Goal: Task Accomplishment & Management: Use online tool/utility

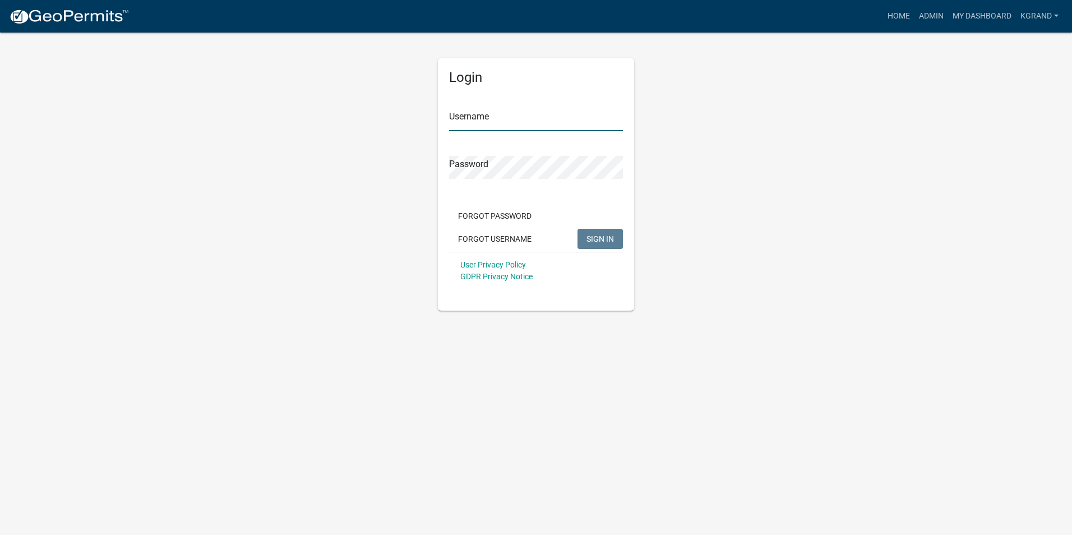
type input "kgrand"
click at [598, 248] on button "SIGN IN" at bounding box center [599, 239] width 45 height 20
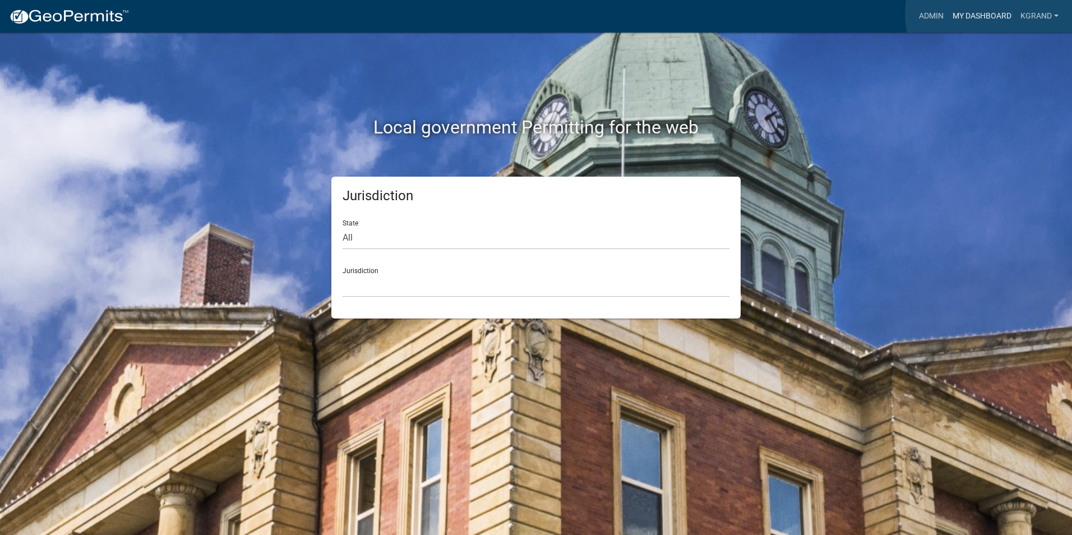
click at [990, 14] on link "My Dashboard" at bounding box center [982, 16] width 68 height 21
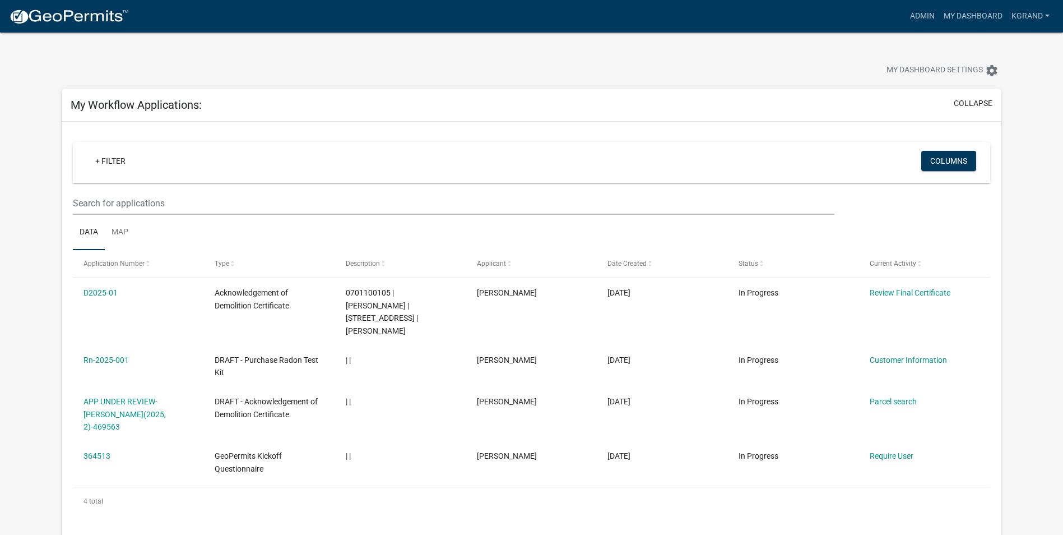
click at [0, 122] on html "Internet Explorer does NOT work with GeoPermits. Get a new browser for more sec…" at bounding box center [531, 267] width 1063 height 535
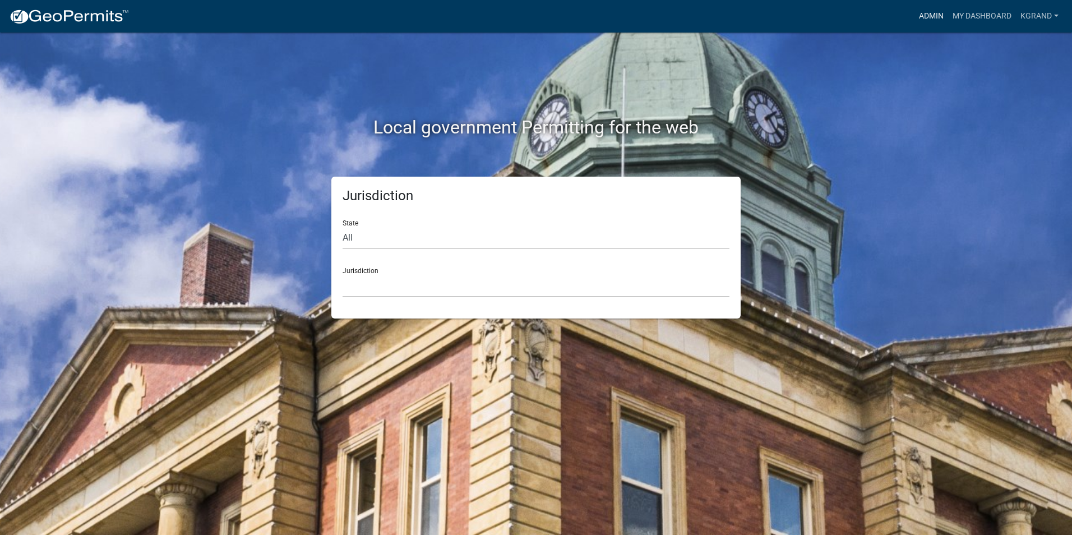
click at [936, 11] on link "Admin" at bounding box center [931, 16] width 34 height 21
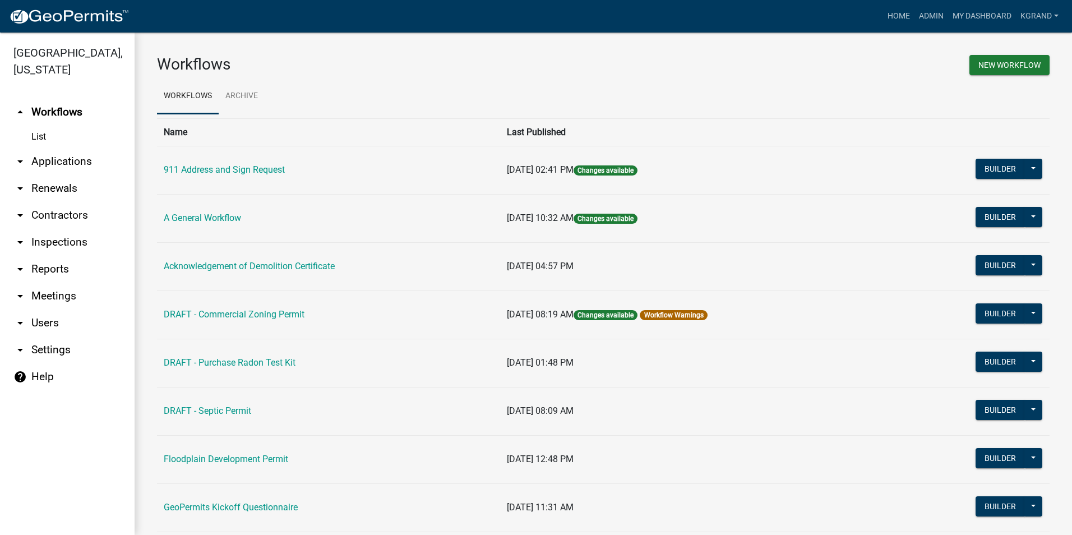
click at [48, 309] on link "arrow_drop_down Users" at bounding box center [67, 322] width 135 height 27
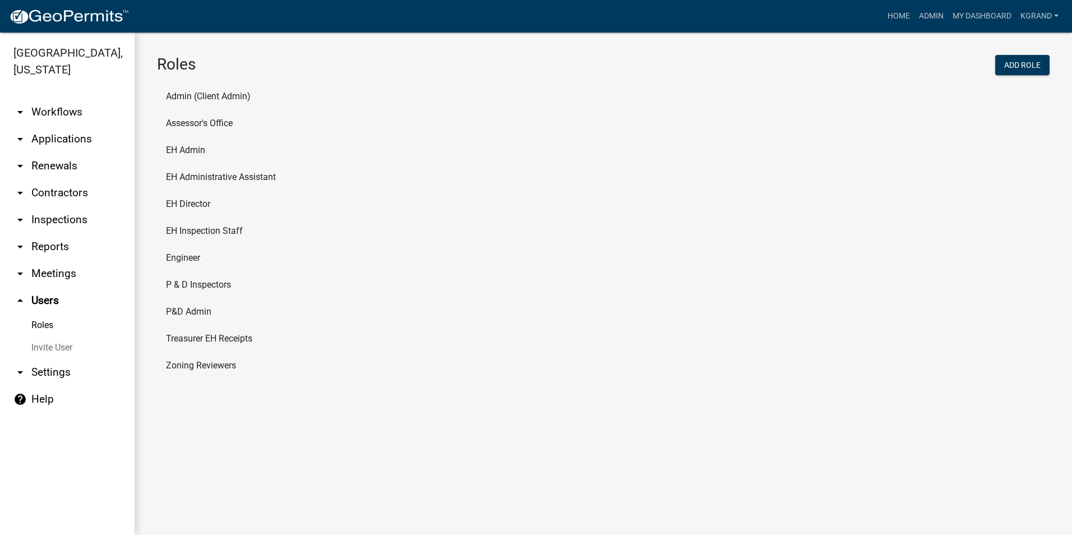
click at [52, 359] on link "arrow_drop_down Settings" at bounding box center [67, 372] width 135 height 27
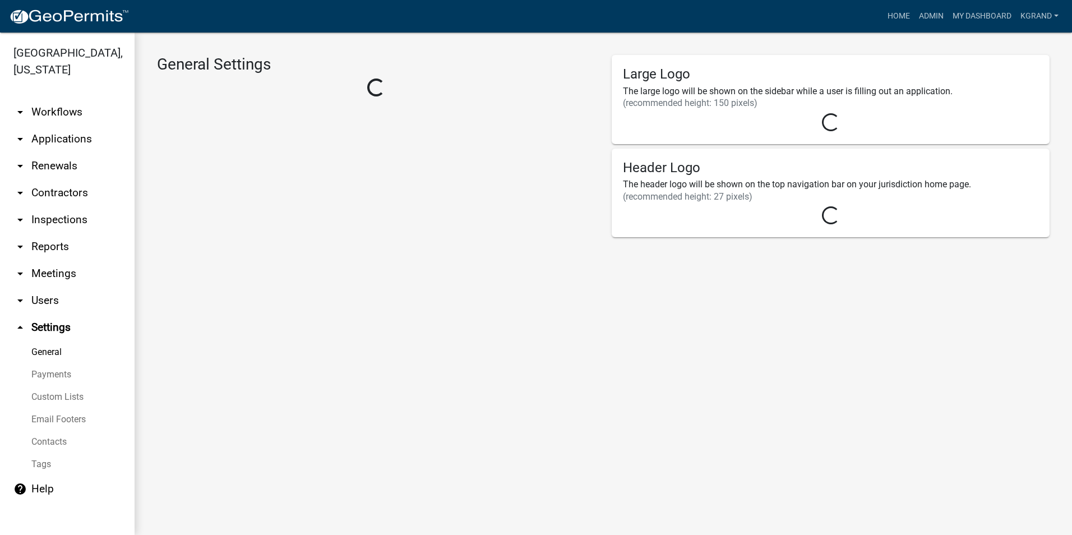
select select "03540cc7-cae6-4ec5-9df4-19164d3ec826"
select select "IA"
select select "Central Standard Time"
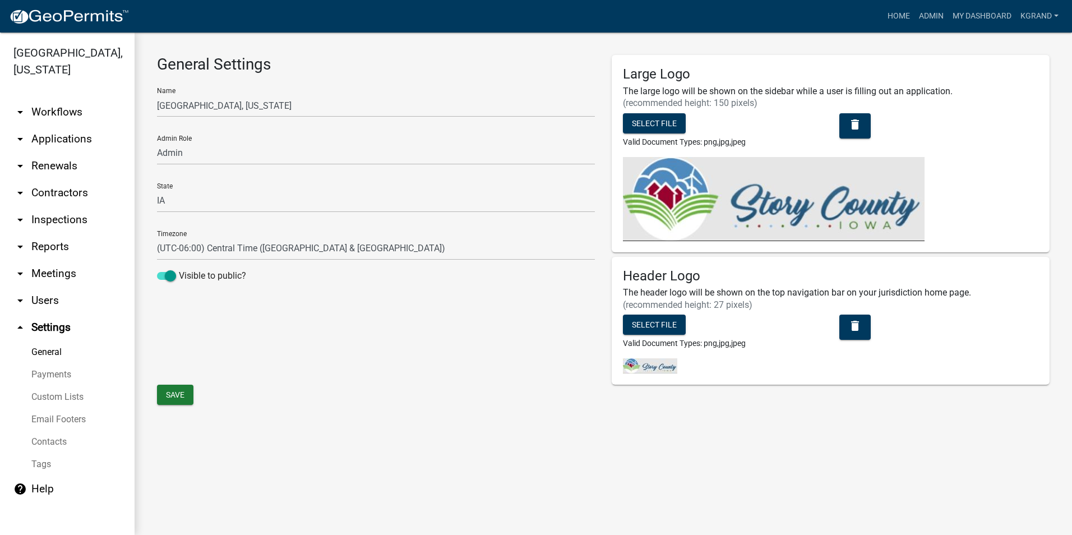
click at [46, 431] on link "Contacts" at bounding box center [67, 442] width 135 height 22
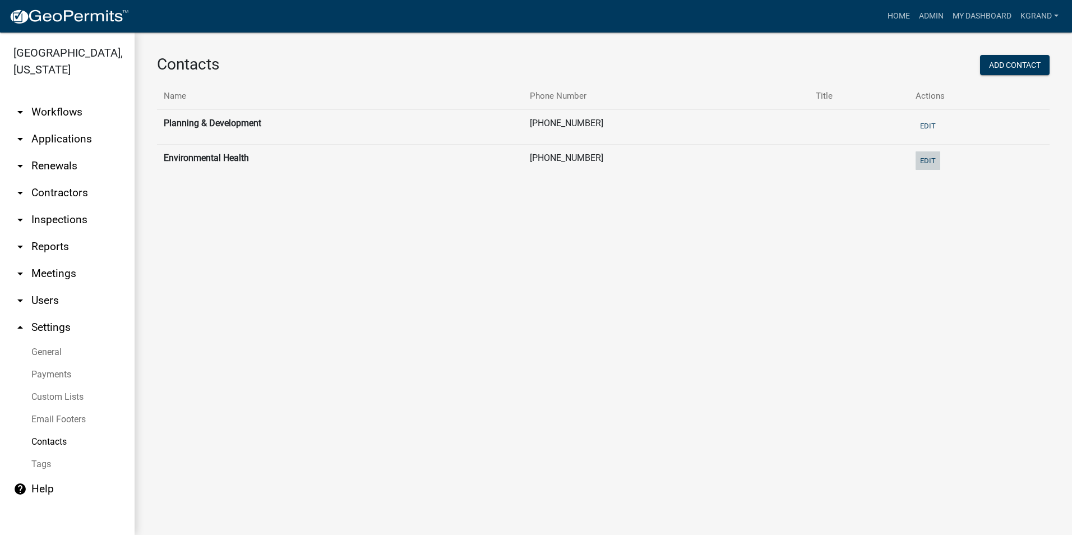
click at [925, 158] on button "Edit" at bounding box center [927, 160] width 25 height 19
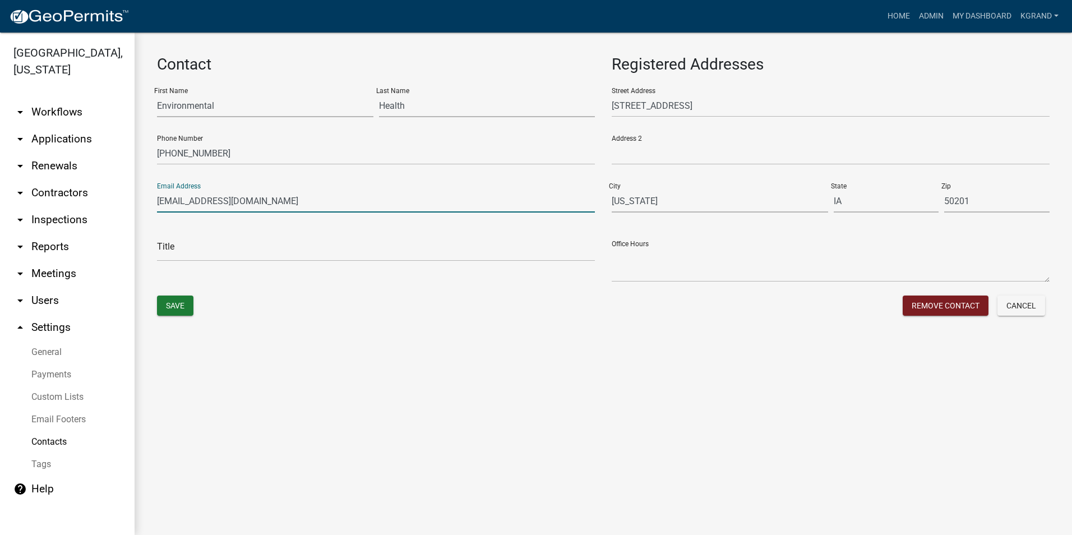
drag, startPoint x: 179, startPoint y: 201, endPoint x: 132, endPoint y: 195, distance: 46.9
click at [132, 195] on div "Story County, Iowa arrow_drop_down Workflows List arrow_drop_down Applications …" at bounding box center [536, 284] width 1072 height 502
type input "healthweb@storycountyiowa.gov"
click at [165, 309] on button "Save" at bounding box center [175, 305] width 36 height 20
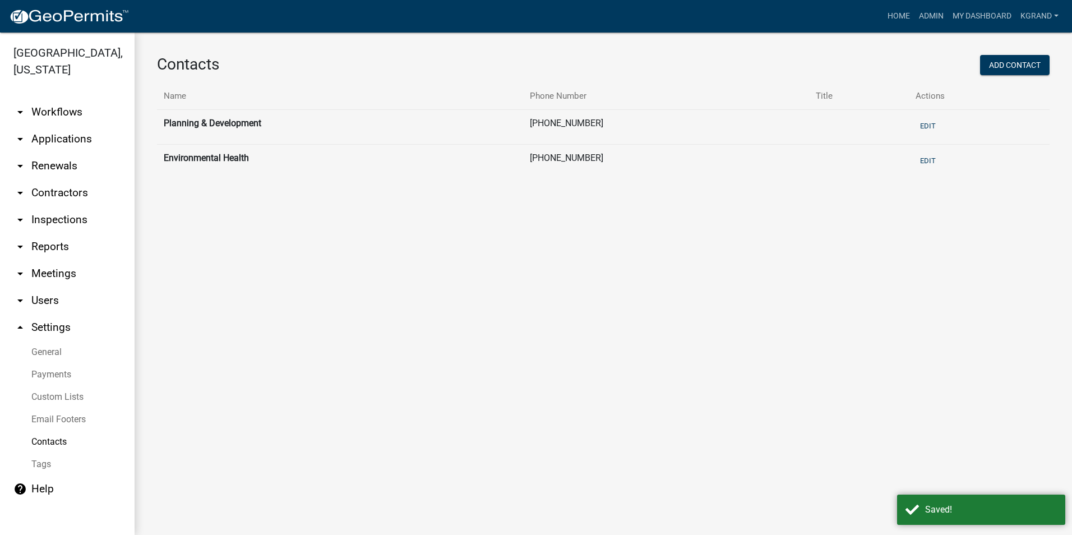
click at [54, 99] on link "arrow_drop_down Workflows" at bounding box center [67, 112] width 135 height 27
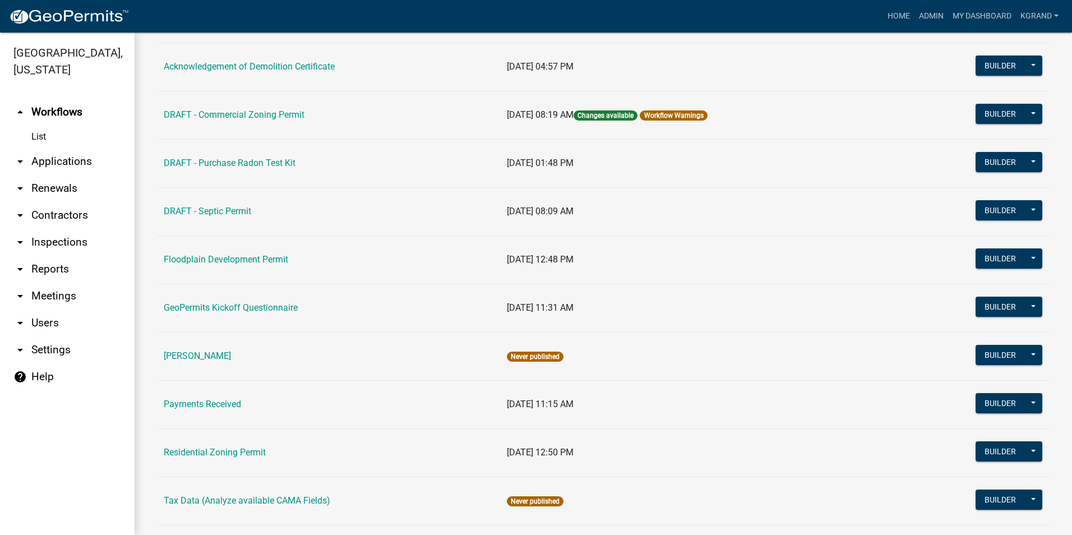
scroll to position [317, 0]
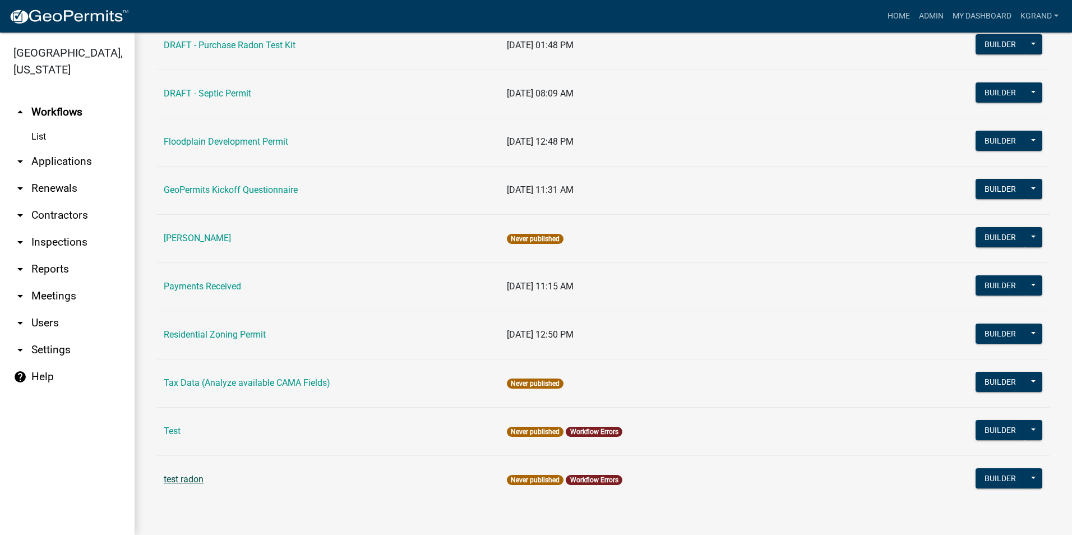
click at [178, 482] on link "test radon" at bounding box center [184, 479] width 40 height 11
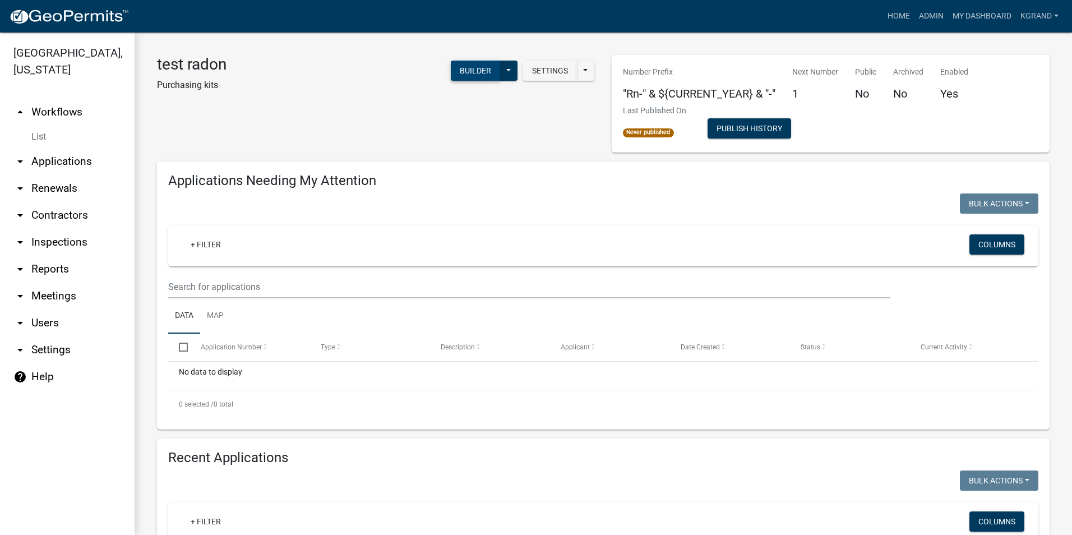
click at [471, 73] on button "Builder" at bounding box center [475, 71] width 49 height 20
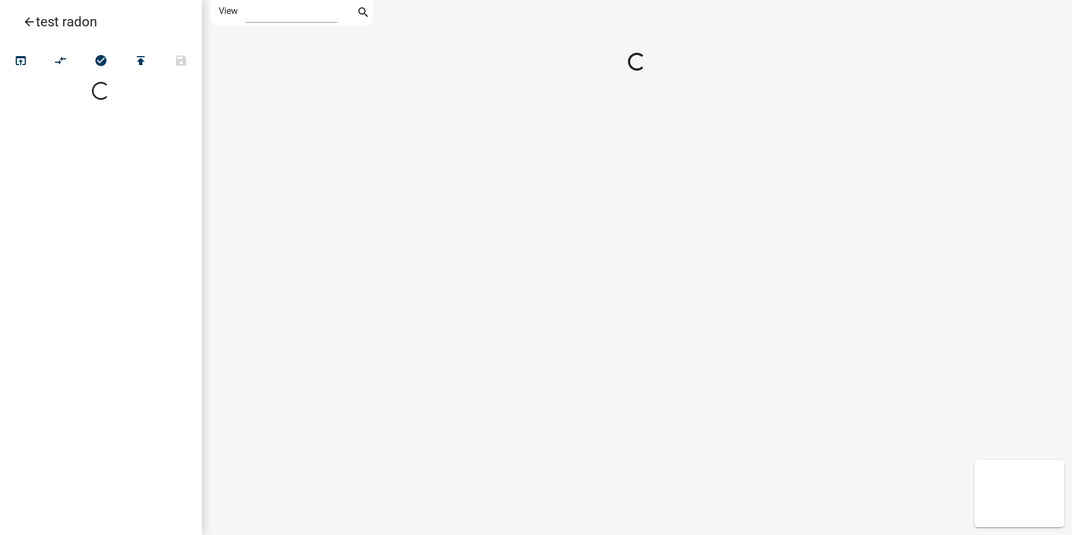
select select "1"
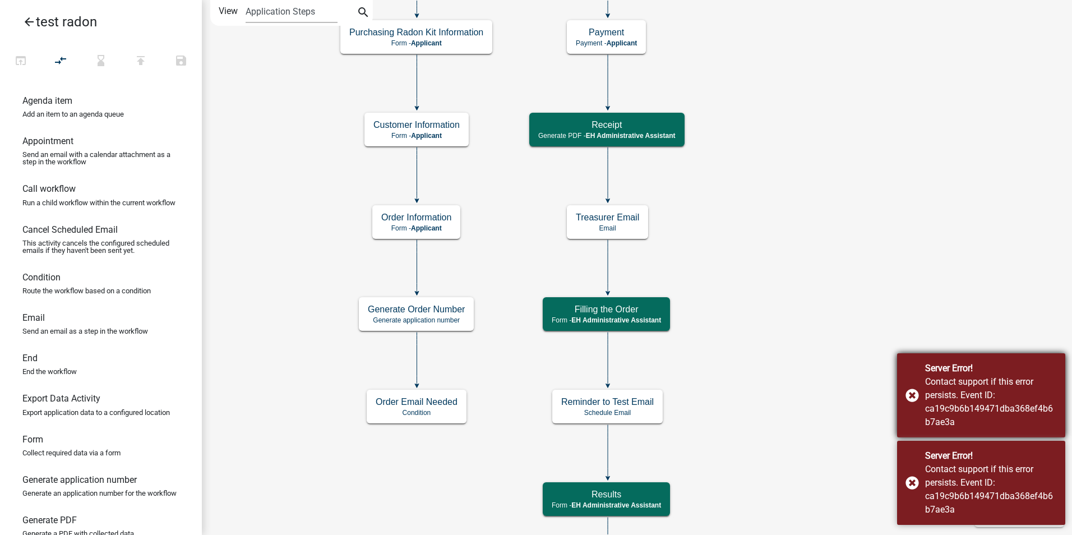
click at [913, 395] on div "Server Error! Contact support if this error persists. Event ID: ca19c9b6b149471…" at bounding box center [981, 395] width 168 height 84
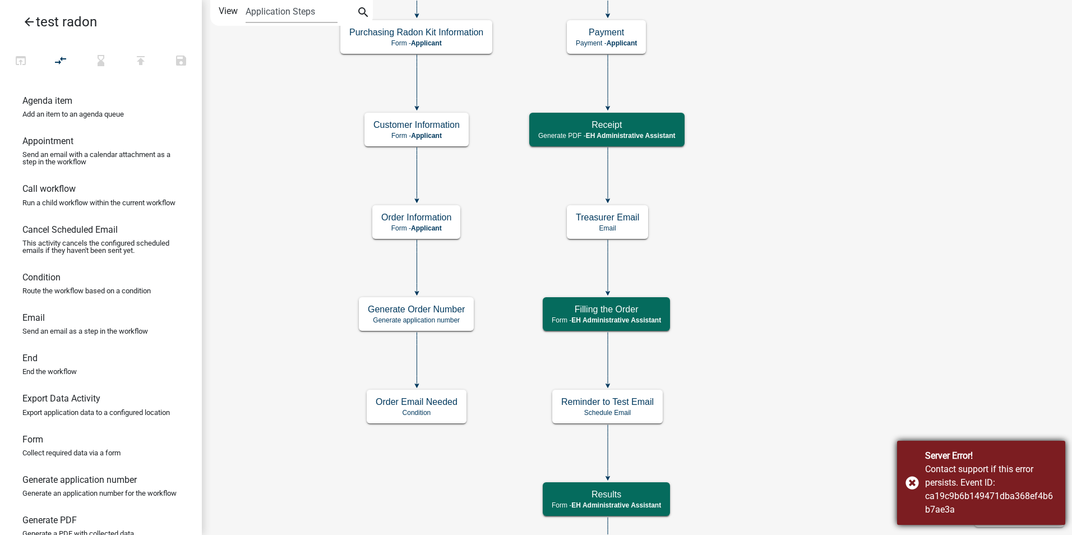
click at [910, 485] on div "Server Error! Contact support if this error persists. Event ID: ca19c9b6b149471…" at bounding box center [981, 483] width 168 height 84
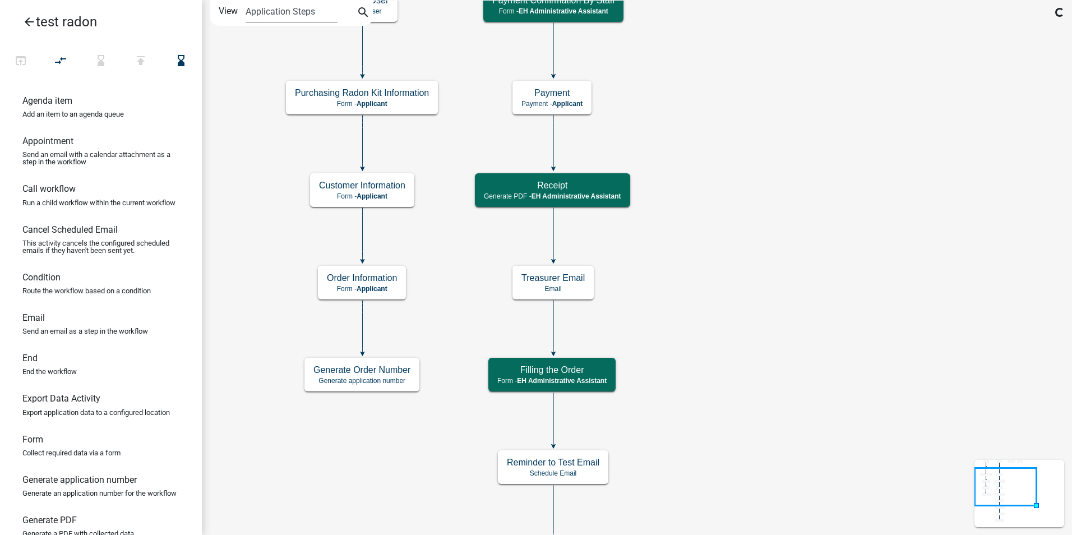
click at [285, 454] on icon "Start Start - Applicant Require User Require user Purchasing Radon Kit Informat…" at bounding box center [636, 382] width 869 height 762
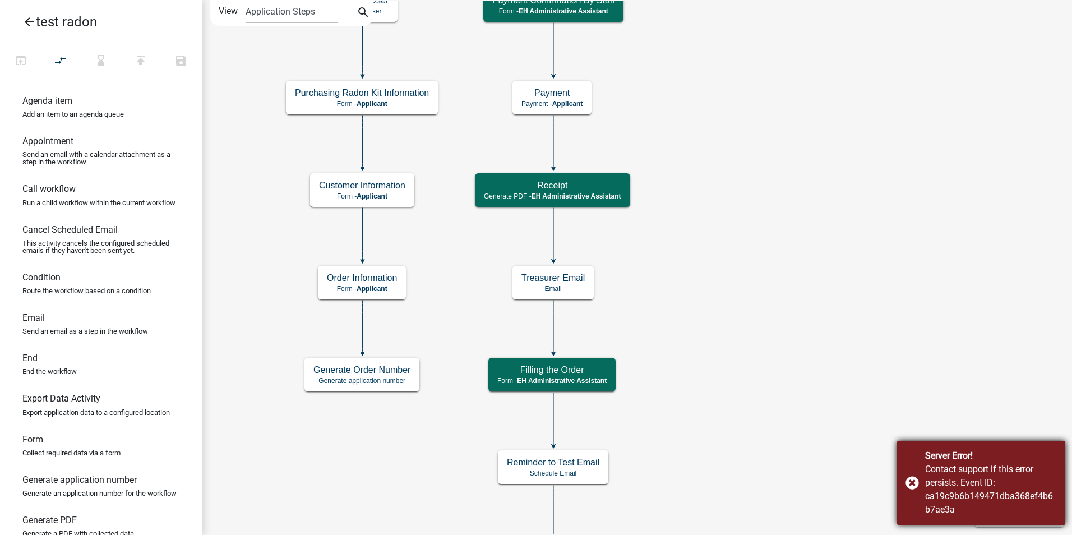
click at [909, 485] on div "Server Error! Contact support if this error persists. Event ID: ca19c9b6b149471…" at bounding box center [981, 483] width 168 height 84
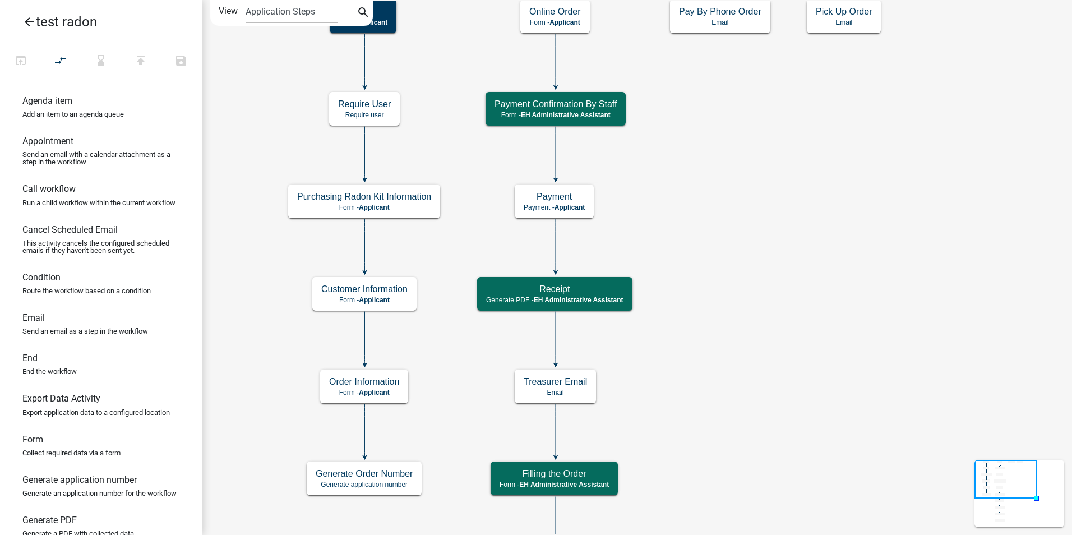
click at [556, 59] on icon at bounding box center [556, 60] width 0 height 53
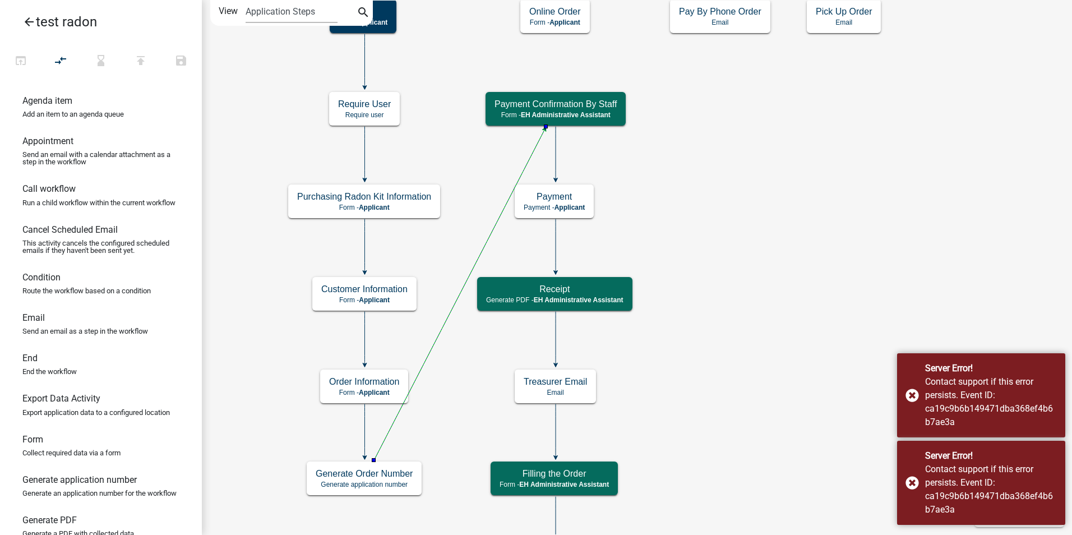
click at [672, 300] on icon "Start Start - Applicant Require User Require user Purchasing Radon Kit Informat…" at bounding box center [636, 434] width 869 height 866
click at [907, 397] on div "Server Error! Contact support if this error persists. Event ID: ca19c9b6b149471…" at bounding box center [981, 395] width 168 height 84
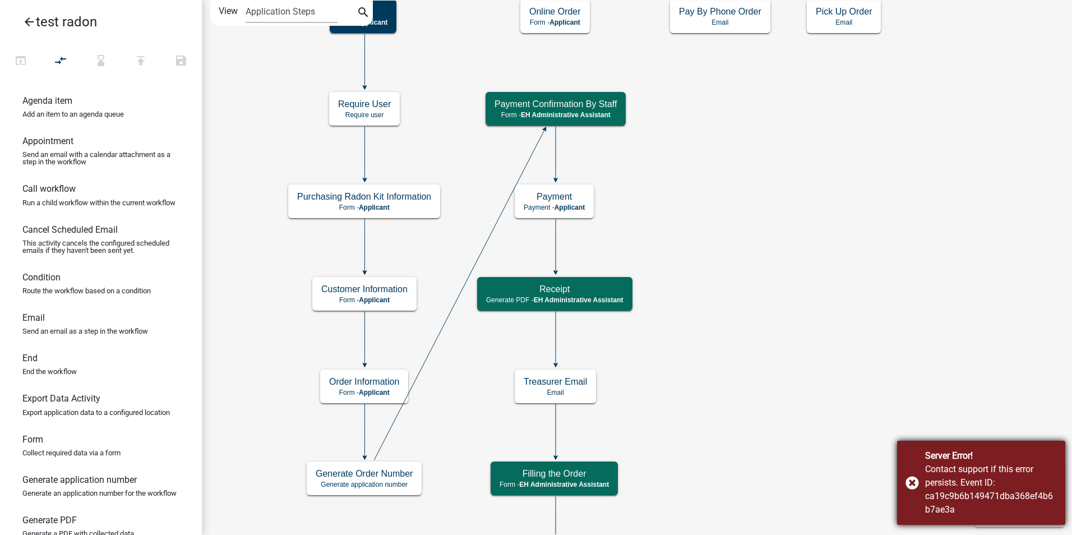
click at [913, 484] on div "Server Error! Contact support if this error persists. Event ID: ca19c9b6b149471…" at bounding box center [981, 483] width 168 height 84
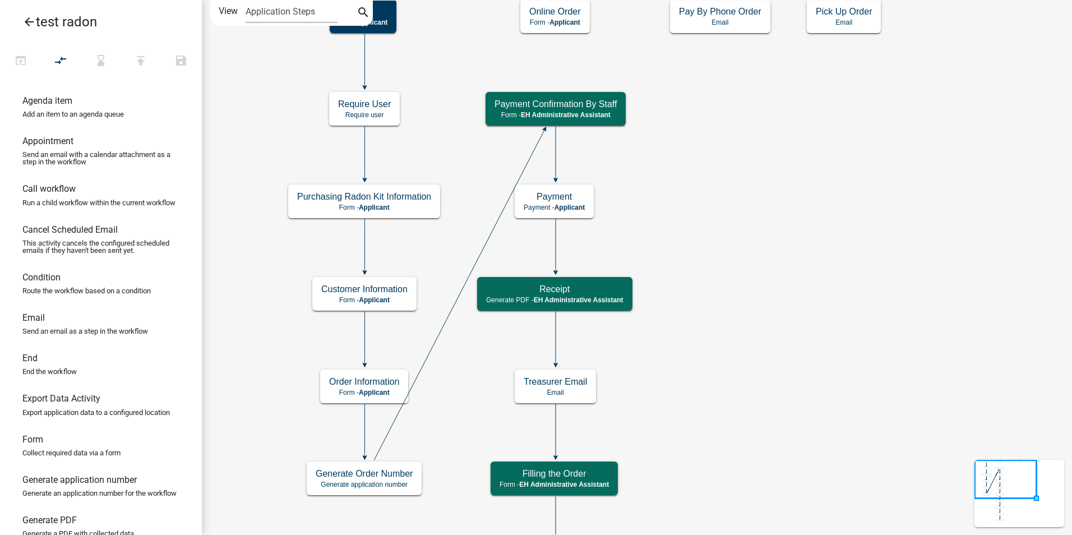
click at [706, 198] on icon "Start Start - Applicant Require User Require user Purchasing Radon Kit Informat…" at bounding box center [636, 434] width 869 height 866
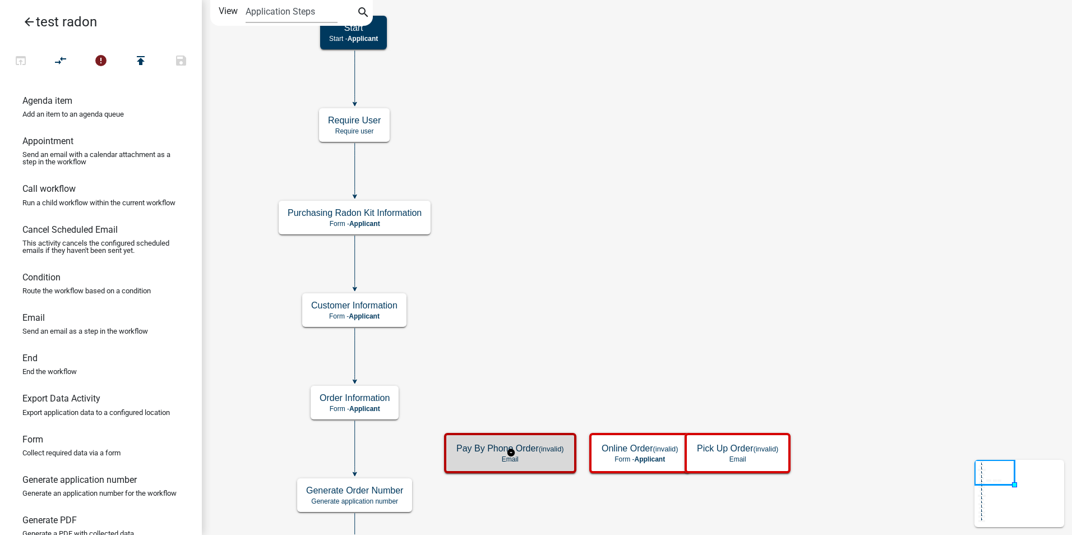
click at [507, 460] on p "Email" at bounding box center [510, 459] width 108 height 8
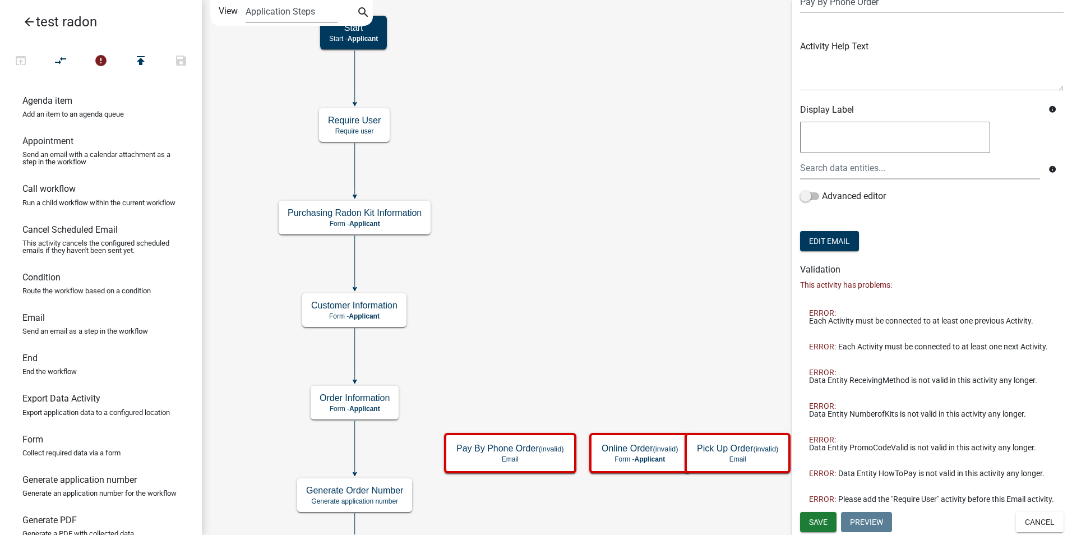
scroll to position [72, 0]
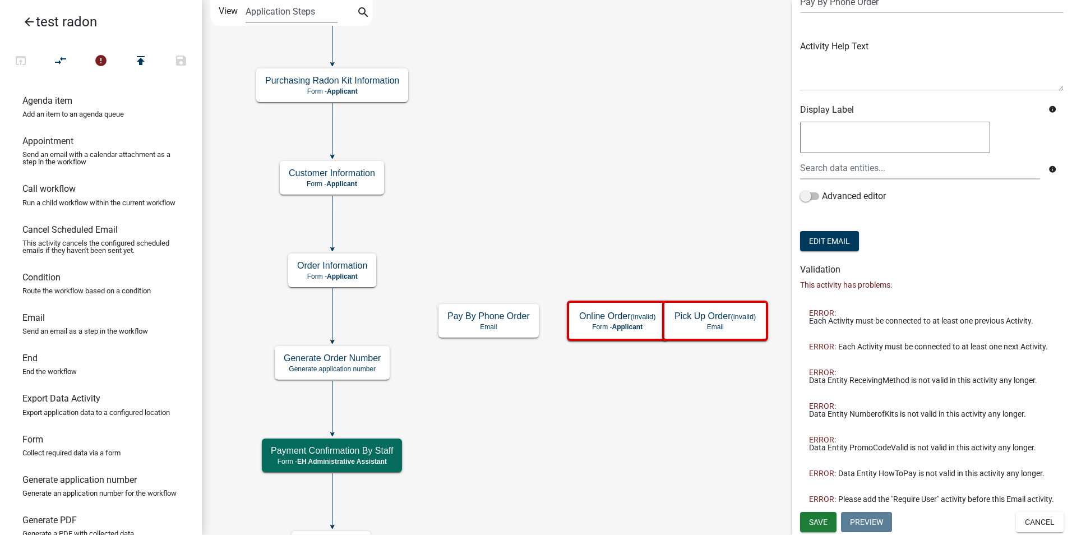
click at [332, 409] on icon at bounding box center [332, 407] width 0 height 53
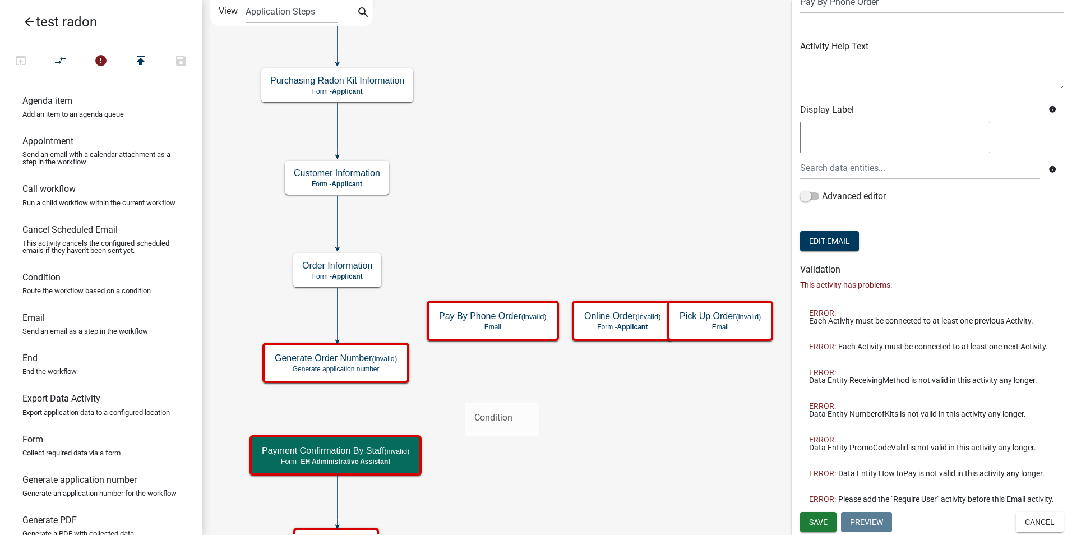
drag, startPoint x: 30, startPoint y: 292, endPoint x: 465, endPoint y: 394, distance: 446.8
click at [465, 394] on div "arrow_back test radon open_in_browser compare_arrows error publish save Agenda …" at bounding box center [536, 267] width 1072 height 535
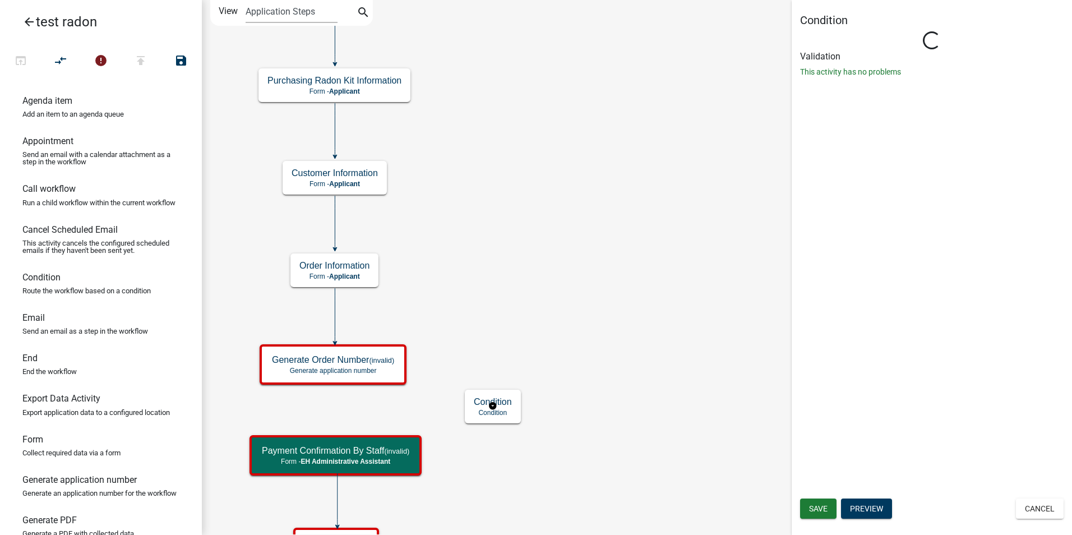
scroll to position [0, 0]
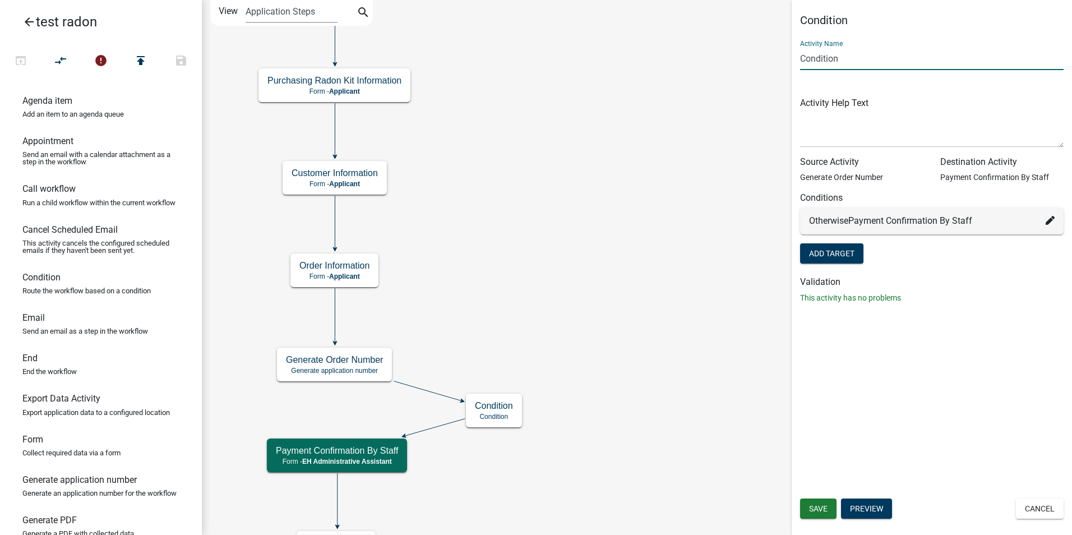
click at [823, 60] on input "Condition" at bounding box center [931, 58] width 263 height 23
type input "Order Emails"
click at [813, 504] on span "Save" at bounding box center [818, 508] width 19 height 9
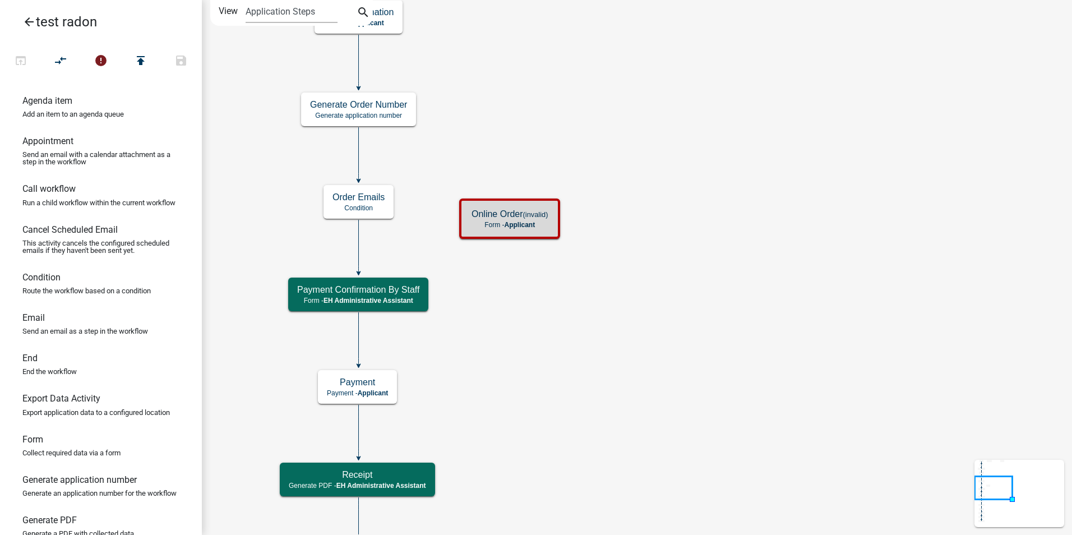
click at [602, 299] on icon "Start Start - Applicant Require User Require user Purchasing Radon Kit Informat…" at bounding box center [636, 527] width 869 height 1052
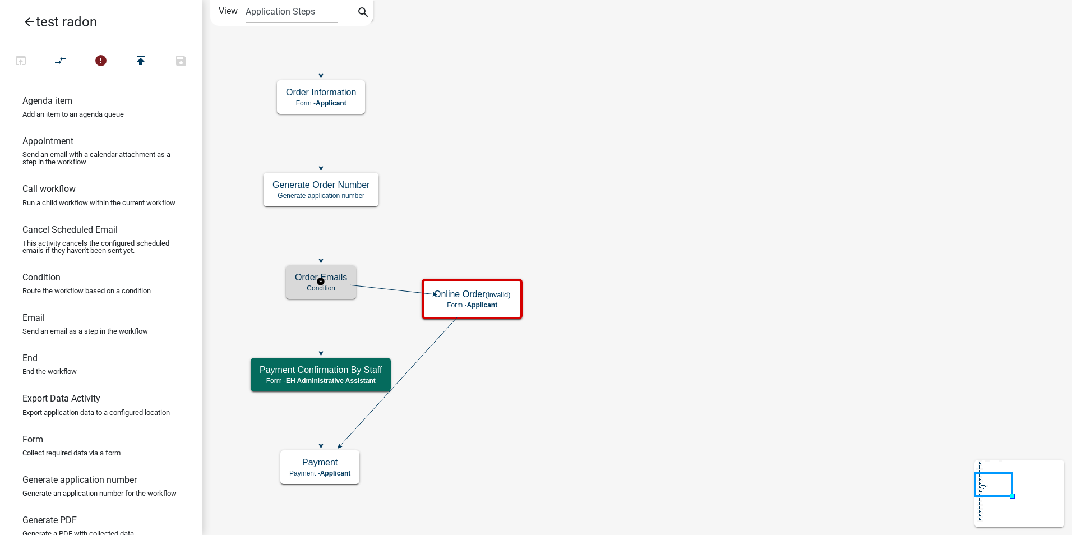
click at [318, 290] on p "Condition" at bounding box center [321, 288] width 52 height 8
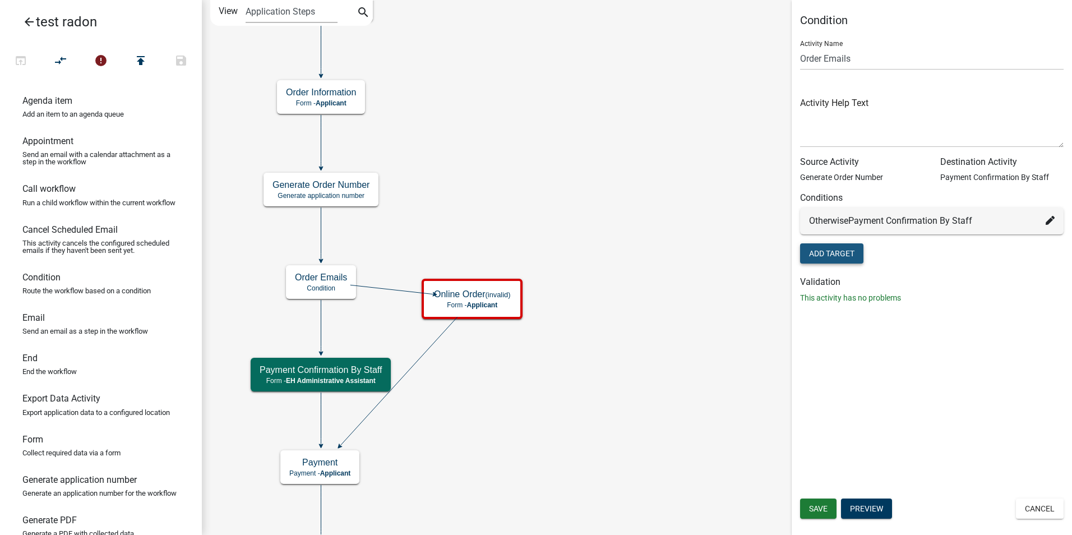
click at [841, 263] on button "Add Target" at bounding box center [831, 253] width 63 height 20
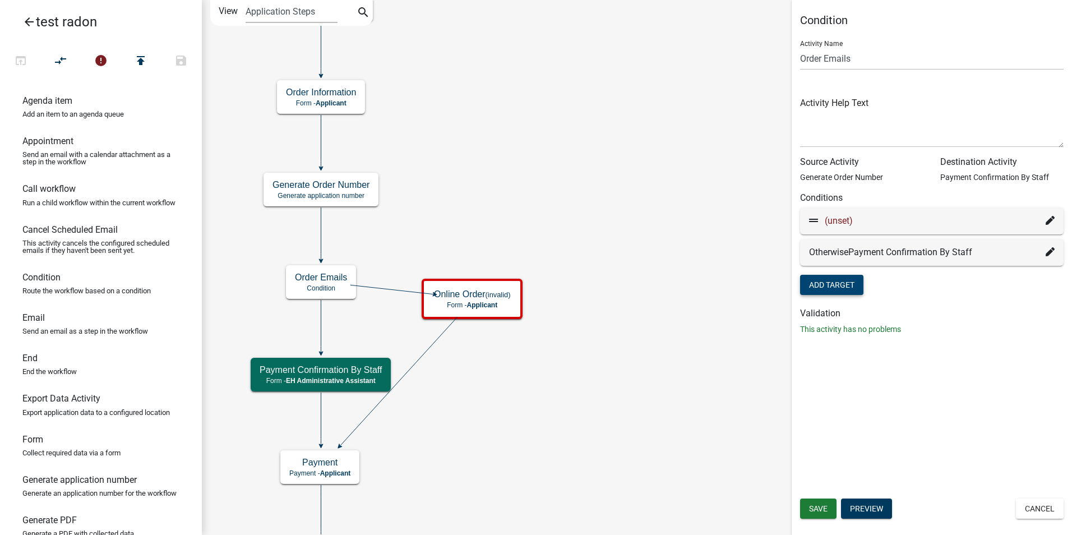
click at [833, 220] on span "(unset)" at bounding box center [839, 220] width 28 height 11
click at [1048, 219] on icon at bounding box center [1050, 220] width 9 height 9
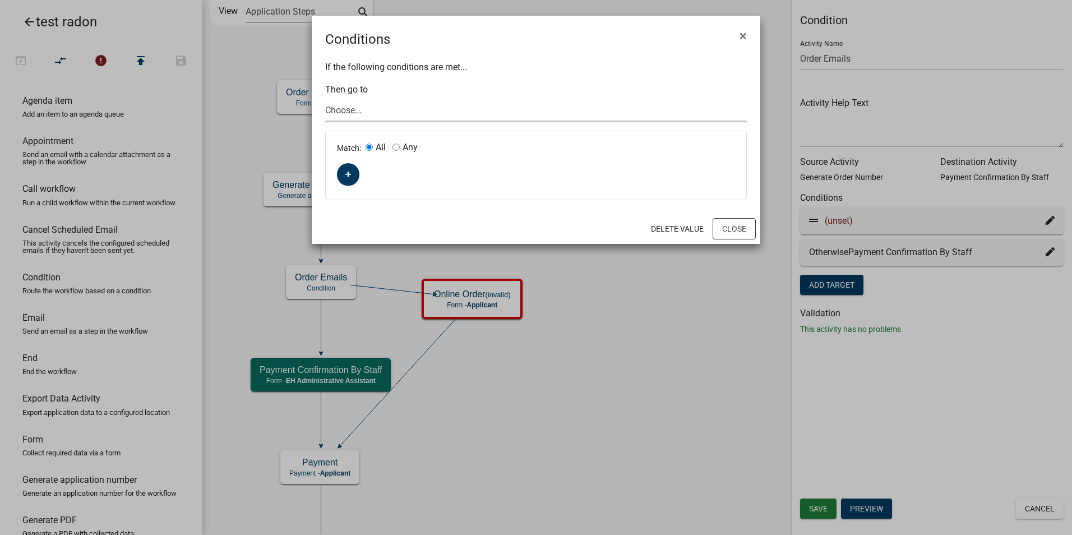
click at [343, 108] on select "Choose... Start Require User Purchasing Radon Kit Information Customer Informat…" at bounding box center [536, 110] width 422 height 23
click at [230, 228] on ngb-modal-window "Conditions × If the following conditions are met... Then go to Choose... Start …" at bounding box center [536, 267] width 1072 height 535
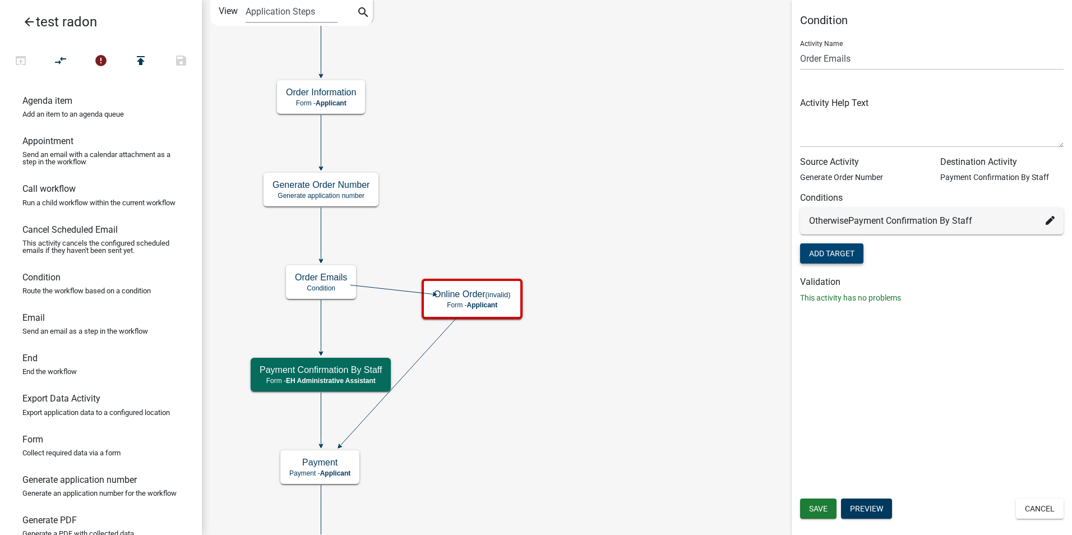
click at [841, 251] on button "Add Target" at bounding box center [831, 253] width 63 height 20
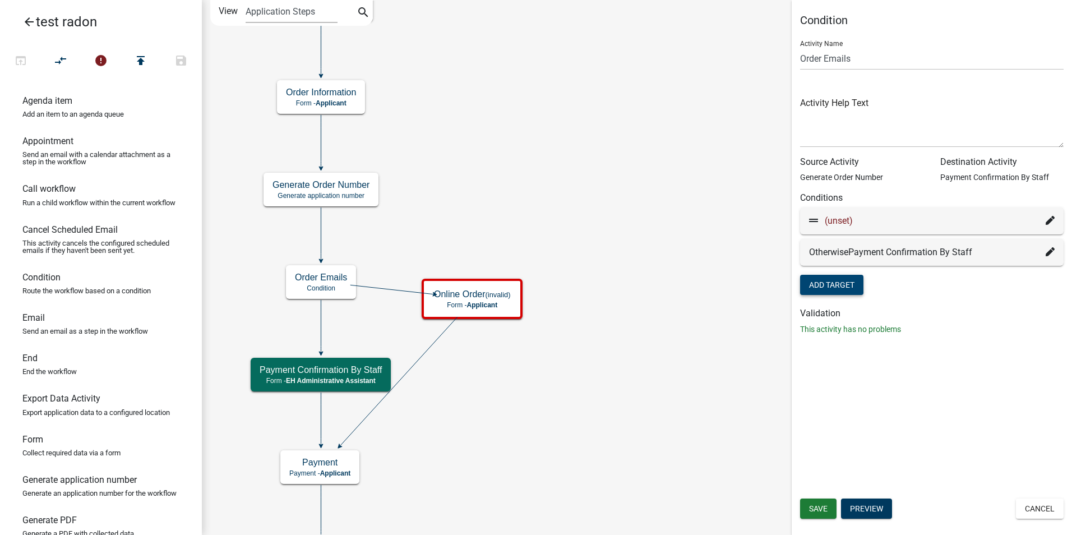
click at [838, 221] on span "(unset)" at bounding box center [839, 220] width 28 height 11
click at [1047, 220] on icon at bounding box center [1050, 220] width 9 height 9
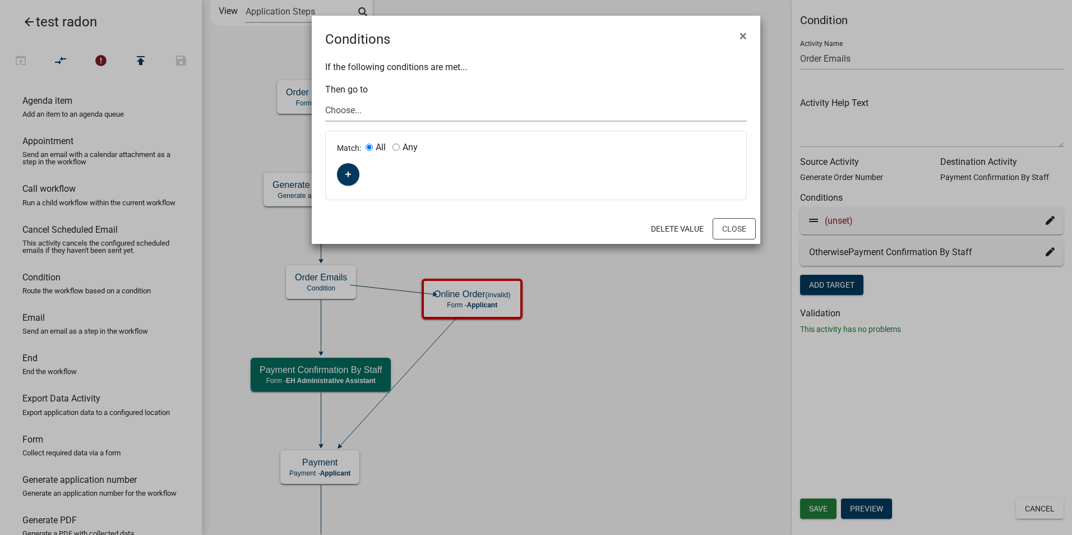
click at [331, 107] on select "Choose... Start Require User Purchasing Radon Kit Information Customer Informat…" at bounding box center [536, 110] width 422 height 23
click at [579, 472] on ngb-modal-window "Conditions × If the following conditions are met... Then go to Choose... Start …" at bounding box center [536, 267] width 1072 height 535
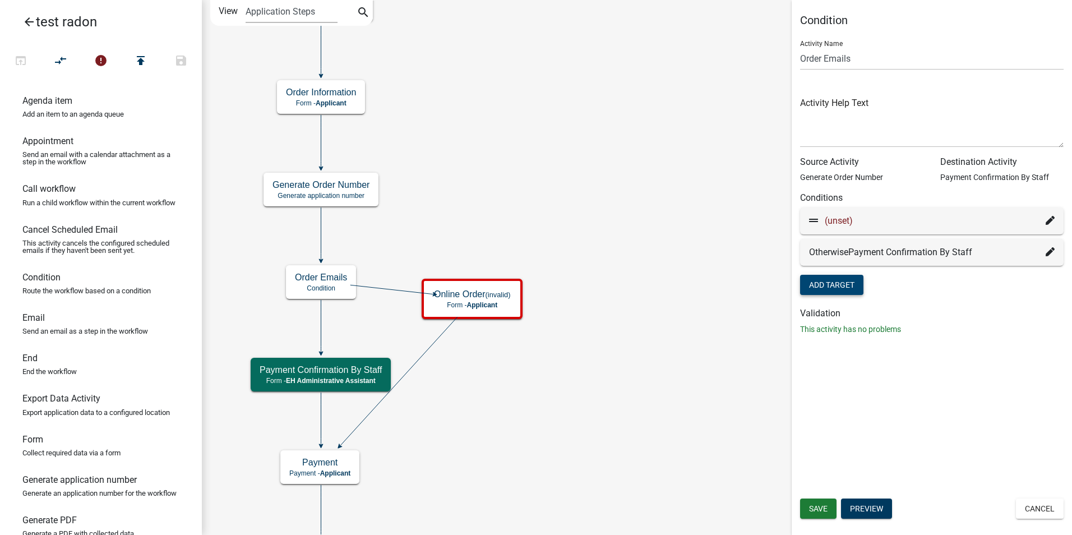
click at [1047, 220] on icon at bounding box center [1050, 220] width 9 height 9
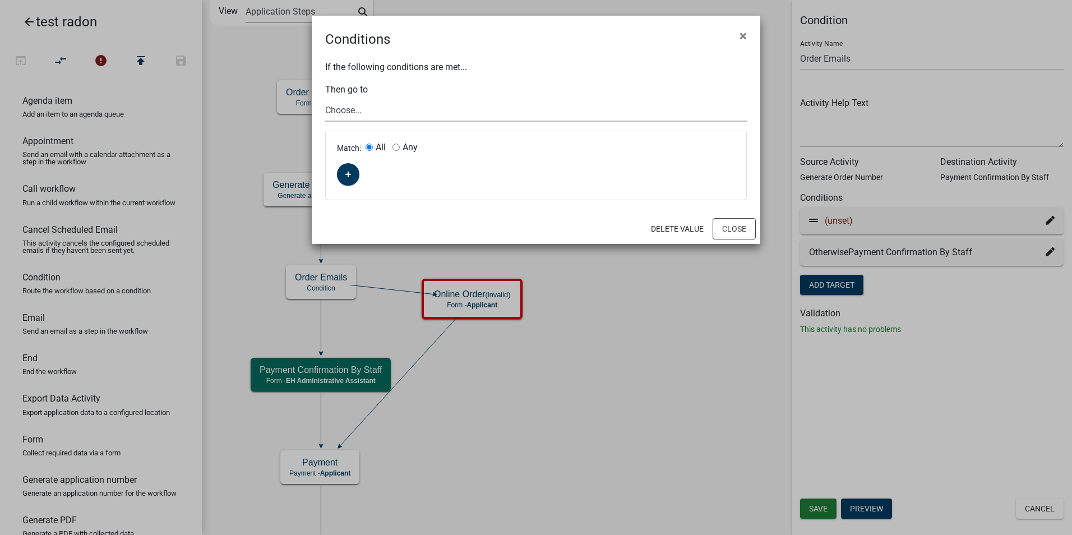
click at [343, 110] on select "Choose... Start Require User Purchasing Radon Kit Information Customer Informat…" at bounding box center [536, 110] width 422 height 23
select select "16: 83b92ea9-f3ab-4cdd-8932-cb4167c81ba9"
click at [325, 99] on select "Choose... Start Require User Purchasing Radon Kit Information Customer Informat…" at bounding box center [536, 110] width 422 height 23
click at [342, 179] on button "button" at bounding box center [348, 174] width 22 height 22
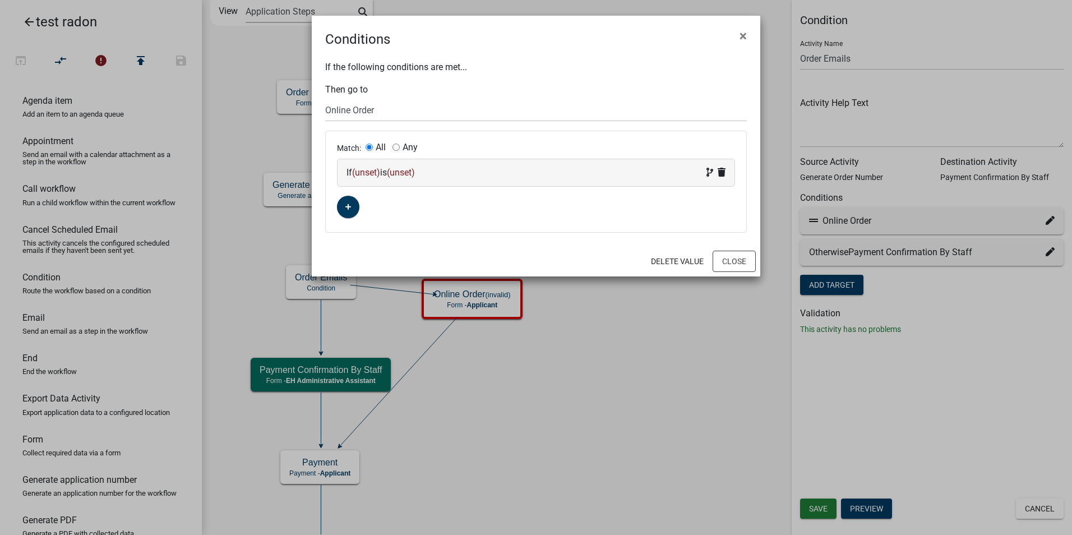
click at [366, 172] on span "(unset)" at bounding box center [366, 172] width 28 height 11
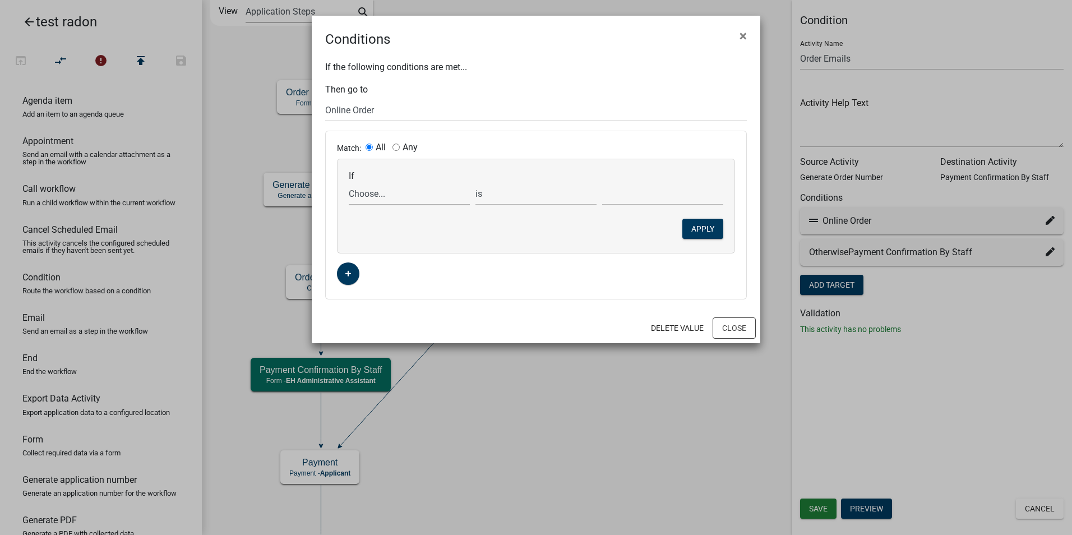
click at [366, 199] on select "Choose... ALL_FEE_RECIPIENTS APPLICANT_CITY APPLICANT_EMAIL_ADDRESS APPLICANT_F…" at bounding box center [409, 193] width 121 height 23
select select "25: HowToPay"
click at [349, 182] on select "Choose... ALL_FEE_RECIPIENTS APPLICANT_CITY APPLICANT_EMAIL_ADDRESS APPLICANT_F…" at bounding box center [409, 193] width 121 height 23
click at [632, 198] on select "Choose... In Person Scheduled In Person Walk In Online Over phone" at bounding box center [662, 193] width 121 height 23
select select "3: Online"
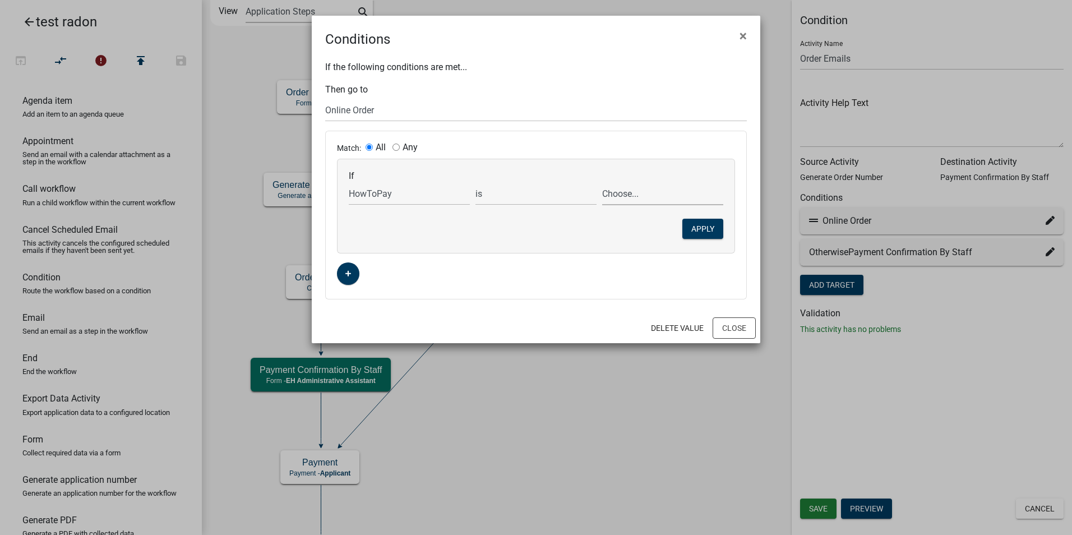
click at [602, 182] on select "Choose... In Person Scheduled In Person Walk In Online Over phone" at bounding box center [662, 193] width 121 height 23
click at [696, 230] on button "Apply" at bounding box center [702, 229] width 41 height 20
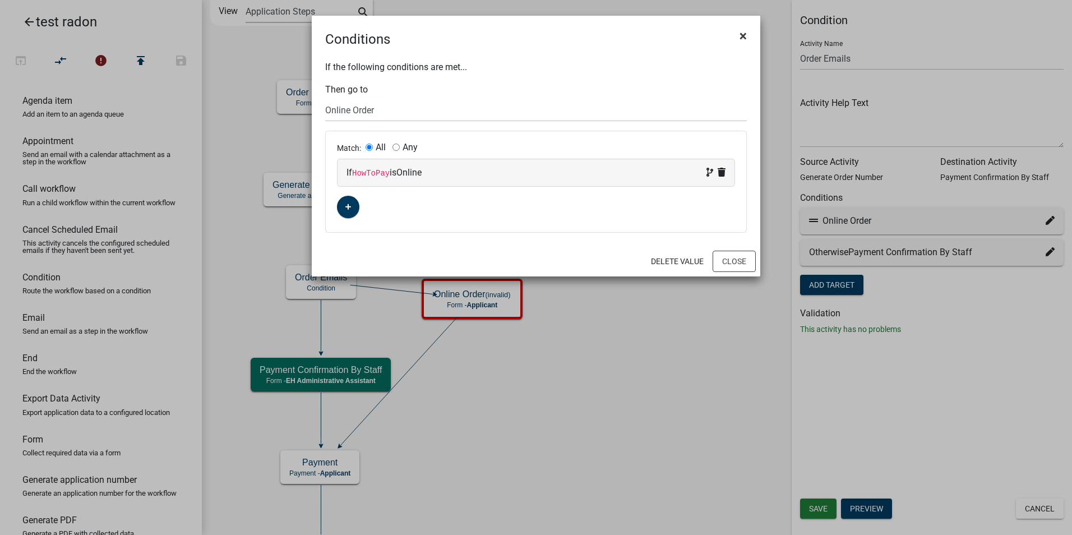
click at [739, 38] on span "×" at bounding box center [742, 36] width 7 height 16
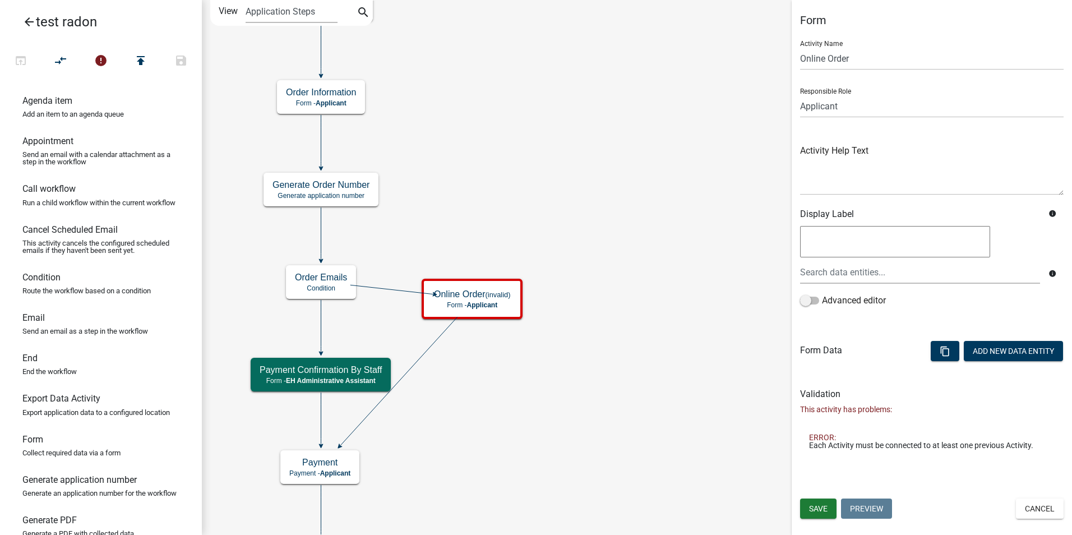
click at [817, 509] on span "Save" at bounding box center [818, 508] width 19 height 9
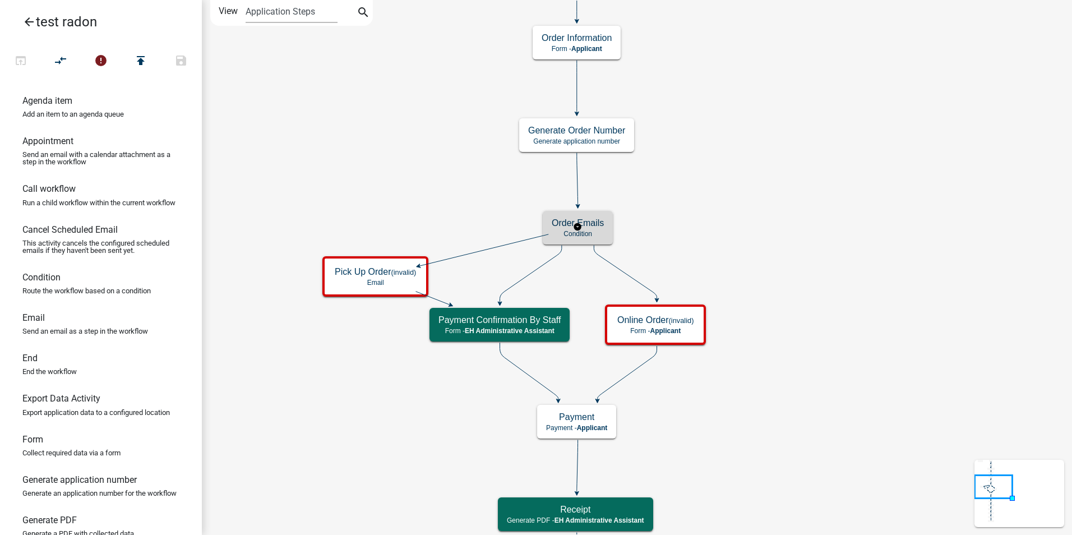
click at [569, 230] on p "Condition" at bounding box center [578, 234] width 52 height 8
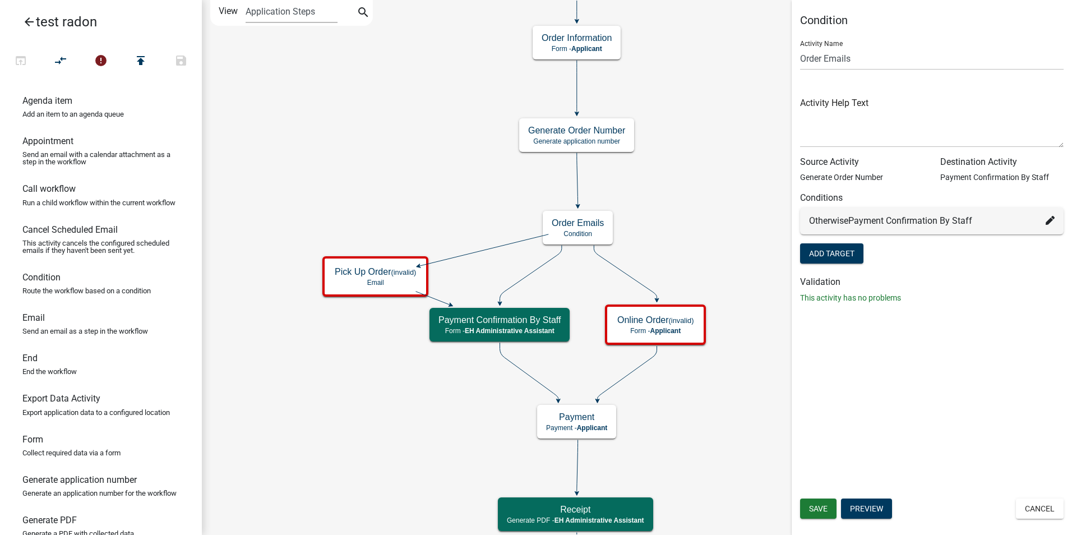
click at [723, 418] on icon "Start Start - Applicant Require User Require user Purchasing Radon Kit Informat…" at bounding box center [636, 544] width 869 height 1087
click at [756, 417] on icon "Start Start - Applicant Require User Require user Purchasing Radon Kit Informat…" at bounding box center [636, 544] width 869 height 1087
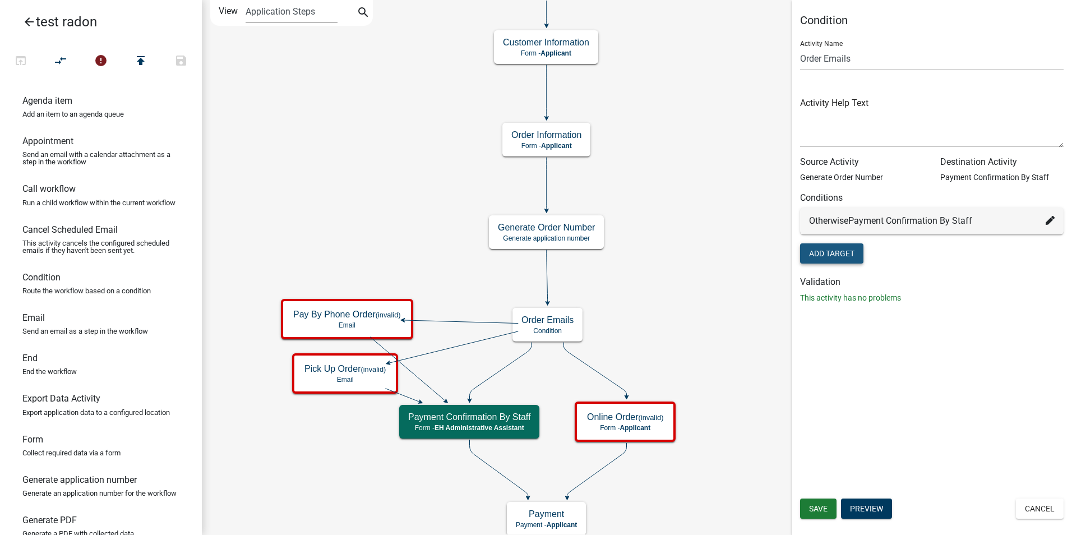
click at [844, 257] on button "Add Target" at bounding box center [831, 253] width 63 height 20
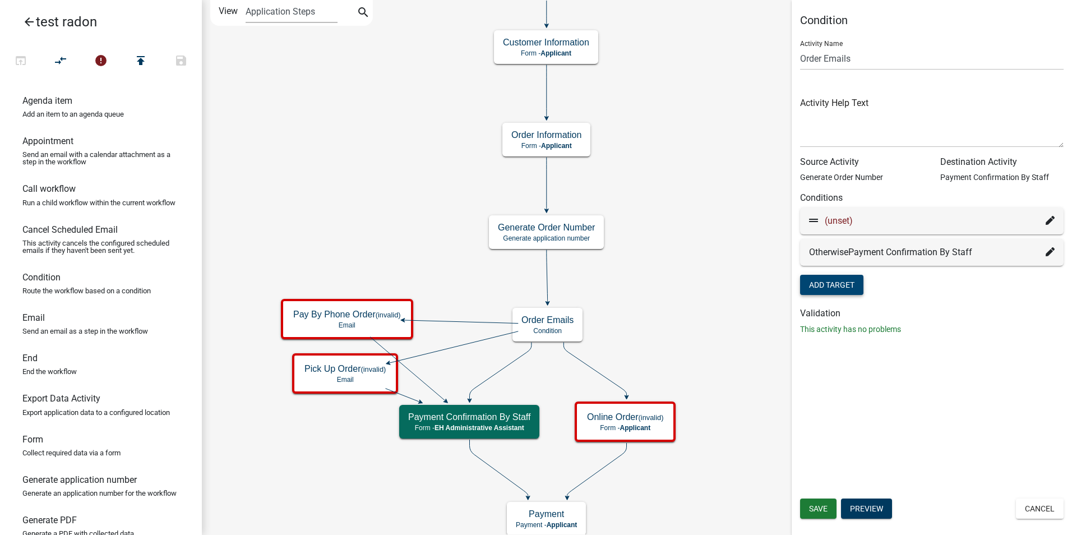
click at [845, 220] on span "(unset)" at bounding box center [839, 220] width 28 height 11
click at [1050, 221] on icon at bounding box center [1050, 220] width 9 height 9
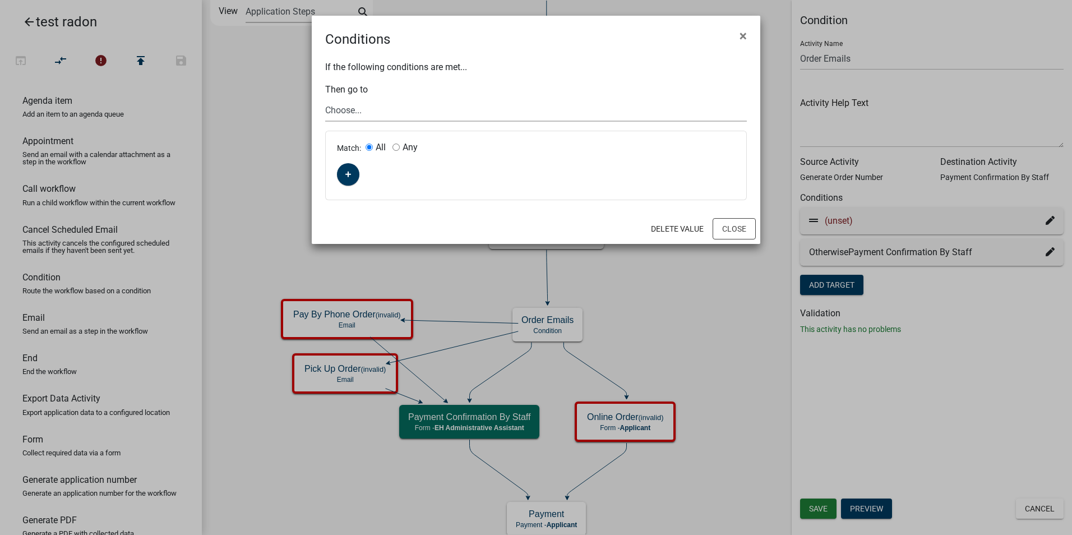
click at [336, 109] on select "Choose... Start Require User Purchasing Radon Kit Information Customer Informat…" at bounding box center [536, 110] width 422 height 23
select select "16: 83b92ea9-f3ab-4cdd-8932-cb4167c81ba9"
click at [325, 99] on select "Choose... Start Require User Purchasing Radon Kit Information Customer Informat…" at bounding box center [536, 110] width 422 height 23
click at [346, 172] on icon "button" at bounding box center [348, 174] width 6 height 7
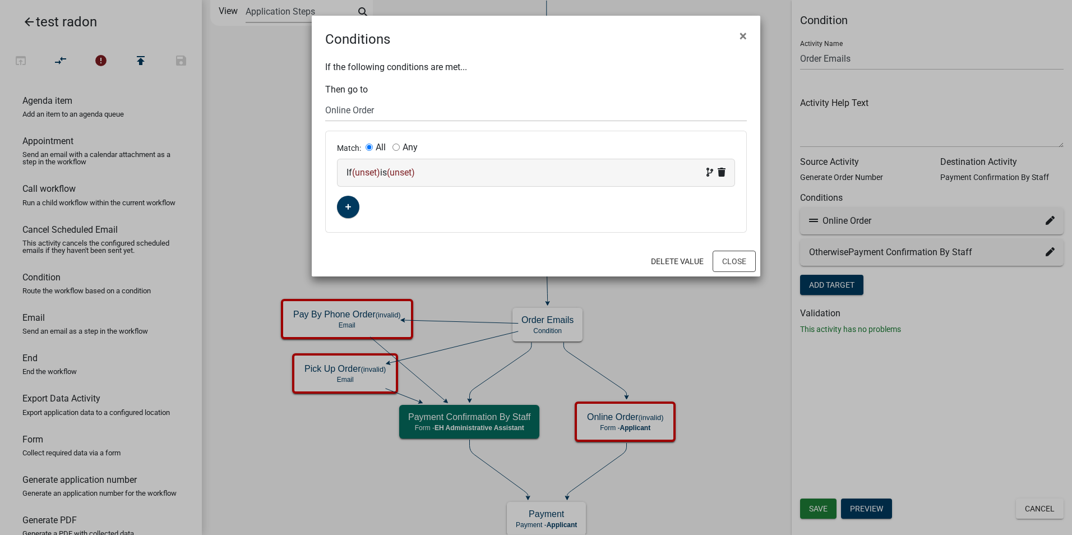
click at [368, 172] on span "(unset)" at bounding box center [366, 172] width 28 height 11
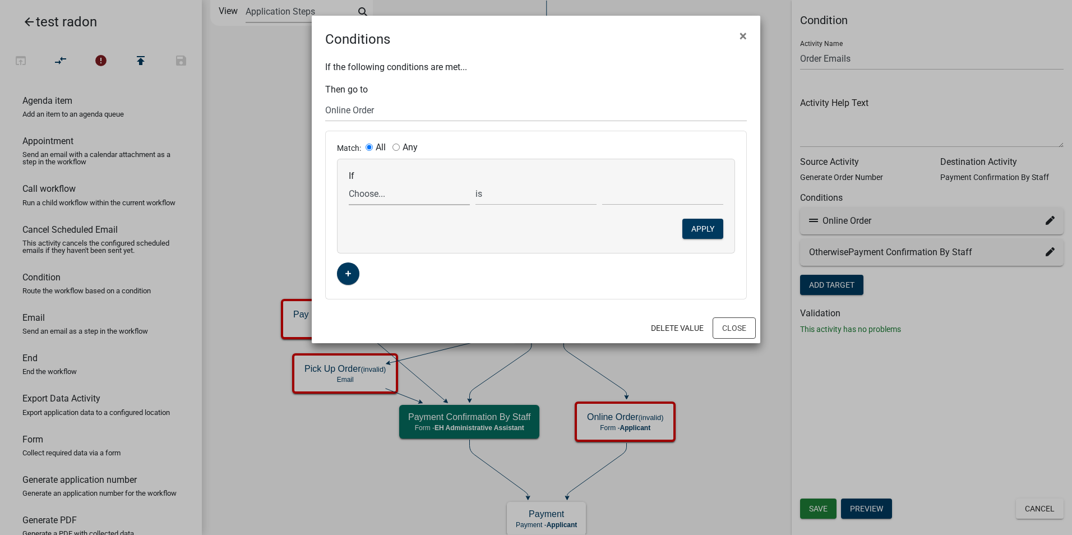
click at [373, 192] on select "Choose... ALL_FEE_RECIPIENTS APPLICANT_CITY APPLICANT_EMAIL_ADDRESS APPLICANT_F…" at bounding box center [409, 193] width 121 height 23
select select "25: HowToPay"
click at [349, 182] on select "Choose... ALL_FEE_RECIPIENTS APPLICANT_CITY APPLICANT_EMAIL_ADDRESS APPLICANT_F…" at bounding box center [409, 193] width 121 height 23
click at [645, 190] on select "Choose... In Person Scheduled In Person Walk In Online Over phone" at bounding box center [662, 193] width 121 height 23
select select "3: Online"
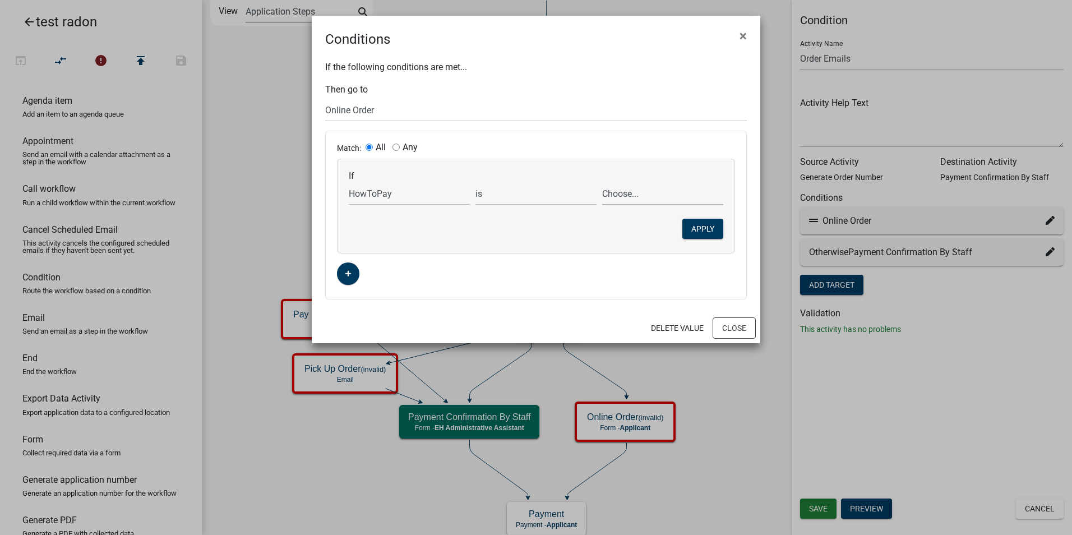
click at [602, 182] on select "Choose... In Person Scheduled In Person Walk In Online Over phone" at bounding box center [662, 193] width 121 height 23
click at [705, 228] on button "Apply" at bounding box center [702, 229] width 41 height 20
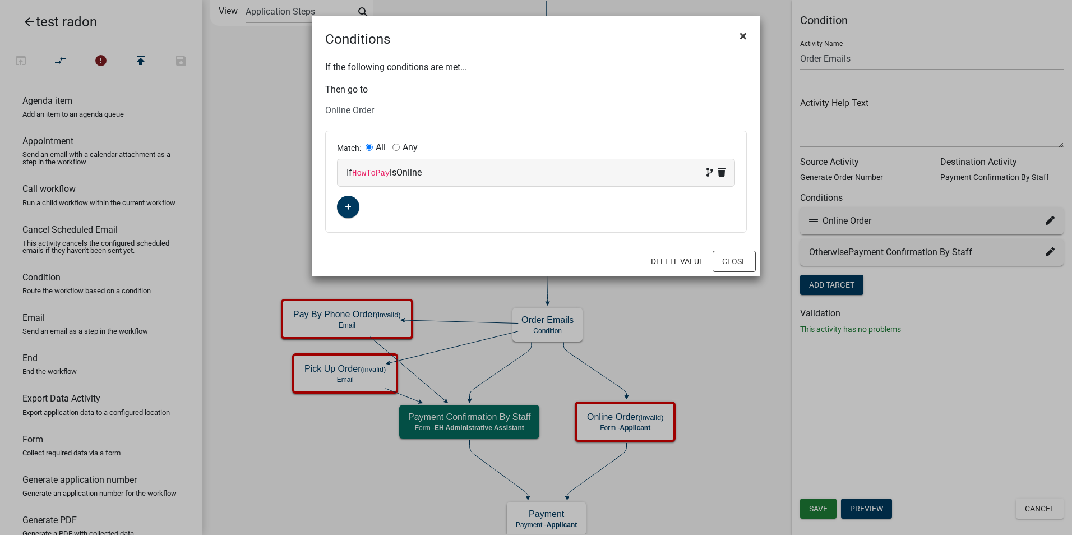
click at [740, 34] on span "×" at bounding box center [742, 36] width 7 height 16
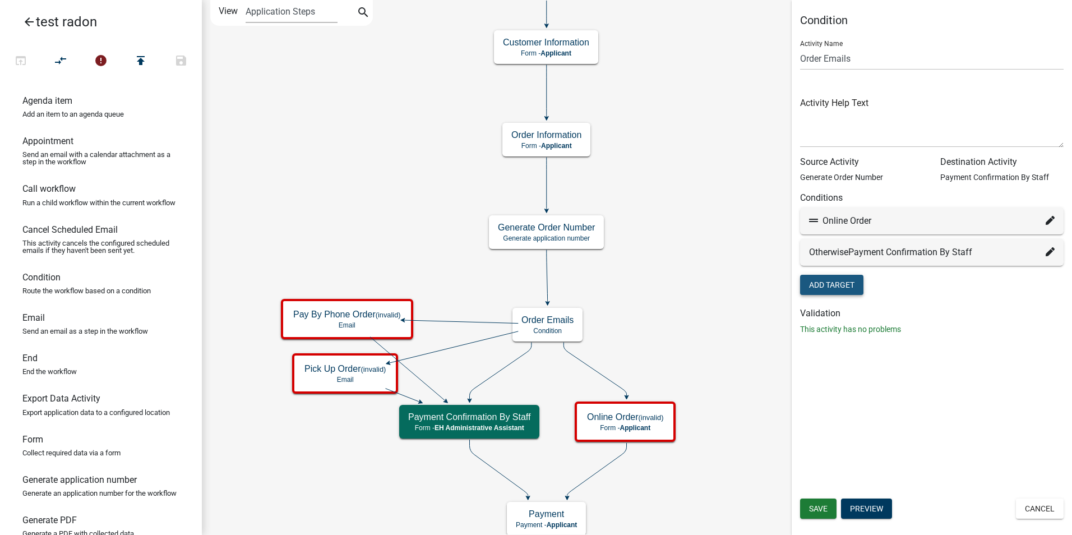
click at [817, 287] on button "Add Target" at bounding box center [831, 285] width 63 height 20
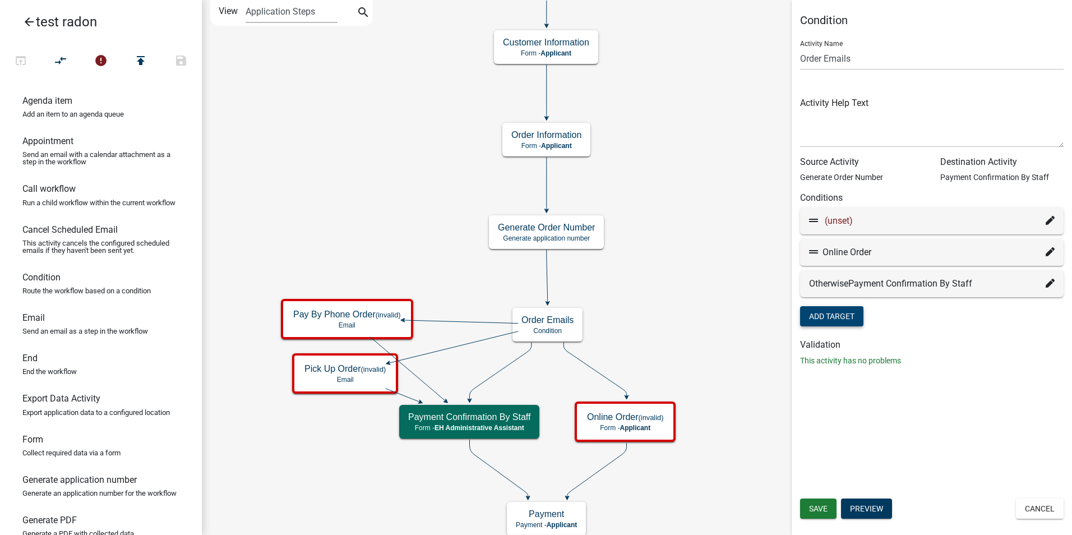
click at [1051, 219] on icon at bounding box center [1050, 220] width 9 height 9
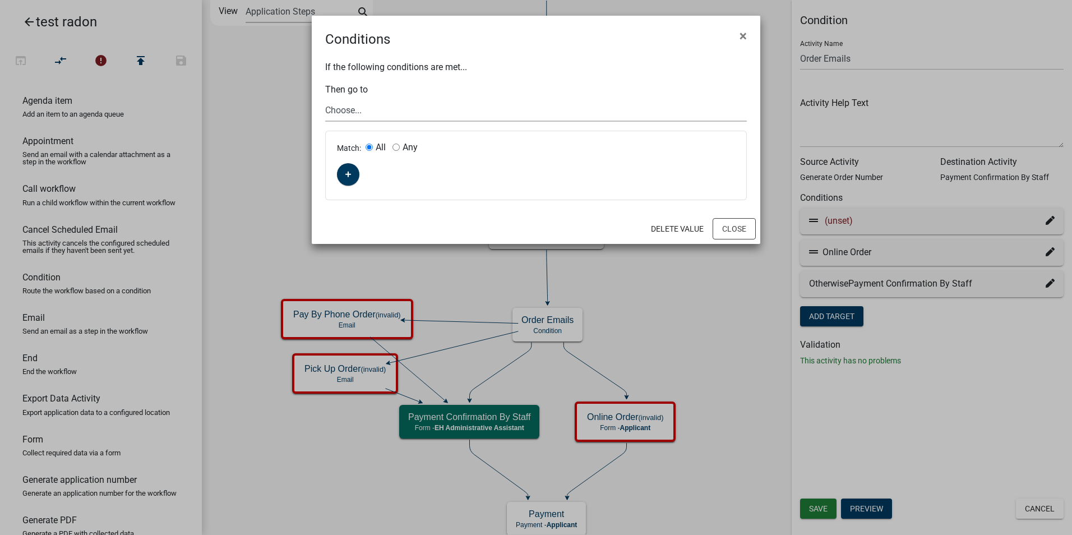
click at [349, 111] on select "Choose... Start Require User Purchasing Radon Kit Information Customer Informat…" at bounding box center [536, 110] width 422 height 23
select select "12: 38c091b0-87f7-4b0e-b030-e21be6acce90"
click at [325, 99] on select "Choose... Start Require User Purchasing Radon Kit Information Customer Informat…" at bounding box center [536, 110] width 422 height 23
click at [345, 176] on icon "button" at bounding box center [348, 174] width 6 height 7
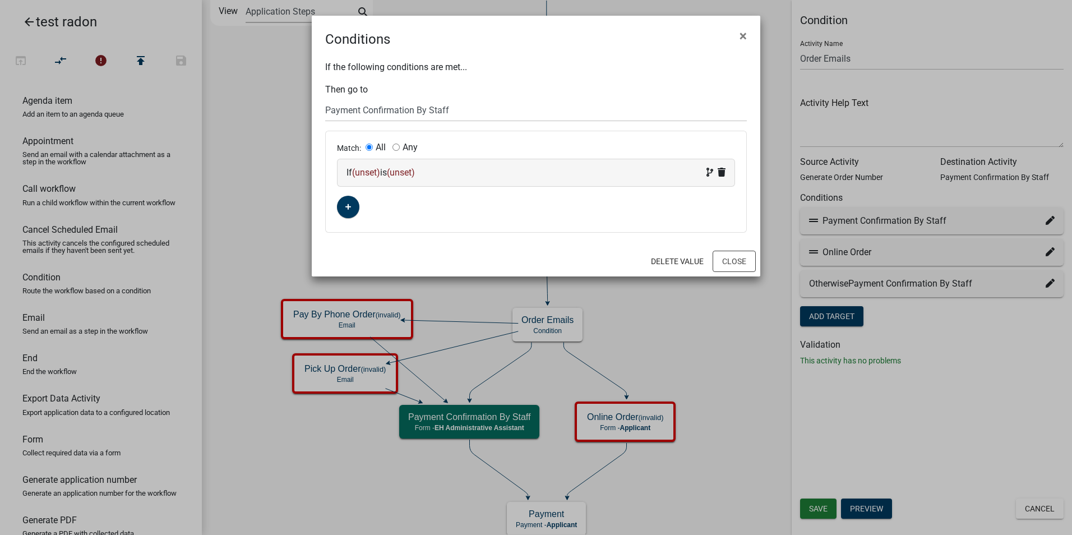
click at [370, 173] on span "(unset)" at bounding box center [366, 172] width 28 height 11
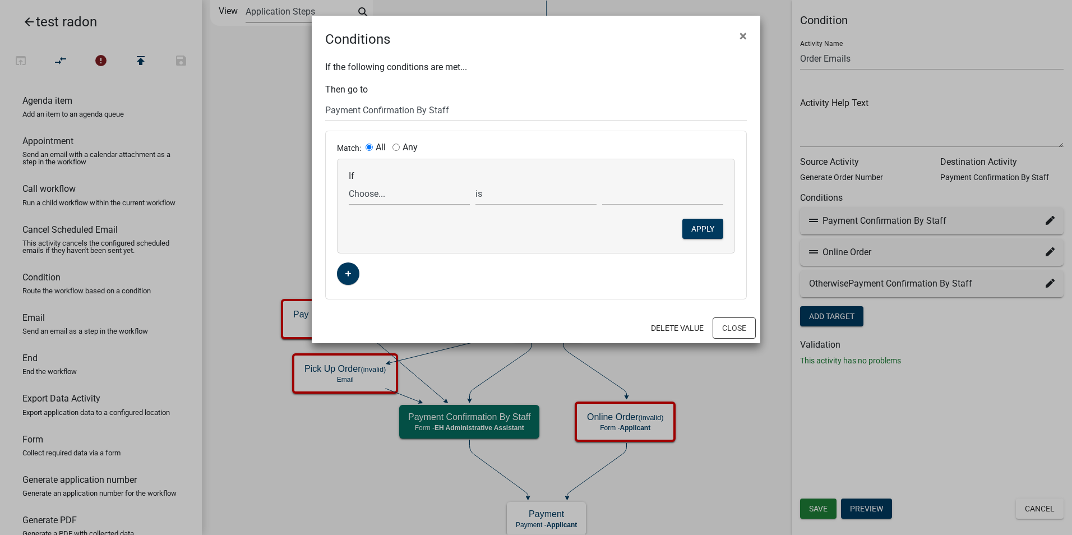
click at [358, 197] on select "Choose... ALL_FEE_RECIPIENTS APPLICANT_CITY APPLICANT_EMAIL_ADDRESS APPLICANT_F…" at bounding box center [409, 193] width 121 height 23
select select "25: HowToPay"
drag, startPoint x: 561, startPoint y: 36, endPoint x: 687, endPoint y: 47, distance: 126.6
click at [687, 47] on div "Conditions ×" at bounding box center [536, 33] width 448 height 34
click at [733, 334] on button "Close" at bounding box center [734, 327] width 43 height 21
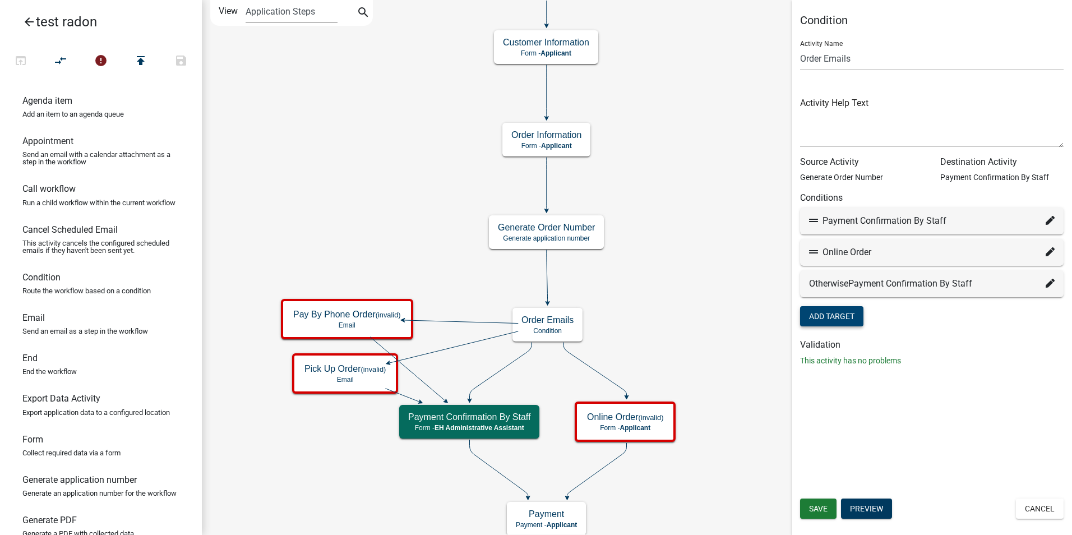
click at [1046, 220] on icon at bounding box center [1050, 220] width 9 height 9
select select "12: 38c091b0-87f7-4b0e-b030-e21be6acce90"
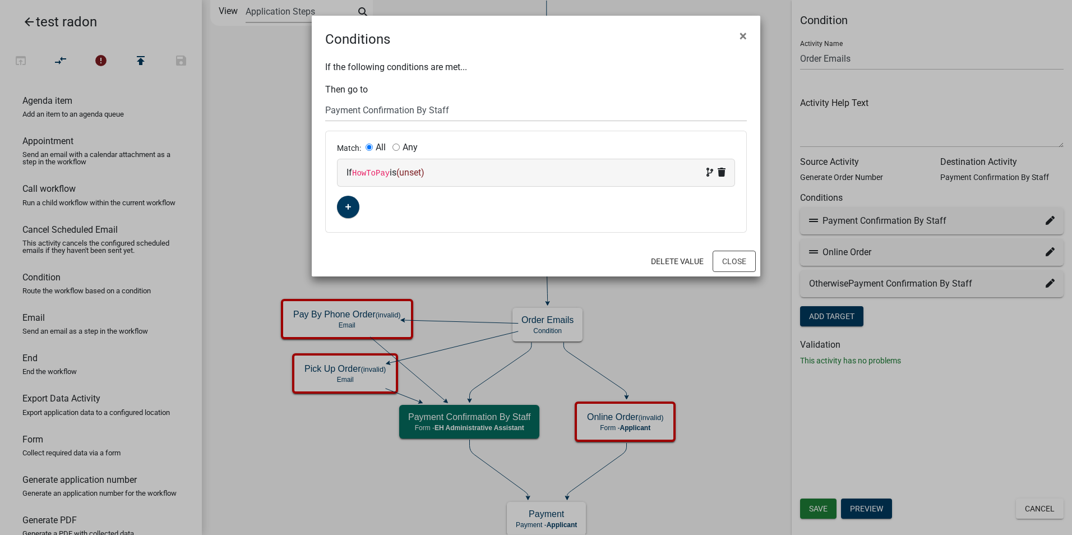
click at [410, 174] on span "(unset)" at bounding box center [410, 172] width 28 height 11
select select "25: HowToPay"
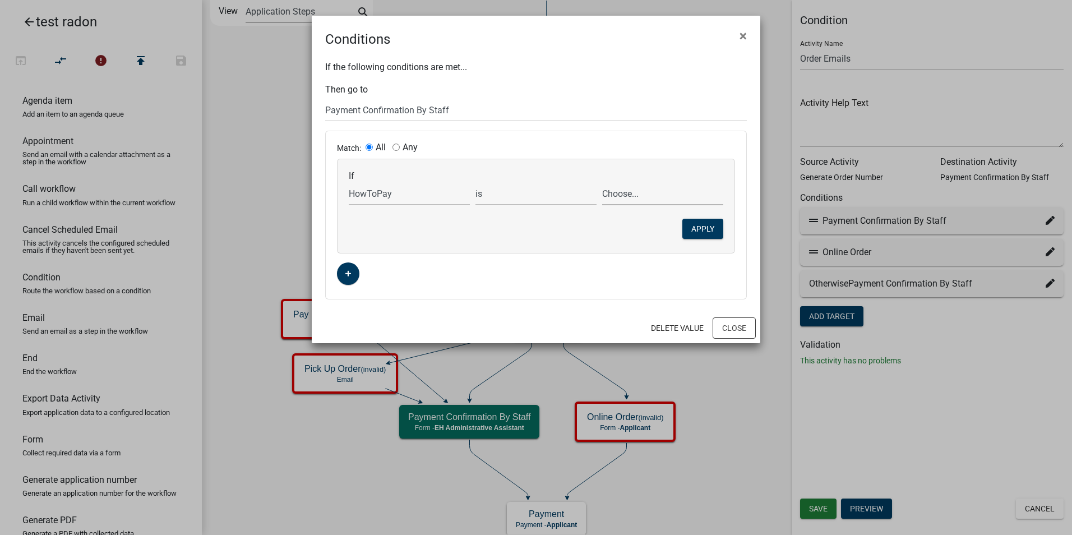
click at [625, 193] on select "Choose... In Person Scheduled In Person Walk In Online Over phone" at bounding box center [662, 193] width 121 height 23
select select "4: Over phone"
click at [602, 182] on select "Choose... In Person Scheduled In Person Walk In Online Over phone" at bounding box center [662, 193] width 121 height 23
click at [709, 231] on button "Apply" at bounding box center [702, 229] width 41 height 20
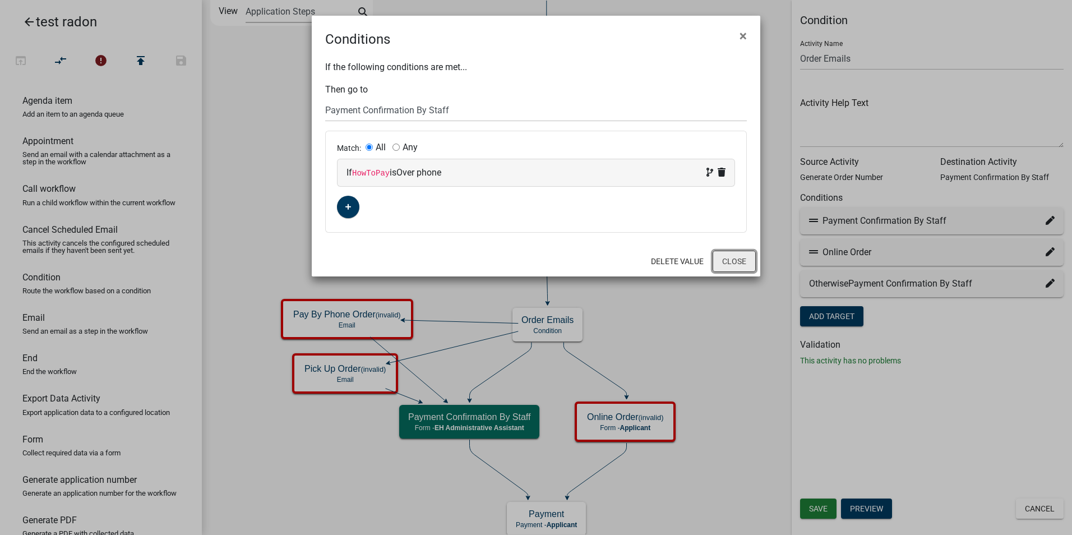
click at [735, 262] on button "Close" at bounding box center [734, 261] width 43 height 21
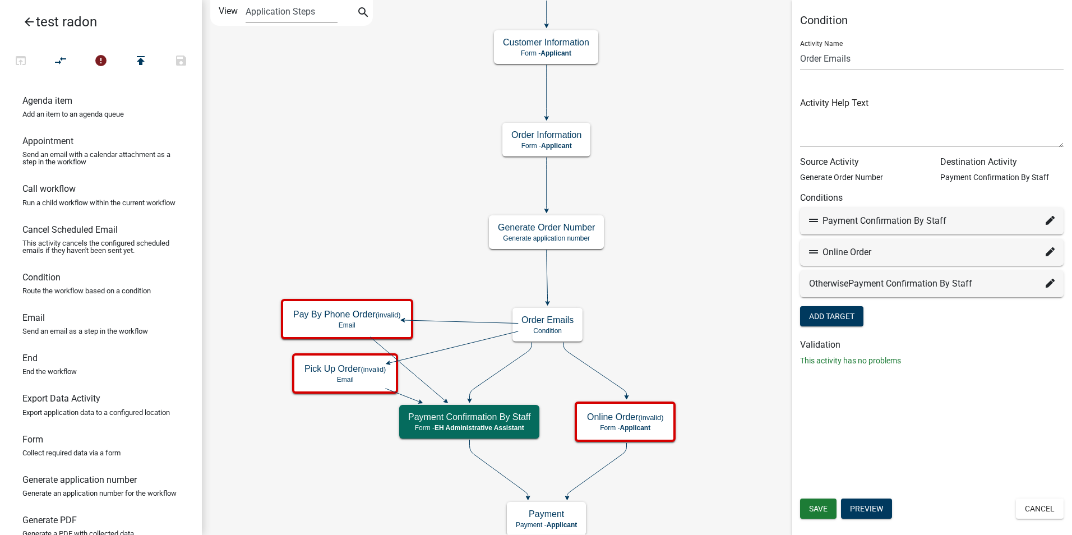
click at [945, 412] on div "Condition Activity Name Order Emails Activity Help Text Source Activity Generat…" at bounding box center [932, 267] width 280 height 535
click at [848, 318] on button "Add Target" at bounding box center [831, 316] width 63 height 20
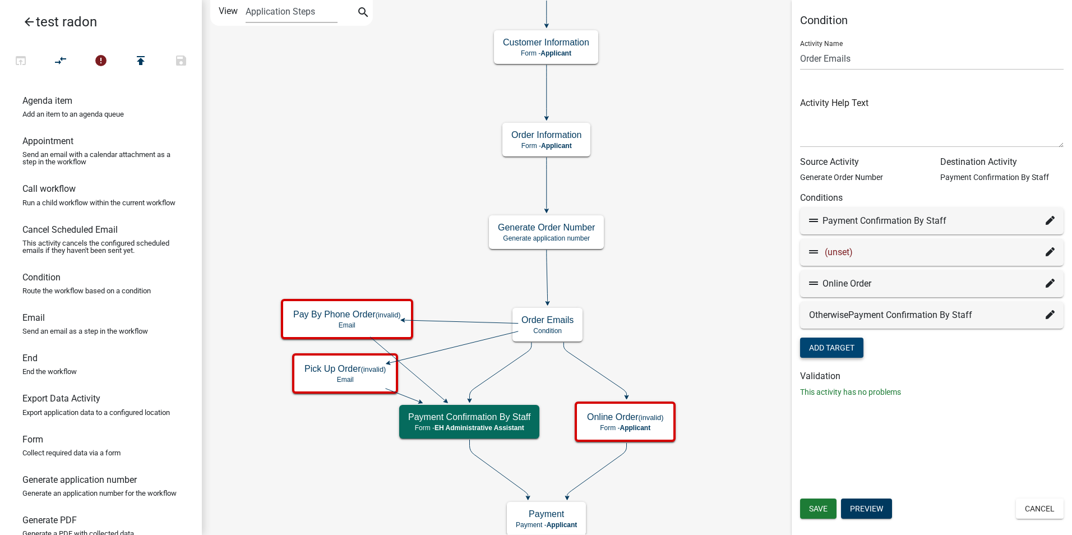
click at [1050, 252] on icon at bounding box center [1050, 251] width 9 height 9
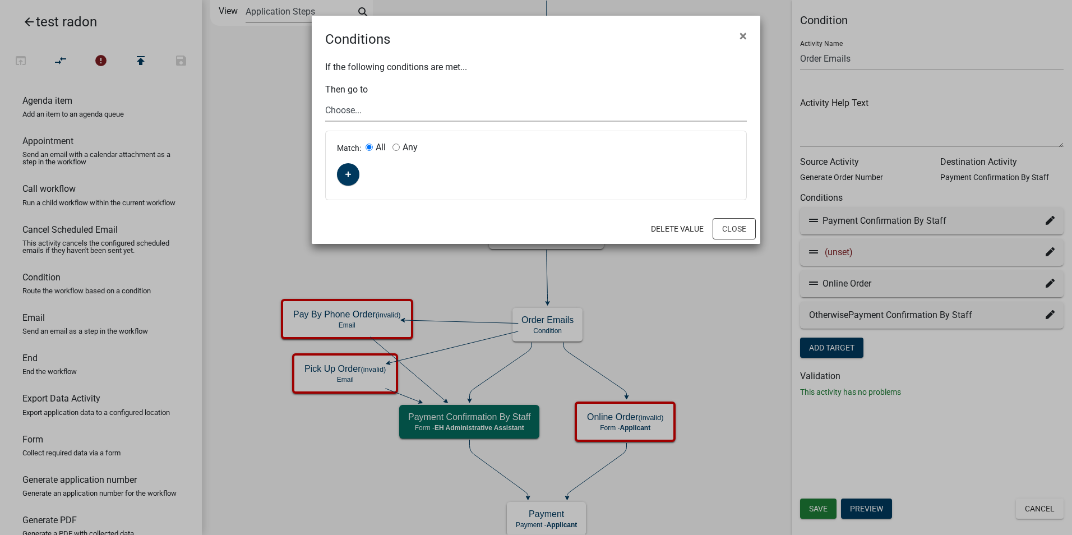
click at [344, 112] on select "Choose... Start Require User Purchasing Radon Kit Information Customer Informat…" at bounding box center [536, 110] width 422 height 23
select select "12: 38c091b0-87f7-4b0e-b030-e21be6acce90"
click at [325, 99] on select "Choose... Start Require User Purchasing Radon Kit Information Customer Informat…" at bounding box center [536, 110] width 422 height 23
click at [347, 177] on icon "button" at bounding box center [348, 174] width 6 height 7
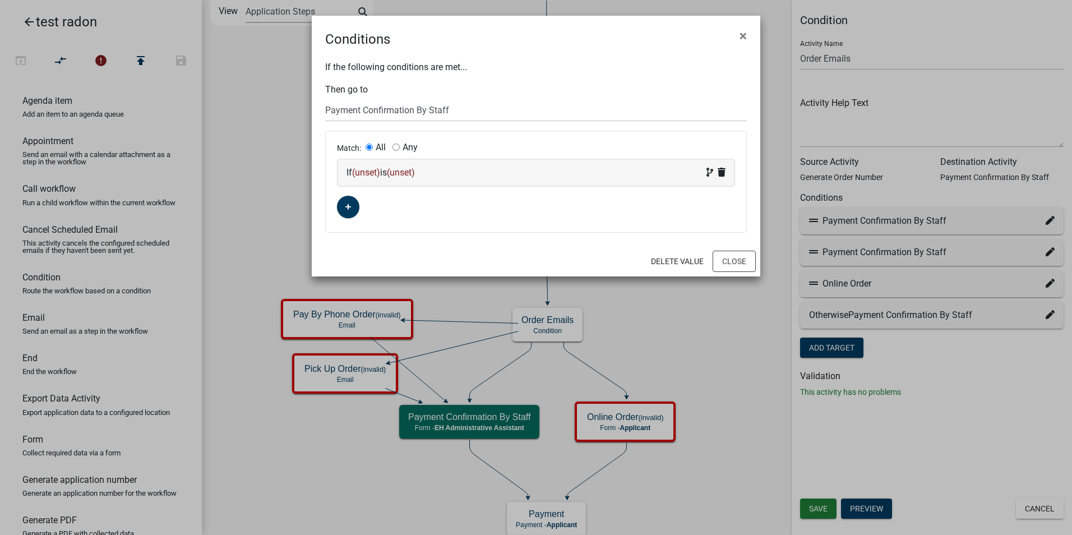
click at [372, 171] on span "(unset)" at bounding box center [366, 172] width 28 height 11
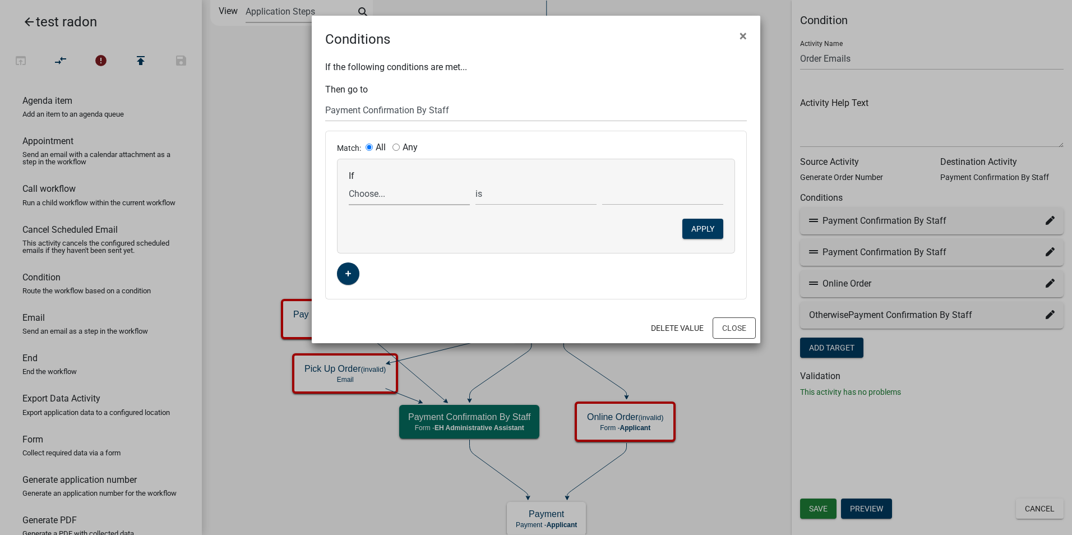
click at [364, 198] on select "Choose... ALL_FEE_RECIPIENTS APPLICANT_CITY APPLICANT_EMAIL_ADDRESS APPLICANT_F…" at bounding box center [409, 193] width 121 height 23
select select "25: HowToPay"
click at [364, 198] on select "Choose... ALL_FEE_RECIPIENTS APPLICANT_CITY APPLICANT_EMAIL_ADDRESS APPLICANT_F…" at bounding box center [409, 193] width 121 height 23
click at [616, 192] on select "Choose... In Person Scheduled In Person Walk In Online Over phone" at bounding box center [662, 193] width 121 height 23
click at [602, 182] on select "Choose... In Person Scheduled In Person Walk In Online Over phone" at bounding box center [662, 193] width 121 height 23
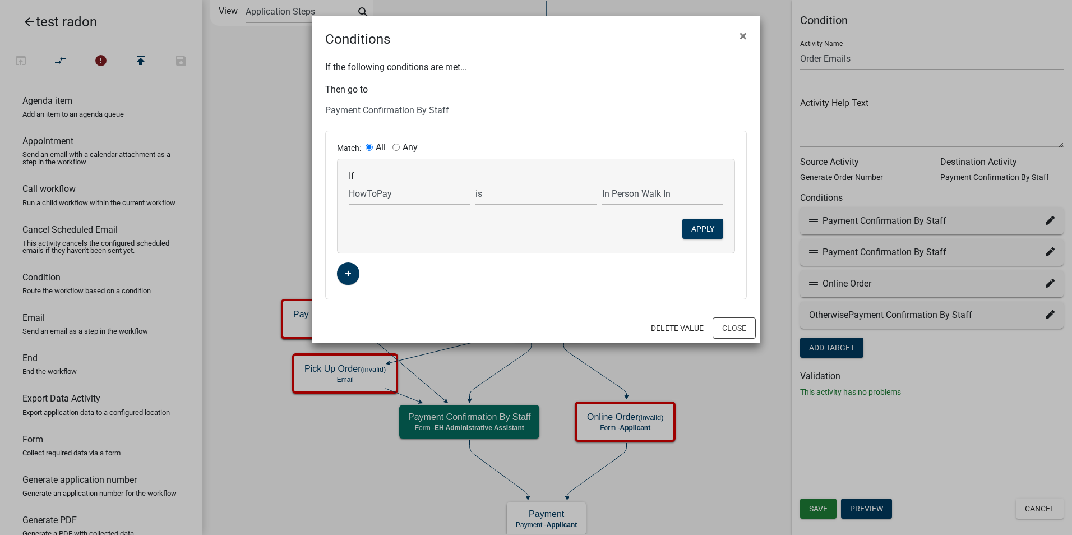
click at [637, 197] on select "In Person Scheduled In Person Walk In Online Over phone" at bounding box center [662, 193] width 121 height 23
select select "1: In Person"
click at [602, 182] on select "In Person Scheduled In Person Walk In Online Over phone" at bounding box center [662, 193] width 121 height 23
click at [702, 224] on button "Apply" at bounding box center [702, 229] width 41 height 20
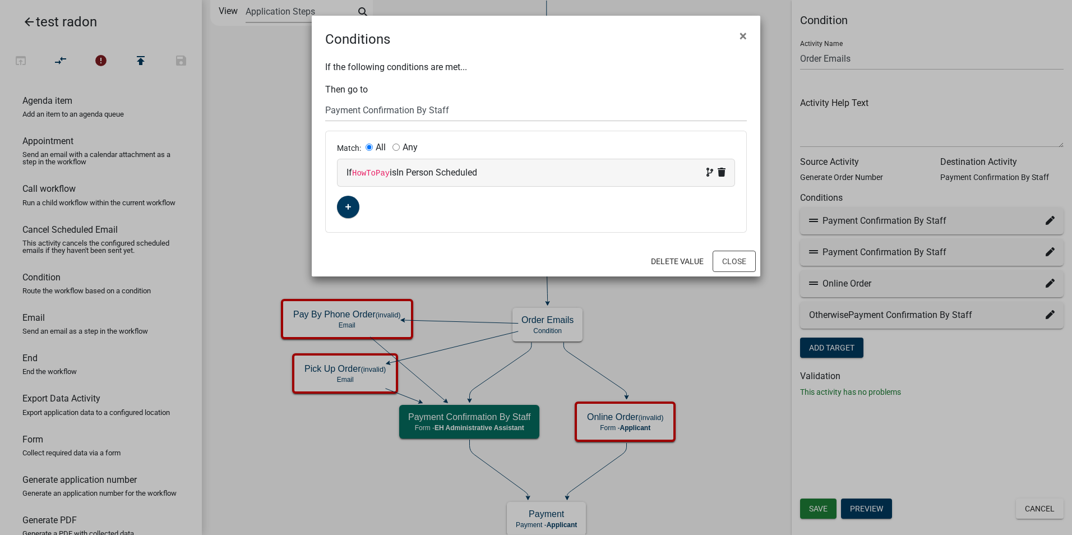
click at [735, 357] on ngb-modal-window "Conditions × If the following conditions are met... Then go to Choose... Start …" at bounding box center [536, 267] width 1072 height 535
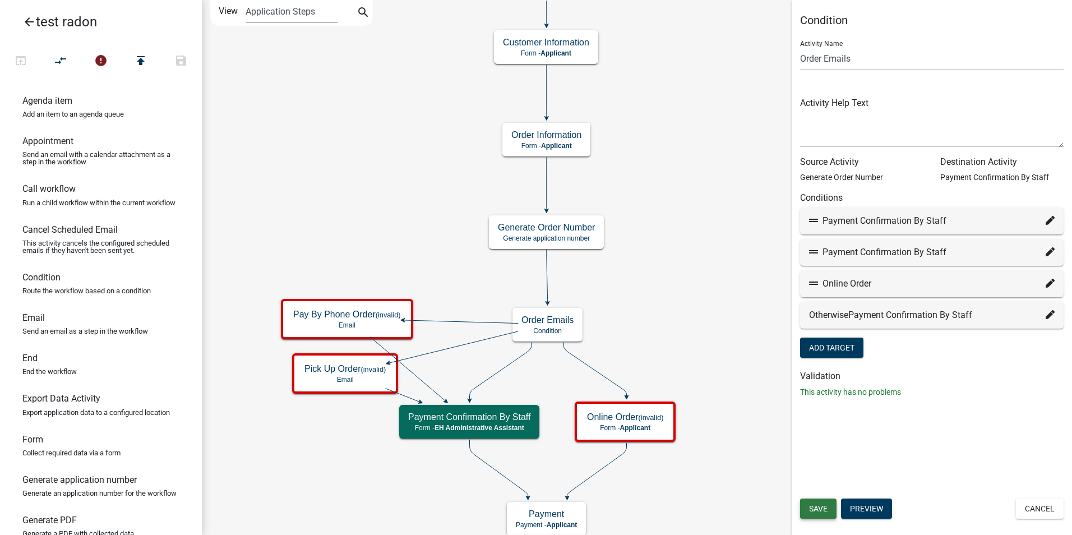
click at [821, 508] on span "Save" at bounding box center [818, 508] width 19 height 9
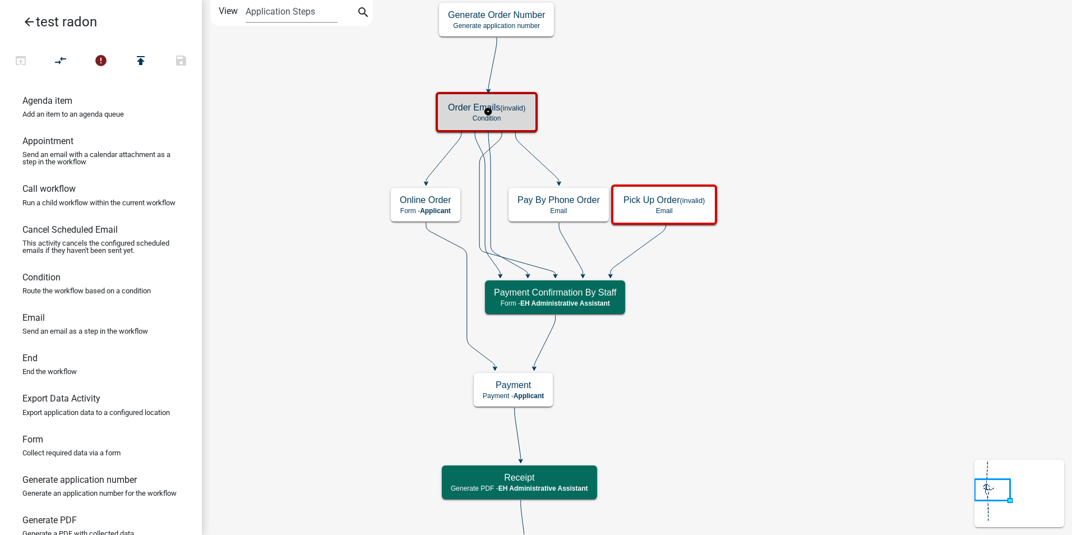
click at [524, 117] on p "Condition" at bounding box center [486, 118] width 77 height 8
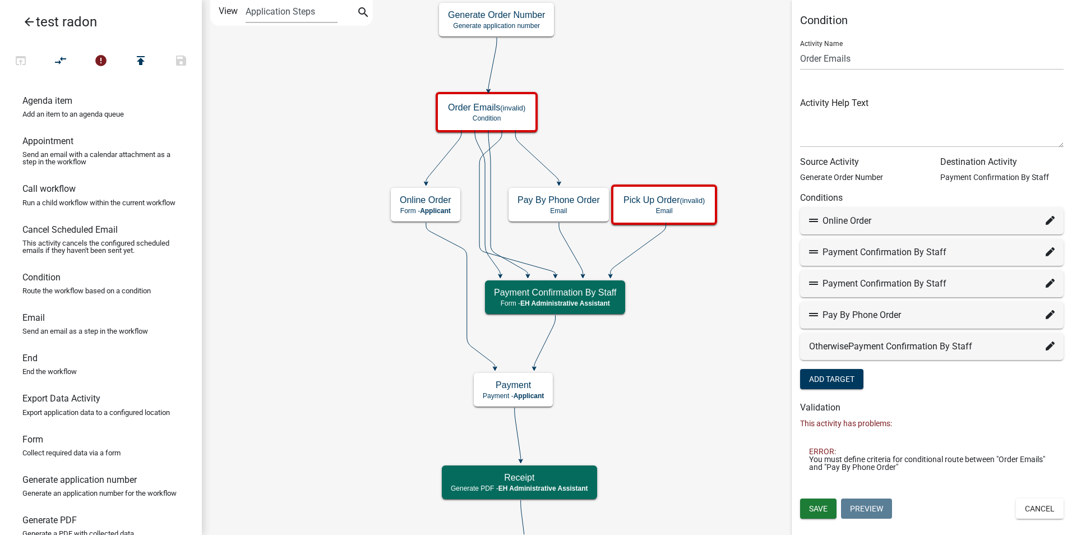
click at [1047, 220] on icon at bounding box center [1050, 220] width 9 height 9
select select "16: 83b92ea9-f3ab-4cdd-8932-cb4167c81ba9"
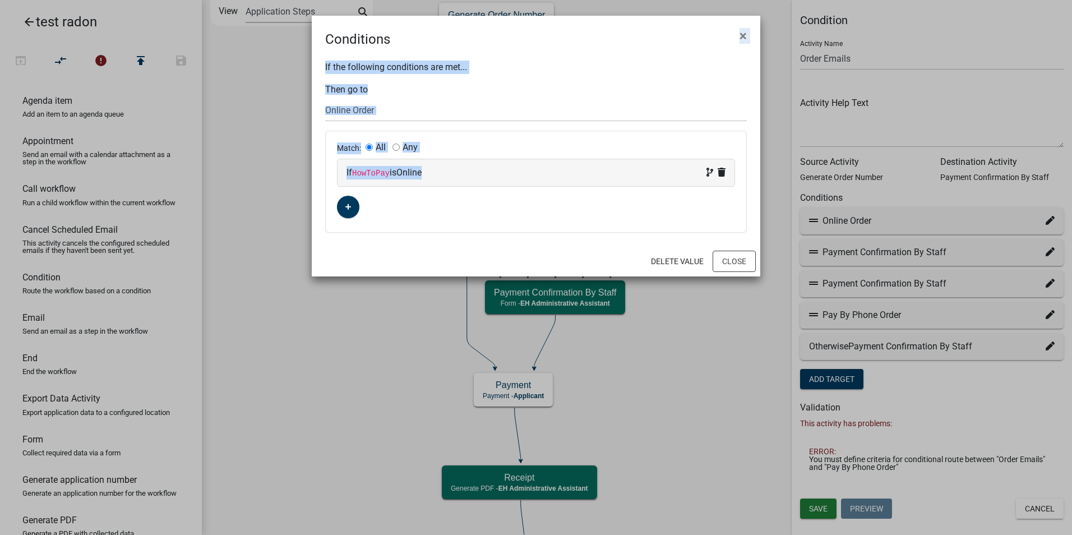
drag, startPoint x: 642, startPoint y: 28, endPoint x: 561, endPoint y: 287, distance: 271.6
click at [561, 287] on ngb-modal-window "Conditions × If the following conditions are met... Then go to Choose... Start …" at bounding box center [536, 267] width 1072 height 535
click at [653, 21] on div "Conditions ×" at bounding box center [536, 33] width 448 height 34
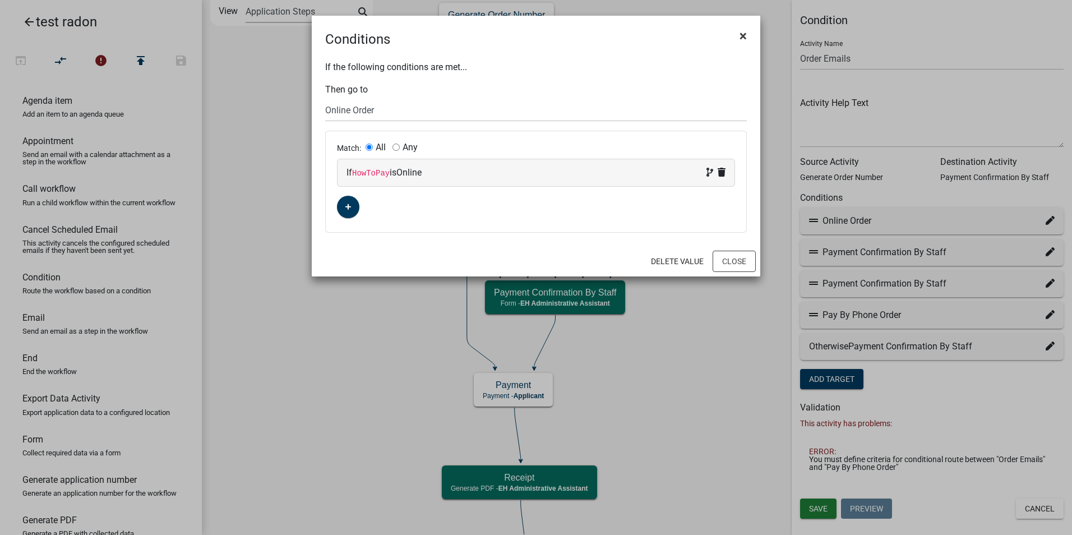
click at [743, 35] on span "×" at bounding box center [742, 36] width 7 height 16
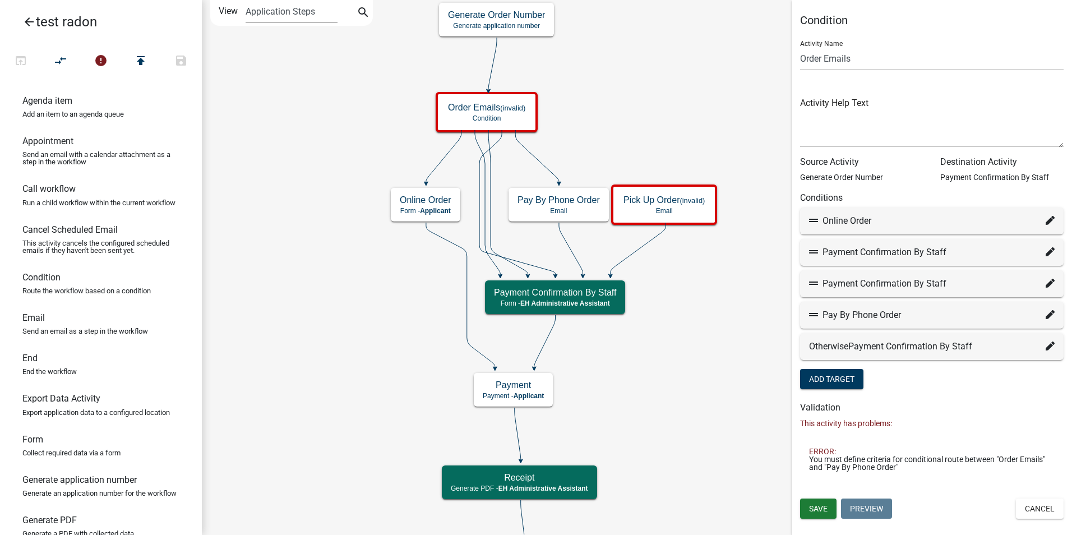
click at [1046, 252] on icon at bounding box center [1050, 251] width 9 height 9
select select "12: 38c091b0-87f7-4b0e-b030-e21be6acce90"
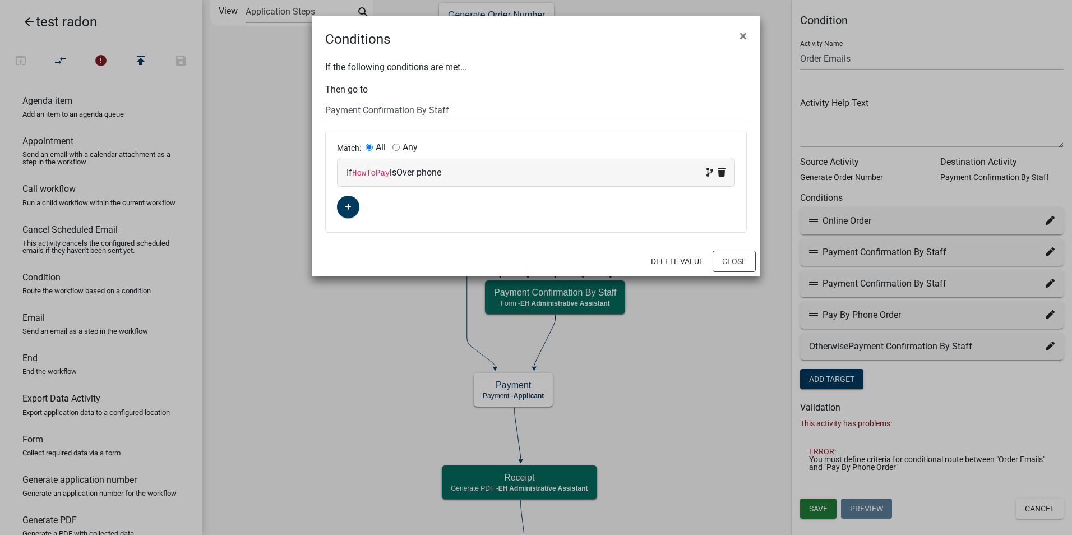
click at [432, 172] on span "Over phone" at bounding box center [418, 172] width 45 height 11
select select "25: HowToPay"
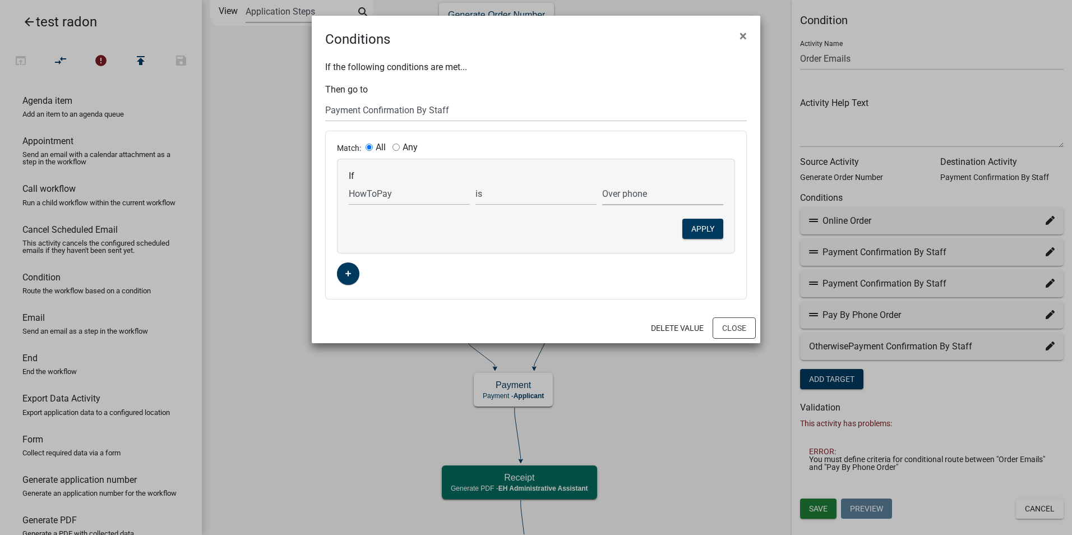
click at [627, 193] on select "In Person Scheduled In Person Walk In Online Over phone" at bounding box center [662, 193] width 121 height 23
select select "0: In Person"
click at [602, 182] on select "In Person Scheduled In Person Walk In Online Over phone" at bounding box center [662, 193] width 121 height 23
click at [696, 228] on button "Apply" at bounding box center [702, 229] width 41 height 20
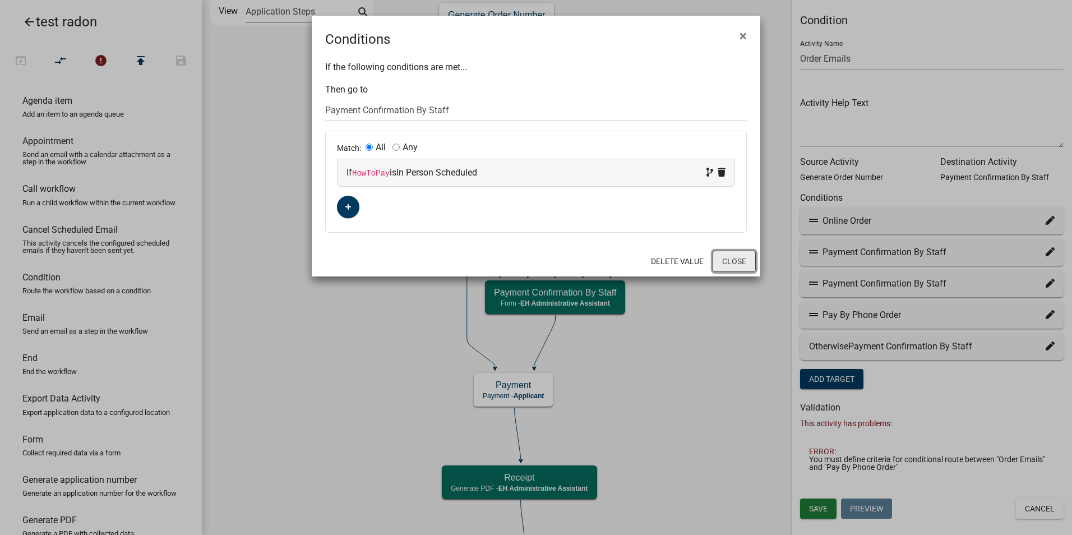
click at [740, 260] on button "Close" at bounding box center [734, 261] width 43 height 21
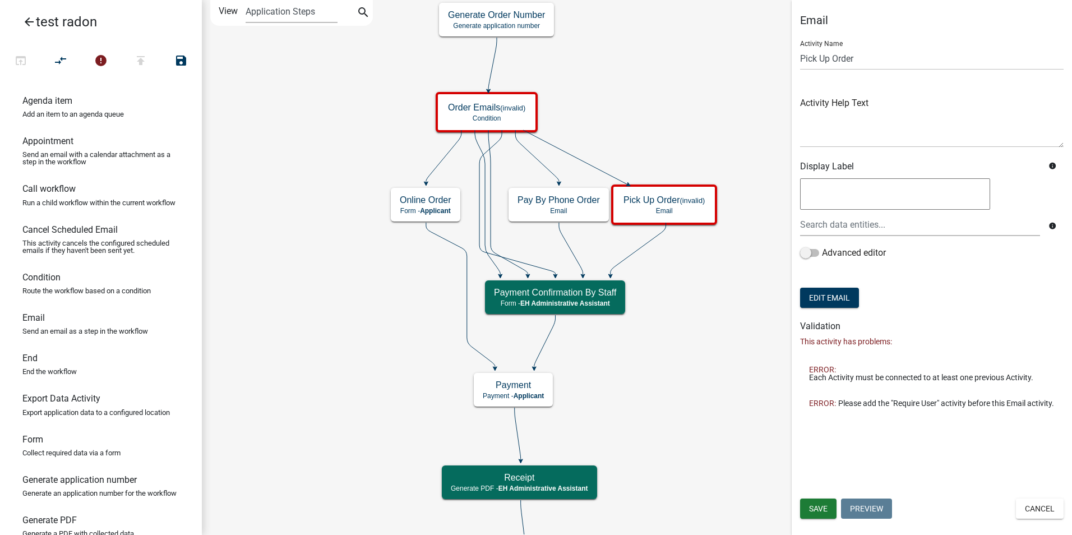
click at [718, 351] on icon "Start Start - Applicant Require User Require user Purchasing Radon Kit Informat…" at bounding box center [636, 528] width 869 height 1055
click at [492, 147] on icon at bounding box center [517, 202] width 76 height 145
click at [489, 146] on icon at bounding box center [507, 202] width 39 height 145
click at [669, 86] on icon "Start Start - Applicant Require User Require user Purchasing Radon Kit Informat…" at bounding box center [636, 528] width 869 height 1055
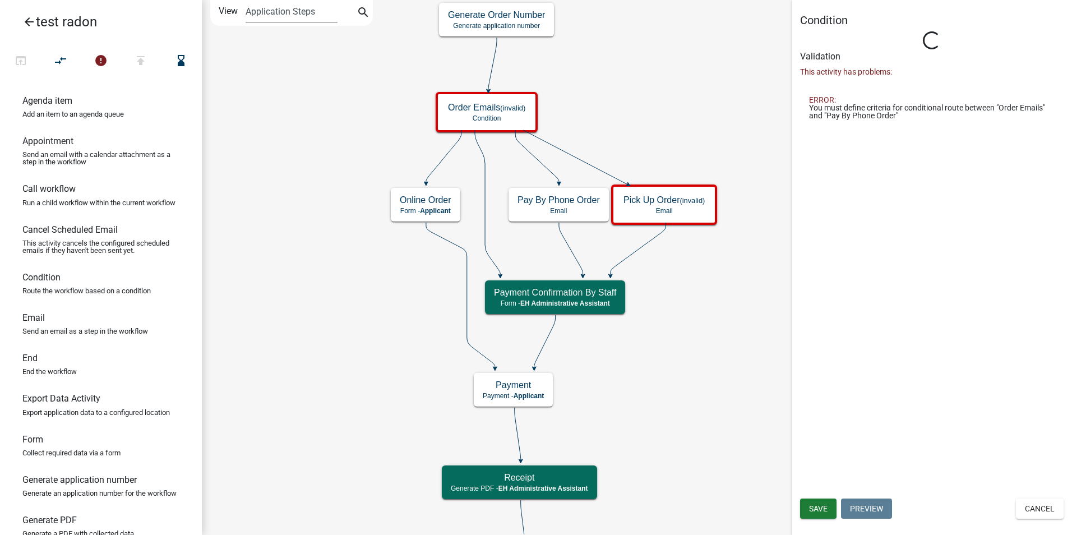
click at [704, 82] on icon "Start Start - Applicant Require User Require user Purchasing Radon Kit Informat…" at bounding box center [636, 528] width 869 height 1055
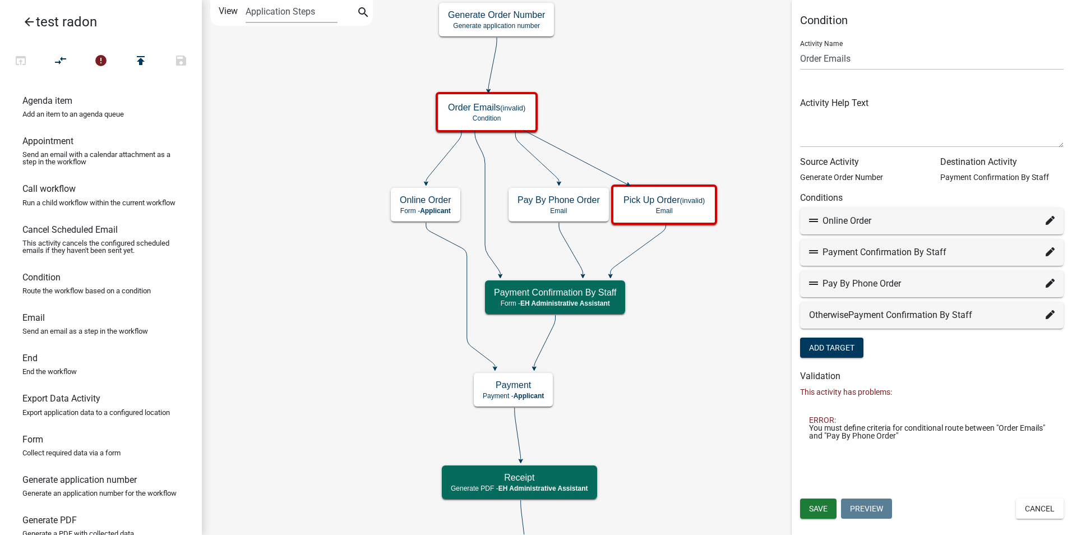
click at [1049, 255] on icon at bounding box center [1050, 251] width 9 height 9
select select "12: 38c091b0-87f7-4b0e-b030-e21be6acce90"
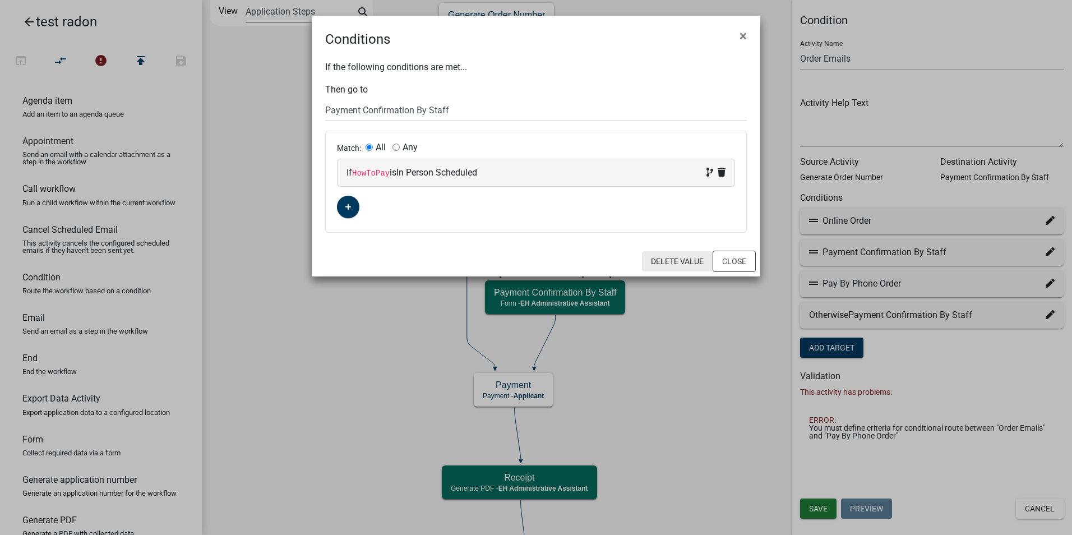
click at [691, 262] on button "Delete Value" at bounding box center [677, 261] width 71 height 20
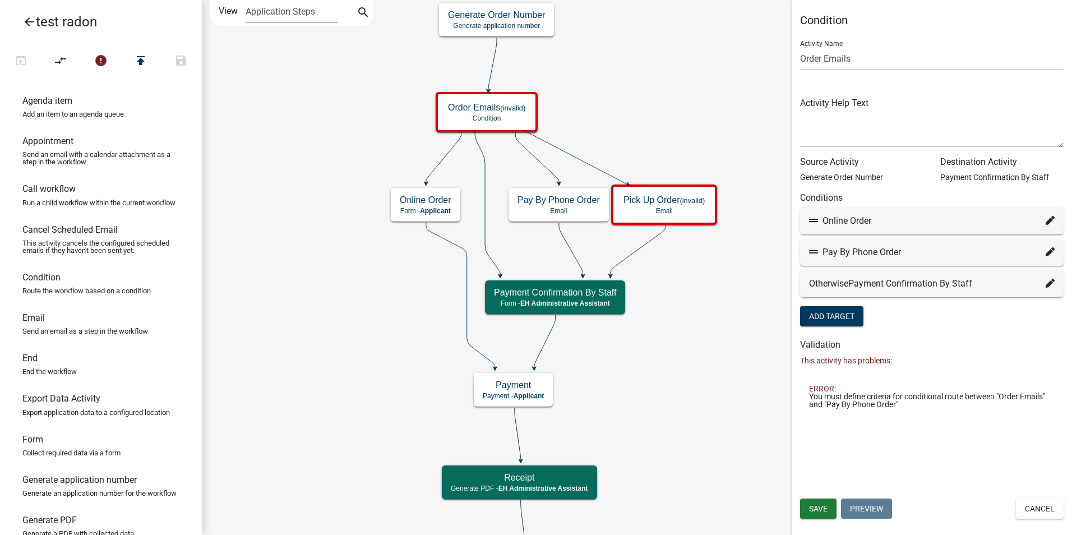
click at [732, 320] on icon "Start Start - Applicant Require User Require user Purchasing Radon Kit Informat…" at bounding box center [636, 528] width 869 height 1055
click at [838, 319] on button "Add Target" at bounding box center [831, 316] width 63 height 20
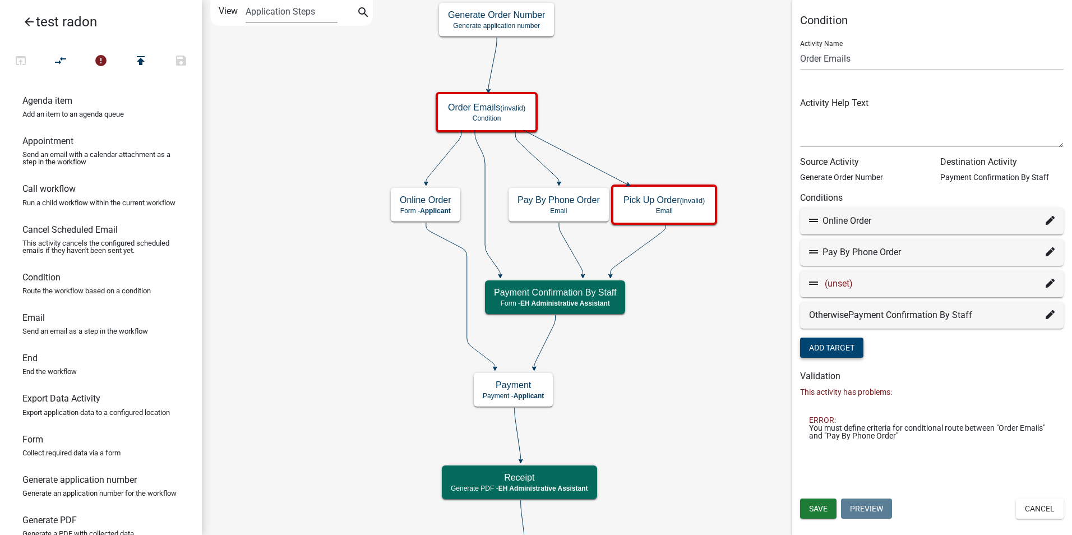
click at [1050, 286] on icon at bounding box center [1050, 283] width 9 height 9
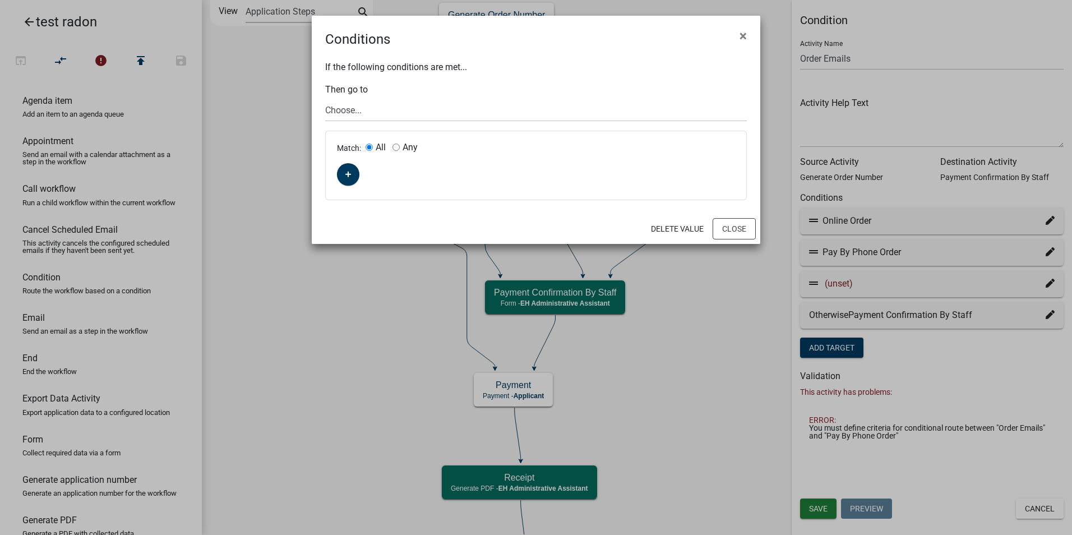
drag, startPoint x: 497, startPoint y: 30, endPoint x: 414, endPoint y: 43, distance: 84.4
click at [414, 43] on div "Conditions ×" at bounding box center [536, 33] width 448 height 34
click at [743, 33] on span "×" at bounding box center [742, 36] width 7 height 16
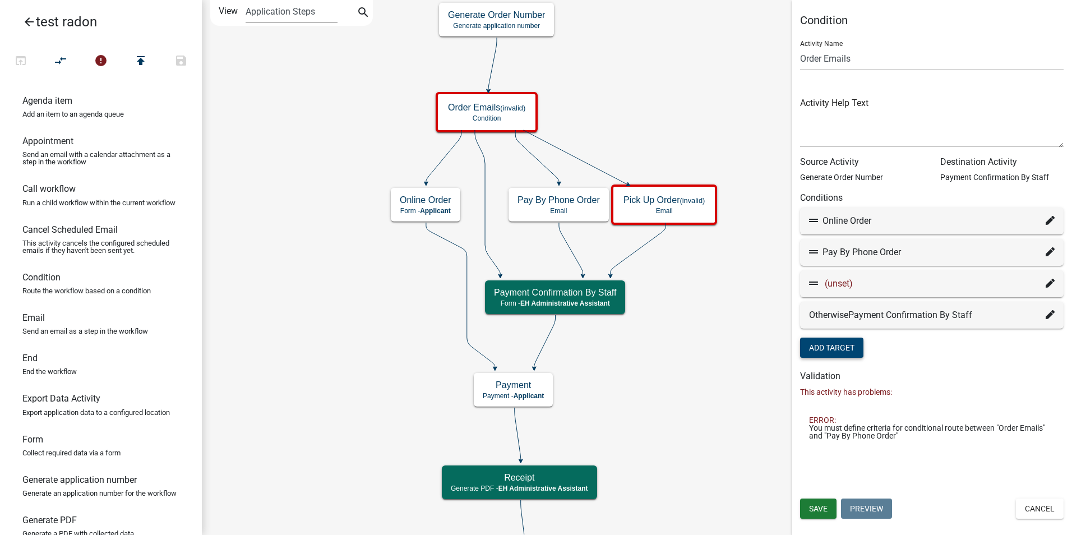
click at [1047, 284] on icon at bounding box center [1050, 283] width 9 height 9
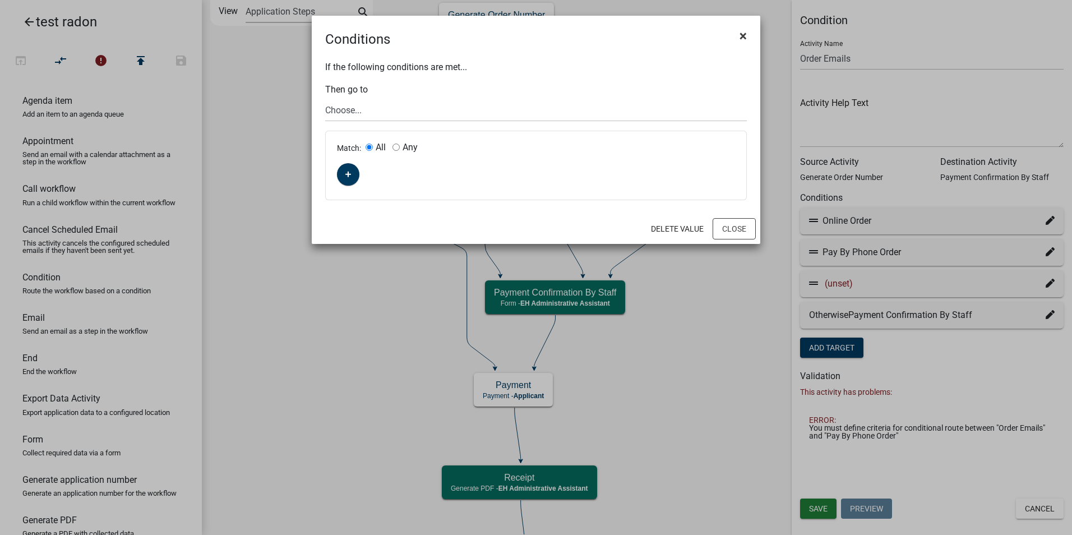
click at [741, 33] on span "×" at bounding box center [742, 36] width 7 height 16
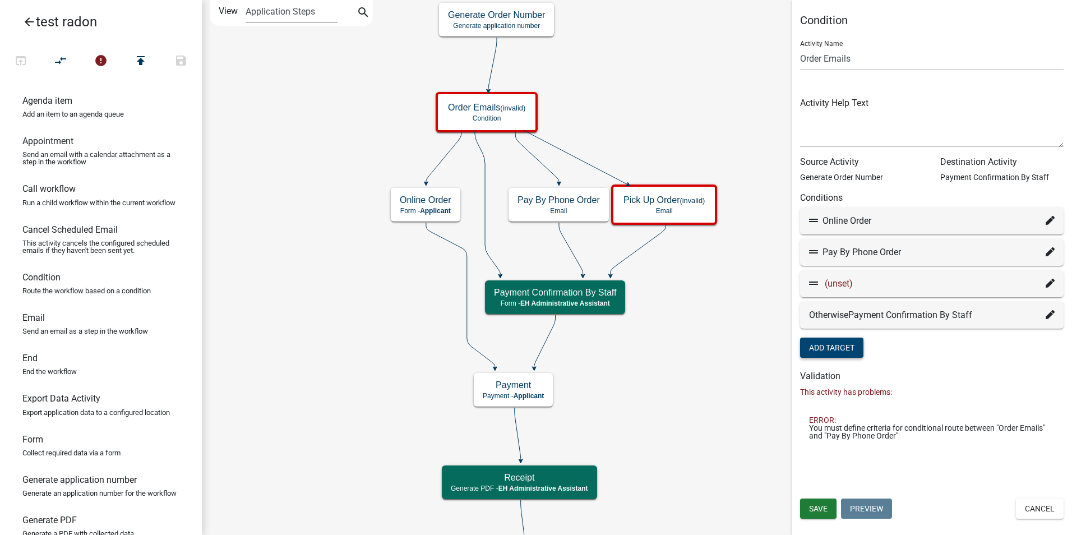
click at [1052, 279] on icon at bounding box center [1050, 283] width 9 height 9
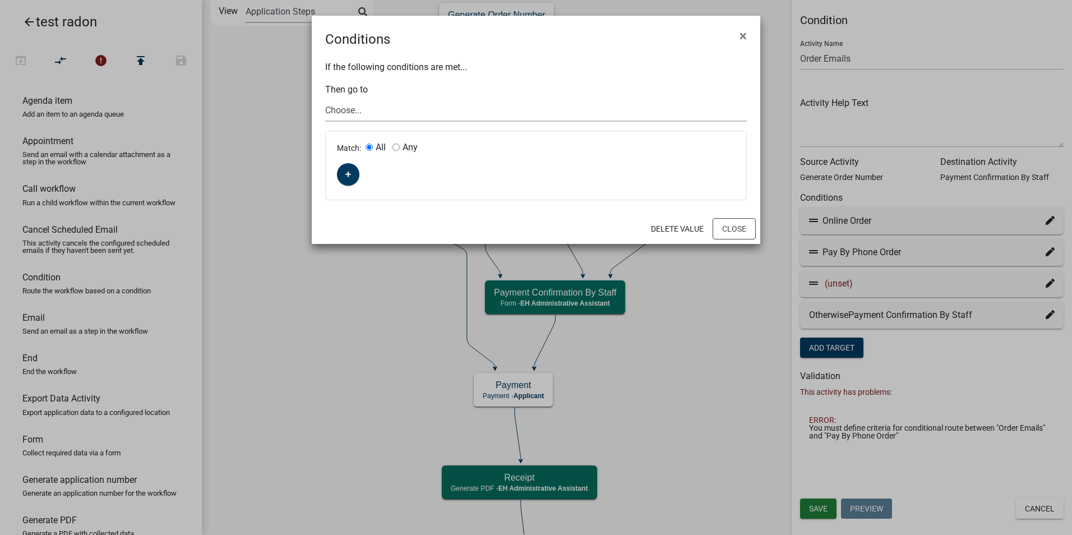
click at [356, 114] on select "Choose... Start Require User Purchasing Radon Kit Information Customer Informat…" at bounding box center [536, 110] width 422 height 23
select select "17: 4cb679b5-42bb-4db0-a9f9-0742856fb8ca"
click at [325, 99] on select "Choose... Start Require User Purchasing Radon Kit Information Customer Informat…" at bounding box center [536, 110] width 422 height 23
click at [341, 174] on button "button" at bounding box center [348, 174] width 22 height 22
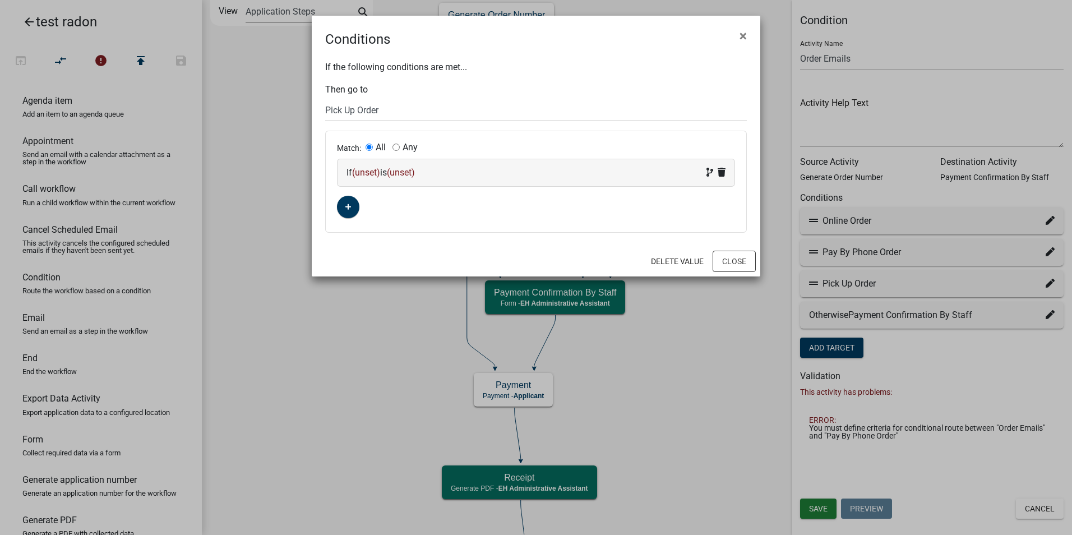
click at [367, 175] on span "(unset)" at bounding box center [366, 172] width 28 height 11
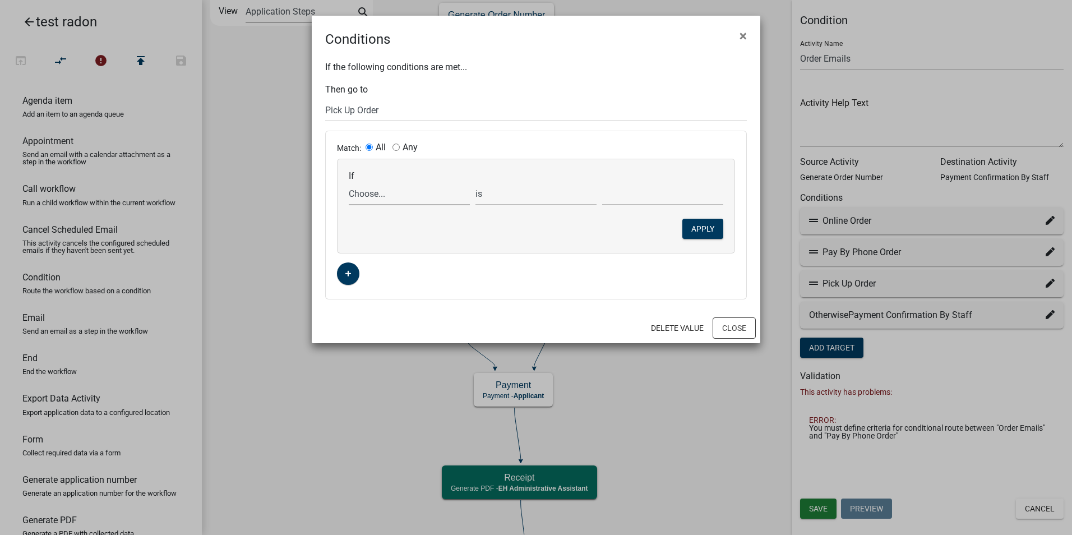
click at [364, 194] on select "Choose... ALL_FEE_RECIPIENTS APPLICANT_CITY APPLICANT_EMAIL_ADDRESS APPLICANT_F…" at bounding box center [409, 193] width 121 height 23
click at [363, 195] on select "Choose... ALL_FEE_RECIPIENTS APPLICANT_CITY APPLICANT_EMAIL_ADDRESS APPLICANT_F…" at bounding box center [409, 193] width 121 height 23
select select "25: HowToPay"
click at [635, 196] on select "Choose... In Person Scheduled In Person Walk In Online Over phone" at bounding box center [662, 193] width 121 height 23
select select "1: In Person"
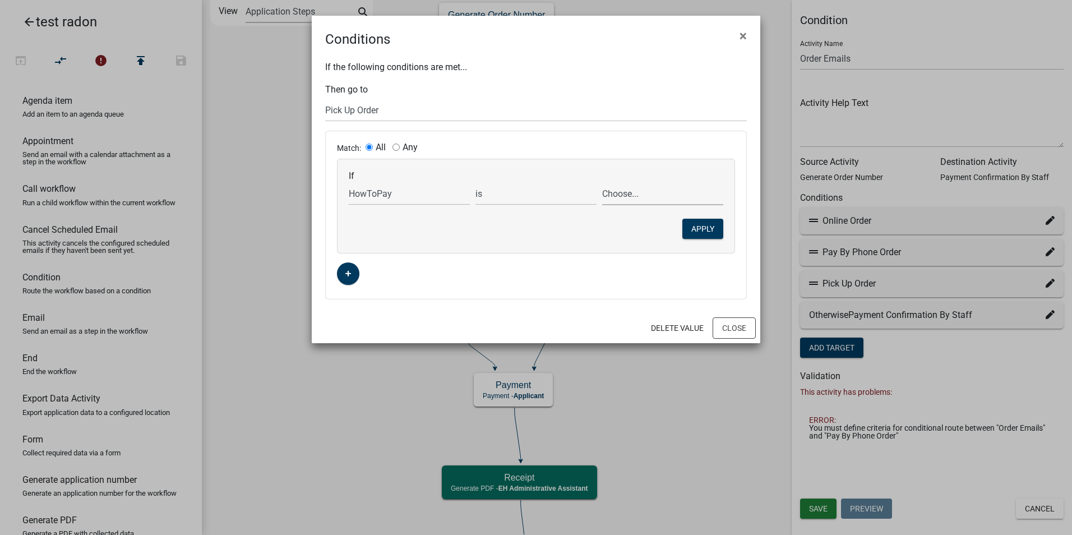
click at [602, 182] on select "Choose... In Person Scheduled In Person Walk In Online Over phone" at bounding box center [662, 193] width 121 height 23
click at [695, 224] on button "Apply" at bounding box center [702, 229] width 41 height 20
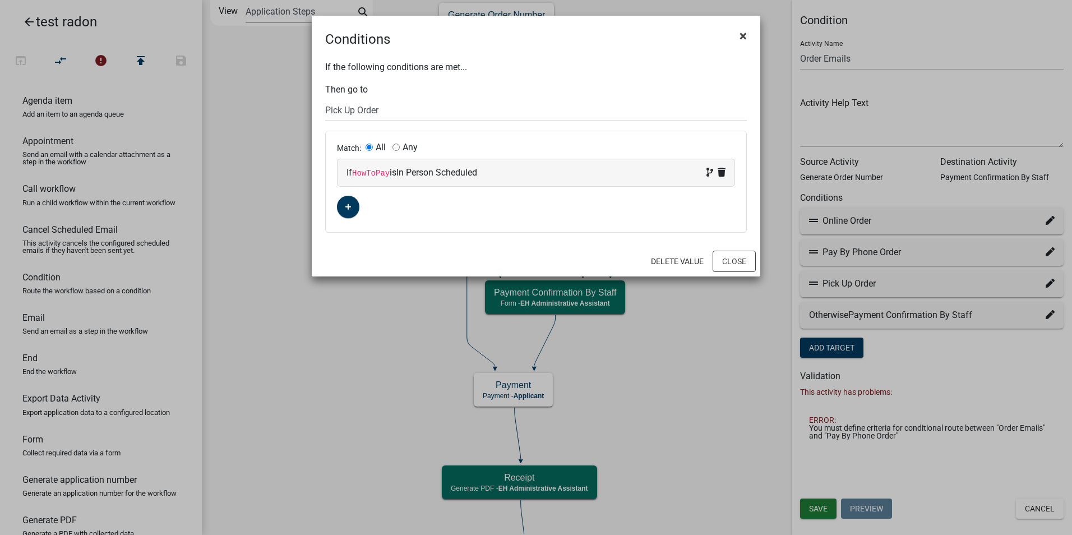
click at [744, 36] on span "×" at bounding box center [742, 36] width 7 height 16
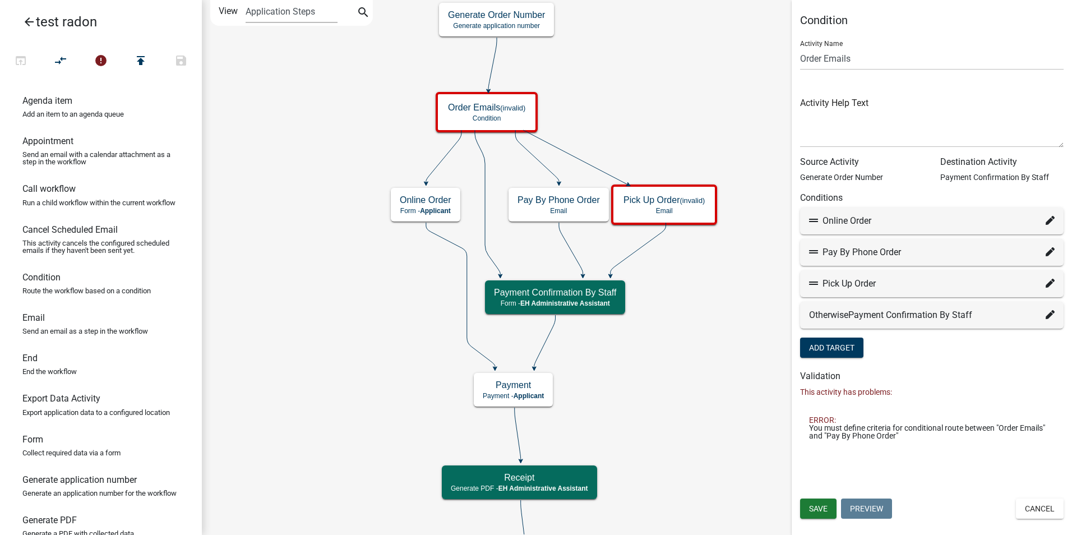
click at [747, 350] on icon "Start Start - Applicant Require User Require user Purchasing Radon Kit Informat…" at bounding box center [636, 528] width 869 height 1055
click at [822, 512] on span "Save" at bounding box center [818, 508] width 19 height 9
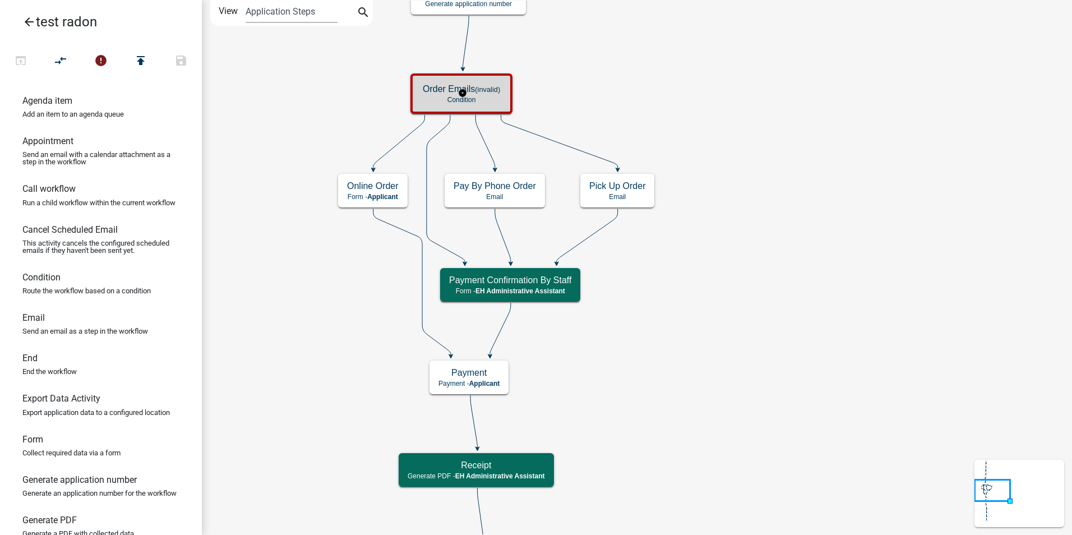
click at [482, 103] on p "Condition" at bounding box center [461, 100] width 77 height 8
click at [483, 103] on p "Condition" at bounding box center [461, 100] width 77 height 8
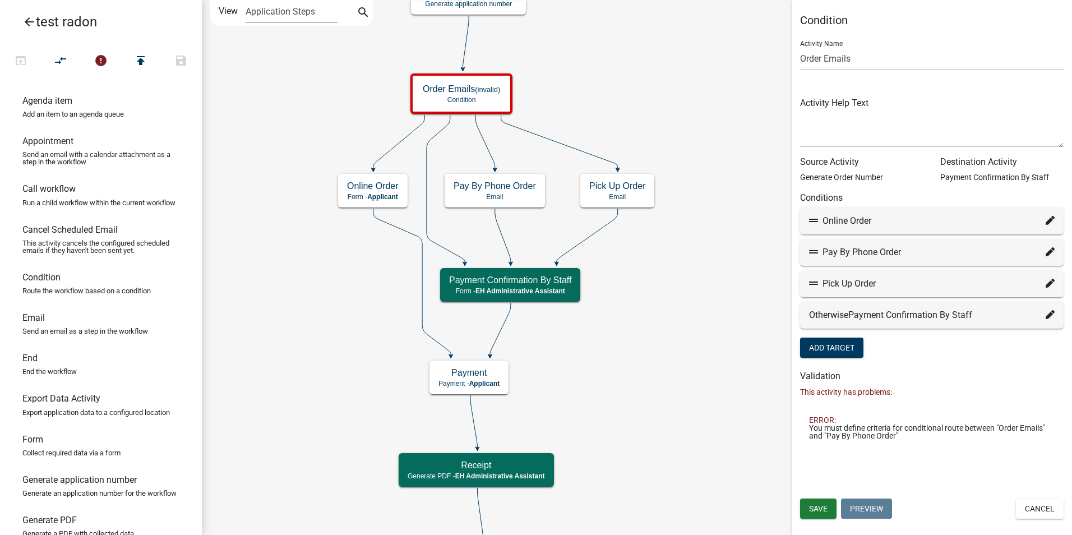
click at [1046, 255] on icon at bounding box center [1050, 251] width 9 height 9
select select "11: fa13b04e-8415-42be-98e1-a16426864468"
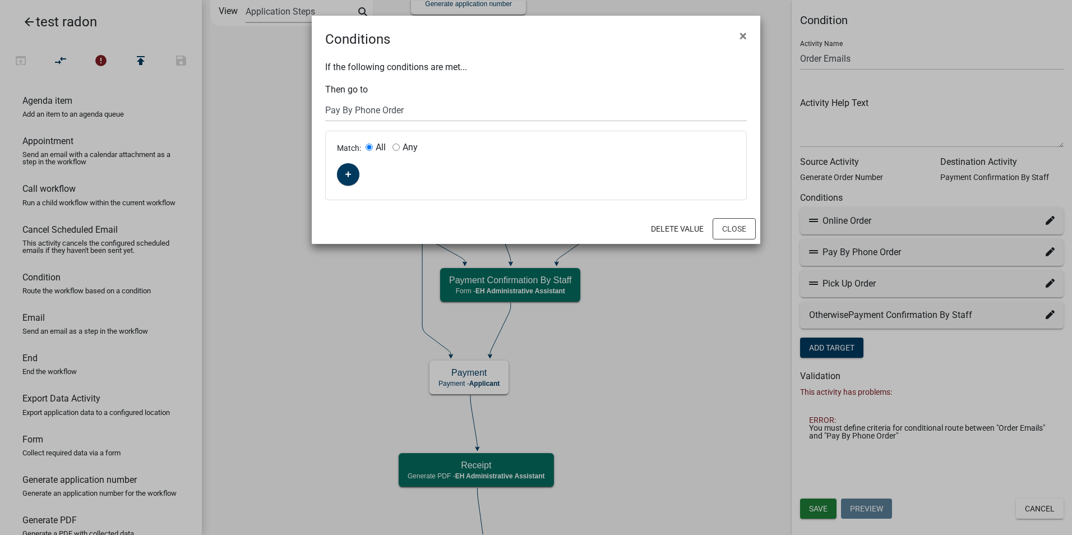
click at [334, 177] on div "Match: All Any" at bounding box center [536, 165] width 420 height 68
click at [342, 177] on button "button" at bounding box center [348, 174] width 22 height 22
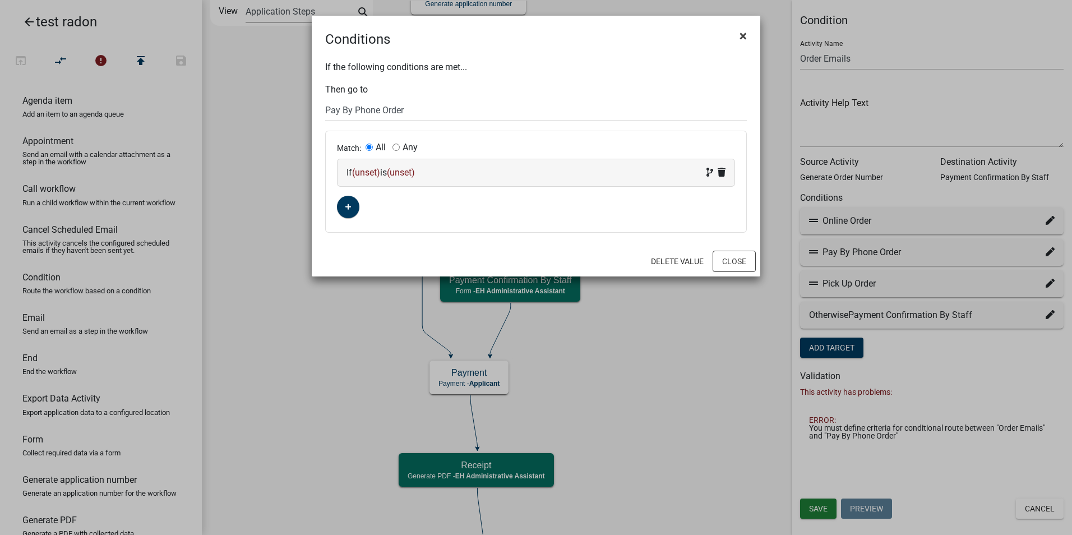
click at [742, 33] on span "×" at bounding box center [742, 36] width 7 height 16
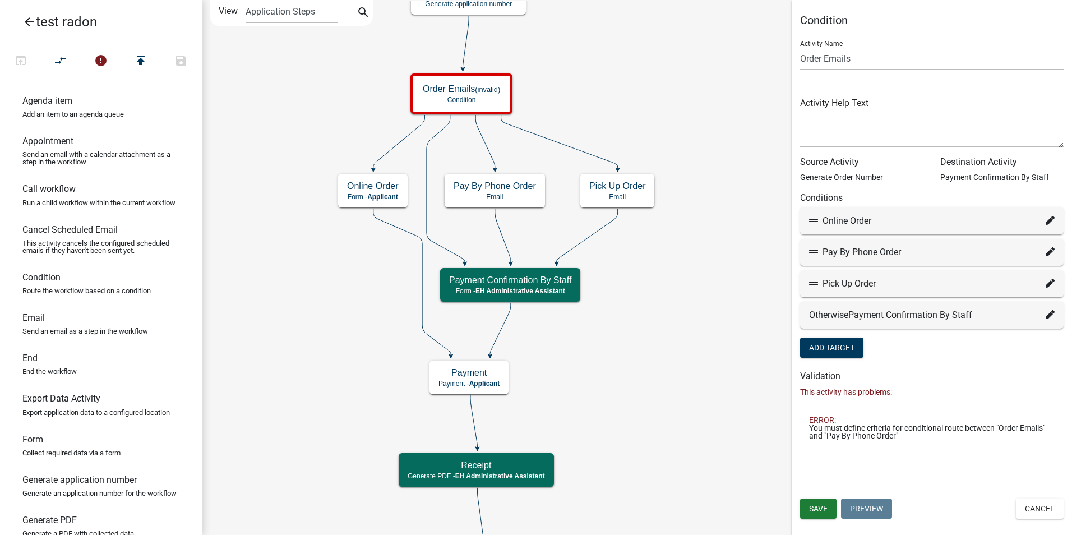
click at [1050, 253] on icon at bounding box center [1050, 251] width 9 height 9
select select "11: fa13b04e-8415-42be-98e1-a16426864468"
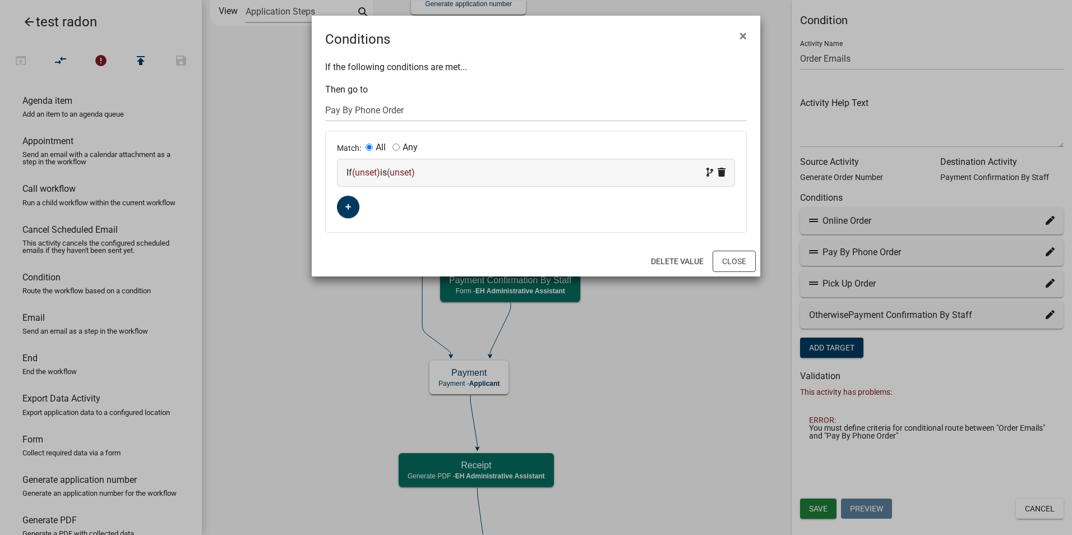
click at [366, 173] on span "(unset)" at bounding box center [366, 172] width 28 height 11
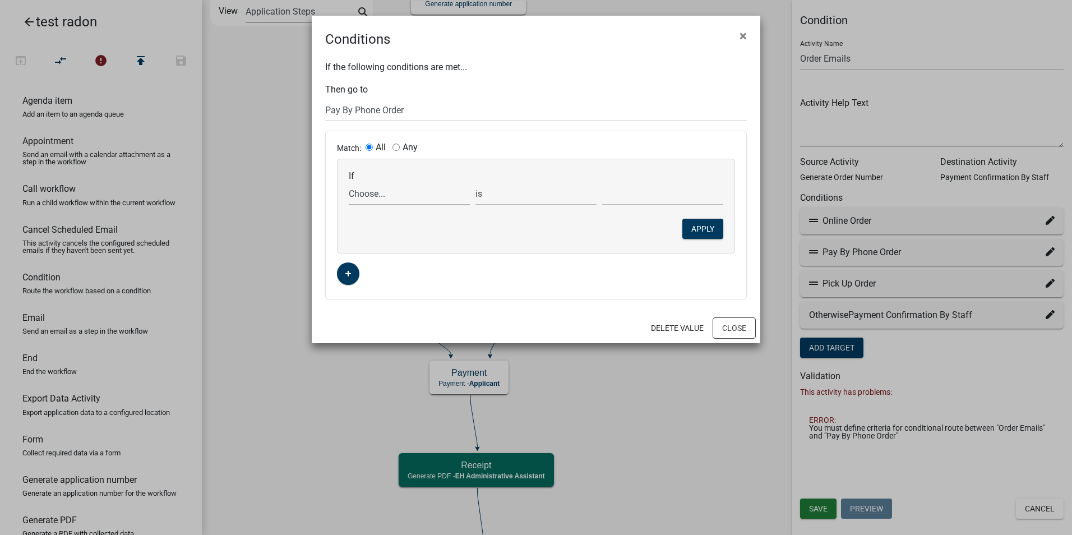
click at [358, 192] on select "Choose... ALL_FEE_RECIPIENTS APPLICANT_CITY APPLICANT_EMAIL_ADDRESS APPLICANT_F…" at bounding box center [409, 193] width 121 height 23
select select "25: HowToPay"
click at [628, 192] on select "Choose... In Person Scheduled In Person Walk In Online Over phone" at bounding box center [662, 193] width 121 height 23
select select "4: Over phone"
click at [602, 182] on select "Choose... In Person Scheduled In Person Walk In Online Over phone" at bounding box center [662, 193] width 121 height 23
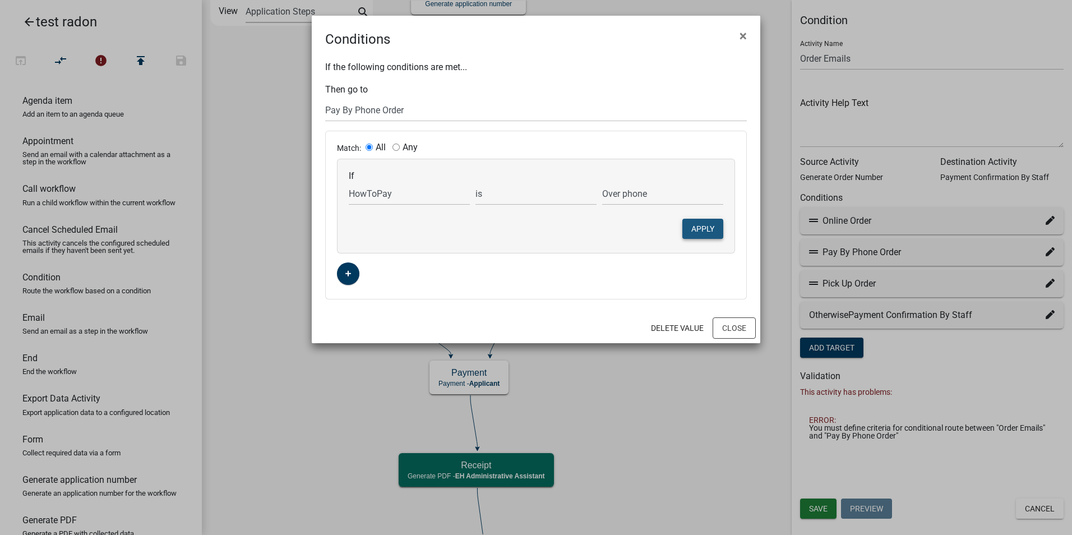
click at [702, 229] on button "Apply" at bounding box center [702, 229] width 41 height 20
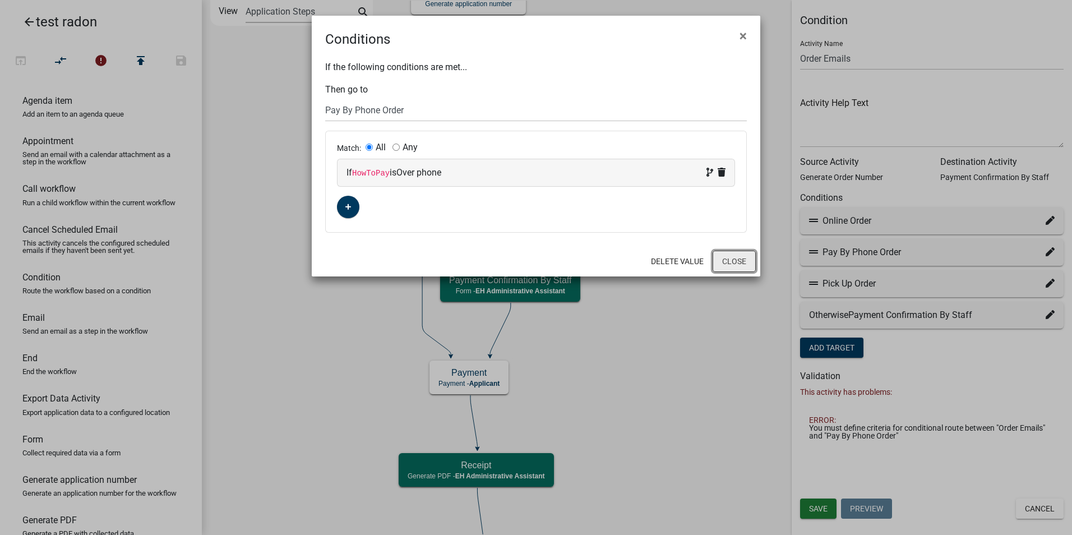
click at [732, 263] on button "Close" at bounding box center [734, 261] width 43 height 21
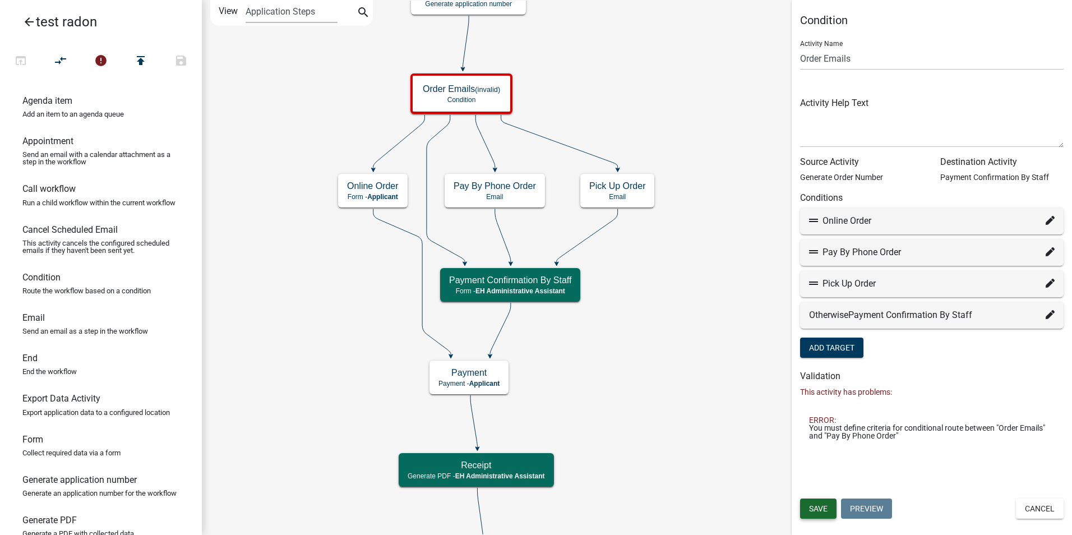
drag, startPoint x: 806, startPoint y: 507, endPoint x: 798, endPoint y: 496, distance: 14.0
click at [807, 507] on button "Save" at bounding box center [818, 508] width 36 height 20
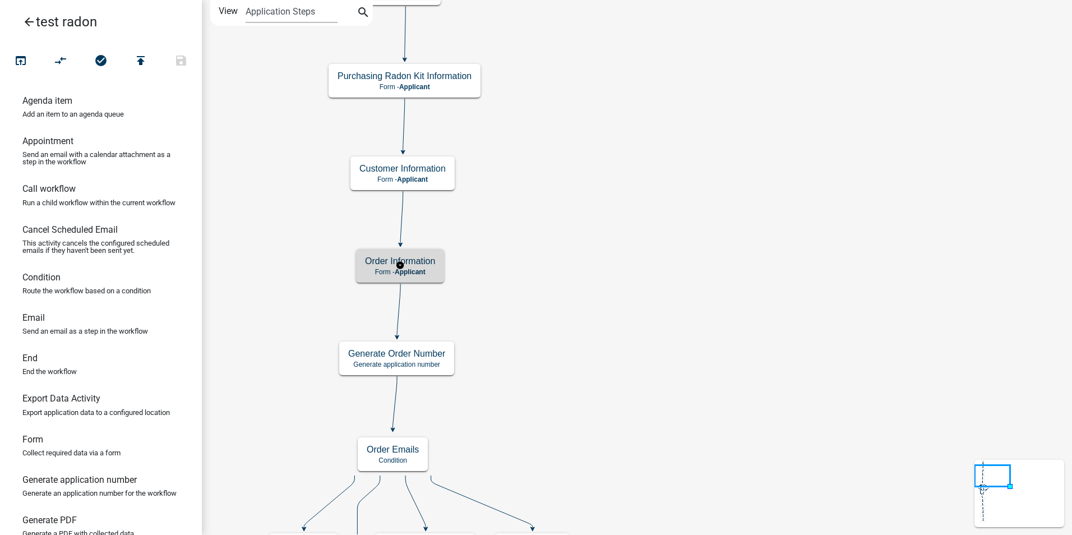
click at [429, 265] on h5 "Order Information" at bounding box center [400, 261] width 70 height 11
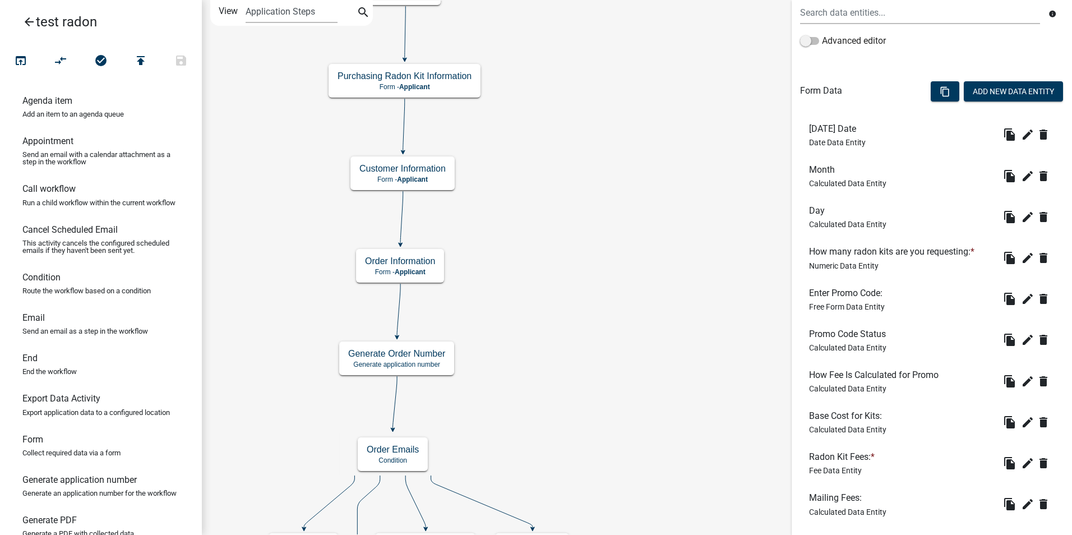
scroll to position [280, 0]
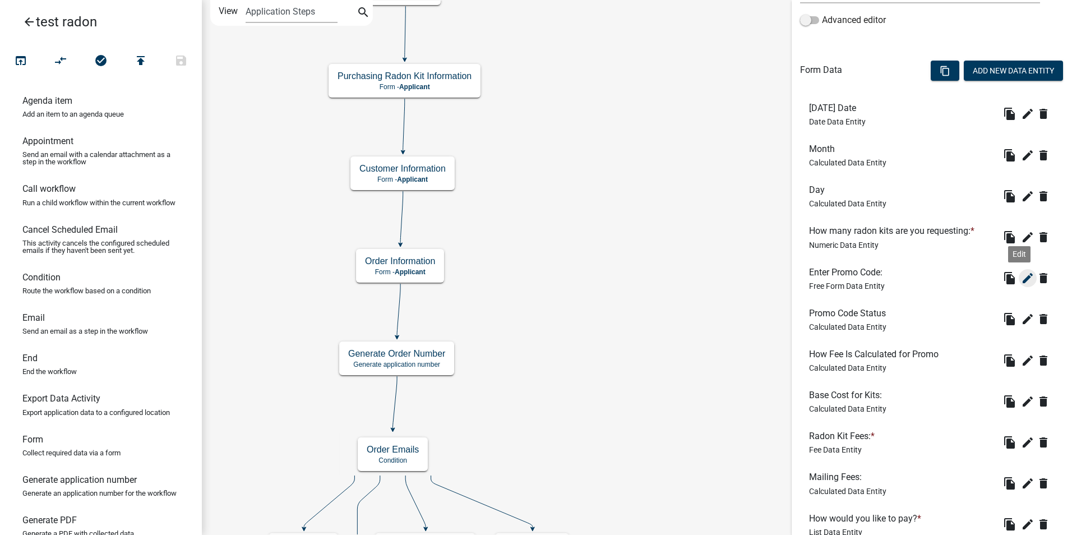
click at [1021, 279] on icon "edit" at bounding box center [1027, 277] width 13 height 13
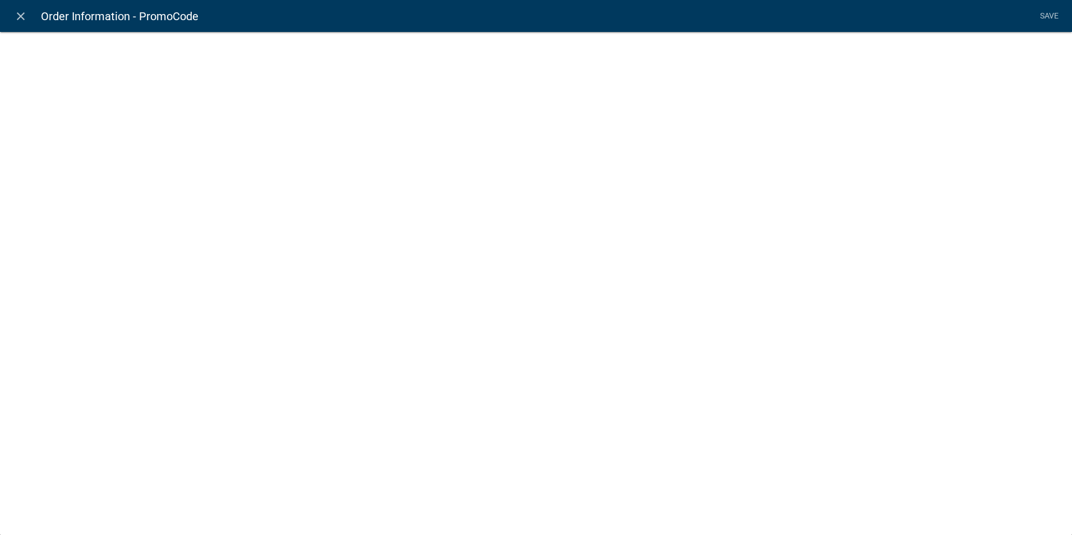
select select
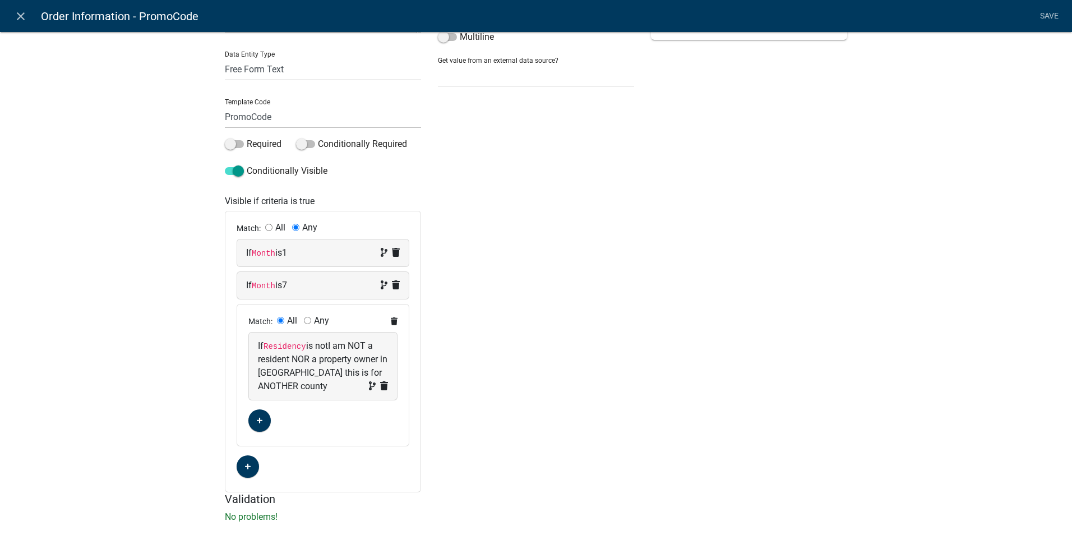
scroll to position [112, 0]
click at [18, 18] on icon "close" at bounding box center [20, 16] width 13 height 13
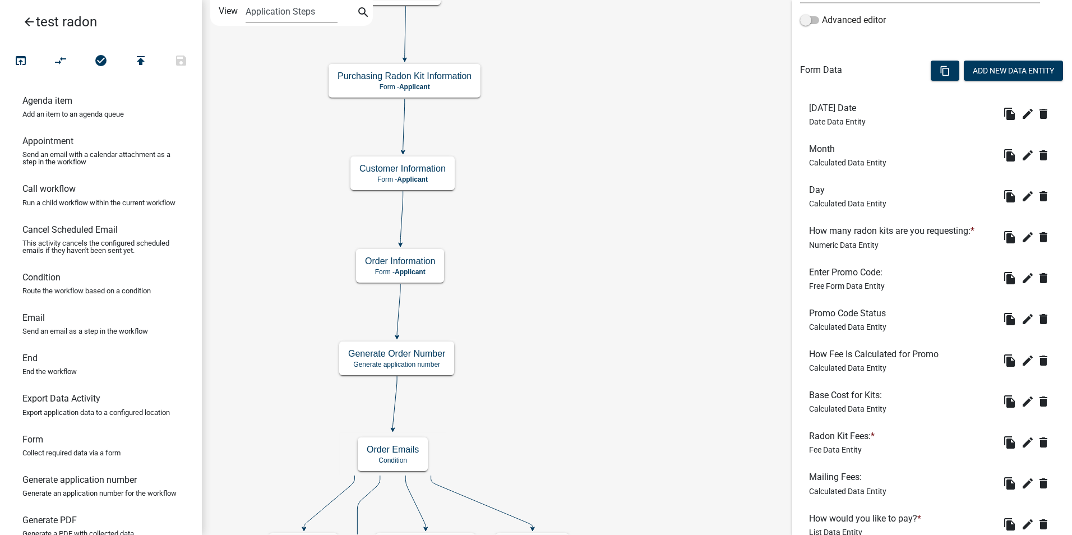
scroll to position [0, 0]
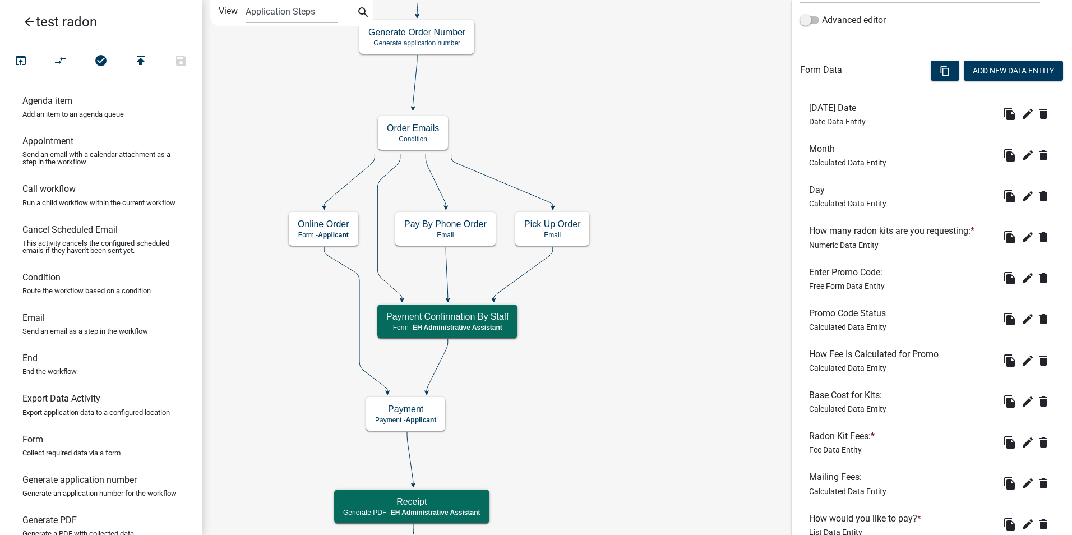
click at [595, 357] on icon "Start Start - Applicant Require User Require user Purchasing Radon Kit Informat…" at bounding box center [636, 540] width 869 height 1079
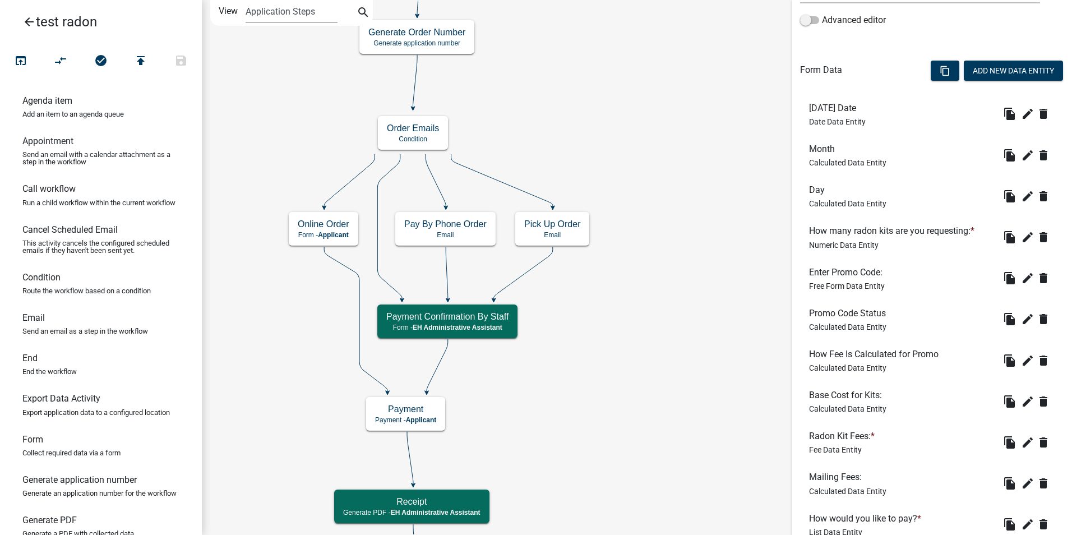
click at [595, 357] on icon "Start Start - Applicant Require User Require user Purchasing Radon Kit Informat…" at bounding box center [636, 540] width 869 height 1079
click at [283, 335] on icon "Start Start - Applicant Require User Require user Purchasing Radon Kit Informat…" at bounding box center [636, 540] width 869 height 1079
click at [640, 362] on icon "Start Start - Applicant Require User Require user Purchasing Radon Kit Informat…" at bounding box center [636, 540] width 869 height 1079
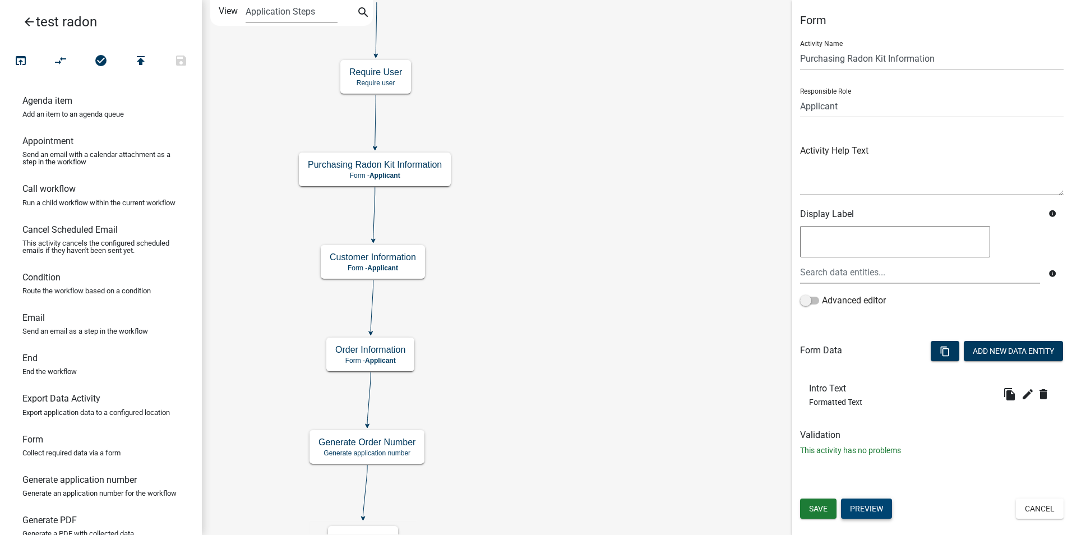
click at [867, 503] on button "Preview" at bounding box center [866, 508] width 51 height 20
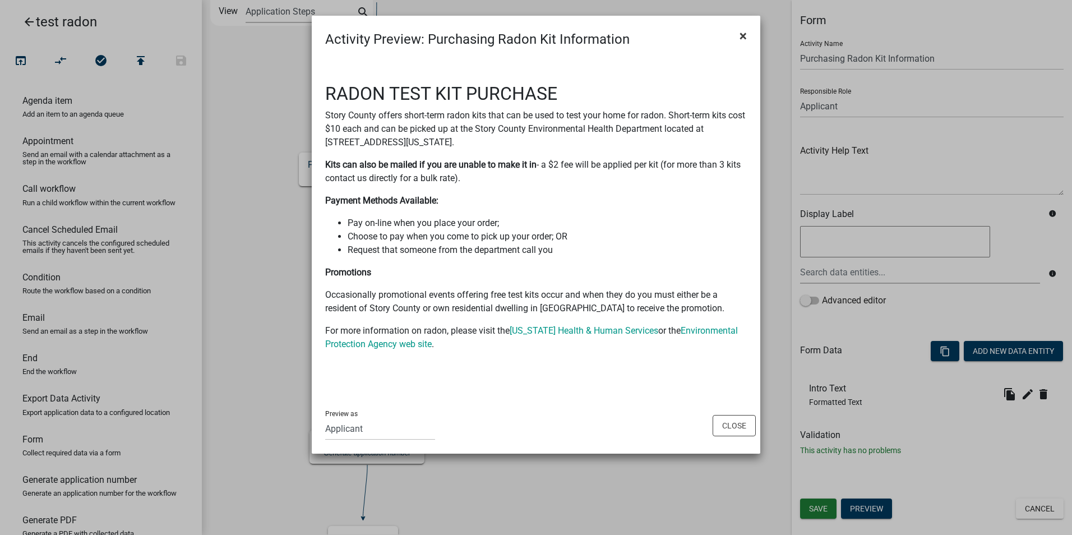
click at [743, 35] on span "×" at bounding box center [742, 36] width 7 height 16
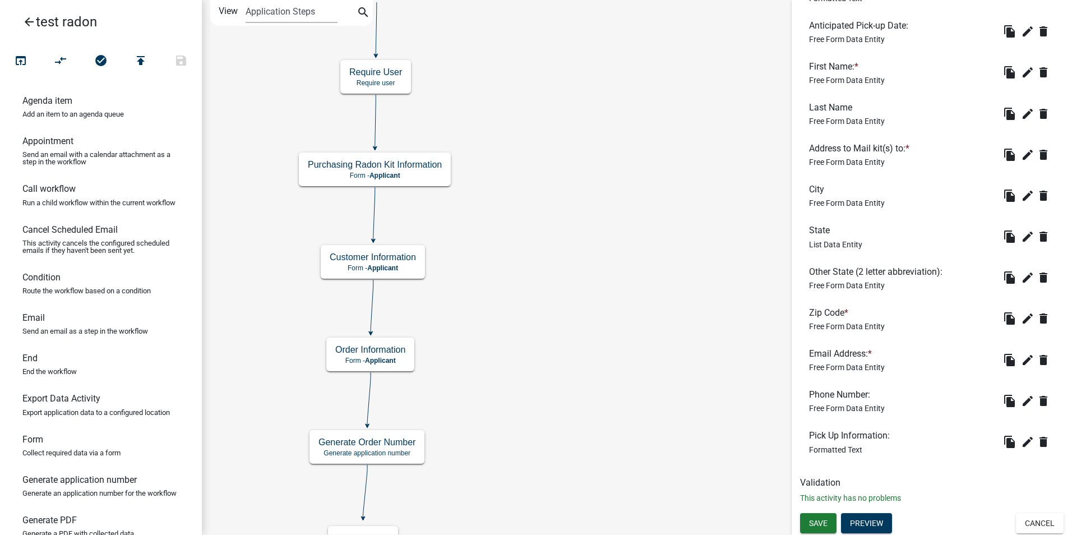
scroll to position [528, 0]
click at [861, 522] on button "Preview" at bounding box center [866, 522] width 51 height 20
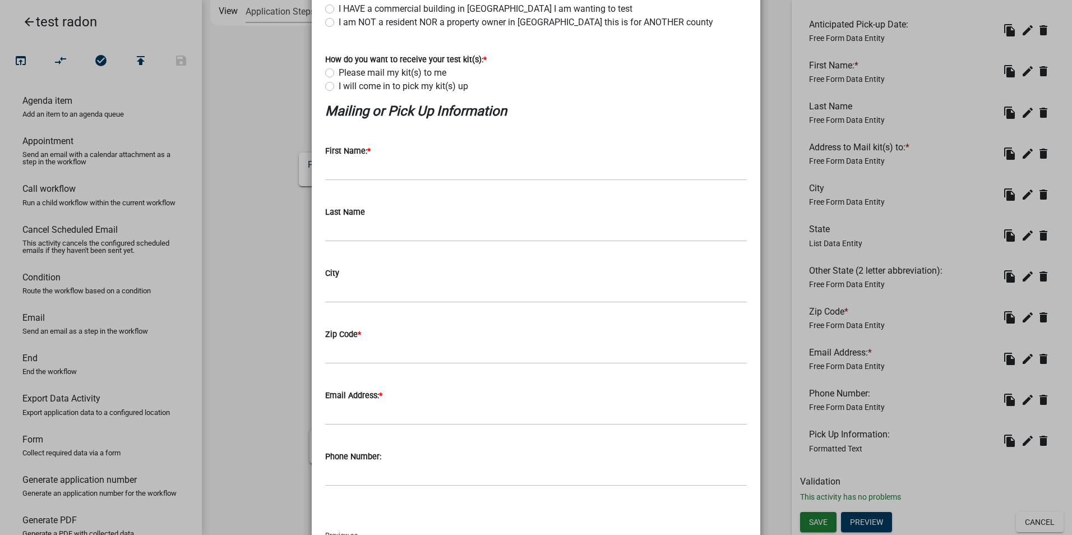
scroll to position [226, 0]
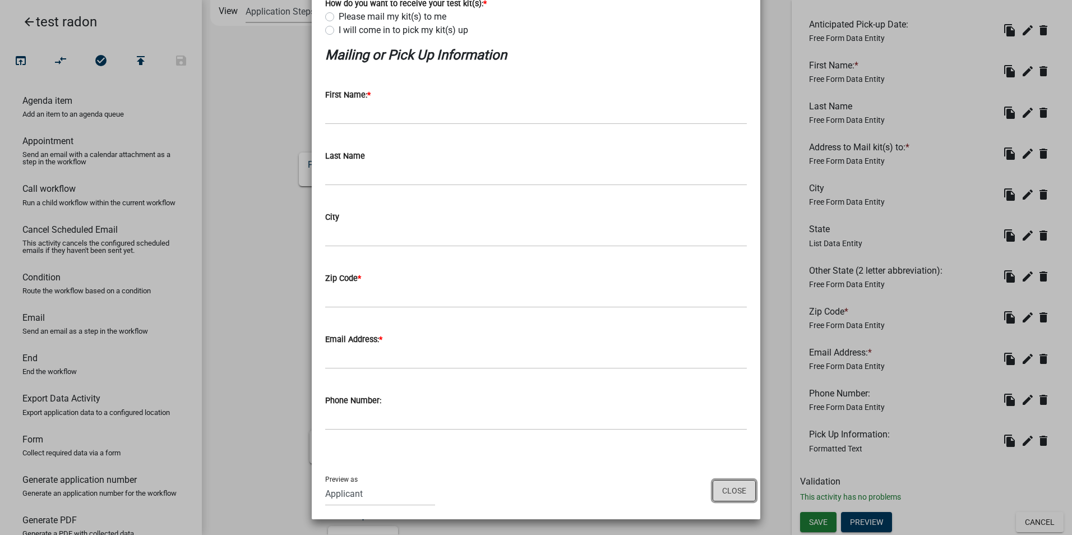
click at [722, 492] on button "Close" at bounding box center [734, 490] width 43 height 21
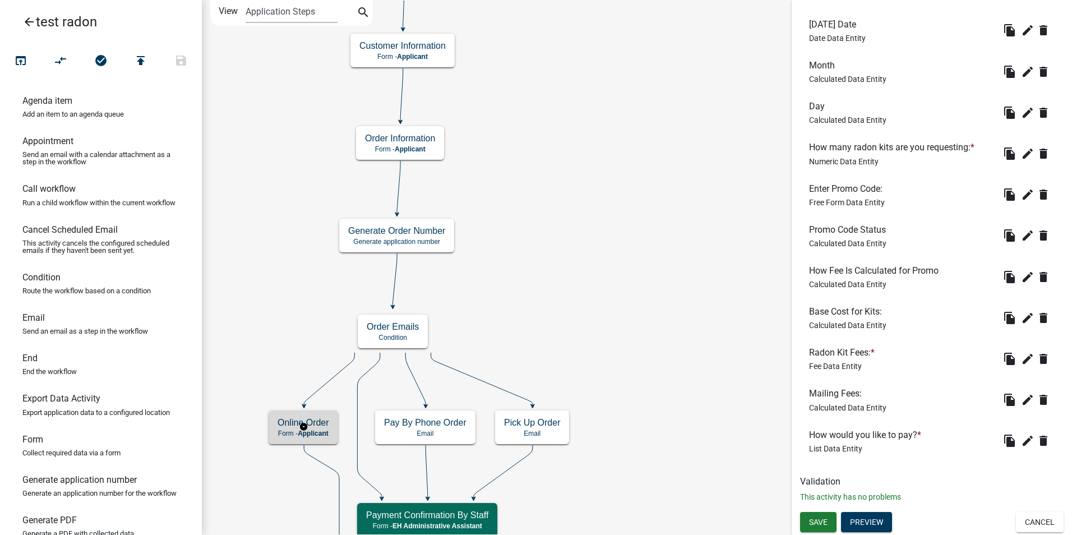
scroll to position [0, 0]
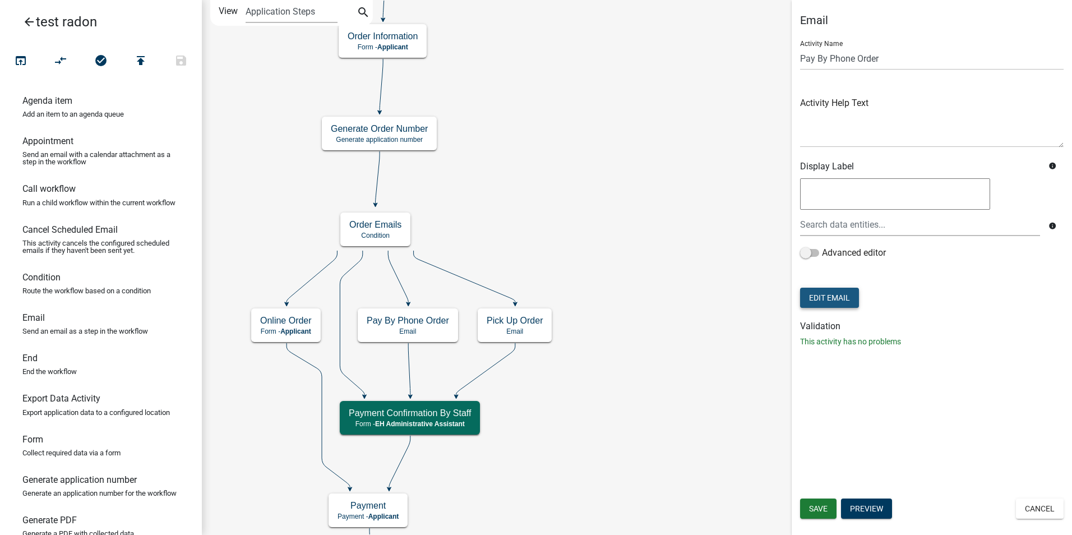
click at [821, 297] on button "Edit Email" at bounding box center [829, 298] width 59 height 20
select select "51100578-599f-4d7e-be24-c94a8b75c9ee"
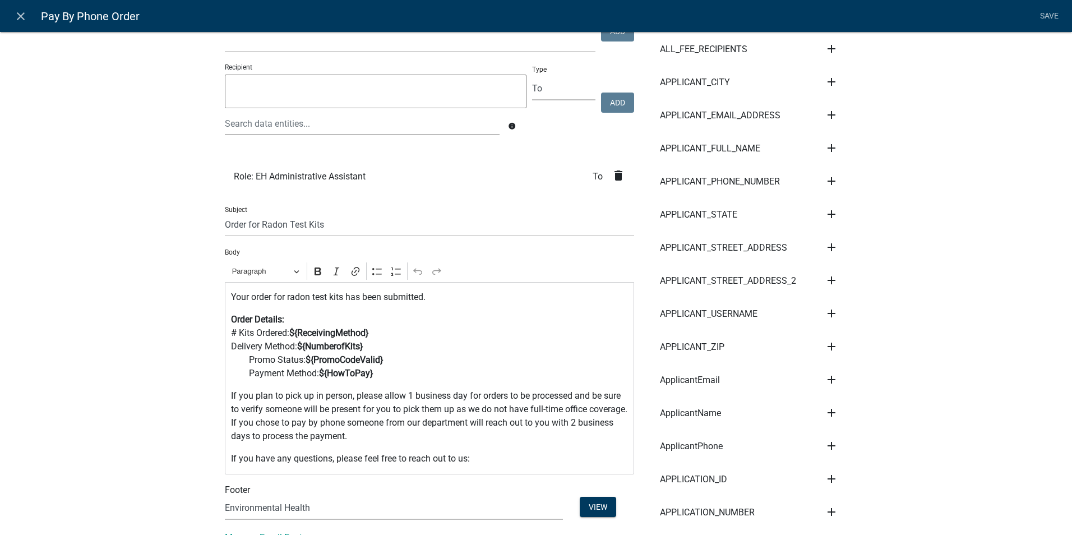
scroll to position [168, 0]
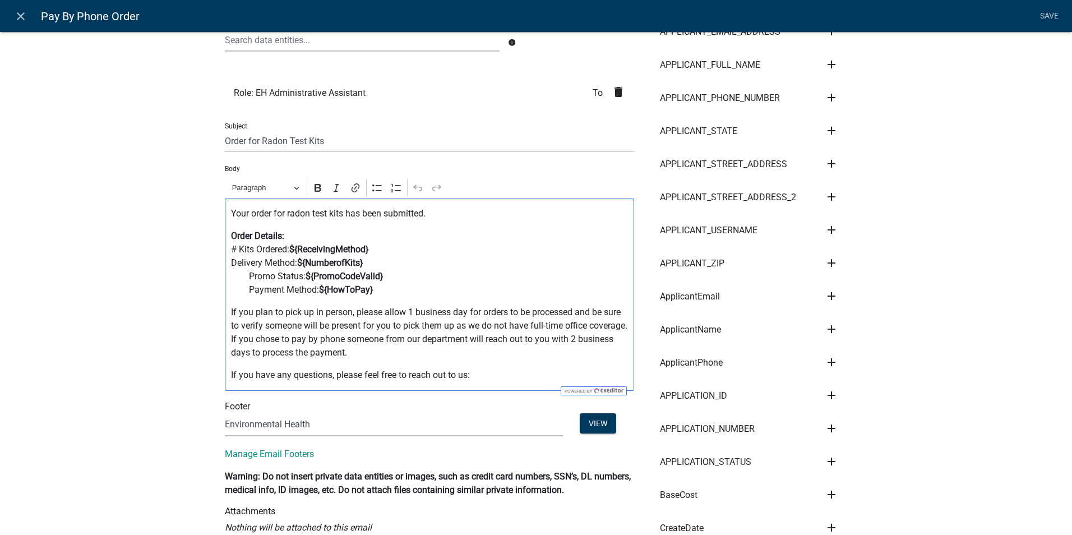
drag, startPoint x: 473, startPoint y: 377, endPoint x: 199, endPoint y: 206, distance: 323.1
copy div "Your order for radon test kits has been submitted. Order Details: # Kits Ordere…"
click at [24, 21] on icon "close" at bounding box center [20, 16] width 13 height 13
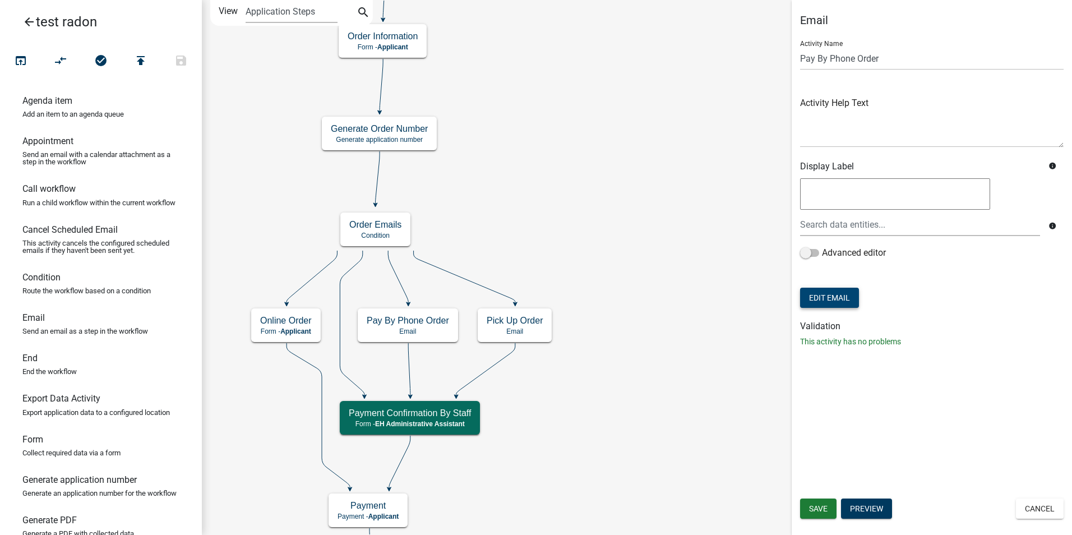
scroll to position [0, 0]
click at [836, 298] on button "Edit Email" at bounding box center [829, 298] width 59 height 20
select select "51100578-599f-4d7e-be24-c94a8b75c9ee"
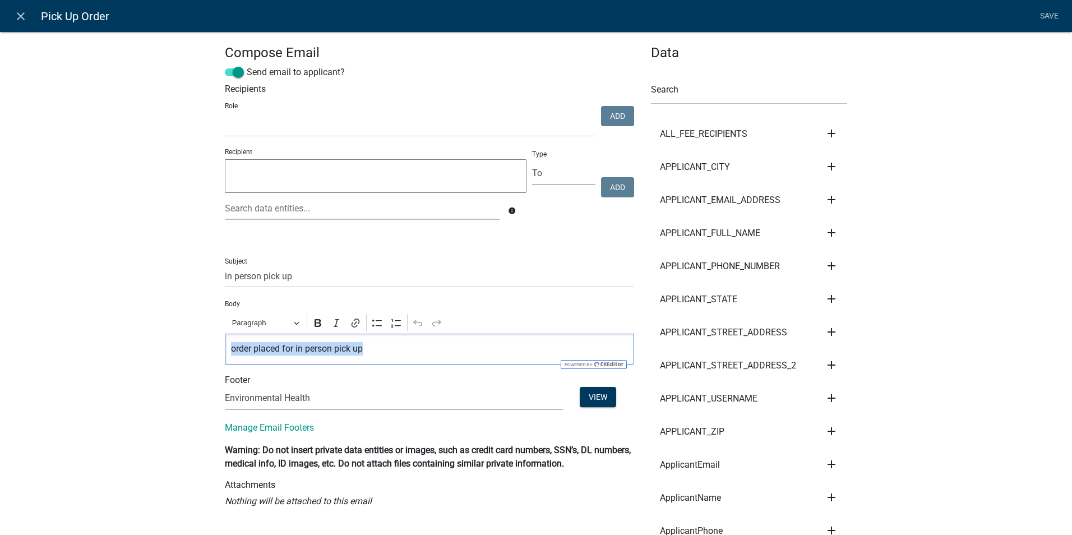
drag, startPoint x: 367, startPoint y: 347, endPoint x: 220, endPoint y: 348, distance: 146.9
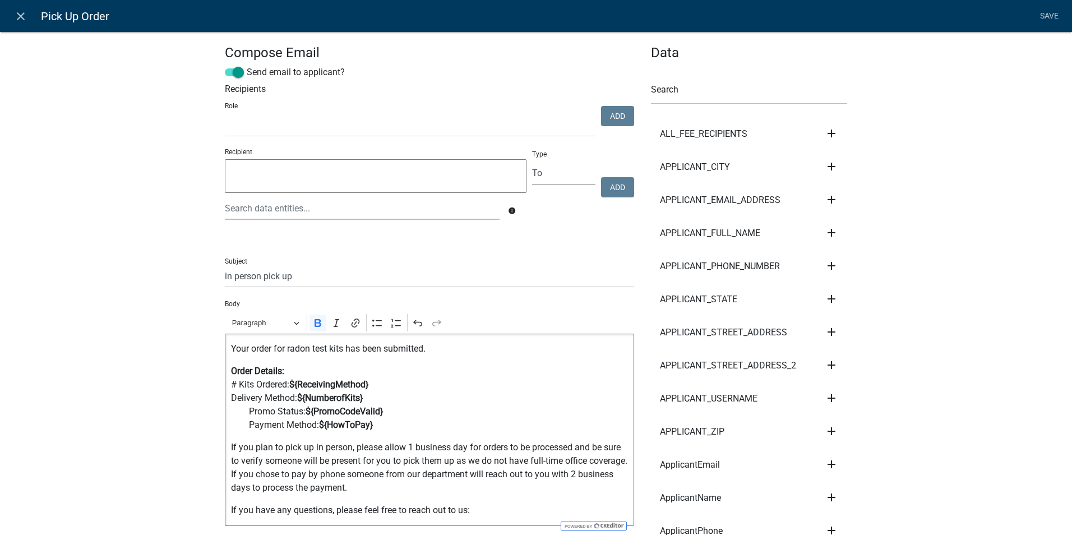
click at [459, 384] on p "Order Details: # Kits Ordered: ${ReceivingMethod} Delivery Method: ${NumberofKi…" at bounding box center [429, 397] width 397 height 67
click at [1043, 17] on link "Save" at bounding box center [1049, 16] width 28 height 21
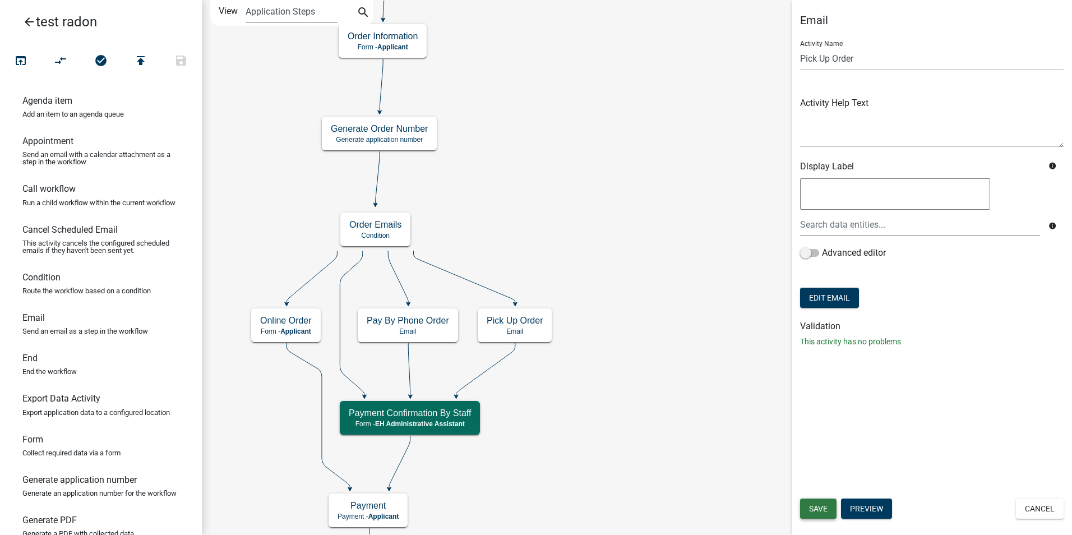
click at [816, 506] on span "Save" at bounding box center [818, 508] width 19 height 9
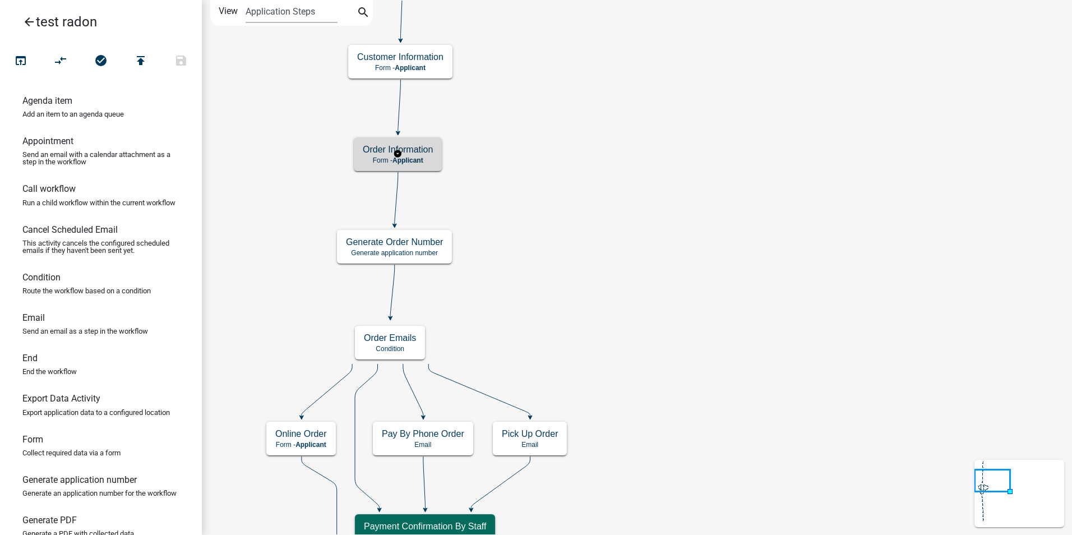
click at [423, 162] on span "Applicant" at bounding box center [407, 160] width 31 height 8
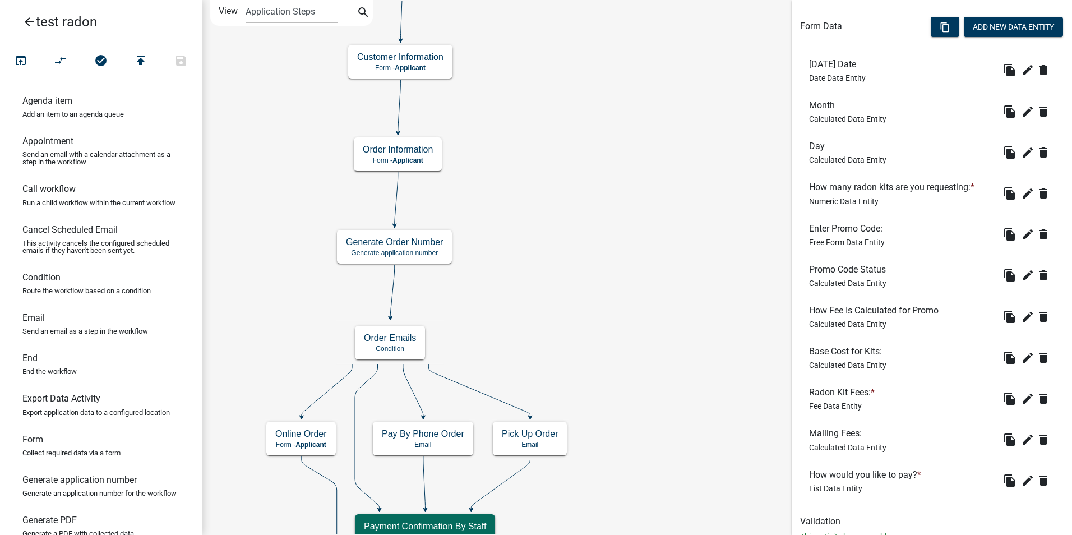
scroll to position [336, 0]
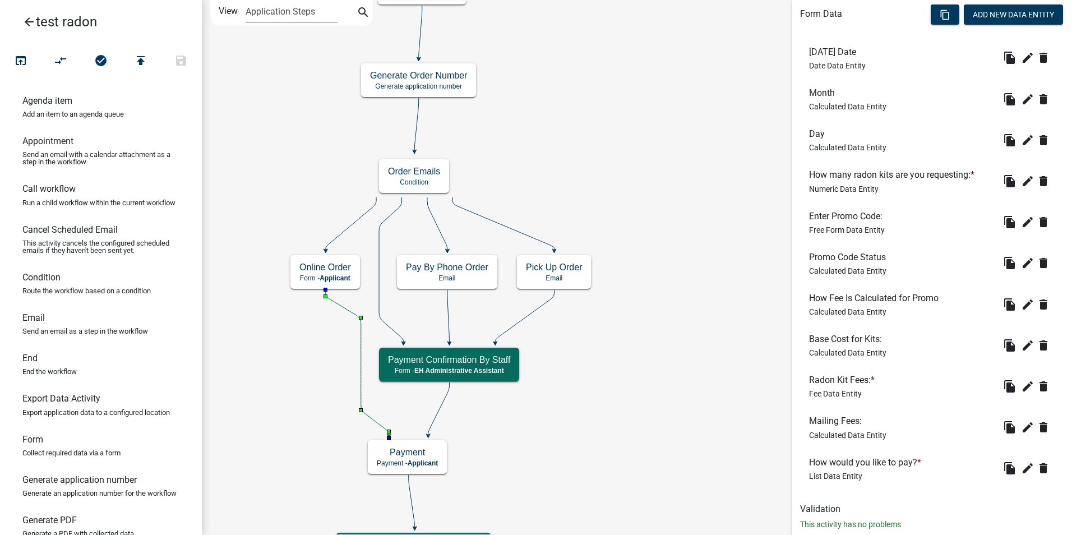
click at [360, 332] on icon at bounding box center [357, 362] width 63 height 145
click at [48, 283] on h6 "Condition" at bounding box center [41, 277] width 38 height 11
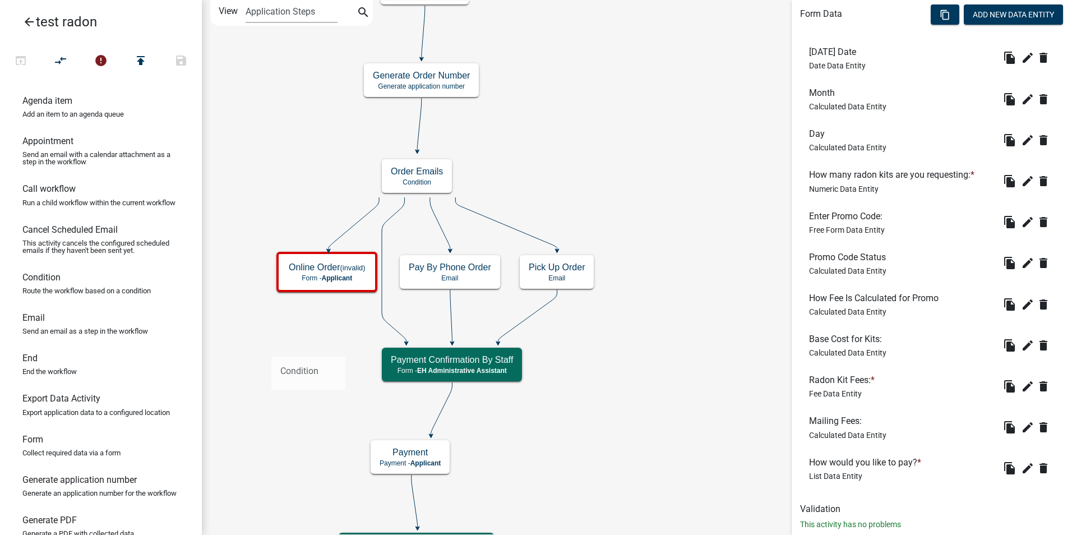
drag, startPoint x: 46, startPoint y: 292, endPoint x: 271, endPoint y: 348, distance: 232.2
click at [271, 348] on div "arrow_back test radon open_in_browser compare_arrows error publish save Agenda …" at bounding box center [536, 267] width 1072 height 535
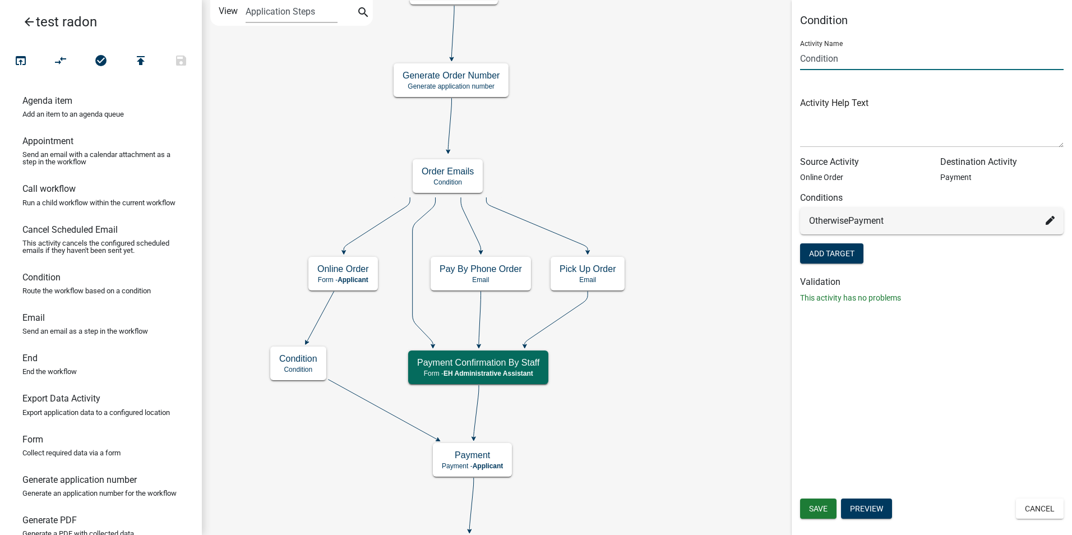
click at [813, 58] on input "Condition" at bounding box center [931, 58] width 263 height 23
click at [801, 57] on input "Verify order is Right" at bounding box center [931, 58] width 263 height 23
click at [803, 58] on input "Verify order is Right" at bounding box center [931, 58] width 263 height 23
drag, startPoint x: 883, startPoint y: 57, endPoint x: 792, endPoint y: 55, distance: 90.8
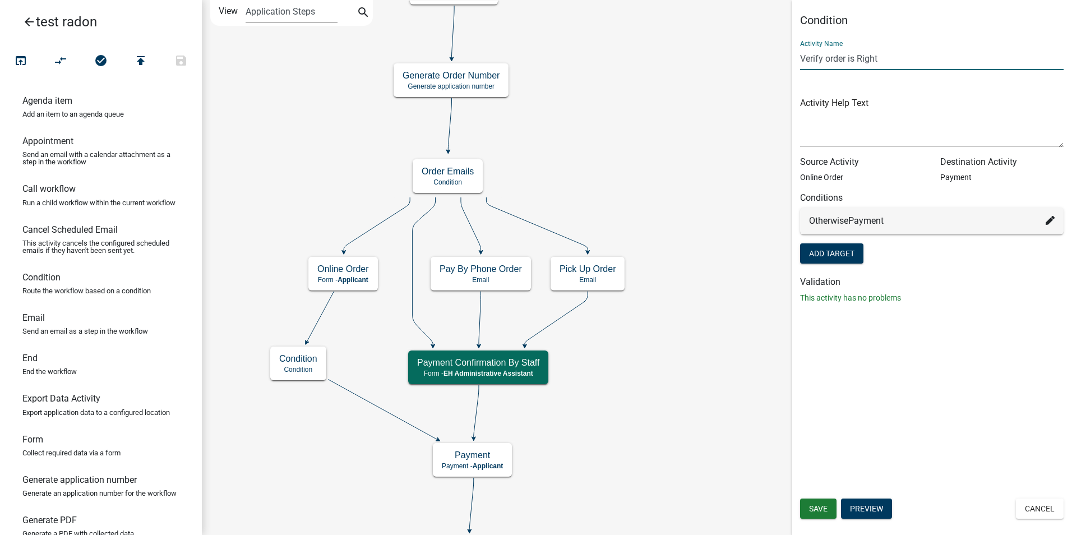
click at [792, 55] on div "Condition Activity Name Verify order is Right Activity Help Text Source Activit…" at bounding box center [932, 162] width 280 height 299
type input "Applicant Verifies Order"
click at [845, 256] on button "Add Target" at bounding box center [831, 253] width 63 height 20
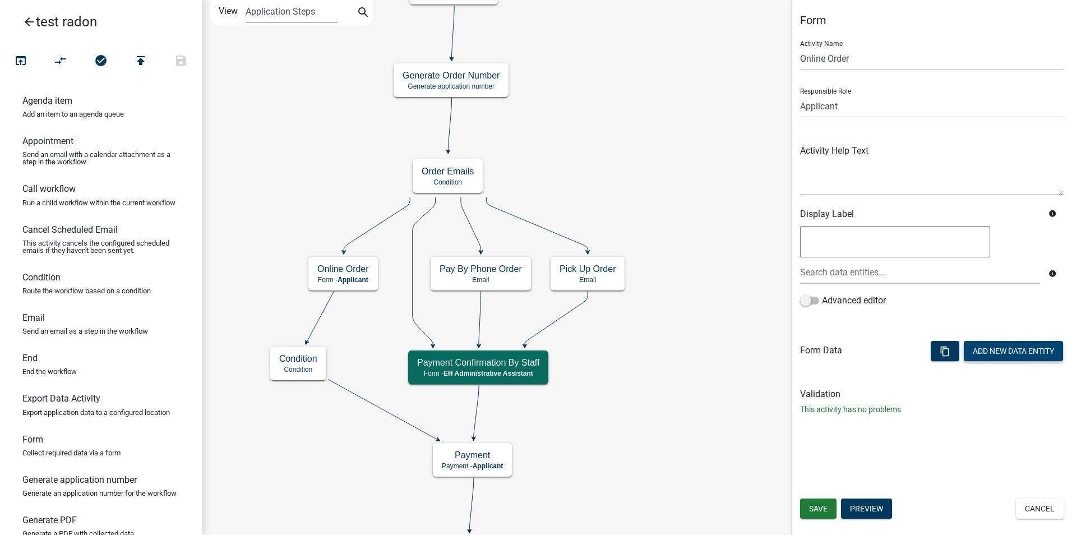
click at [994, 355] on button "Add New Data Entity" at bounding box center [1013, 351] width 99 height 20
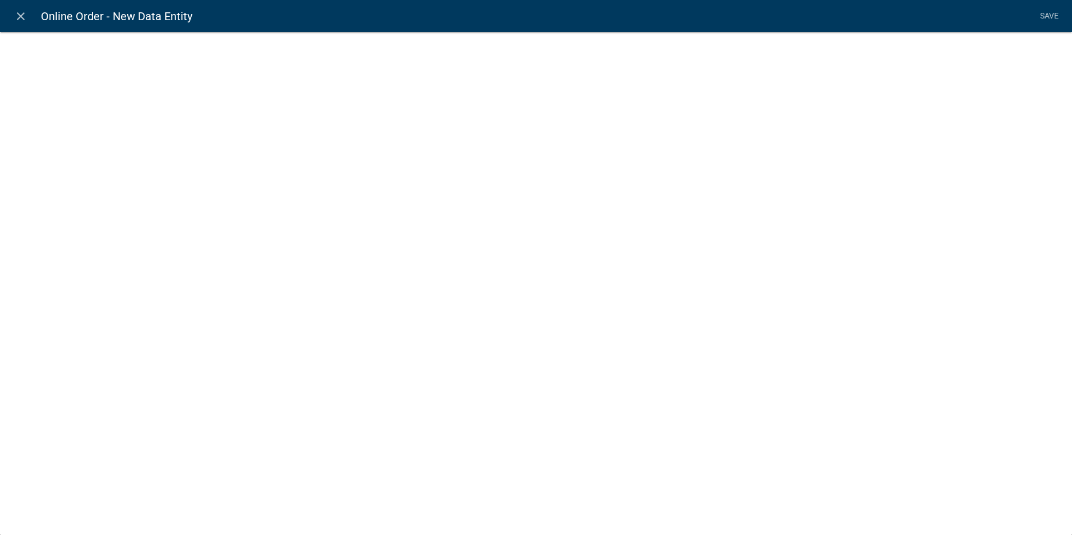
select select
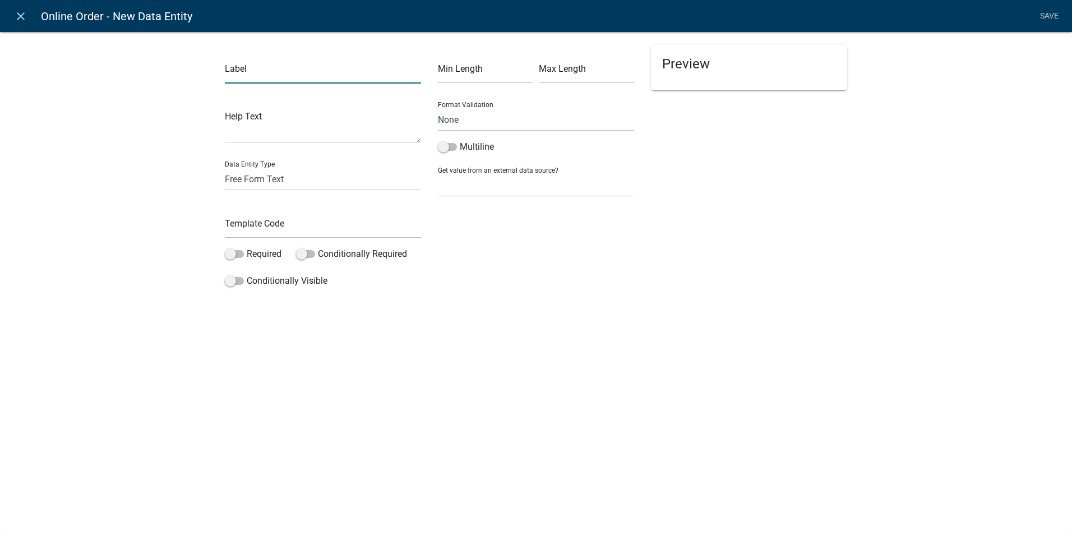
click at [258, 72] on input "text" at bounding box center [323, 72] width 196 height 23
type input "Is The Order Correct?"
click at [269, 185] on select "Free Form Text Document Display Entity Value Fee Numeric Data Date Map Sketch D…" at bounding box center [323, 179] width 196 height 23
select select "list-data"
click at [225, 168] on select "Free Form Text Document Display Entity Value Fee Numeric Data Date Map Sketch D…" at bounding box center [323, 179] width 196 height 23
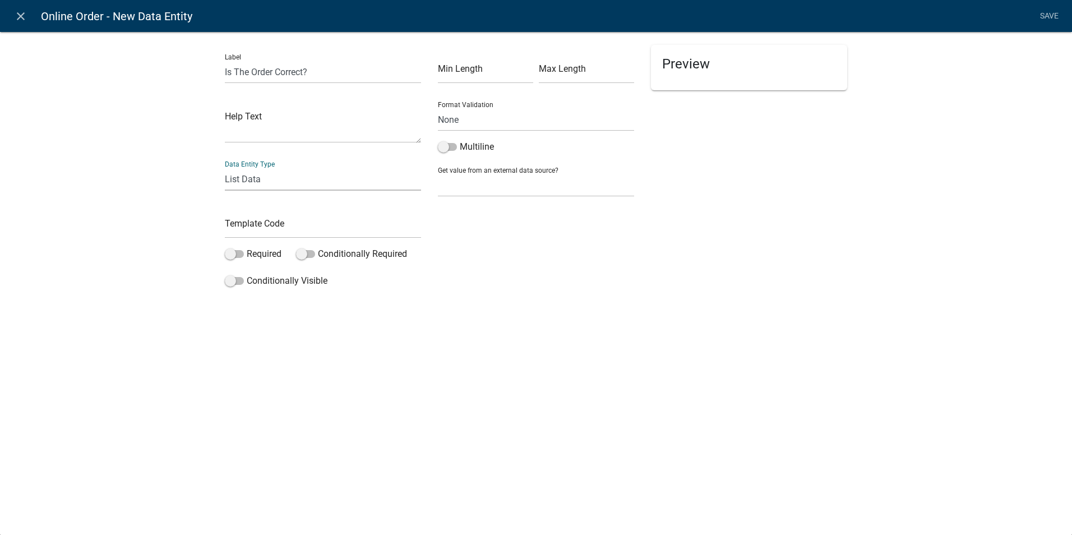
select select "list-data"
select select
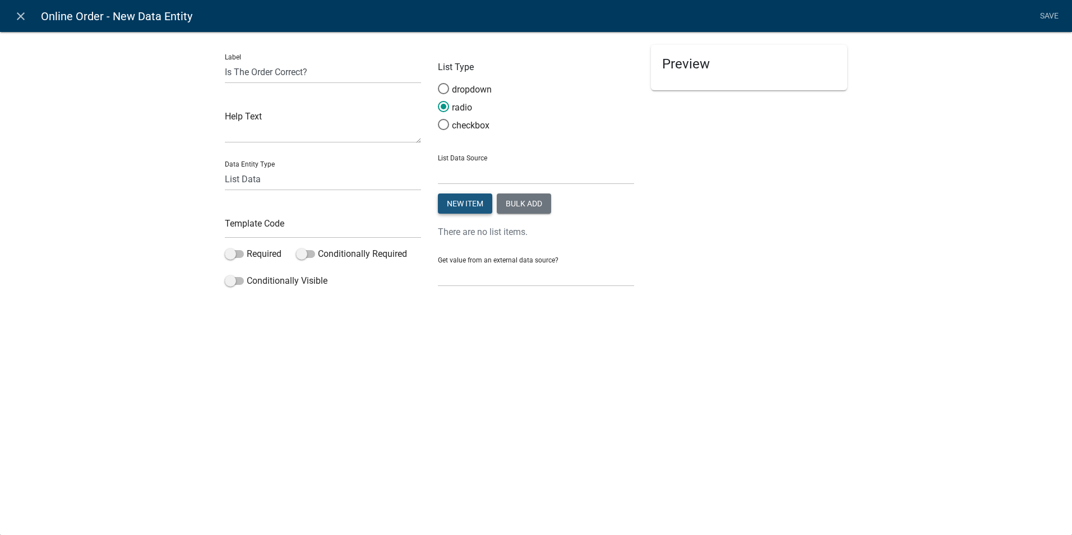
click at [452, 205] on button "New item" at bounding box center [465, 203] width 54 height 20
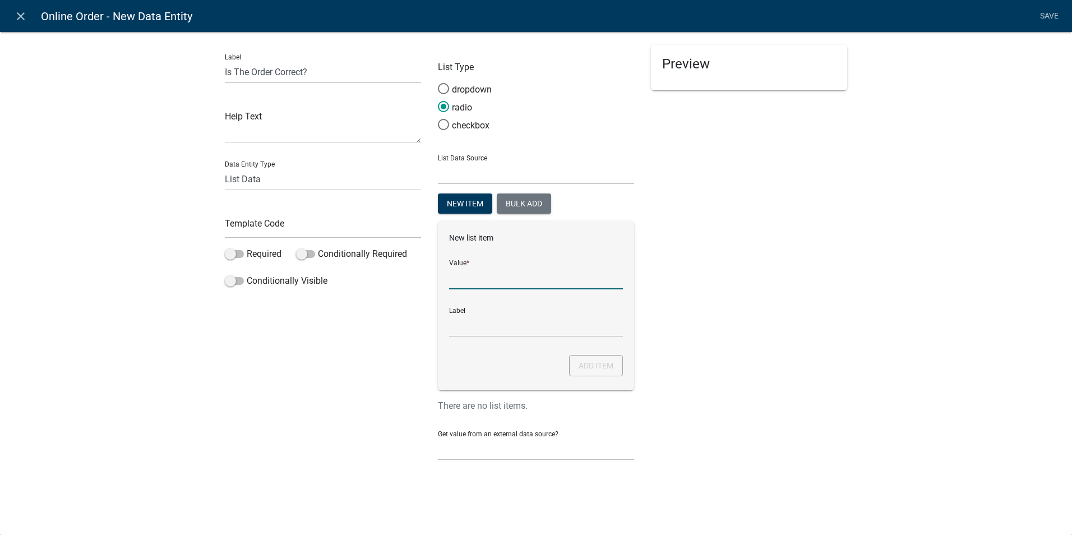
click at [460, 279] on input "List Data Source" at bounding box center [536, 277] width 174 height 23
type input "Yes"
drag, startPoint x: 456, startPoint y: 325, endPoint x: 468, endPoint y: 316, distance: 14.8
click at [456, 325] on input "Yes" at bounding box center [536, 325] width 174 height 23
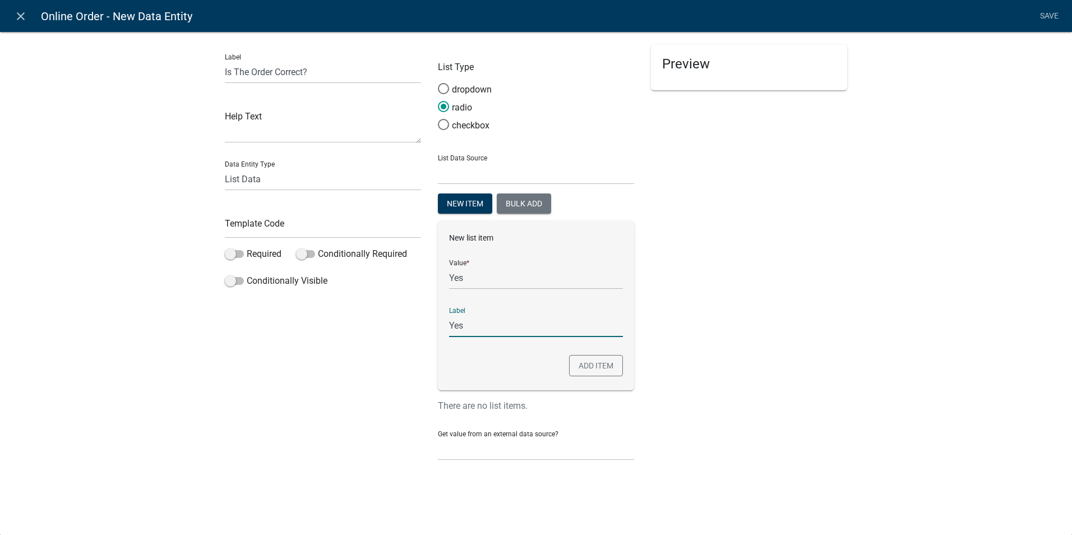
click at [873, 301] on div "Label Is The Order Correct? Help Text Data Entity Type Free Form Text Document …" at bounding box center [536, 253] width 1072 height 480
drag, startPoint x: 581, startPoint y: 362, endPoint x: 526, endPoint y: 288, distance: 91.4
click at [581, 361] on button "Add item" at bounding box center [596, 365] width 54 height 21
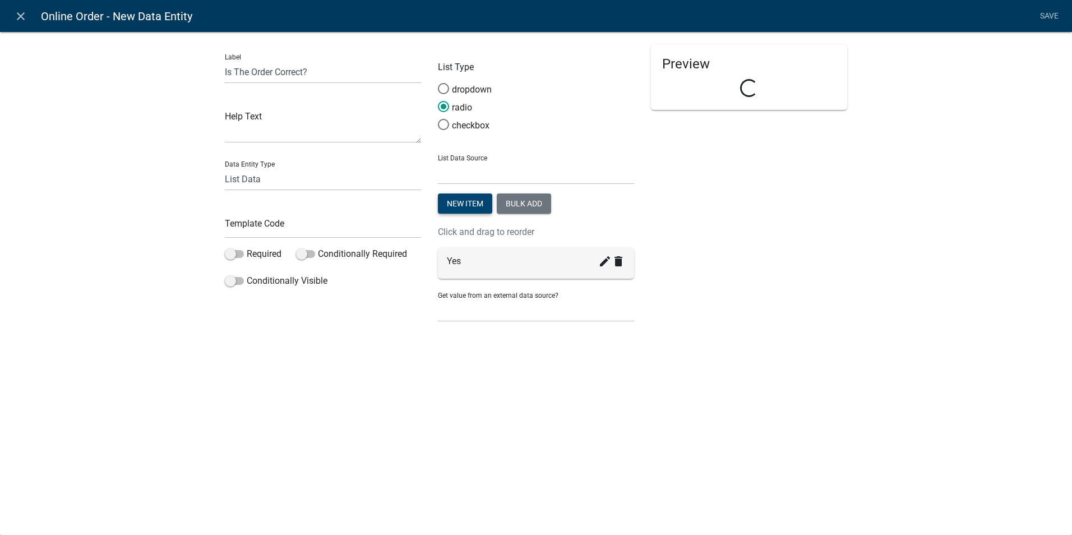
click at [463, 202] on button "New item" at bounding box center [465, 203] width 54 height 20
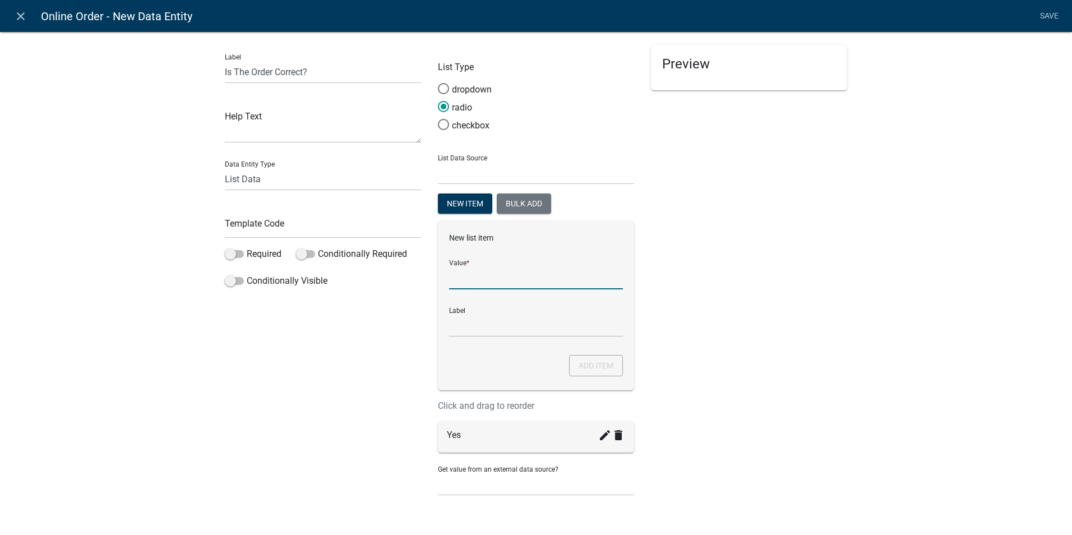
click at [459, 285] on input "List Data Source" at bounding box center [536, 277] width 174 height 23
type input "No"
click at [449, 325] on input "No" at bounding box center [536, 325] width 174 height 23
drag, startPoint x: 785, startPoint y: 311, endPoint x: 771, endPoint y: 313, distance: 14.2
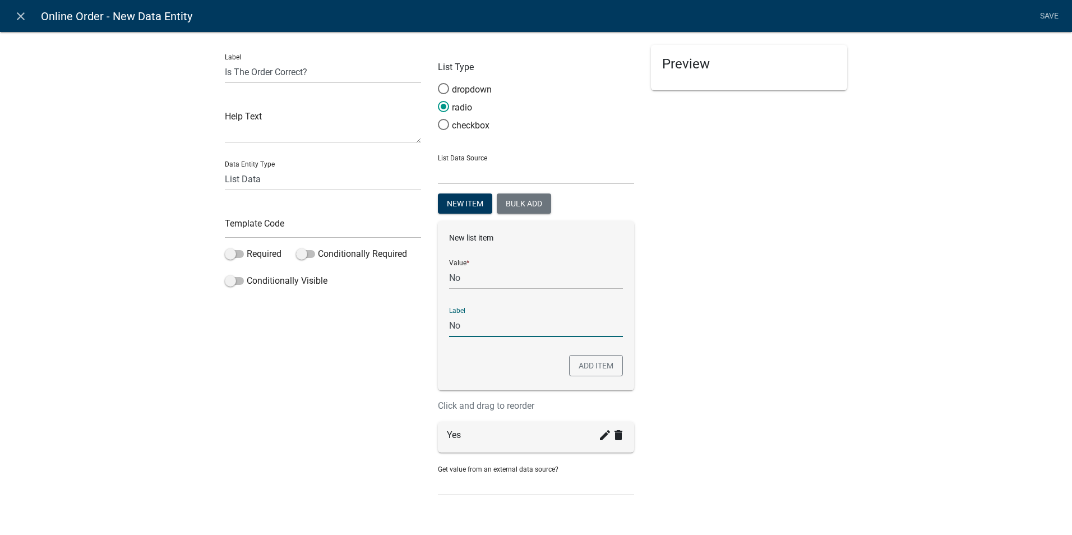
click at [785, 311] on div "Preview" at bounding box center [748, 275] width 213 height 461
click at [582, 369] on button "Add item" at bounding box center [596, 365] width 54 height 21
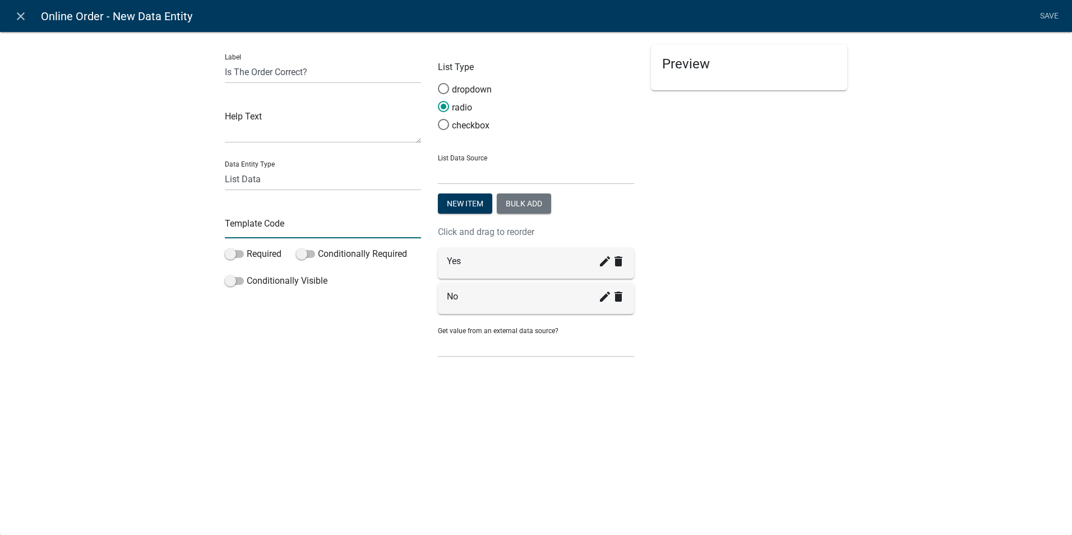
click at [231, 226] on input "text" at bounding box center [323, 226] width 196 height 23
drag, startPoint x: 304, startPoint y: 228, endPoint x: 198, endPoint y: 229, distance: 106.5
click at [198, 229] on div "Label Is The Order Correct? Help Text Data Entity Type Free Form Text Document …" at bounding box center [536, 201] width 1072 height 377
type input "VerifyOrderCorrect"
click at [293, 354] on div "Label Is The Order Correct? Help Text Data Entity Type Free Form Text Document …" at bounding box center [322, 206] width 213 height 322
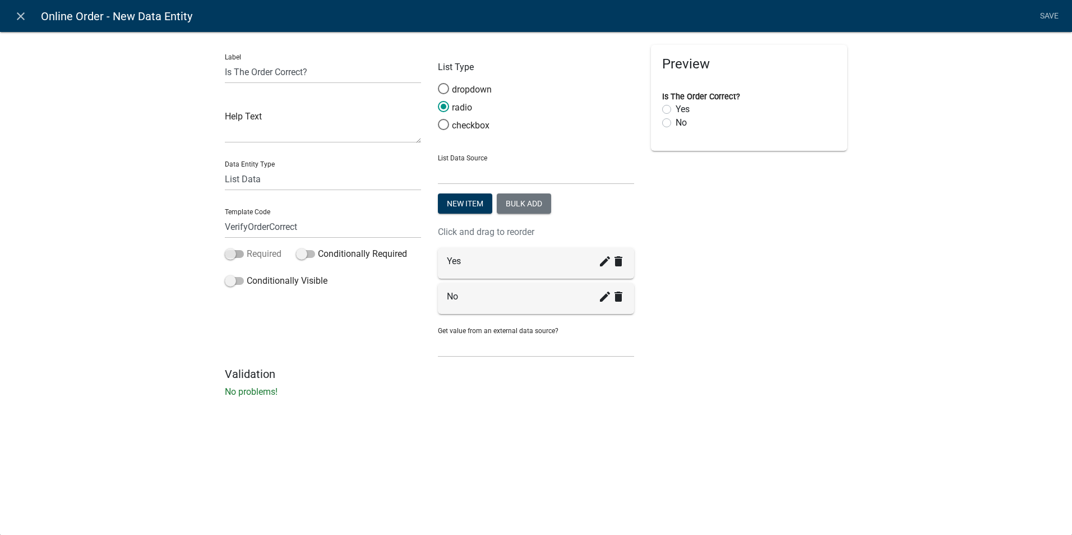
click at [235, 251] on span at bounding box center [234, 254] width 19 height 8
click at [247, 247] on input "Required" at bounding box center [247, 247] width 0 height 0
click at [1046, 17] on link "Save" at bounding box center [1049, 16] width 28 height 21
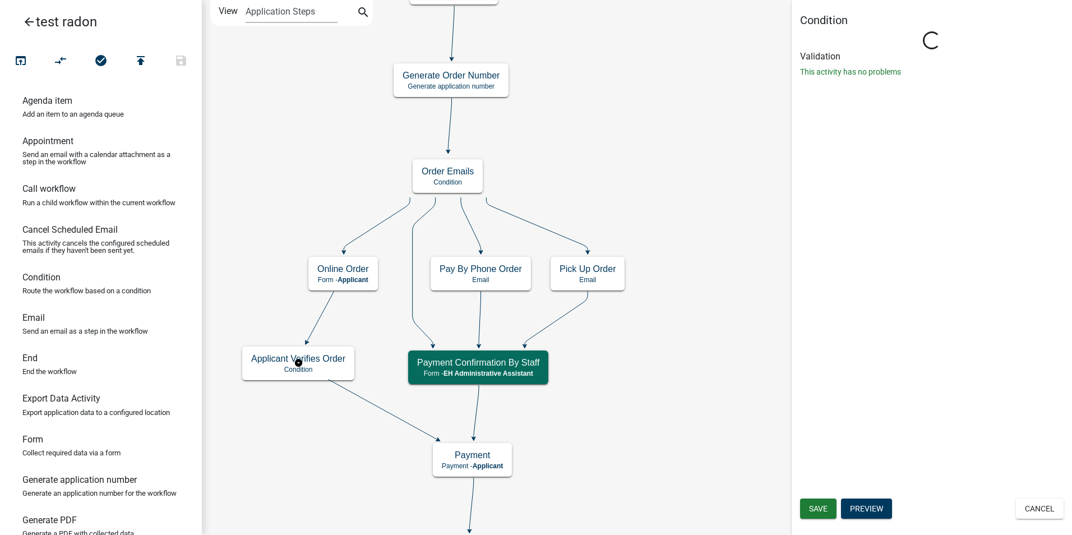
type input "Condition"
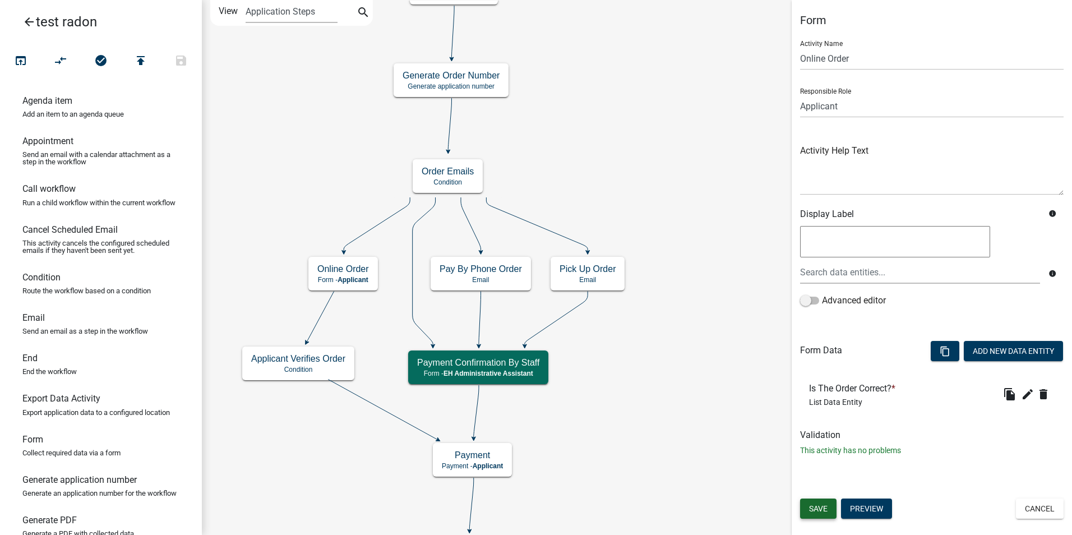
click at [820, 509] on span "Save" at bounding box center [818, 508] width 19 height 9
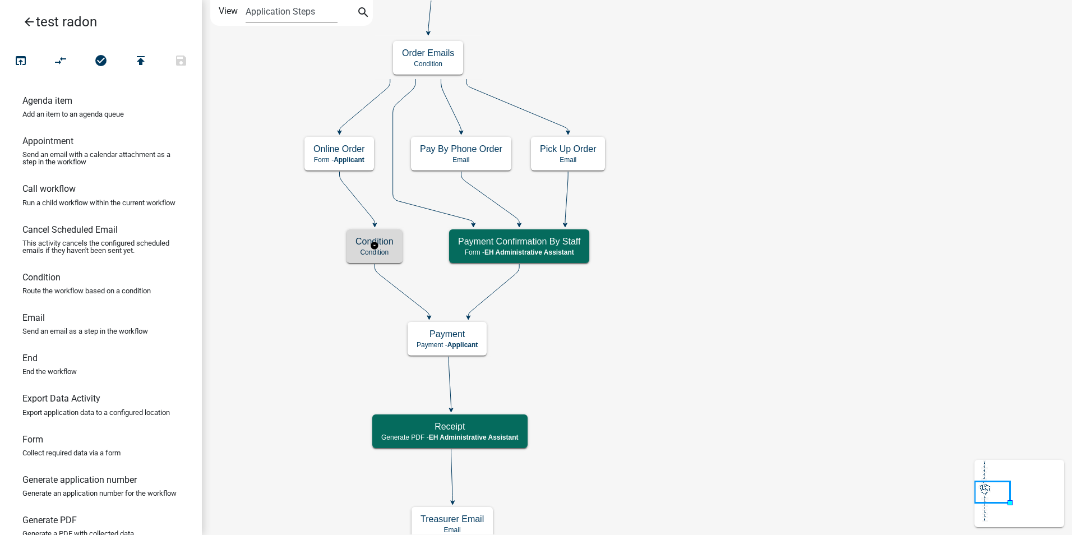
click at [376, 252] on p "Condition" at bounding box center [374, 252] width 38 height 8
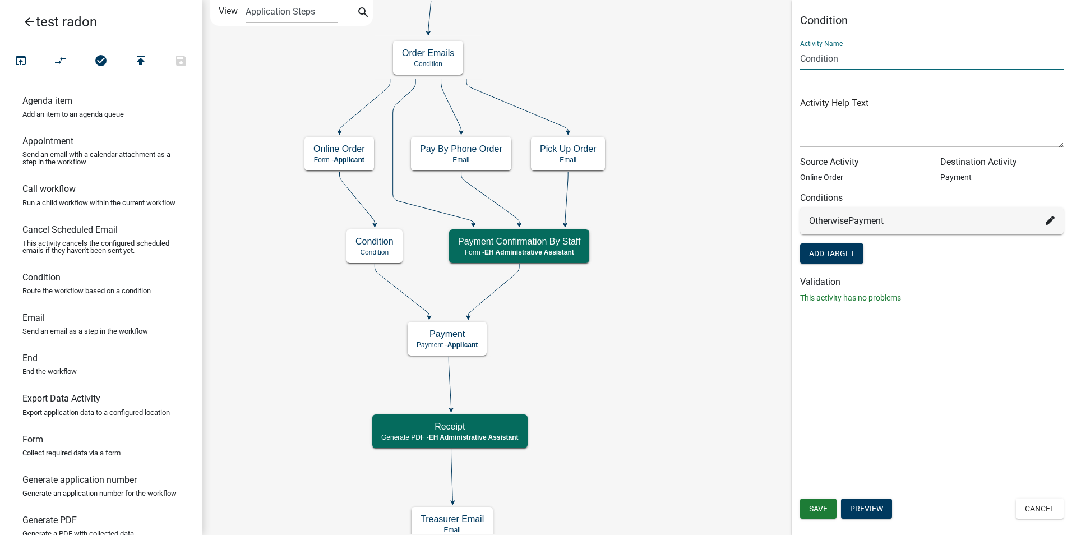
click at [819, 59] on input "Condition" at bounding box center [931, 58] width 263 height 23
click at [818, 59] on input "Condition" at bounding box center [931, 58] width 263 height 23
type input "Applicant Verifies Order"
click at [837, 253] on button "Add Target" at bounding box center [831, 253] width 63 height 20
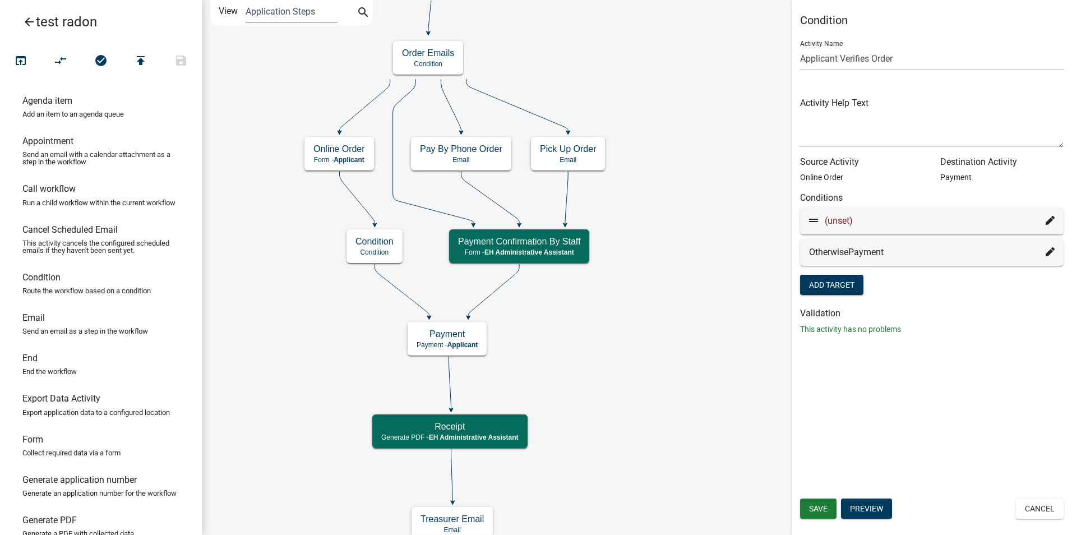
drag, startPoint x: 804, startPoint y: 261, endPoint x: 1049, endPoint y: 223, distance: 247.9
click at [1049, 223] on icon at bounding box center [1050, 220] width 9 height 9
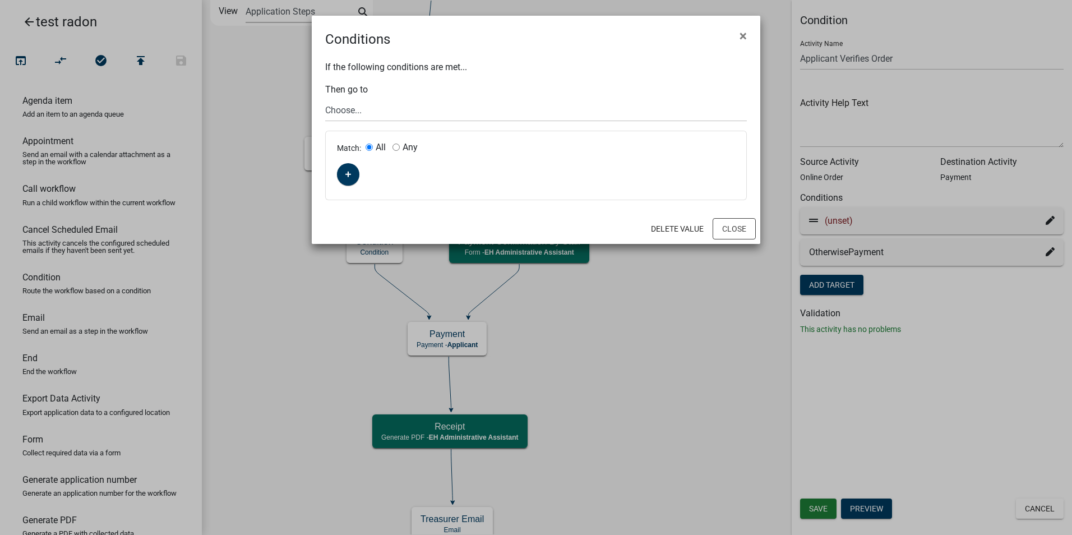
drag, startPoint x: 955, startPoint y: 225, endPoint x: 381, endPoint y: 137, distance: 580.1
click at [542, 179] on ngb-modal-window "Conditions × If the following conditions are met... Then go to Choose... Start …" at bounding box center [536, 267] width 1072 height 535
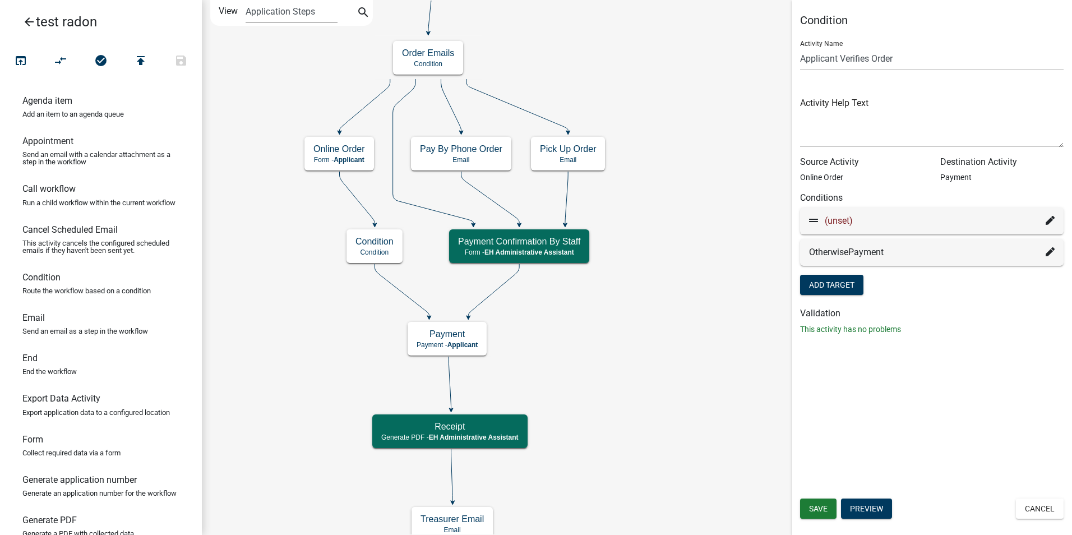
click at [1047, 220] on icon at bounding box center [1050, 220] width 9 height 9
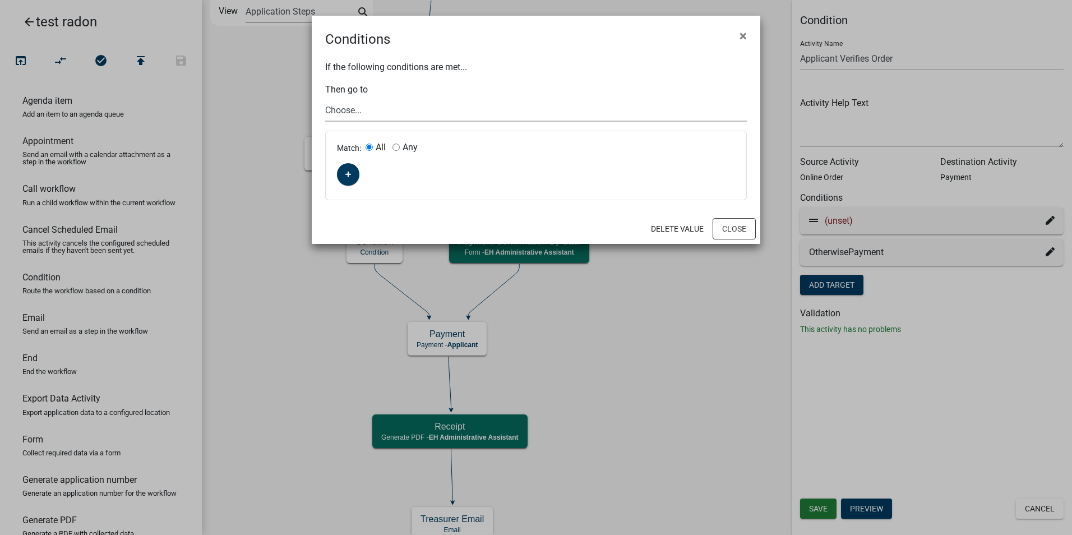
click at [352, 109] on select "Choose... Start Require User Purchasing Radon Kit Information Customer Informat…" at bounding box center [536, 110] width 422 height 23
select select "13: 38c091b0-87f7-4b0e-b030-e21be6acce90"
click at [325, 99] on select "Choose... Start Require User Purchasing Radon Kit Information Customer Informat…" at bounding box center [536, 110] width 422 height 23
click at [345, 177] on icon "button" at bounding box center [348, 174] width 6 height 7
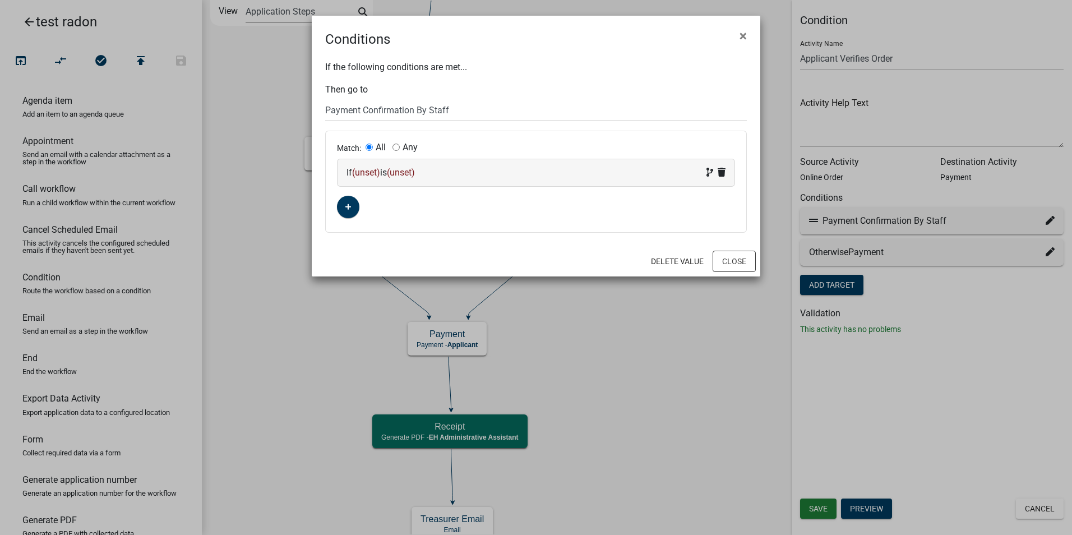
click at [373, 173] on span "(unset)" at bounding box center [366, 172] width 28 height 11
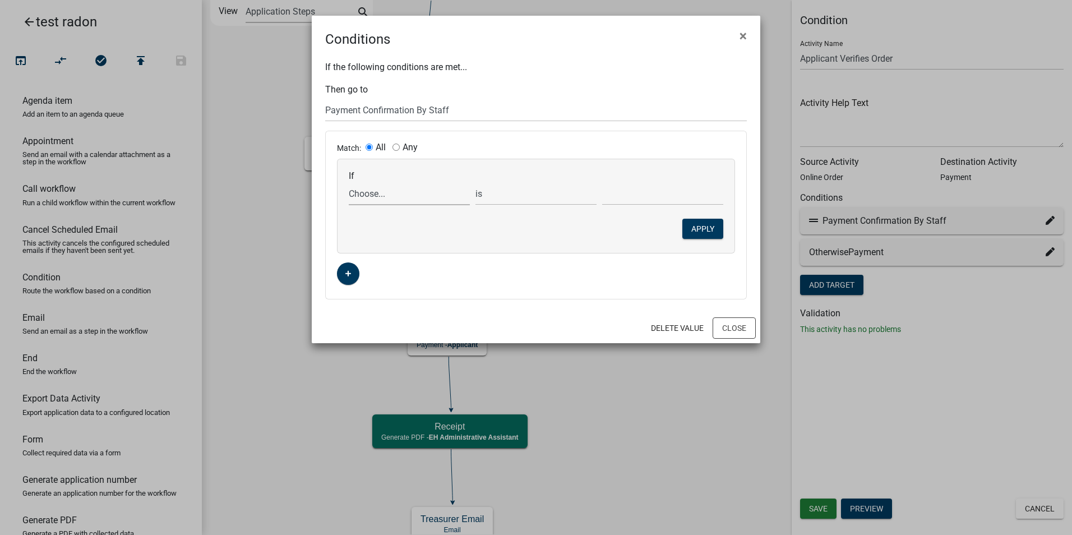
click at [358, 197] on select "Choose... ALL_FEE_RECIPIENTS APPLICANT_CITY APPLICANT_EMAIL_ADDRESS APPLICANT_F…" at bounding box center [409, 193] width 121 height 23
select select "59: VerifyOrderCorrect"
click at [349, 182] on select "Choose... ALL_FEE_RECIPIENTS APPLICANT_CITY APPLICANT_EMAIL_ADDRESS APPLICANT_F…" at bounding box center [409, 193] width 121 height 23
click at [631, 193] on select "Choose... No Yes" at bounding box center [662, 193] width 121 height 23
select select "1: No"
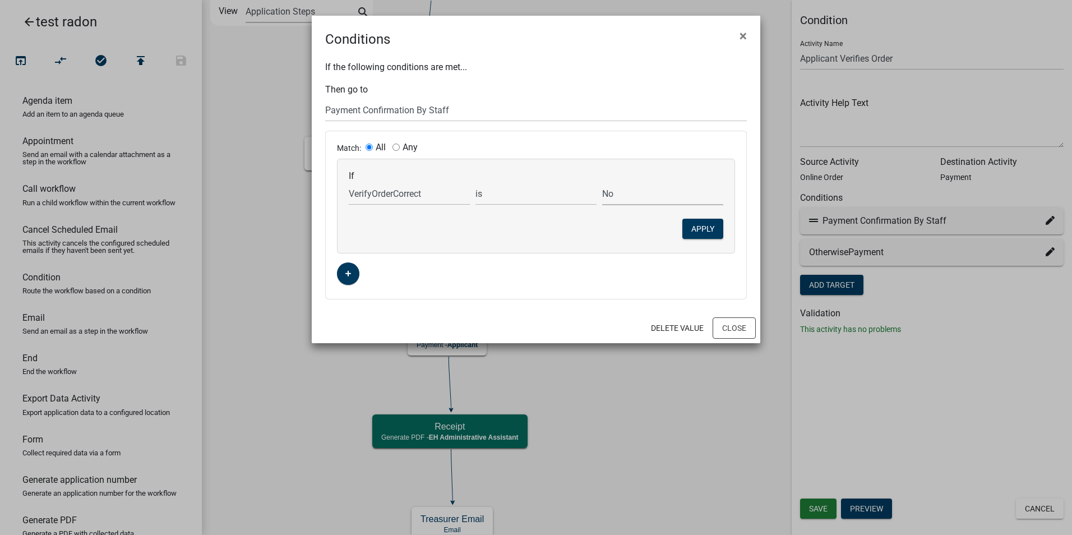
click at [602, 182] on select "Choose... No Yes" at bounding box center [662, 193] width 121 height 23
click at [701, 230] on button "Apply" at bounding box center [702, 229] width 41 height 20
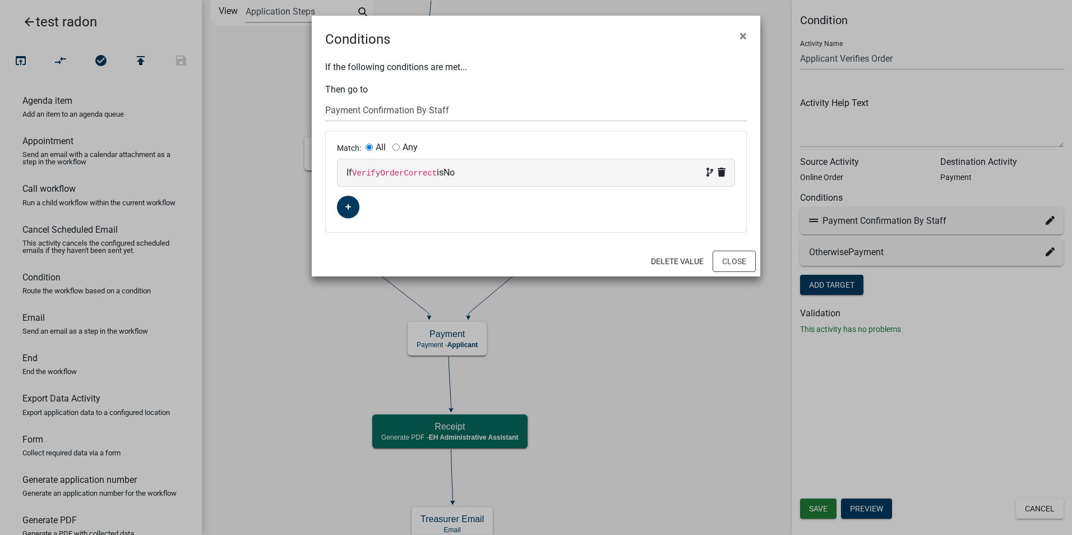
click at [708, 367] on ngb-modal-window "Conditions × If the following conditions are met... Then go to Choose... Start …" at bounding box center [536, 267] width 1072 height 535
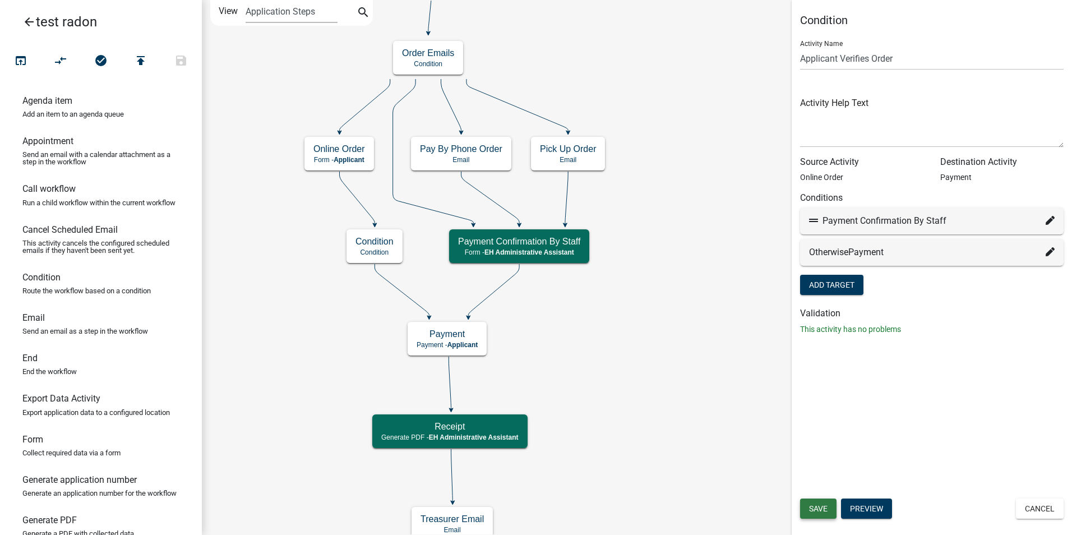
drag, startPoint x: 804, startPoint y: 511, endPoint x: 753, endPoint y: 479, distance: 60.7
click at [803, 508] on button "Save" at bounding box center [818, 508] width 36 height 20
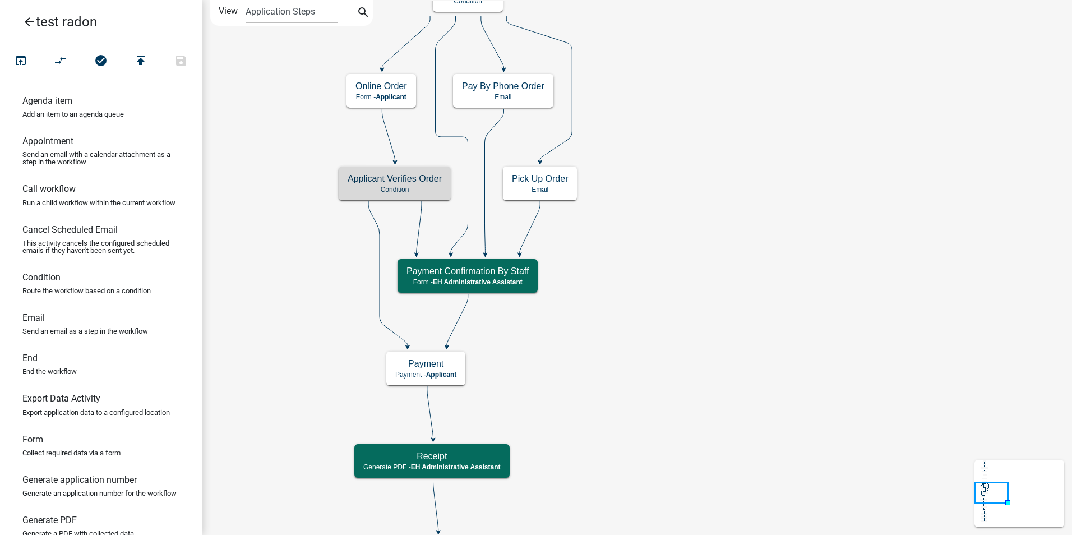
click at [656, 302] on icon "Start Start - Applicant Require User Require user Purchasing Radon Kit Informat…" at bounding box center [636, 517] width 869 height 1033
drag, startPoint x: 35, startPoint y: 331, endPoint x: 609, endPoint y: 288, distance: 575.7
click at [609, 288] on div "arrow_back test radon open_in_browser compare_arrows check_circle publish save …" at bounding box center [536, 267] width 1072 height 535
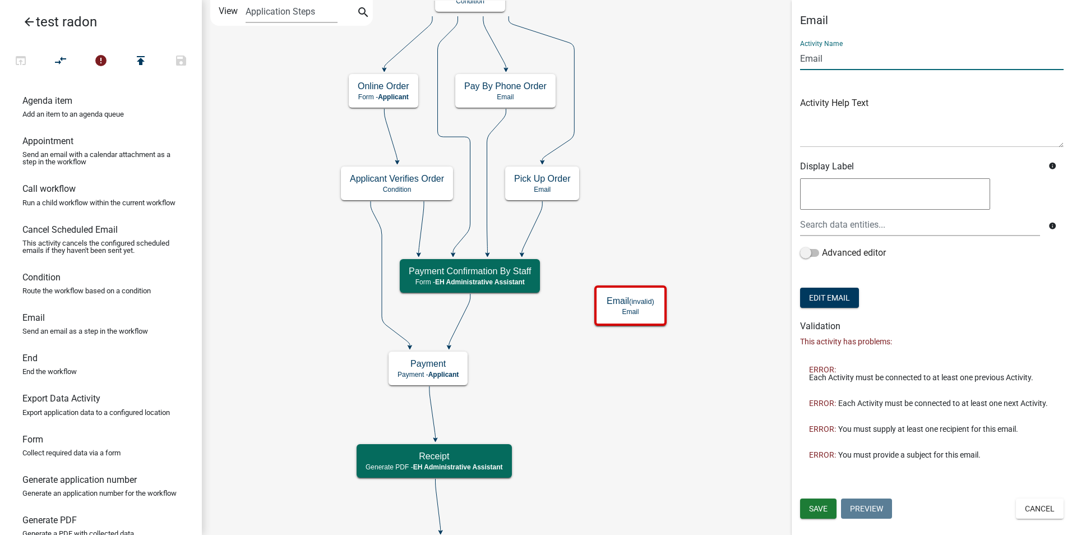
click at [813, 57] on input "Email" at bounding box center [931, 58] width 263 height 23
type input "S"
click at [745, 283] on icon "Start Start - Applicant Require User Require user Purchasing Radon Kit Informat…" at bounding box center [636, 517] width 869 height 1033
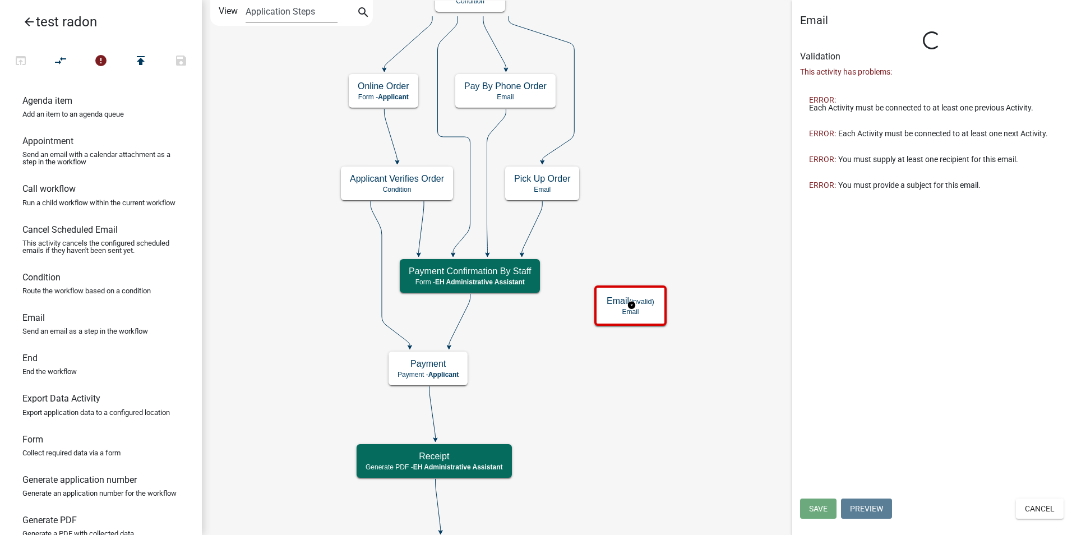
type input "Email"
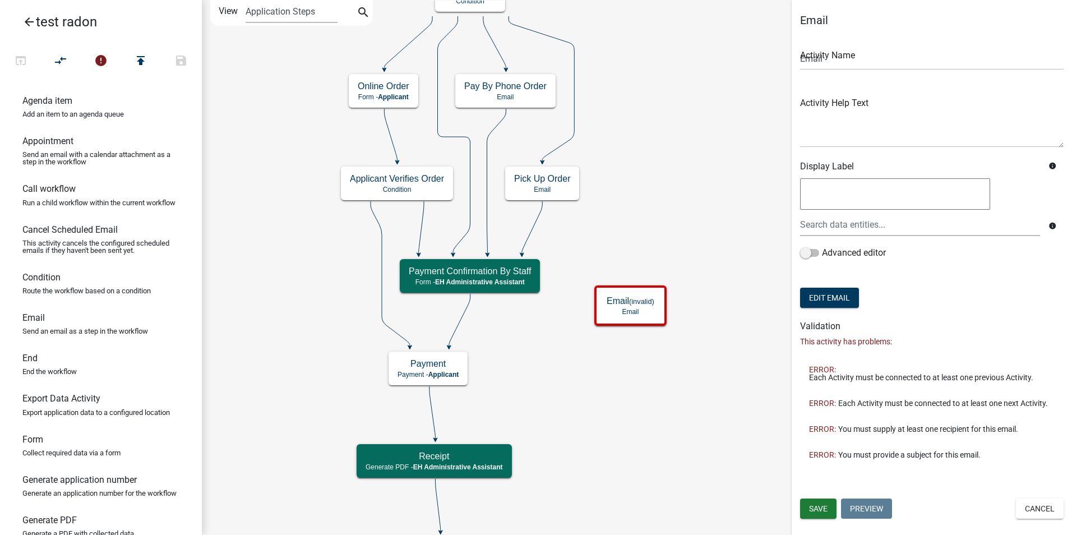
click at [693, 210] on icon "Start Start - Applicant Require User Require user Purchasing Radon Kit Informat…" at bounding box center [636, 517] width 869 height 1033
click at [595, 334] on icon "Start Start - Applicant Require User Require user Purchasing Radon Kit Informat…" at bounding box center [636, 517] width 869 height 1033
drag, startPoint x: 1037, startPoint y: 509, endPoint x: 836, endPoint y: 429, distance: 215.4
click at [1034, 509] on button "Cancel" at bounding box center [1040, 508] width 48 height 20
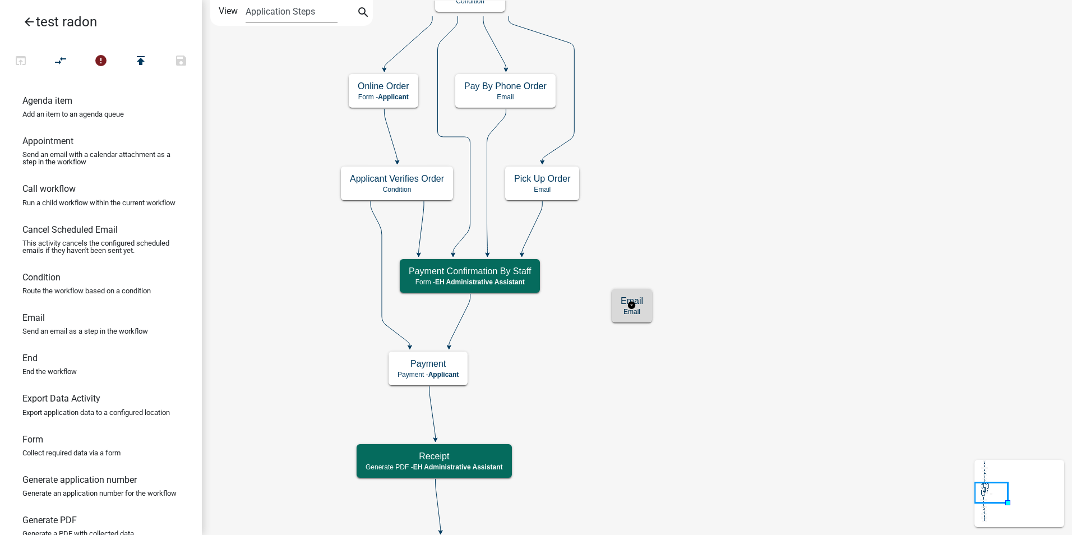
click at [647, 307] on div "Email Email" at bounding box center [632, 306] width 40 height 34
click at [639, 323] on rect at bounding box center [632, 305] width 43 height 36
click at [636, 320] on div "Email Email" at bounding box center [632, 306] width 40 height 34
click at [621, 327] on icon "Start Start - Applicant Require User Require user Purchasing Radon Kit Informat…" at bounding box center [636, 517] width 869 height 1033
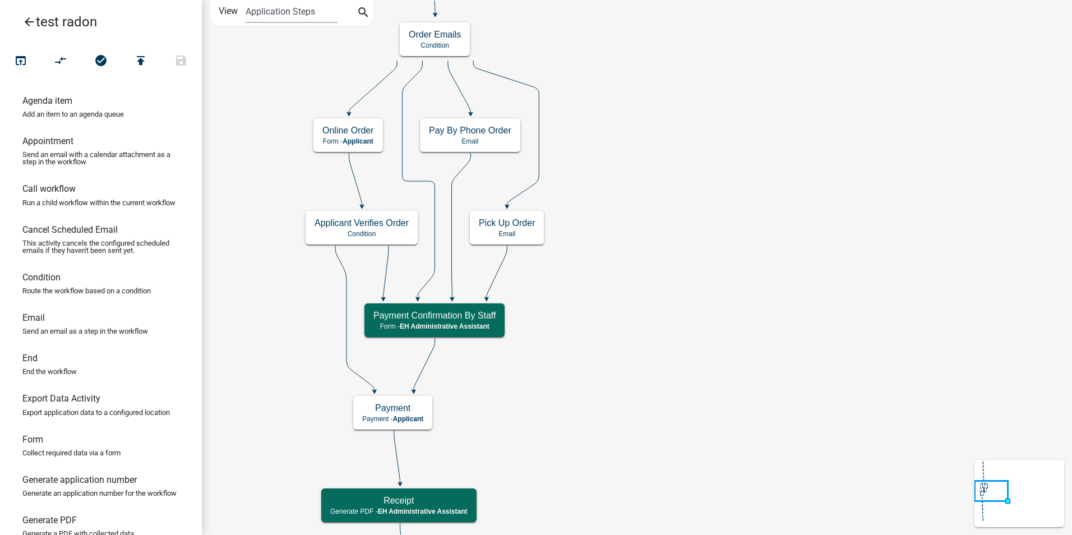
click at [623, 334] on icon "Start Start - Applicant Require User Require user Purchasing Radon Kit Informat…" at bounding box center [636, 540] width 869 height 1078
click at [703, 221] on icon "Start Start - Applicant Require User Require user Purchasing Radon Kit Informat…" at bounding box center [636, 540] width 869 height 1078
click at [803, 268] on icon "Start Start - Applicant Require User Require user Purchasing Radon Kit Informat…" at bounding box center [636, 540] width 869 height 1078
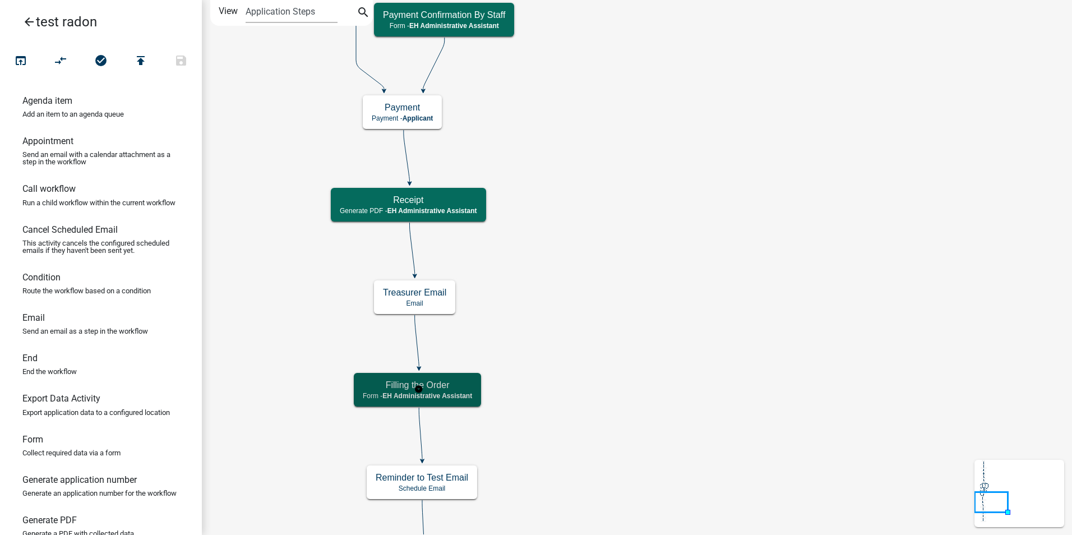
click at [461, 392] on span "EH Administrative Assistant" at bounding box center [427, 396] width 90 height 8
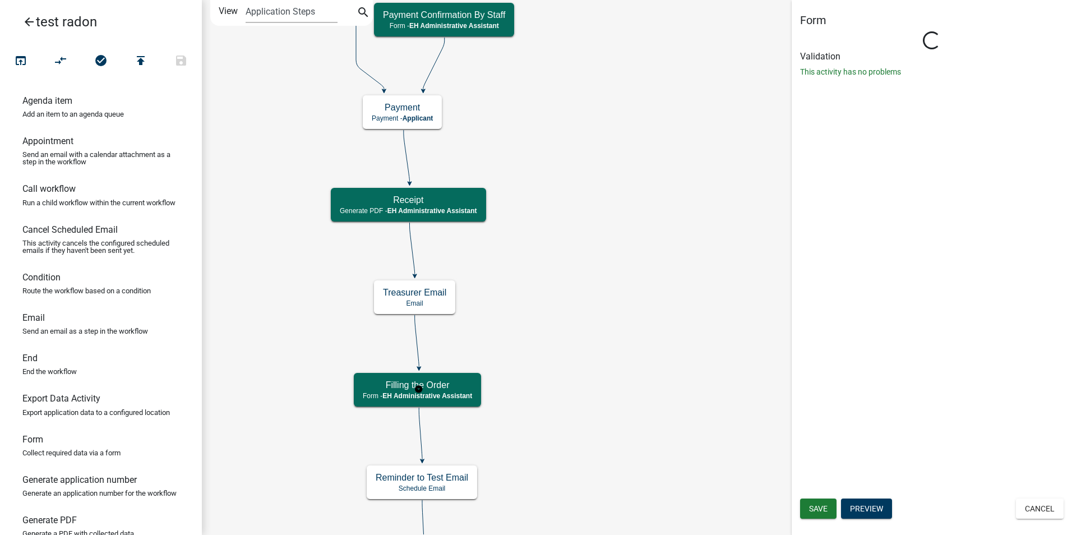
select select "DA3E3E5F-670D-4329-B60C-5CC8A4B2B679"
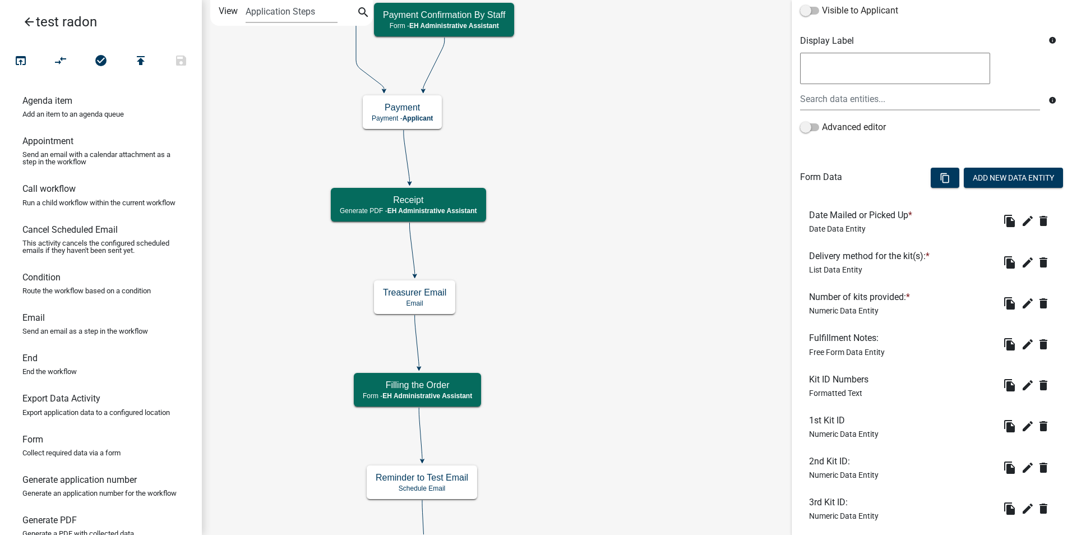
scroll to position [224, 0]
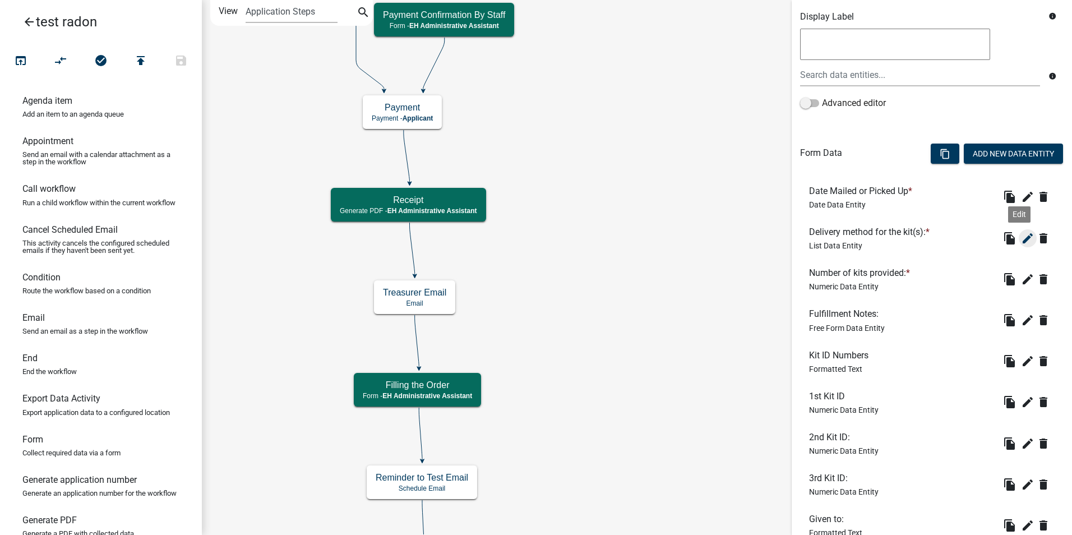
click at [1021, 239] on icon "edit" at bounding box center [1027, 238] width 13 height 13
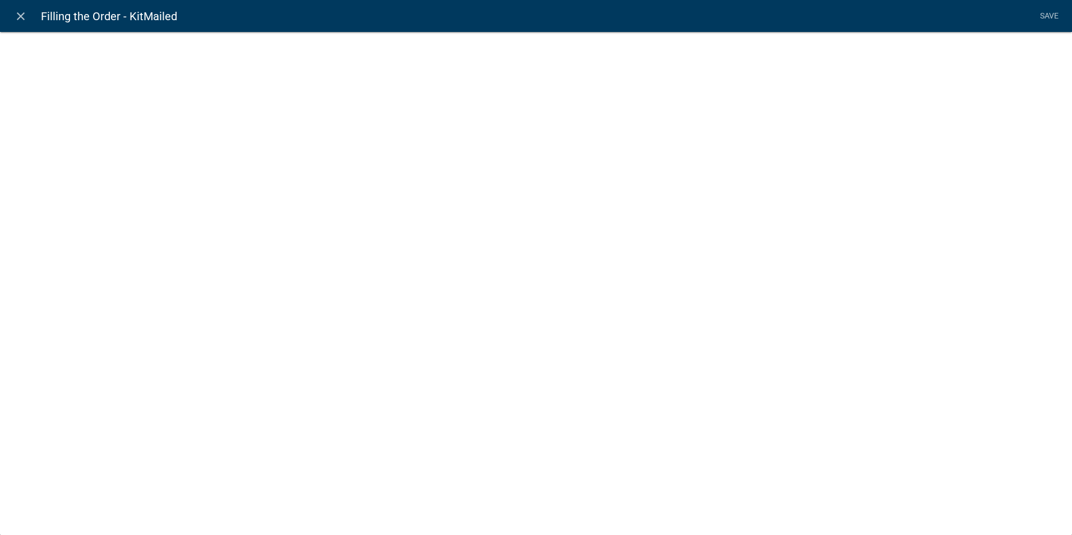
select select "list-data"
select select
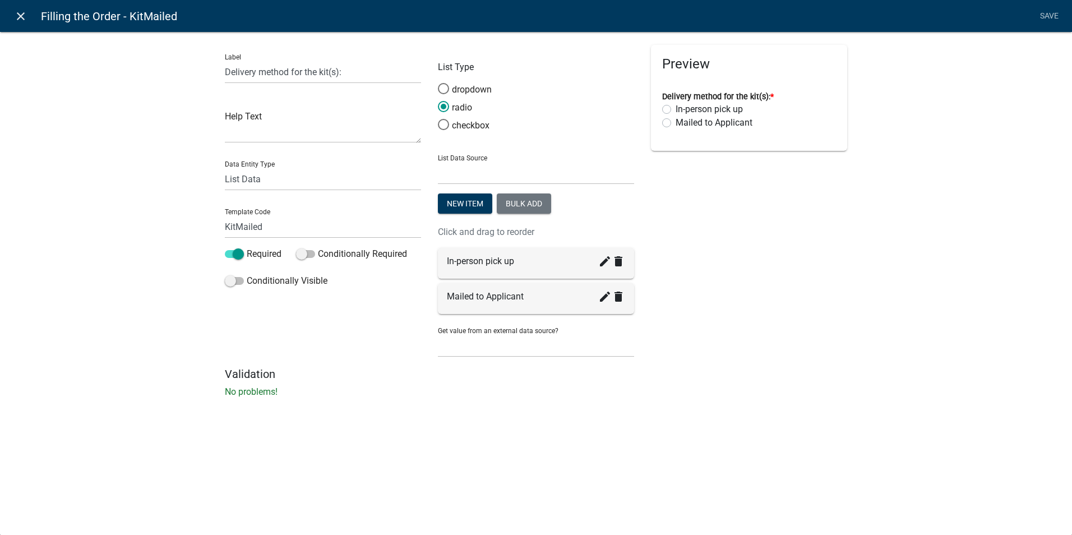
click at [17, 22] on icon "close" at bounding box center [20, 16] width 13 height 13
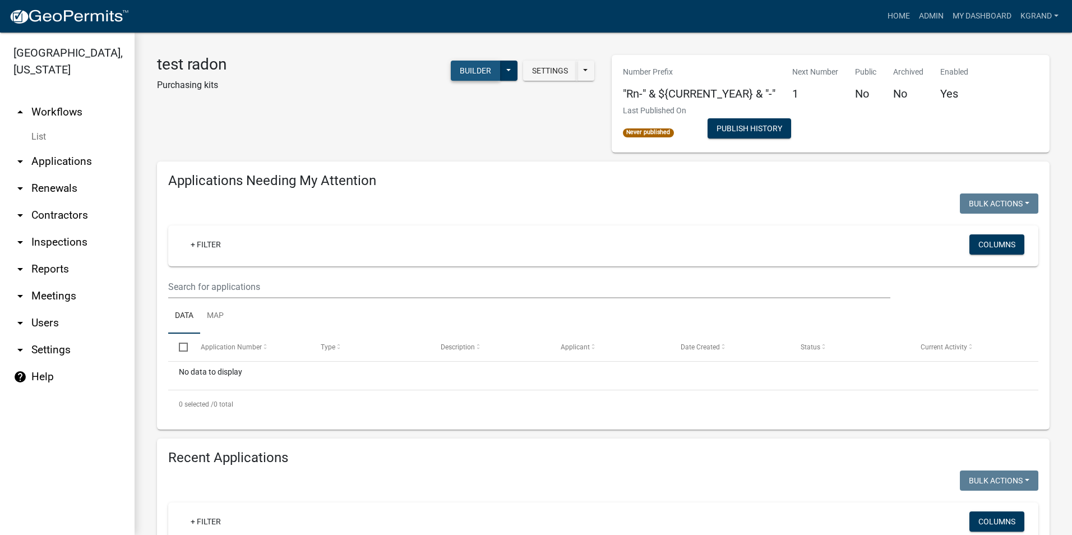
click at [469, 74] on button "Builder" at bounding box center [475, 71] width 49 height 20
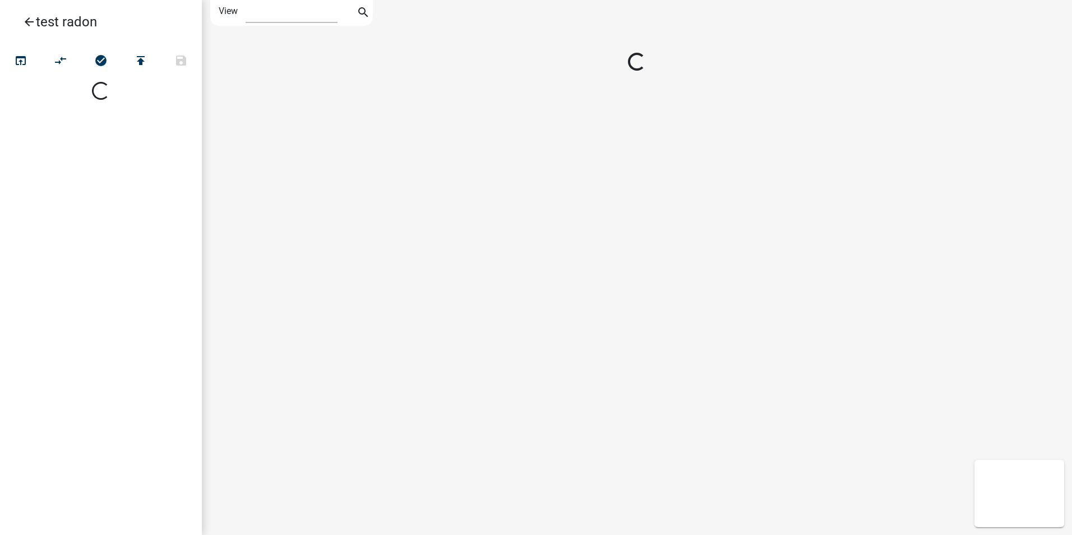
select select "1"
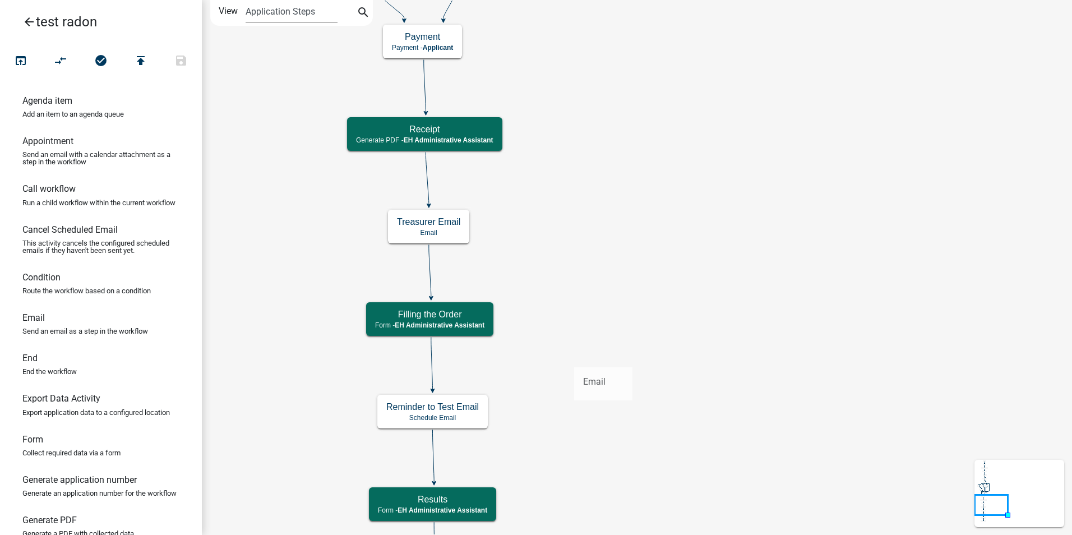
drag, startPoint x: 31, startPoint y: 334, endPoint x: 574, endPoint y: 358, distance: 543.2
click at [574, 358] on div "arrow_back test radon open_in_browser compare_arrows check_circle publish save …" at bounding box center [536, 267] width 1072 height 535
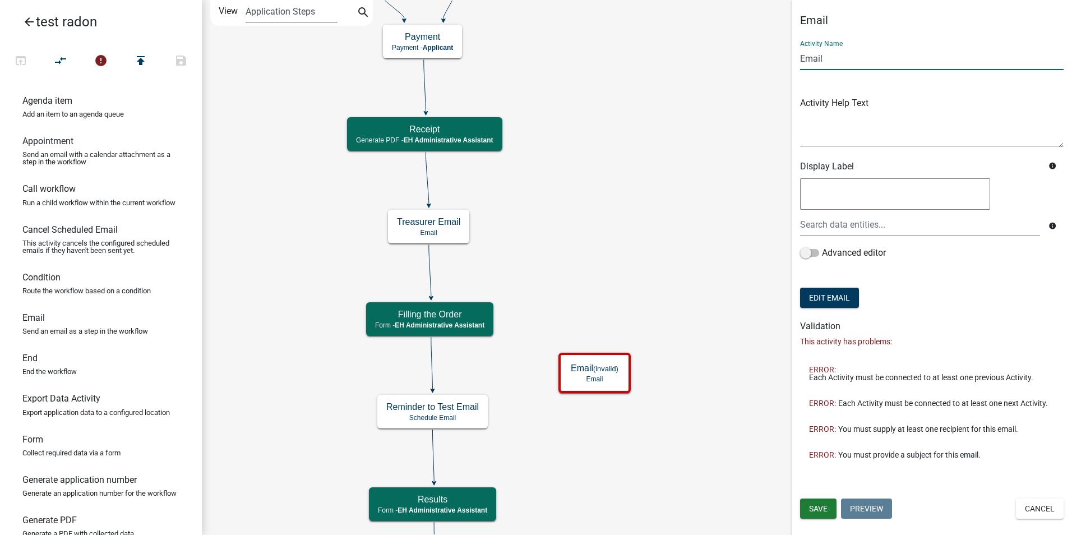
click at [812, 60] on input "Email" at bounding box center [931, 58] width 263 height 23
type input "Shipped Email"
click at [839, 136] on textarea at bounding box center [931, 121] width 263 height 53
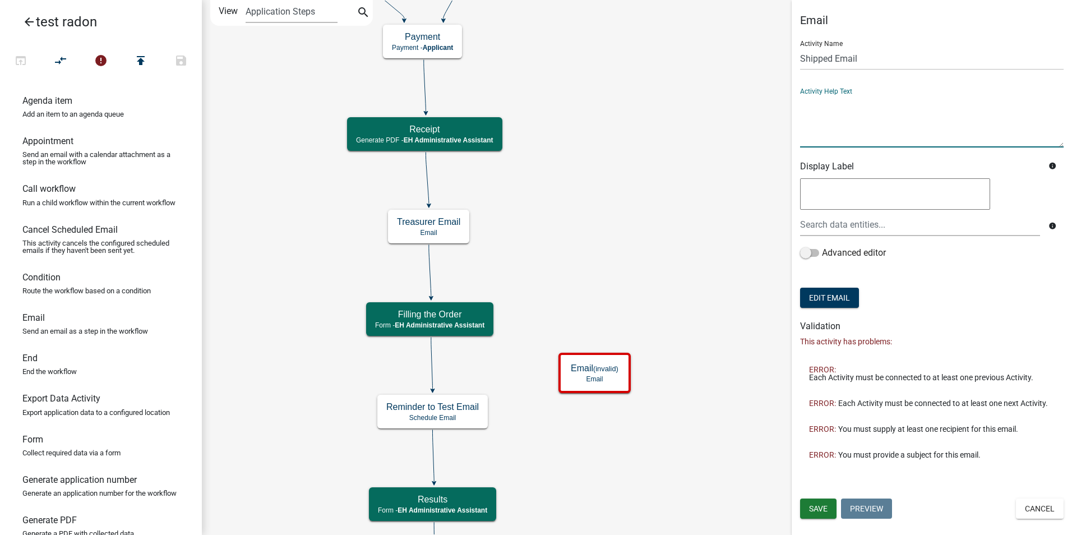
click at [433, 363] on icon at bounding box center [432, 363] width 2 height 53
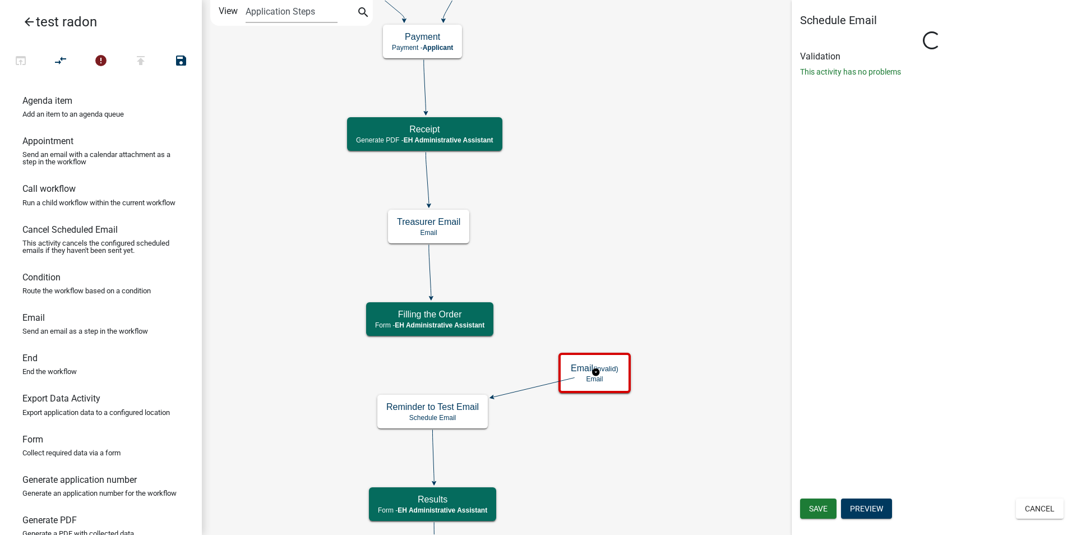
select select
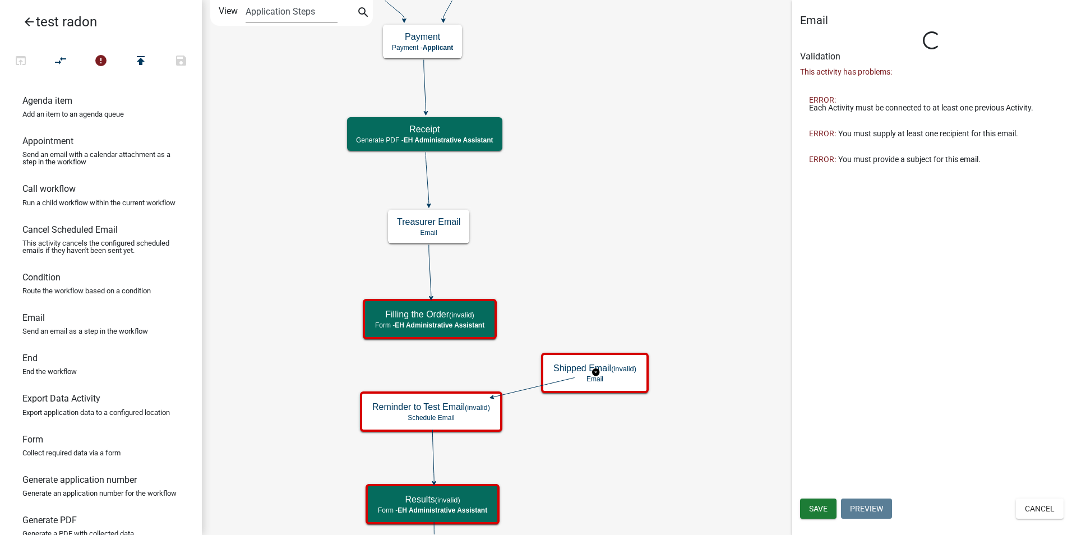
type input "Email"
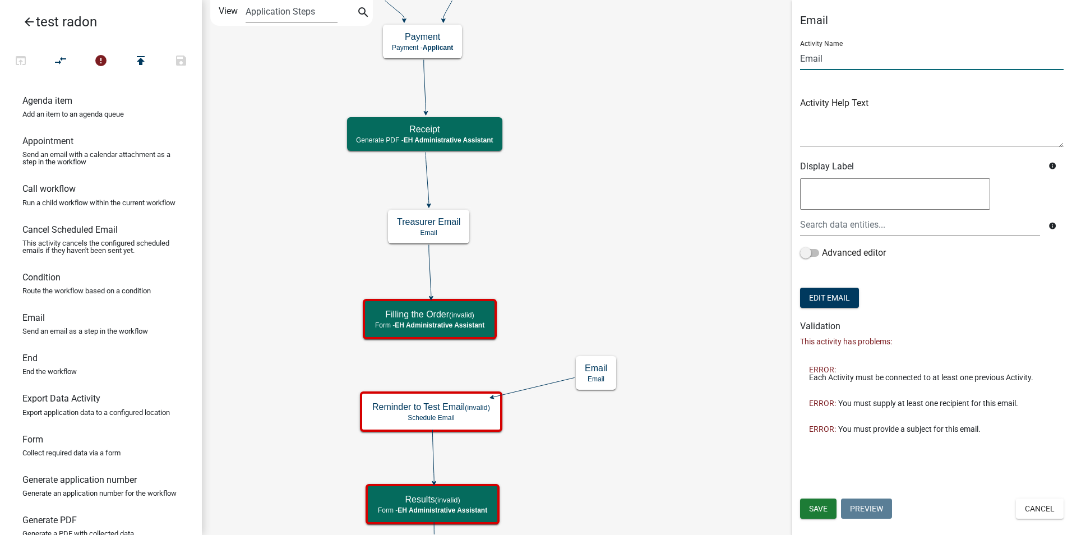
click at [806, 57] on input "Email" at bounding box center [931, 58] width 263 height 23
type input "Shipped Email"
click at [827, 301] on button "Edit Email" at bounding box center [829, 298] width 59 height 20
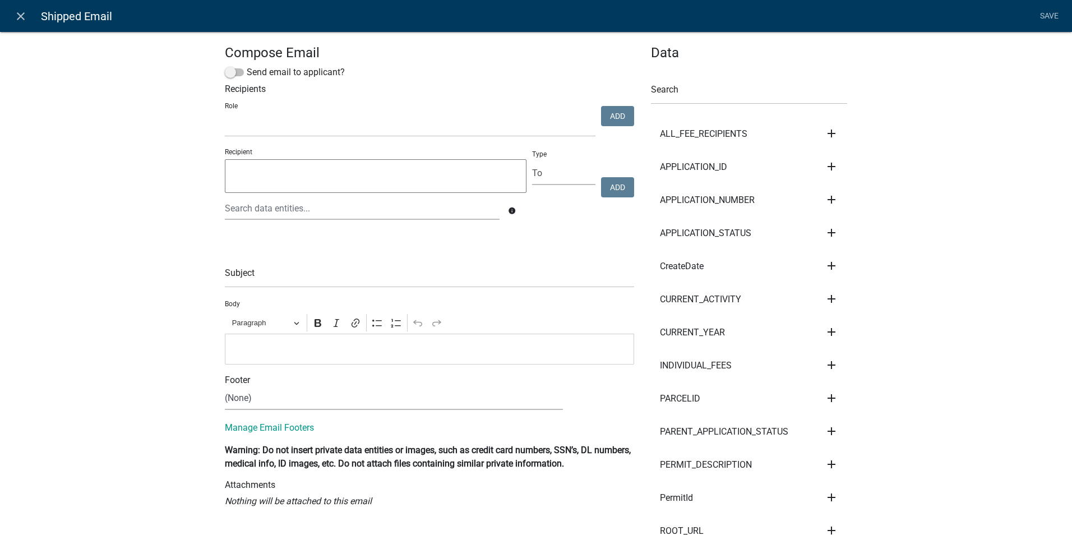
select select
click at [236, 76] on span at bounding box center [234, 72] width 19 height 8
click at [247, 66] on input "Send email to applicant?" at bounding box center [247, 66] width 0 height 0
click at [241, 279] on input "text" at bounding box center [429, 276] width 409 height 23
click at [329, 279] on input "Your Radon Kit Order Has been Sent" at bounding box center [429, 276] width 409 height 23
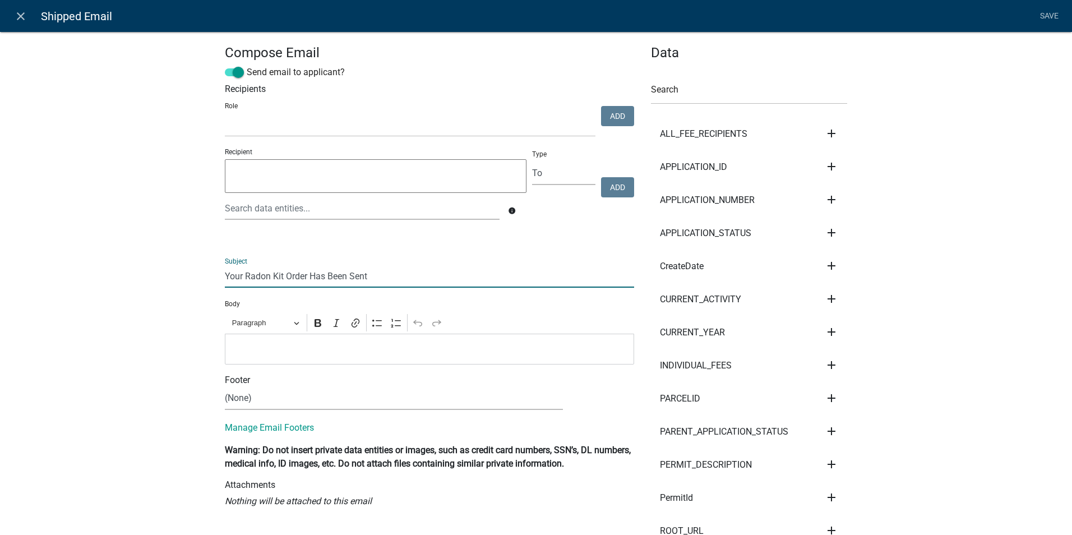
type input "Your Radon Kit Order Has Been Sent"
click at [256, 348] on p "Editor editing area: main. Press Alt+0 for help." at bounding box center [429, 348] width 397 height 13
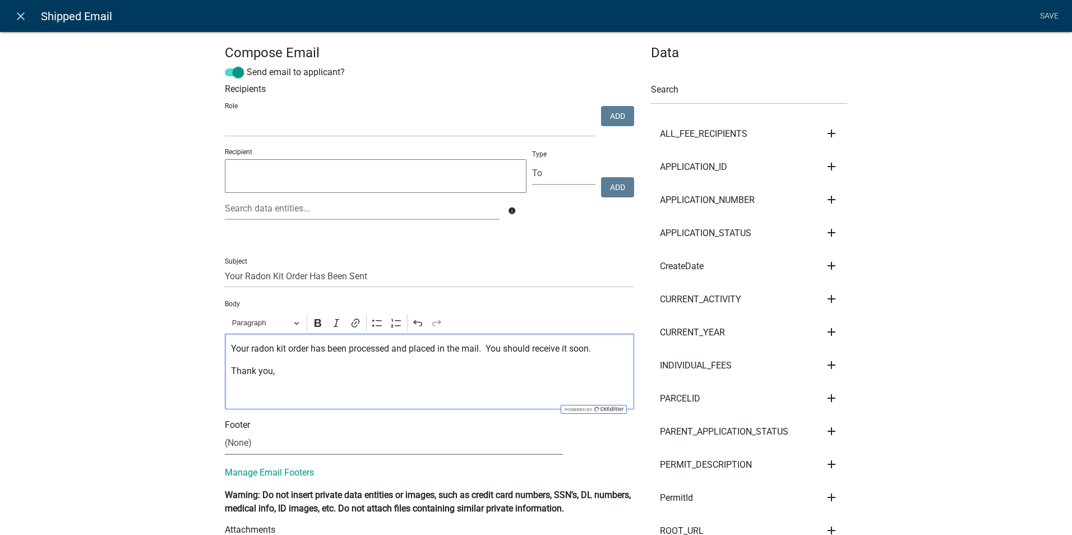
click at [256, 442] on select "(None) Environmental Health Planning & Development" at bounding box center [394, 443] width 338 height 23
select select "51100578-599f-4d7e-be24-c94a8b75c9ee"
click at [225, 432] on select "(None) Environmental Health Planning & Development" at bounding box center [394, 443] width 338 height 23
click at [1052, 15] on link "Save" at bounding box center [1049, 16] width 28 height 21
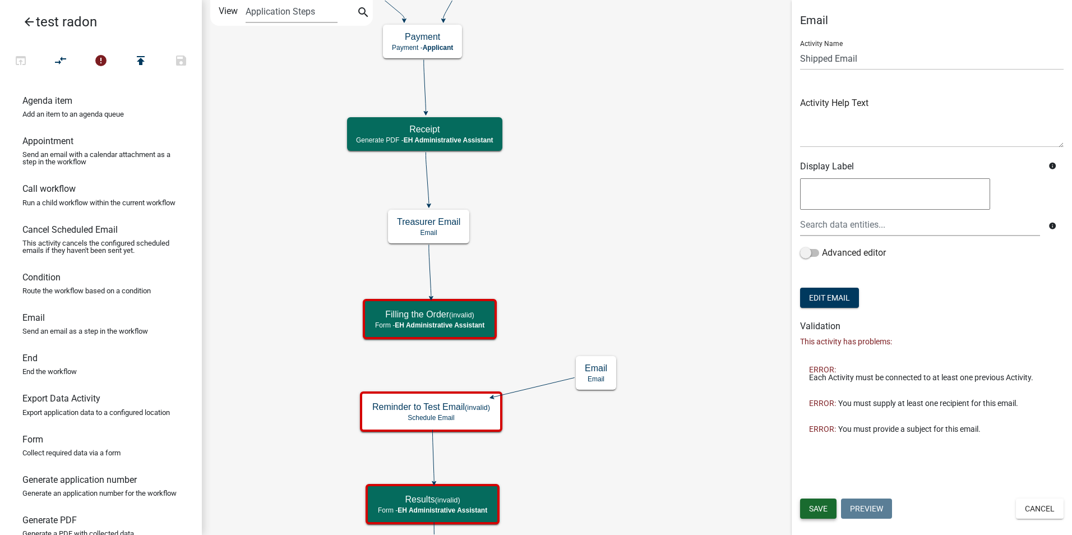
click at [812, 510] on span "Save" at bounding box center [818, 508] width 19 height 9
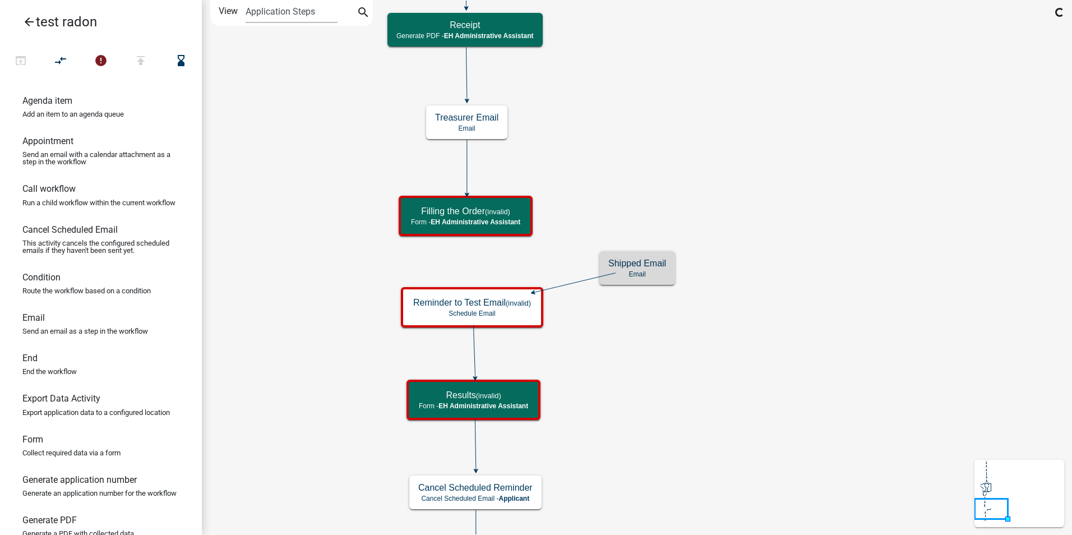
click at [743, 371] on icon "Start Start - Applicant Require User Require user Purchasing Radon Kit Informat…" at bounding box center [636, 302] width 869 height 602
drag, startPoint x: 38, startPoint y: 293, endPoint x: 622, endPoint y: 193, distance: 592.7
click at [622, 193] on div "arrow_back test radon open_in_browser compare_arrows error publish save Agenda …" at bounding box center [536, 267] width 1072 height 535
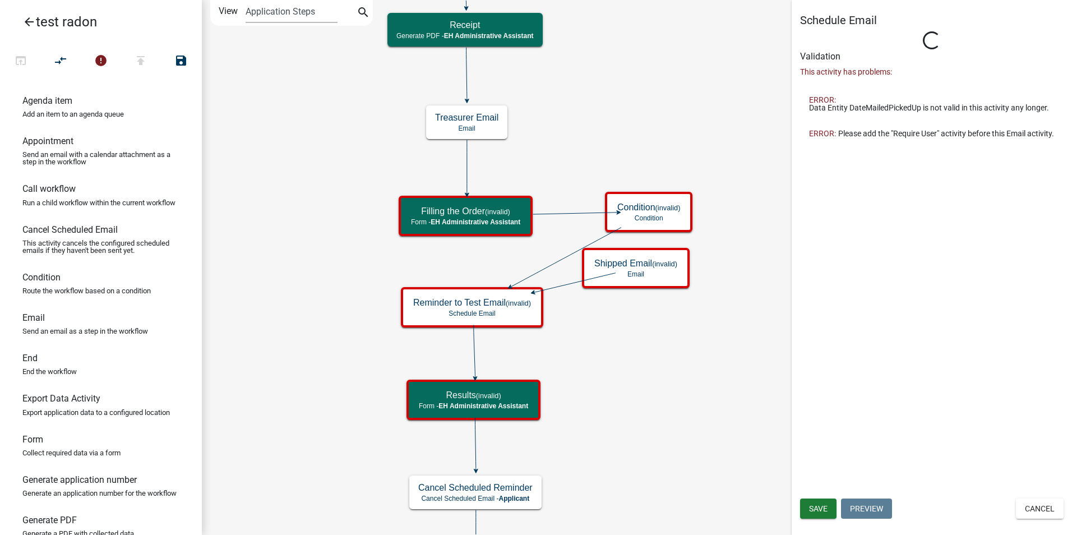
select select
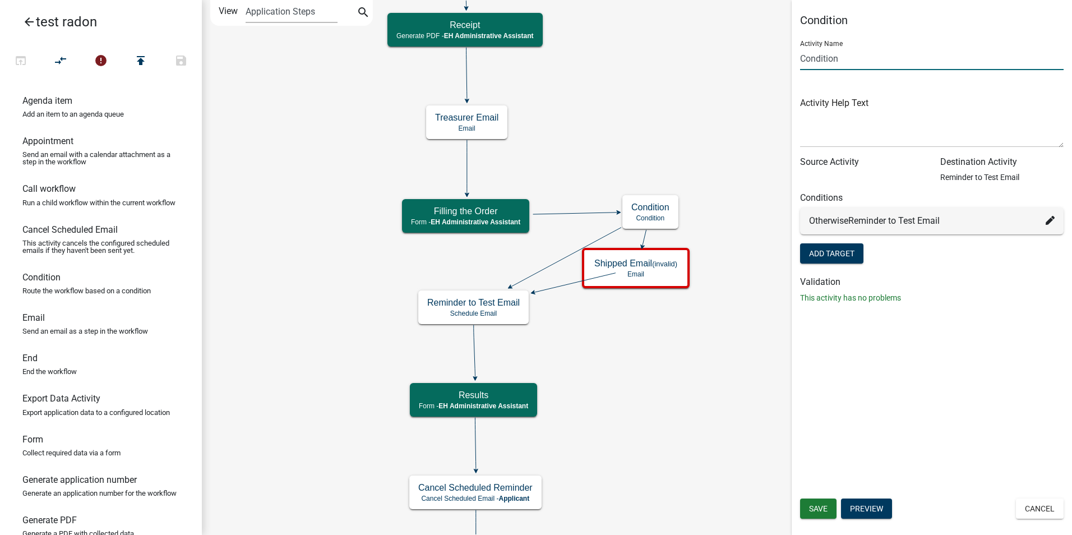
click at [819, 61] on input "Condition" at bounding box center [931, 58] width 263 height 23
type input "M"
type input "Shipped or Not Condition"
click at [826, 124] on textarea at bounding box center [931, 121] width 263 height 53
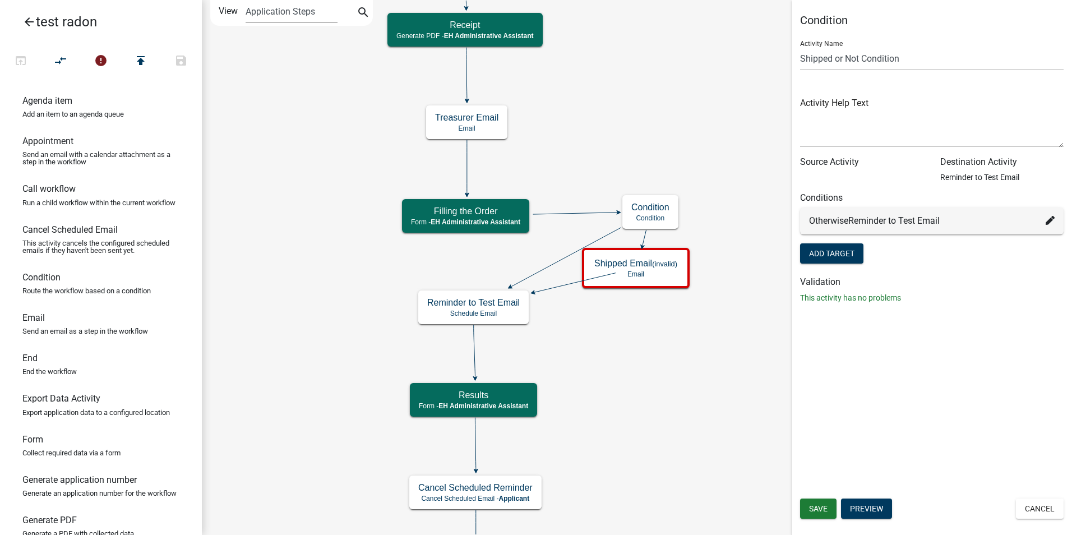
click at [985, 220] on div "Otherwise Reminder to Test Email" at bounding box center [932, 220] width 246 height 13
click at [849, 249] on button "Add Target" at bounding box center [831, 253] width 63 height 20
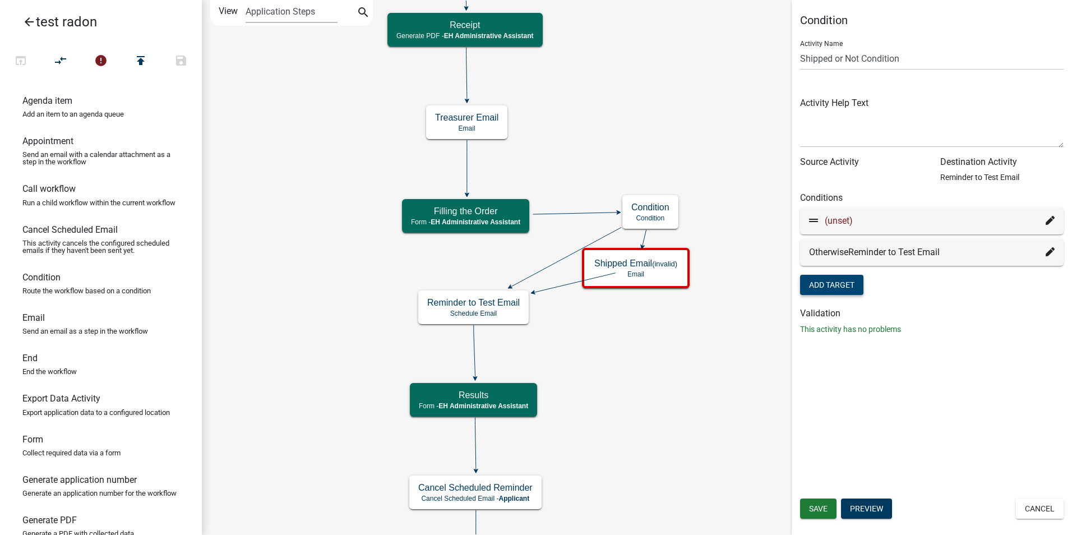
click at [841, 222] on span "(unset)" at bounding box center [839, 220] width 28 height 11
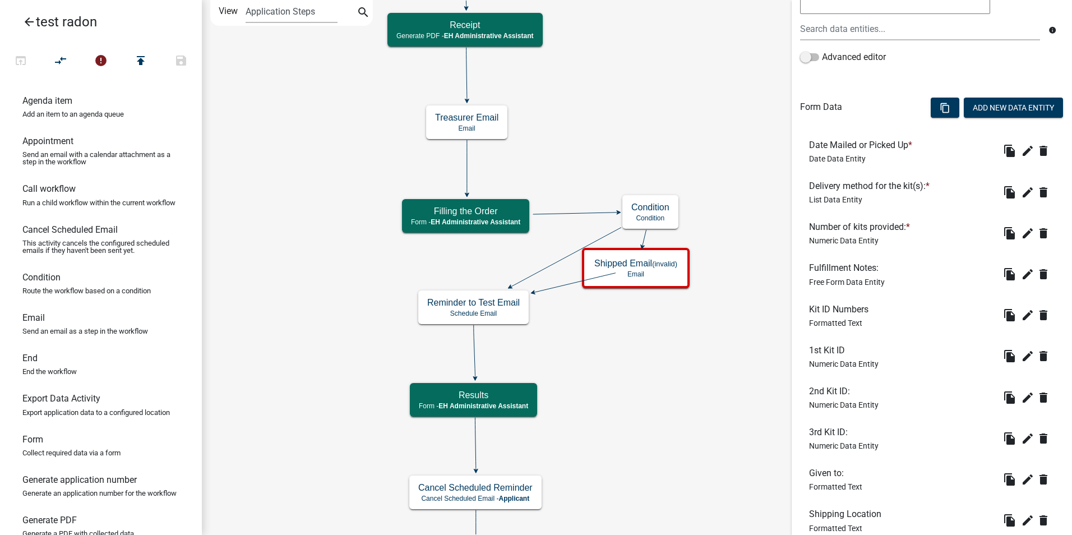
scroll to position [260, 0]
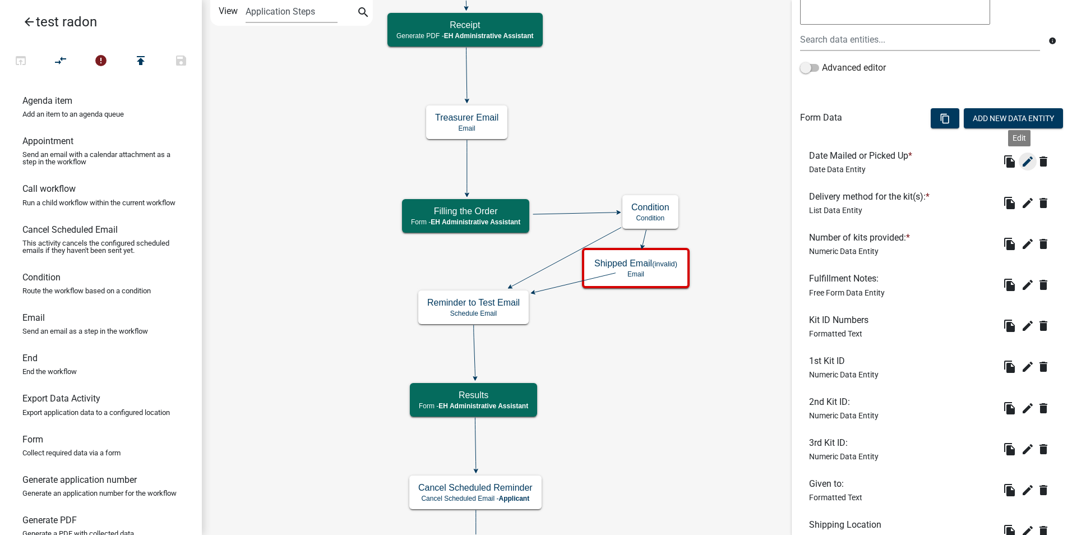
click at [1021, 163] on icon "edit" at bounding box center [1027, 161] width 13 height 13
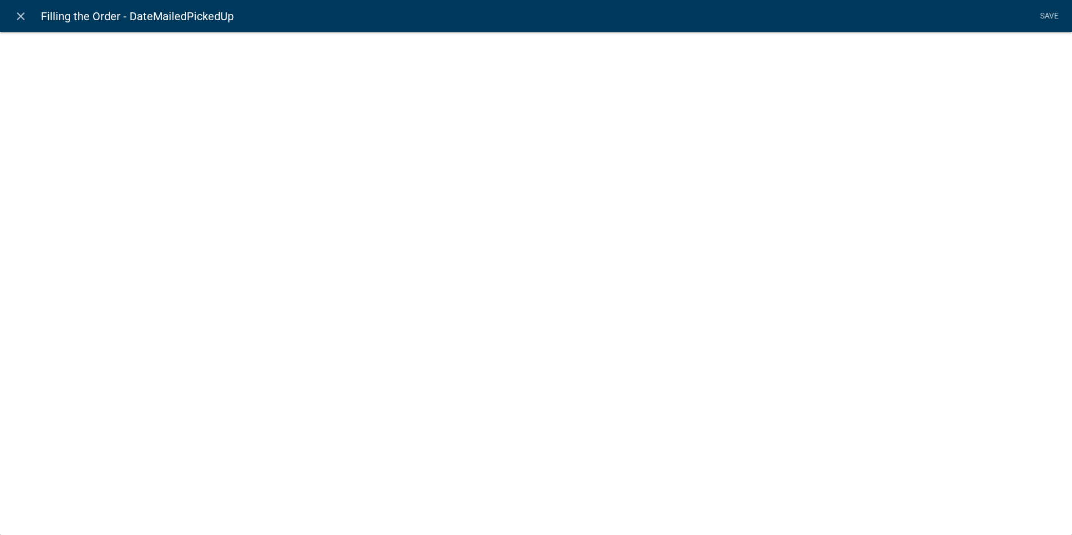
select select "date"
select select
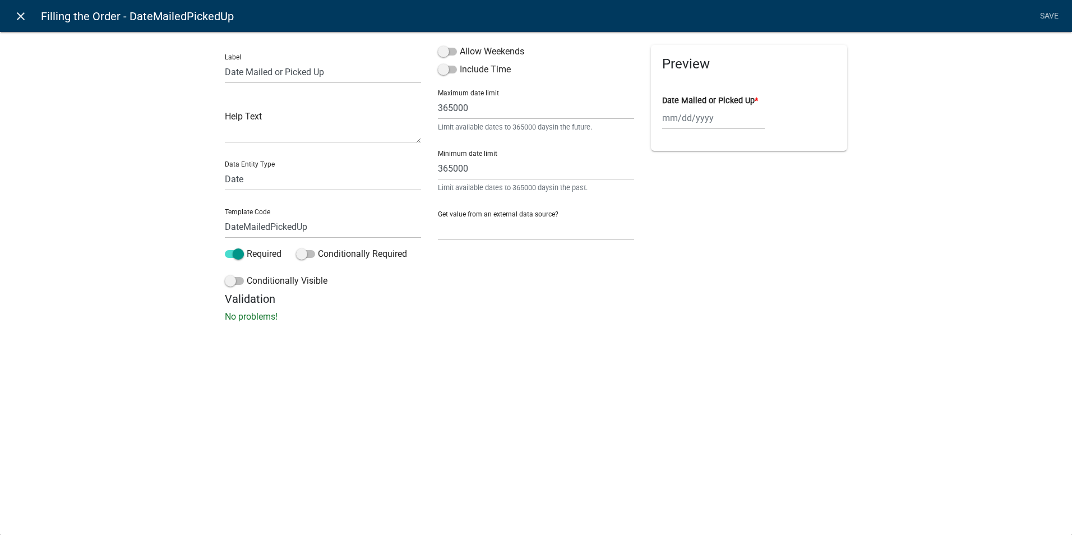
click at [17, 16] on icon "close" at bounding box center [20, 16] width 13 height 13
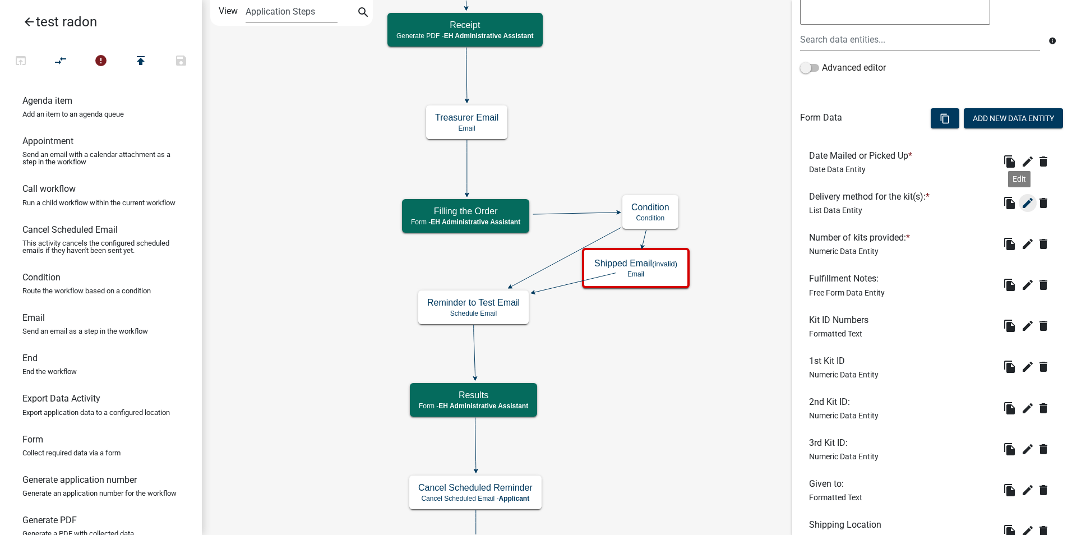
click at [1021, 200] on icon "edit" at bounding box center [1027, 202] width 13 height 13
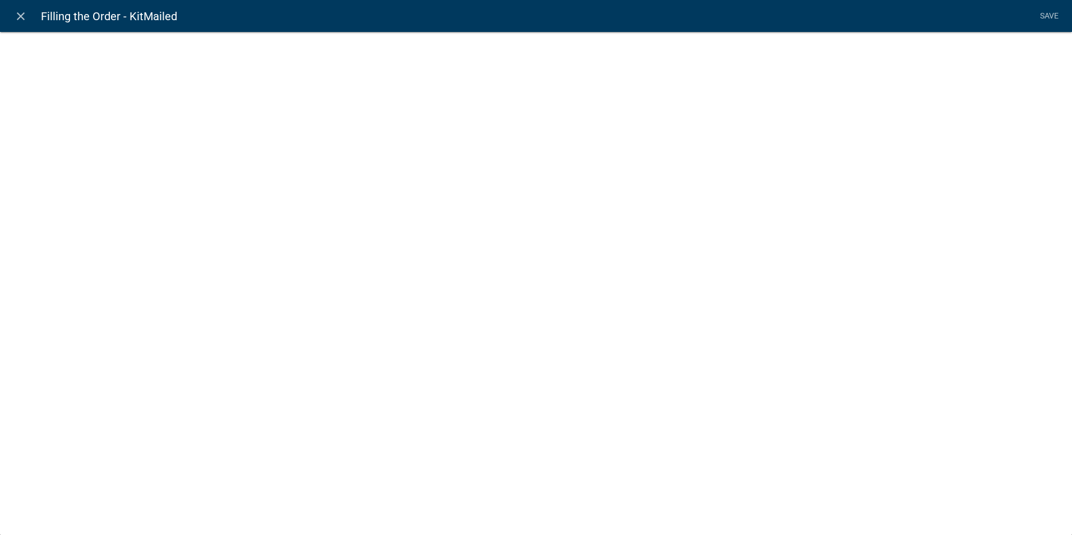
select select "list-data"
select select
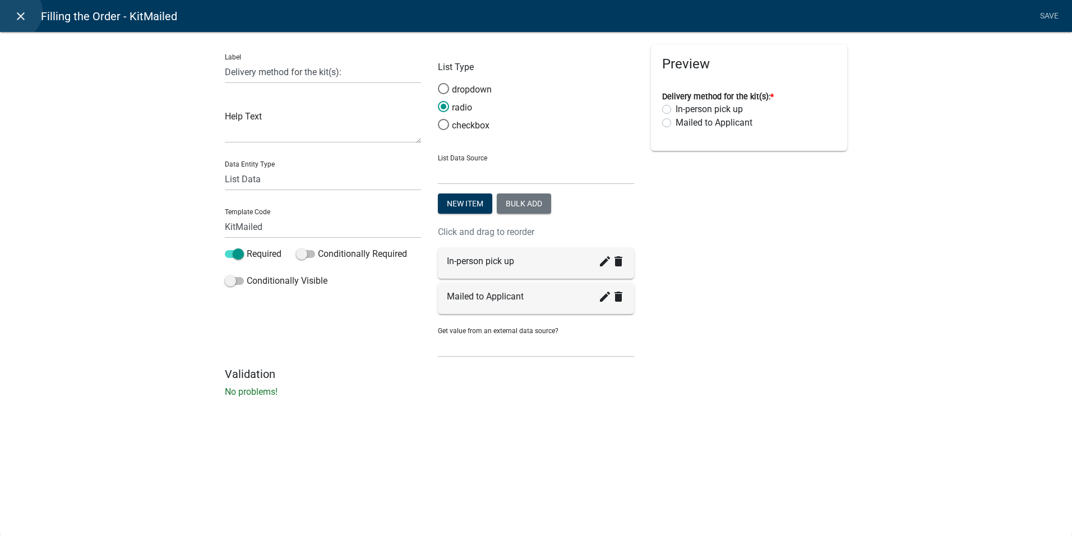
click at [14, 11] on icon "close" at bounding box center [20, 16] width 13 height 13
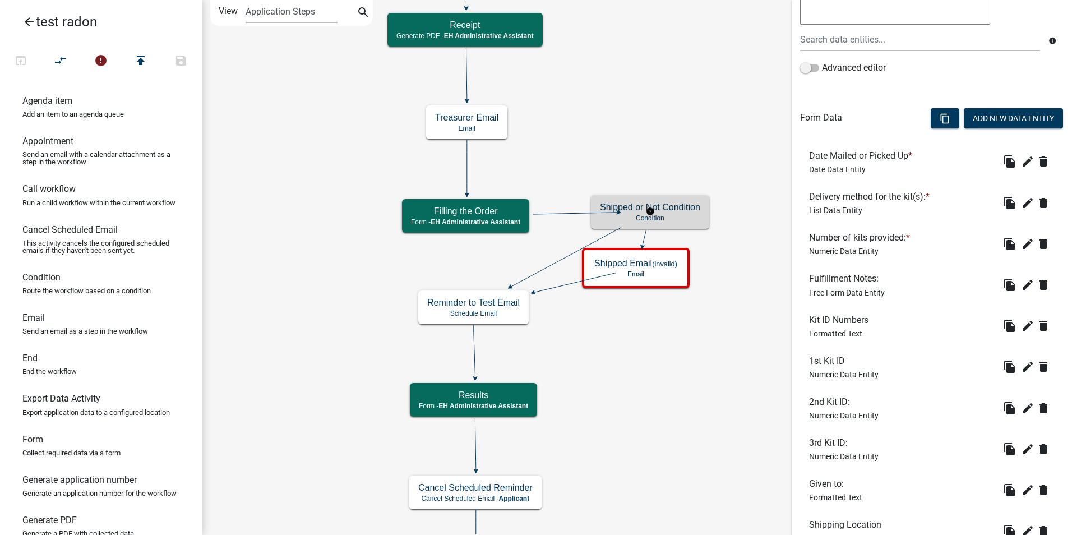
scroll to position [0, 0]
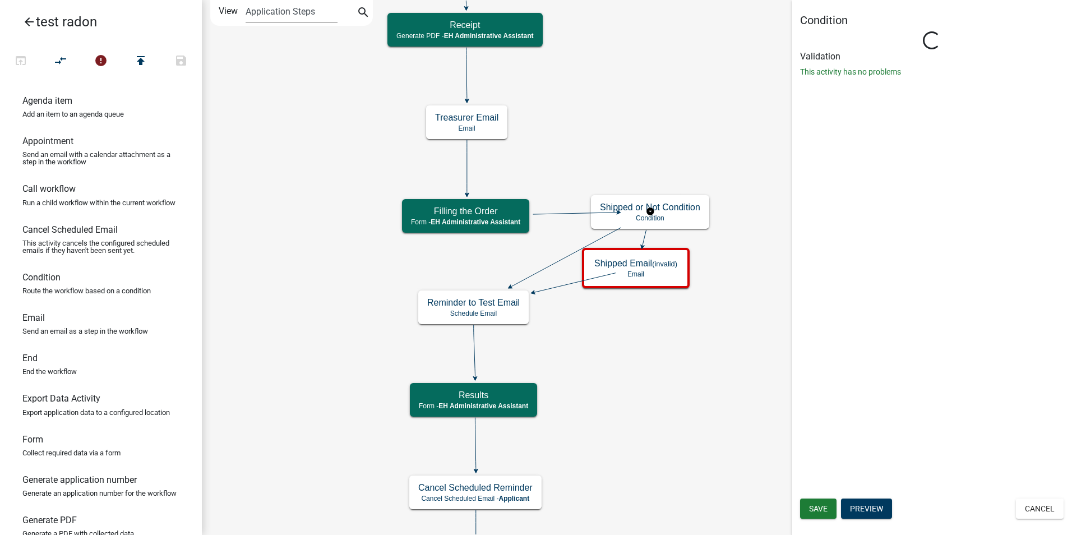
type input "Condition"
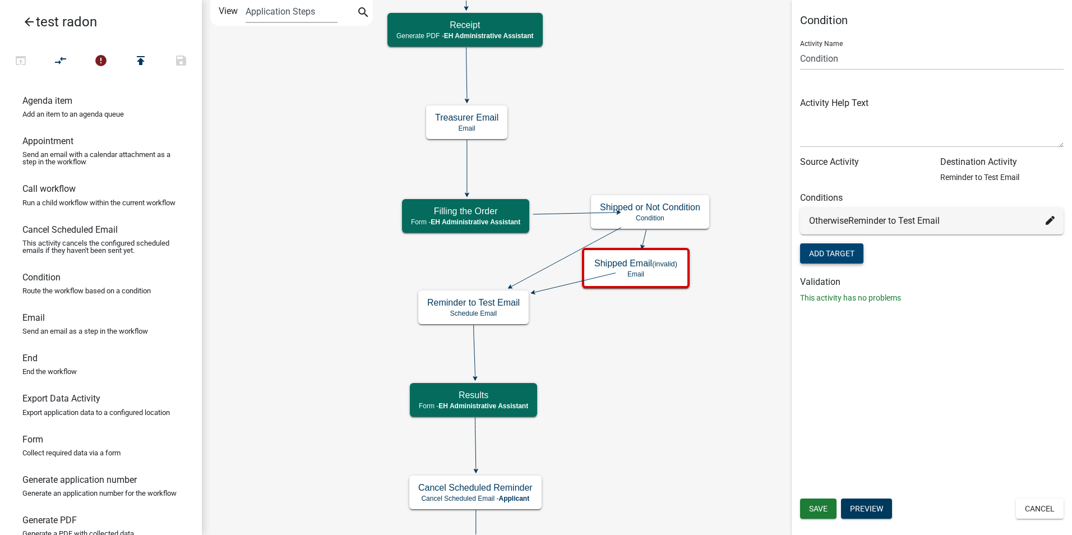
click at [826, 260] on button "Add Target" at bounding box center [831, 253] width 63 height 20
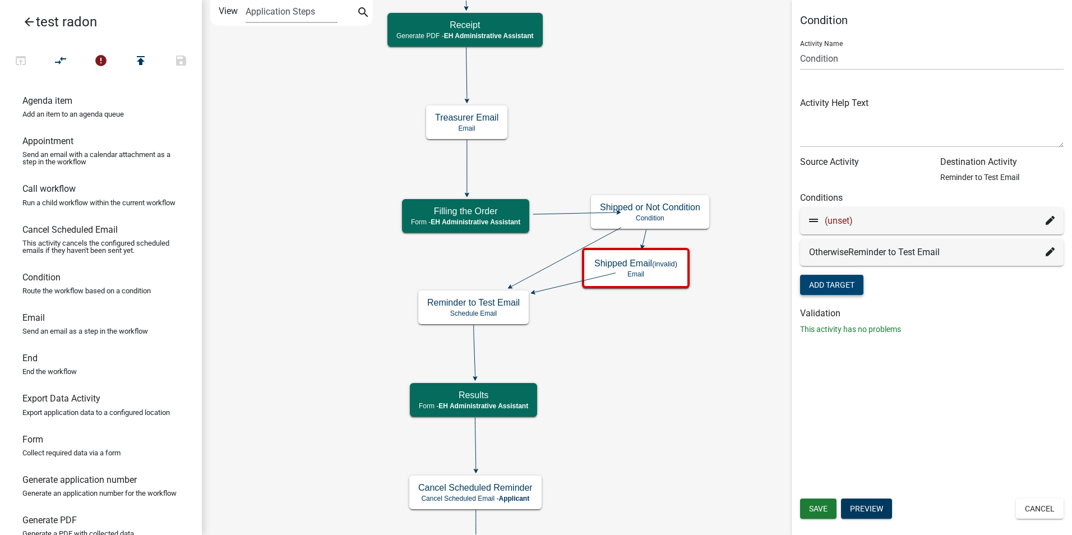
click at [1050, 221] on icon at bounding box center [1050, 220] width 9 height 9
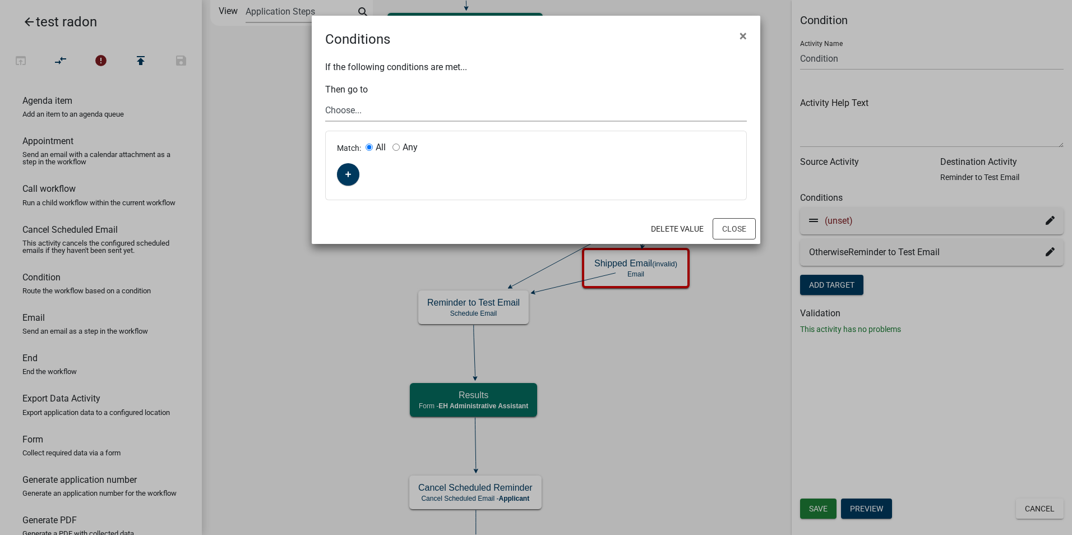
click at [344, 113] on select "Choose... Start Require User Purchasing Radon Kit Information Customer Informat…" at bounding box center [536, 110] width 422 height 23
drag, startPoint x: 784, startPoint y: 344, endPoint x: 767, endPoint y: 343, distance: 17.4
click at [784, 344] on ngb-modal-window "Conditions × If the following conditions are met... Then go to Choose... Start …" at bounding box center [536, 267] width 1072 height 535
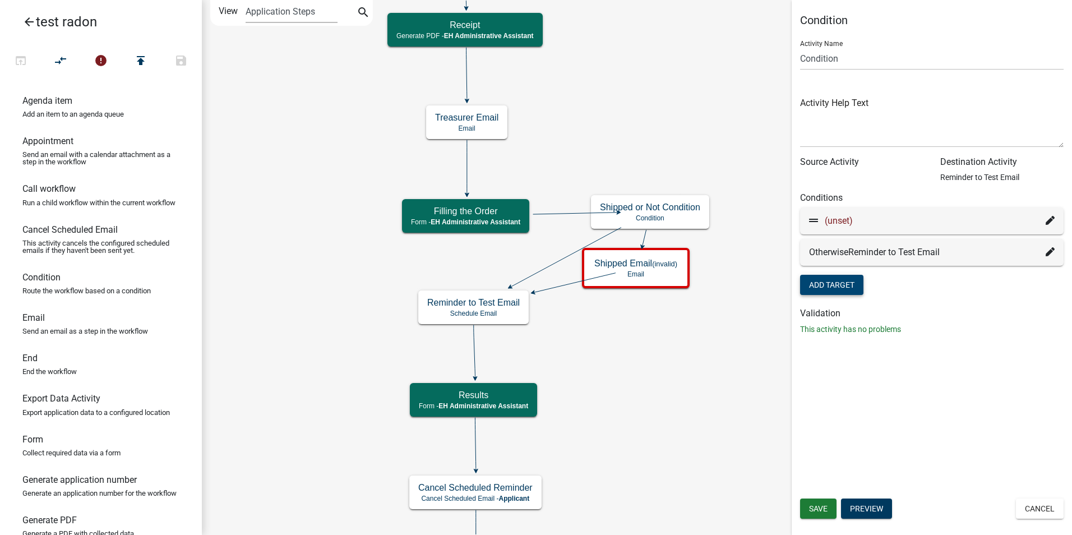
click at [1048, 226] on fa-icon at bounding box center [1050, 220] width 9 height 13
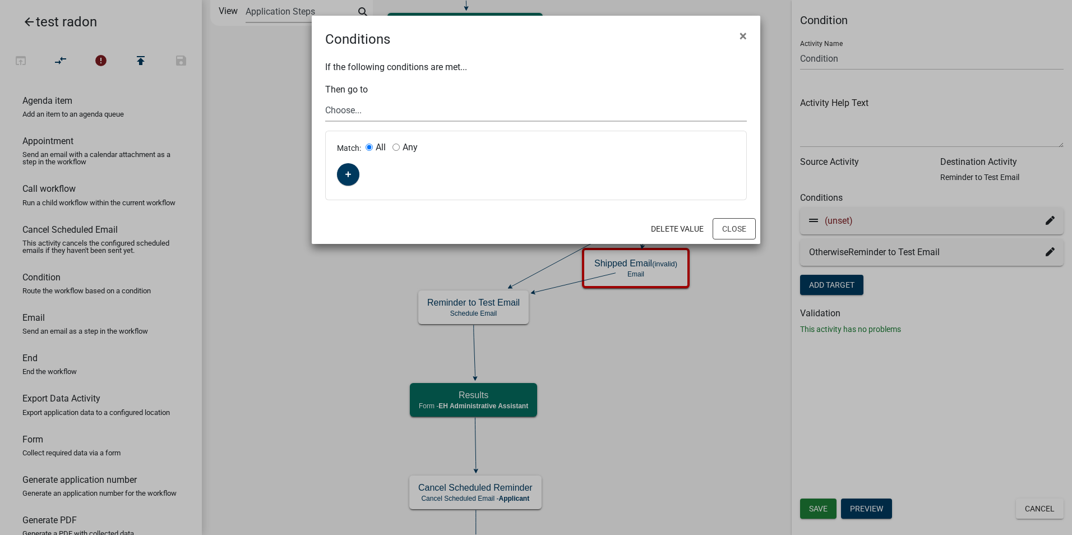
click at [360, 109] on select "Choose... Start Require User Purchasing Radon Kit Information Customer Informat…" at bounding box center [536, 110] width 422 height 23
select select "21: ecff6214-fb76-4b9e-8a69-d613bf40c344"
click at [325, 99] on select "Choose... Start Require User Purchasing Radon Kit Information Customer Informat…" at bounding box center [536, 110] width 422 height 23
click at [350, 179] on fa-icon "button" at bounding box center [348, 174] width 6 height 11
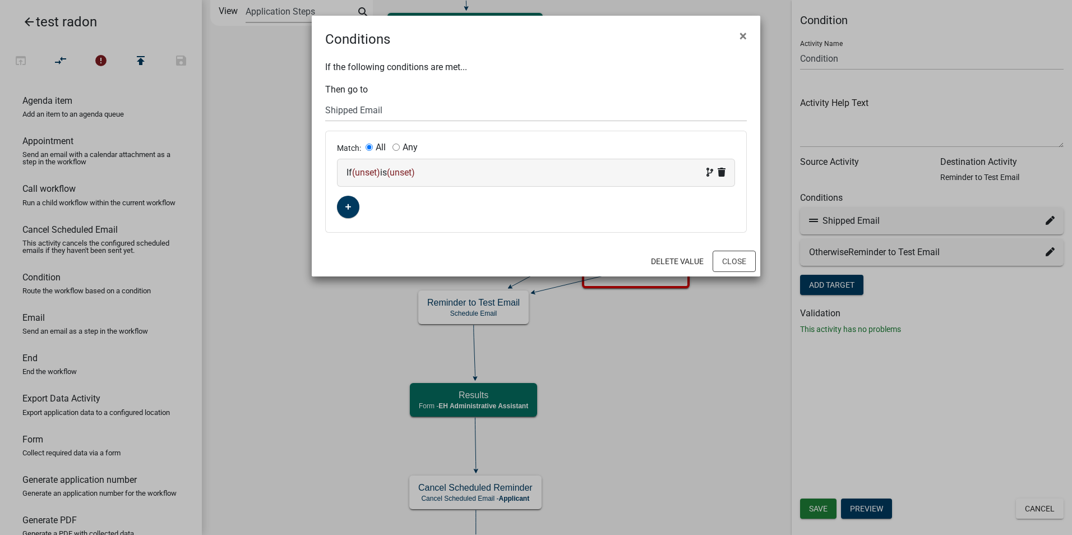
click at [371, 169] on span "(unset)" at bounding box center [366, 172] width 28 height 11
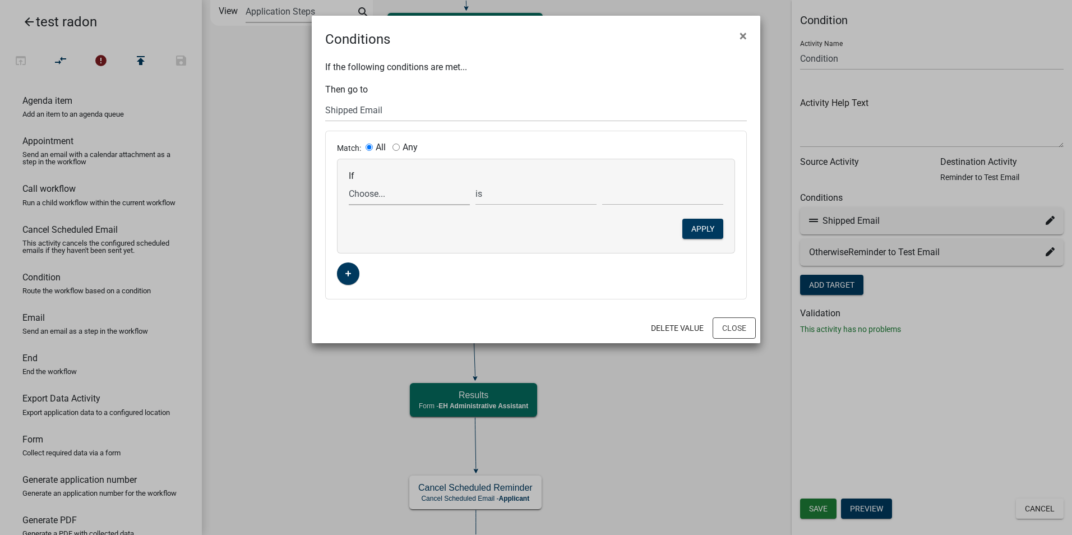
click at [369, 193] on select "Choose... ALL_FEE_RECIPIENTS AMOUNT_PAID AmountCollected APPLICANT_CITY APPLICA…" at bounding box center [409, 193] width 121 height 23
select select "39: KitMailed"
click at [349, 182] on select "Choose... ALL_FEE_RECIPIENTS AMOUNT_PAID AmountCollected APPLICANT_CITY APPLICA…" at bounding box center [409, 193] width 121 height 23
click at [630, 192] on select "Choose... In-person pick up Mailed to Applicant" at bounding box center [662, 193] width 121 height 23
select select "2: Mailed to Applicant"
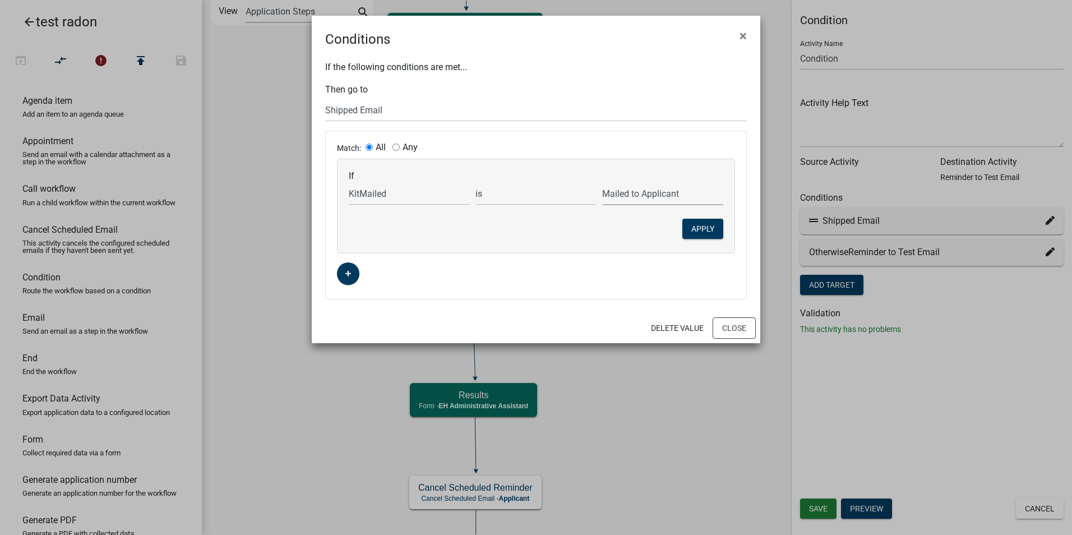
click at [602, 182] on select "Choose... In-person pick up Mailed to Applicant" at bounding box center [662, 193] width 121 height 23
click at [711, 230] on button "Apply" at bounding box center [702, 229] width 41 height 20
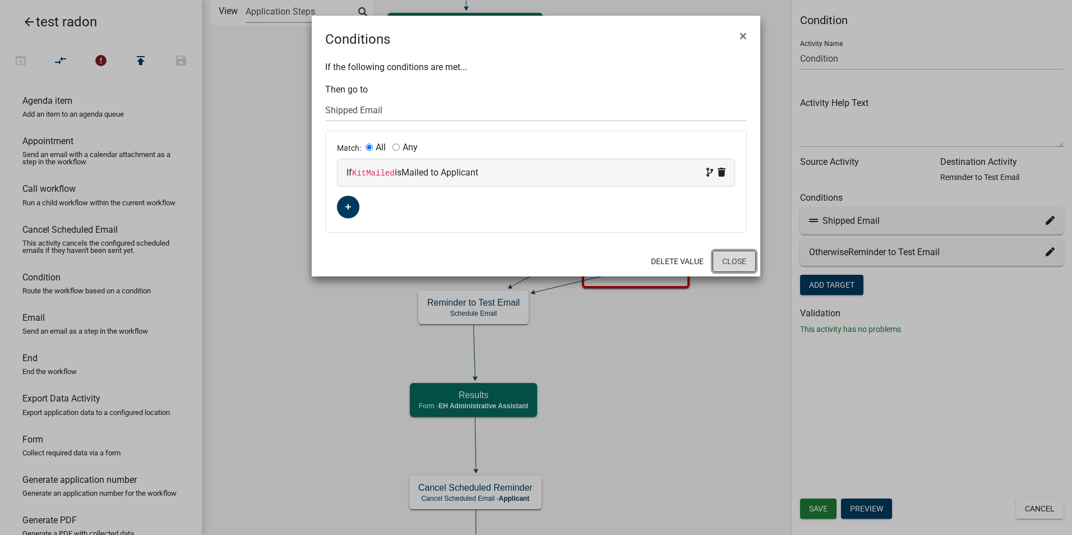
click at [728, 257] on button "Close" at bounding box center [734, 261] width 43 height 21
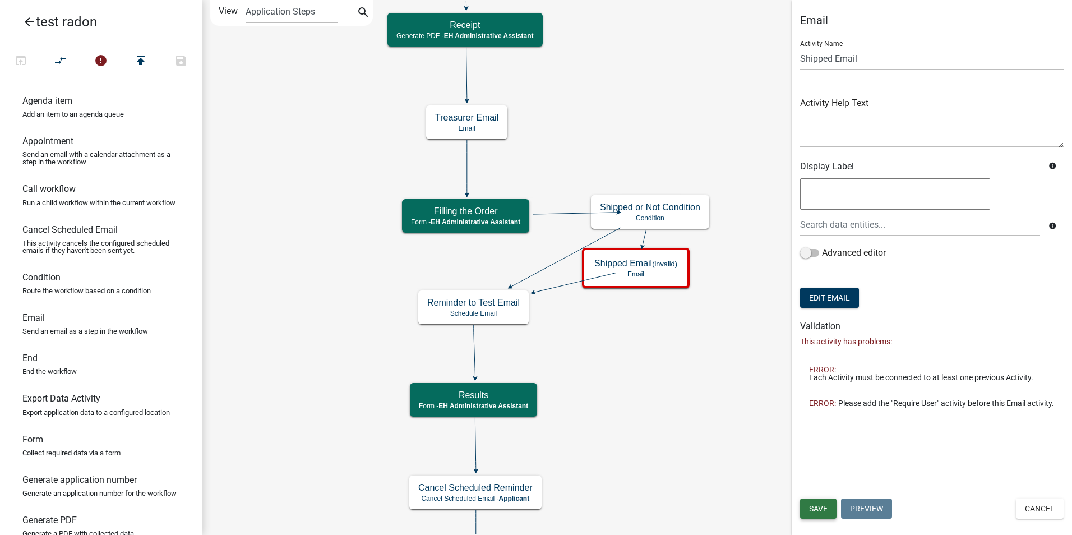
click at [816, 505] on span "Save" at bounding box center [818, 508] width 19 height 9
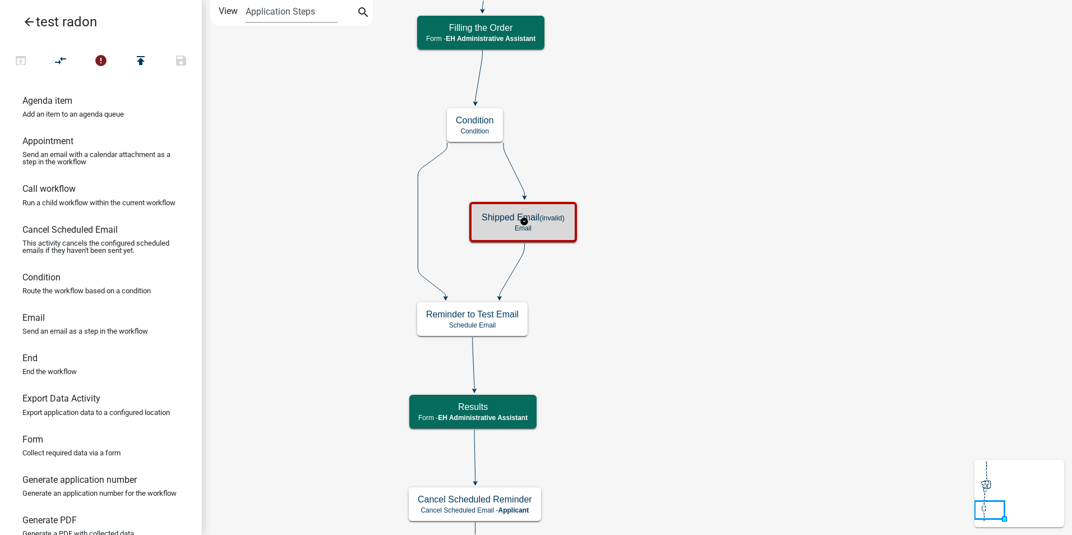
click at [539, 226] on p "Email" at bounding box center [523, 228] width 83 height 8
click at [548, 230] on p "Email" at bounding box center [523, 228] width 83 height 8
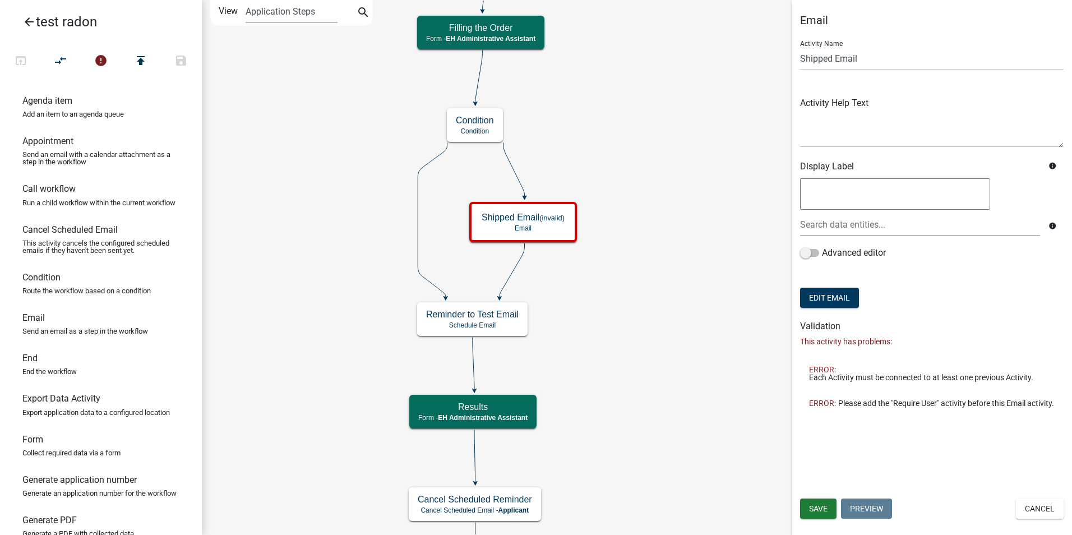
click at [650, 332] on icon "Start Start - Applicant Require User Require user Purchasing Radon Kit Informat…" at bounding box center [636, 308] width 869 height 614
drag, startPoint x: 824, startPoint y: 508, endPoint x: 808, endPoint y: 497, distance: 19.4
click at [824, 508] on span "Save" at bounding box center [818, 508] width 19 height 9
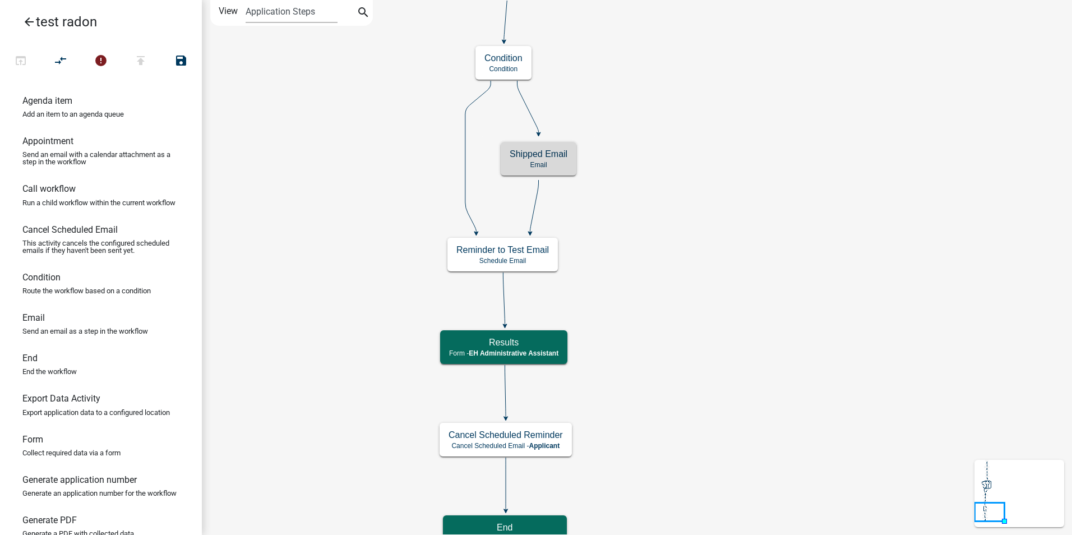
click at [647, 234] on icon "Start Start - Applicant Require User Require user Purchasing Radon Kit Informat…" at bounding box center [636, 275] width 869 height 549
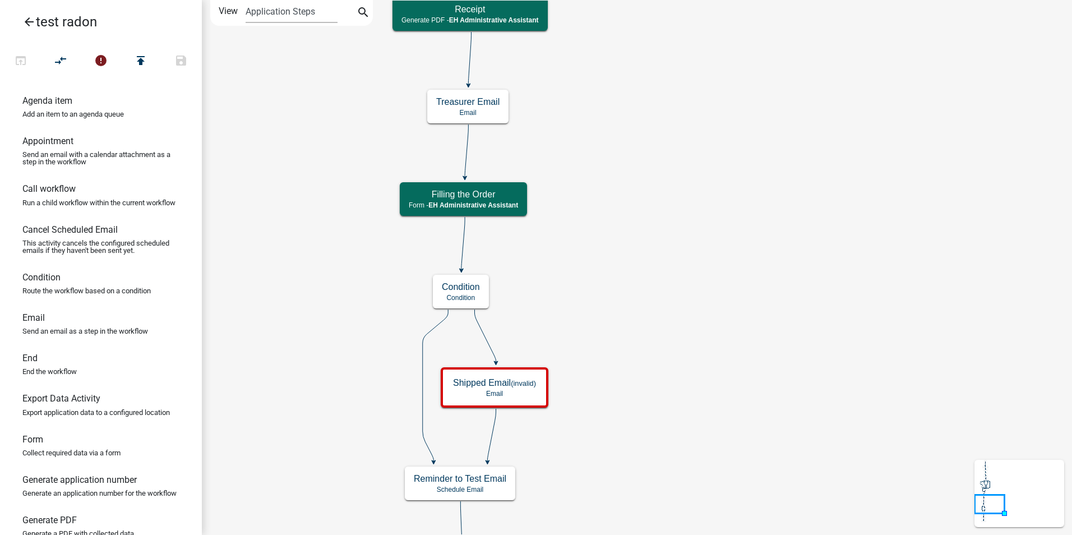
click at [602, 306] on icon "Start Start - Applicant Require User Require user Purchasing Radon Kit Informat…" at bounding box center [636, 390] width 869 height 778
click at [475, 301] on p "Condition" at bounding box center [461, 298] width 38 height 8
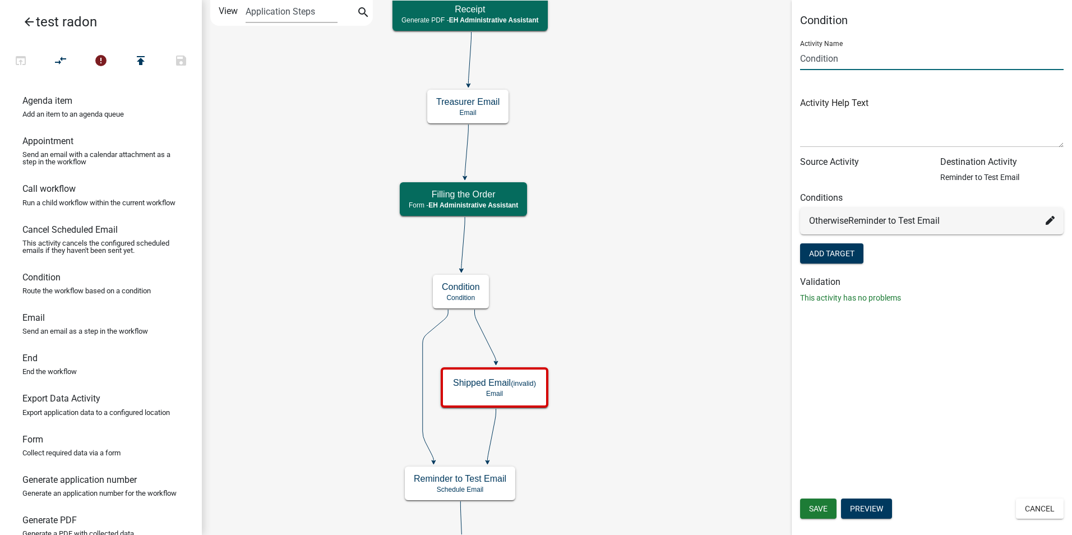
click at [817, 61] on input "Condition" at bounding box center [931, 58] width 263 height 23
type input "S"
type input "Email Needed Condition"
click at [820, 252] on button "Add Target" at bounding box center [831, 253] width 63 height 20
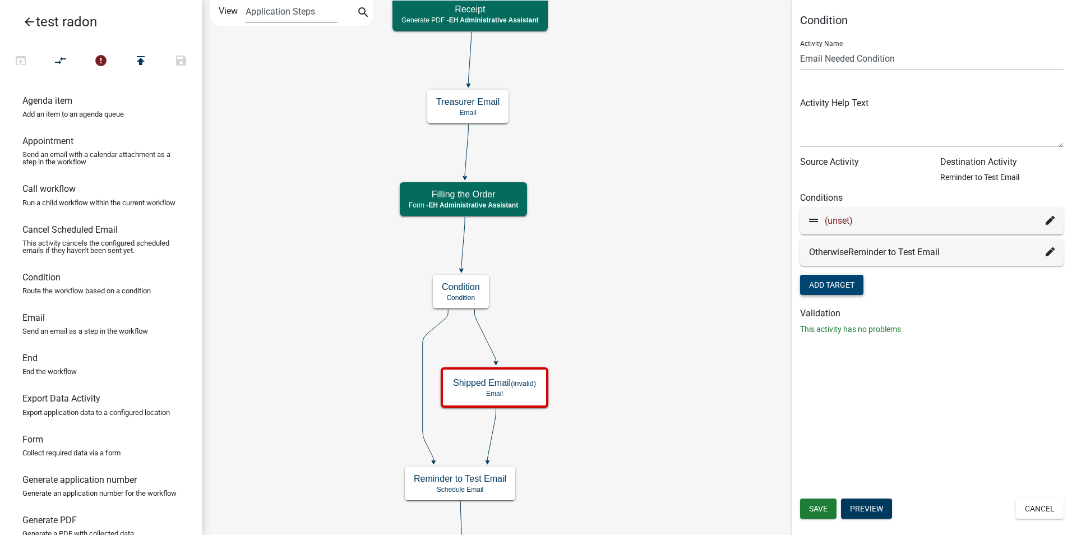
click at [1049, 219] on icon at bounding box center [1050, 220] width 9 height 9
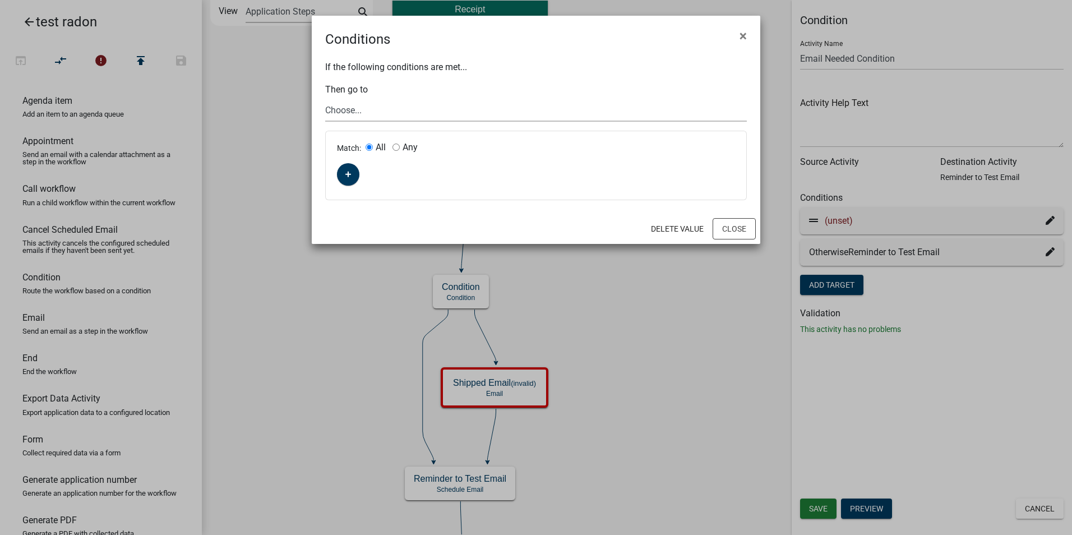
click at [342, 108] on select "Choose... Start Require User Purchasing Radon Kit Information Customer Informat…" at bounding box center [536, 110] width 422 height 23
select select "21: ecff6214-fb76-4b9e-8a69-d613bf40c344"
click at [325, 99] on select "Choose... Start Require User Purchasing Radon Kit Information Customer Informat…" at bounding box center [536, 110] width 422 height 23
click at [350, 175] on icon "button" at bounding box center [348, 175] width 6 height 6
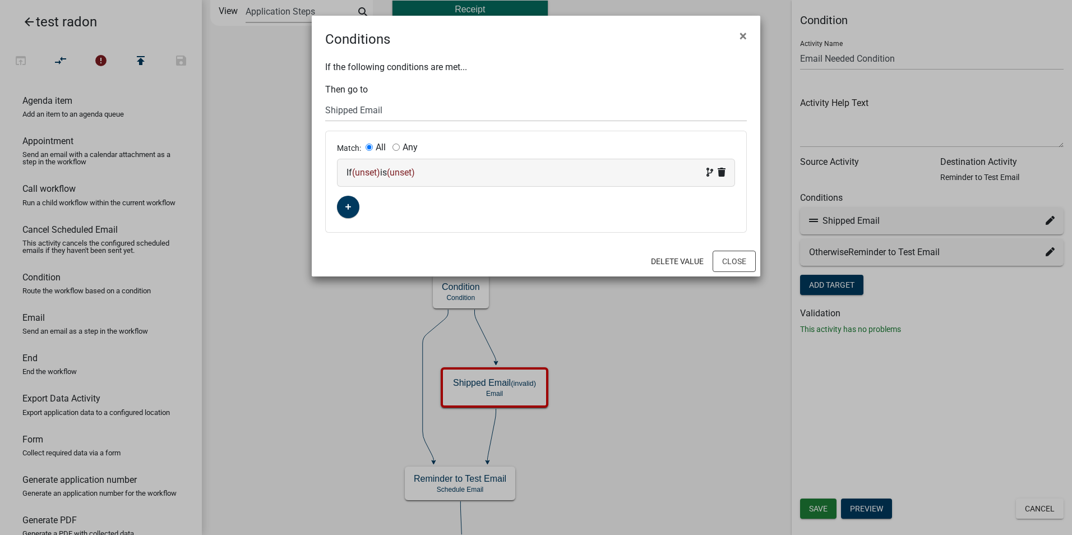
click at [372, 171] on span "(unset)" at bounding box center [366, 172] width 28 height 11
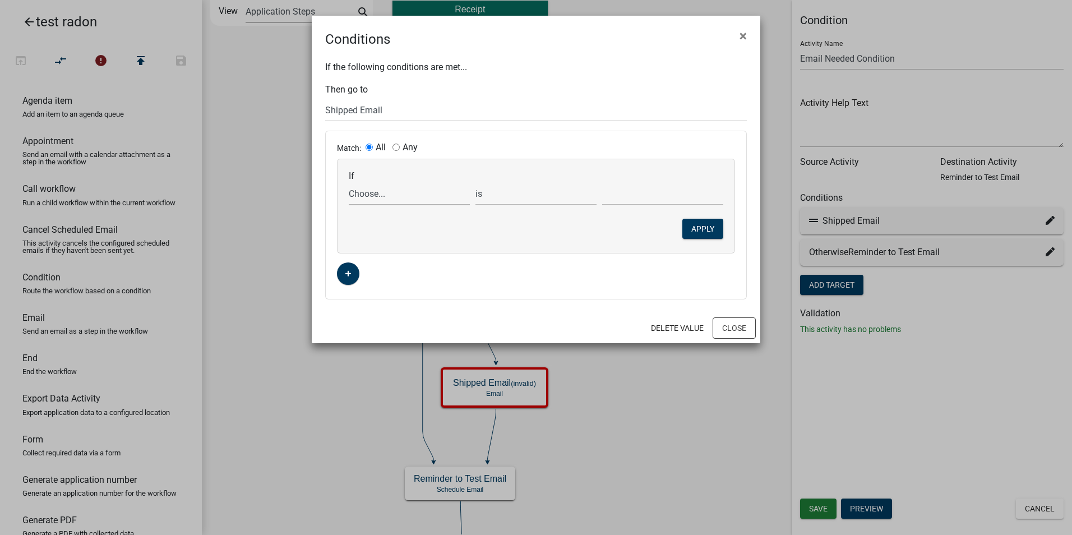
click at [371, 195] on select "Choose... ALL_FEE_RECIPIENTS AMOUNT_PAID AmountCollected APPLICANT_CITY APPLICA…" at bounding box center [409, 193] width 121 height 23
select select "39: KitMailed"
click at [349, 182] on select "Choose... ALL_FEE_RECIPIENTS AMOUNT_PAID AmountCollected APPLICANT_CITY APPLICA…" at bounding box center [409, 193] width 121 height 23
click at [619, 191] on select "Choose... In-person pick up Mailed to Applicant" at bounding box center [662, 193] width 121 height 23
select select "2: Mailed to Applicant"
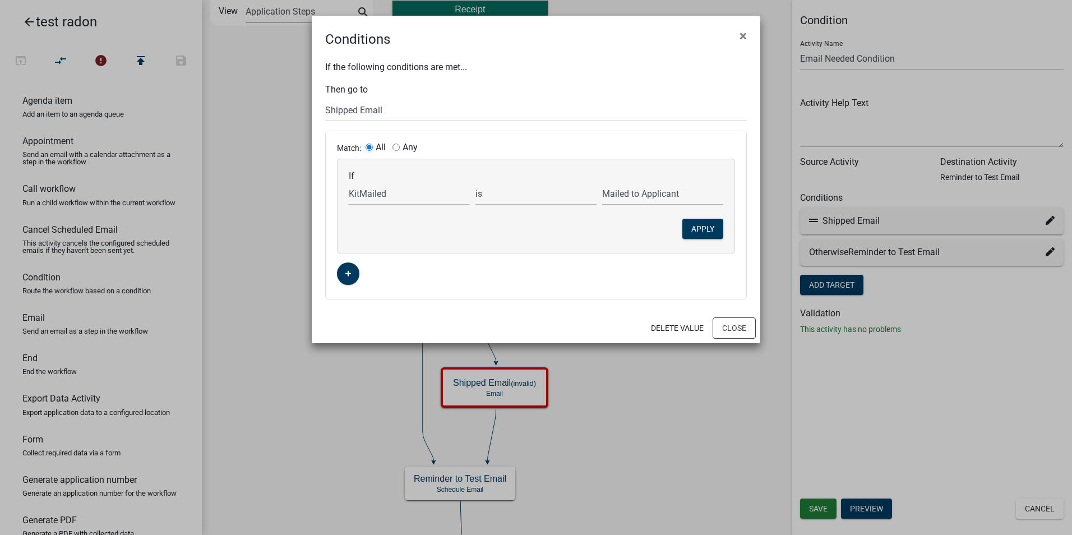
click at [602, 182] on select "Choose... In-person pick up Mailed to Applicant" at bounding box center [662, 193] width 121 height 23
click at [699, 224] on button "Apply" at bounding box center [702, 229] width 41 height 20
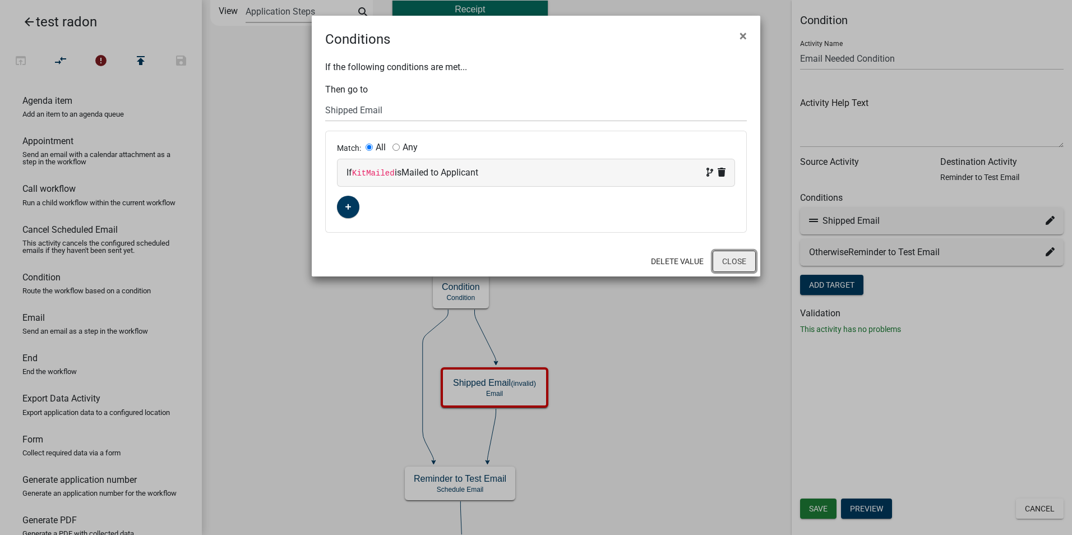
click at [722, 263] on button "Close" at bounding box center [734, 261] width 43 height 21
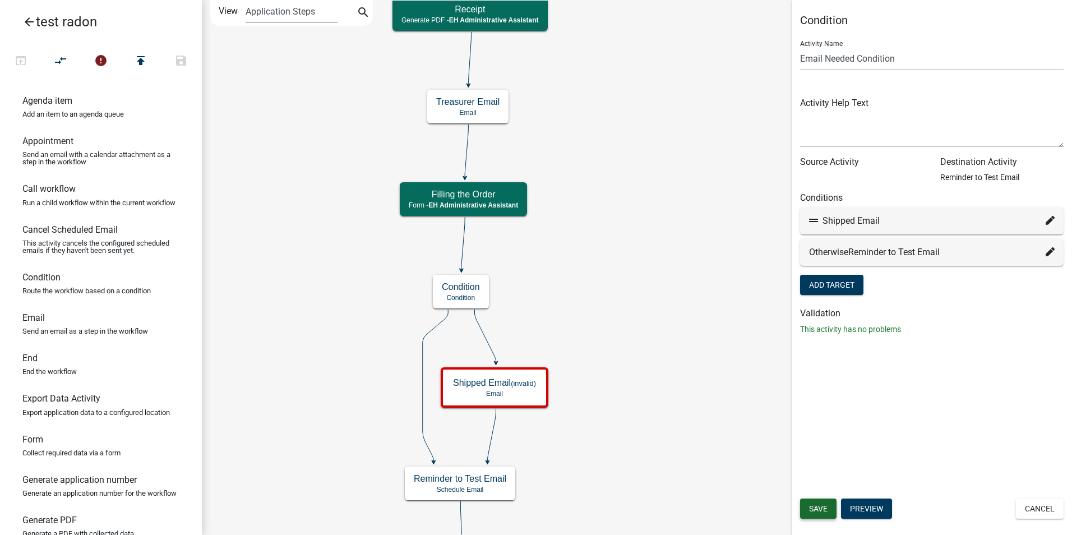
click at [821, 504] on span "Save" at bounding box center [818, 508] width 19 height 9
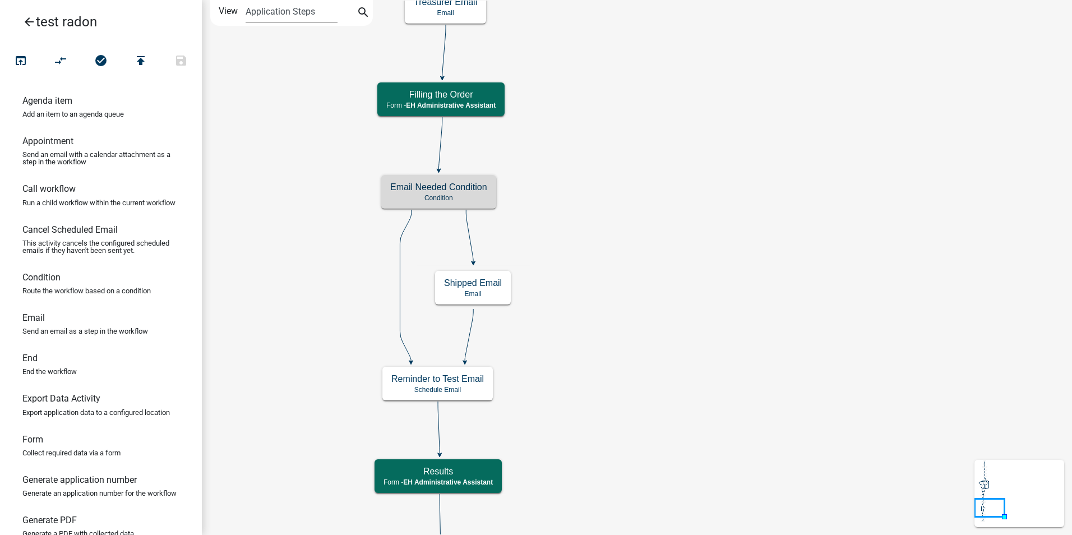
click at [628, 316] on icon "Start Start - Applicant Require User Require user Purchasing Radon Kit Informat…" at bounding box center [636, 340] width 869 height 678
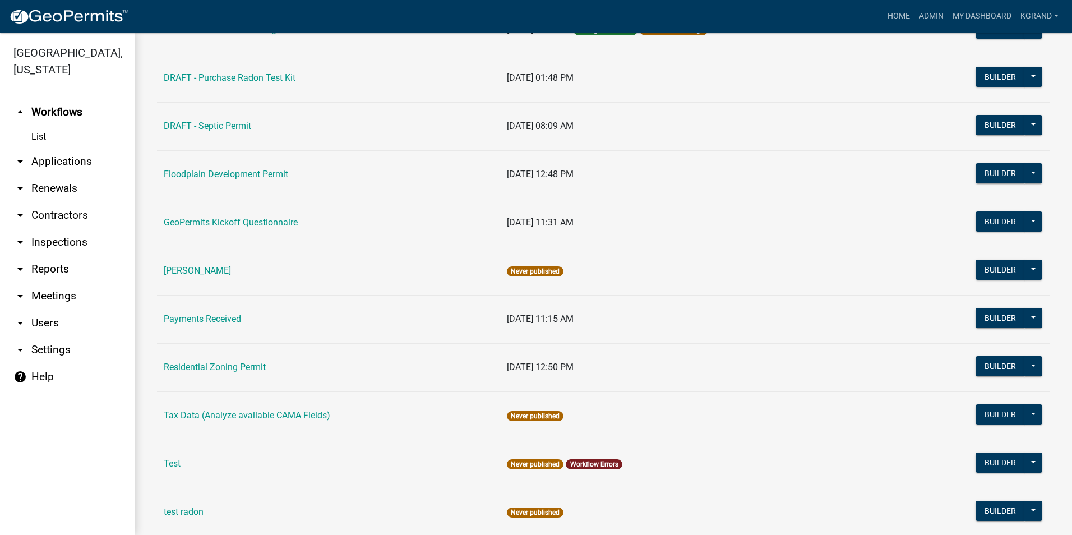
scroll to position [317, 0]
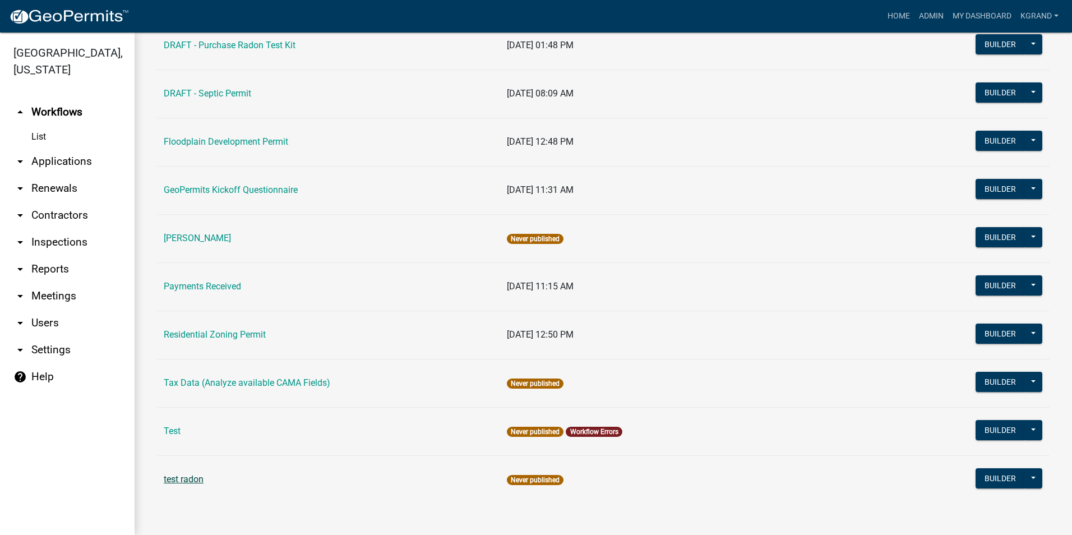
click at [193, 479] on link "test radon" at bounding box center [184, 479] width 40 height 11
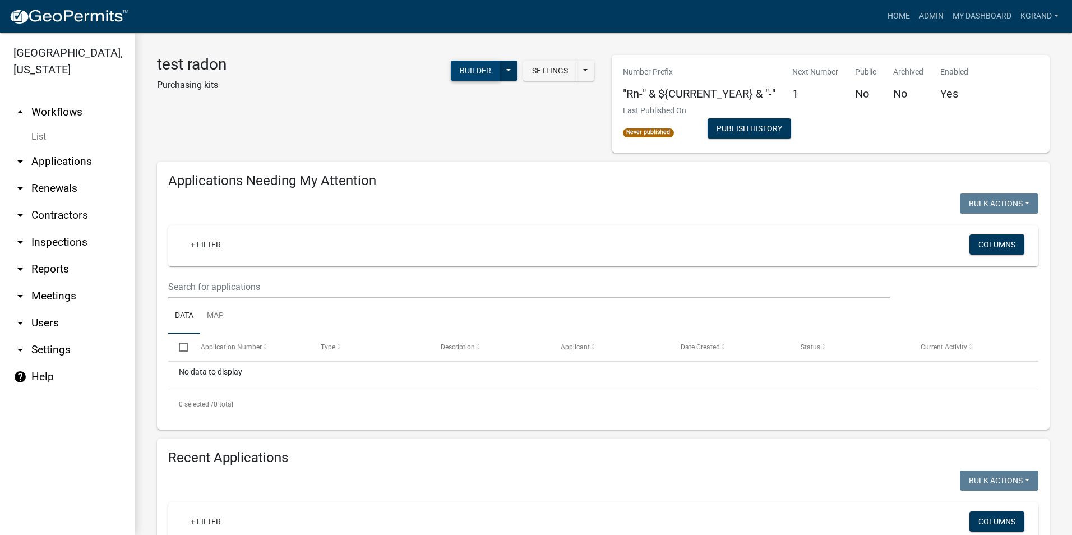
click at [457, 68] on button "Builder" at bounding box center [475, 71] width 49 height 20
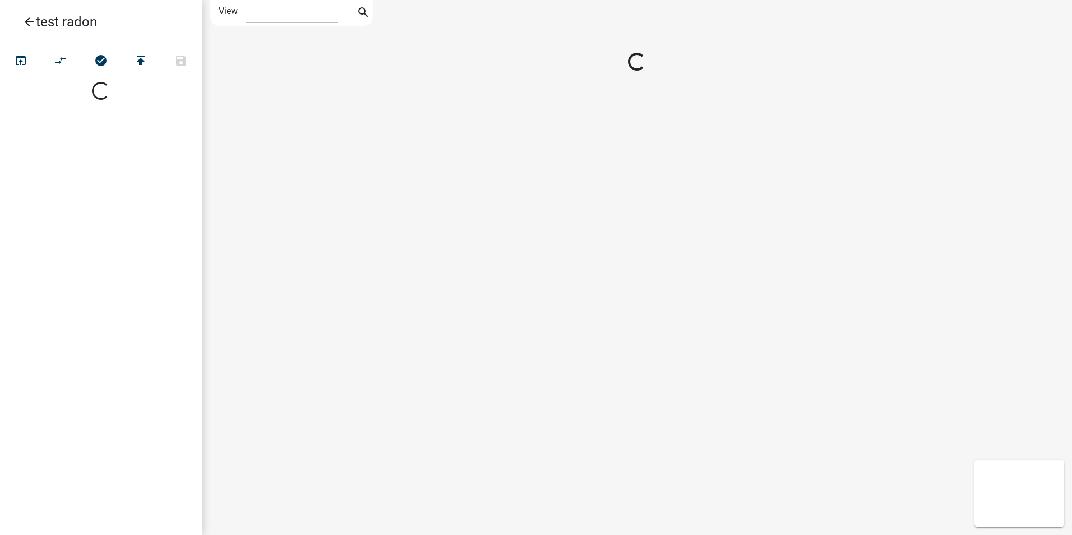
select select "1"
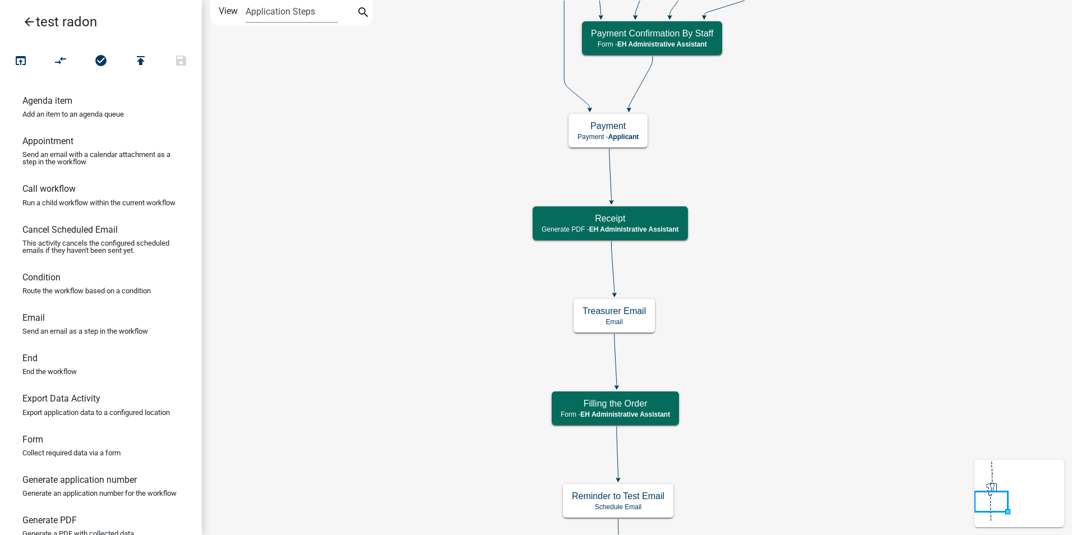
click at [26, 21] on icon "arrow_back" at bounding box center [28, 23] width 13 height 16
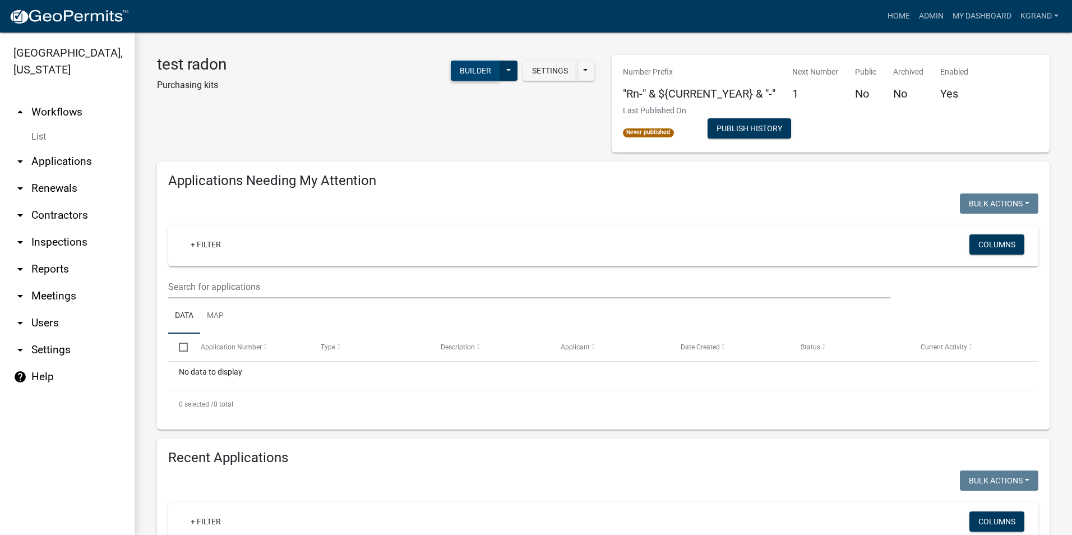
click at [456, 71] on button "Builder" at bounding box center [475, 71] width 49 height 20
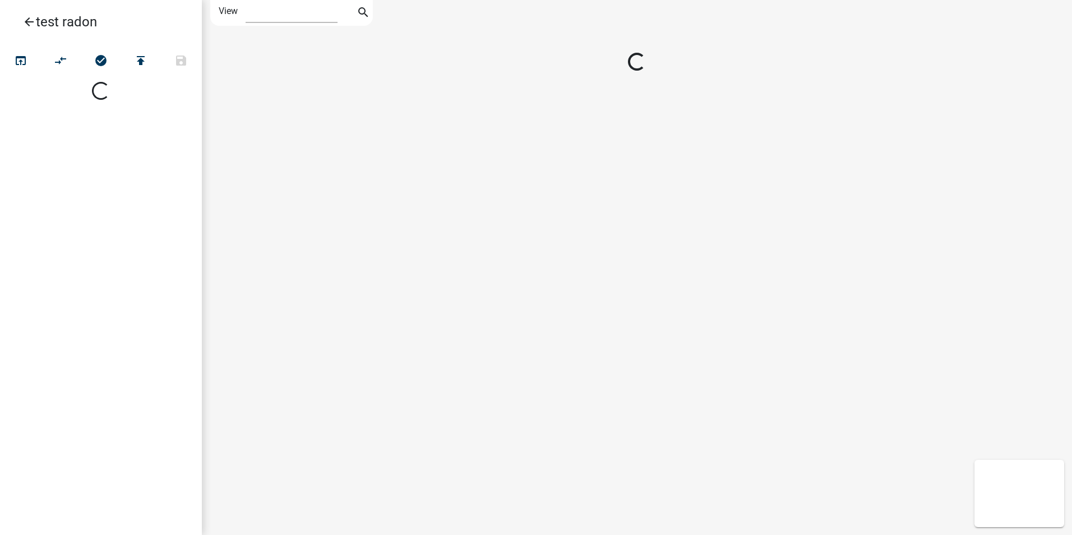
select select "1"
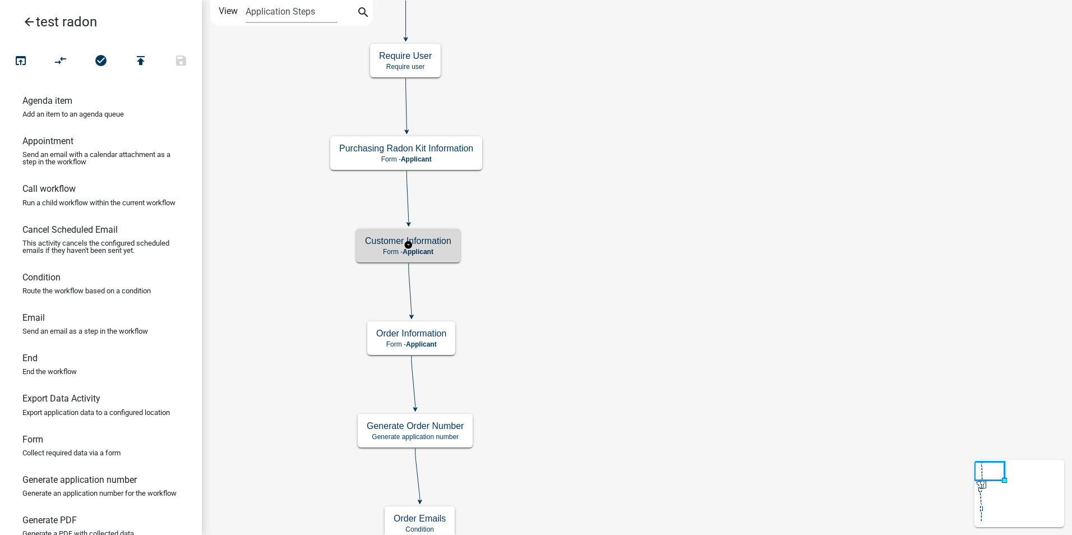
click at [450, 244] on h5 "Customer Information" at bounding box center [408, 240] width 86 height 11
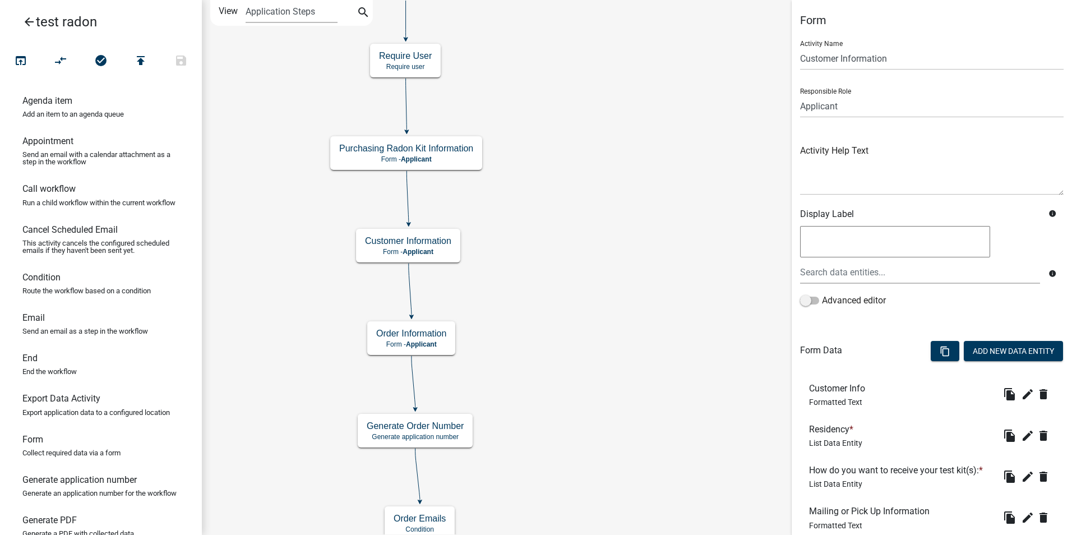
scroll to position [528, 0]
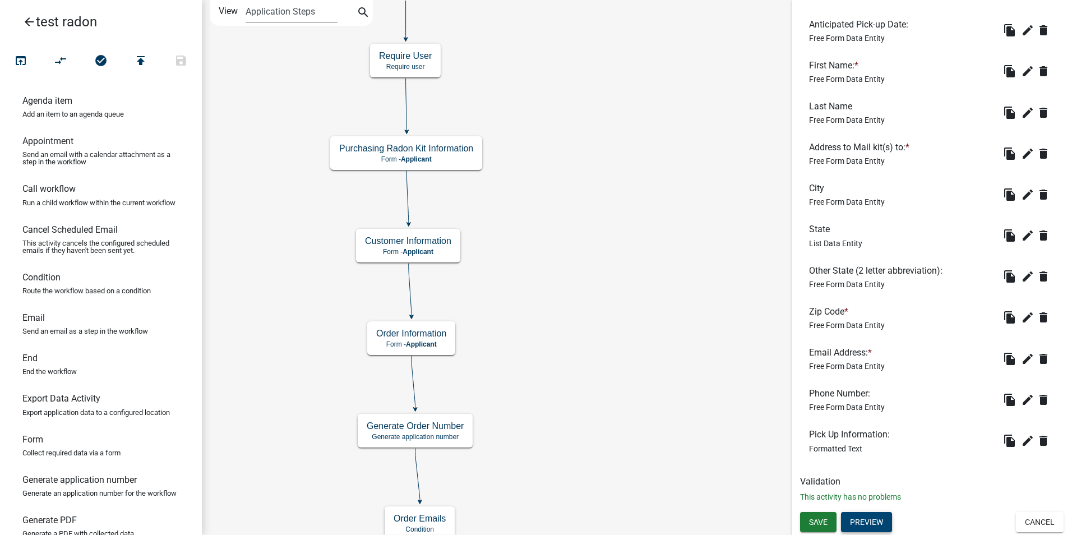
click at [859, 522] on button "Preview" at bounding box center [866, 522] width 51 height 20
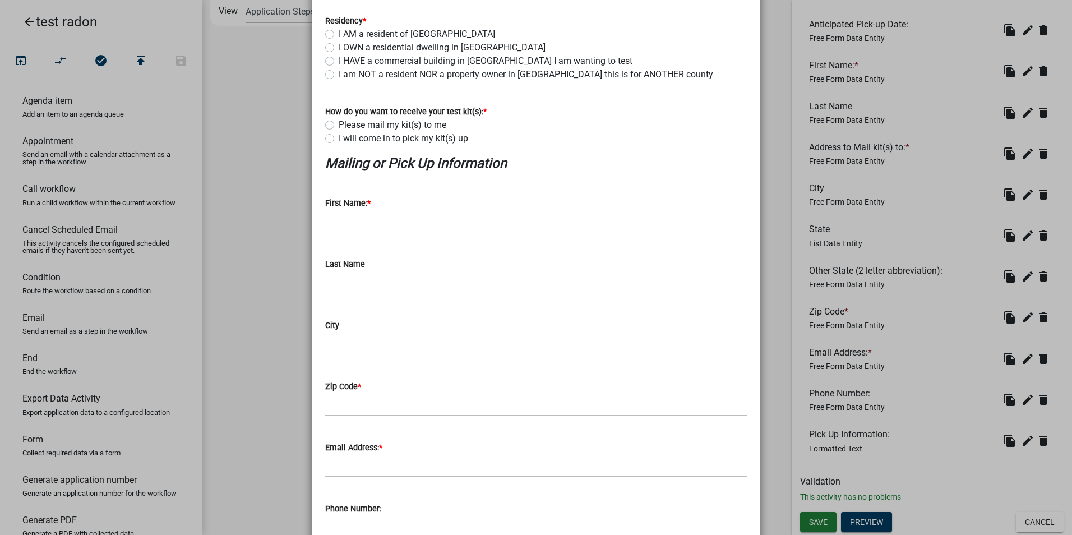
scroll to position [114, 0]
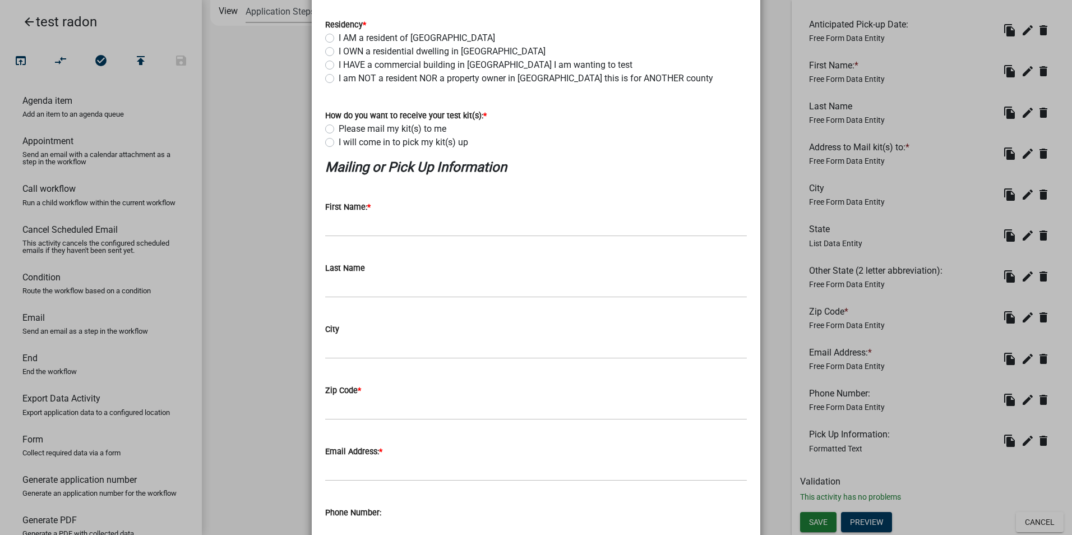
click at [339, 128] on label "Please mail my kit(s) to me" at bounding box center [393, 128] width 108 height 13
click at [339, 128] on input "Please mail my kit(s) to me" at bounding box center [342, 125] width 7 height 7
radio input "true"
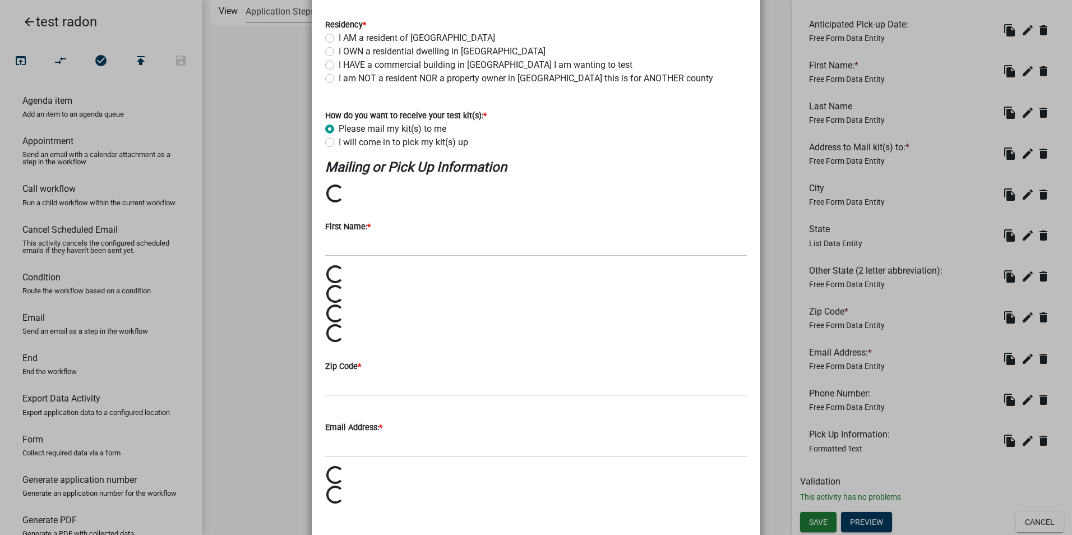
click at [777, 467] on ngb-modal-window "Activity Preview : Customer Information × Customer Information Residency * I AM…" at bounding box center [536, 267] width 1072 height 535
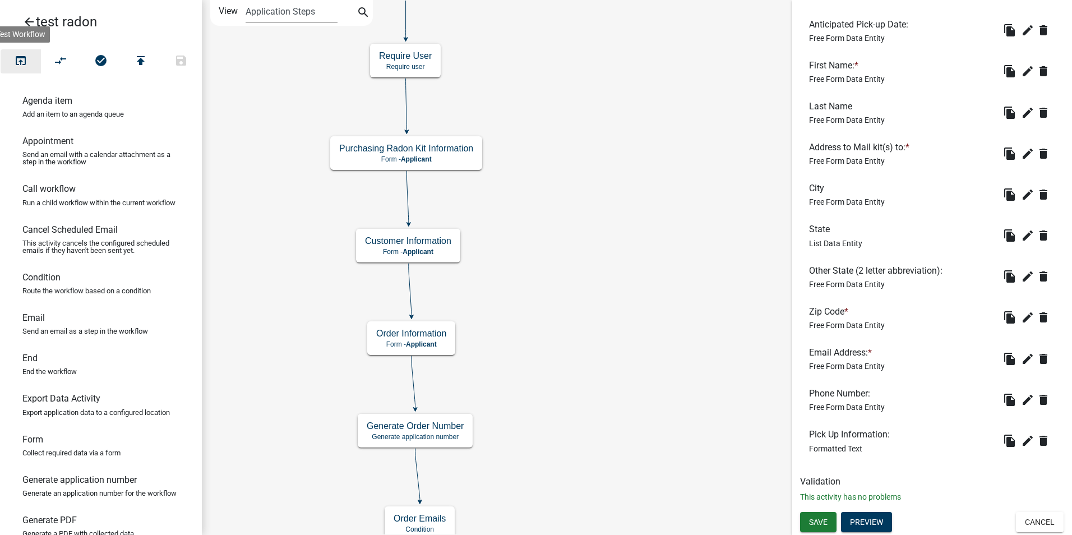
click at [24, 63] on icon "open_in_browser" at bounding box center [20, 62] width 13 height 16
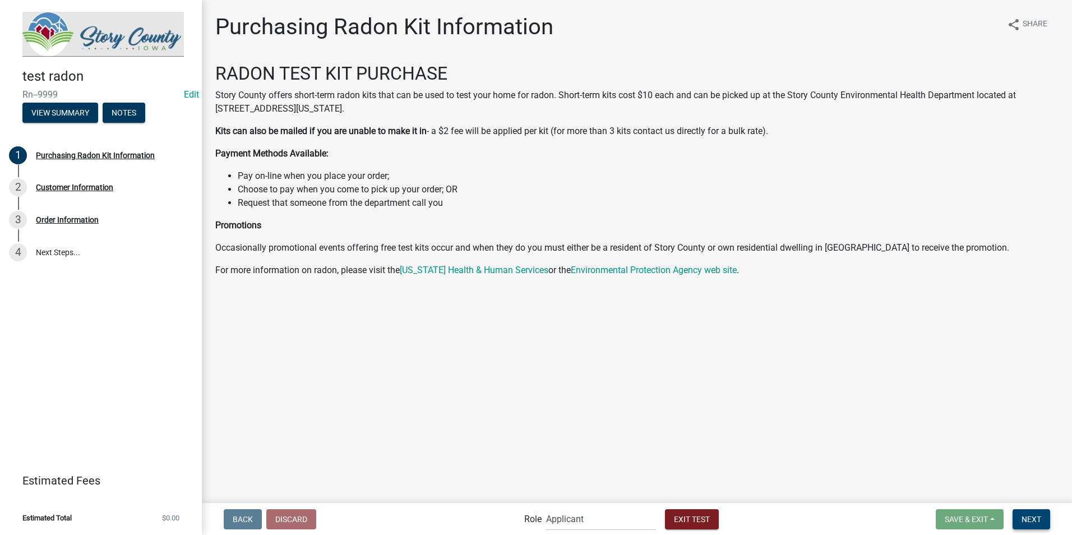
drag, startPoint x: 1025, startPoint y: 514, endPoint x: 1009, endPoint y: 503, distance: 19.0
click at [1025, 514] on button "Next" at bounding box center [1031, 519] width 38 height 20
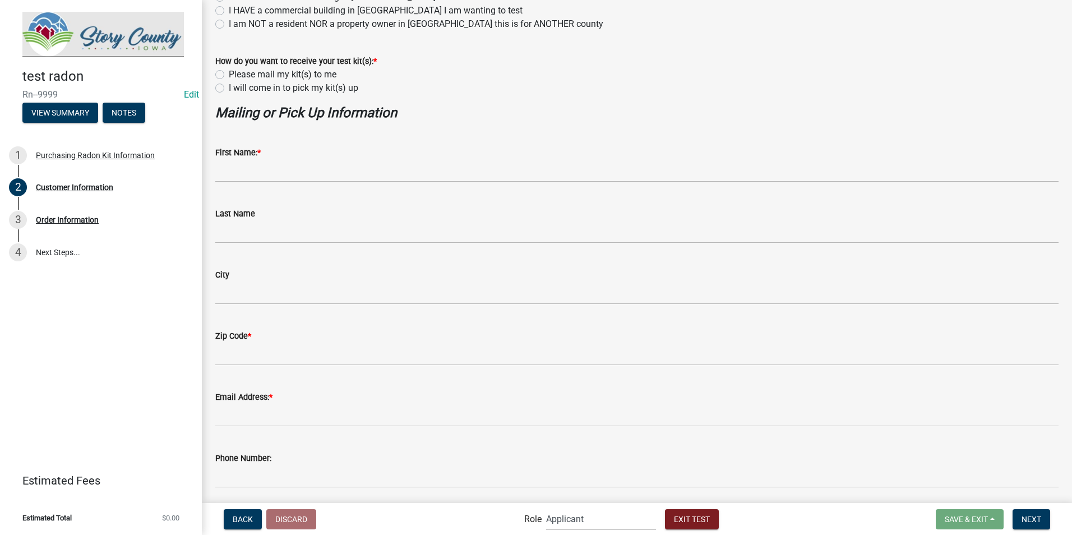
scroll to position [168, 0]
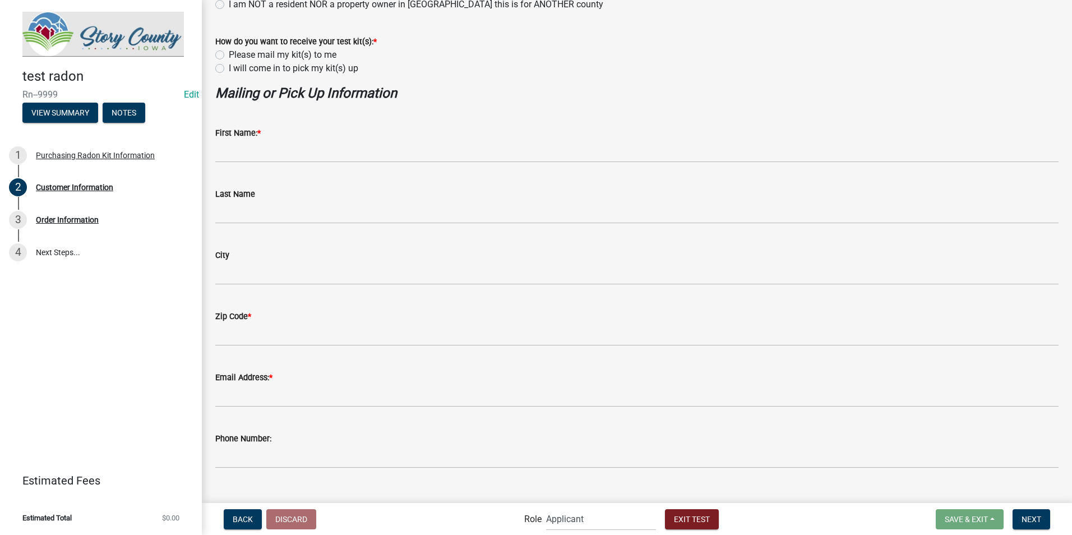
click at [229, 53] on label "Please mail my kit(s) to me" at bounding box center [283, 54] width 108 height 13
click at [229, 53] on input "Please mail my kit(s) to me" at bounding box center [232, 51] width 7 height 7
radio input "true"
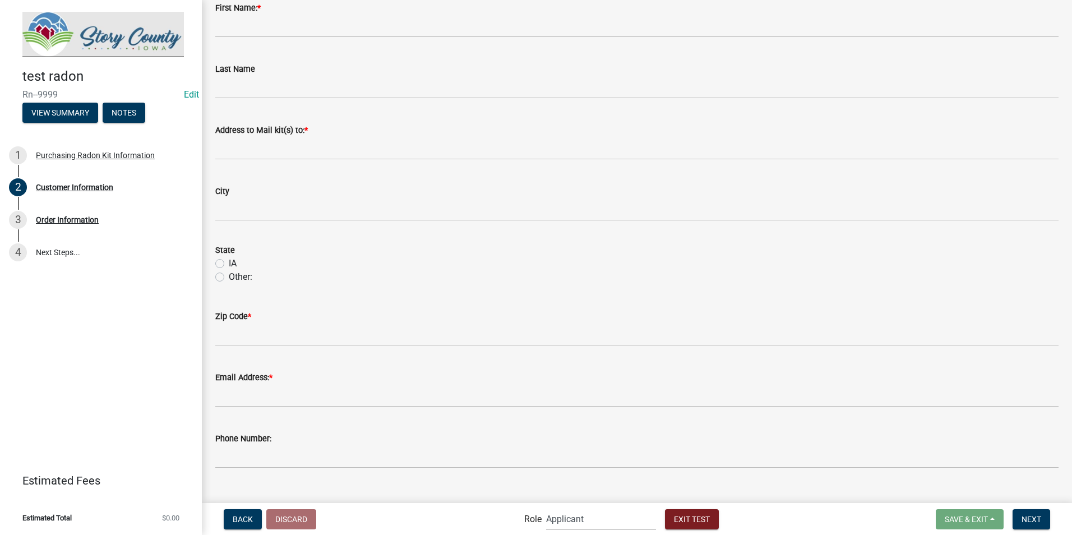
scroll to position [313, 0]
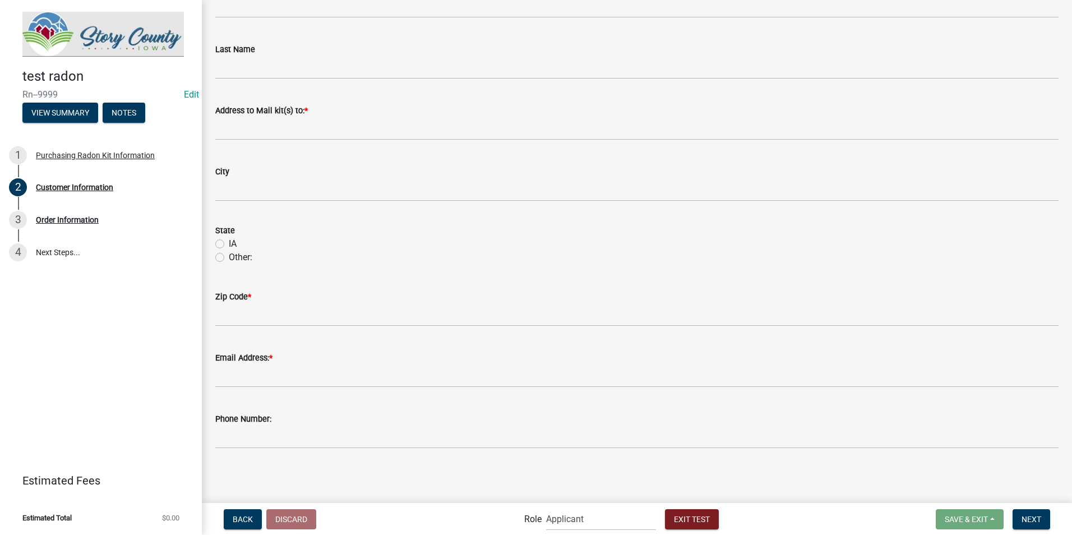
click at [460, 410] on div "Phone Number:" at bounding box center [636, 422] width 843 height 52
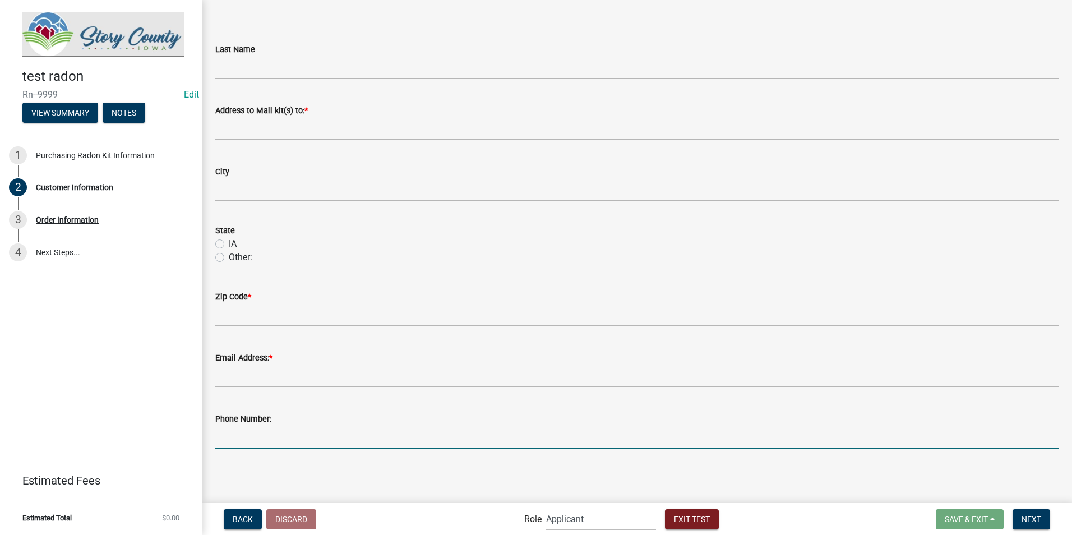
click at [967, 436] on input "Phone Number:" at bounding box center [636, 437] width 843 height 23
drag, startPoint x: 967, startPoint y: 436, endPoint x: 1034, endPoint y: 437, distance: 66.7
click at [1034, 437] on input "Phone Number:" at bounding box center [636, 437] width 843 height 23
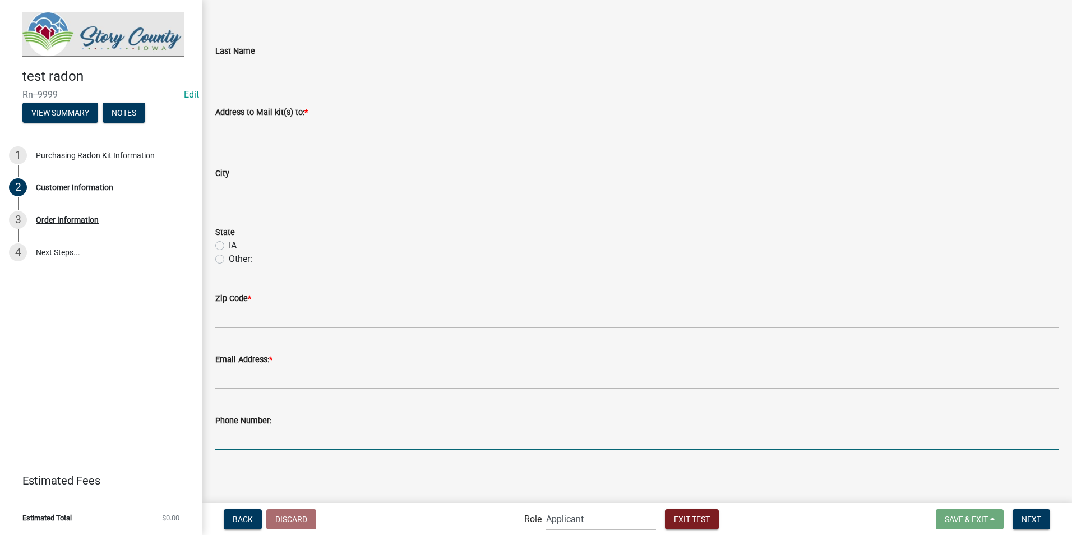
scroll to position [309, 0]
click at [645, 257] on div "Other:" at bounding box center [636, 260] width 843 height 13
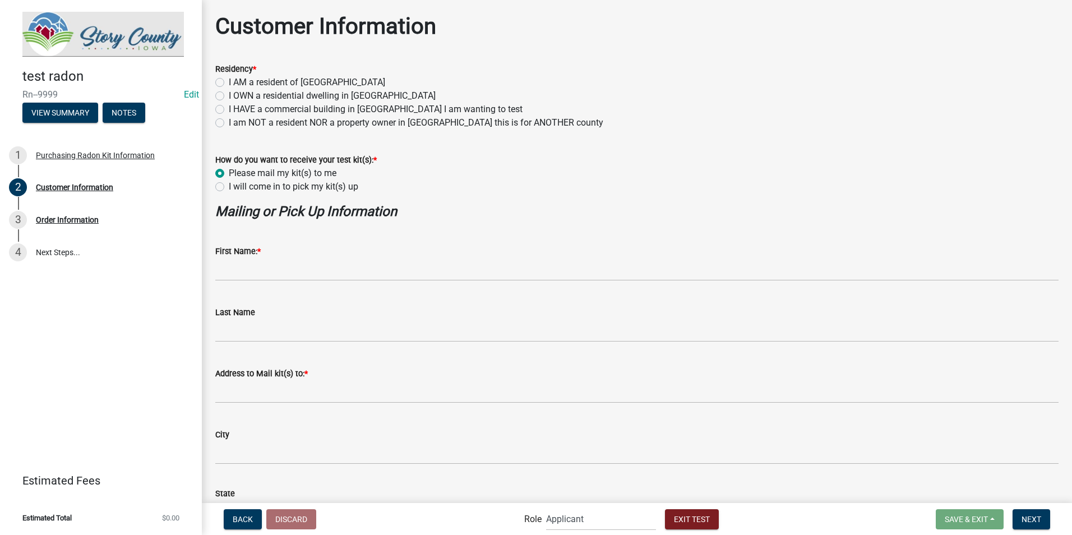
scroll to position [33, 0]
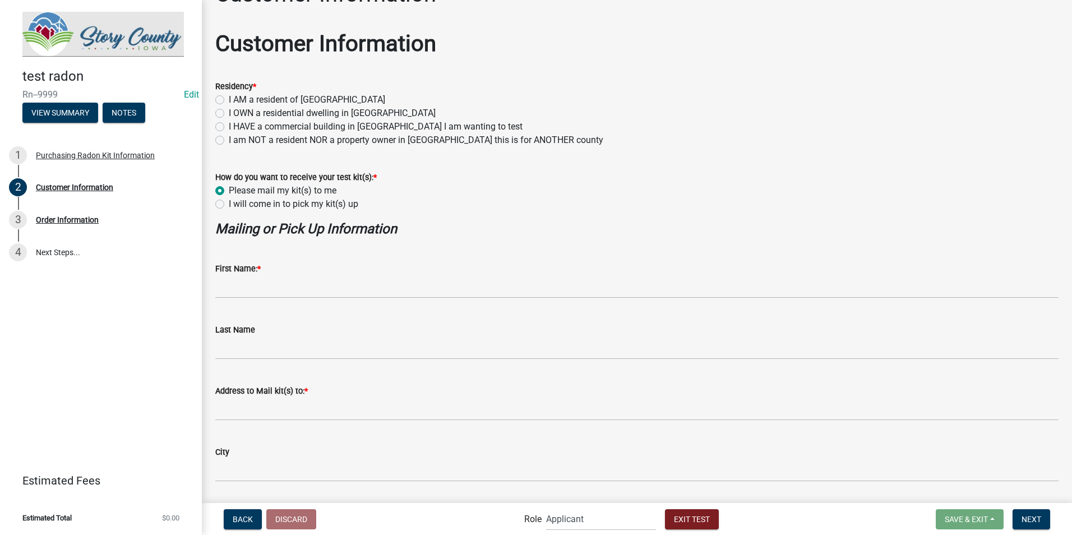
click at [229, 206] on label "I will come in to pick my kit(s) up" at bounding box center [294, 203] width 130 height 13
click at [229, 205] on input "I will come in to pick my kit(s) up" at bounding box center [232, 200] width 7 height 7
radio input "true"
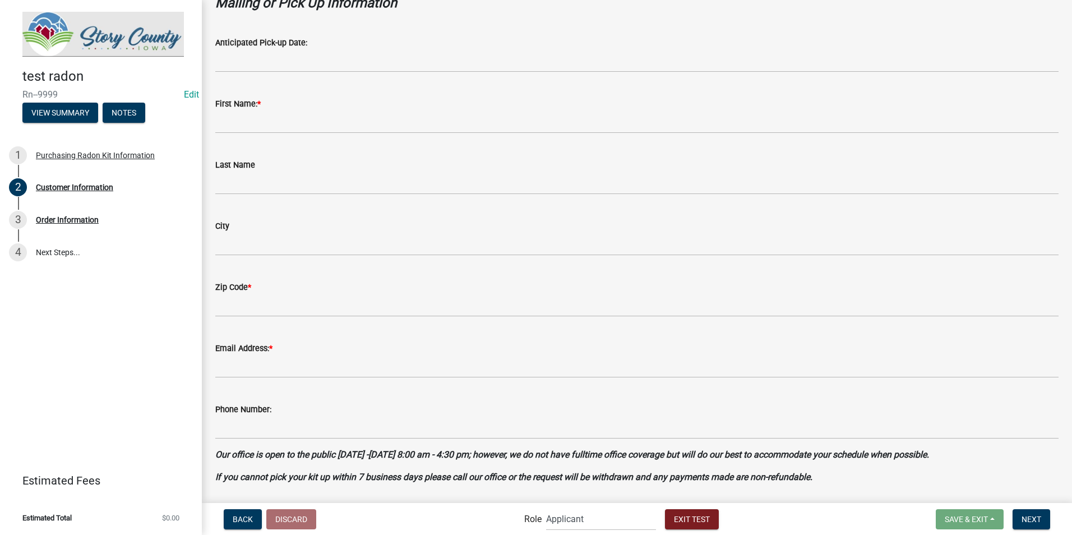
scroll to position [294, 0]
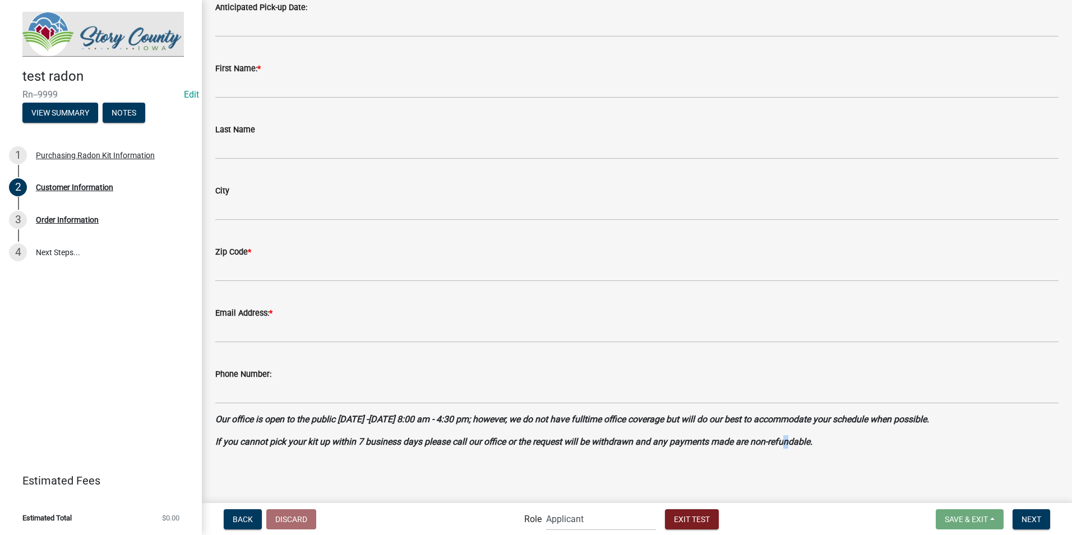
click at [787, 445] on strong "If you cannot pick your kit up within 7 business days please call our office or…" at bounding box center [513, 441] width 597 height 11
drag, startPoint x: 788, startPoint y: 445, endPoint x: 864, endPoint y: 442, distance: 76.3
click at [864, 442] on p "If you cannot pick your kit up within 7 business days please call our office or…" at bounding box center [636, 441] width 843 height 13
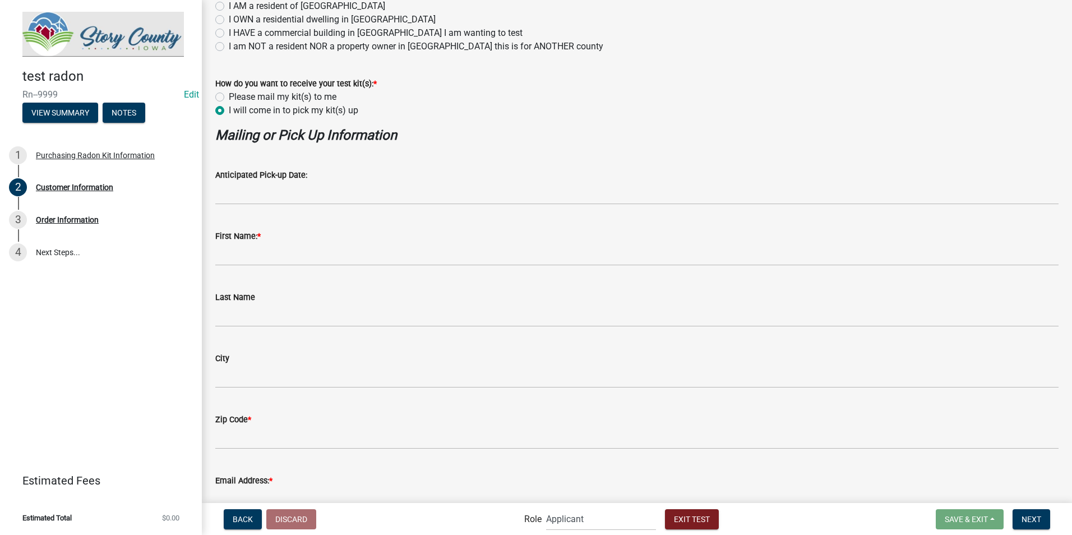
scroll to position [126, 0]
click at [229, 96] on label "Please mail my kit(s) to me" at bounding box center [283, 97] width 108 height 13
click at [229, 96] on input "Please mail my kit(s) to me" at bounding box center [232, 94] width 7 height 7
radio input "true"
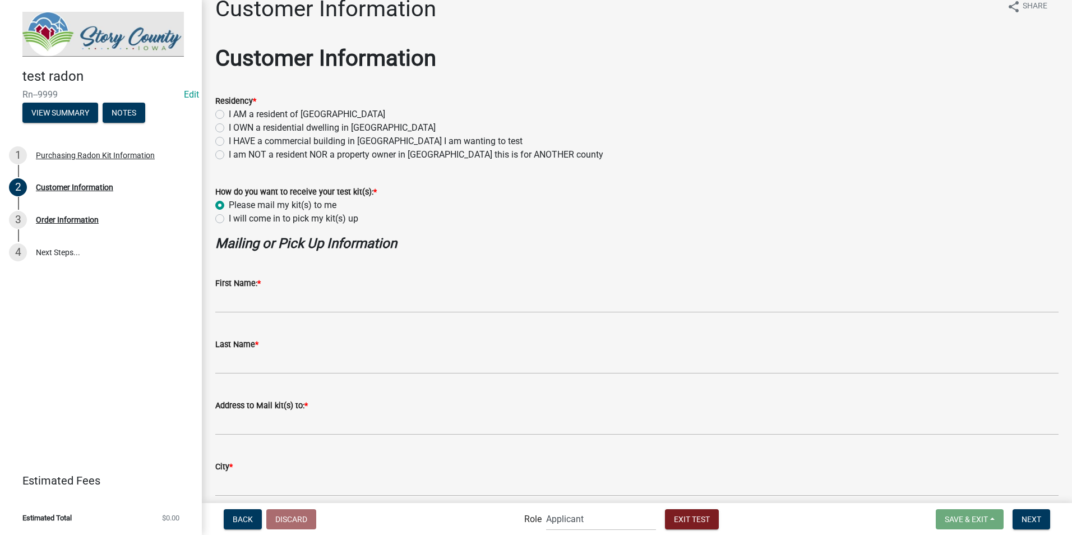
scroll to position [0, 0]
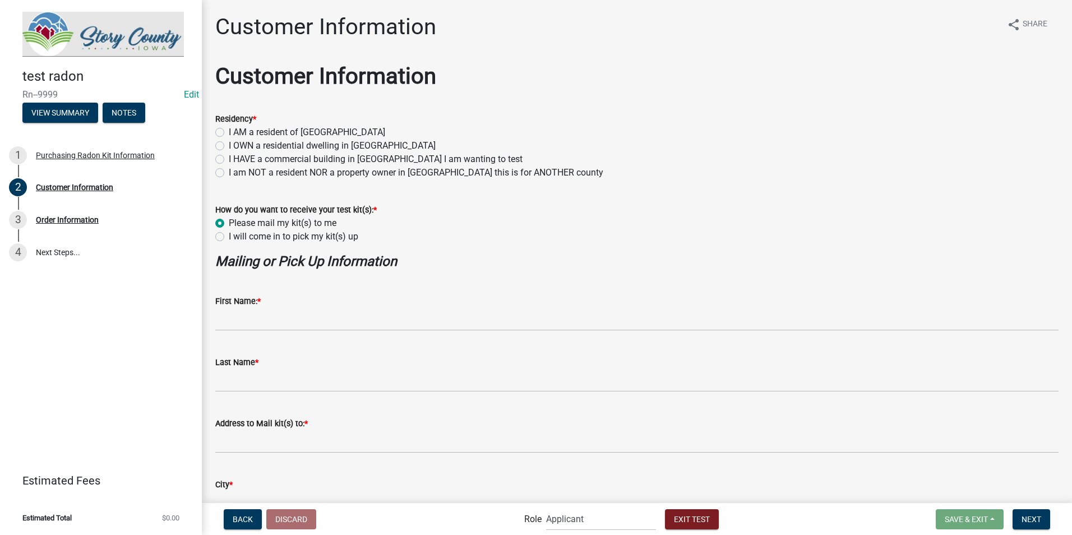
drag, startPoint x: 217, startPoint y: 236, endPoint x: 230, endPoint y: 241, distance: 13.8
click at [229, 236] on label "I will come in to pick my kit(s) up" at bounding box center [294, 236] width 130 height 13
click at [229, 236] on input "I will come in to pick my kit(s) up" at bounding box center [232, 233] width 7 height 7
radio input "true"
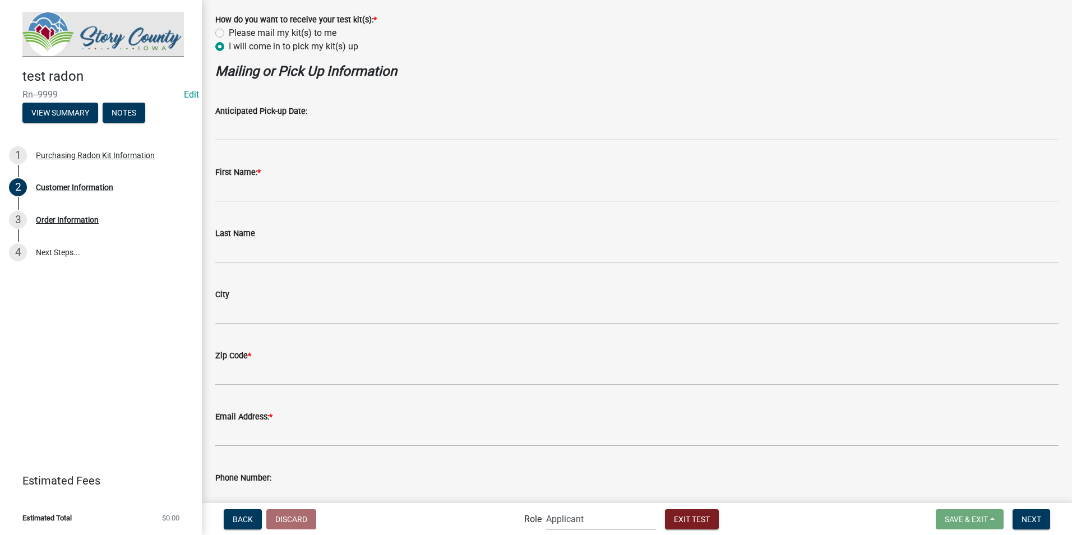
scroll to position [238, 0]
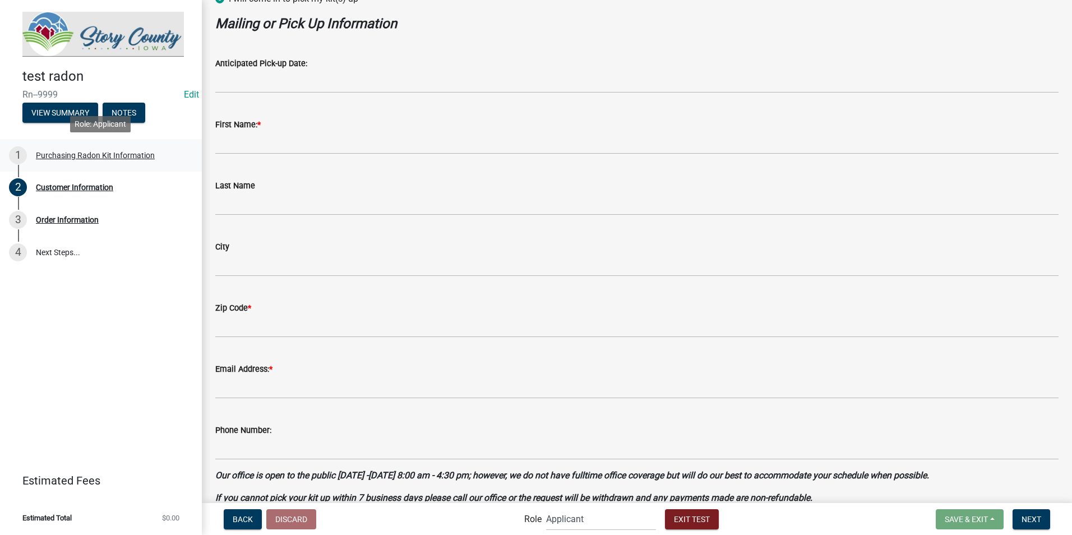
click at [102, 151] on div "Purchasing Radon Kit Information" at bounding box center [95, 155] width 119 height 8
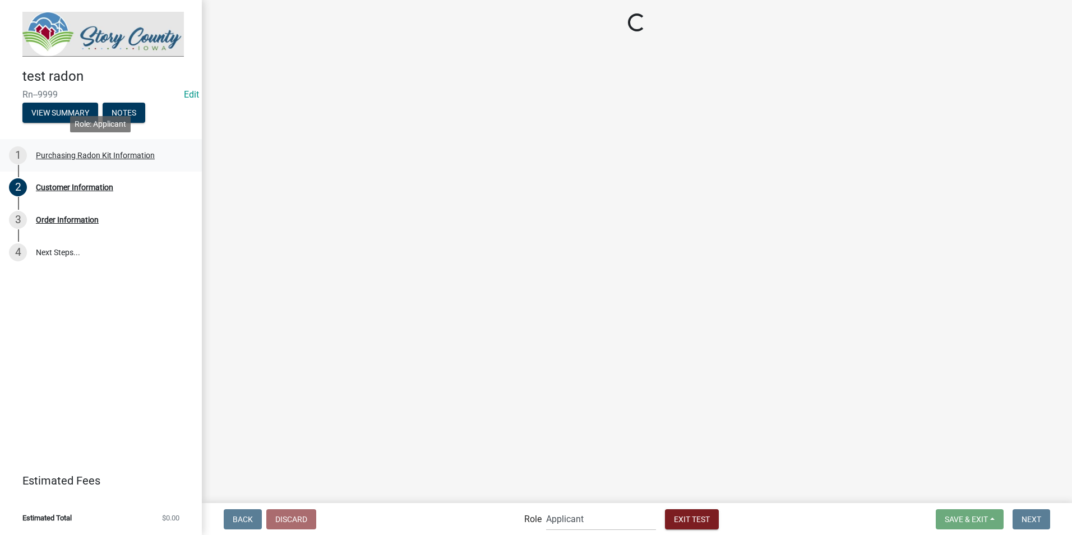
scroll to position [0, 0]
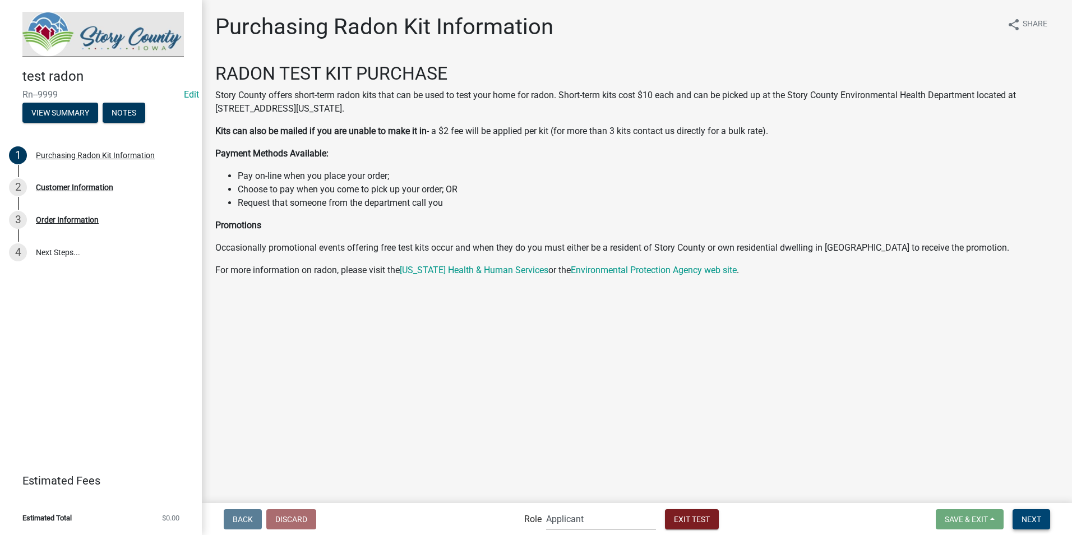
click at [1033, 521] on span "Next" at bounding box center [1031, 518] width 20 height 9
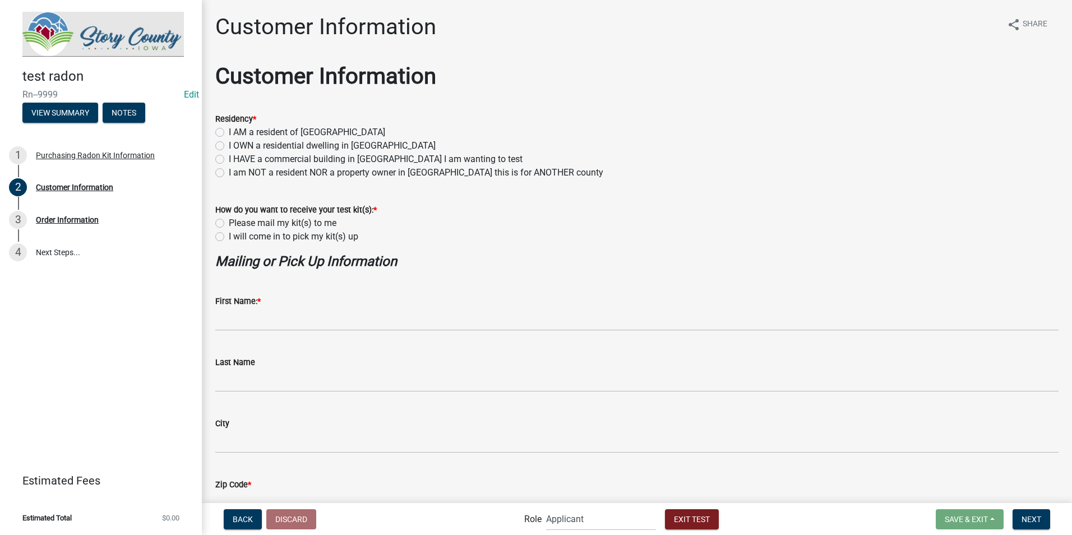
click at [229, 235] on label "I will come in to pick my kit(s) up" at bounding box center [294, 236] width 130 height 13
click at [229, 235] on input "I will come in to pick my kit(s) up" at bounding box center [232, 233] width 7 height 7
radio input "true"
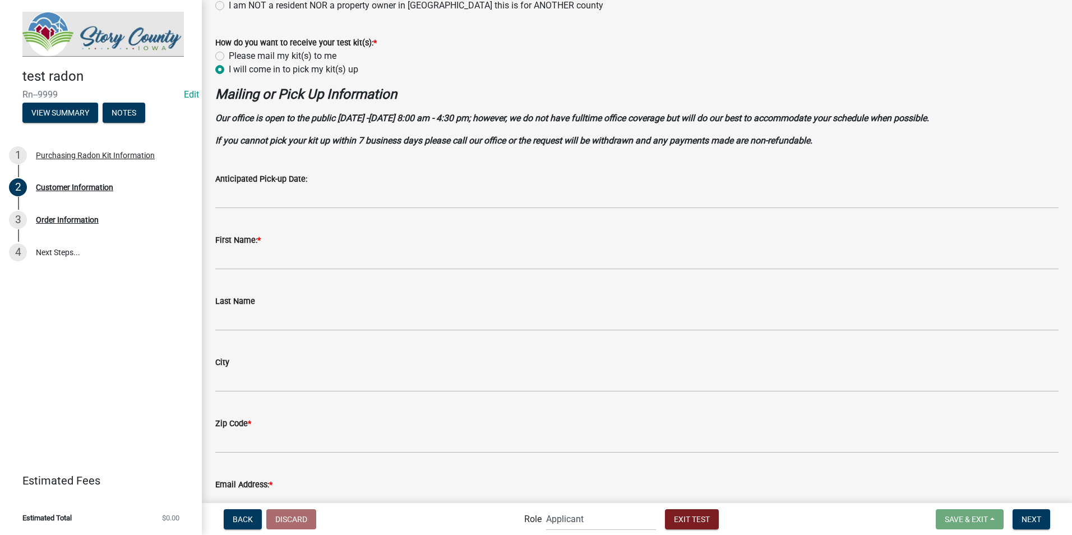
scroll to position [168, 0]
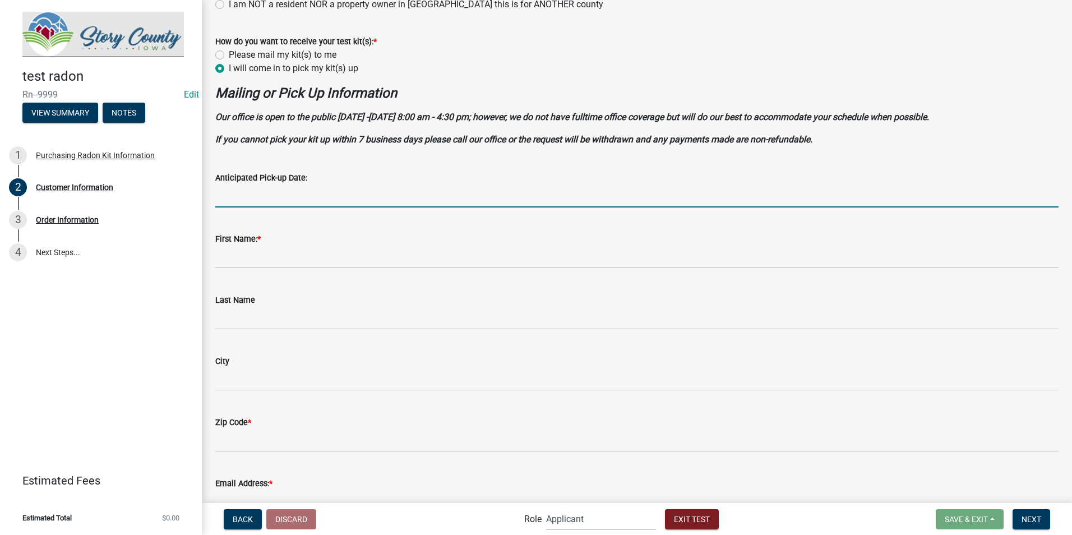
click at [249, 196] on input "Anticipated Pick-up Date:" at bounding box center [636, 195] width 843 height 23
click at [371, 175] on div "Anticipated Pick-up Date:" at bounding box center [636, 177] width 843 height 13
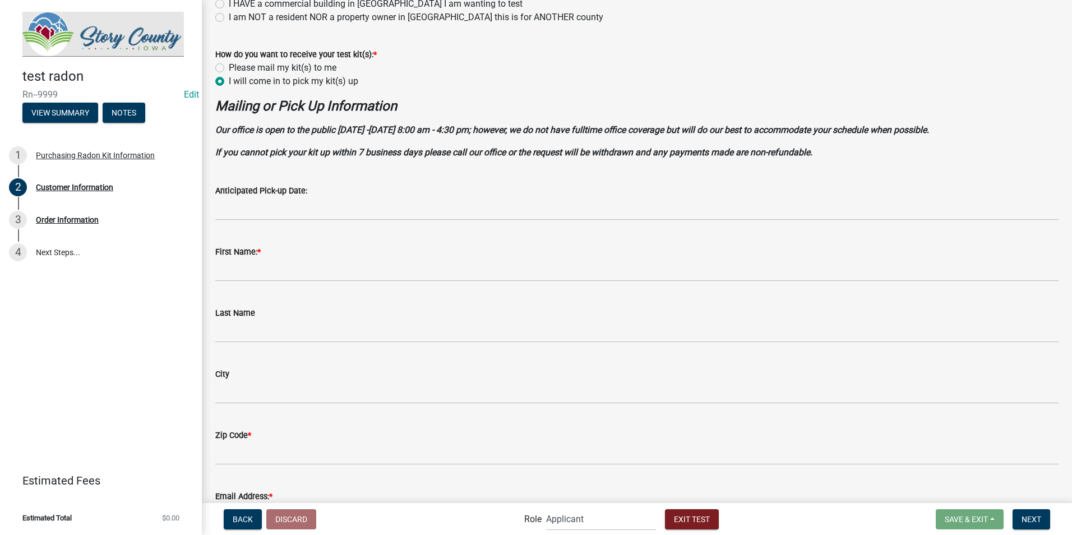
scroll to position [126, 0]
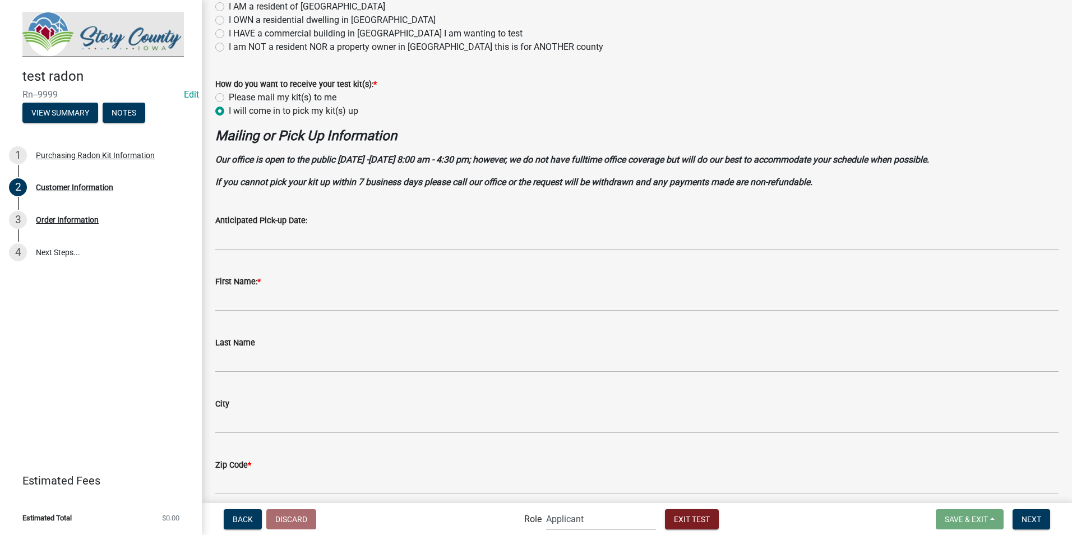
click at [484, 160] on strong "Our office is open to the public [DATE] -[DATE] 8:00 am - 4:30 pm; however, we …" at bounding box center [572, 159] width 714 height 11
click at [949, 160] on p "Our office is open to the public [DATE] -[DATE] 8:00 am - 4:30 pm; however, we …" at bounding box center [636, 159] width 843 height 13
click at [929, 160] on strong "Our office is open to the public [DATE] -[DATE] 8:00 am - 4:30 pm; however, we …" at bounding box center [572, 159] width 714 height 11
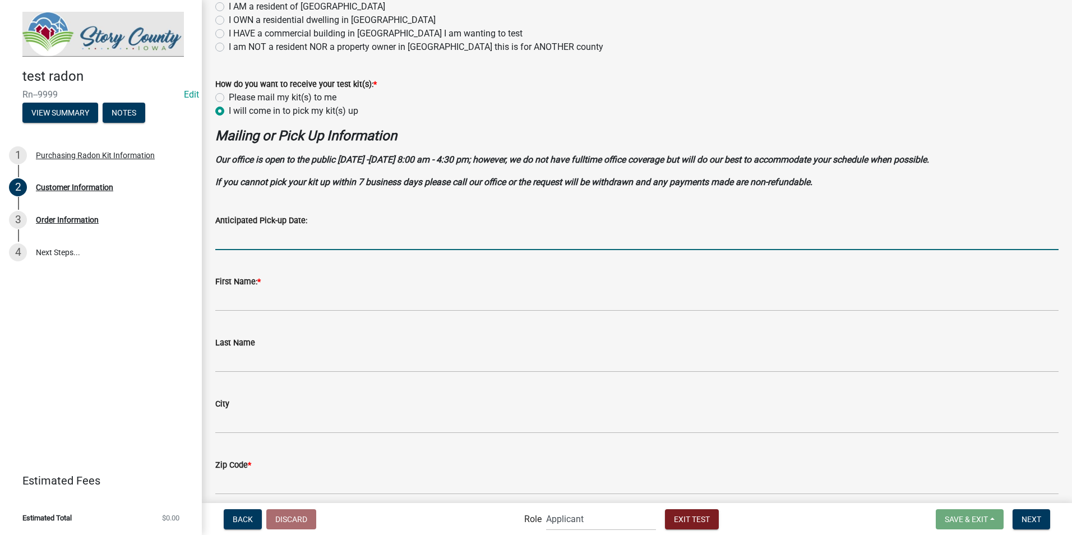
click at [295, 238] on input "Anticipated Pick-up Date:" at bounding box center [636, 238] width 843 height 23
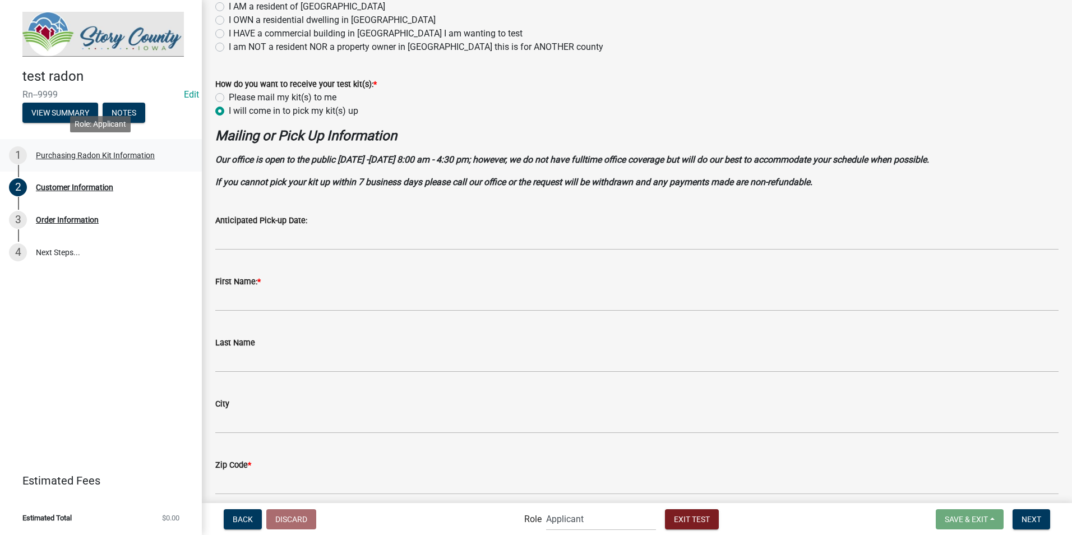
click at [93, 160] on div "1 Purchasing Radon Kit Information" at bounding box center [96, 155] width 175 height 18
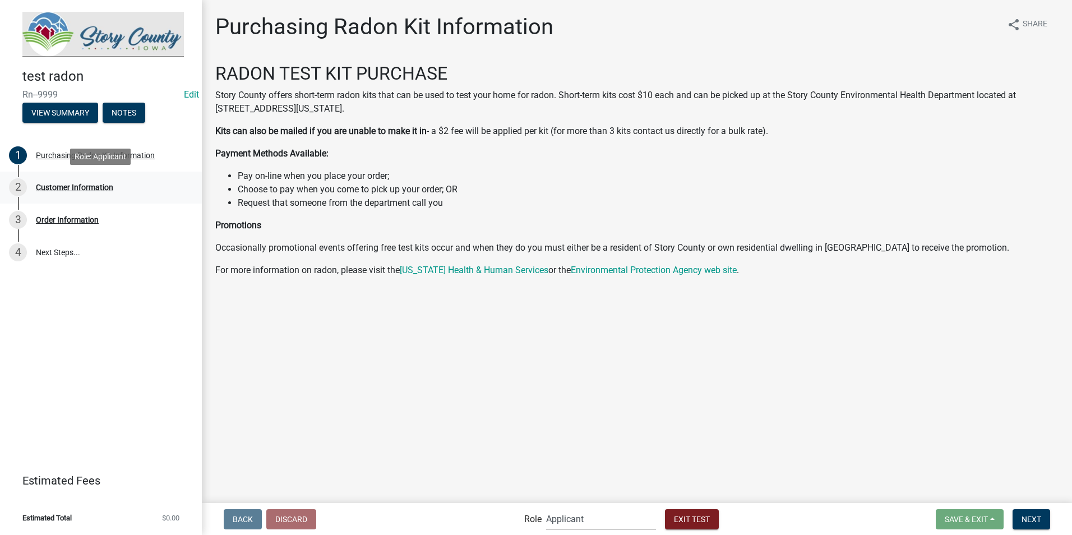
drag, startPoint x: 72, startPoint y: 186, endPoint x: 77, endPoint y: 190, distance: 6.4
click at [72, 186] on div "Customer Information" at bounding box center [74, 187] width 77 height 8
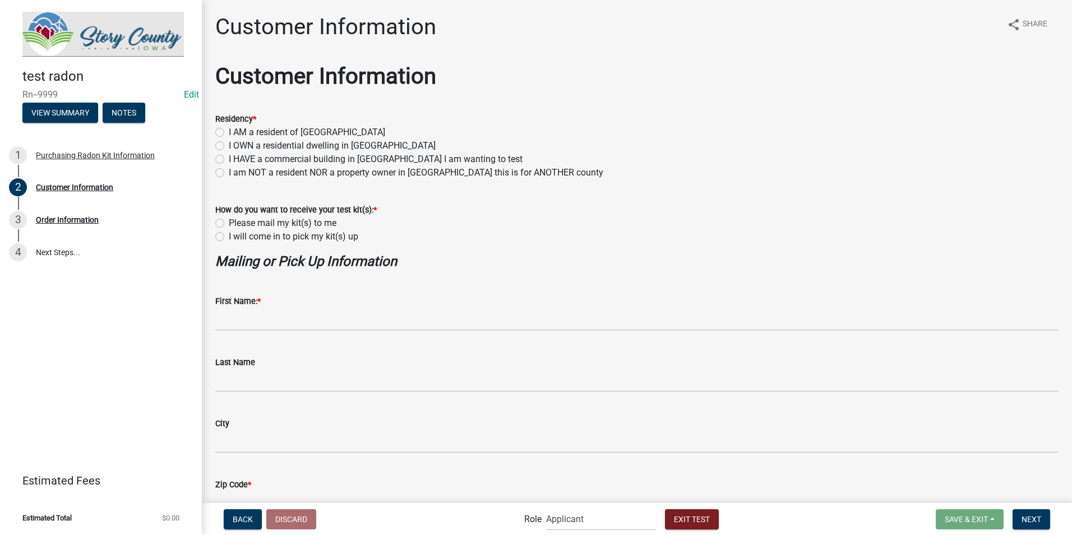
click at [229, 238] on label "I will come in to pick my kit(s) up" at bounding box center [294, 236] width 130 height 13
click at [229, 237] on input "I will come in to pick my kit(s) up" at bounding box center [232, 233] width 7 height 7
radio input "true"
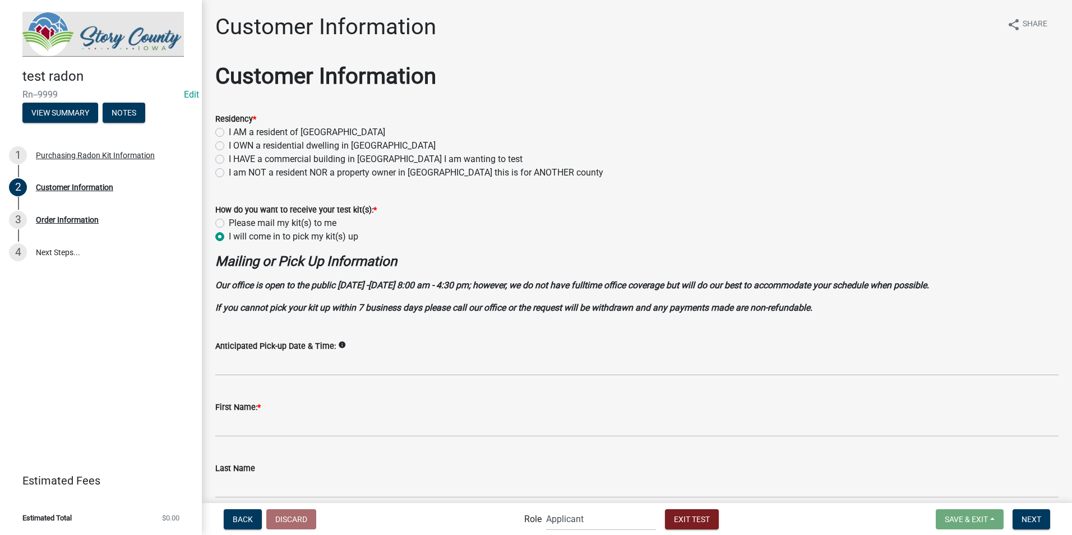
click at [338, 345] on icon "info" at bounding box center [342, 345] width 8 height 8
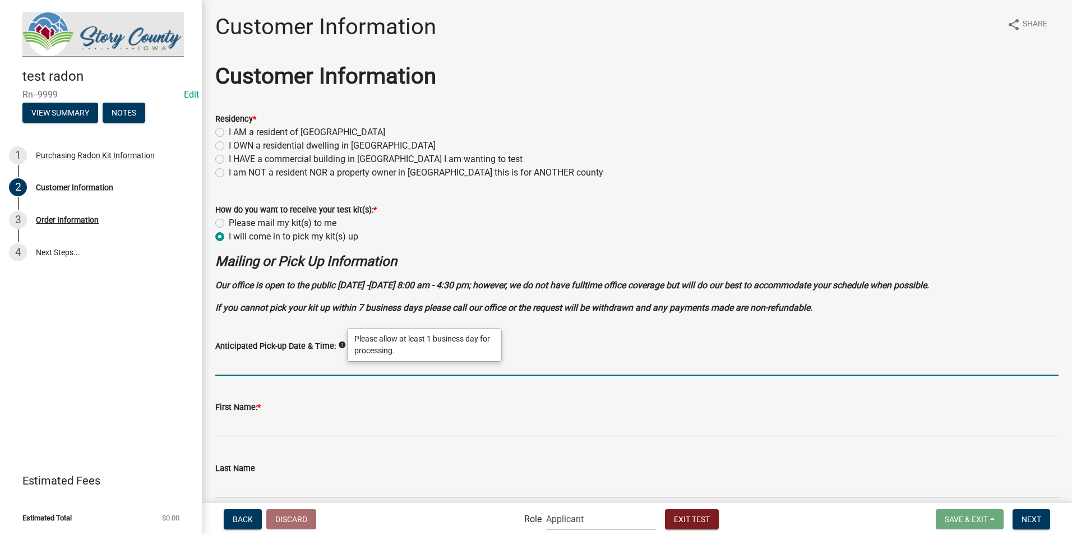
click at [325, 369] on input "Anticipated Pick-up Date & Time:" at bounding box center [636, 364] width 843 height 23
click at [442, 353] on input "Anticipated Pick-up Date & Time:" at bounding box center [636, 364] width 843 height 23
click at [521, 230] on div "I will come in to pick my kit(s) up" at bounding box center [636, 236] width 843 height 13
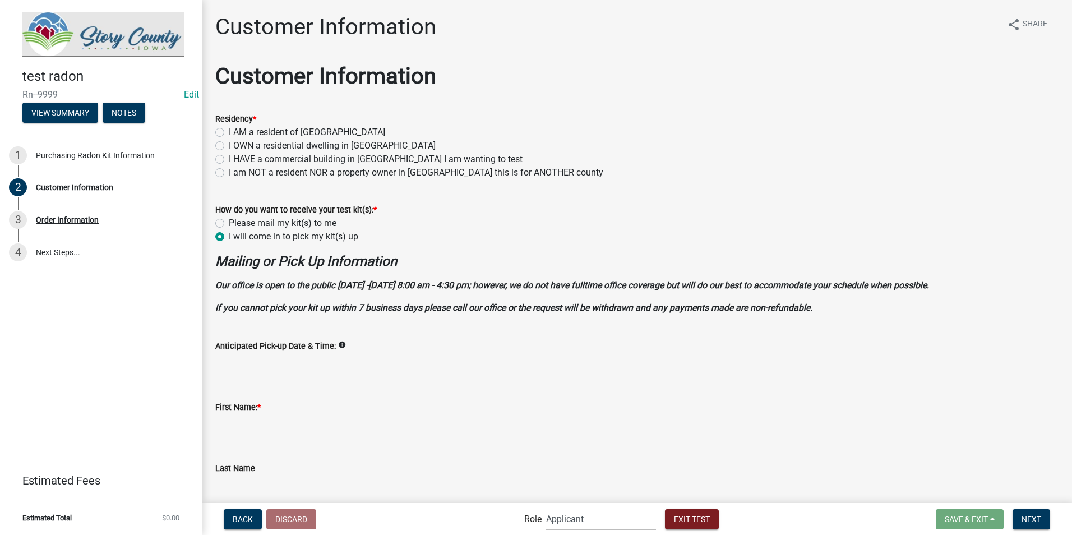
click at [229, 224] on label "Please mail my kit(s) to me" at bounding box center [283, 222] width 108 height 13
click at [229, 224] on input "Please mail my kit(s) to me" at bounding box center [232, 219] width 7 height 7
radio input "true"
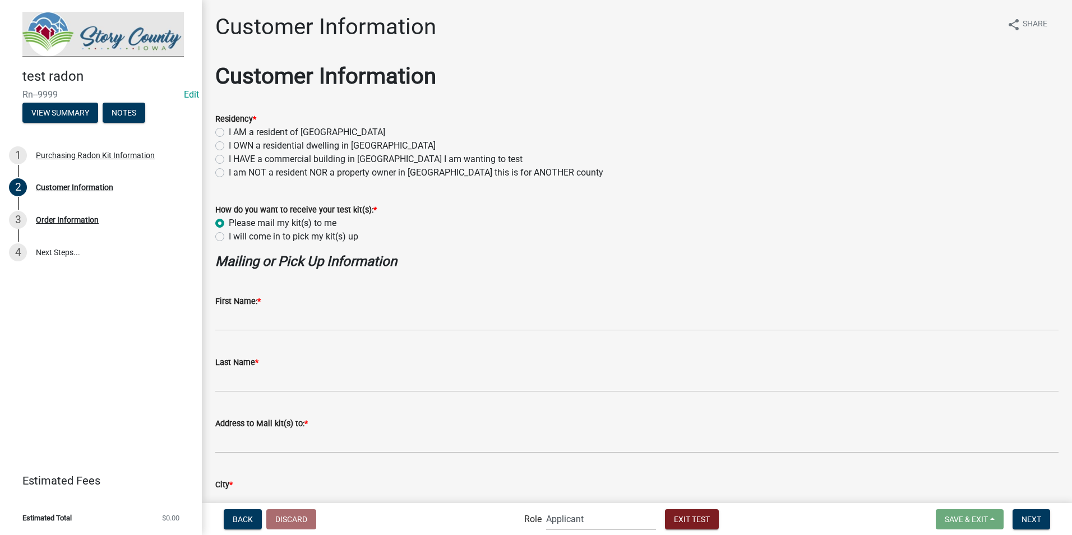
click at [524, 253] on wm-data-entity-input "How do you want to receive your test kit(s): * Please mail my kit(s) to me I wi…" at bounding box center [636, 221] width 843 height 64
click at [229, 131] on label "I AM a resident of Story County" at bounding box center [307, 132] width 156 height 13
click at [229, 131] on input "I AM a resident of Story County" at bounding box center [232, 129] width 7 height 7
radio input "true"
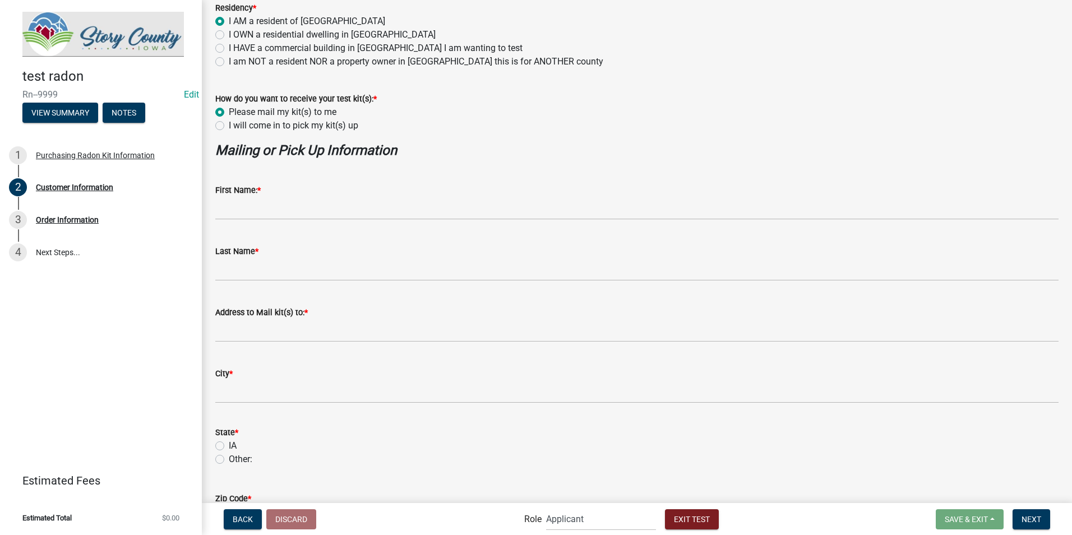
scroll to position [112, 0]
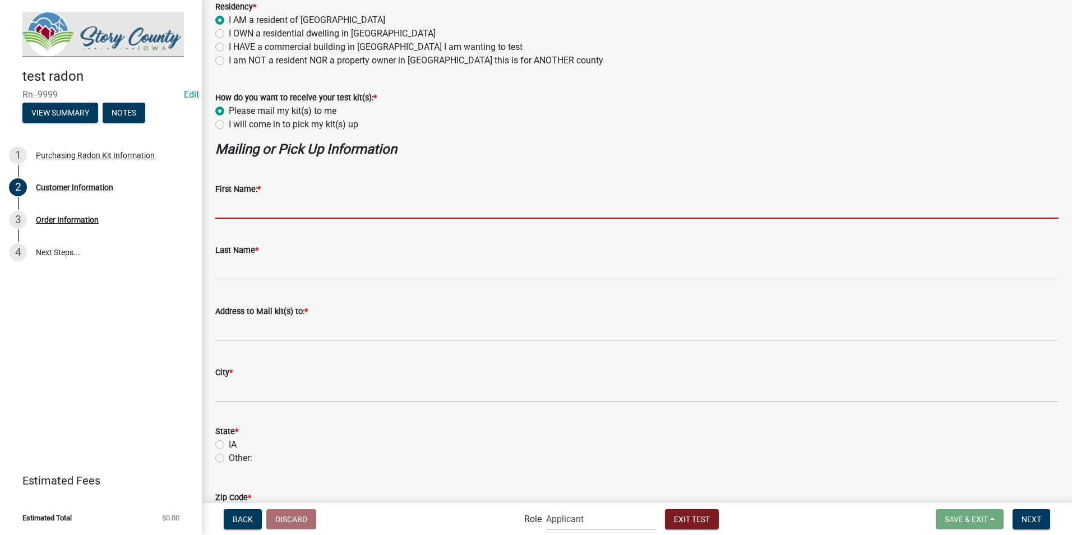
click at [232, 208] on input "First Name: *" at bounding box center [636, 207] width 843 height 23
type input "Kimberly"
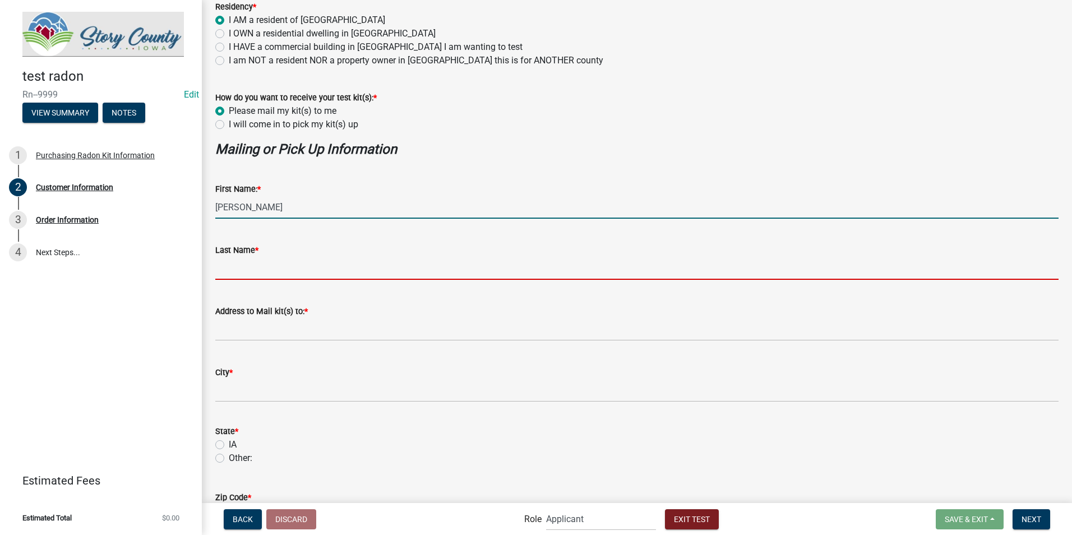
type input "GRANDINETTI"
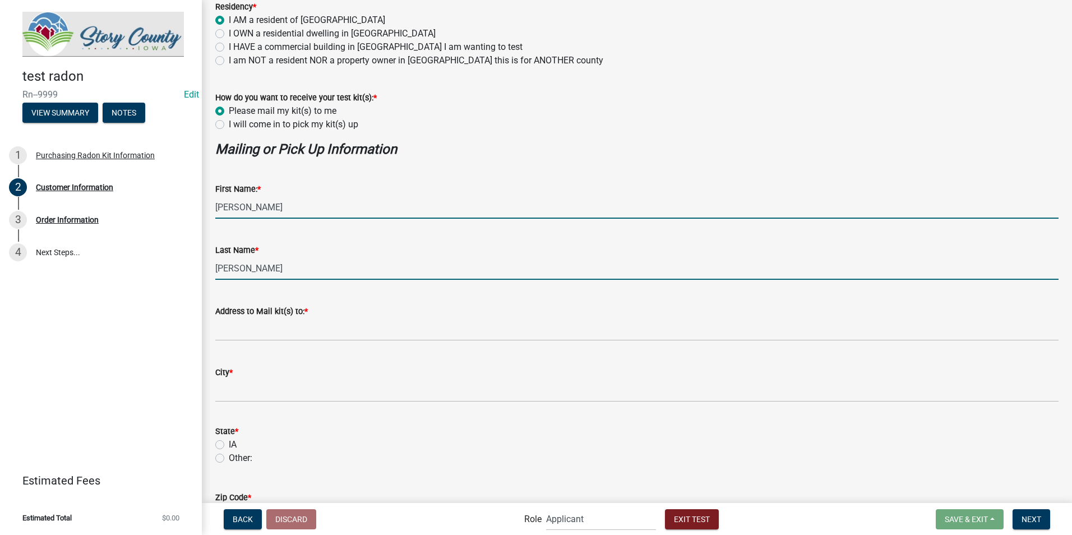
type input "2116 Northwest 44th Street, Ankeny, IA, USA"
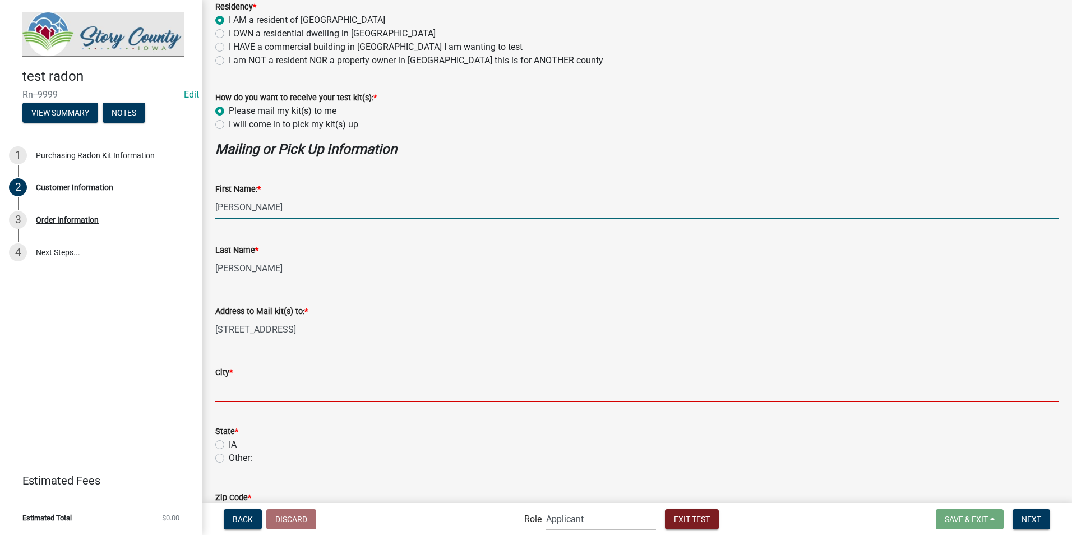
type input "Nevada"
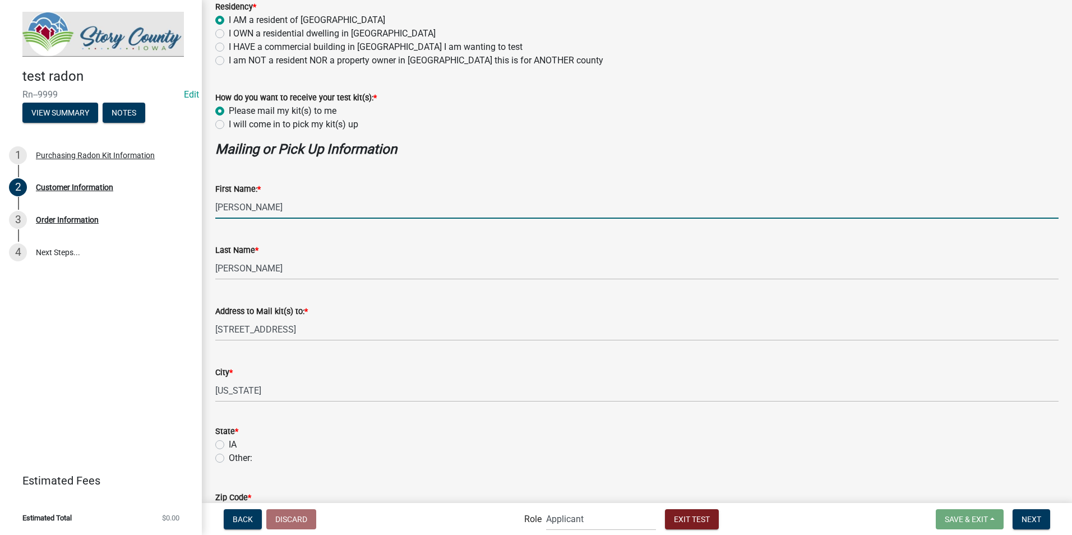
type input "50023"
type input "KGRANDINETTI1975@GMAIL.COM"
type input "3099121038"
type input "DNU"
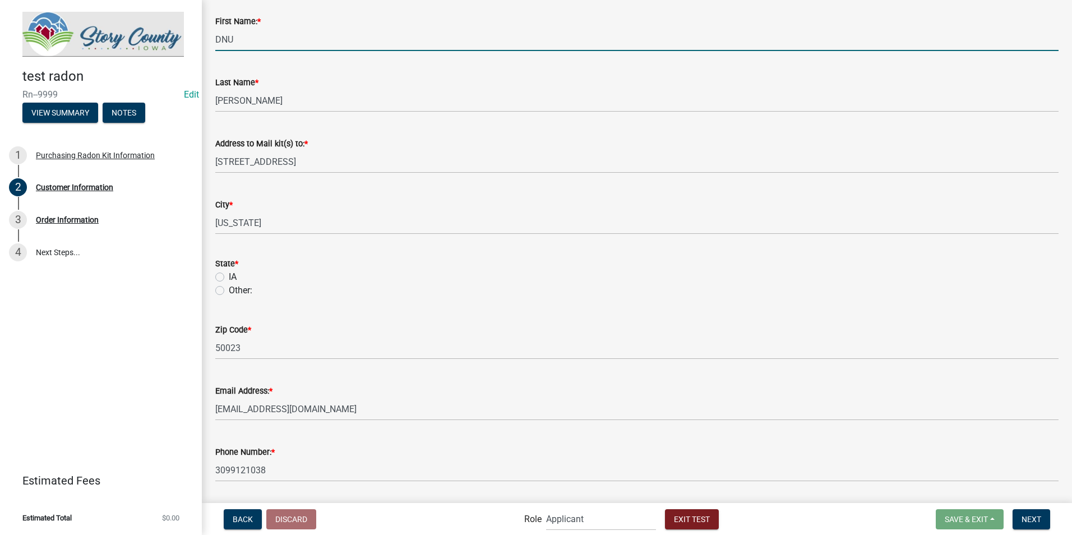
scroll to position [280, 0]
click at [229, 274] on label "IA" at bounding box center [233, 276] width 8 height 13
click at [229, 274] on input "IA" at bounding box center [232, 273] width 7 height 7
radio input "true"
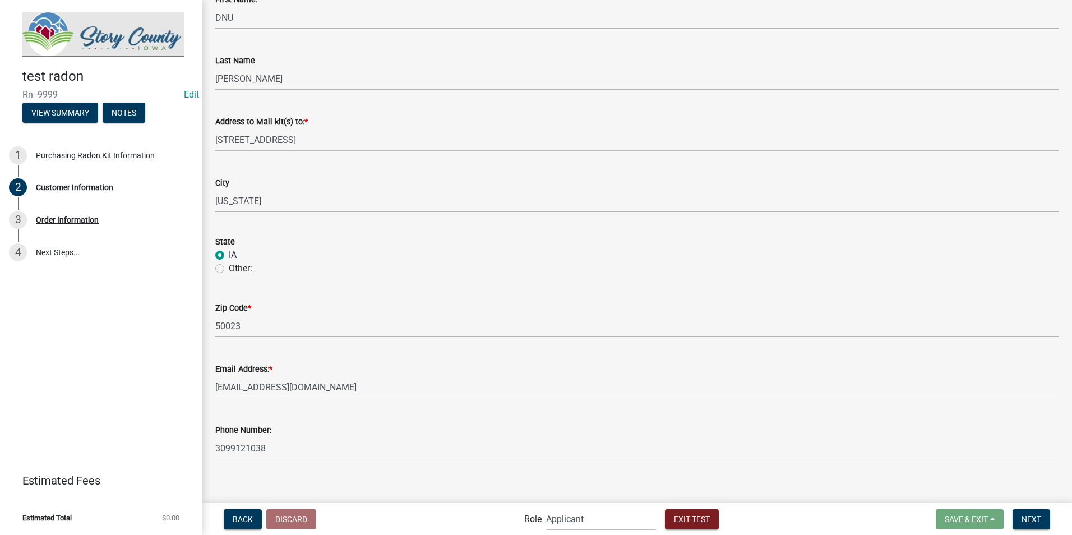
scroll to position [313, 0]
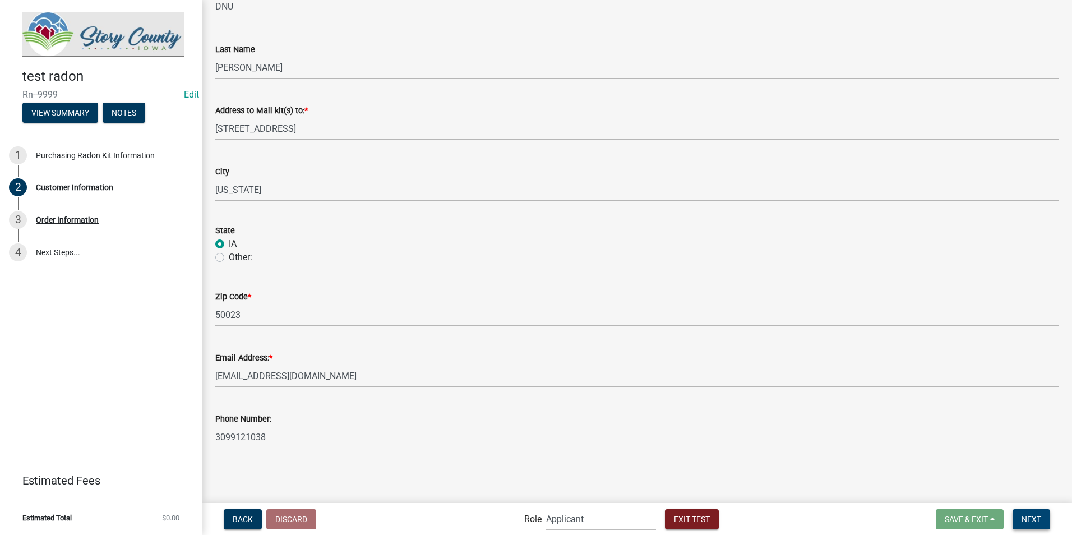
click at [1039, 516] on span "Next" at bounding box center [1031, 518] width 20 height 9
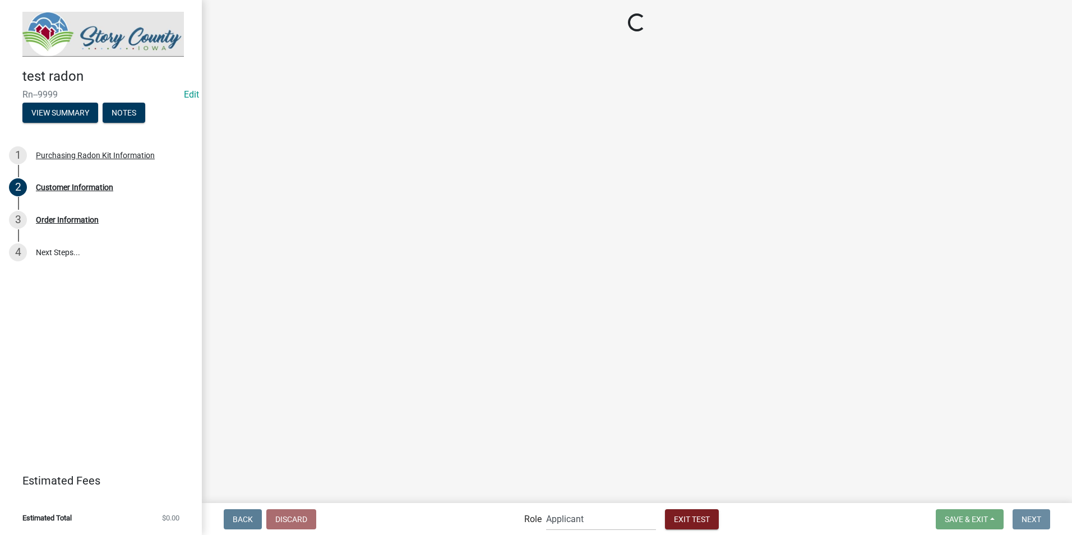
scroll to position [0, 0]
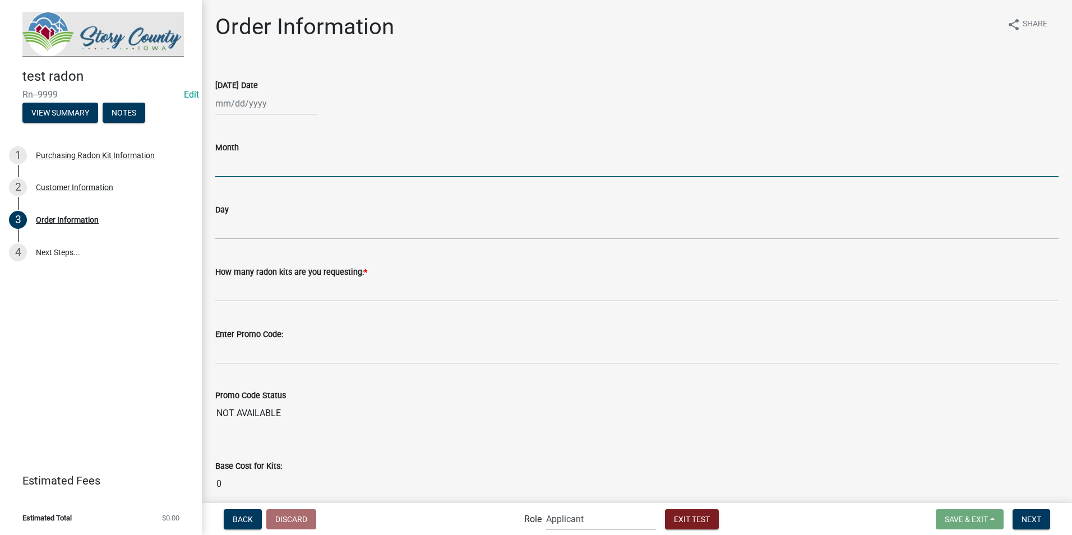
click at [300, 161] on input "Month" at bounding box center [636, 165] width 843 height 23
click at [297, 146] on div "Month" at bounding box center [636, 147] width 843 height 13
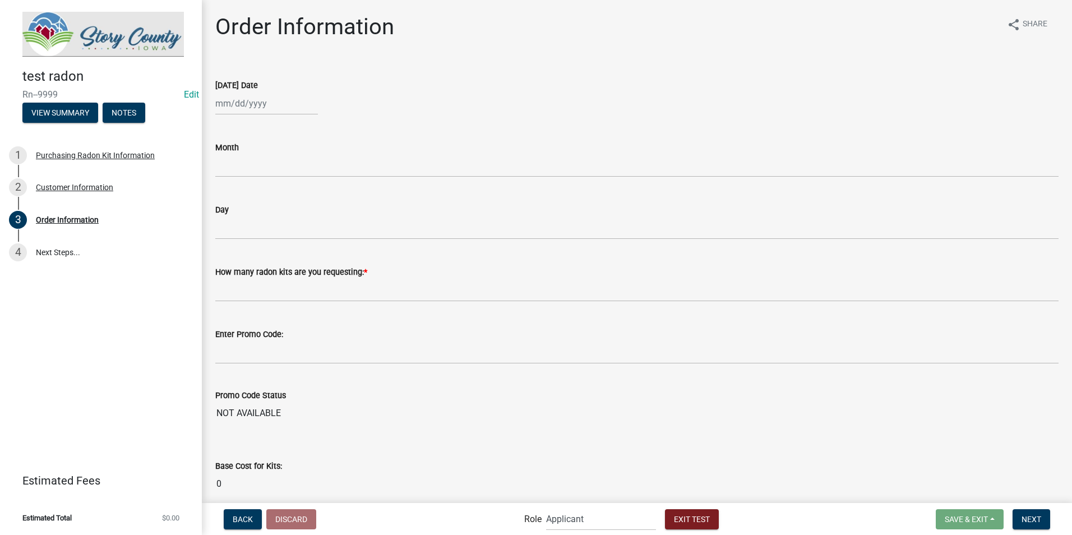
select select "9"
select select "2025"
click at [288, 105] on input "[DATE] Date" at bounding box center [266, 103] width 103 height 23
click at [303, 80] on div "[DATE] Date" at bounding box center [636, 84] width 843 height 13
click at [276, 104] on div at bounding box center [266, 103] width 103 height 23
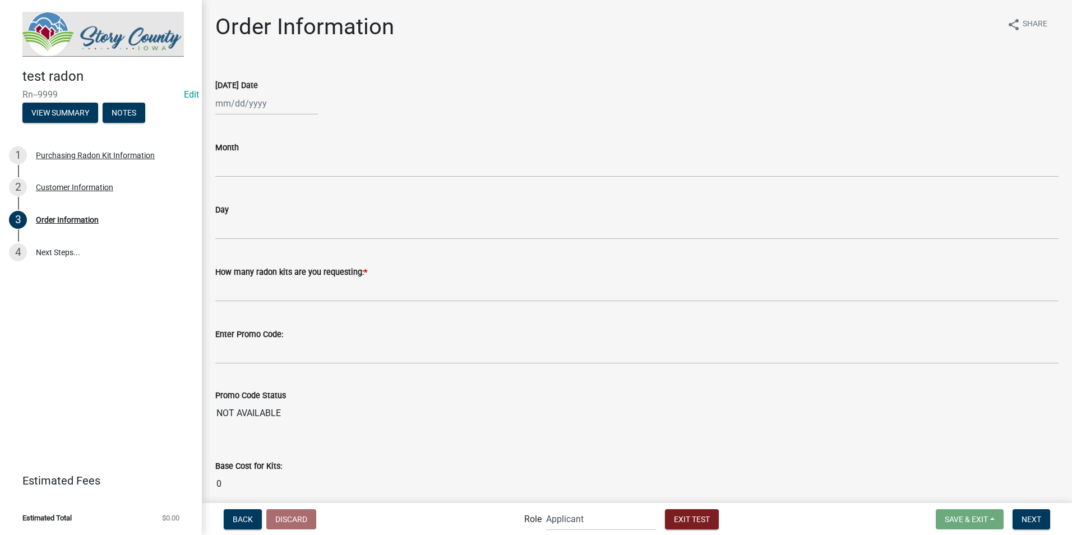
select select "9"
select select "2025"
click at [225, 124] on span "Previous month" at bounding box center [227, 127] width 8 height 8
click at [228, 127] on span "Previous month" at bounding box center [227, 127] width 8 height 8
select select "7"
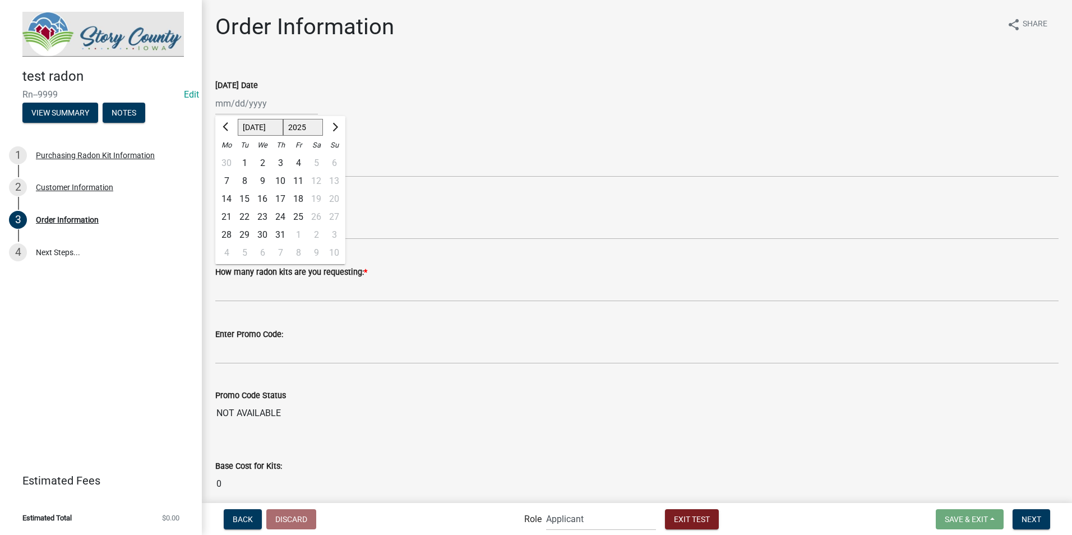
click at [264, 164] on div "2" at bounding box center [262, 163] width 18 height 18
type input "07/02/2025"
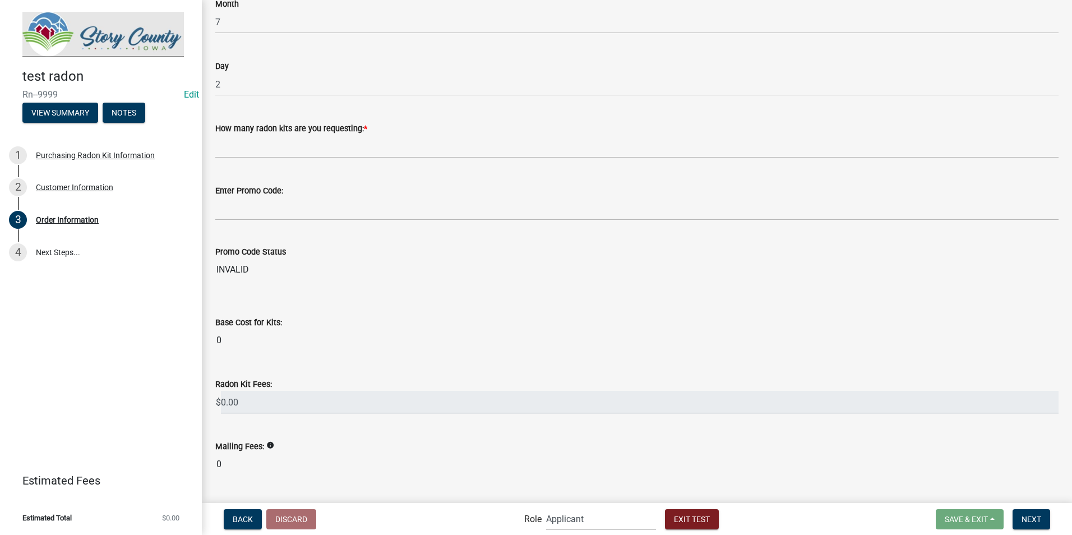
scroll to position [168, 0]
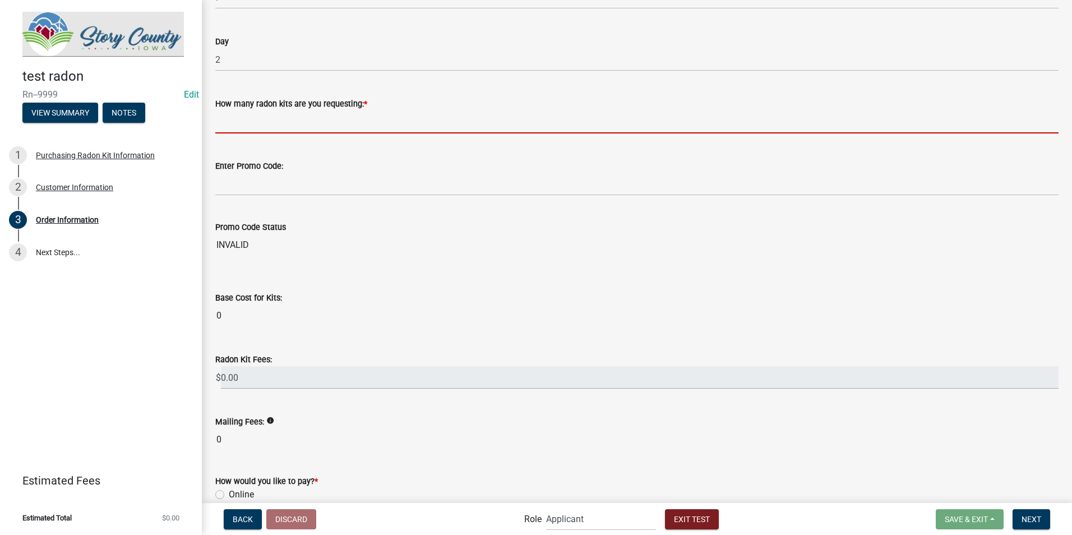
click at [282, 123] on input "text" at bounding box center [636, 121] width 843 height 23
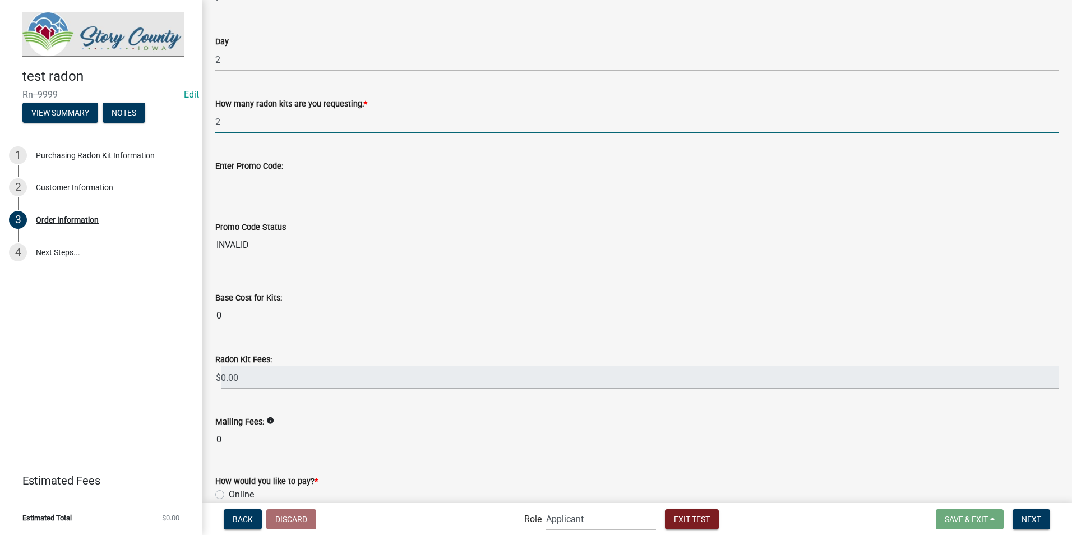
type input "2"
click at [399, 85] on div "How many radon kits are you requesting: * 2" at bounding box center [636, 107] width 843 height 52
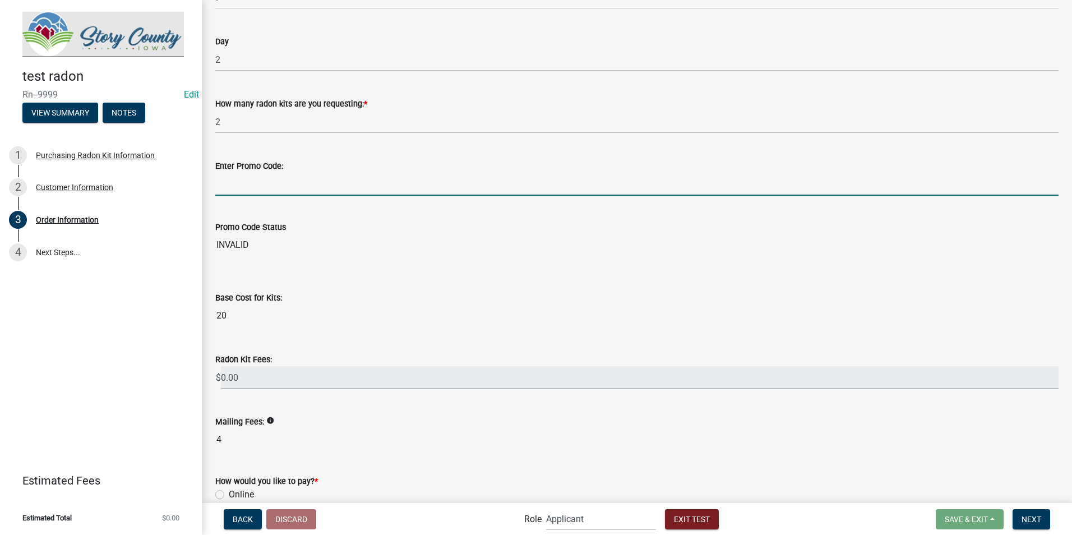
click at [258, 184] on input "Enter Promo Code:" at bounding box center [636, 184] width 843 height 23
click at [328, 177] on input "radon" at bounding box center [636, 184] width 843 height 23
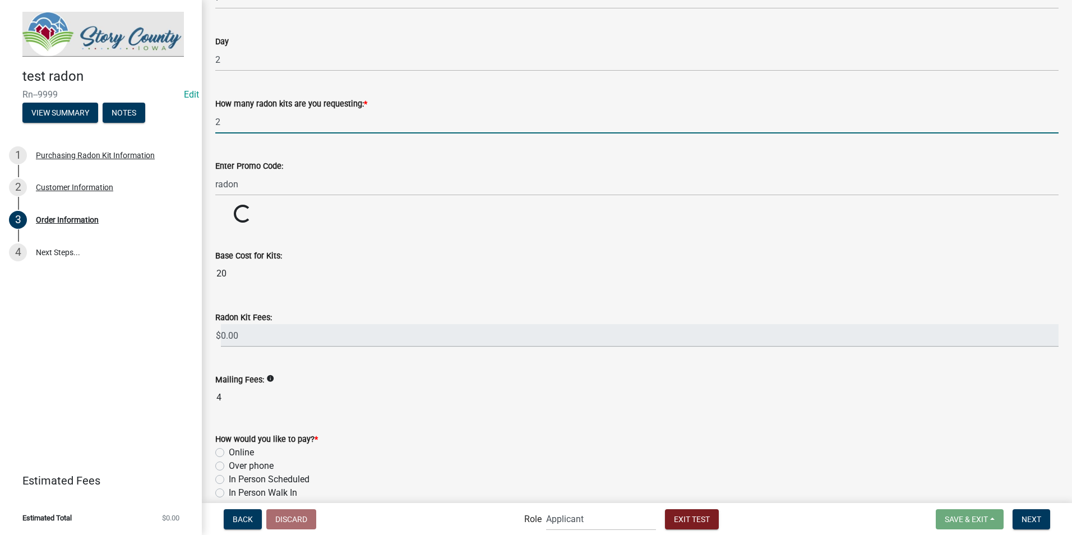
click at [372, 117] on input "2" at bounding box center [636, 121] width 843 height 23
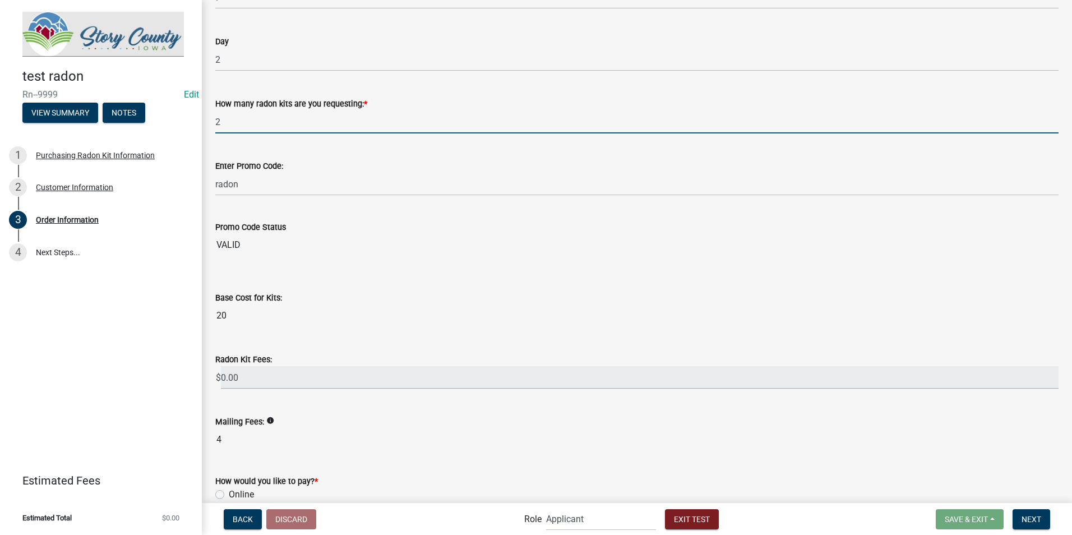
click at [371, 272] on wm-data-entity-input-list "Today's Date 07/02/2025 Month 7 Day 2 How many radon kits are you requesting: *…" at bounding box center [636, 223] width 843 height 657
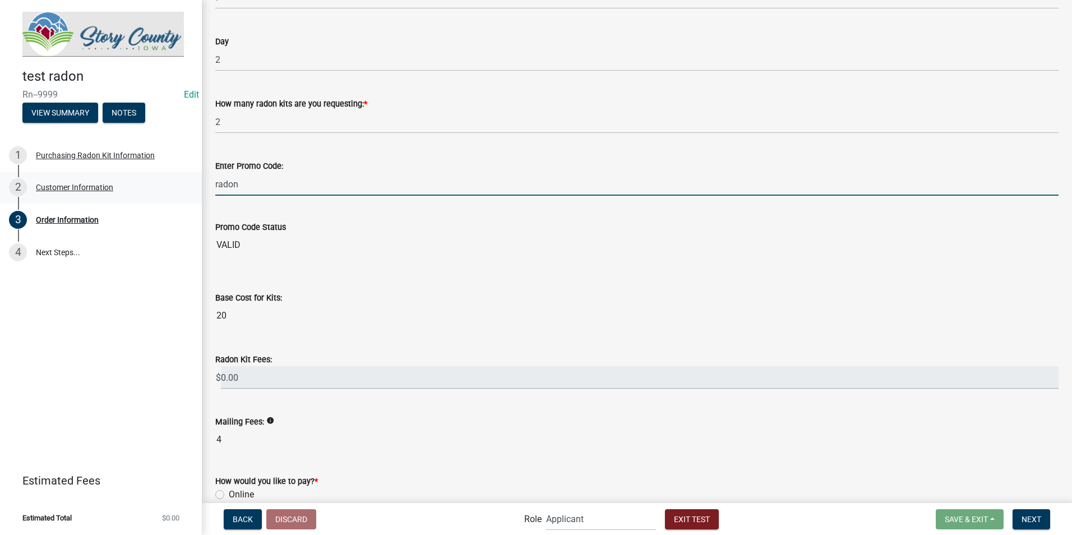
drag, startPoint x: 245, startPoint y: 183, endPoint x: 198, endPoint y: 189, distance: 46.9
click at [198, 189] on div "test radon Rn--9999 Edit View Summary Notes 1 Purchasing Radon Kit Information …" at bounding box center [536, 267] width 1072 height 535
click at [285, 190] on input "puff" at bounding box center [636, 184] width 843 height 23
click at [271, 187] on input "puff" at bounding box center [636, 184] width 843 height 23
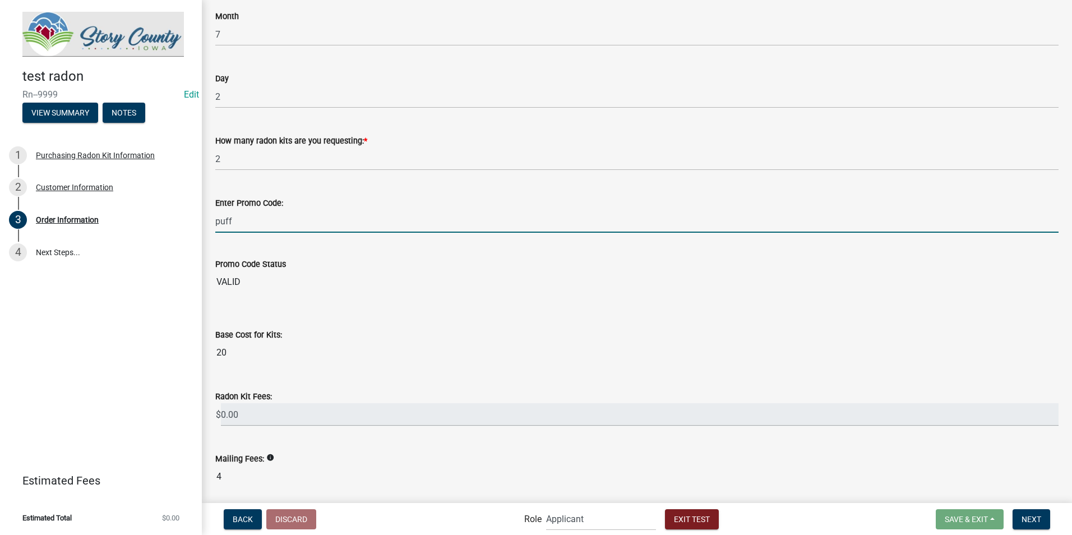
scroll to position [112, 0]
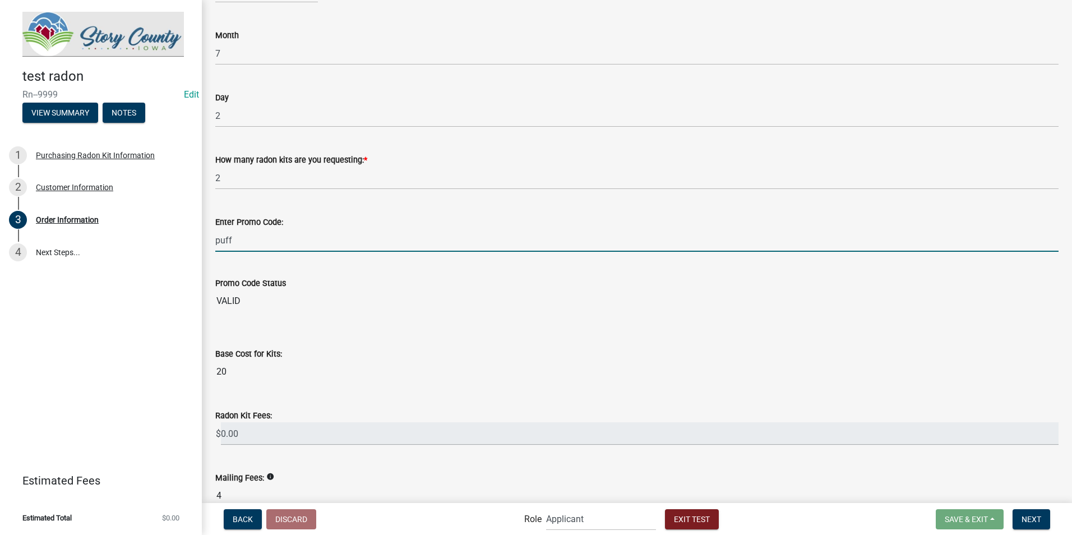
click at [265, 226] on label "Enter Promo Code:" at bounding box center [249, 223] width 68 height 8
click at [265, 229] on input "puff" at bounding box center [636, 240] width 843 height 23
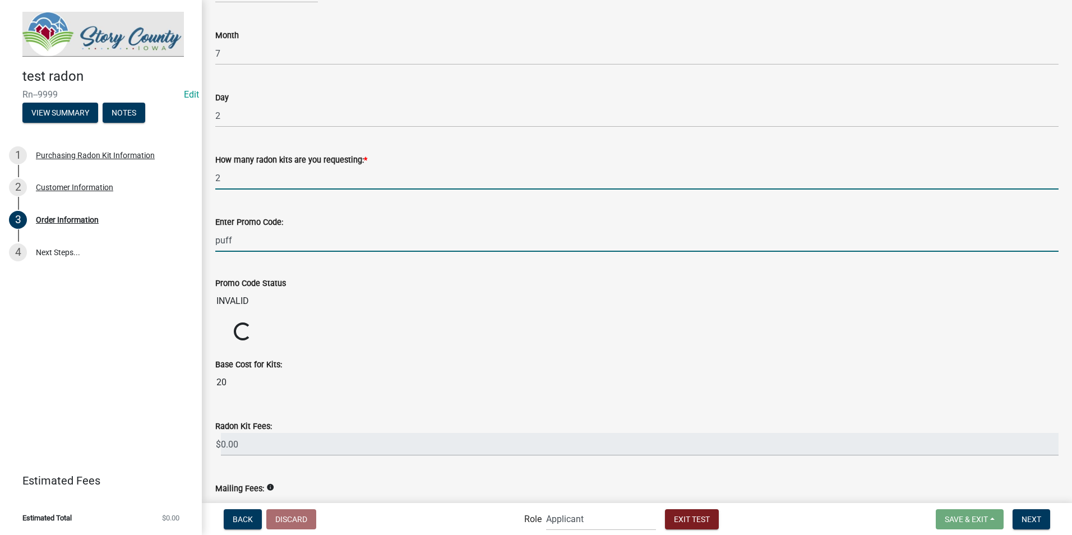
click at [261, 173] on input "2" at bounding box center [636, 178] width 843 height 23
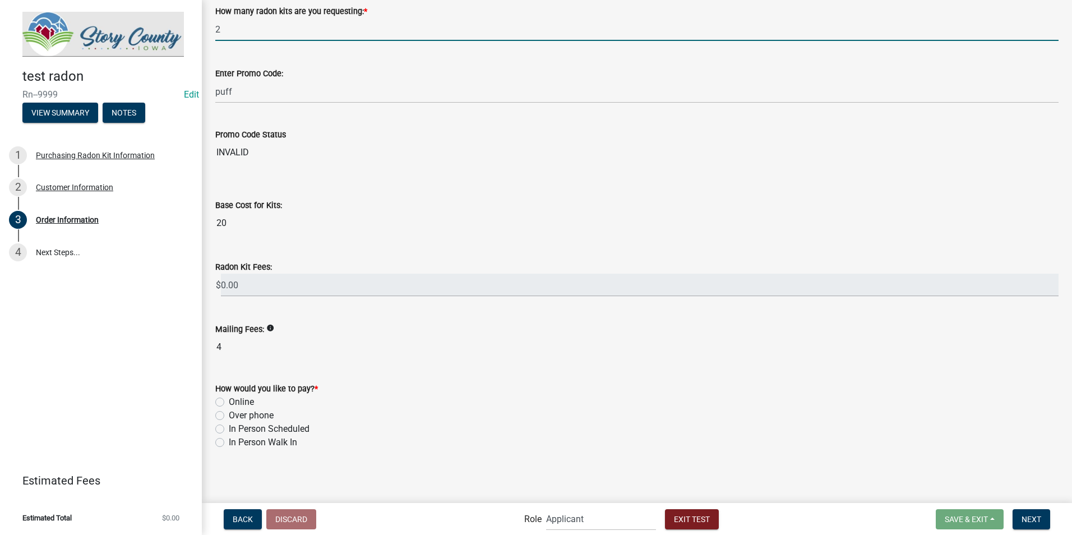
scroll to position [262, 0]
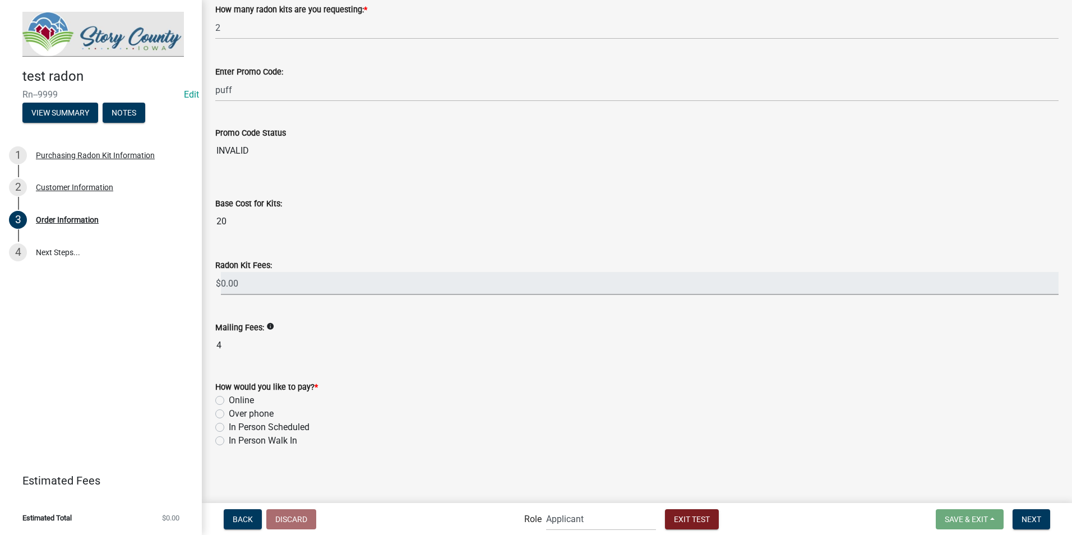
click at [267, 285] on input "0.00" at bounding box center [640, 283] width 838 height 23
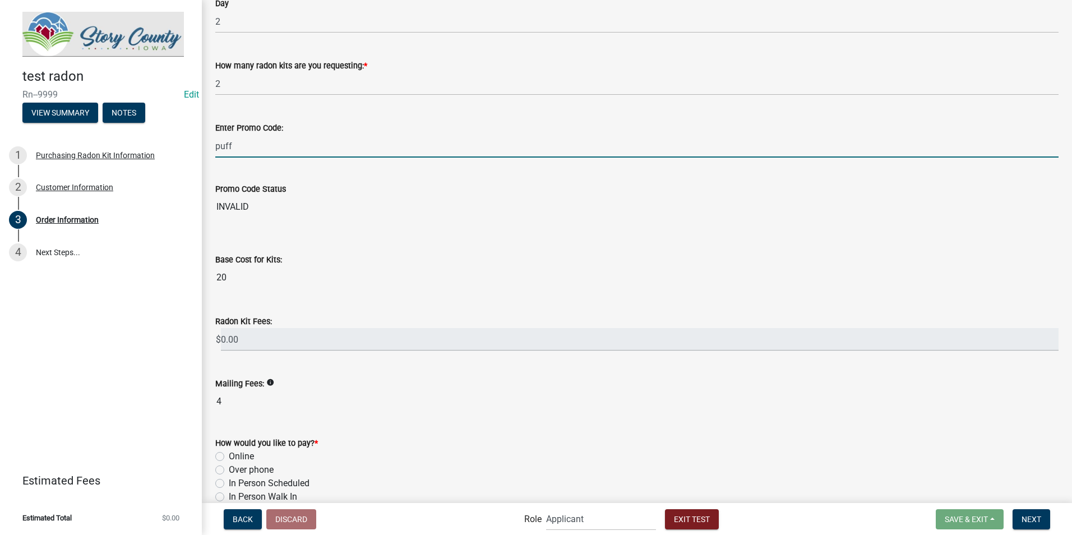
click at [224, 151] on input "puff" at bounding box center [636, 146] width 843 height 23
type input "radon"
click at [317, 107] on div "Enter Promo Code: radon" at bounding box center [636, 131] width 843 height 52
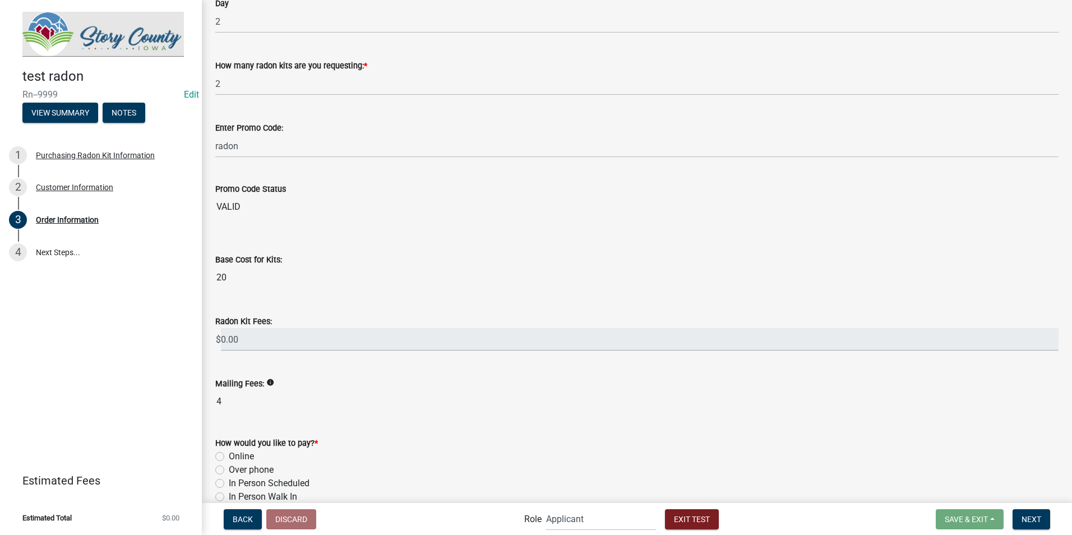
click at [330, 300] on div "Radon Kit Fees: $ 0.00" at bounding box center [636, 325] width 843 height 52
click at [273, 334] on input "0.00" at bounding box center [640, 339] width 838 height 23
click at [57, 189] on div "Customer Information" at bounding box center [74, 187] width 77 height 8
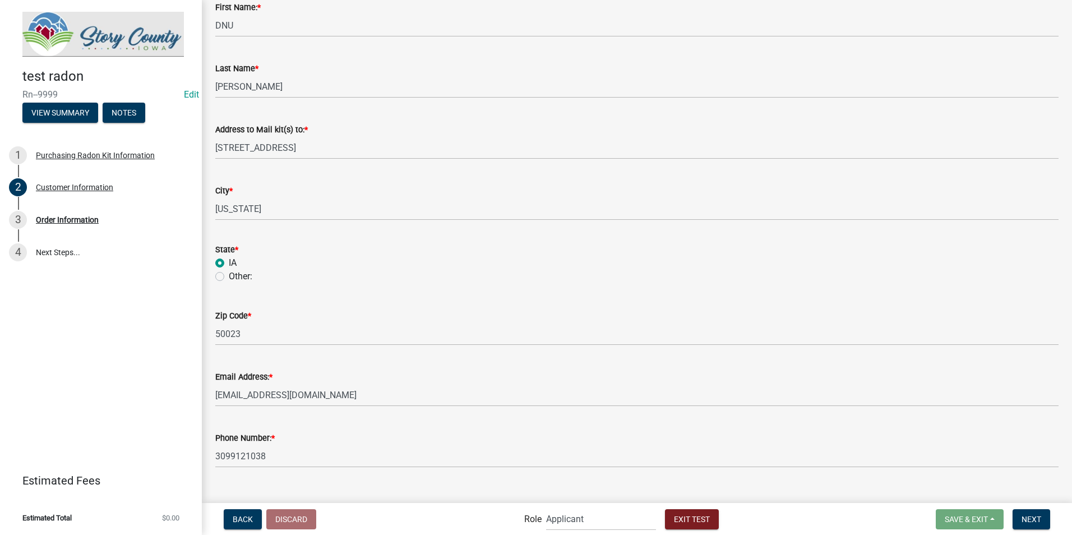
scroll to position [313, 0]
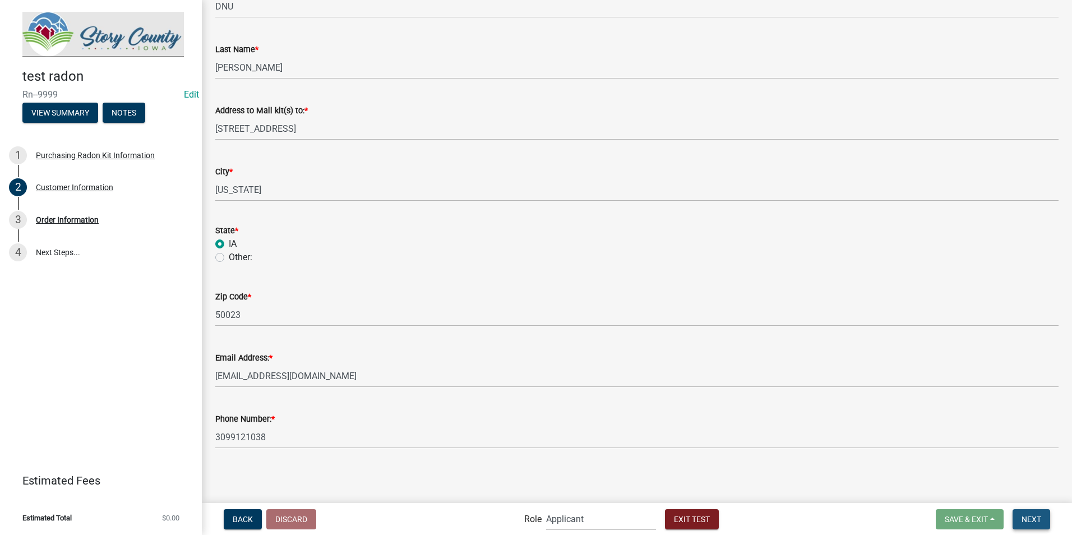
click at [1031, 512] on button "Next" at bounding box center [1031, 519] width 38 height 20
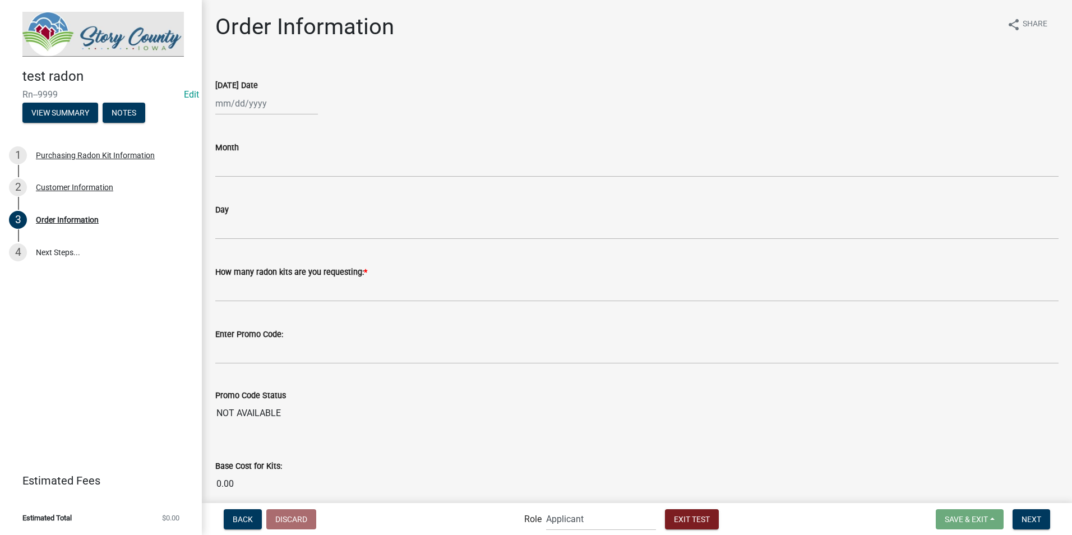
click at [237, 104] on div at bounding box center [266, 103] width 103 height 23
select select "9"
select select "2025"
click at [247, 126] on select "Jan Feb Mar Apr May Jun Jul Aug Sep Oct Nov Dec" at bounding box center [260, 127] width 45 height 17
select select "7"
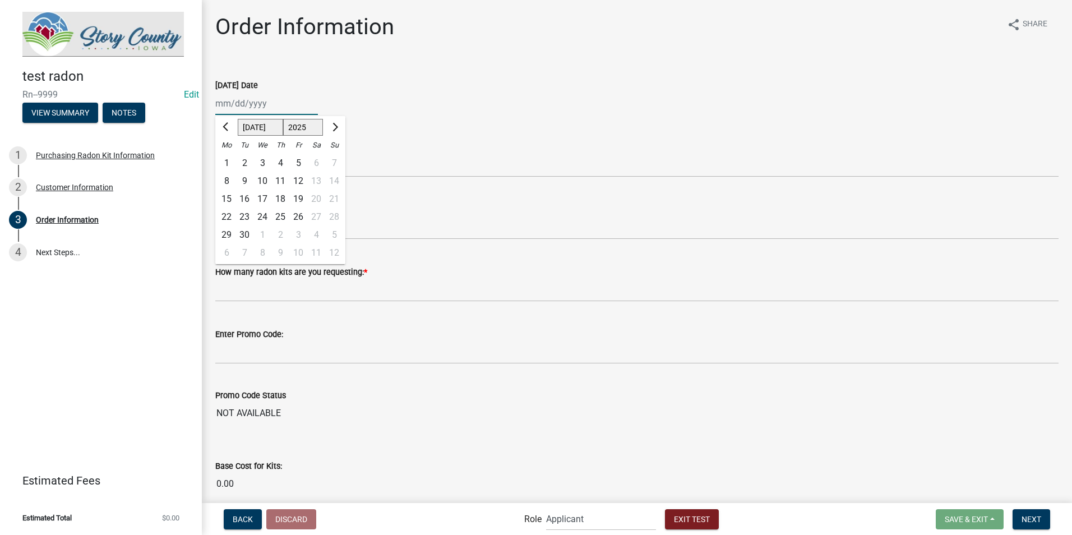
click at [238, 119] on select "Jan Feb Mar Apr May Jun Jul Aug Sep Oct Nov Dec" at bounding box center [260, 127] width 45 height 17
click at [261, 159] on div "2" at bounding box center [262, 163] width 18 height 18
type input "07/02/2025"
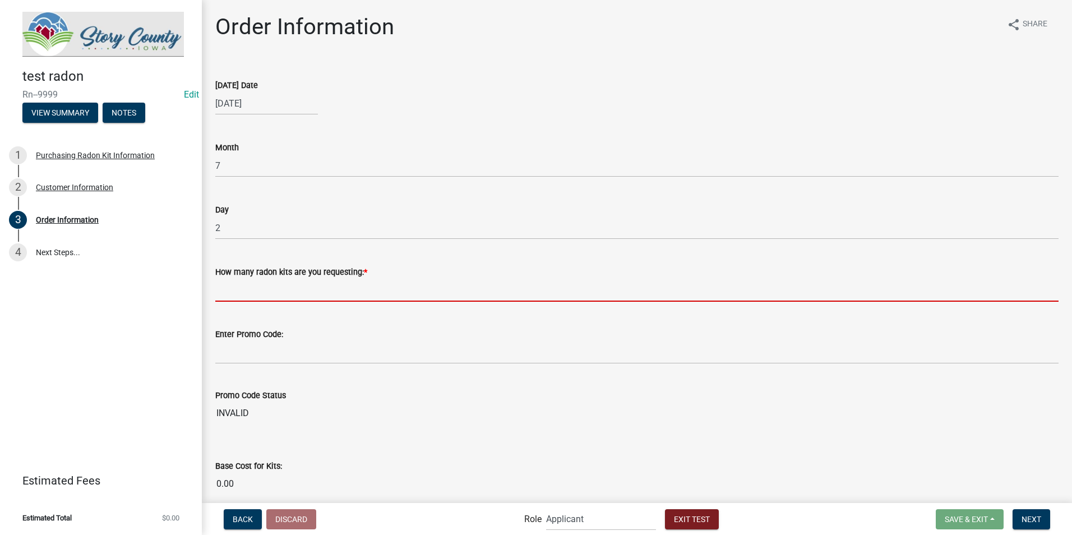
click at [237, 290] on input "text" at bounding box center [636, 290] width 843 height 23
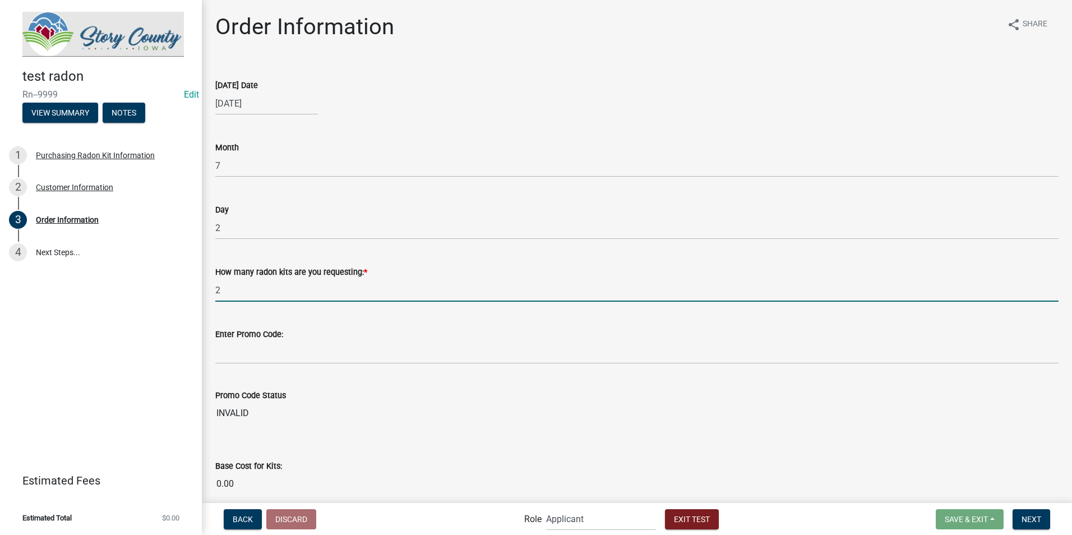
type input "2"
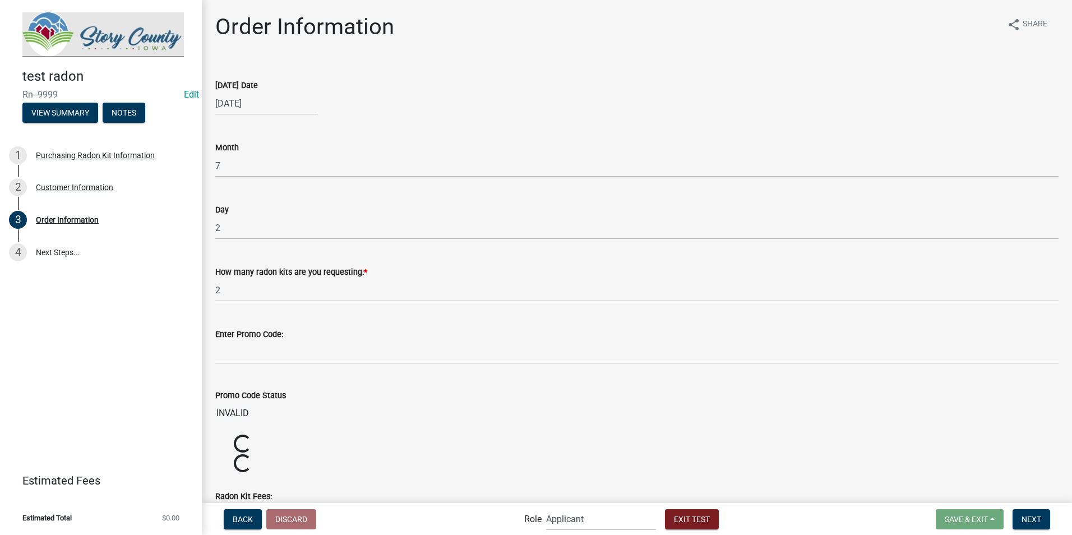
click at [399, 256] on div "How many radon kits are you requesting: * 2" at bounding box center [636, 275] width 843 height 52
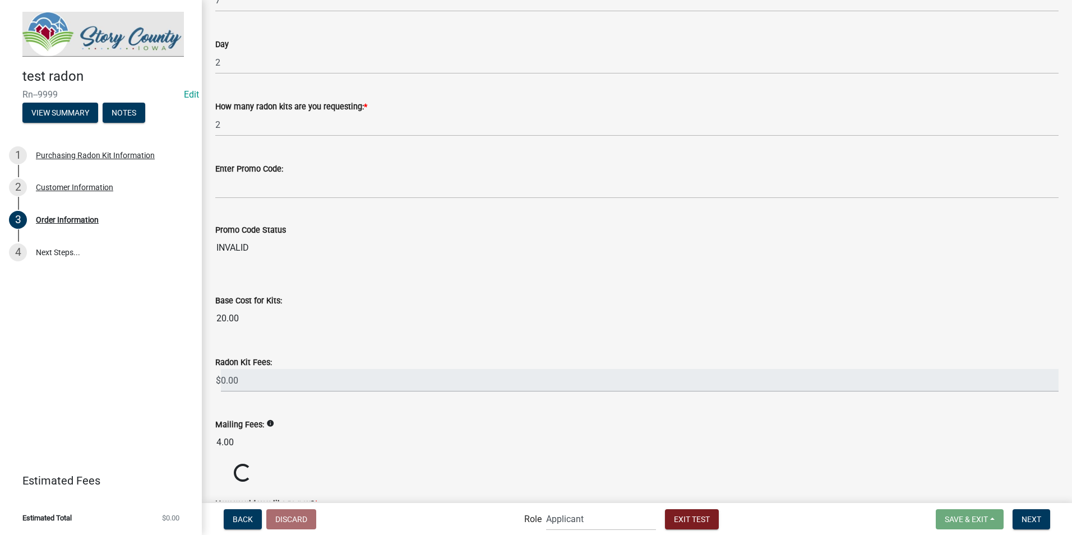
scroll to position [168, 0]
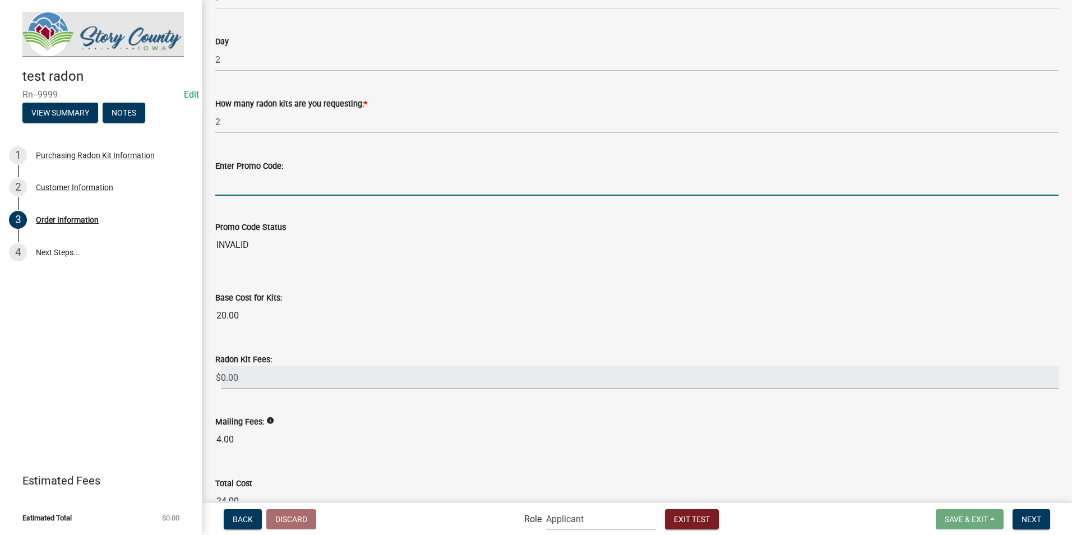
click at [255, 186] on input "Enter Promo Code:" at bounding box center [636, 184] width 843 height 23
type input "radon"
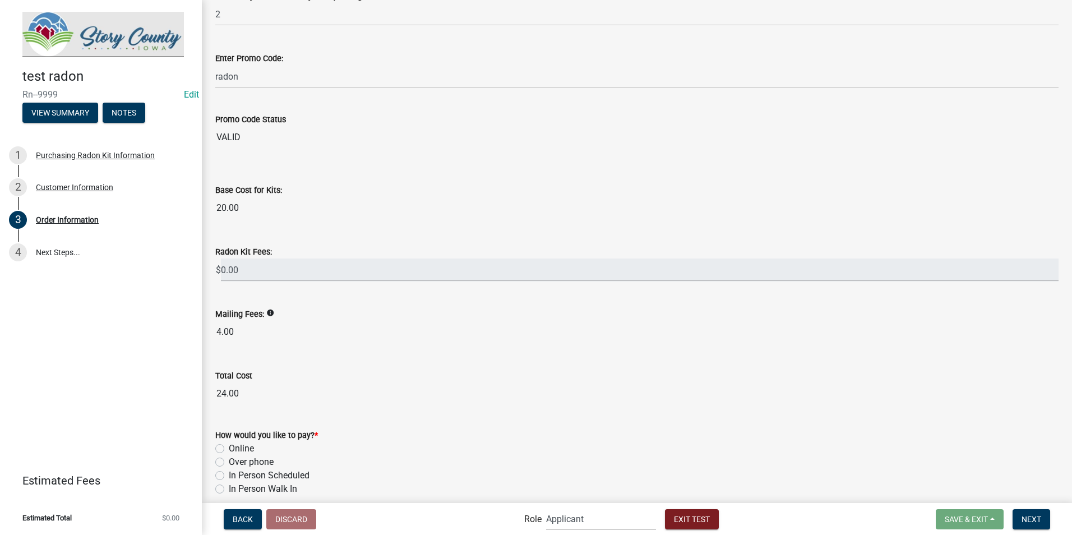
scroll to position [280, 0]
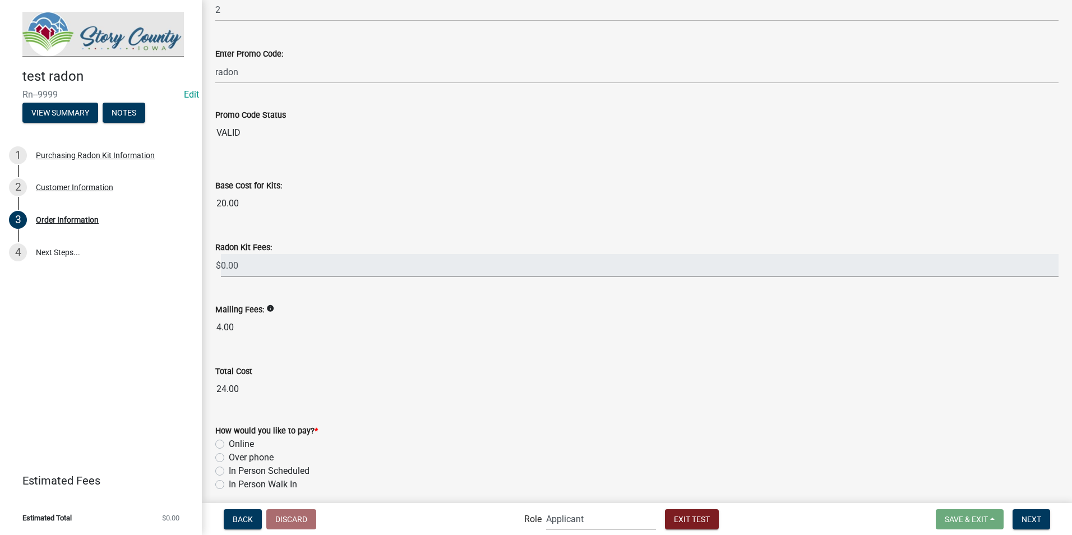
click at [278, 266] on input "0.00" at bounding box center [640, 265] width 838 height 23
click at [263, 393] on input "24.00" at bounding box center [636, 389] width 843 height 22
click at [299, 230] on div "Radon Kit Fees: $ 0.00" at bounding box center [636, 251] width 843 height 52
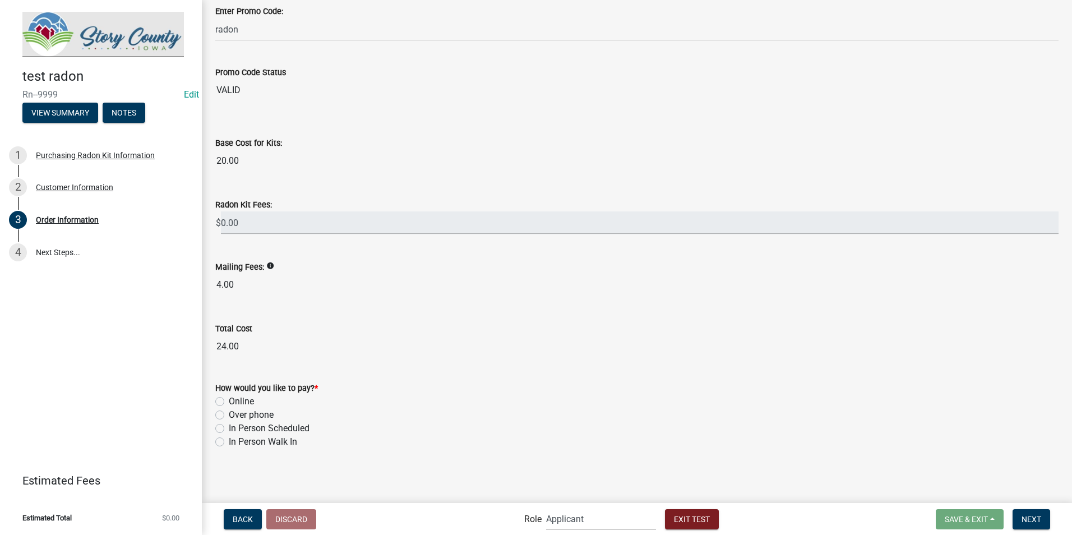
scroll to position [324, 0]
click at [329, 225] on input "0.00" at bounding box center [640, 221] width 838 height 23
click at [306, 185] on div "Radon Kit Fees: $ 0.00" at bounding box center [636, 207] width 843 height 52
click at [84, 188] on div "Customer Information" at bounding box center [74, 187] width 77 height 8
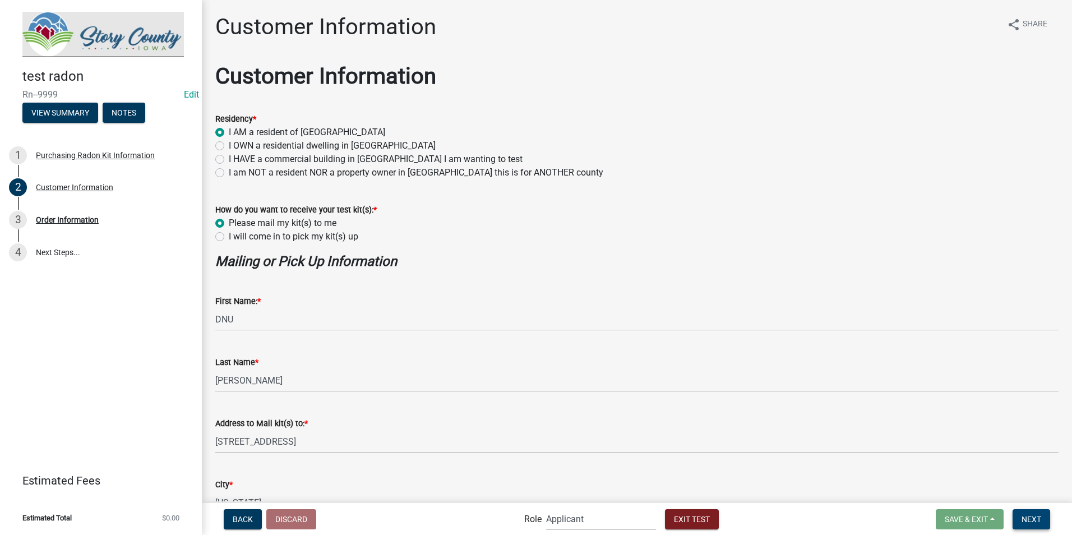
click at [1030, 519] on span "Next" at bounding box center [1031, 518] width 20 height 9
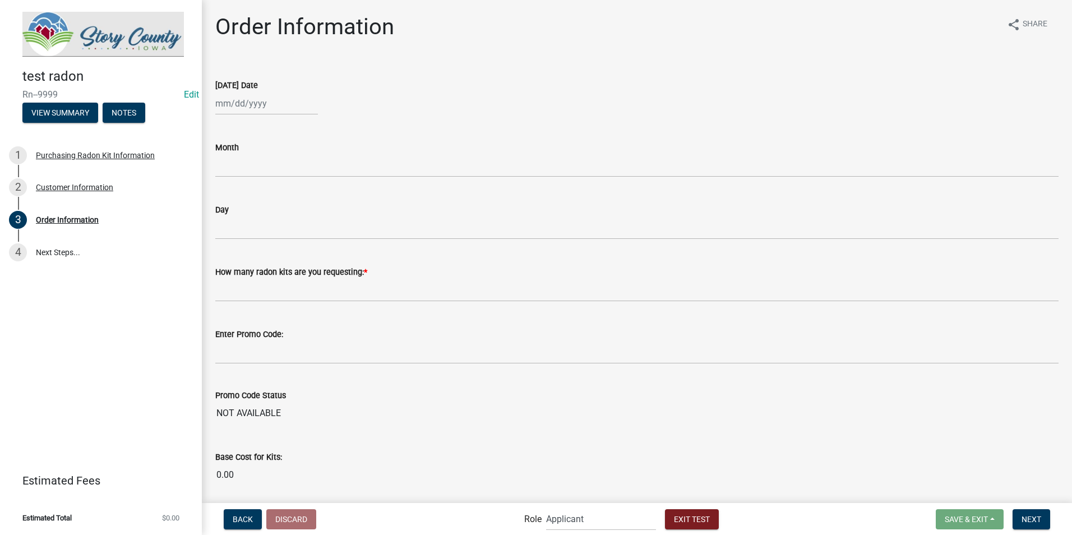
click at [258, 108] on div at bounding box center [266, 103] width 103 height 23
select select "9"
select select "2025"
type input "07/02/2025"
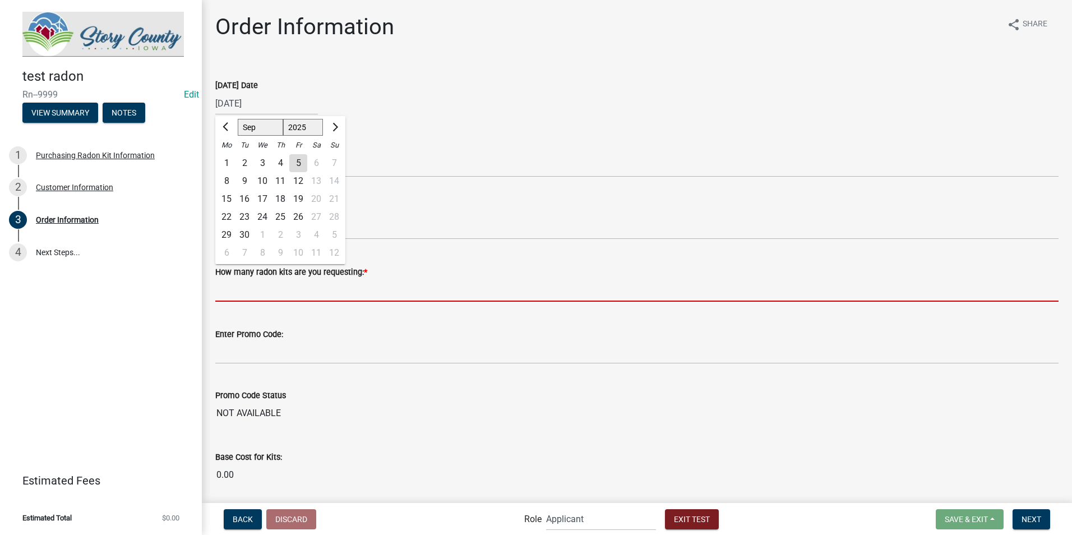
type input "2"
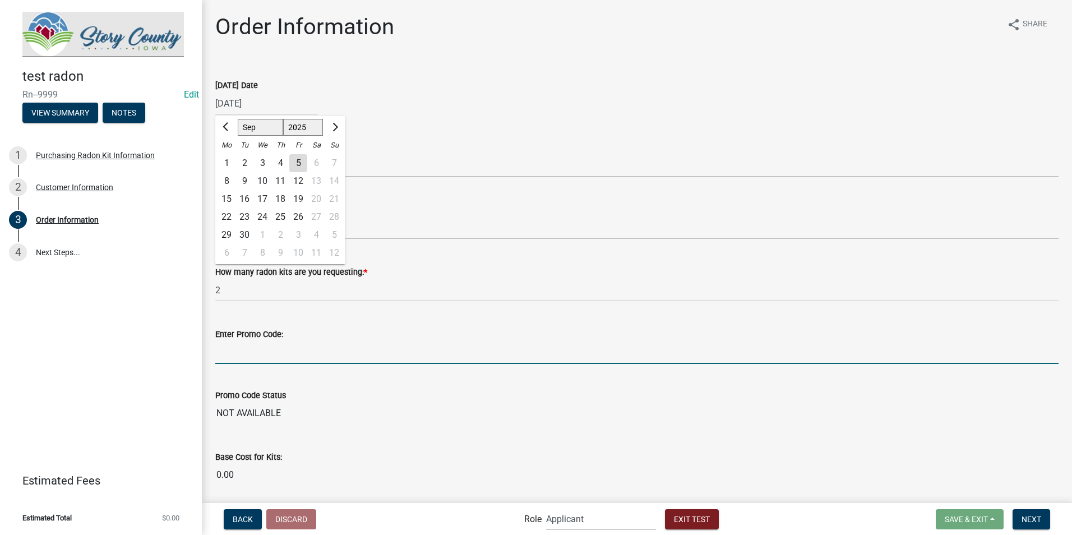
type input "radon"
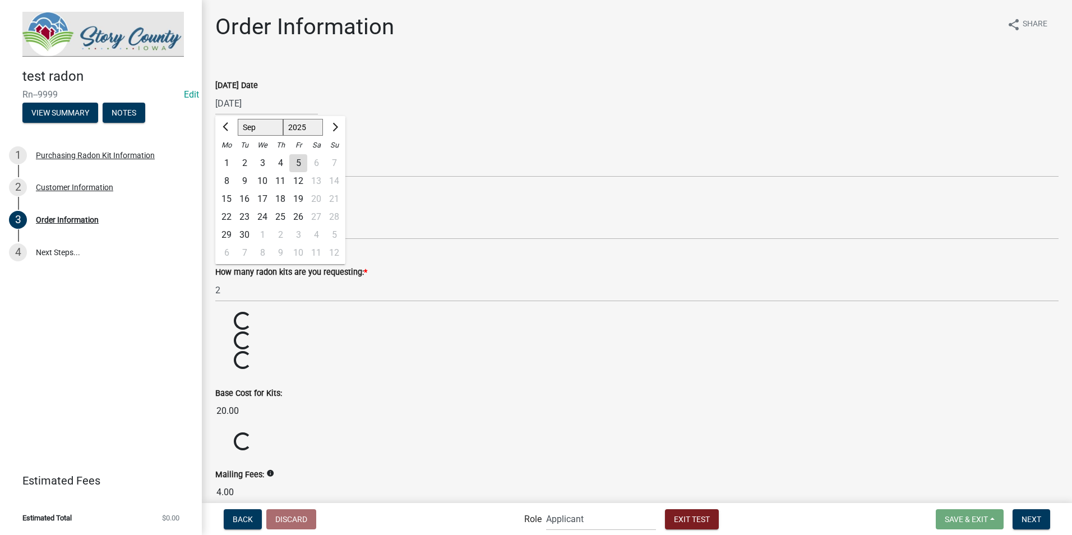
click at [525, 126] on div "Month 7" at bounding box center [636, 151] width 843 height 52
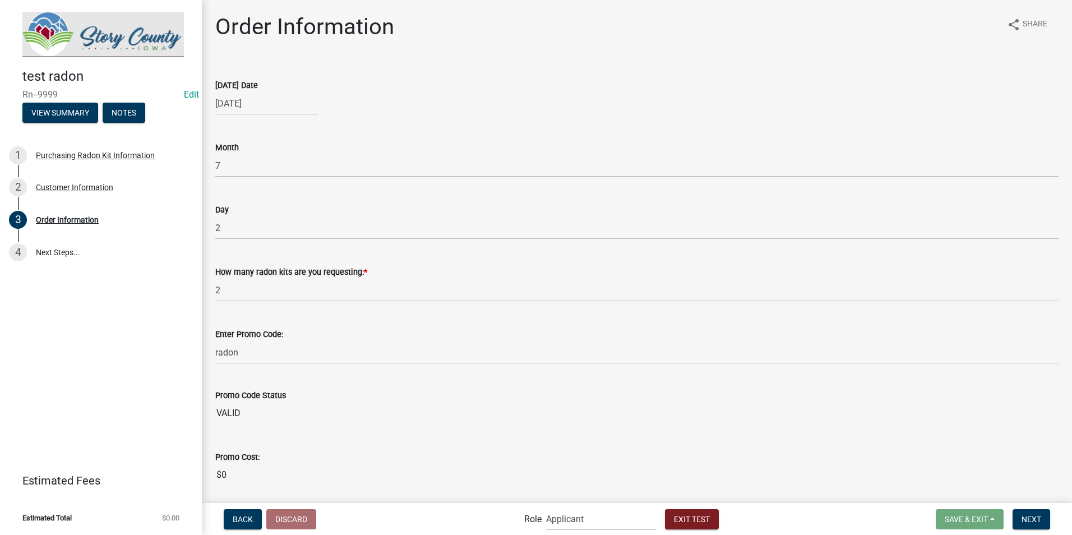
click at [230, 104] on div "07/02/2025" at bounding box center [266, 103] width 103 height 23
select select "7"
select select "2025"
click at [264, 198] on div "16" at bounding box center [262, 199] width 18 height 18
type input "07/16/2025"
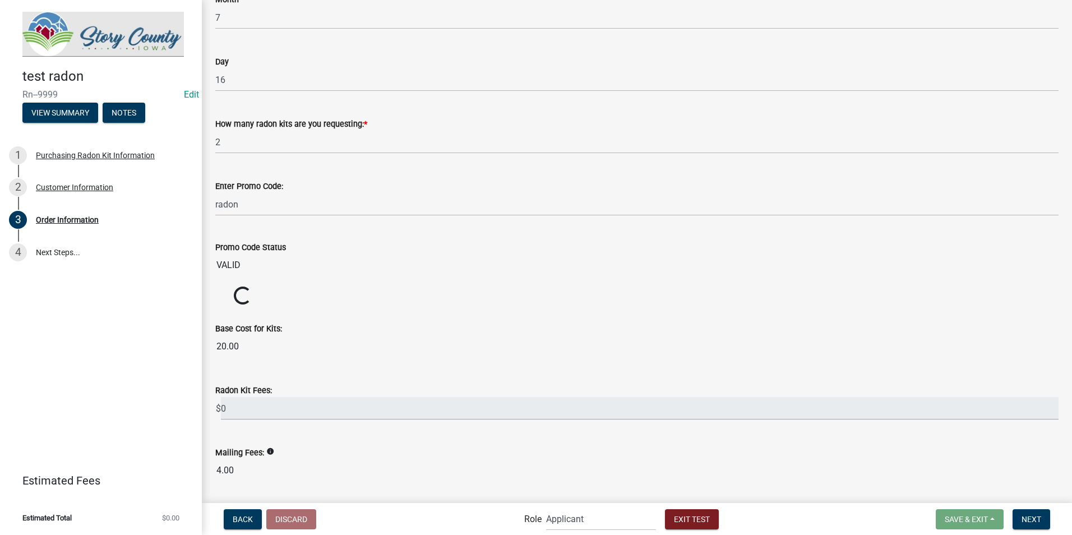
scroll to position [334, 0]
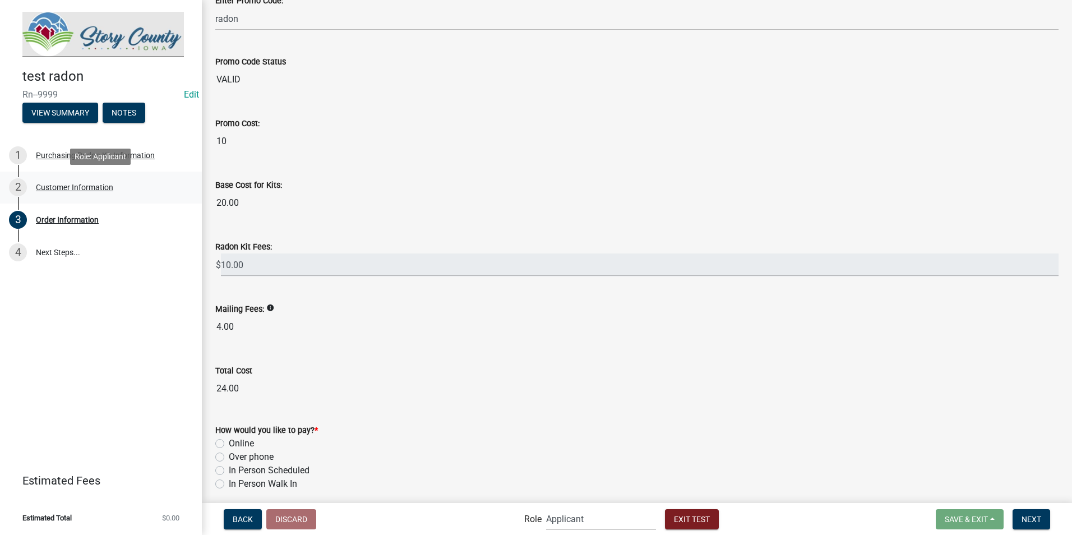
click at [57, 187] on div "Customer Information" at bounding box center [74, 187] width 77 height 8
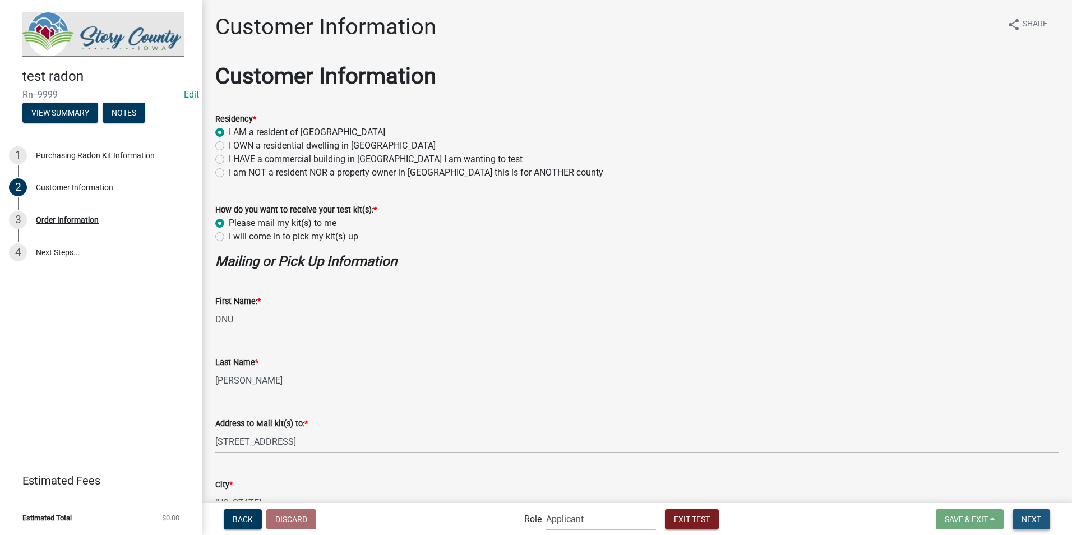
click at [1029, 518] on span "Next" at bounding box center [1031, 518] width 20 height 9
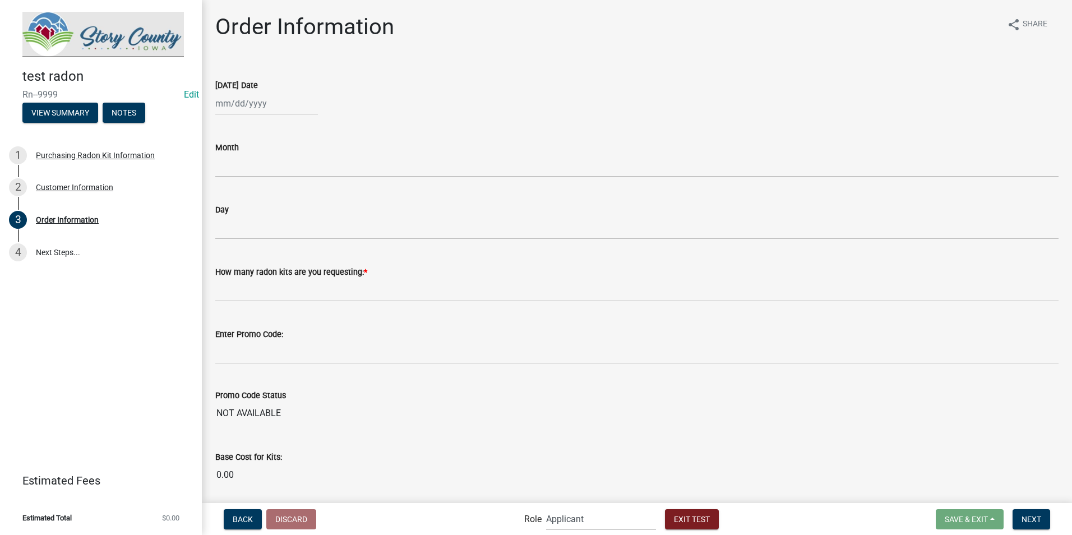
click at [230, 111] on div at bounding box center [266, 103] width 103 height 23
select select "9"
select select "2025"
click at [220, 106] on input "[DATE] Date" at bounding box center [266, 103] width 103 height 23
click at [325, 85] on div "[DATE] Date" at bounding box center [636, 84] width 843 height 13
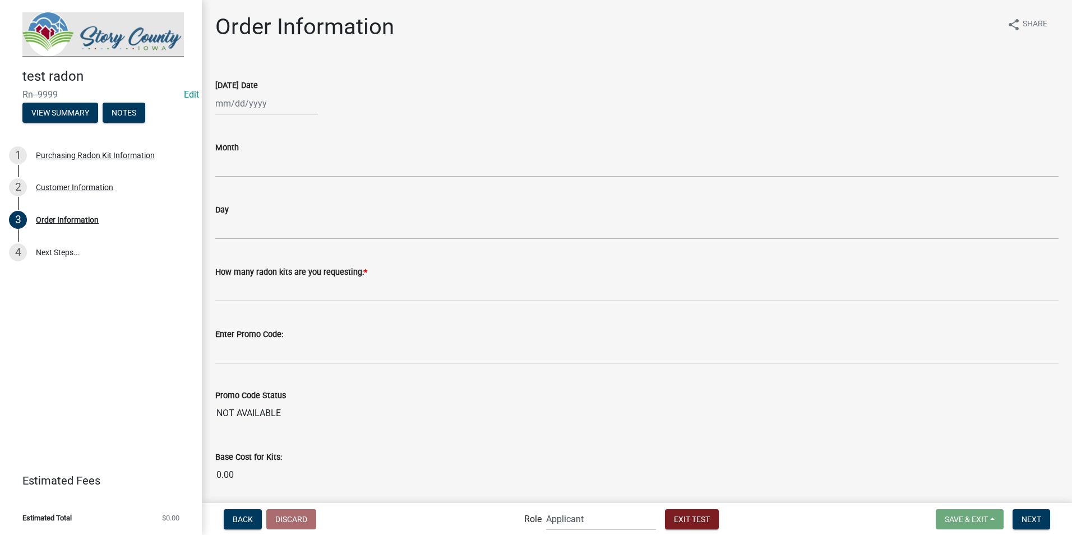
select select "9"
select select "2025"
click at [309, 114] on div "Jan Feb Mar Apr May Jun Jul Aug Sep Oct Nov Dec 2024 2025 2026 Mo Tu We Th Fr S…" at bounding box center [266, 103] width 103 height 23
click at [262, 200] on div "17" at bounding box center [262, 199] width 18 height 18
type input "09/17/2025"
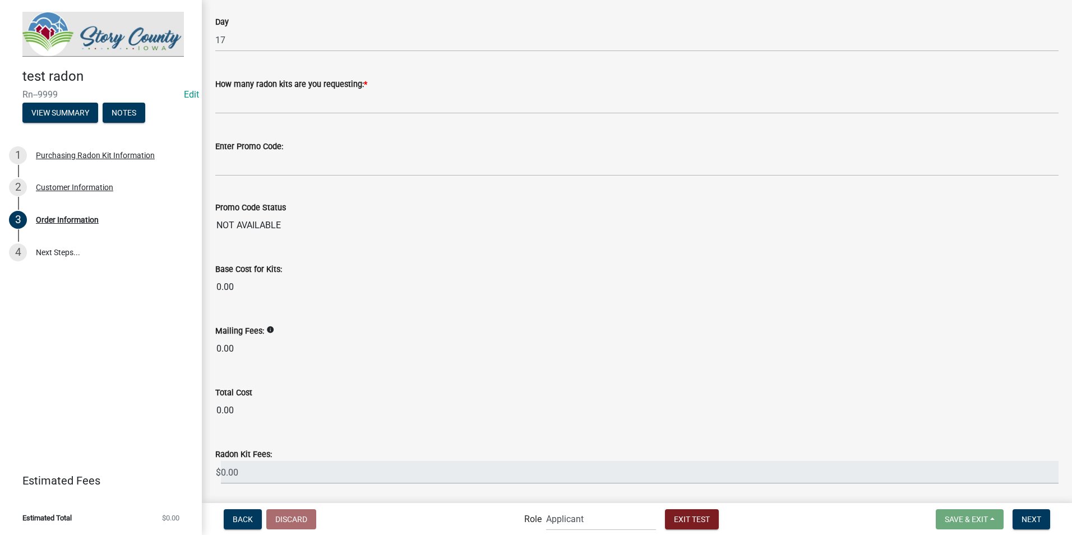
scroll to position [168, 0]
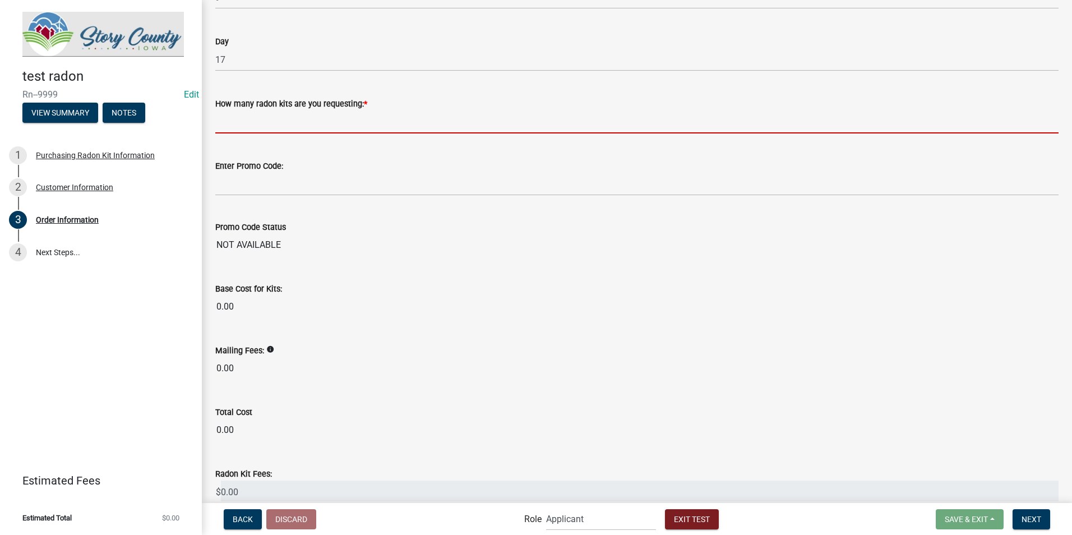
click at [364, 123] on input "text" at bounding box center [636, 121] width 843 height 23
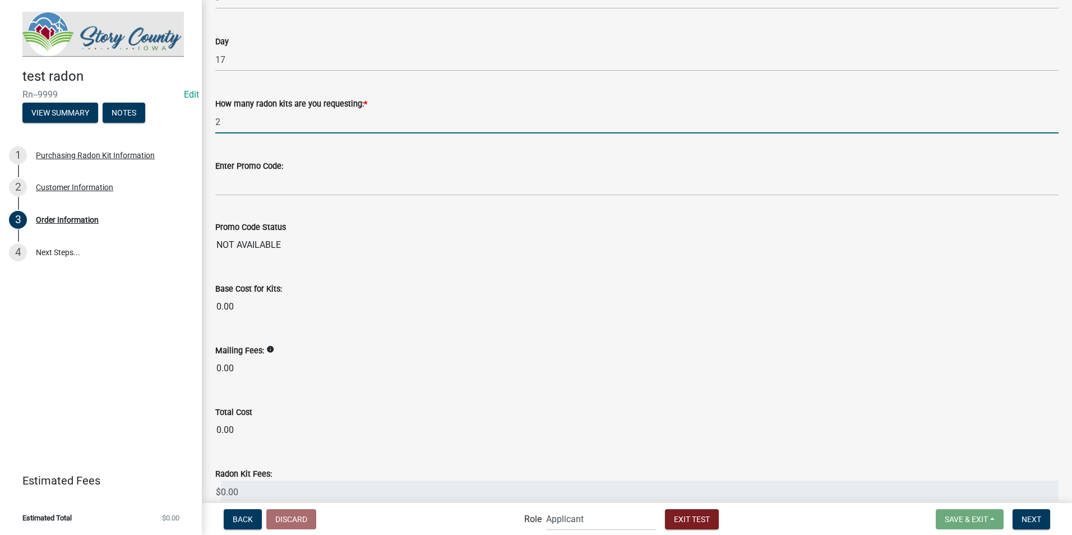
type input "2"
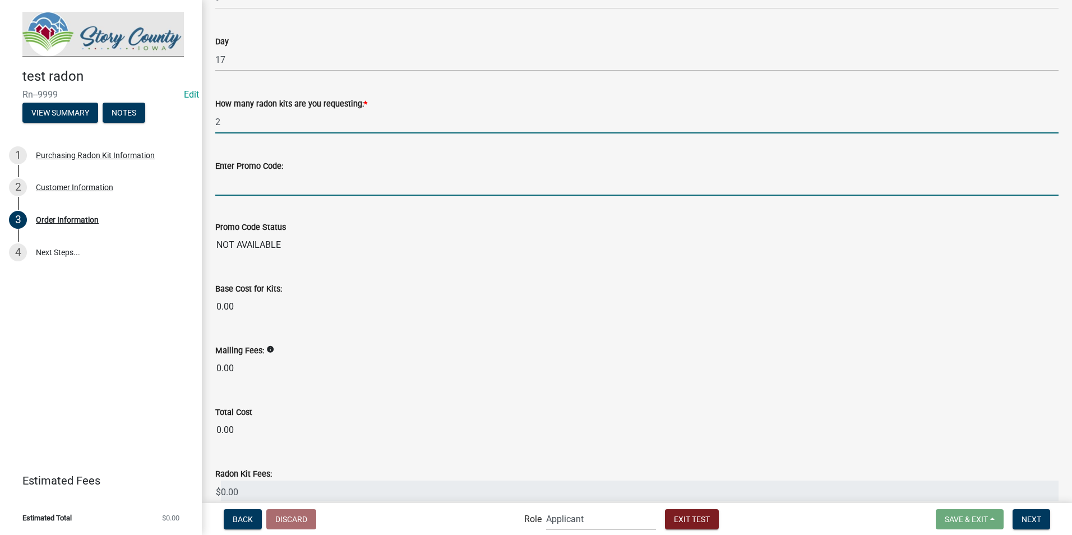
click at [281, 189] on input "Enter Promo Code:" at bounding box center [636, 184] width 843 height 23
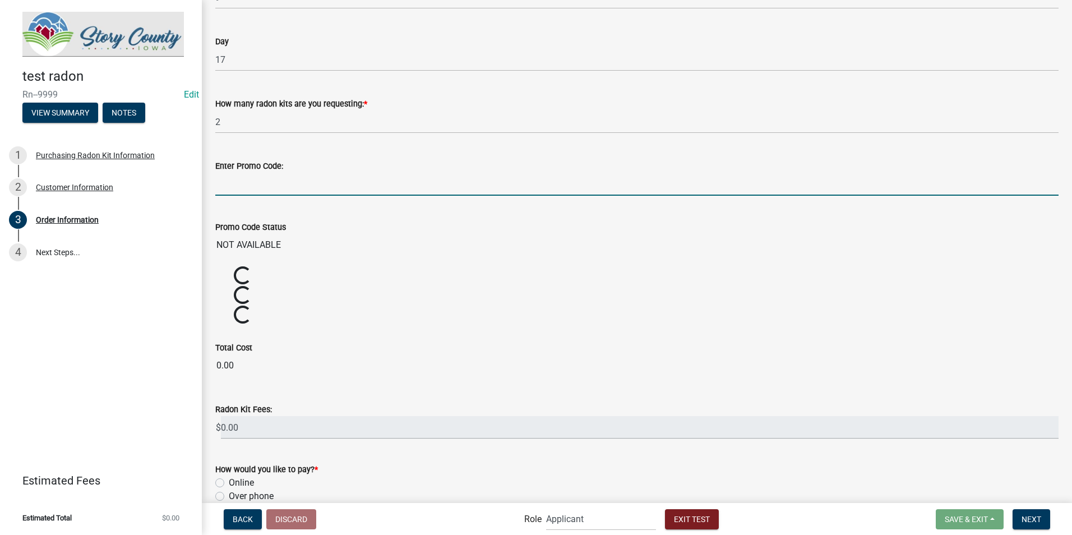
type input "radon"
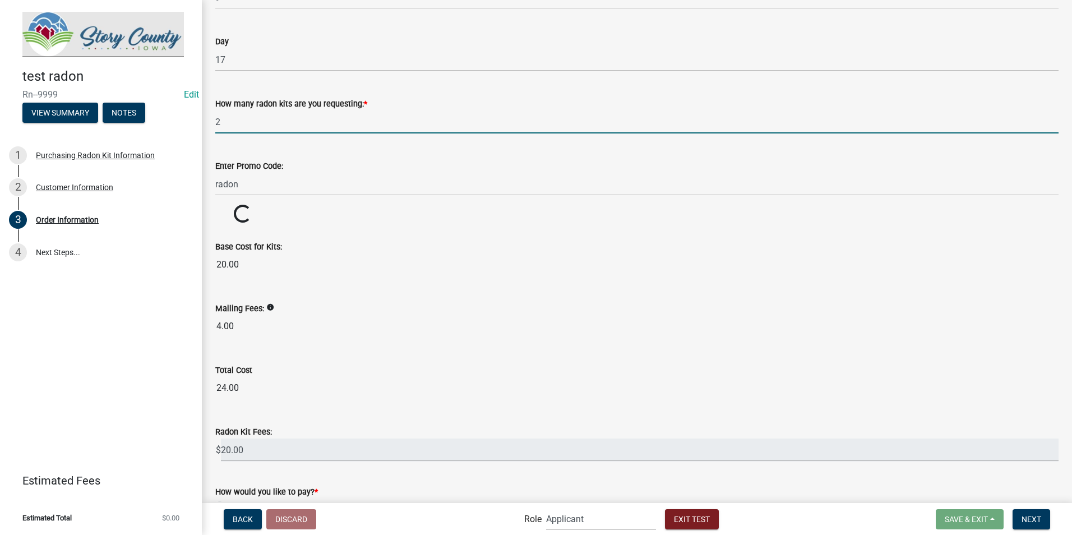
click at [366, 127] on input "2" at bounding box center [636, 121] width 843 height 23
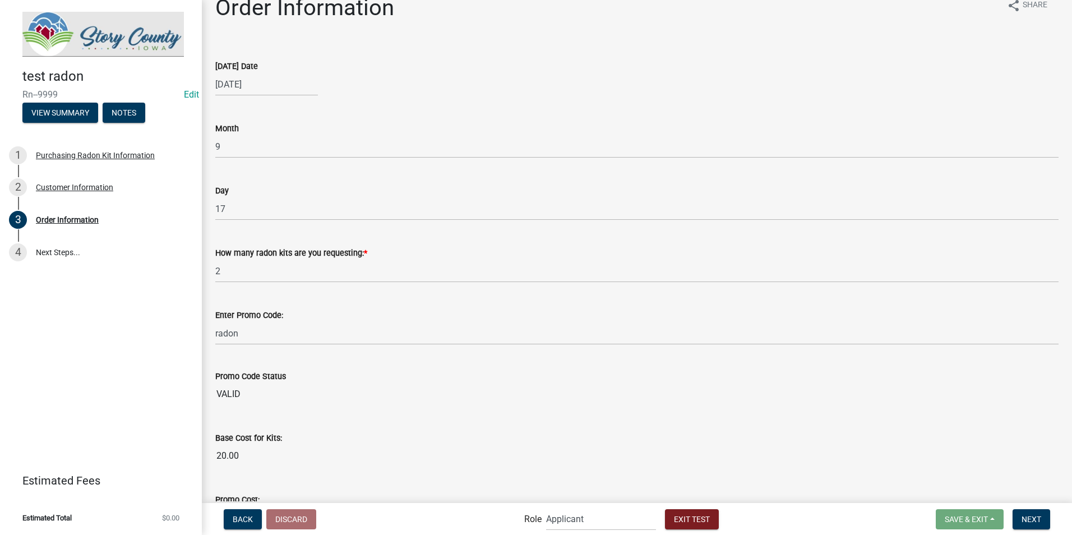
scroll to position [0, 0]
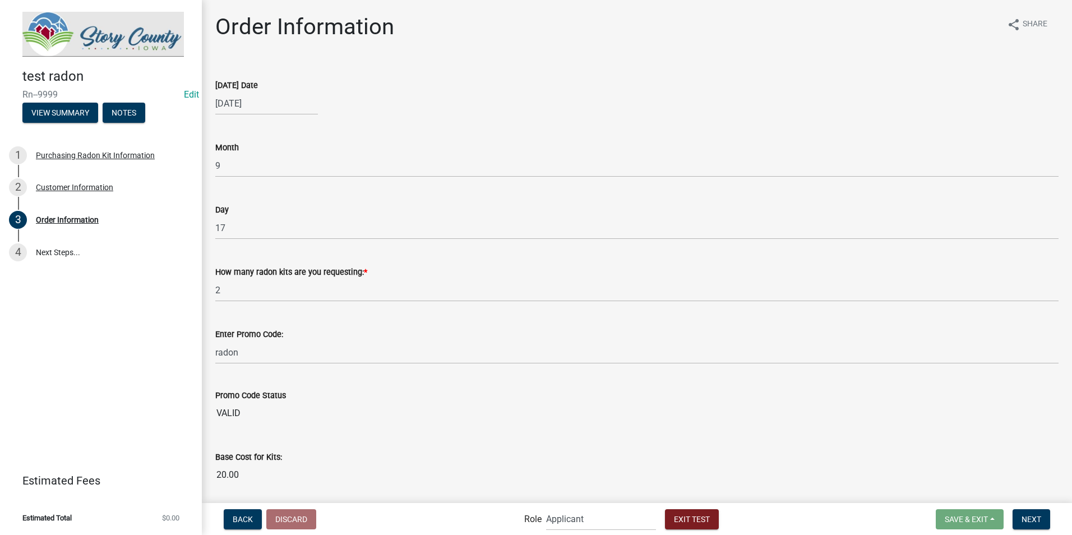
click at [263, 106] on div "09/17/2025" at bounding box center [266, 103] width 103 height 23
select select "9"
select select "2025"
click at [247, 125] on select "Jan Feb Mar Apr May Jun Jul Aug Sep Oct Nov Dec" at bounding box center [260, 127] width 45 height 17
select select "7"
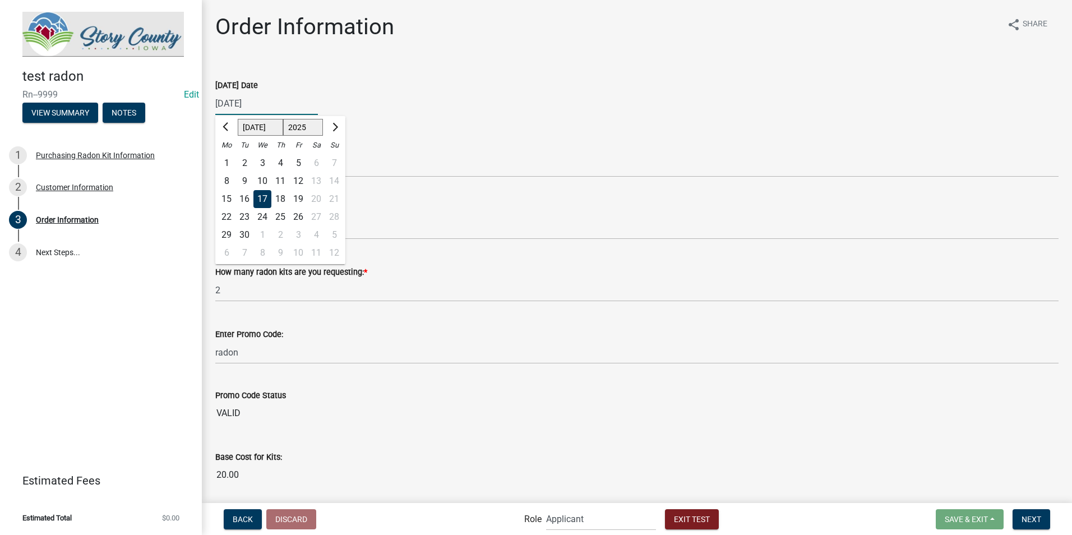
click at [238, 119] on select "Jan Feb Mar Apr May Jun Jul Aug Sep Oct Nov Dec" at bounding box center [260, 127] width 45 height 17
click at [422, 115] on wm-data-entity-input "Today's Date 09/17/2025 Jan Feb Mar Apr May Jun Jul Aug Sep Oct Nov Dec 2024 20…" at bounding box center [636, 94] width 843 height 62
click at [345, 139] on div "Month 9" at bounding box center [636, 151] width 843 height 52
click at [68, 176] on link "2 Customer Information" at bounding box center [101, 188] width 202 height 33
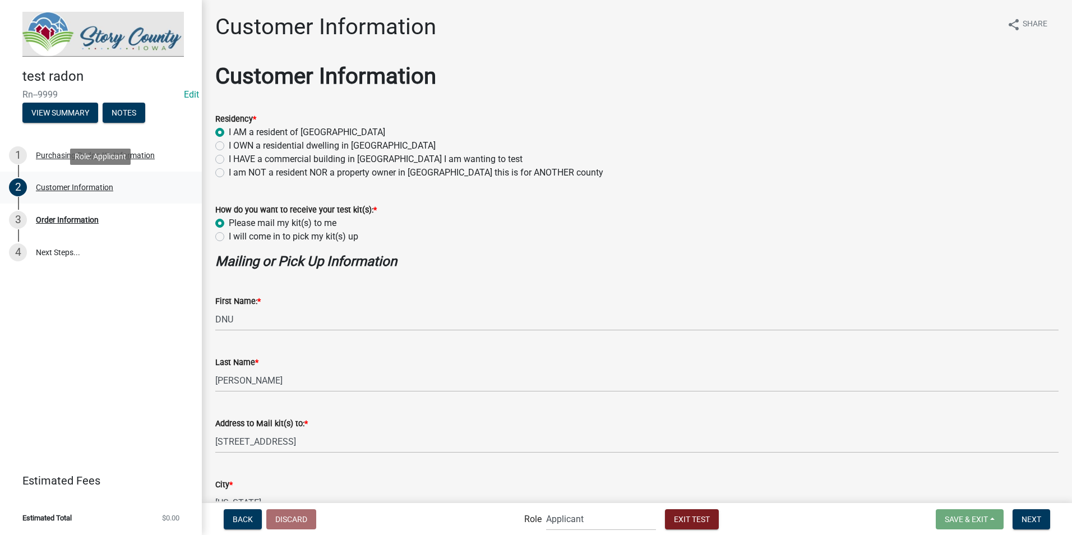
click at [68, 184] on div "Customer Information" at bounding box center [74, 187] width 77 height 8
click at [1038, 527] on button "Next" at bounding box center [1031, 519] width 38 height 20
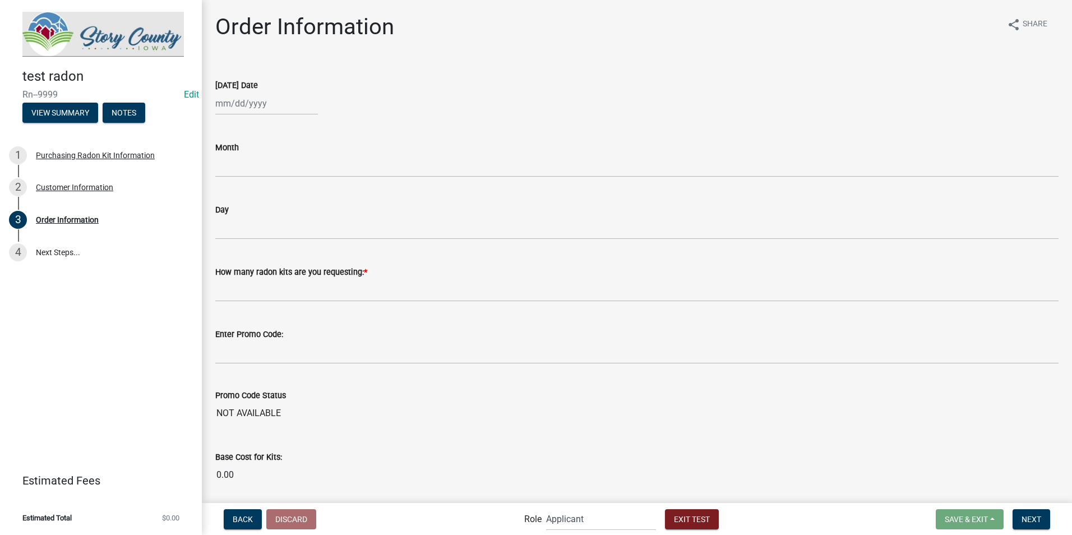
click at [237, 107] on div at bounding box center [266, 103] width 103 height 23
select select "9"
select select "2025"
click at [369, 99] on div "Jan Feb Mar Apr May Jun Jul Aug Sep Oct Nov Dec 2024 2025 2026 Mo Tu We Th Fr S…" at bounding box center [636, 103] width 843 height 23
click at [490, 84] on div "[DATE] Date" at bounding box center [636, 84] width 843 height 13
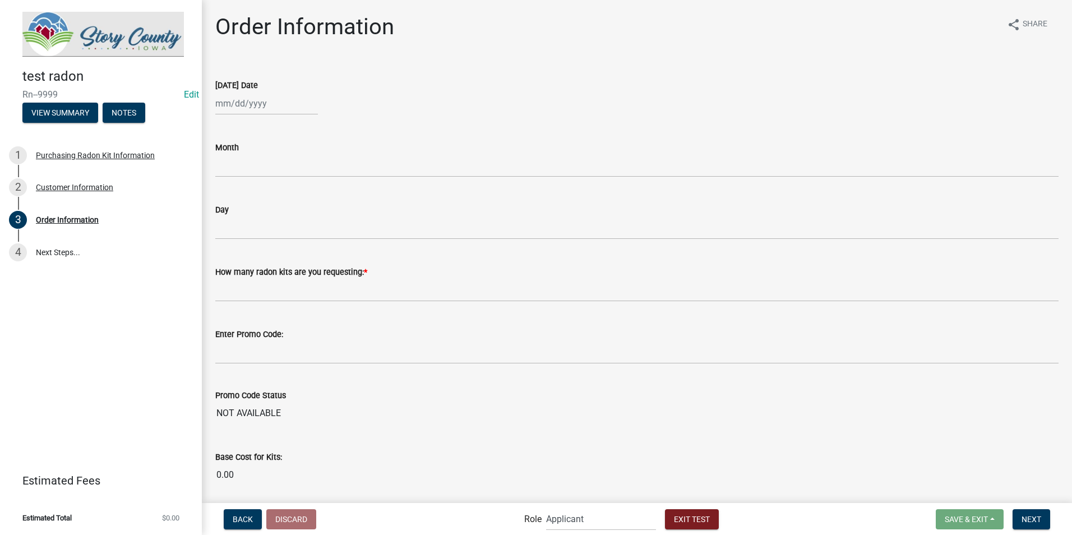
select select "9"
select select "2025"
click at [311, 110] on div "Jan Feb Mar Apr May Jun Jul Aug Sep Oct Nov Dec 2024 2025 2026 Mo Tu We Th Fr S…" at bounding box center [266, 103] width 103 height 23
click at [260, 121] on select "Jan Feb Mar Apr May Jun Jul Aug Sep Oct Nov Dec" at bounding box center [260, 127] width 45 height 17
select select "7"
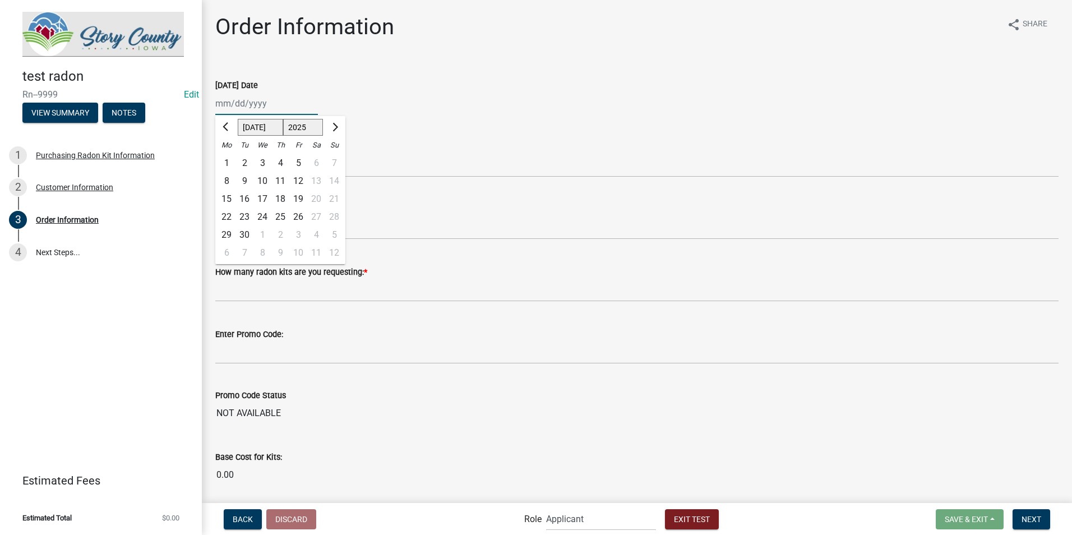
click at [238, 119] on select "Jan Feb Mar Apr May Jun Jul Aug Sep Oct Nov Dec" at bounding box center [260, 127] width 45 height 17
click at [261, 194] on div "16" at bounding box center [262, 199] width 18 height 18
type input "07/16/2025"
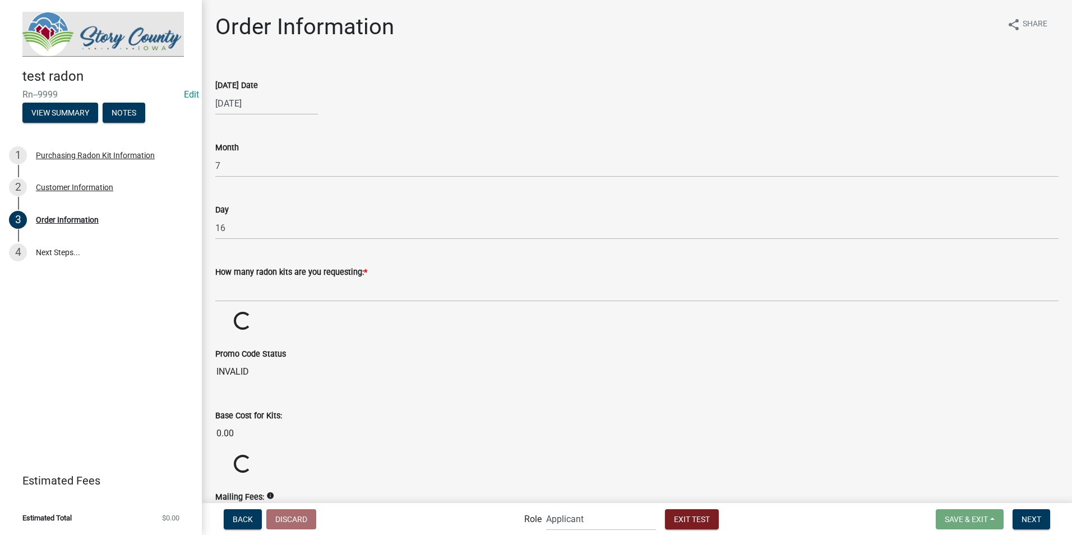
click at [524, 202] on div "Day 16" at bounding box center [636, 213] width 843 height 52
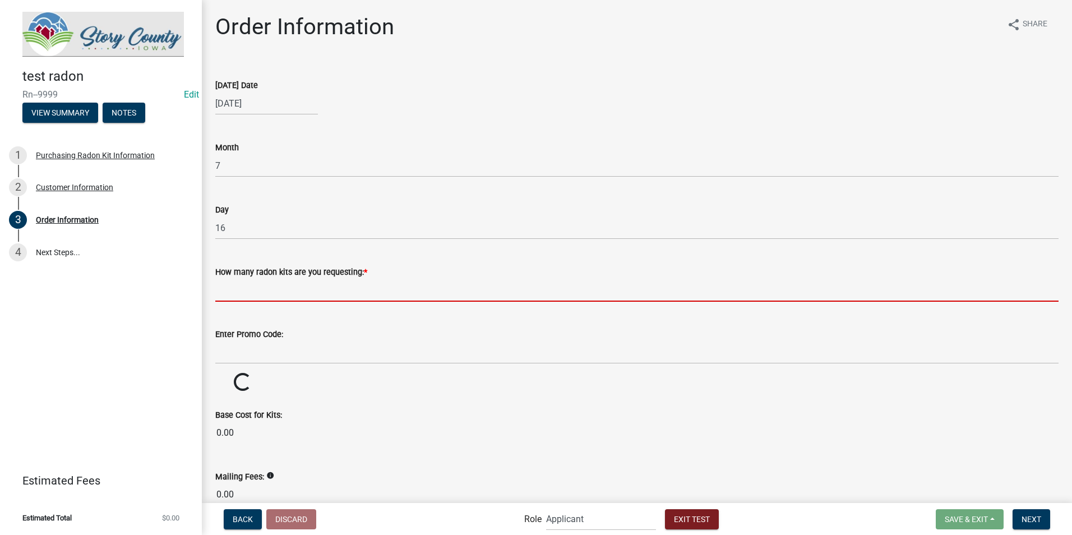
click at [292, 297] on input "text" at bounding box center [636, 290] width 843 height 23
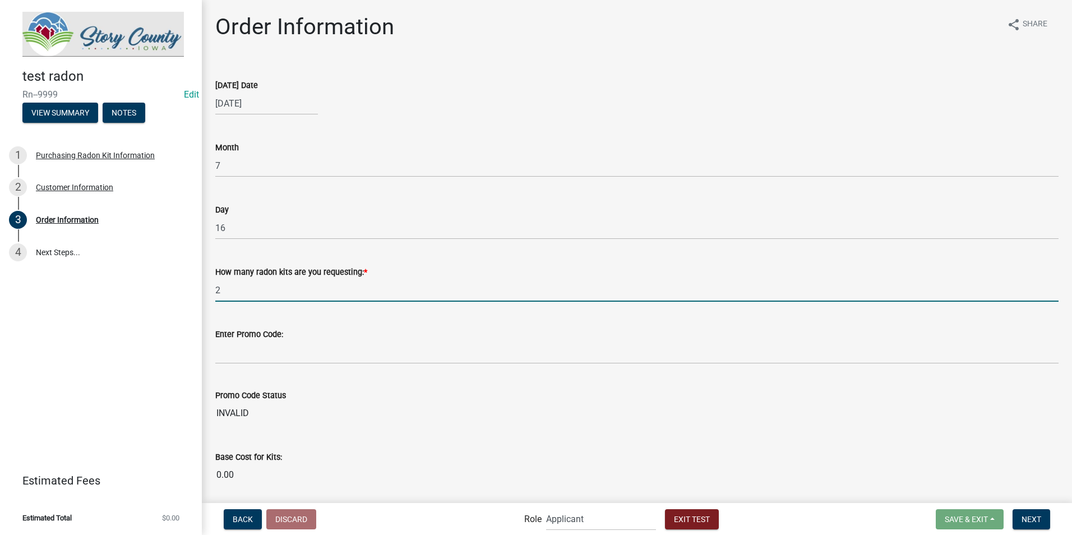
type input "2"
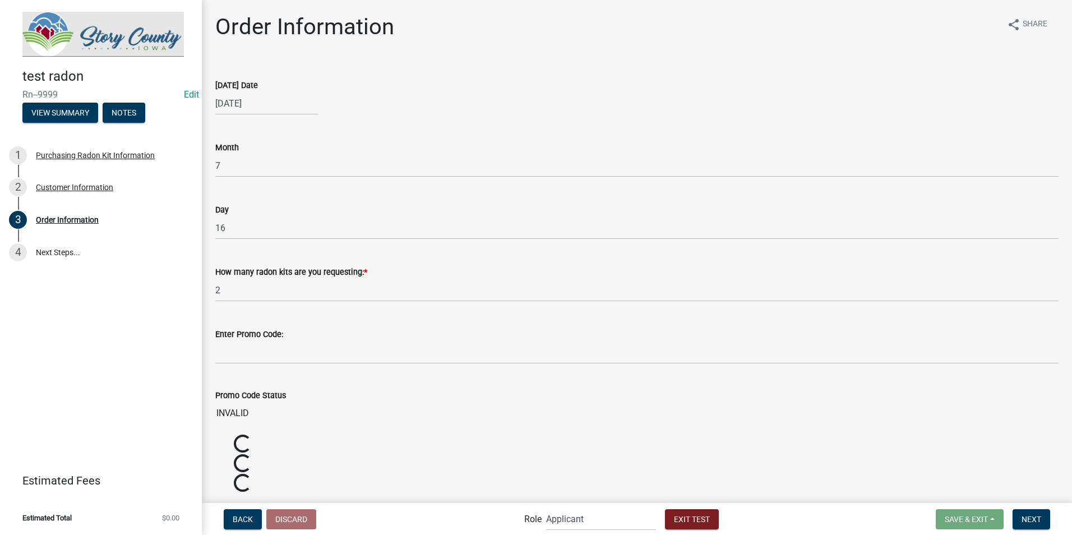
click at [418, 151] on div "Month" at bounding box center [636, 147] width 843 height 13
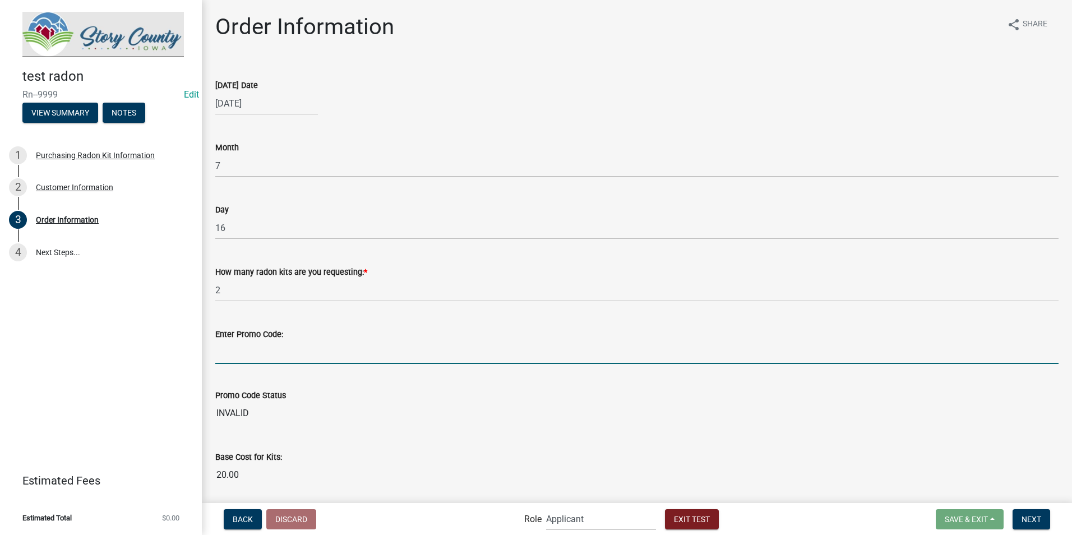
click at [265, 356] on input "Enter Promo Code:" at bounding box center [636, 352] width 843 height 23
type input "radon"
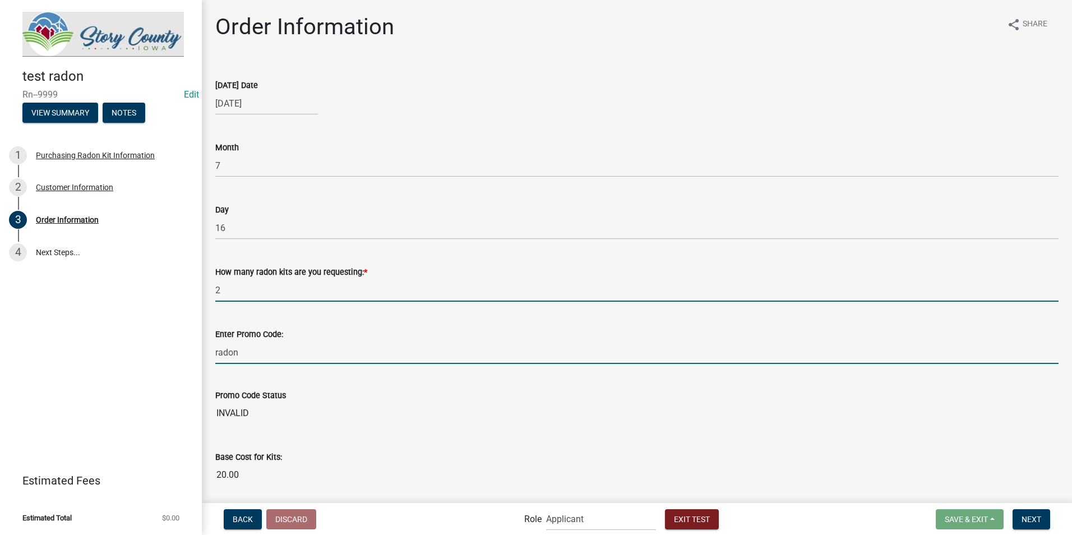
click at [308, 298] on input "2" at bounding box center [636, 290] width 843 height 23
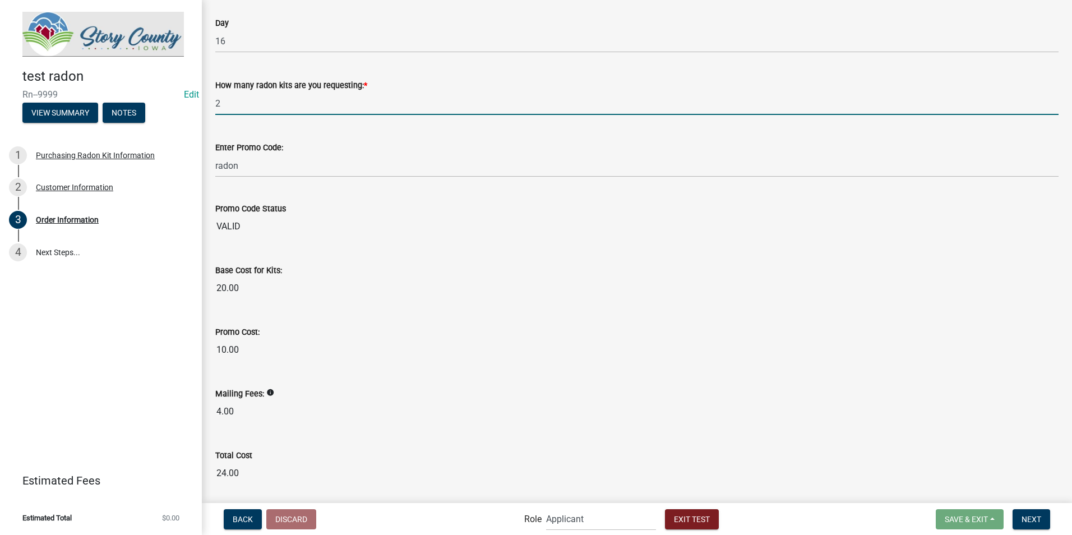
scroll to position [168, 0]
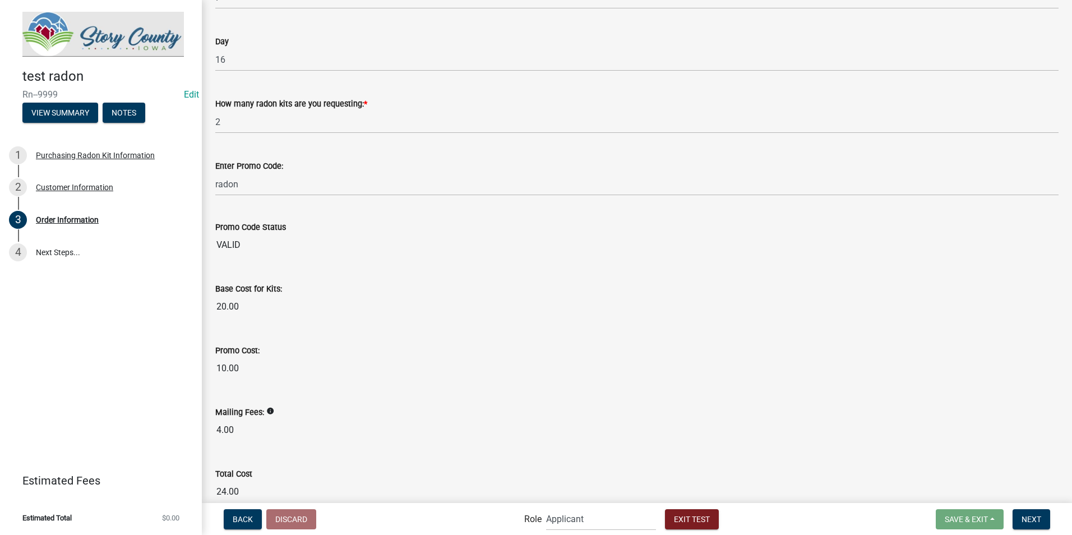
click at [489, 282] on div "Base Cost for Kits:" at bounding box center [636, 288] width 843 height 13
drag, startPoint x: 81, startPoint y: 184, endPoint x: 90, endPoint y: 189, distance: 10.5
click at [81, 184] on div "Customer Information" at bounding box center [74, 187] width 77 height 8
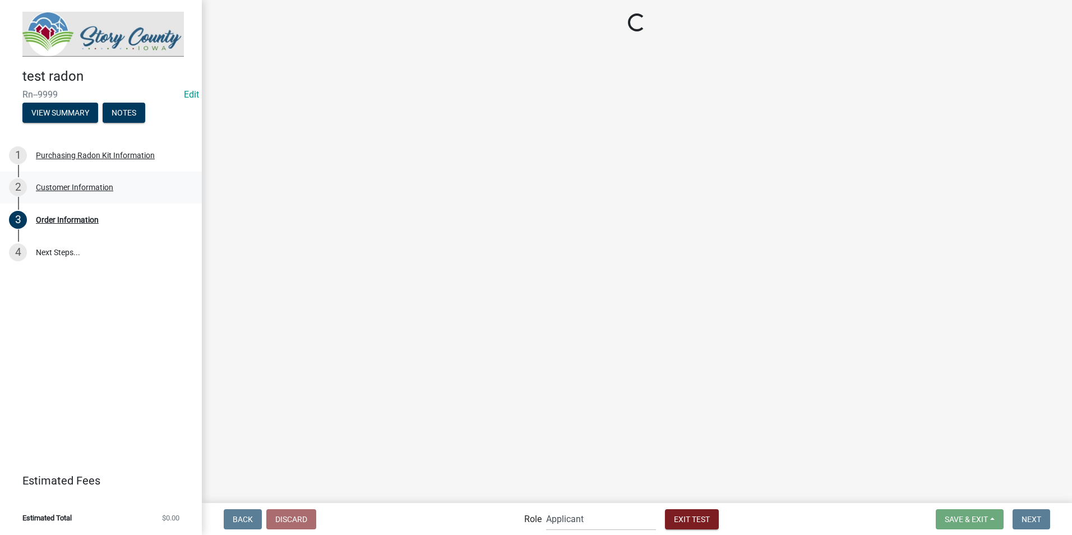
scroll to position [0, 0]
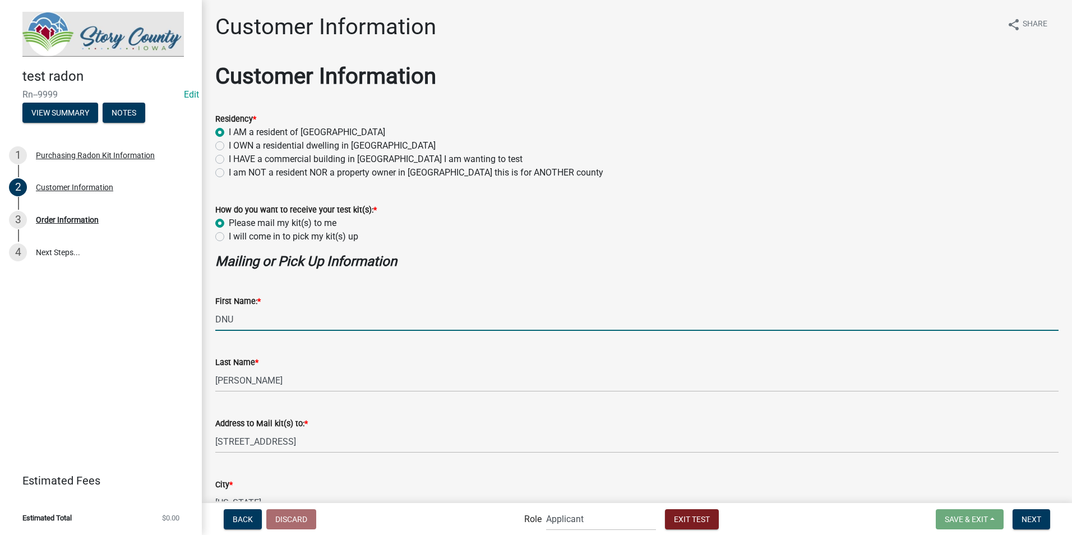
click at [243, 321] on input "DNU" at bounding box center [636, 319] width 843 height 23
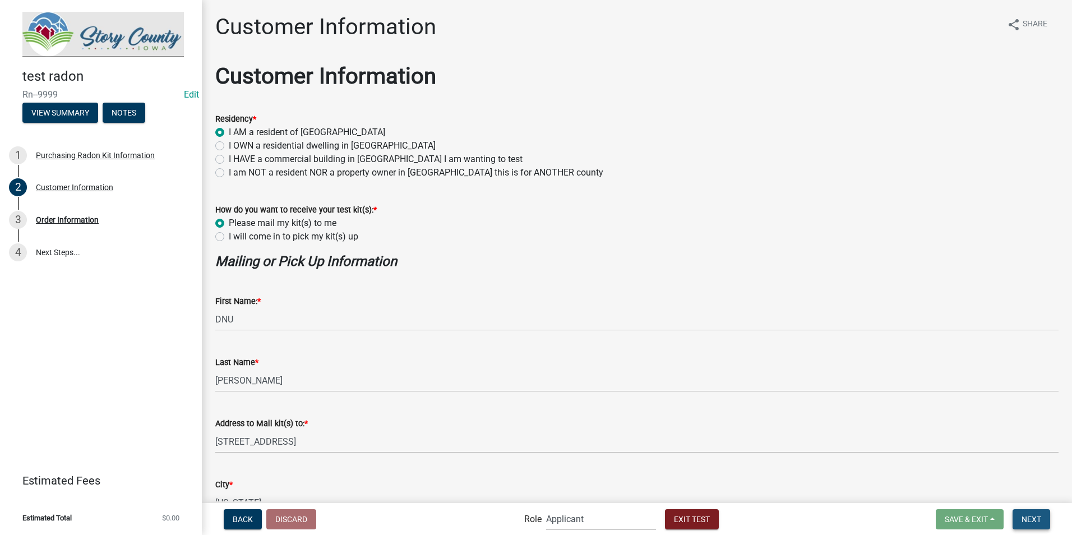
click at [1035, 525] on button "Next" at bounding box center [1031, 519] width 38 height 20
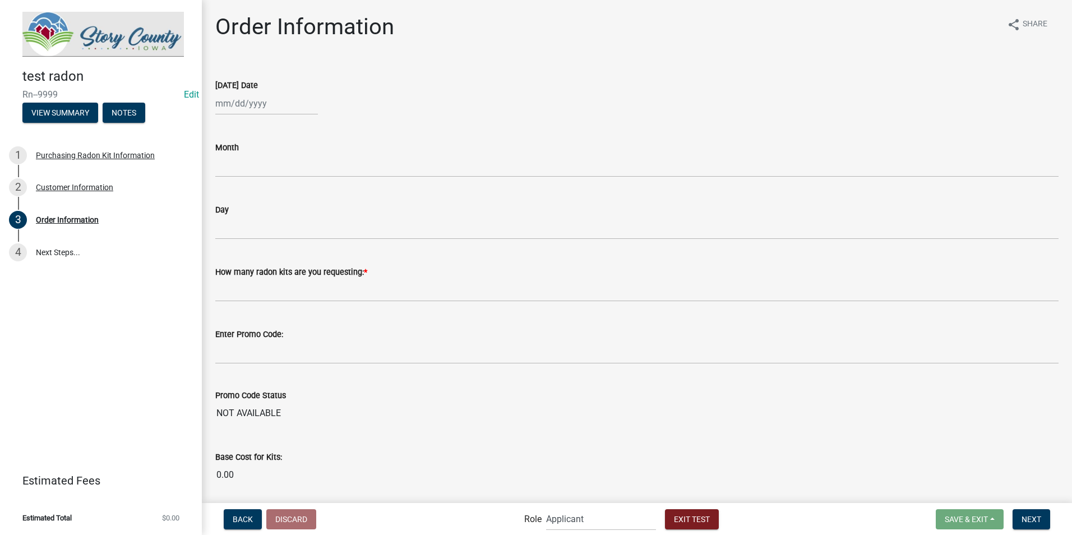
select select "9"
select select "2025"
click at [225, 108] on div "Jan Feb Mar Apr May Jun Jul Aug Sep Oct Nov Dec 2024 2025 2026 Mo Tu We Th Fr S…" at bounding box center [266, 103] width 103 height 23
click at [209, 130] on div "Month" at bounding box center [637, 151] width 860 height 52
click at [280, 108] on div at bounding box center [266, 103] width 103 height 23
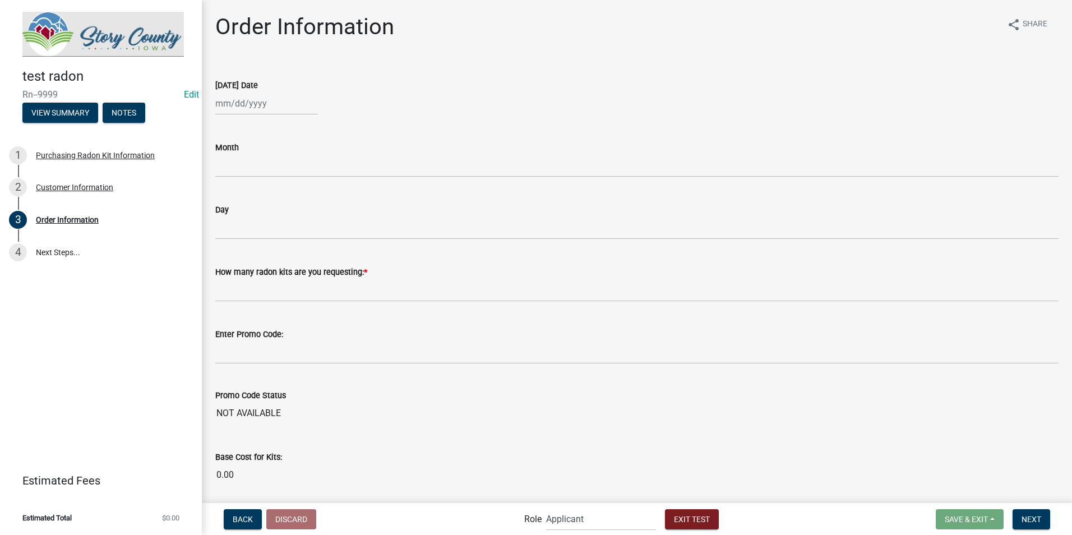
select select "9"
select select "2025"
click at [267, 131] on select "Jan Feb Mar Apr May Jun Jul Aug Sep Oct Nov Dec" at bounding box center [260, 127] width 45 height 17
select select "7"
click at [238, 119] on select "Jan Feb Mar Apr May Jun Jul Aug Sep Oct Nov Dec" at bounding box center [260, 127] width 45 height 17
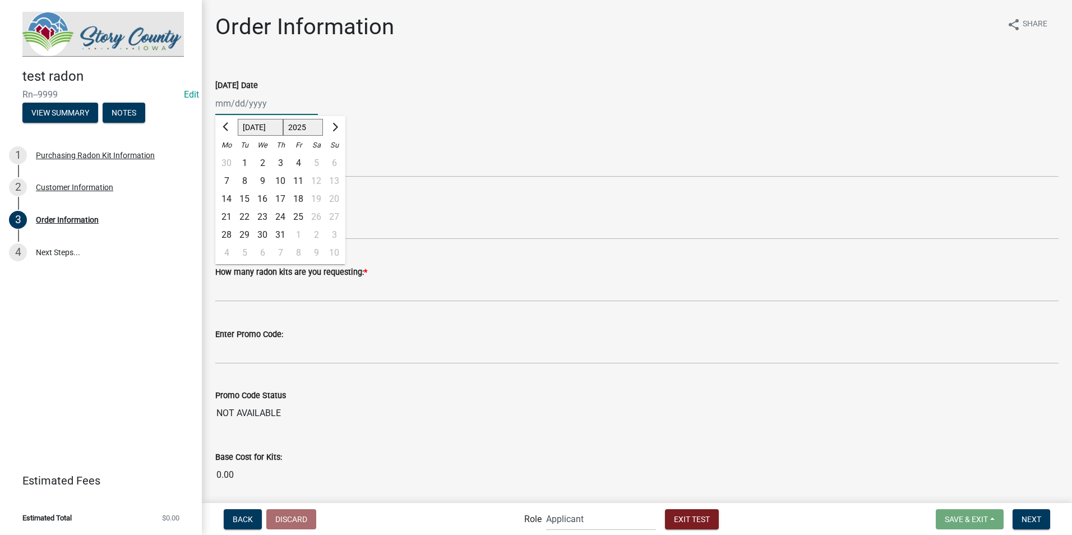
click at [310, 128] on select "2024 2025 2026" at bounding box center [303, 127] width 40 height 17
click at [263, 167] on div "2" at bounding box center [262, 163] width 18 height 18
type input "07/02/2025"
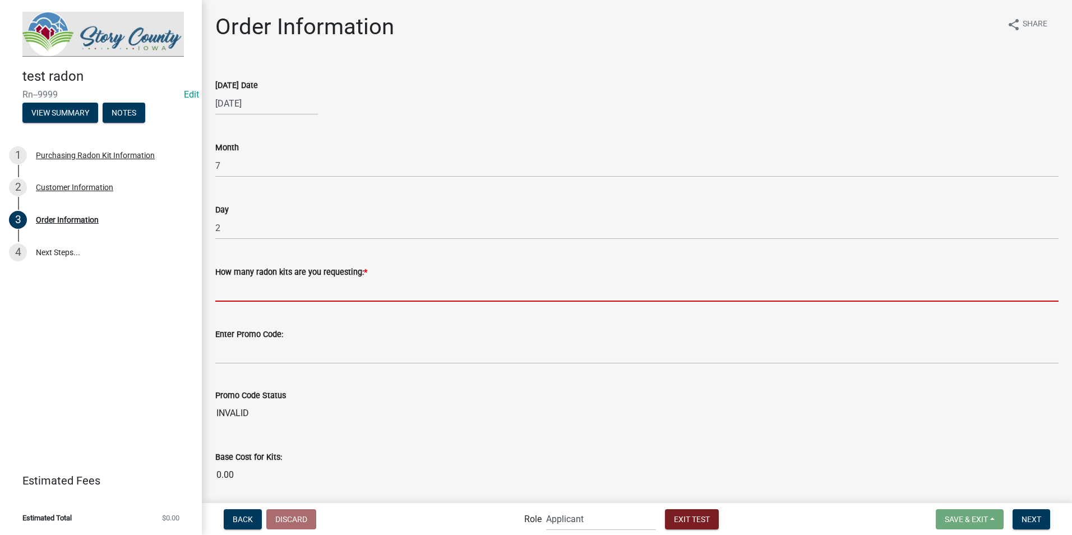
click at [279, 289] on input "text" at bounding box center [636, 290] width 843 height 23
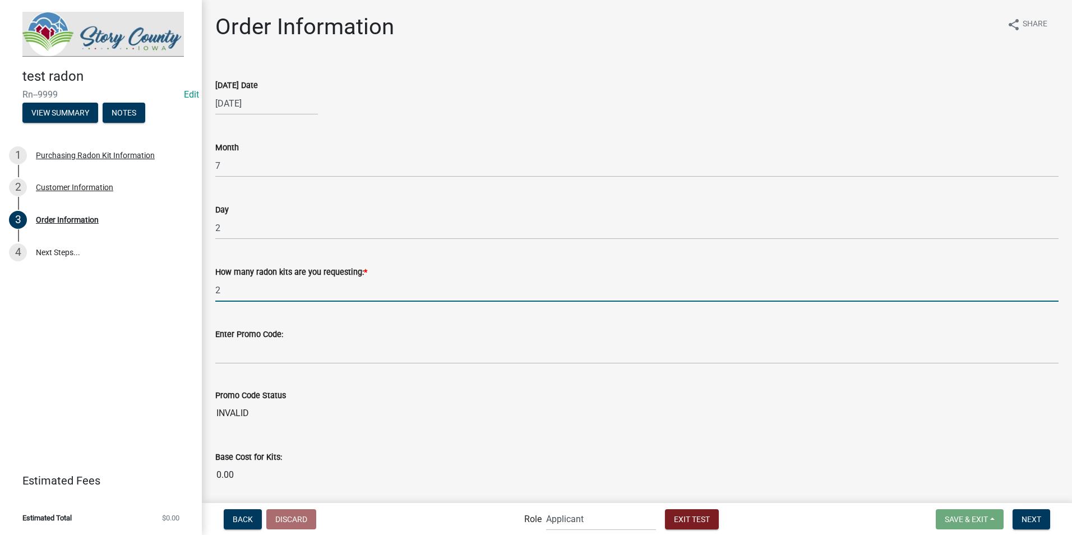
type input "2"
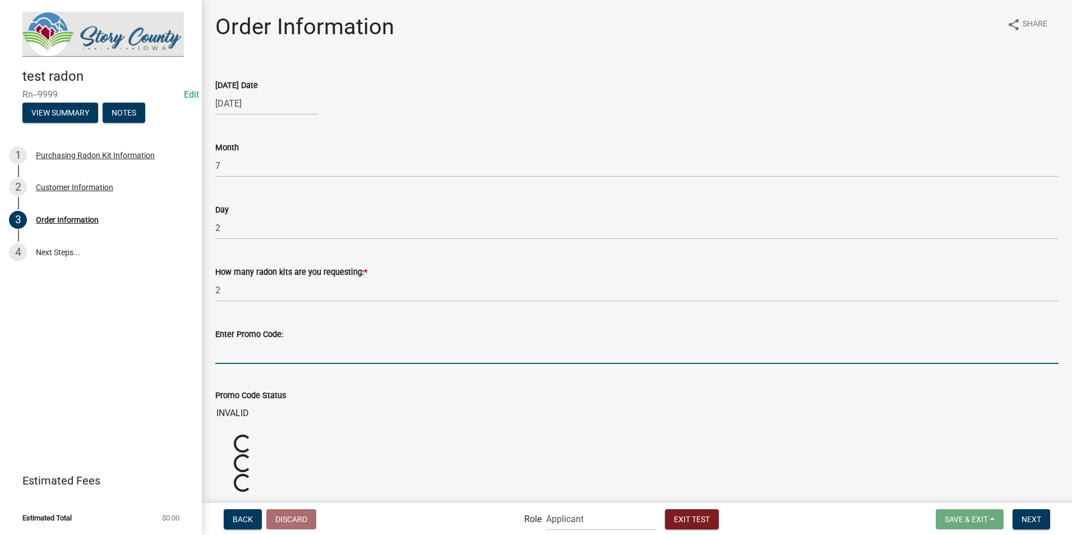
click at [244, 350] on input "Enter Promo Code:" at bounding box center [636, 352] width 843 height 23
type input "radon"
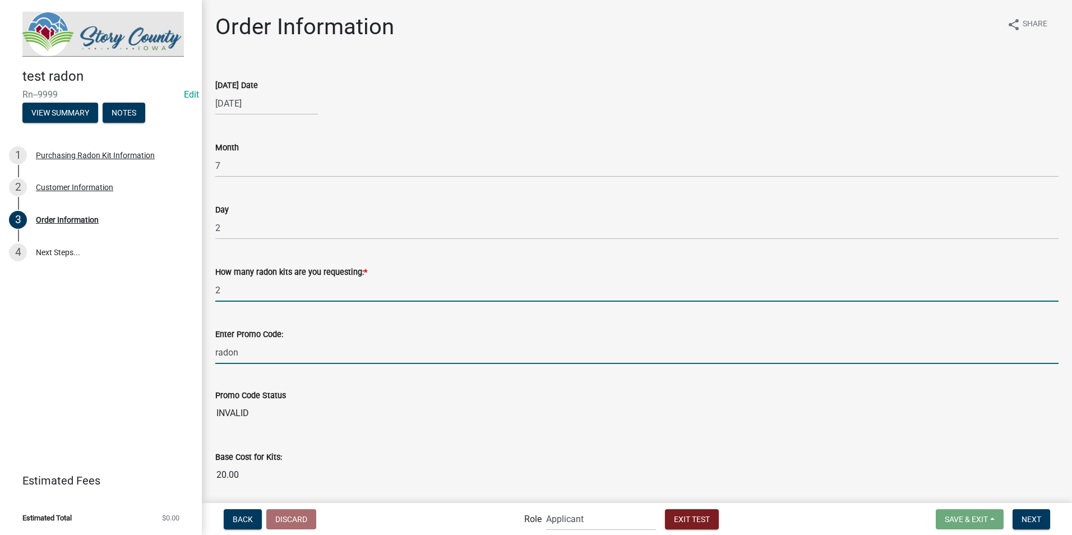
click at [357, 284] on input "2" at bounding box center [636, 290] width 843 height 23
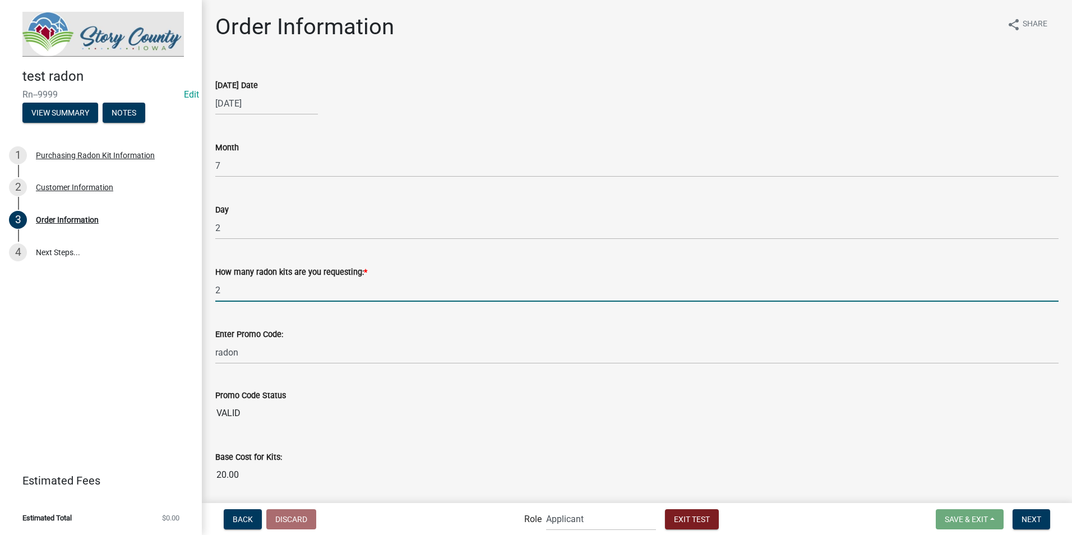
click at [270, 106] on div "07/02/2025" at bounding box center [266, 103] width 103 height 23
select select "7"
select select "2025"
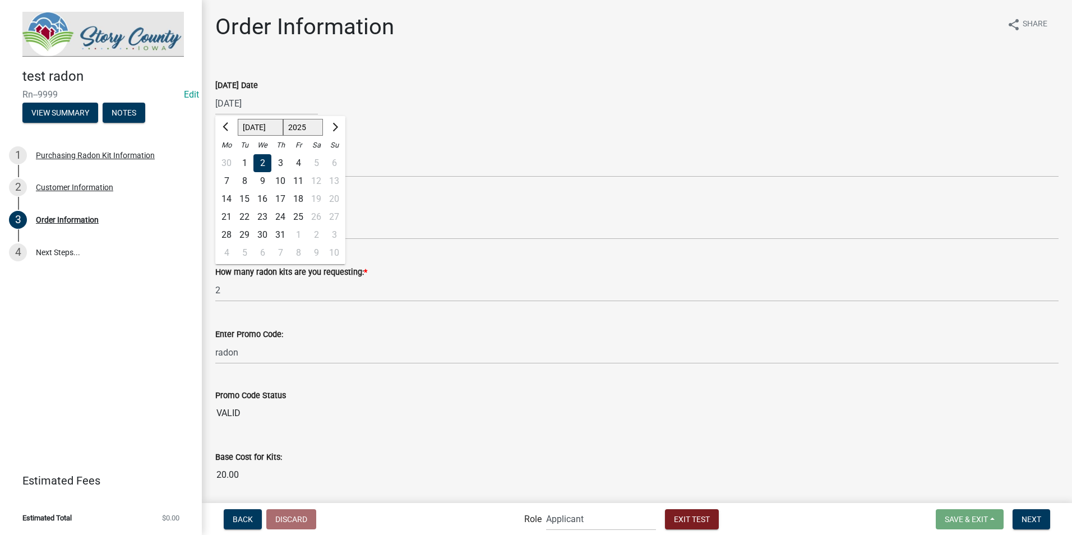
click at [263, 202] on div "16" at bounding box center [262, 199] width 18 height 18
type input "07/16/2025"
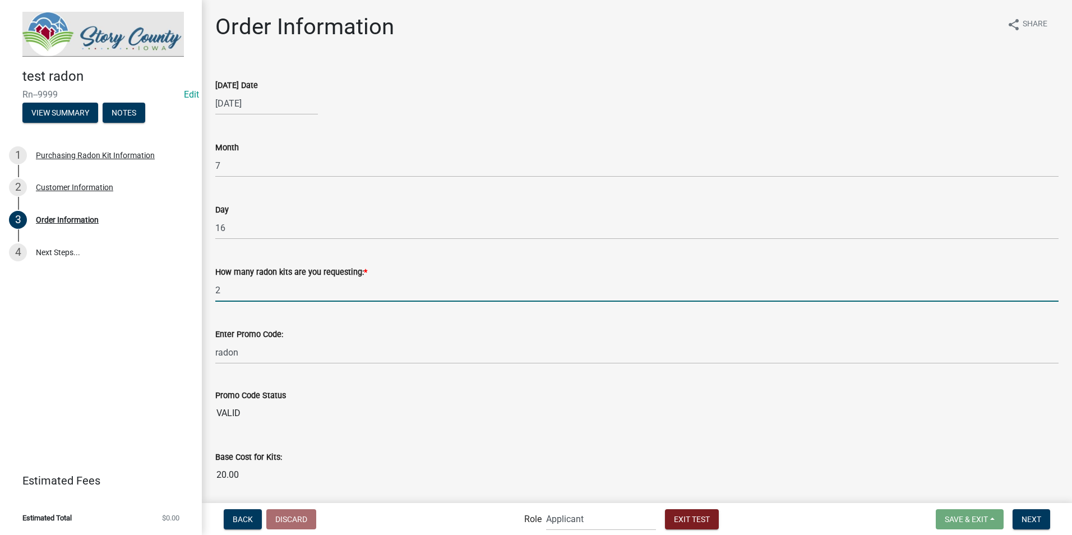
click at [405, 290] on input "2" at bounding box center [636, 290] width 843 height 23
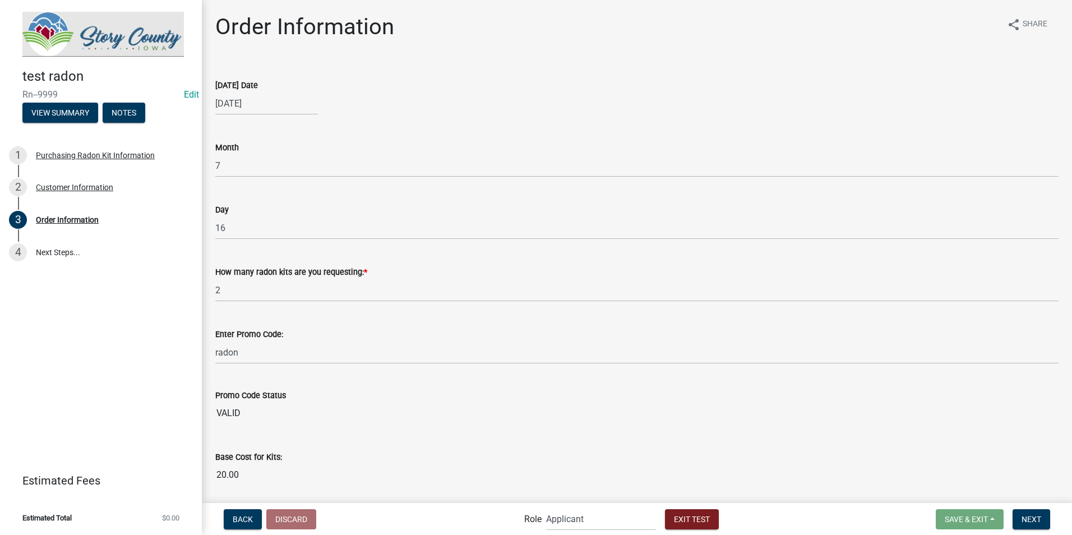
click at [281, 104] on div "07/16/2025" at bounding box center [266, 103] width 103 height 23
select select "7"
select select "2025"
click at [63, 186] on div "Customer Information" at bounding box center [74, 187] width 77 height 8
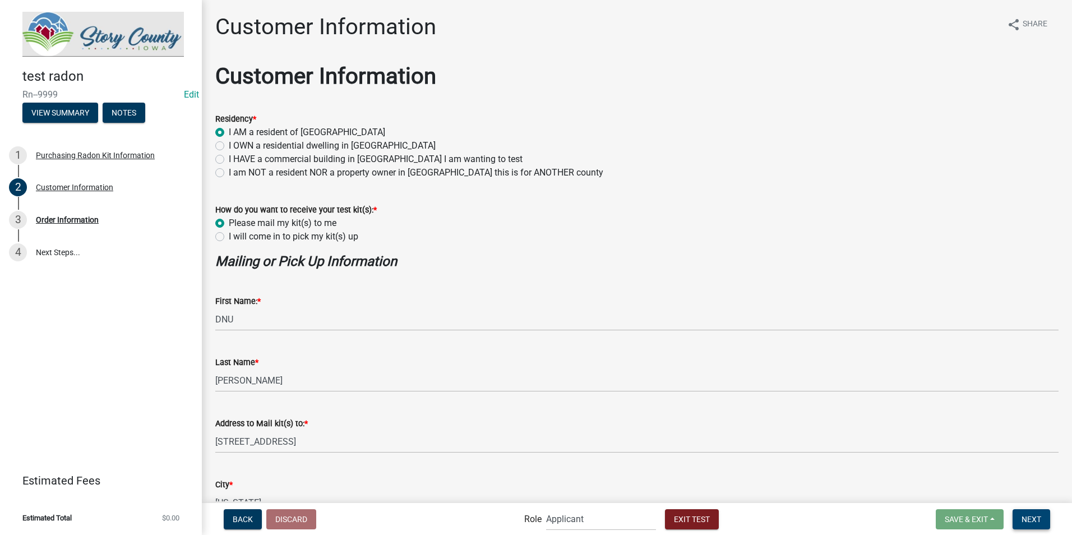
click at [1021, 517] on button "Next" at bounding box center [1031, 519] width 38 height 20
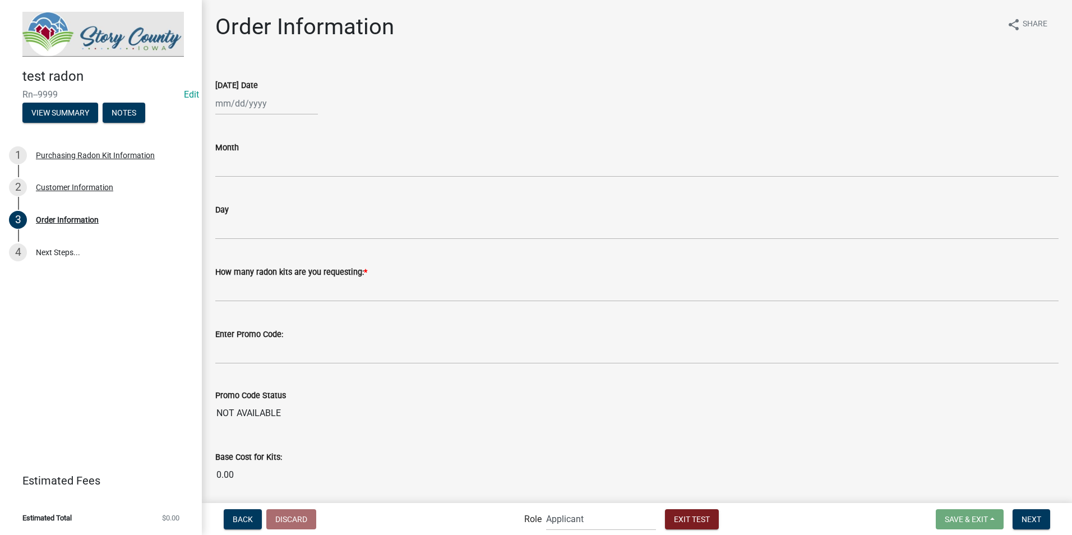
click at [242, 102] on div at bounding box center [266, 103] width 103 height 23
select select "9"
select select "2025"
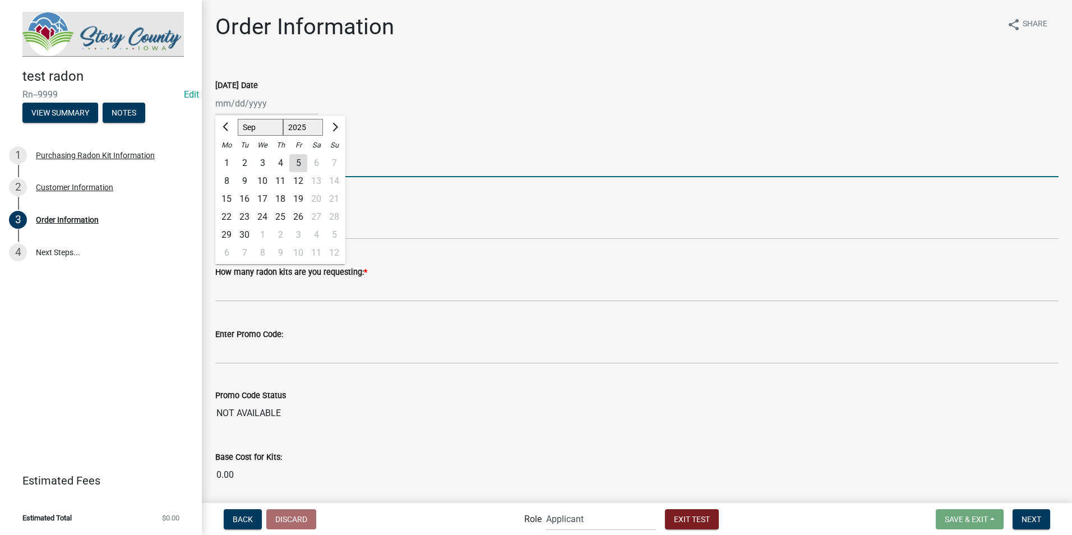
type input "7"
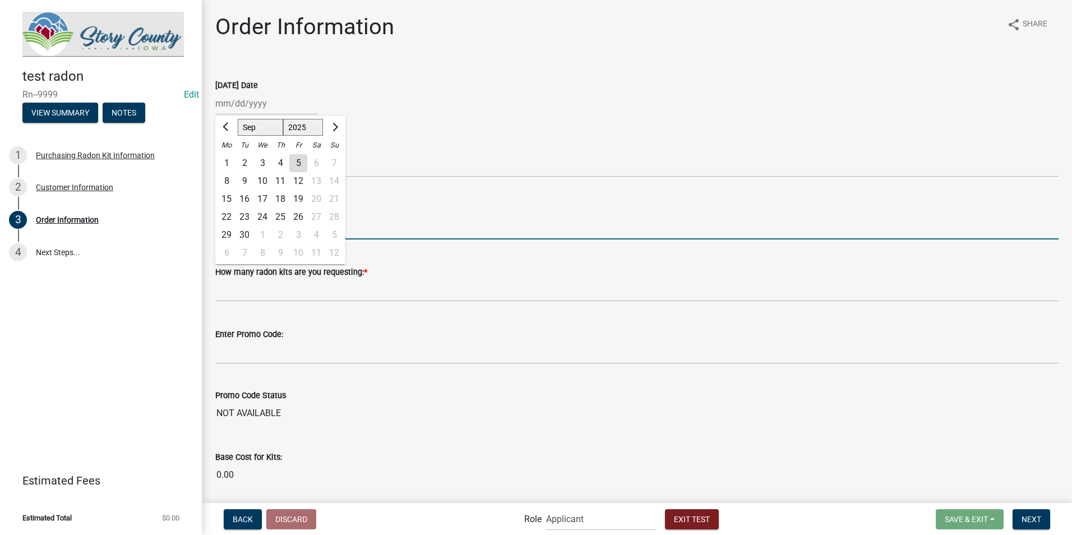
type input "16"
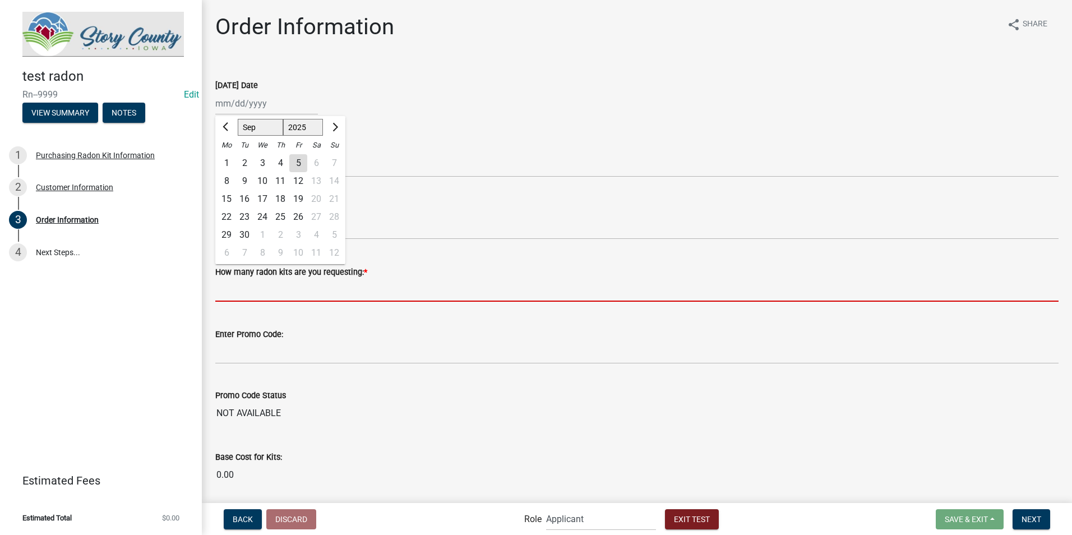
type input "2"
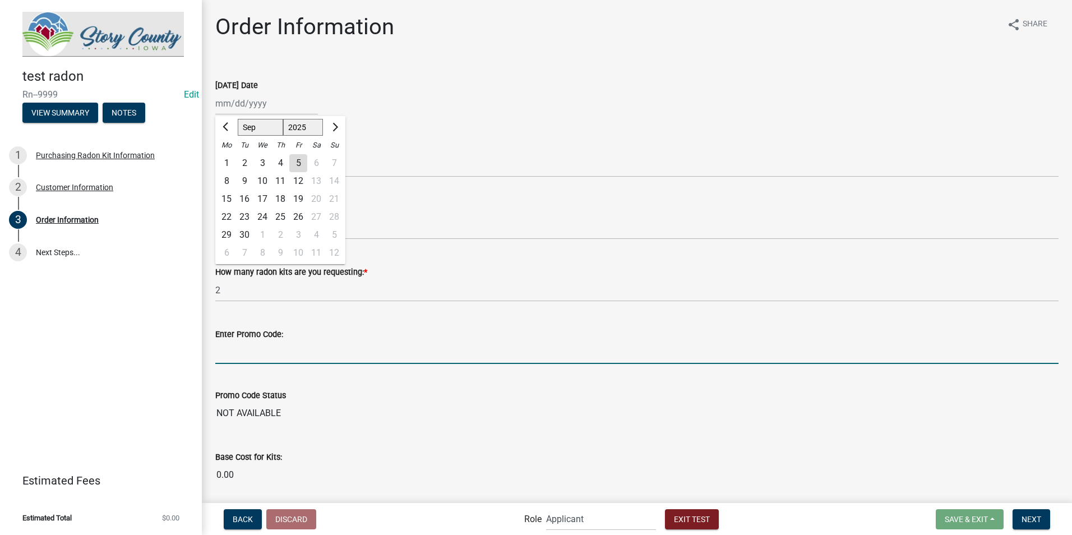
type input "radon"
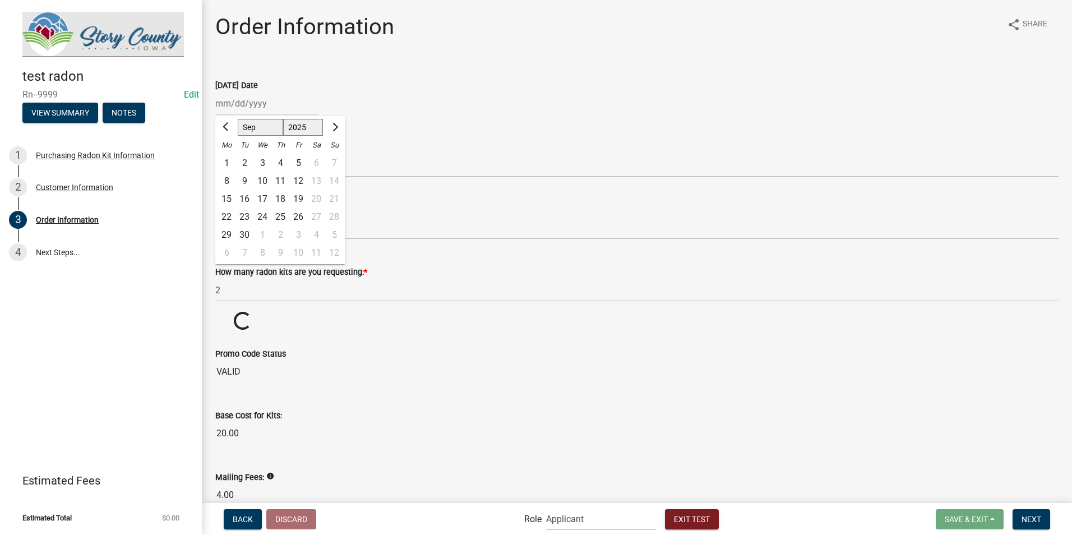
click at [451, 102] on div "Jan Feb Mar Apr May Jun Jul Aug Sep Oct Nov Dec 2024 2025 2026 Mo Tu We Th Fr S…" at bounding box center [636, 103] width 843 height 23
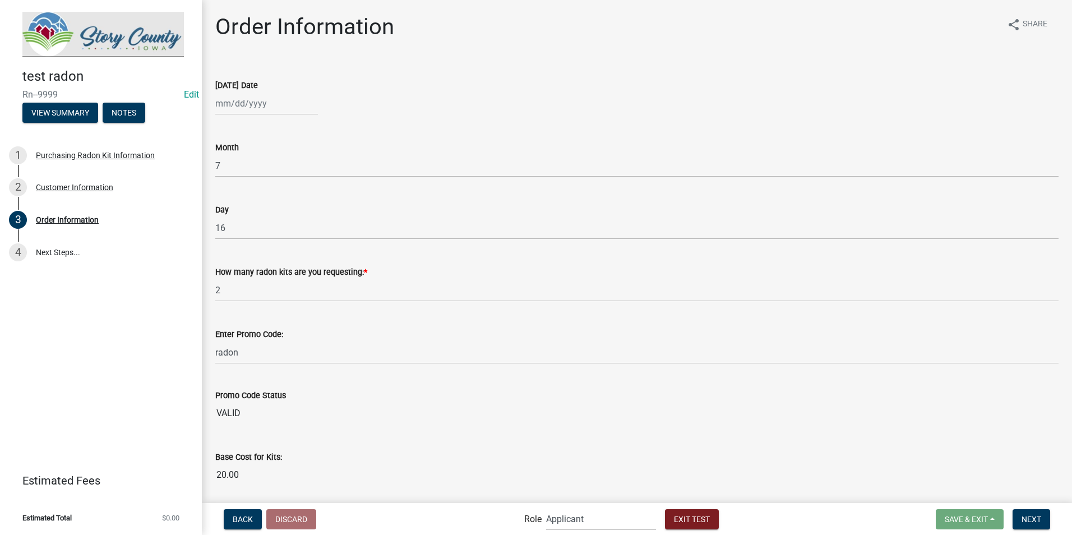
click at [271, 100] on div at bounding box center [266, 103] width 103 height 23
select select "9"
select select "2025"
click at [248, 127] on select "Jan Feb Mar Apr May Jun Jul Aug Sep Oct Nov Dec" at bounding box center [260, 127] width 45 height 17
select select "7"
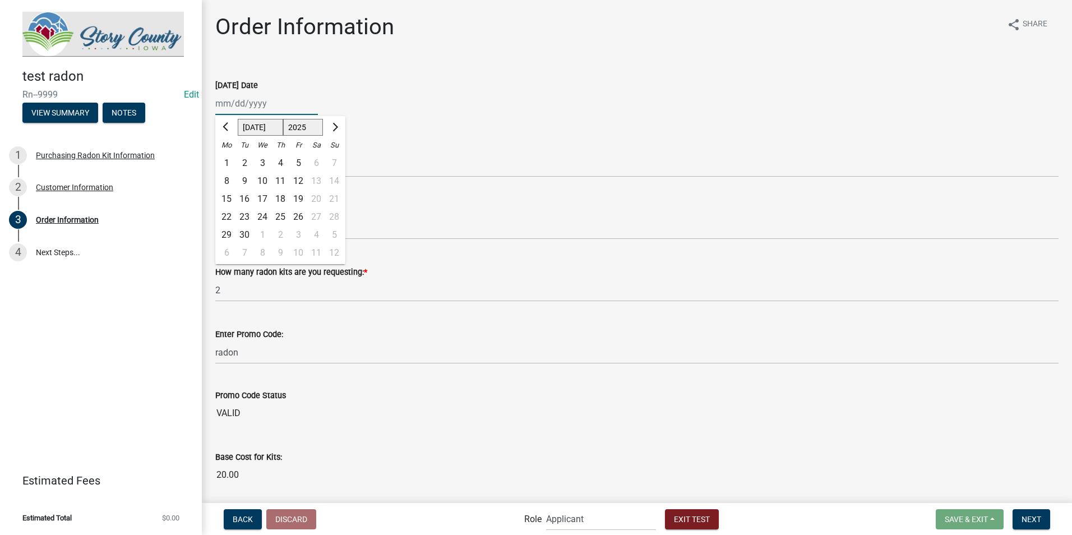
click at [238, 119] on select "Jan Feb Mar Apr May Jun Jul Aug Sep Oct Nov Dec" at bounding box center [260, 127] width 45 height 17
click at [259, 197] on div "16" at bounding box center [262, 199] width 18 height 18
type input "07/16/2025"
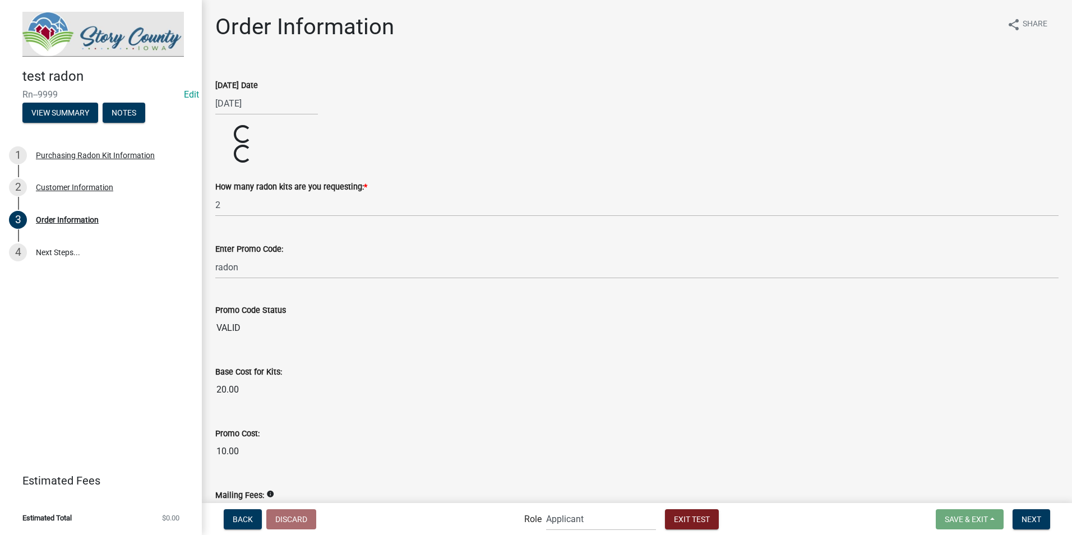
click at [390, 135] on div "Loading..." at bounding box center [637, 135] width 860 height 20
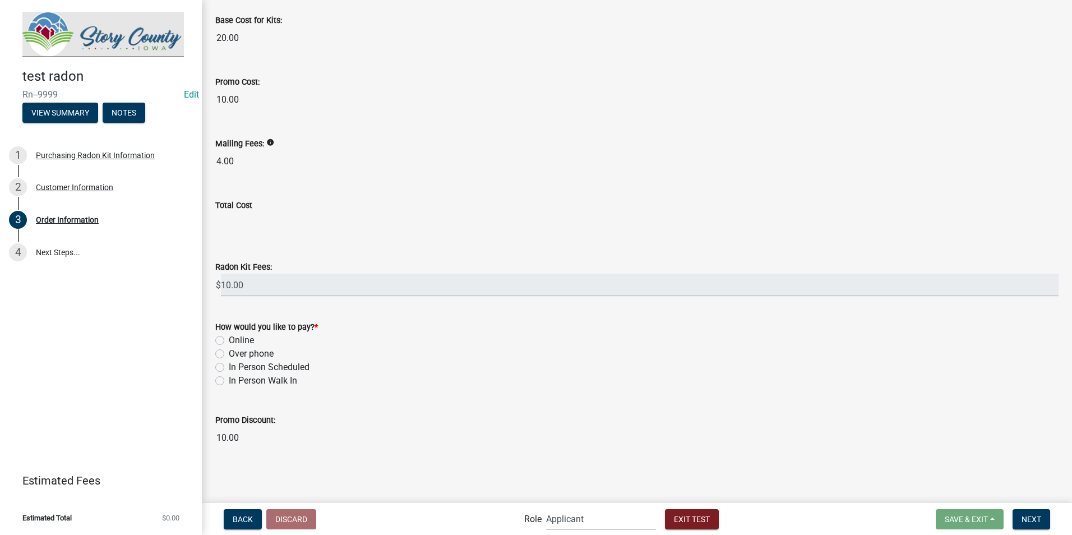
scroll to position [438, 0]
click at [346, 204] on div "Total Cost" at bounding box center [636, 203] width 843 height 13
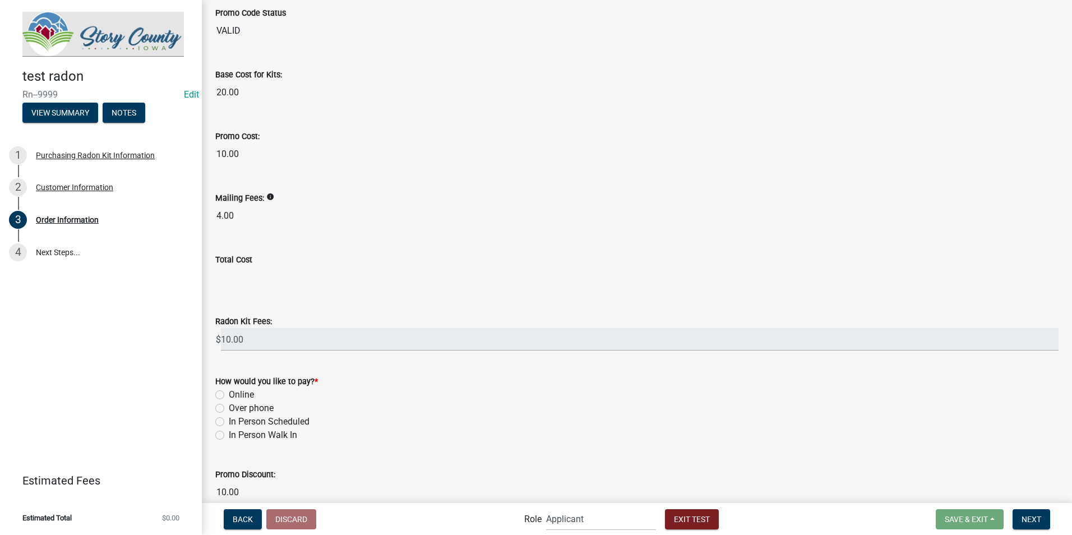
click at [246, 280] on input "Total Cost" at bounding box center [636, 277] width 843 height 22
click at [58, 184] on div "Customer Information" at bounding box center [74, 187] width 77 height 8
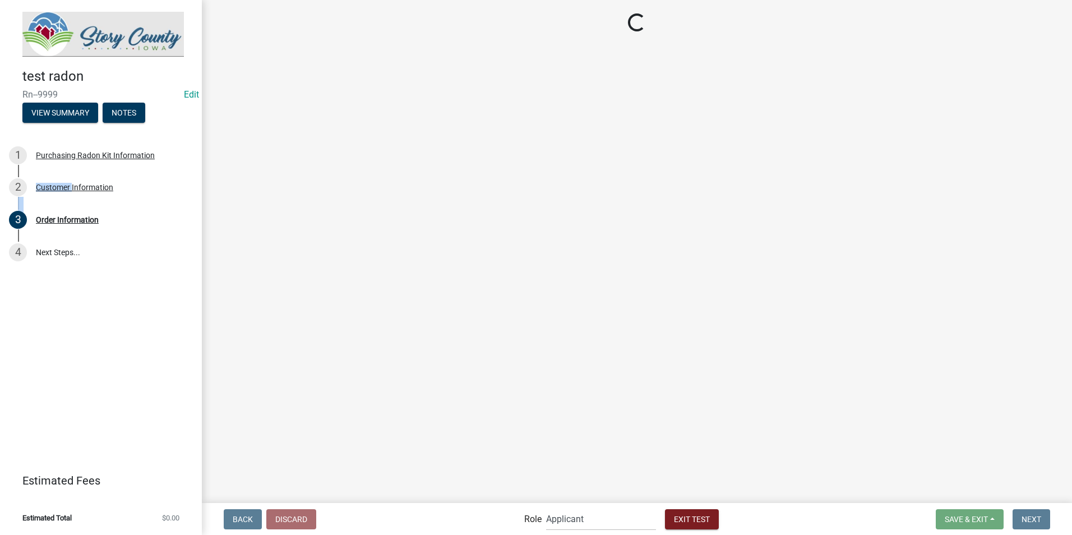
drag, startPoint x: 58, startPoint y: 184, endPoint x: -80, endPoint y: 205, distance: 139.4
click at [0, 205] on html "Internet Explorer does NOT work with GeoPermits. Get a new browser for more sec…" at bounding box center [536, 267] width 1072 height 535
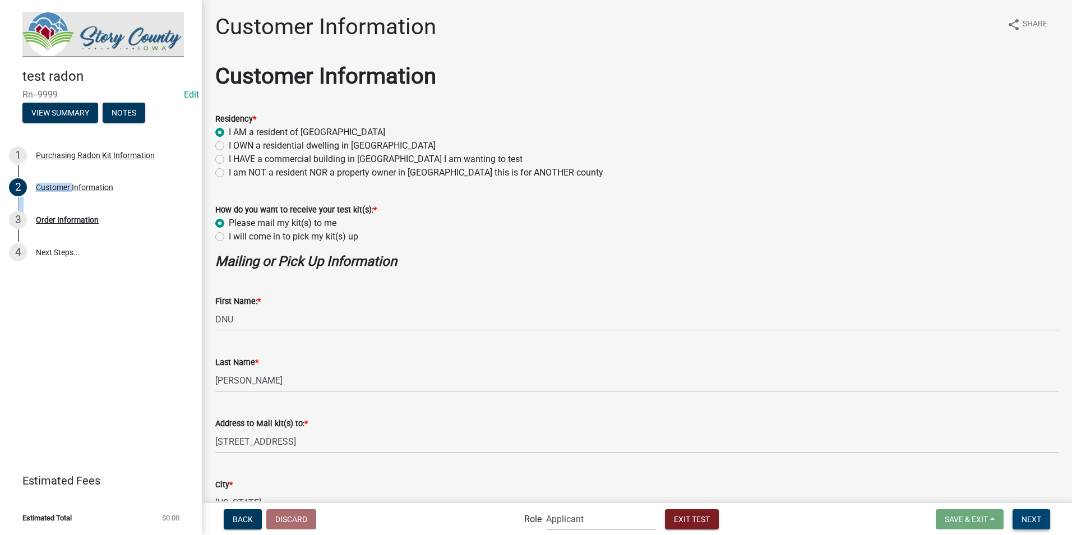
click at [1025, 510] on button "Next" at bounding box center [1031, 519] width 38 height 20
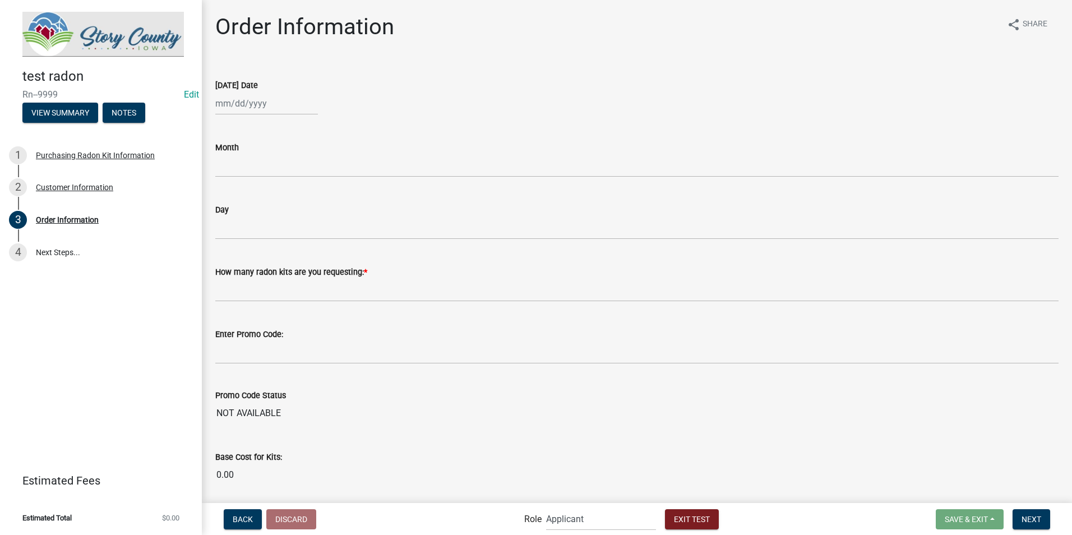
click at [303, 108] on div at bounding box center [266, 103] width 103 height 23
select select "9"
select select "2025"
click at [254, 125] on select "Jan Feb Mar Apr May Jun Jul Aug Sep Oct Nov Dec" at bounding box center [260, 127] width 45 height 17
select select "7"
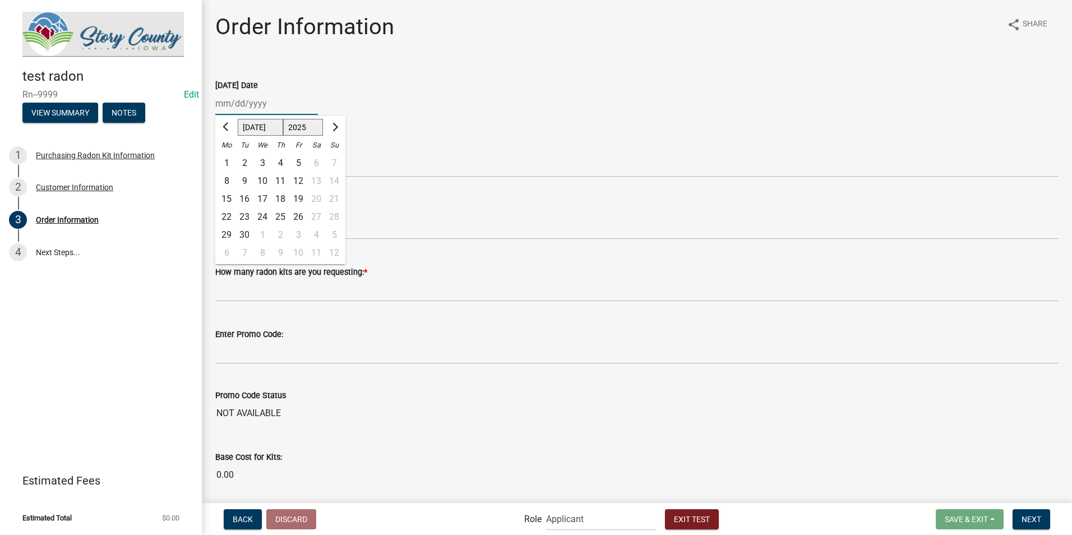
click at [238, 119] on select "Jan Feb Mar Apr May Jun Jul Aug Sep Oct Nov Dec" at bounding box center [260, 127] width 45 height 17
click at [266, 198] on div "16" at bounding box center [262, 199] width 18 height 18
type input "07/16/2025"
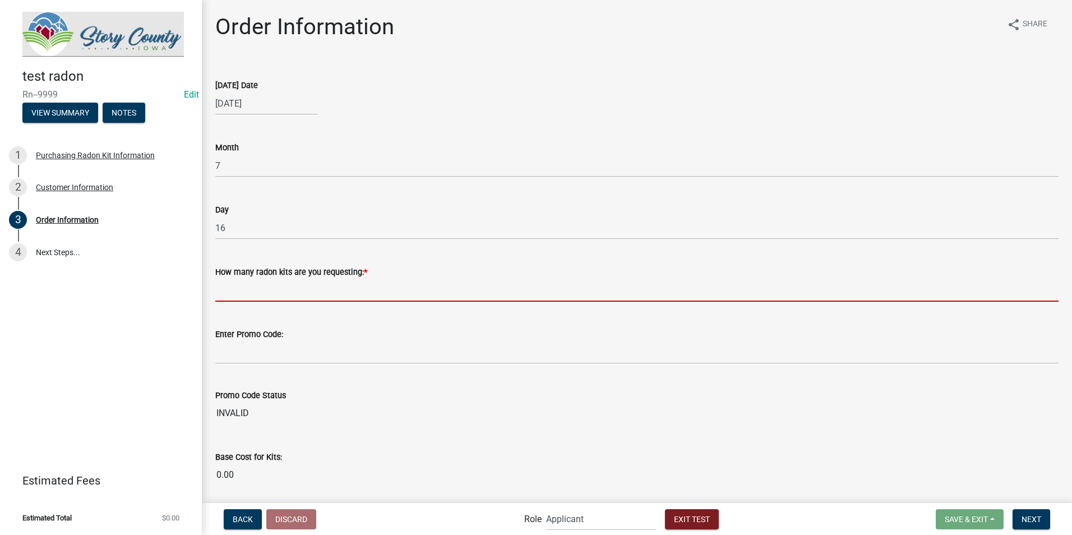
click at [259, 288] on input "text" at bounding box center [636, 290] width 843 height 23
type input "2"
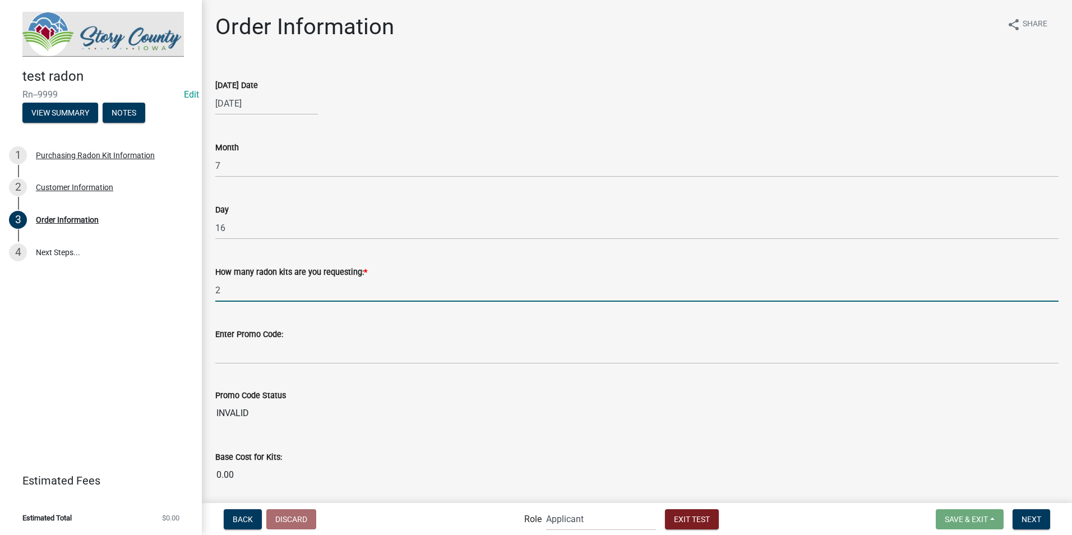
type input "radon"
click at [409, 191] on div "Day 16" at bounding box center [636, 213] width 843 height 52
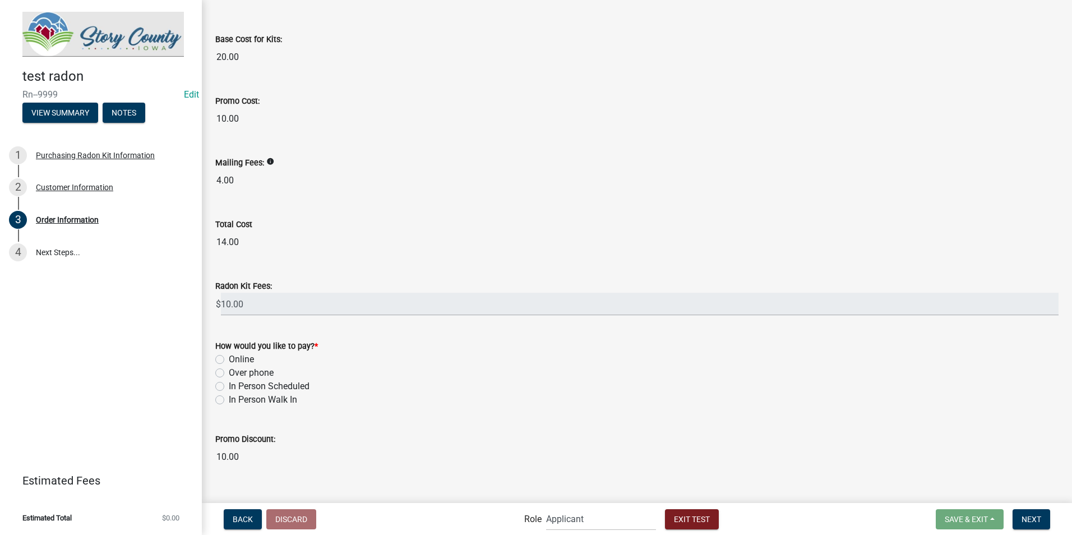
scroll to position [438, 0]
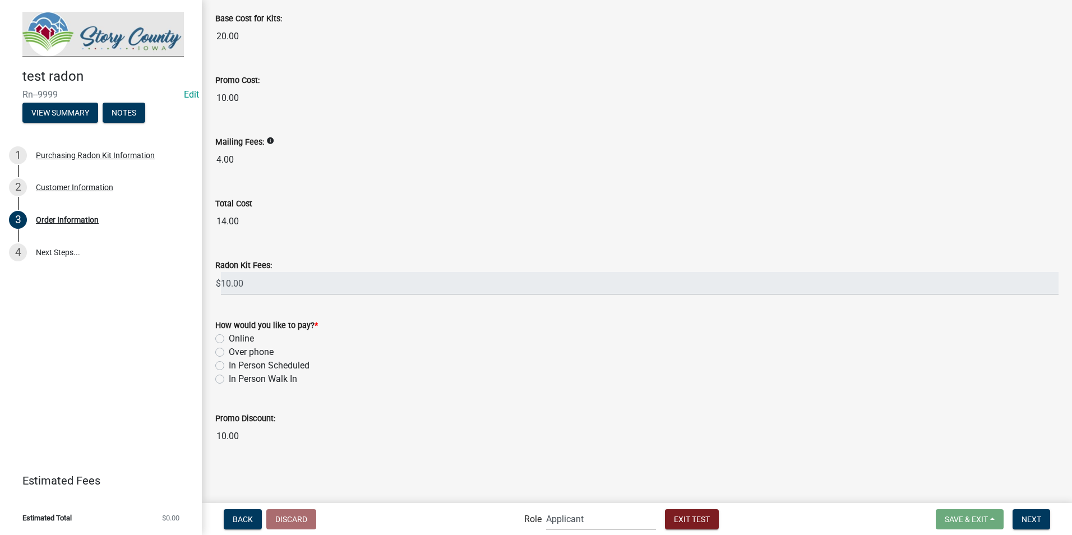
click at [269, 143] on icon "info" at bounding box center [270, 141] width 8 height 8
click at [387, 409] on div "Promo Discount: 10.00" at bounding box center [636, 422] width 843 height 52
click at [448, 318] on form "How would you like to pay? * Online Over phone In Person Scheduled In Person Wa…" at bounding box center [636, 345] width 843 height 81
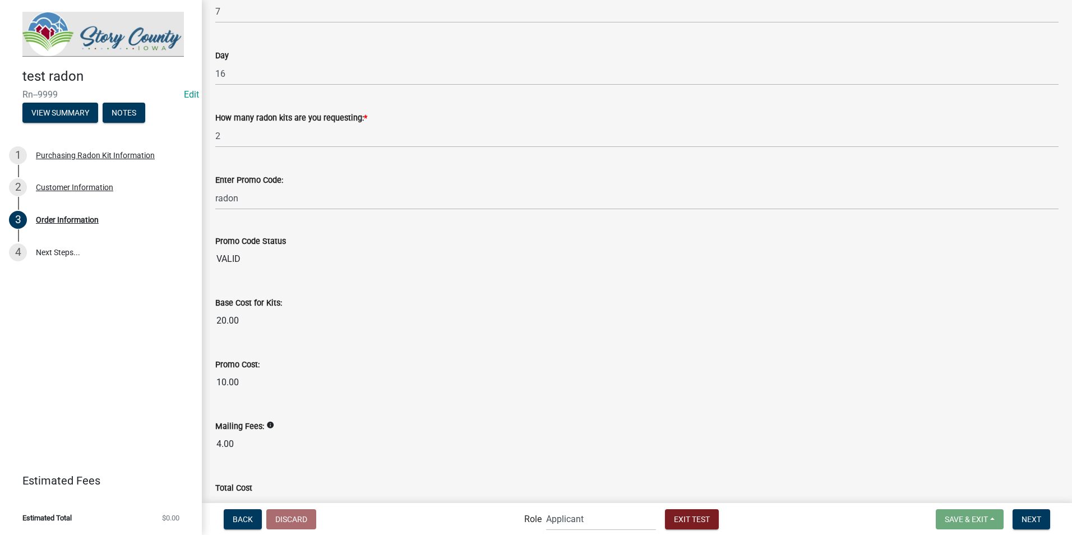
scroll to position [102, 0]
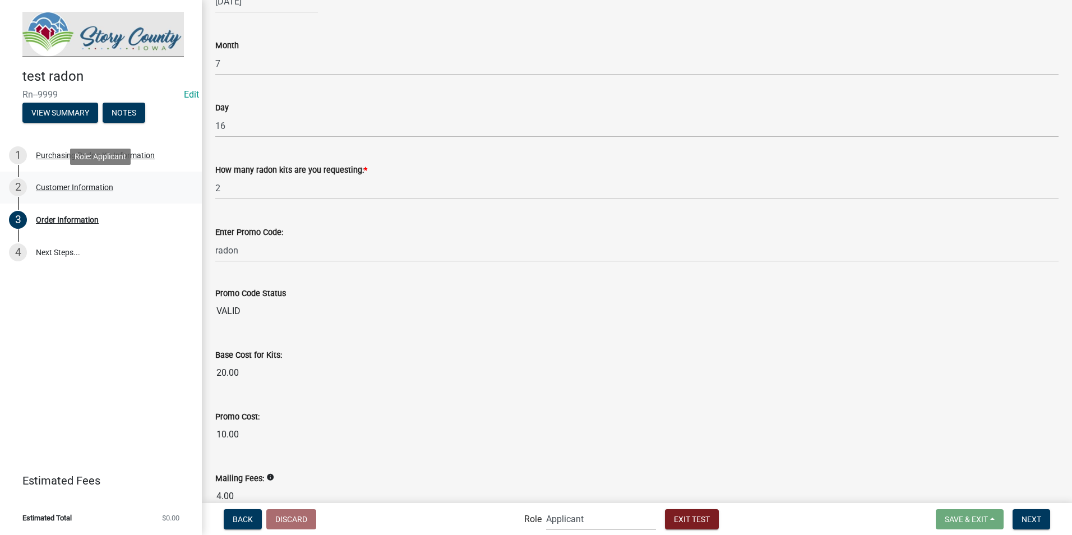
click at [79, 187] on div "Customer Information" at bounding box center [74, 187] width 77 height 8
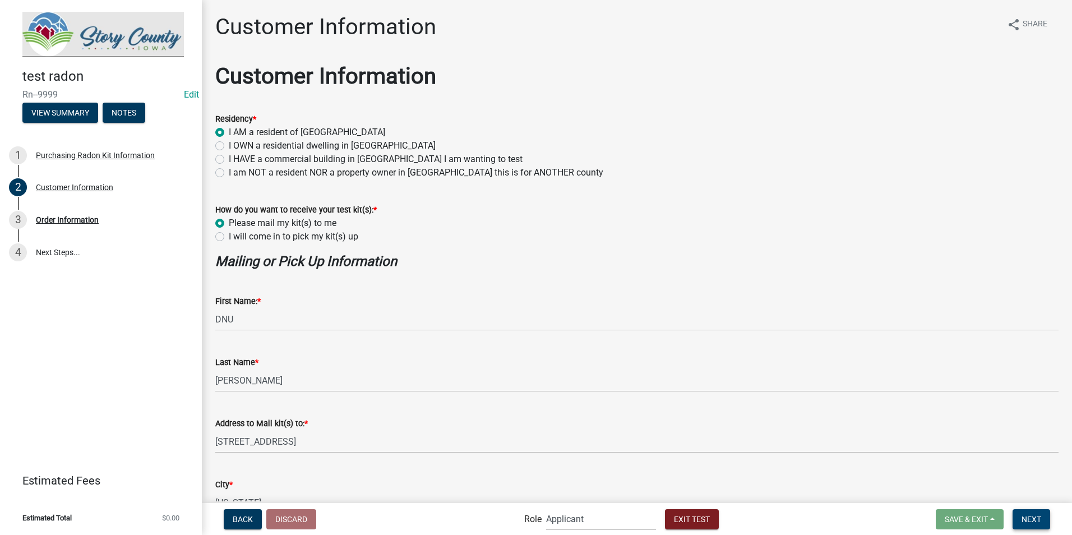
click at [1032, 520] on span "Next" at bounding box center [1031, 518] width 20 height 9
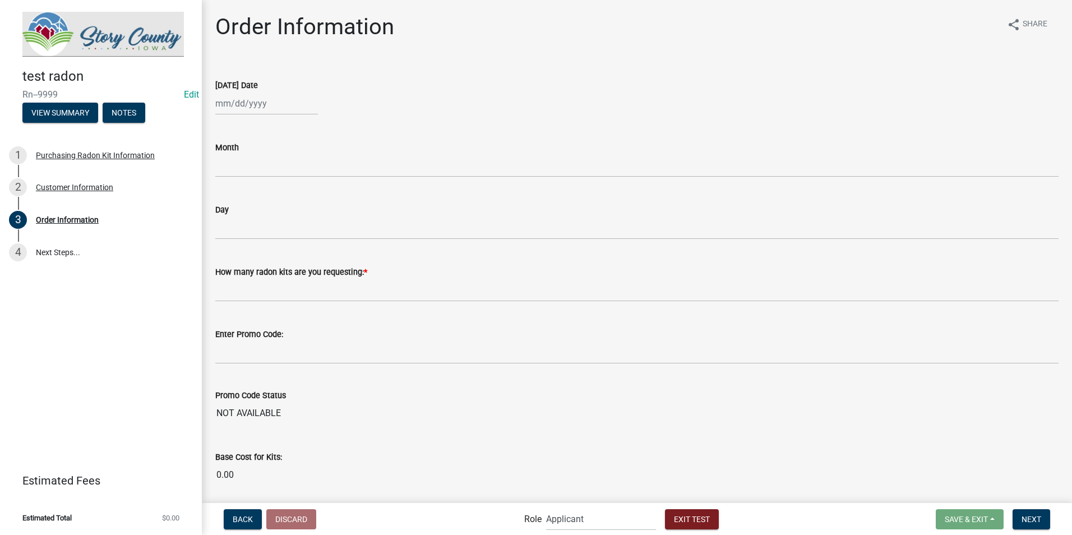
click at [221, 111] on div at bounding box center [266, 103] width 103 height 23
select select "9"
select select "2025"
click at [246, 128] on select "Jan Feb Mar Apr May Jun Jul Aug Sep Oct Nov Dec" at bounding box center [260, 127] width 45 height 17
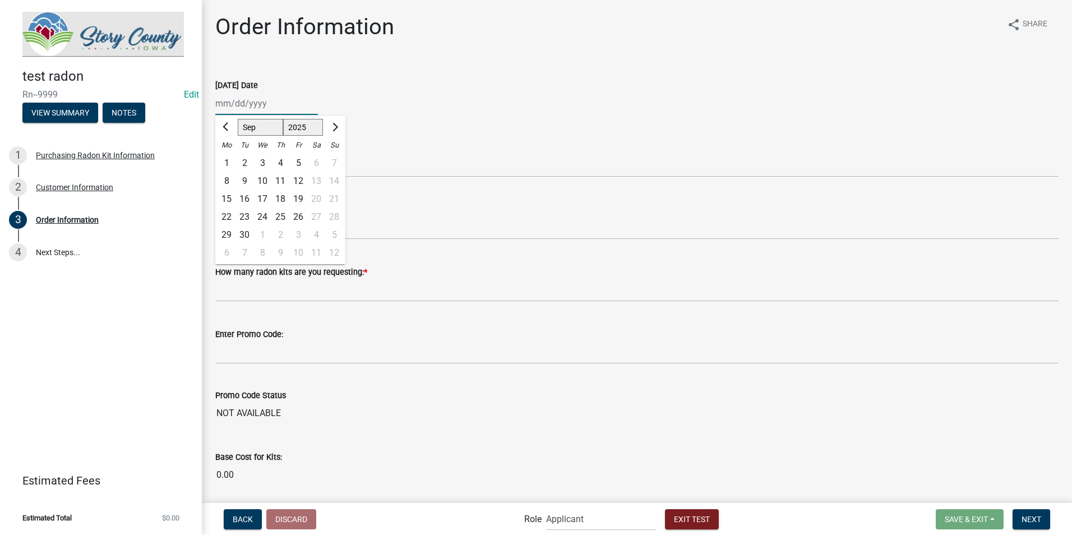
click at [258, 127] on select "Jan Feb Mar Apr May Jun Jul Aug Sep Oct Nov Dec" at bounding box center [260, 127] width 45 height 17
select select "1"
click at [238, 119] on select "Jan Feb Mar Apr May Jun Jul Aug Sep Oct Nov Dec" at bounding box center [260, 127] width 45 height 17
click at [263, 198] on div "15" at bounding box center [262, 199] width 18 height 18
type input "01/15/2025"
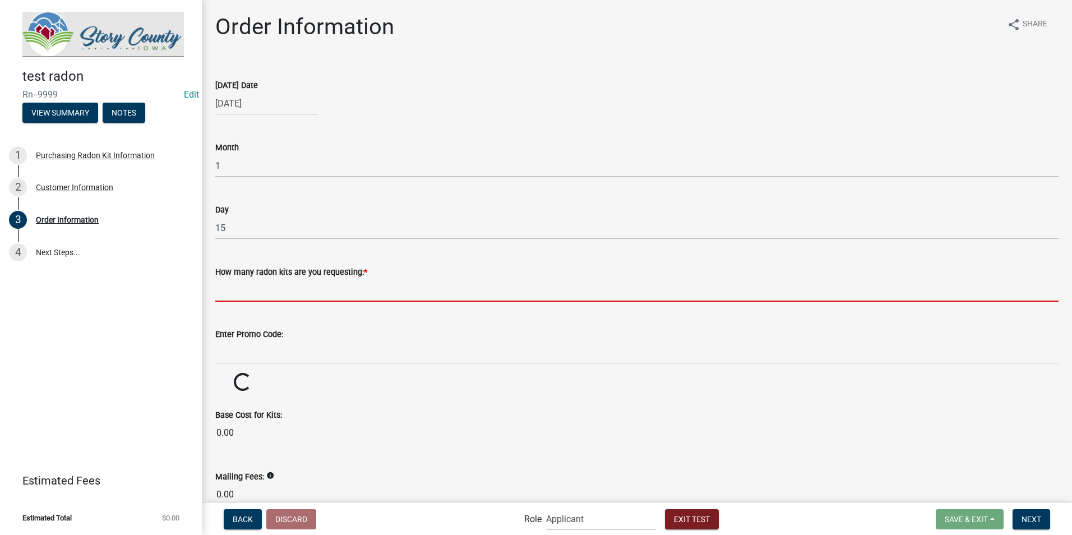
click at [234, 293] on input "text" at bounding box center [636, 290] width 843 height 23
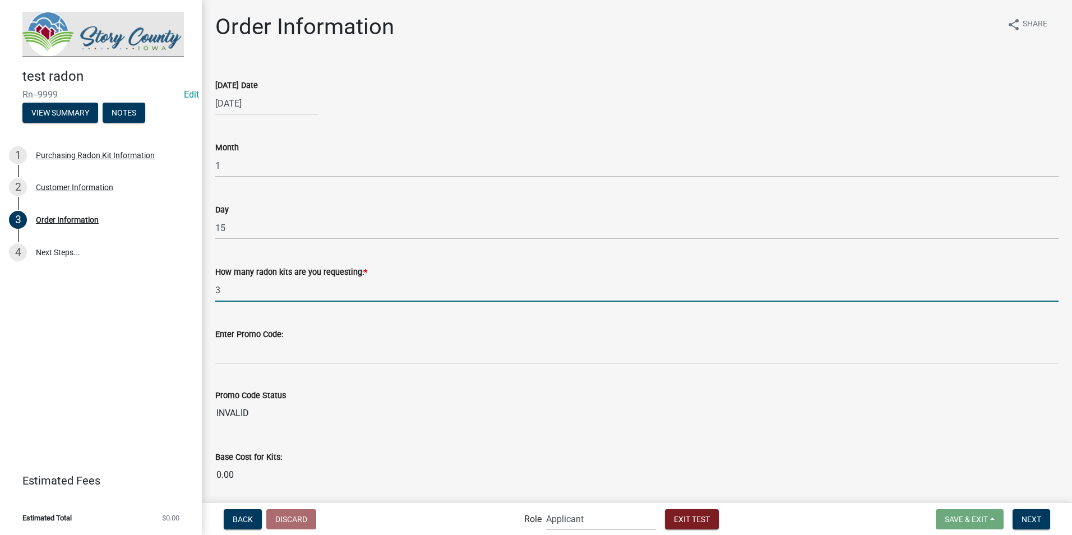
type input "3"
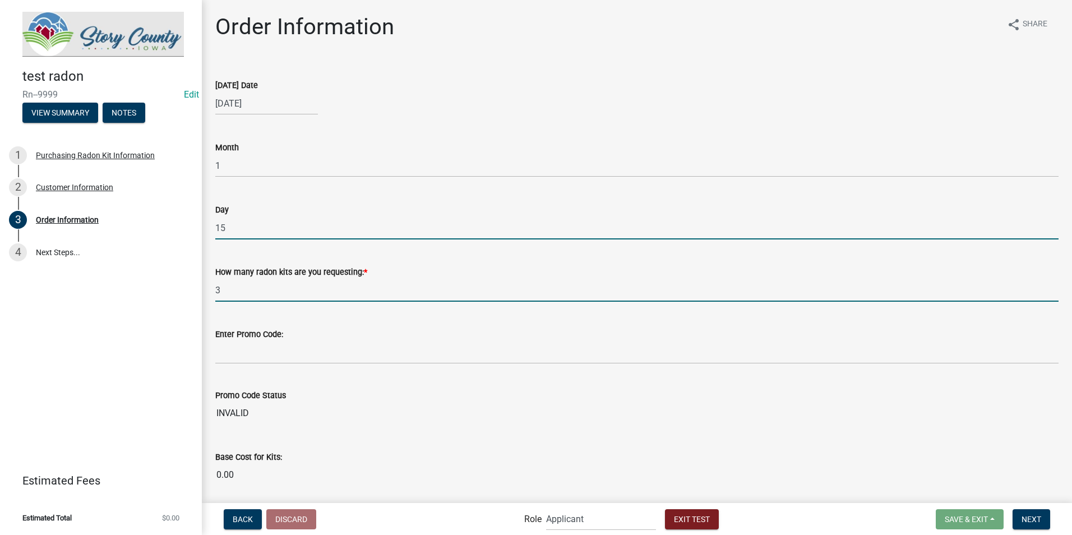
click at [337, 221] on input "15" at bounding box center [636, 227] width 843 height 23
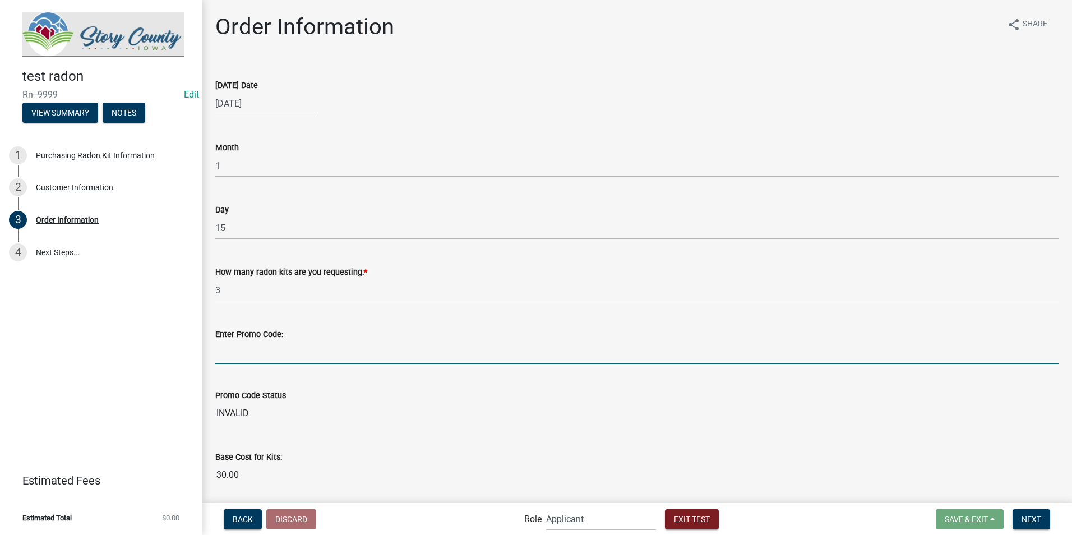
click at [230, 354] on input "Enter Promo Code:" at bounding box center [636, 352] width 843 height 23
type input "radon"
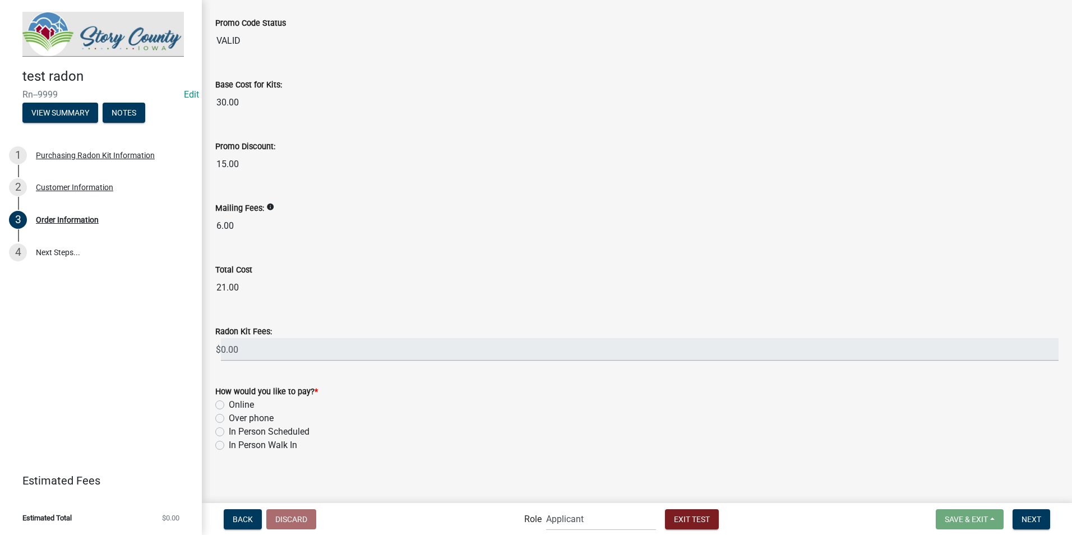
scroll to position [386, 0]
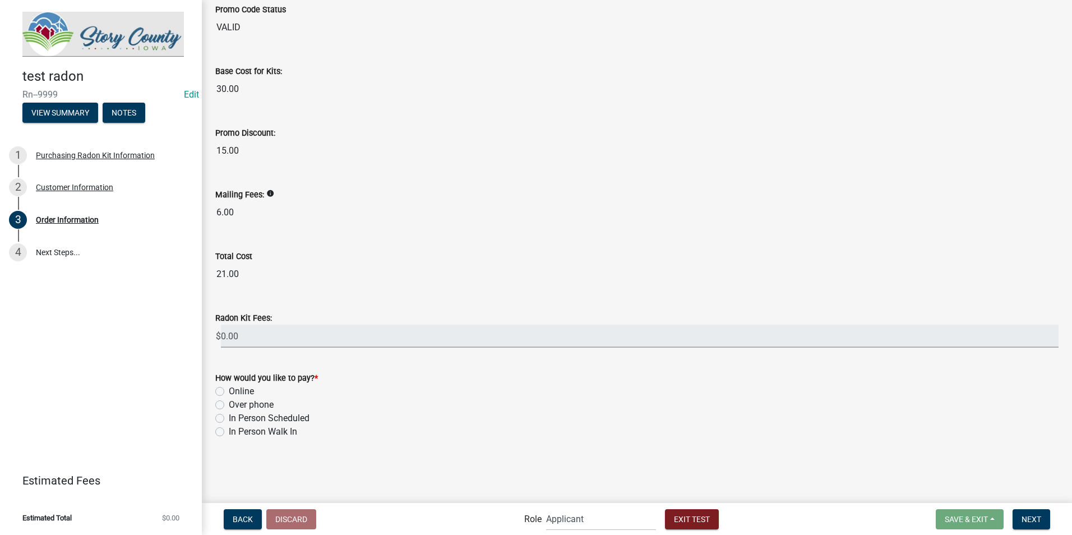
click at [293, 336] on input "0.00" at bounding box center [640, 336] width 838 height 23
click at [354, 397] on div "Online" at bounding box center [636, 391] width 843 height 13
click at [252, 336] on input "0.00" at bounding box center [640, 336] width 838 height 23
click at [216, 335] on span "$" at bounding box center [218, 336] width 6 height 23
click at [228, 335] on input "0.00" at bounding box center [640, 336] width 838 height 23
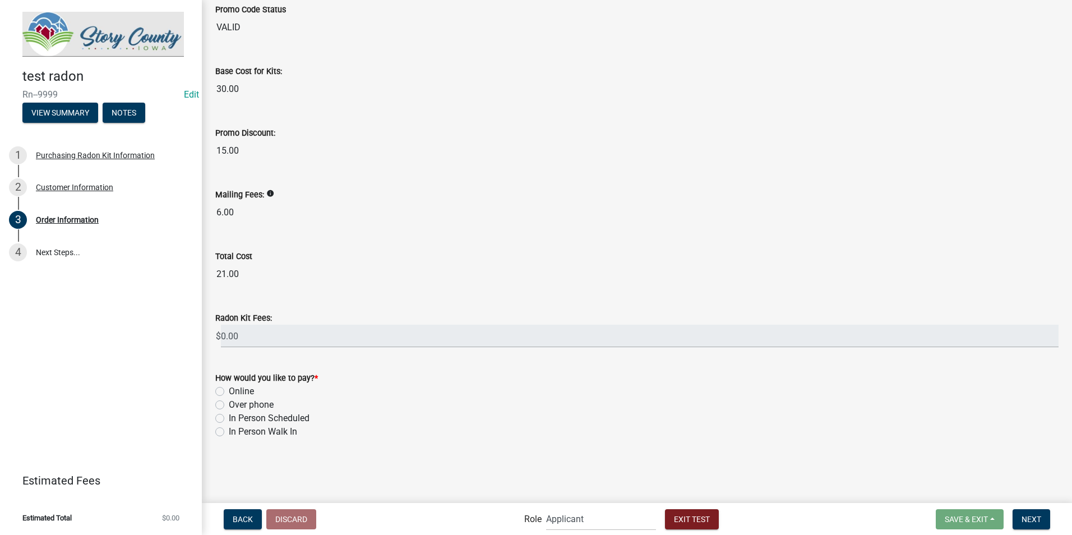
click at [385, 365] on form "How would you like to pay? * Online Over phone In Person Scheduled In Person Wa…" at bounding box center [636, 398] width 843 height 81
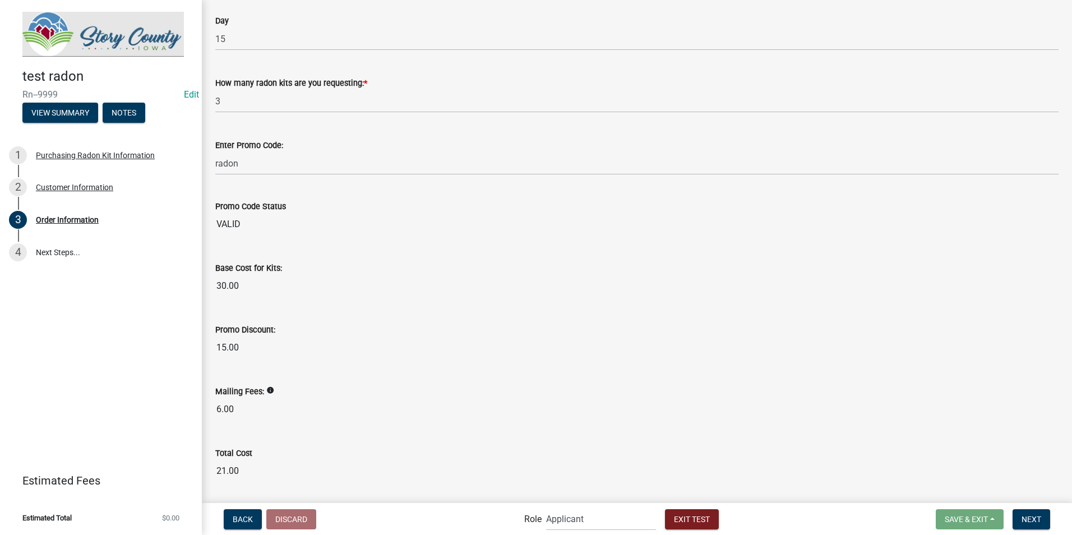
scroll to position [0, 0]
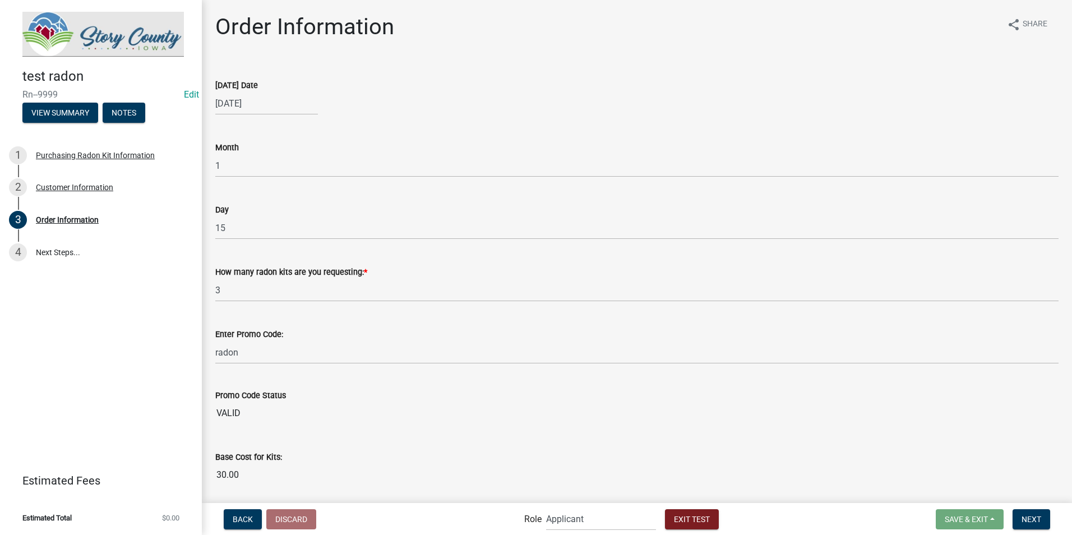
click at [272, 105] on div "01/15/2025" at bounding box center [266, 103] width 103 height 23
select select "2025"
click at [281, 163] on div "2" at bounding box center [280, 163] width 18 height 18
type input "01/02/2025"
click at [262, 106] on div "01/02/2025" at bounding box center [266, 103] width 103 height 23
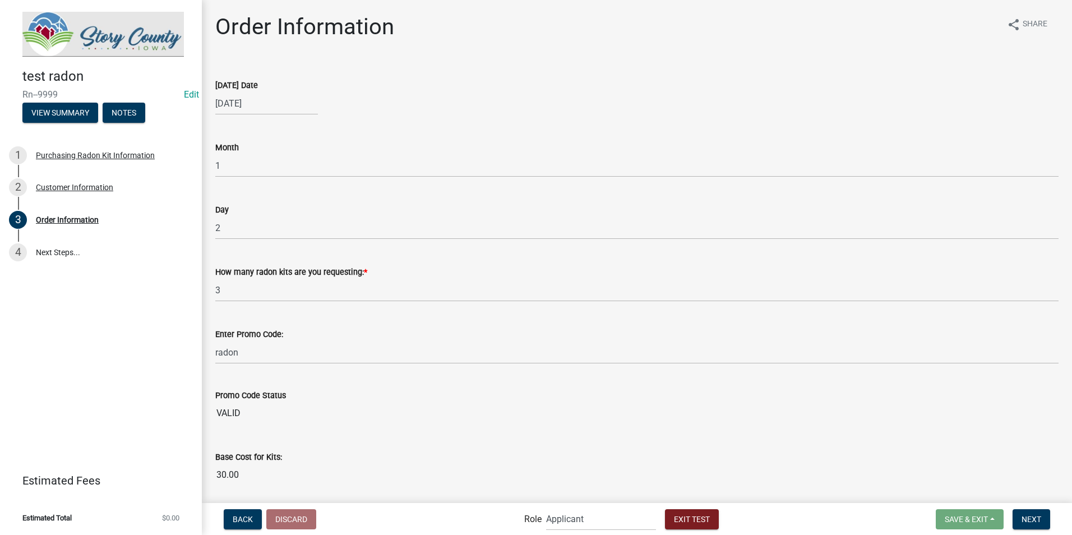
select select "2025"
click at [259, 130] on select "Jan Feb Mar Apr May Jun Jul Aug Sep Oct Nov Dec" at bounding box center [260, 127] width 45 height 17
select select "9"
click at [238, 119] on select "Jan Feb Mar Apr May Jun Jul Aug Sep Oct Nov Dec" at bounding box center [260, 127] width 45 height 17
click at [279, 182] on div "11" at bounding box center [280, 181] width 18 height 18
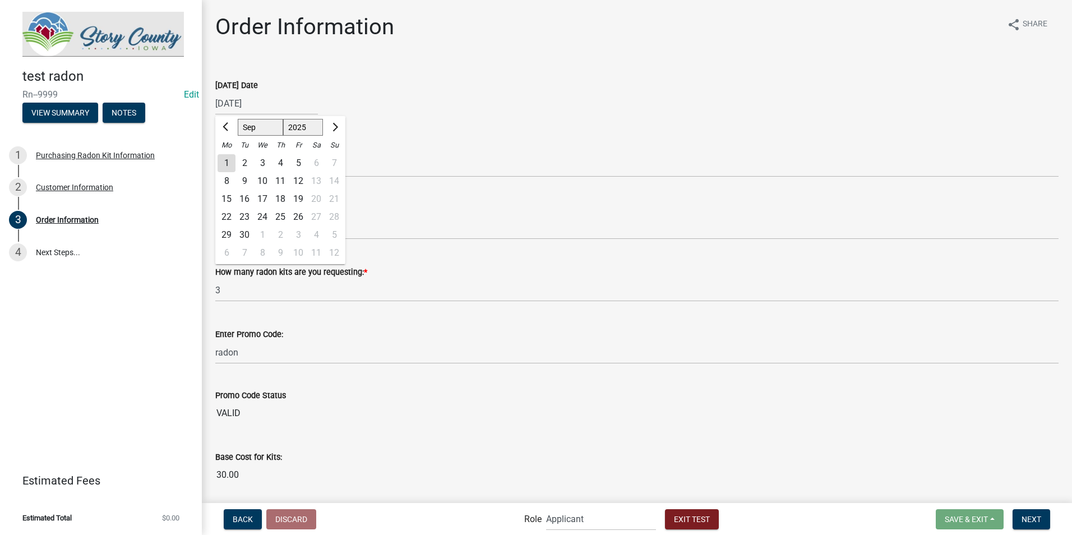
type input "09/11/2025"
select select "9"
select select "2025"
click at [272, 107] on div "09/11/2025 Jan Feb Mar Apr May Jun Jul Aug Sep Oct Nov Dec 2024 2025 2026 Mo Tu…" at bounding box center [266, 103] width 103 height 23
click at [447, 260] on div "How many radon kits are you requesting: * 3" at bounding box center [636, 275] width 843 height 52
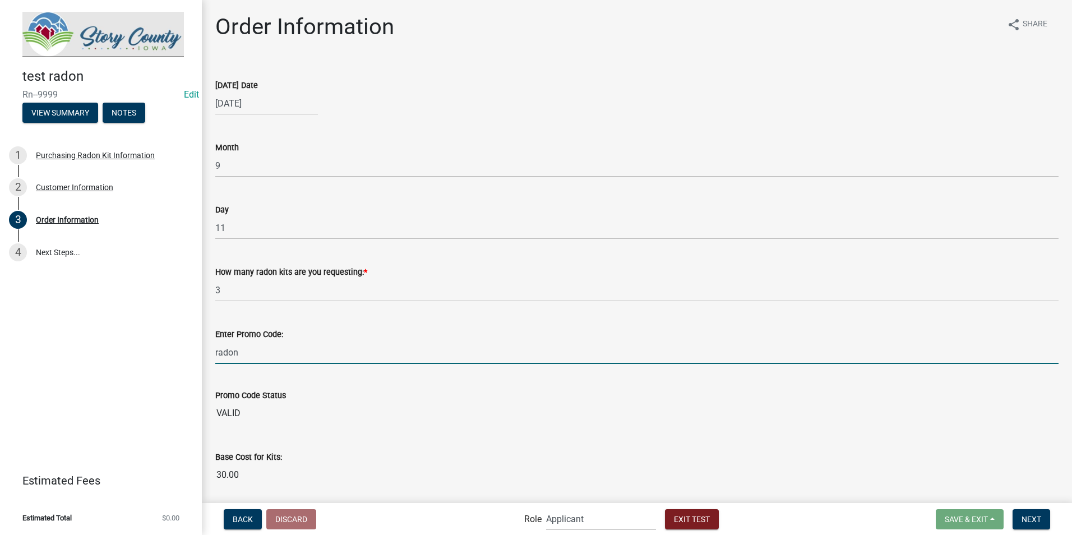
click at [260, 359] on input "radon" at bounding box center [636, 352] width 843 height 23
drag, startPoint x: 367, startPoint y: 345, endPoint x: 374, endPoint y: 309, distance: 36.5
click at [368, 345] on input "radon" at bounding box center [636, 352] width 843 height 23
click at [385, 256] on div "How many radon kits are you requesting: * 3" at bounding box center [636, 275] width 843 height 52
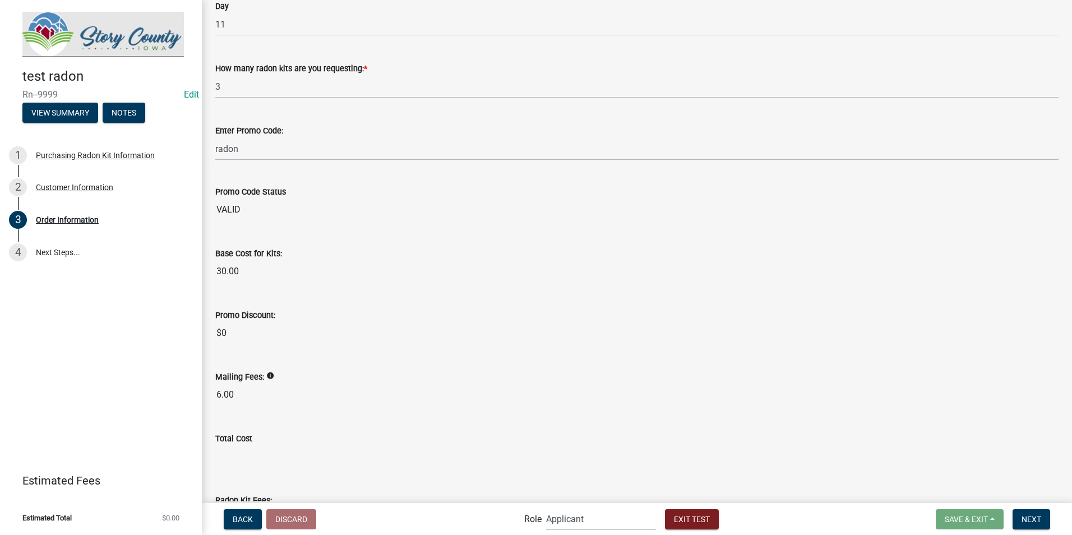
scroll to position [168, 0]
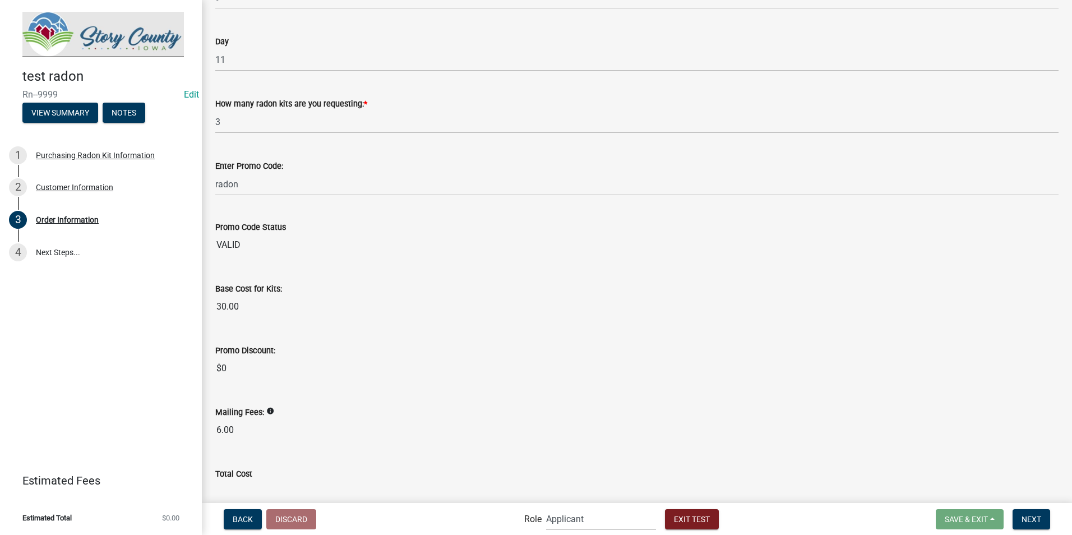
click at [229, 243] on input "VALID" at bounding box center [636, 245] width 843 height 22
click at [261, 170] on label "Enter Promo Code:" at bounding box center [249, 167] width 68 height 8
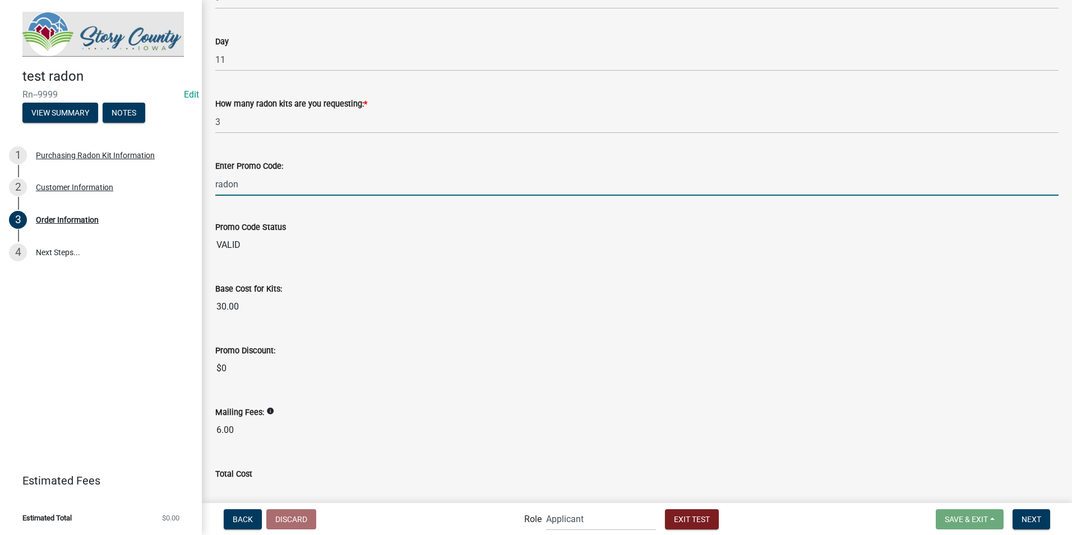
click at [261, 173] on input "radon" at bounding box center [636, 184] width 843 height 23
type input "r"
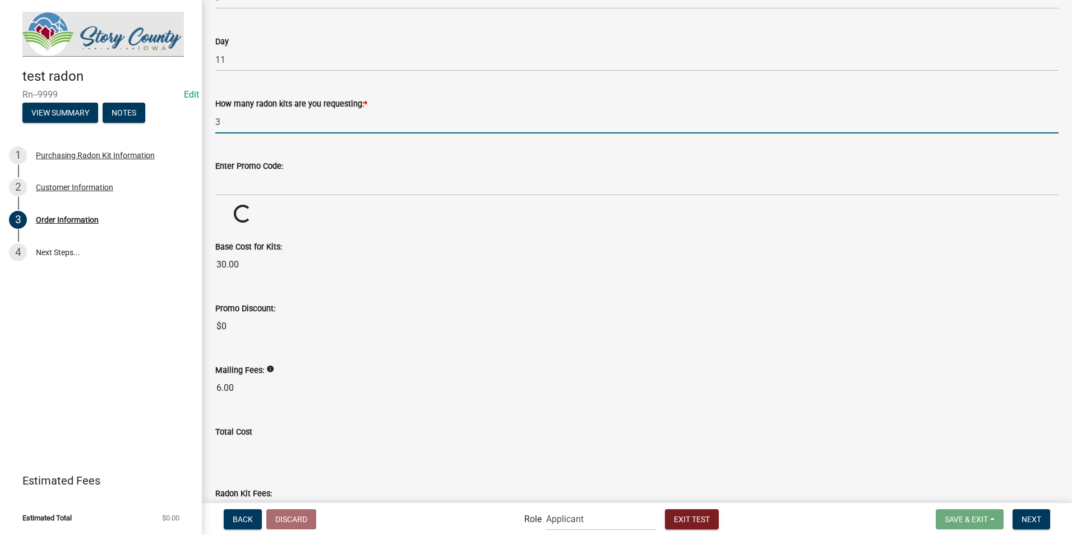
click at [232, 122] on input "3" at bounding box center [636, 121] width 843 height 23
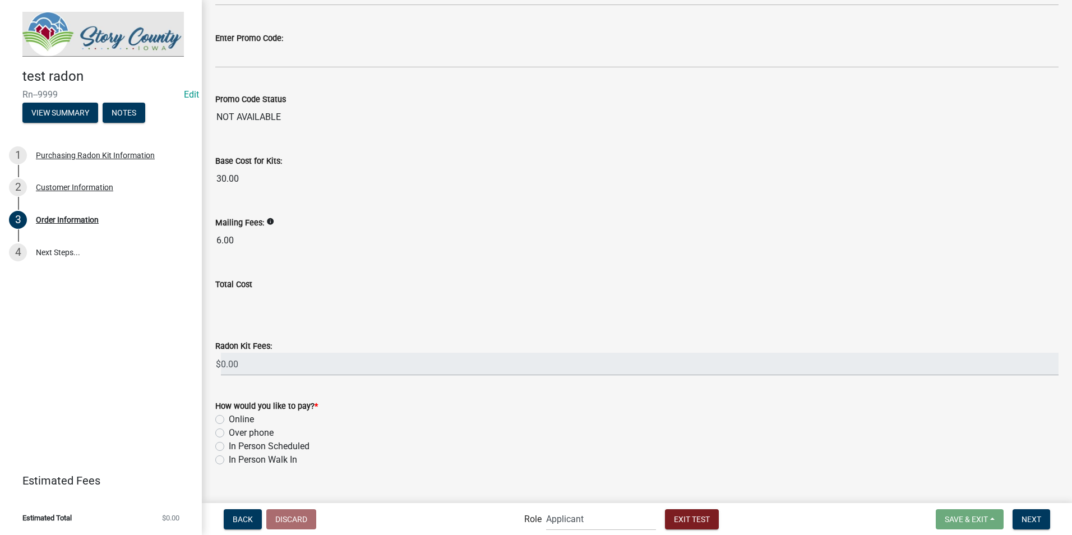
scroll to position [315, 0]
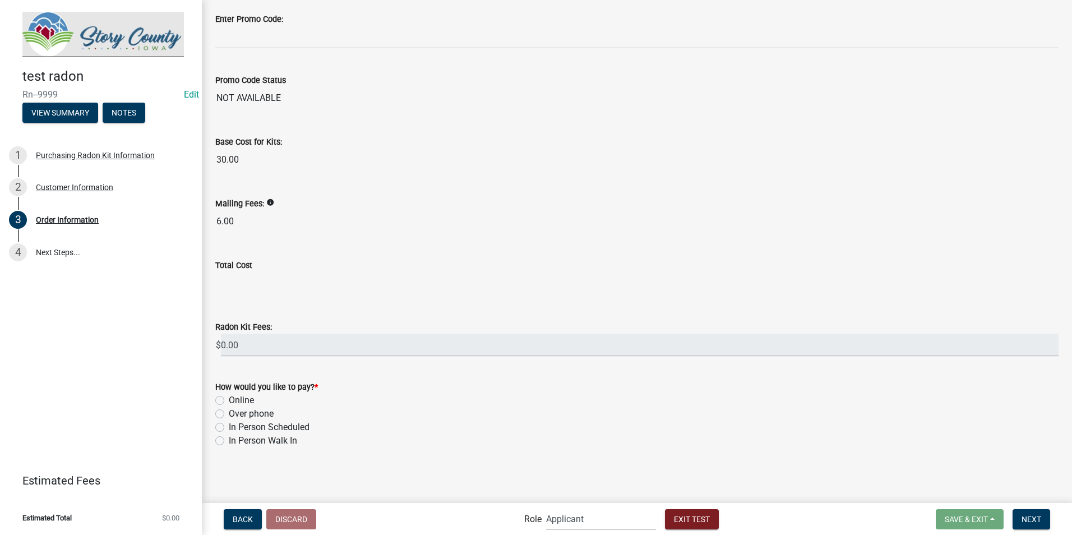
click at [228, 272] on input "Total Cost" at bounding box center [636, 283] width 843 height 22
drag, startPoint x: 104, startPoint y: 187, endPoint x: 112, endPoint y: 192, distance: 10.1
click at [104, 187] on div "Customer Information" at bounding box center [74, 187] width 77 height 8
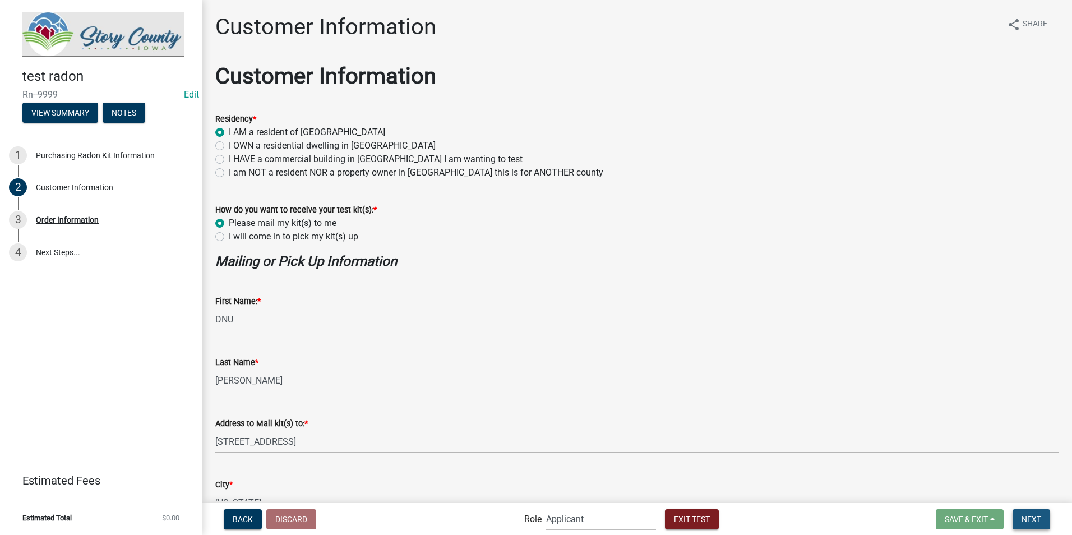
drag, startPoint x: 1026, startPoint y: 523, endPoint x: 972, endPoint y: 505, distance: 57.4
click at [1026, 522] on span "Next" at bounding box center [1031, 518] width 20 height 9
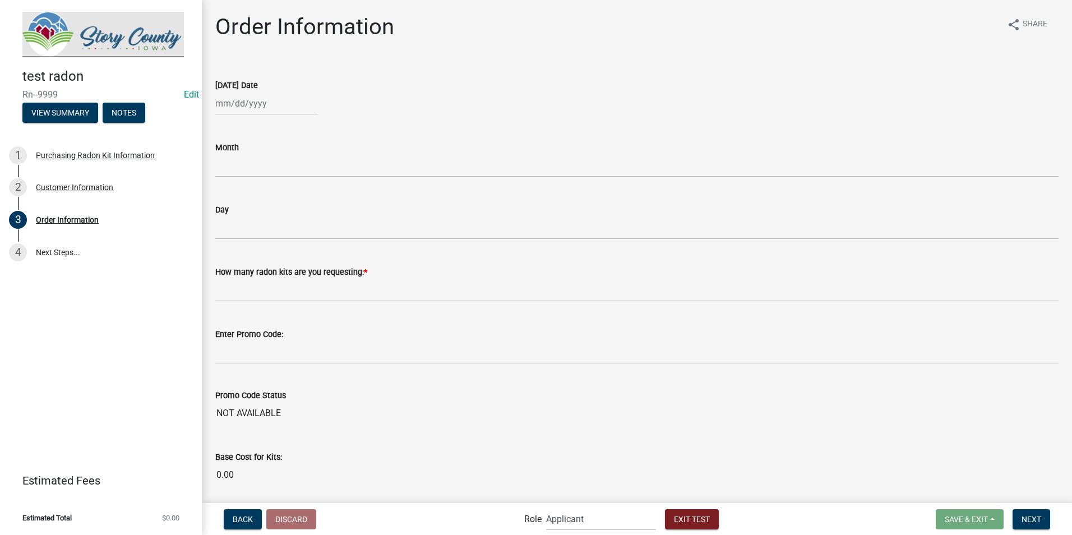
click at [249, 104] on div at bounding box center [266, 103] width 103 height 23
select select "9"
select select "2025"
type input "09/11/2025"
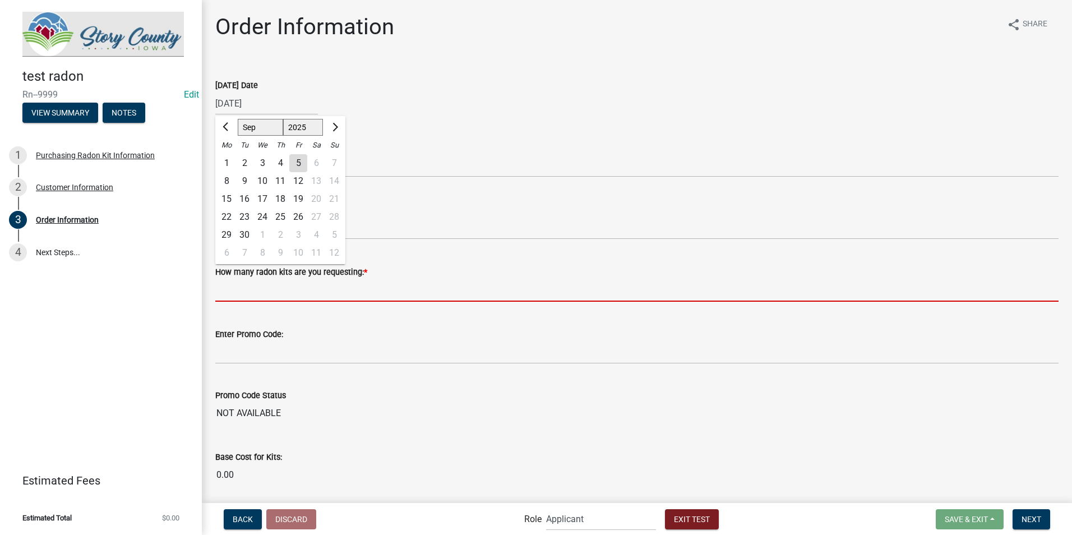
type input "3"
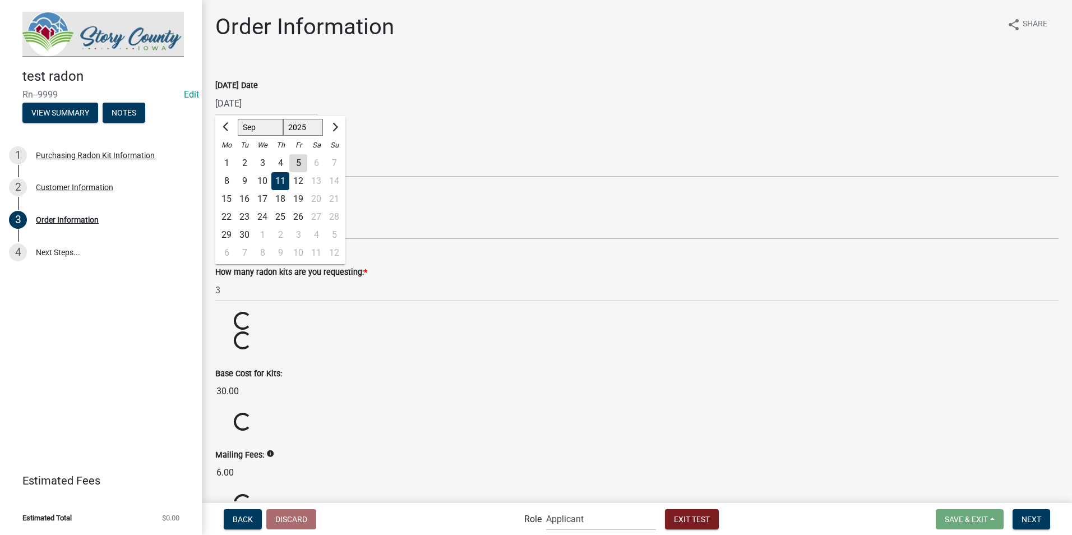
click at [278, 183] on div "11" at bounding box center [280, 181] width 18 height 18
click at [476, 124] on wm-data-entity-input "Today's Date 09/11/2025" at bounding box center [636, 94] width 843 height 62
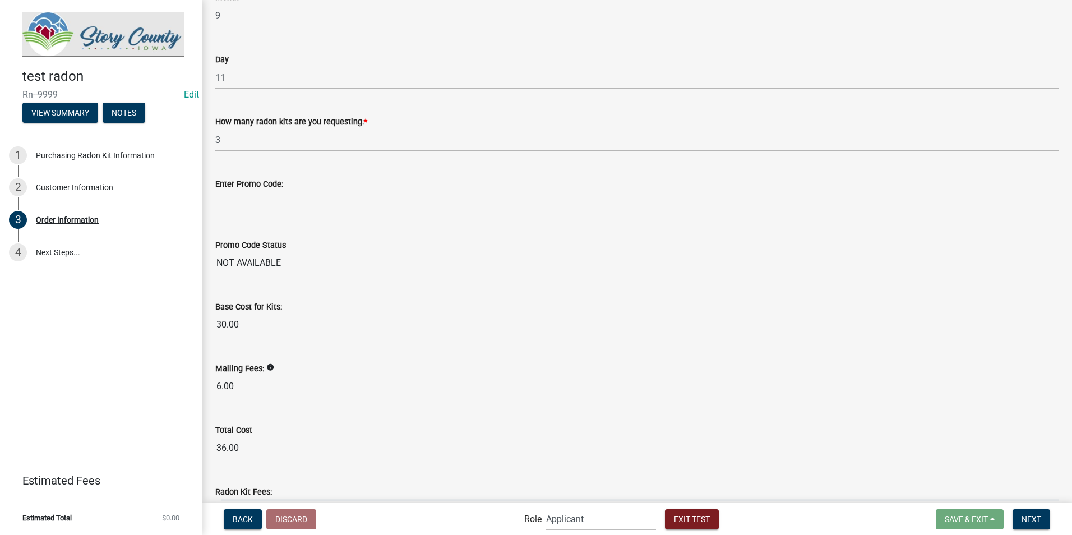
scroll to position [315, 0]
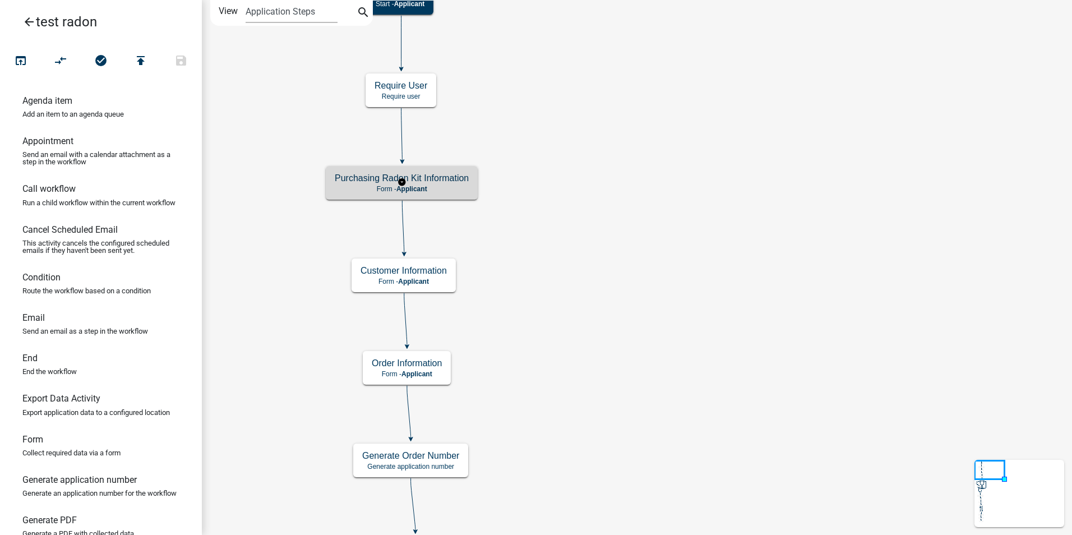
click at [441, 190] on p "Form - Applicant" at bounding box center [402, 189] width 134 height 8
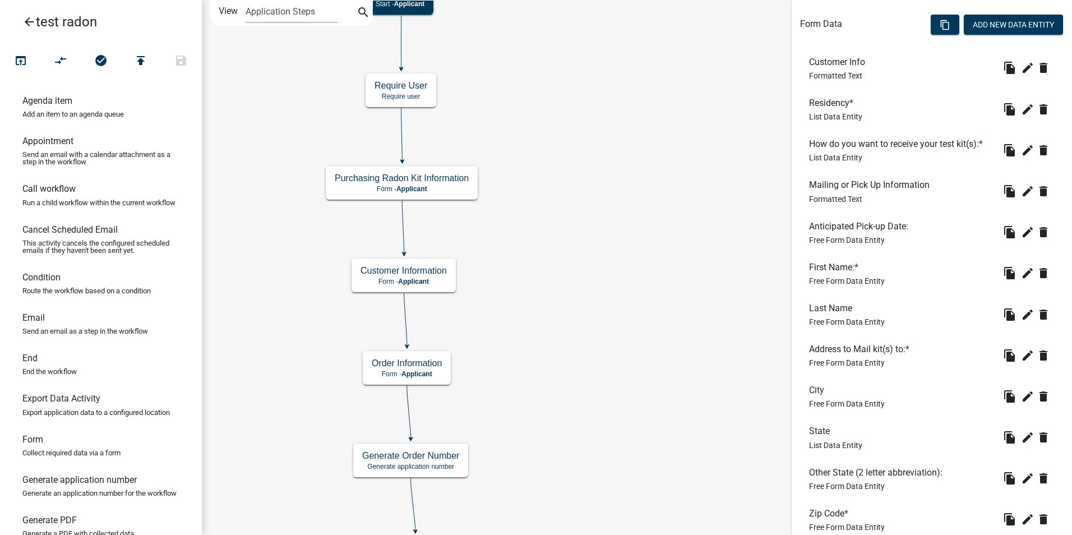
scroll to position [336, 0]
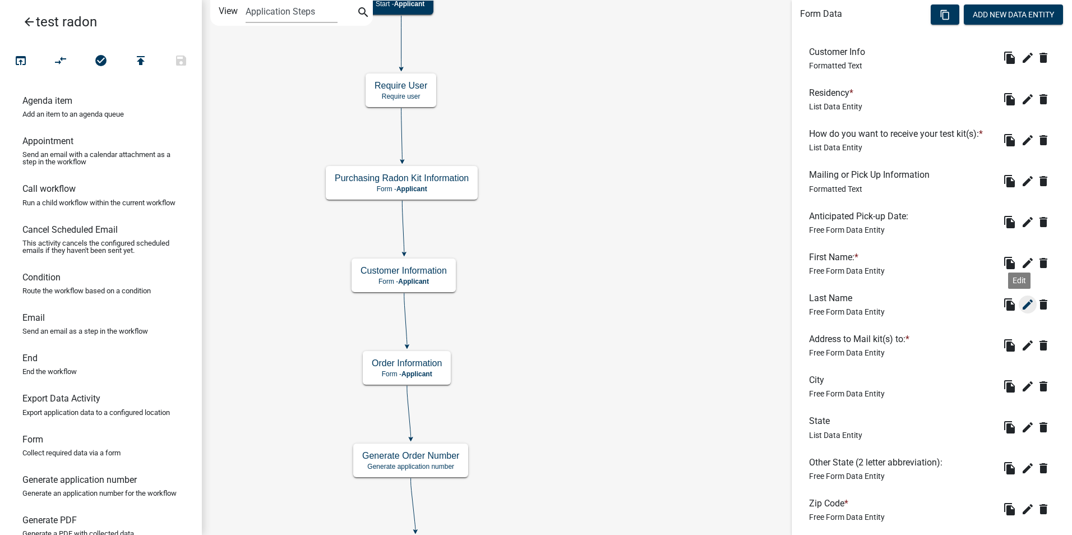
click at [1021, 308] on icon "edit" at bounding box center [1027, 304] width 13 height 13
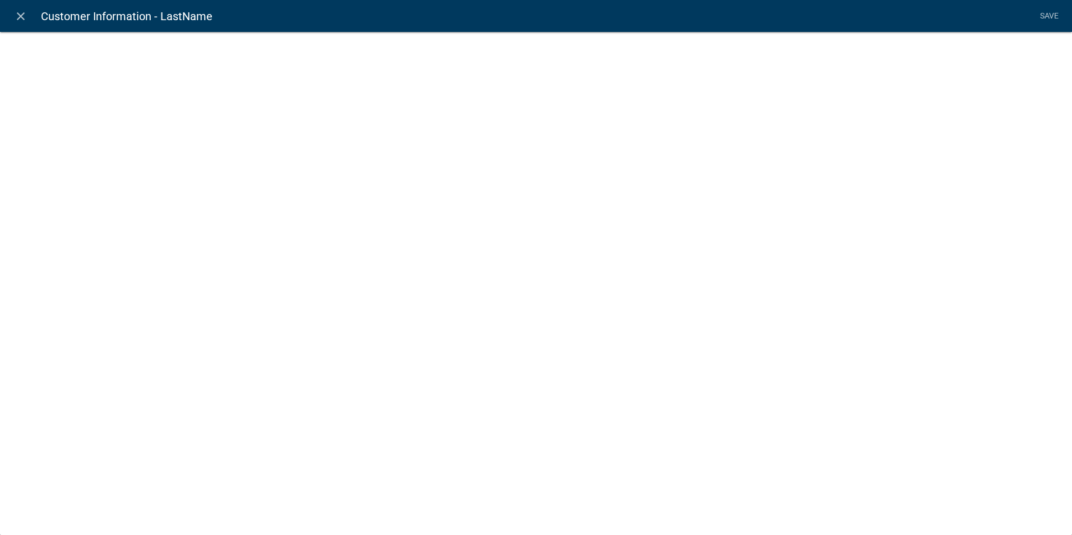
select select
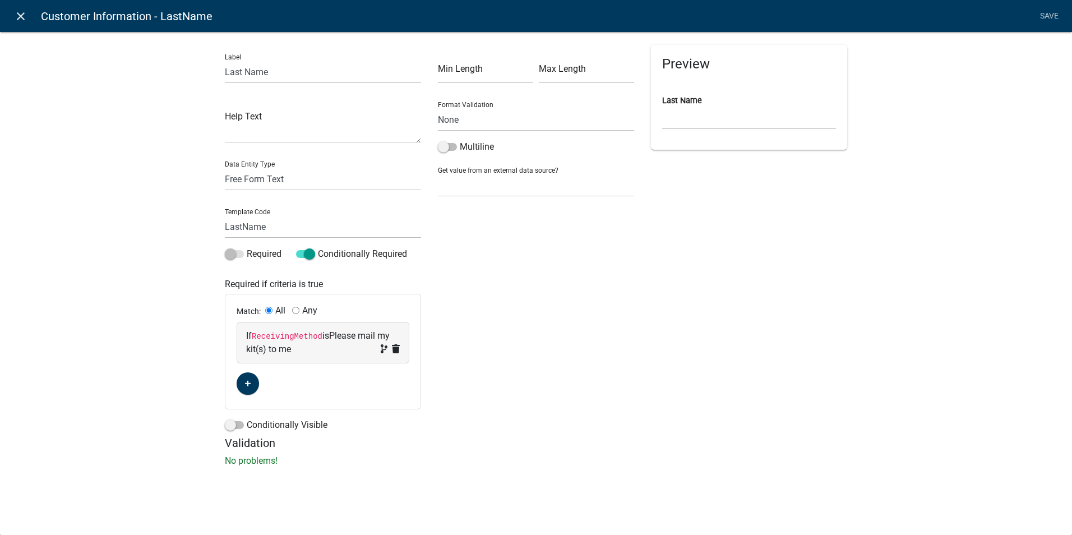
click at [17, 17] on icon "close" at bounding box center [20, 16] width 13 height 13
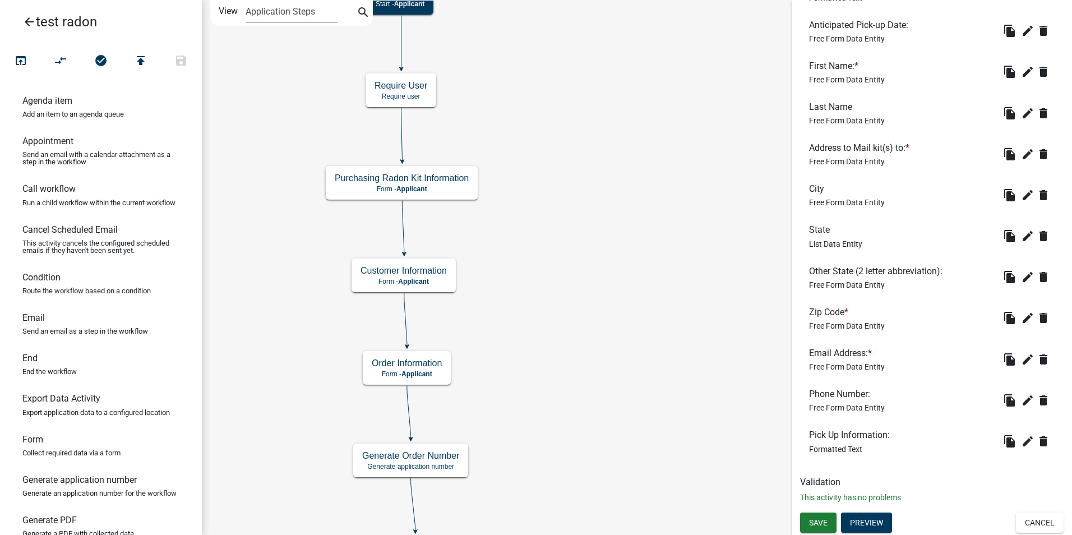
scroll to position [528, 0]
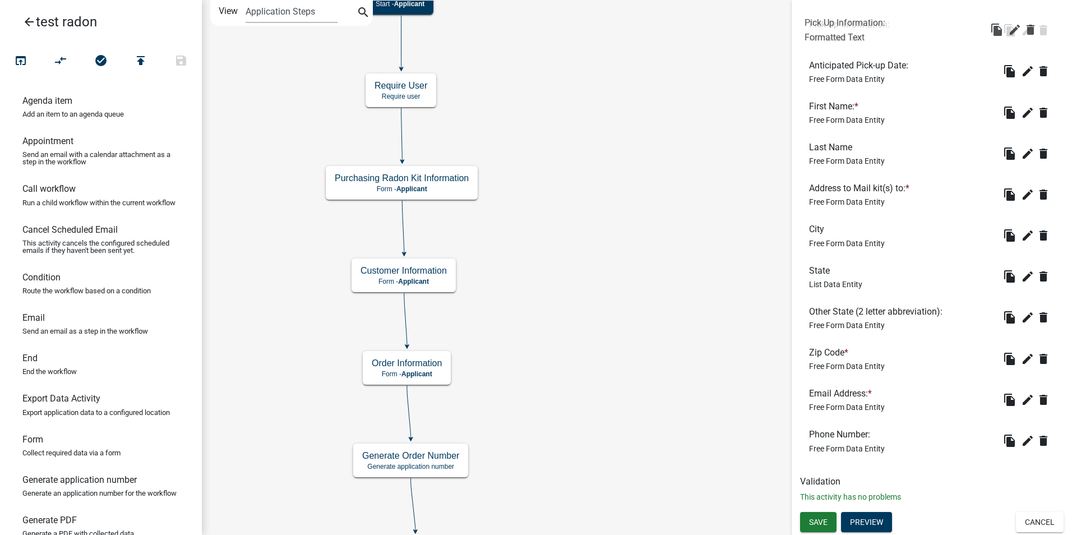
drag, startPoint x: 815, startPoint y: 433, endPoint x: 811, endPoint y: 19, distance: 413.8
click at [822, 524] on span "Save" at bounding box center [818, 521] width 19 height 9
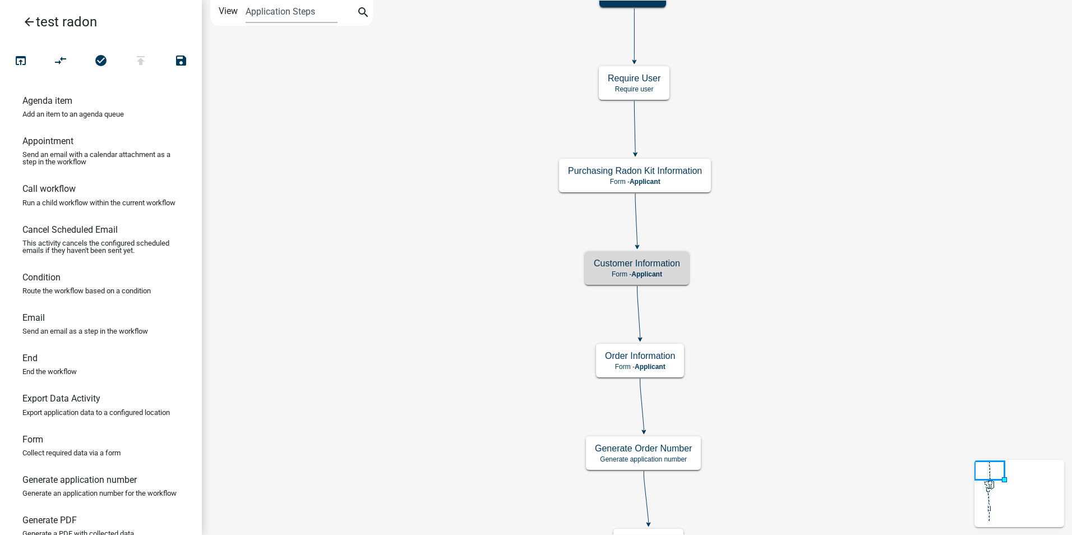
scroll to position [0, 0]
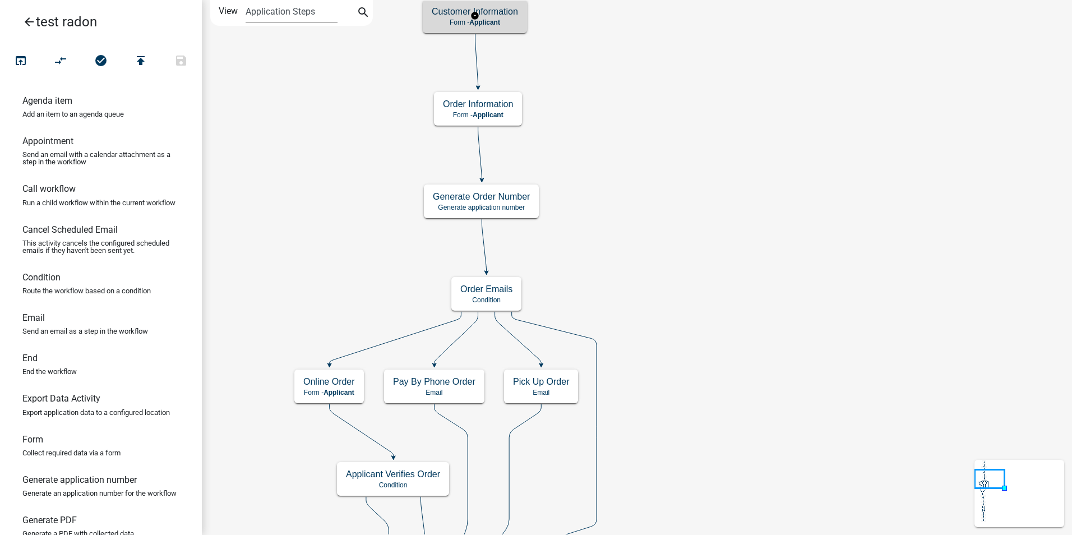
click at [452, 7] on h5 "Customer Information" at bounding box center [475, 11] width 86 height 11
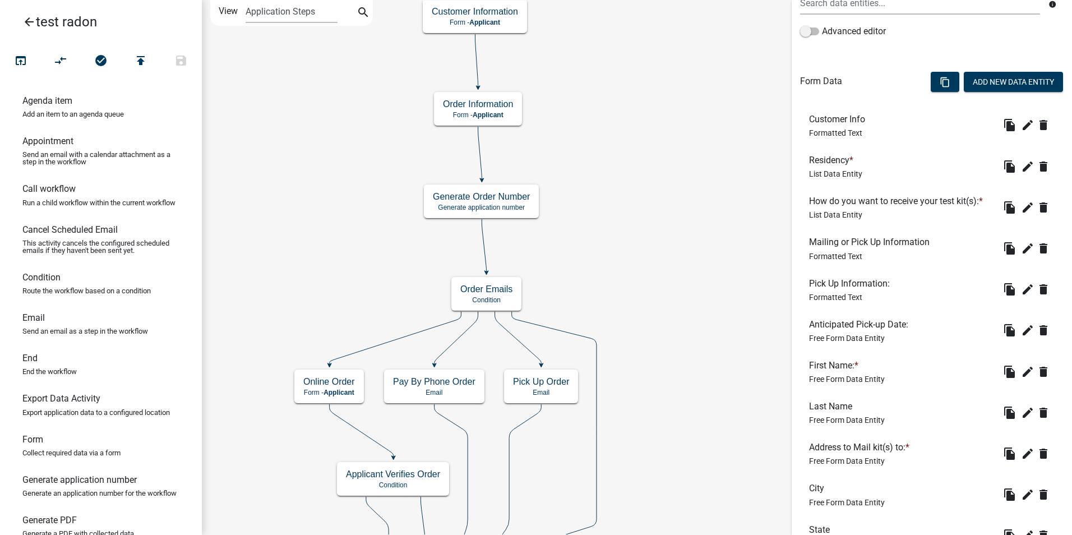
scroll to position [280, 0]
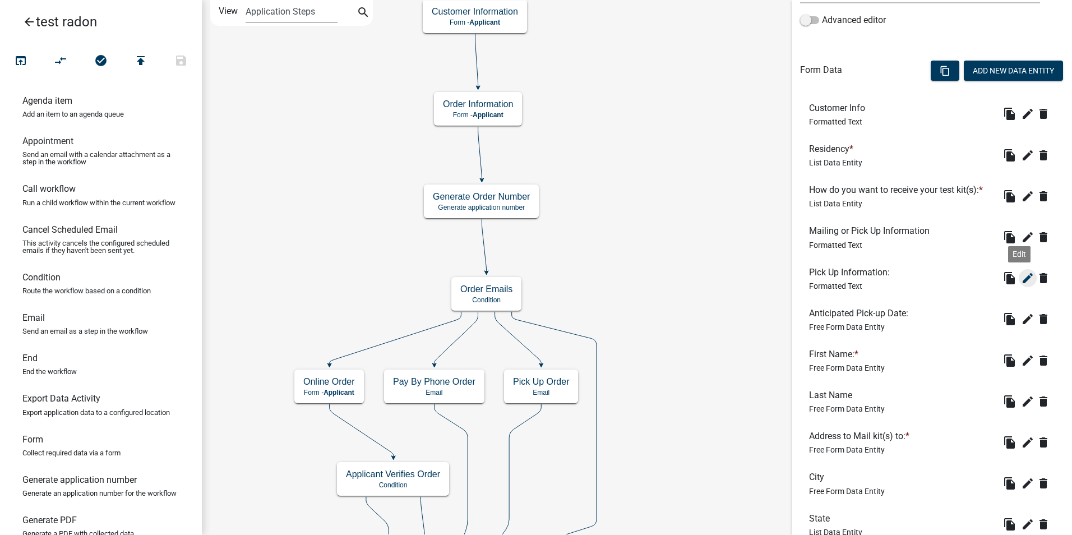
click at [1021, 284] on icon "edit" at bounding box center [1027, 277] width 13 height 13
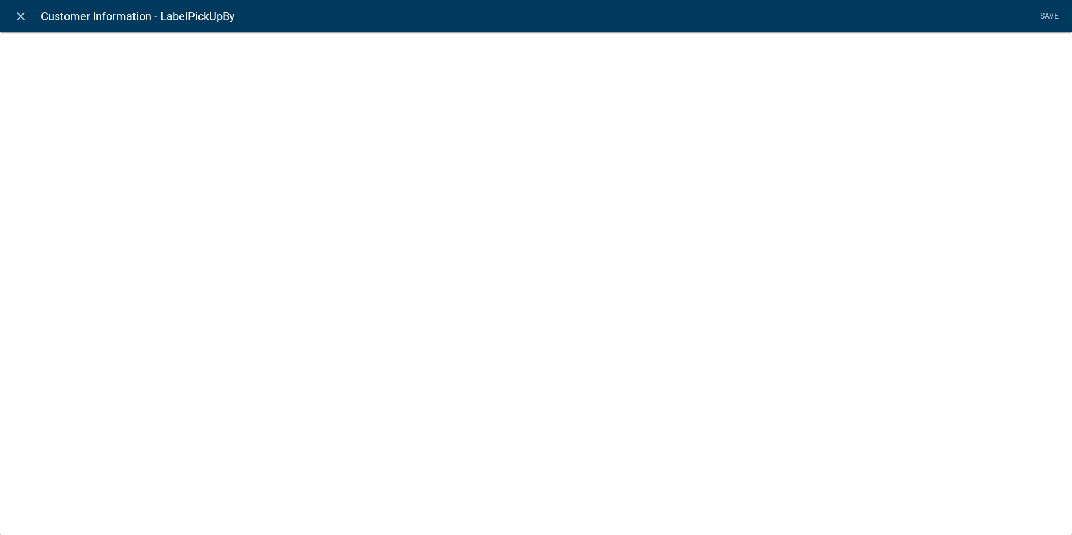
select select "rich-text"
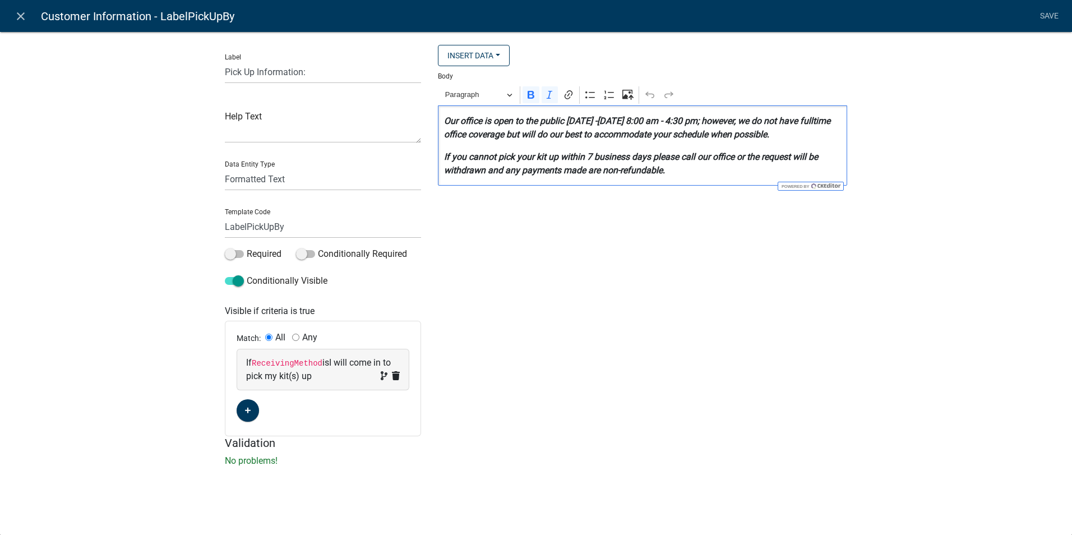
click at [759, 131] on strong "Our office is open to the public [DATE] -[DATE] 8:00 am - 4:30 pm; however, we …" at bounding box center [637, 127] width 386 height 24
click at [810, 132] on p "Our office is open to the public [DATE] -[DATE] 8:00 am - 4:30 pm; however, we …" at bounding box center [642, 127] width 397 height 27
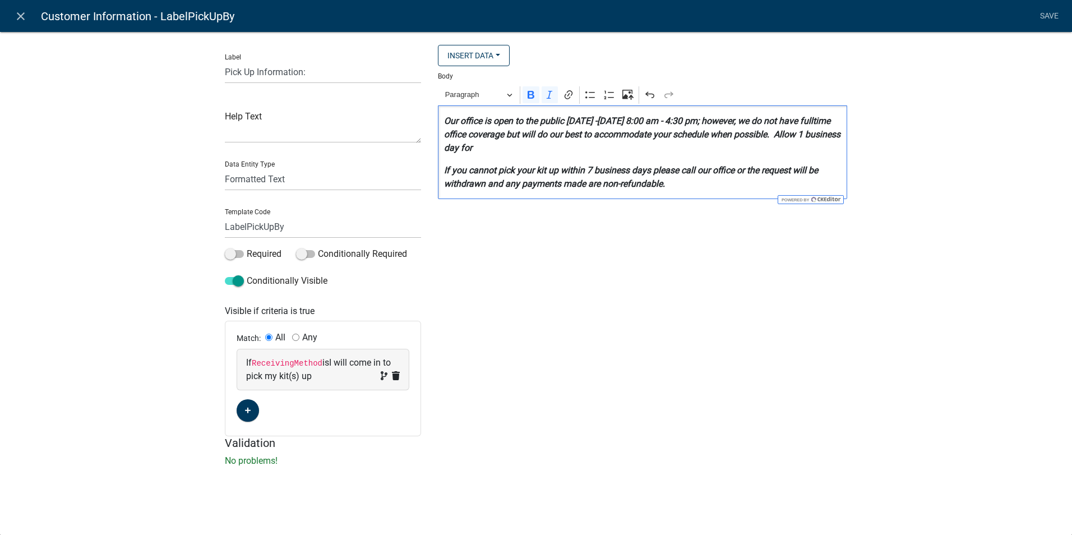
drag, startPoint x: 811, startPoint y: 136, endPoint x: 815, endPoint y: 145, distance: 10.5
click at [815, 145] on p "Our office is open to the public [DATE] -[DATE] 8:00 am - 4:30 pm; however, we …" at bounding box center [642, 134] width 397 height 40
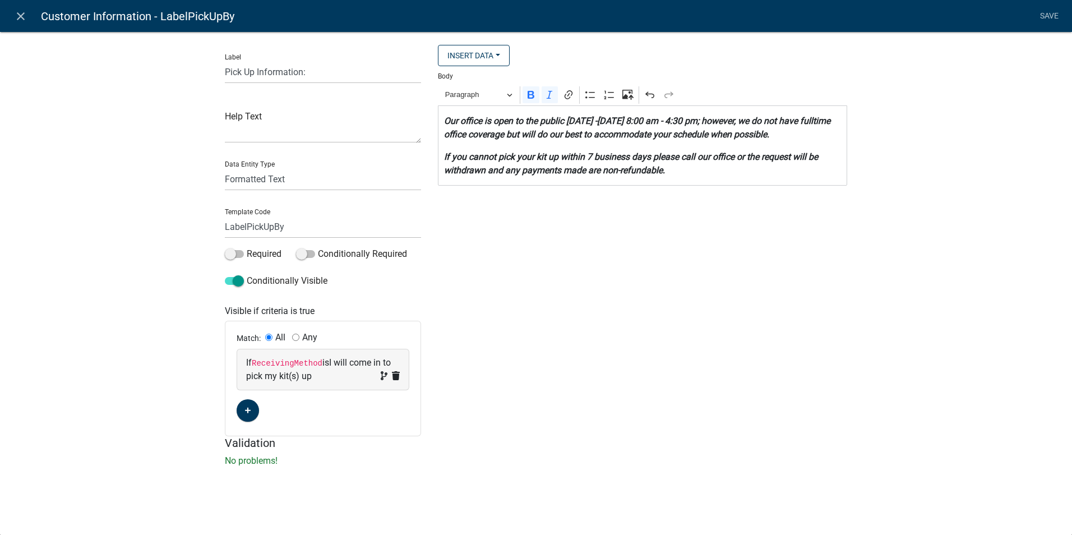
click at [735, 293] on div "Insert Data Fee Recipients City Email Address Full Name Phone Number State Stre…" at bounding box center [642, 240] width 426 height 391
click at [17, 16] on icon "close" at bounding box center [20, 16] width 13 height 13
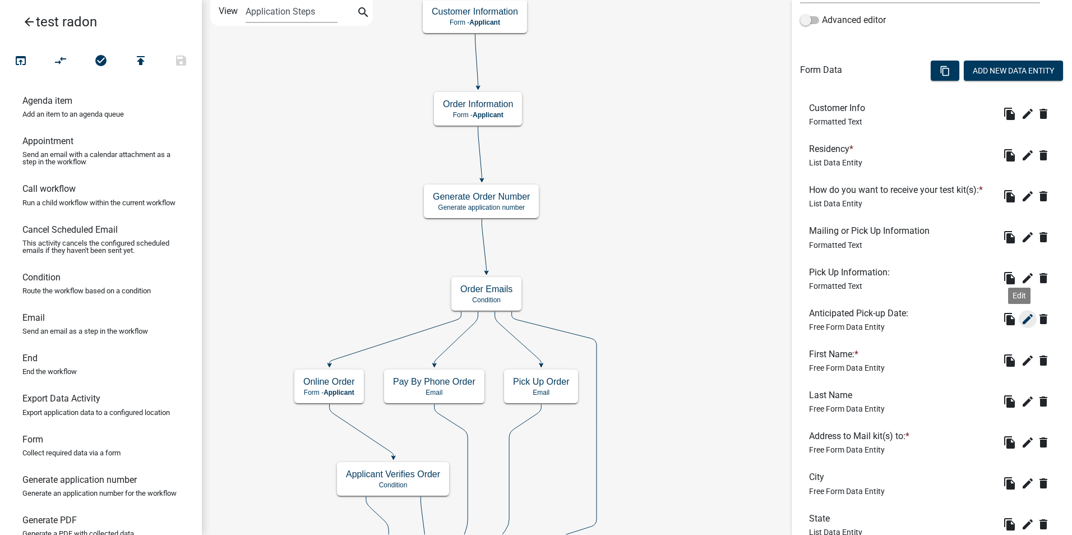
click at [1021, 314] on icon "edit" at bounding box center [1027, 318] width 13 height 13
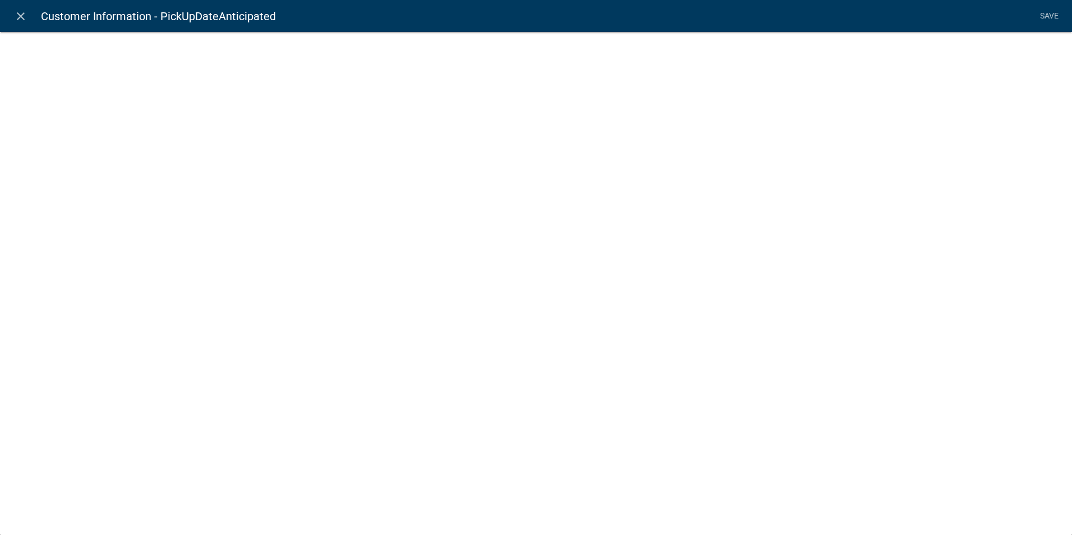
select select
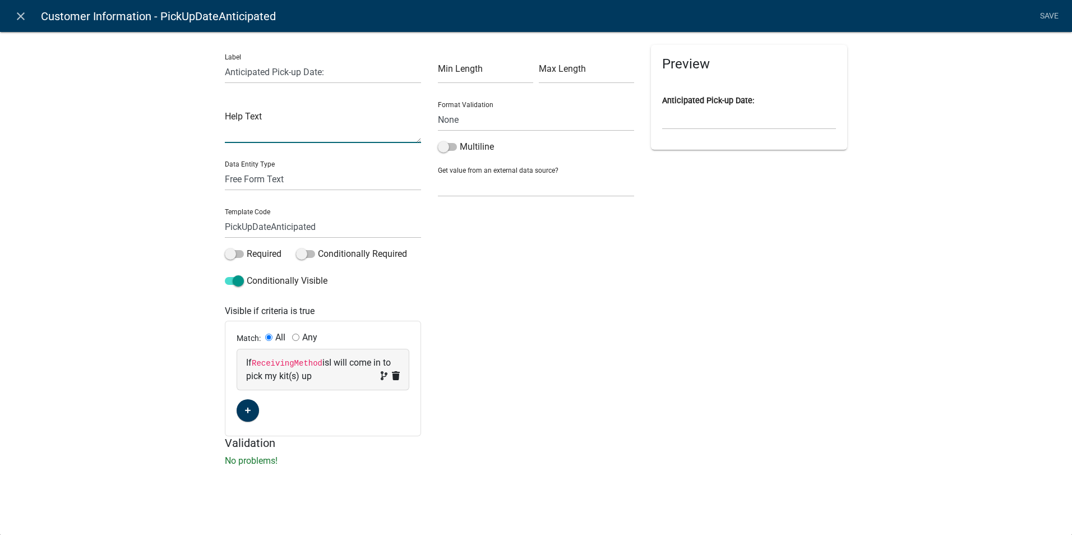
click at [239, 138] on textarea at bounding box center [323, 125] width 196 height 35
type textarea "Please allow at least 1 business day for processing."
click at [323, 72] on input "Anticipated Pick-up Date:" at bounding box center [323, 72] width 196 height 23
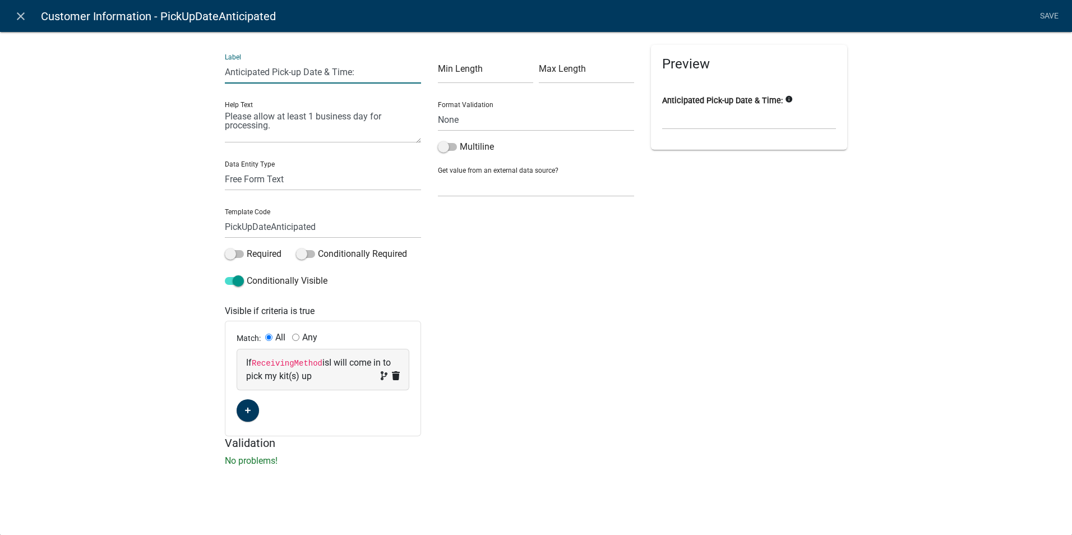
type input "Anticipated Pick-up Date & Time:"
click at [561, 269] on div "Min Length Max Length Format Validation None Email PhoneNumber Multiline Get va…" at bounding box center [535, 240] width 213 height 391
click at [1056, 14] on link "Save" at bounding box center [1049, 16] width 28 height 21
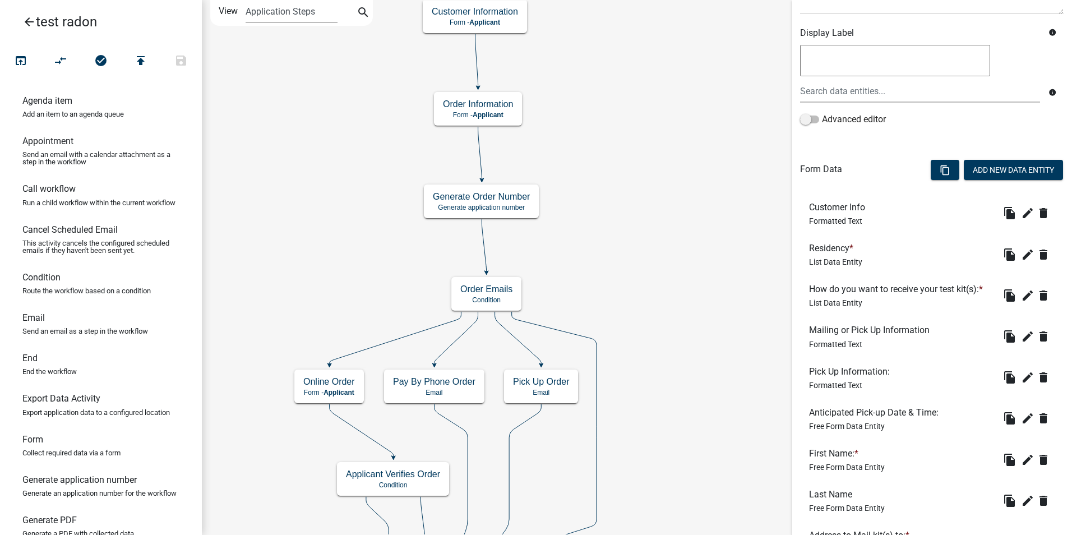
scroll to position [528, 0]
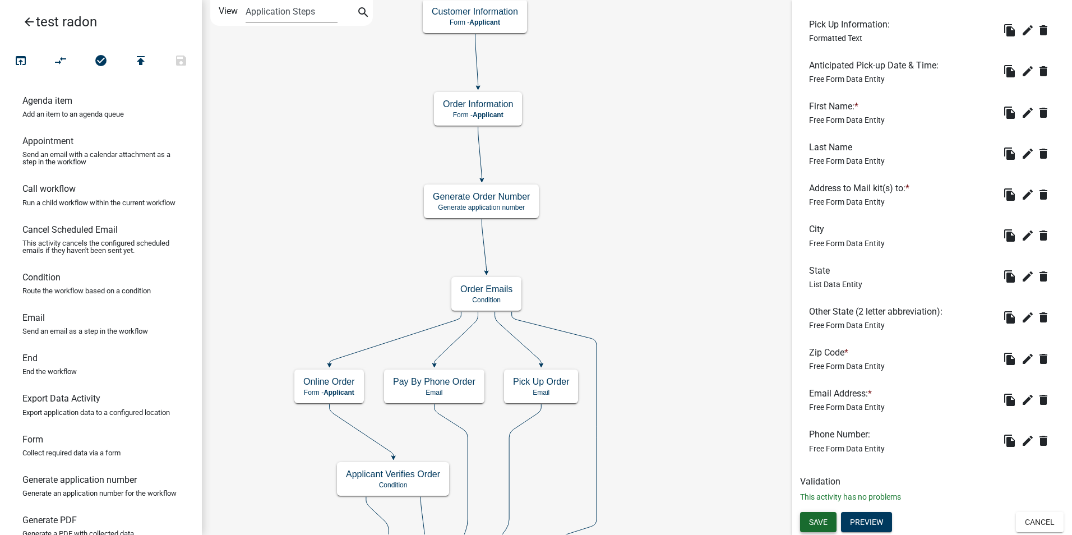
click at [811, 524] on span "Save" at bounding box center [818, 521] width 19 height 9
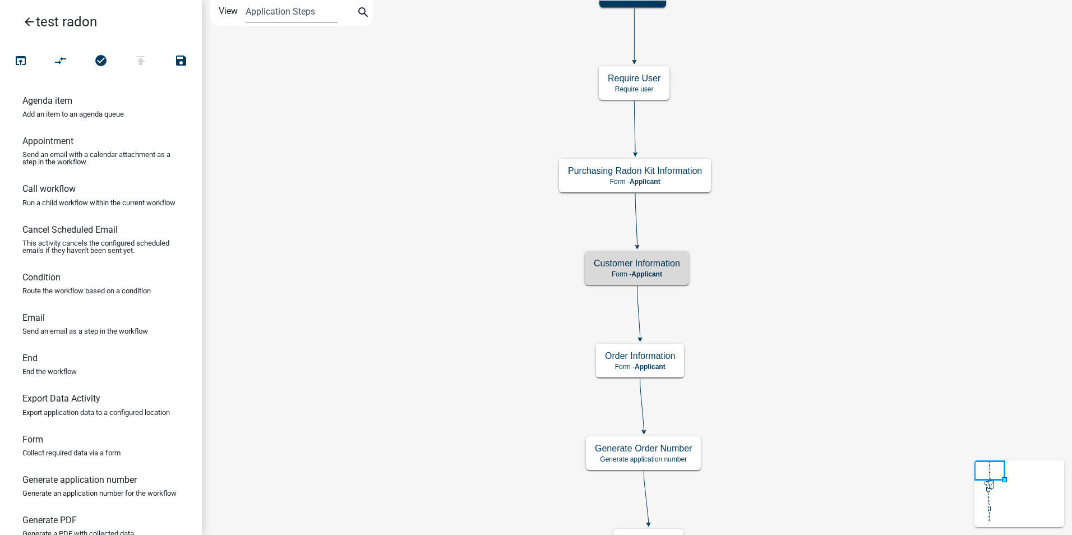
scroll to position [0, 0]
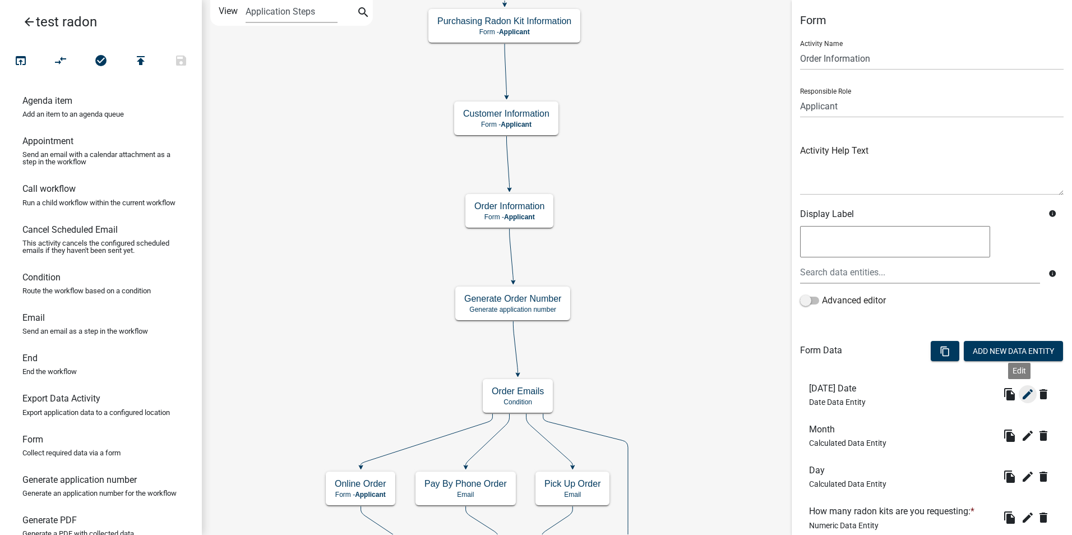
click at [1021, 396] on icon "edit" at bounding box center [1027, 393] width 13 height 13
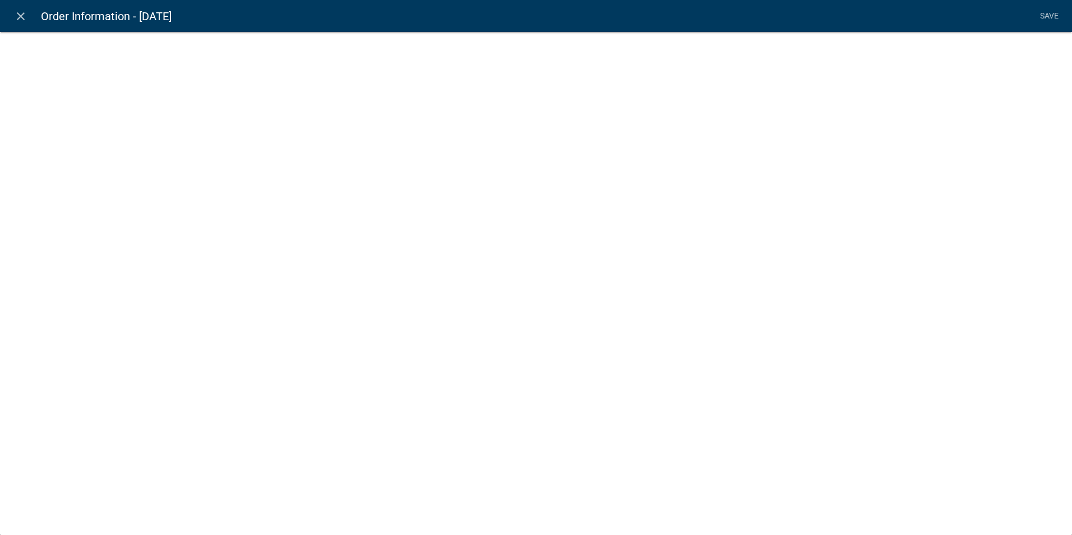
select select "date"
select select
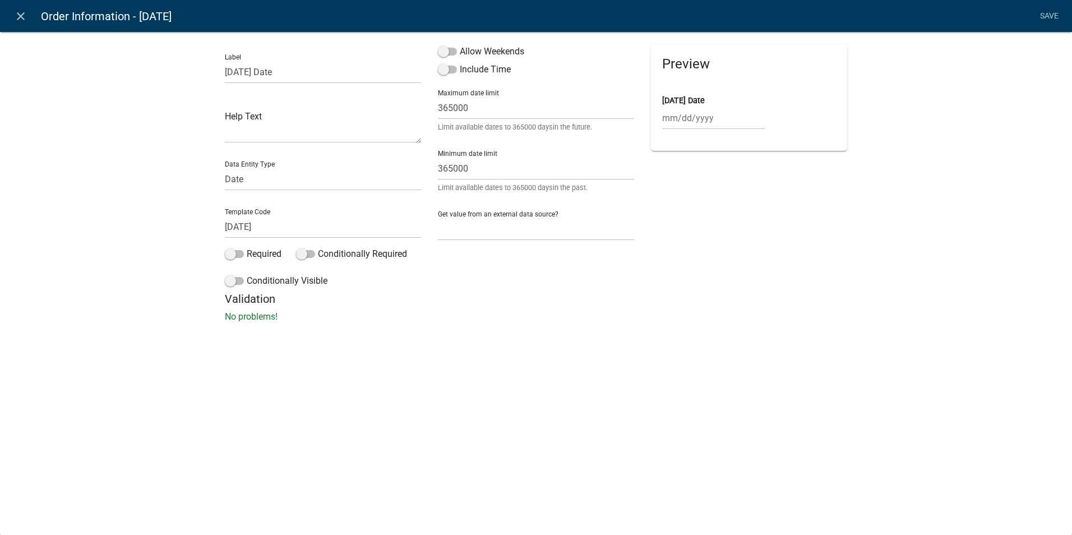
click at [0, 165] on html "Internet Explorer does NOT work with GeoPermits. Get a new browser for more sec…" at bounding box center [536, 267] width 1072 height 535
drag, startPoint x: 471, startPoint y: 168, endPoint x: 395, endPoint y: 169, distance: 76.8
click at [395, 169] on div "Label [DATE] Date Help Text Data Entity Type Free Form Text Document Display En…" at bounding box center [535, 168] width 639 height 247
type input "10"
click at [408, 105] on div "Label [DATE] Date Help Text Data Entity Type Free Form Text Document Display En…" at bounding box center [535, 168] width 639 height 247
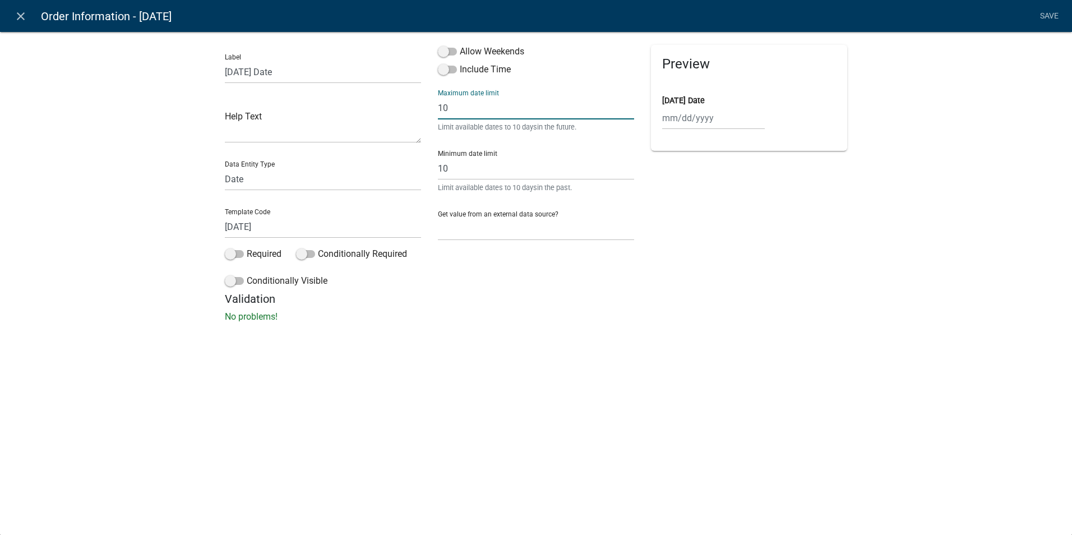
type input "10"
click at [575, 281] on div "Allow Weekends Include Time Maximum date limit 10 Limit available dates to 10 d…" at bounding box center [535, 168] width 213 height 247
click at [1047, 15] on link "Save" at bounding box center [1049, 16] width 28 height 21
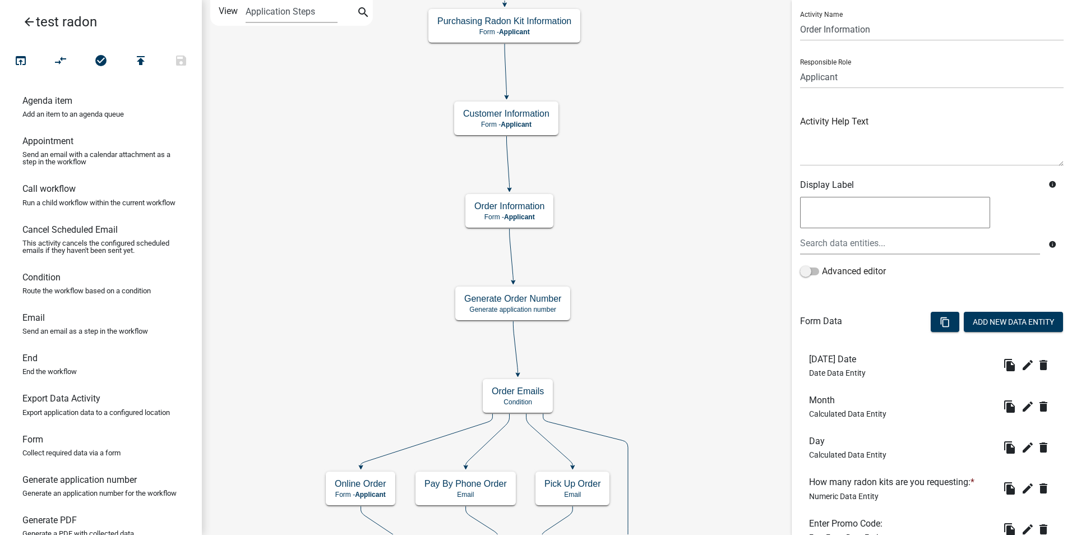
scroll to position [56, 0]
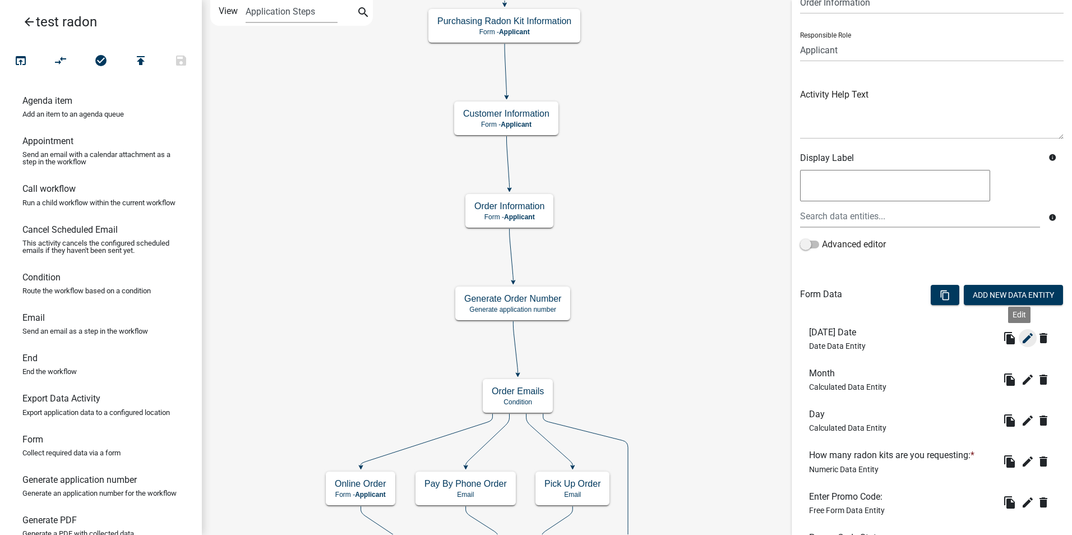
click at [1021, 340] on icon "edit" at bounding box center [1027, 337] width 13 height 13
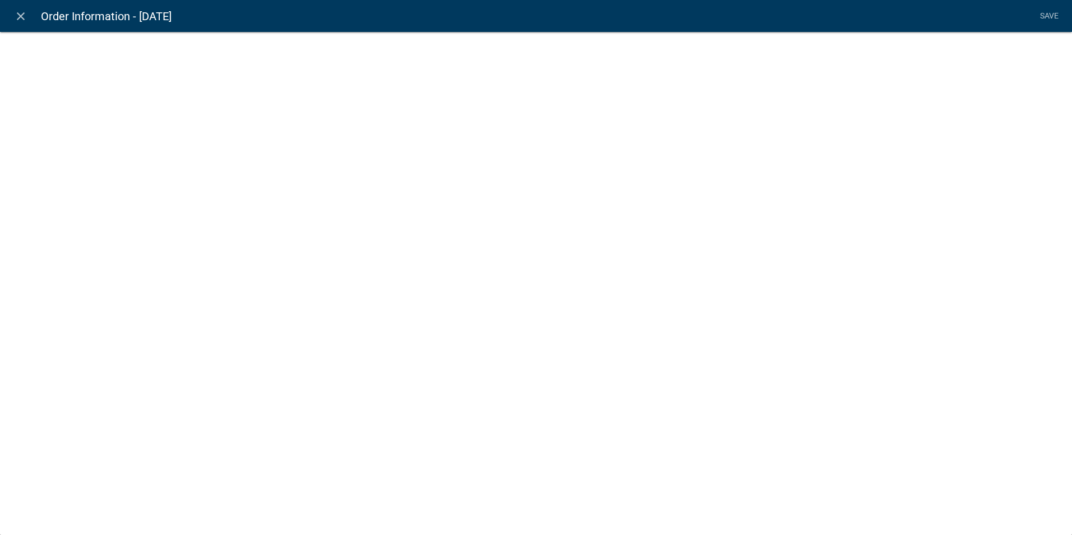
select select "date"
select select
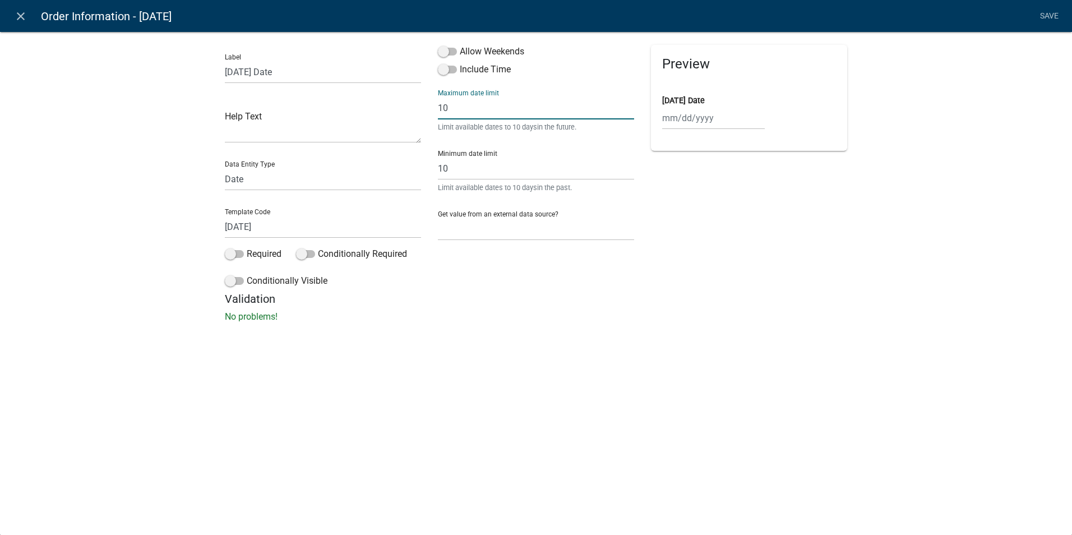
drag, startPoint x: 468, startPoint y: 107, endPoint x: 422, endPoint y: 107, distance: 46.0
click at [422, 107] on div "Label [DATE] Date Help Text Data Entity Type Free Form Text Document Display En…" at bounding box center [535, 168] width 639 height 247
type input "365"
click at [442, 168] on input "10" at bounding box center [536, 168] width 196 height 23
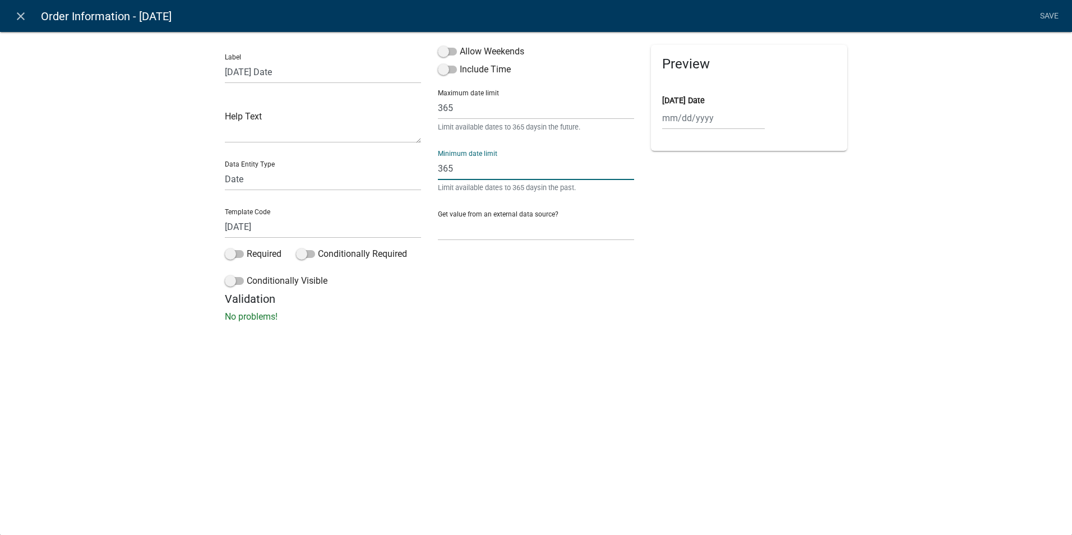
type input "365"
click at [584, 309] on div "Validation No problems!" at bounding box center [536, 307] width 622 height 31
click at [1053, 14] on link "Save" at bounding box center [1049, 16] width 28 height 21
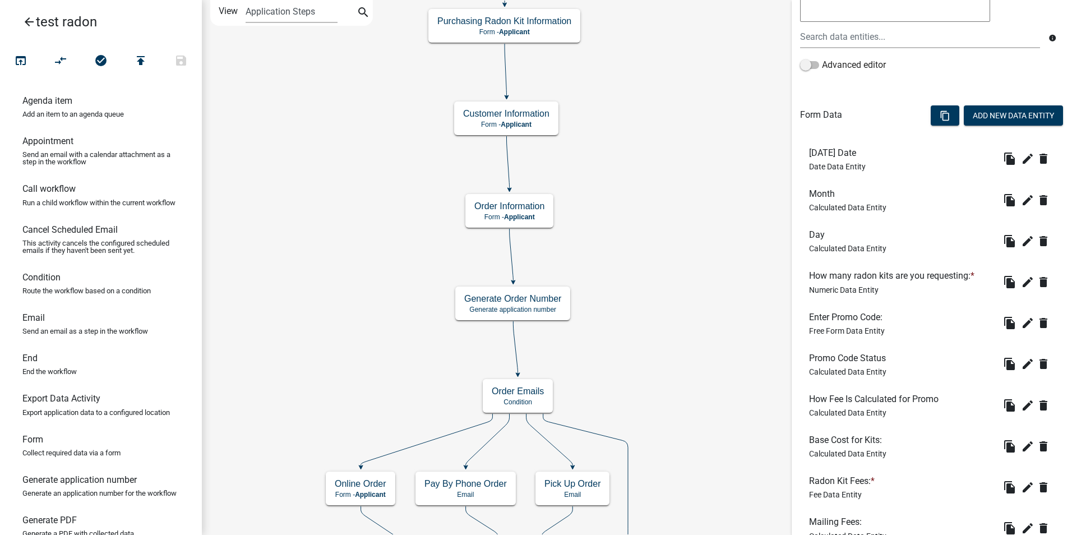
scroll to position [280, 0]
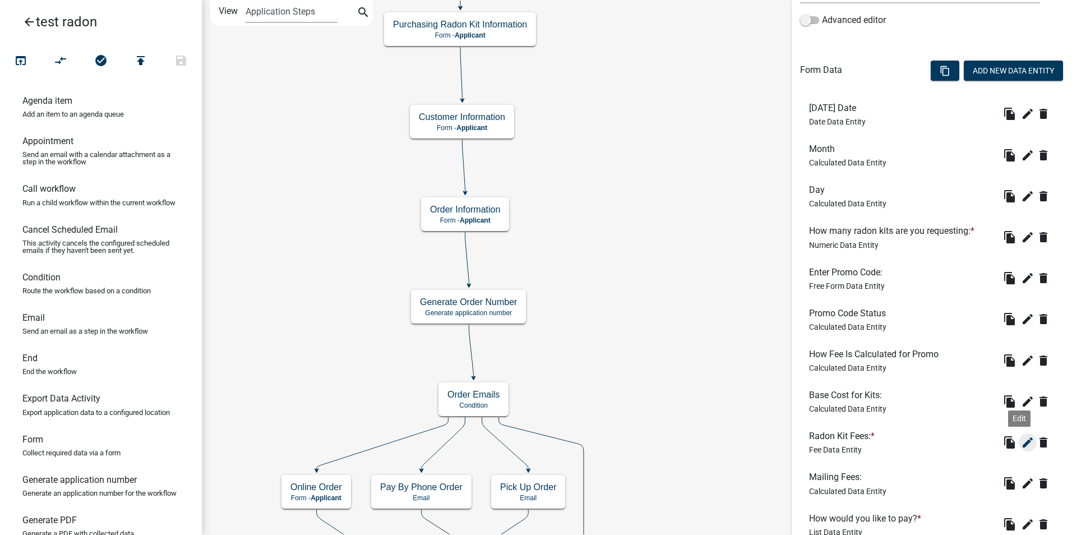
click at [1021, 443] on icon "edit" at bounding box center [1027, 442] width 13 height 13
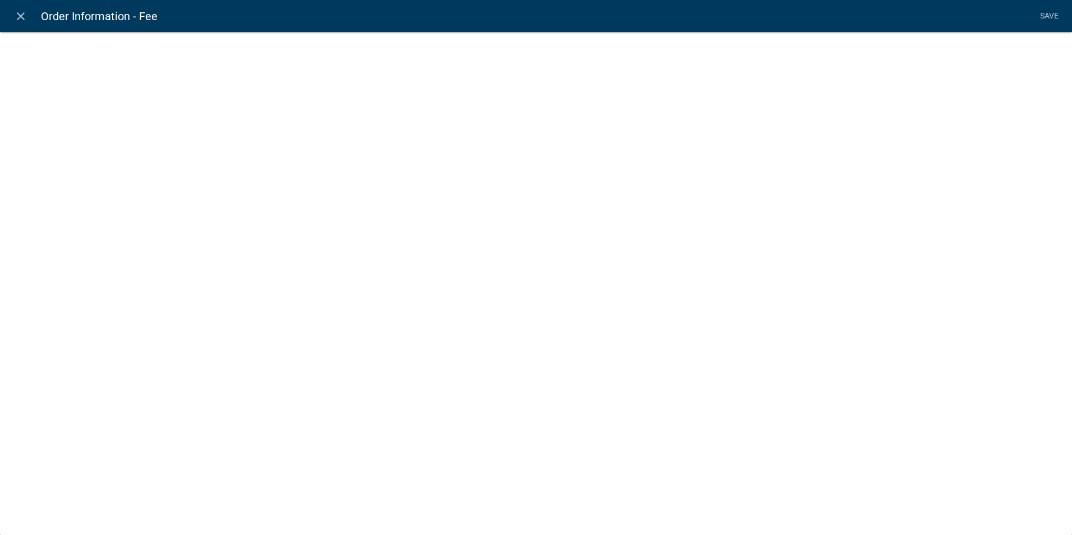
select select "fee"
select select "5: b7a4d8f2-8e5a-4720-88b6-03d2613d155e"
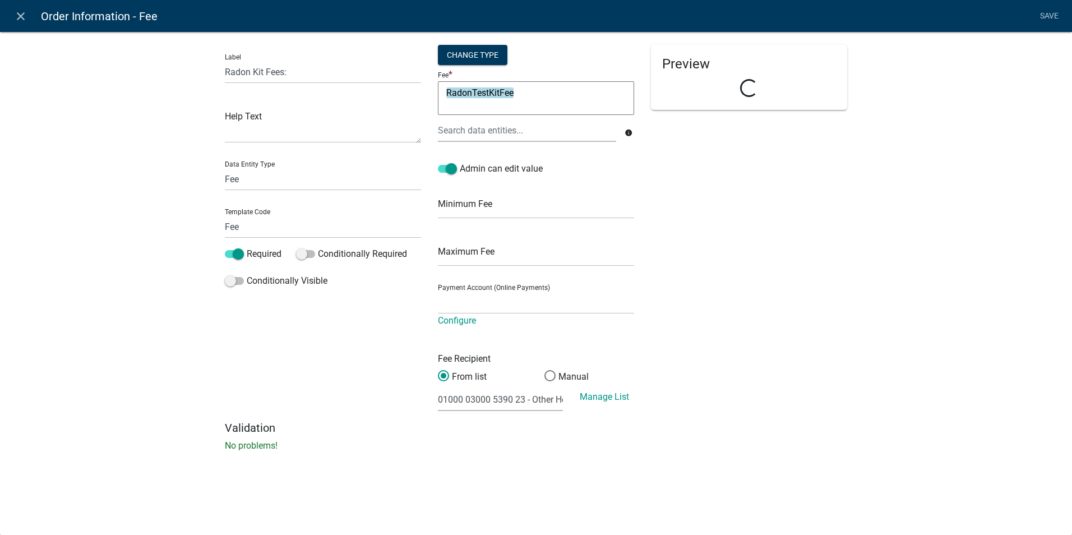
select select "a79131e4-029d-40d0-b835-a441d56a02a0"
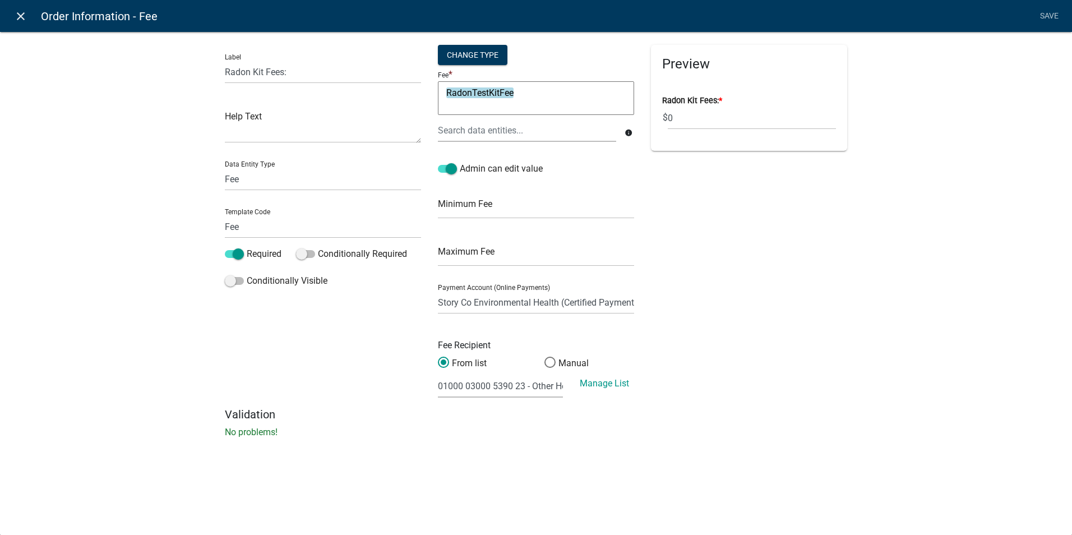
click at [16, 15] on icon "close" at bounding box center [20, 16] width 13 height 13
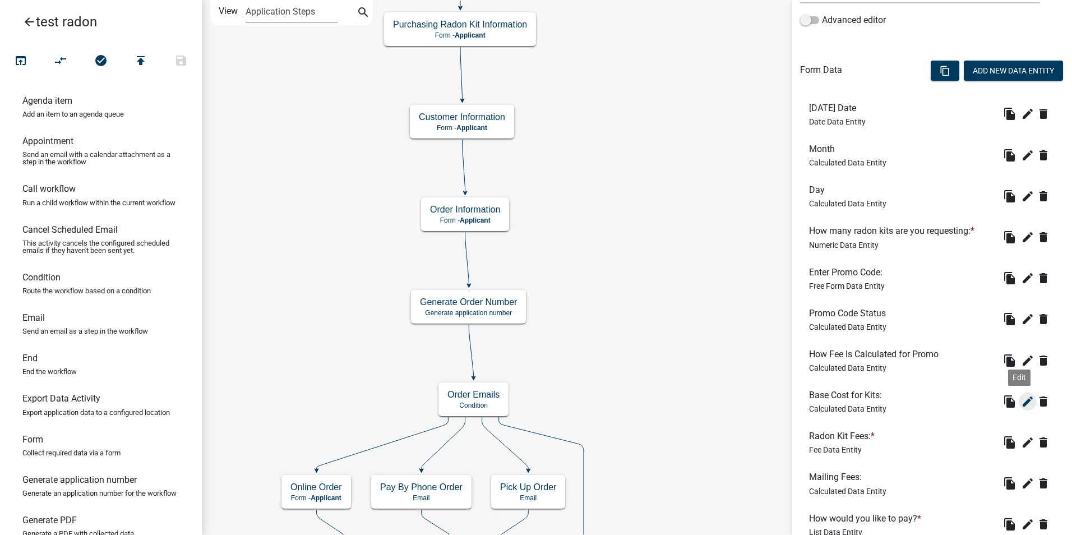
click at [1021, 399] on icon "edit" at bounding box center [1027, 401] width 13 height 13
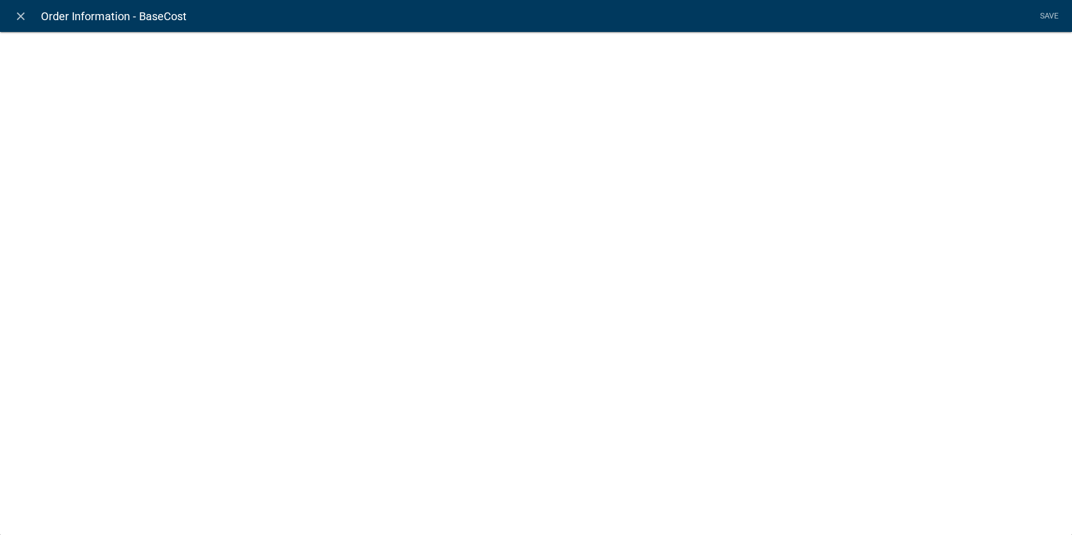
select select "calculated-value"
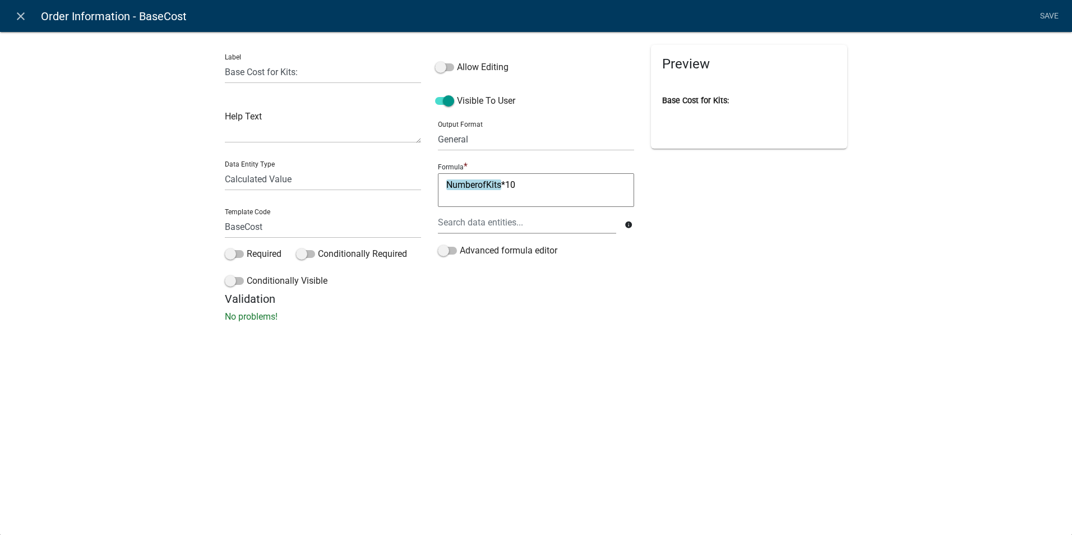
click at [444, 325] on div "Label Base Cost for Kits: Help Text Data Entity Type Free Form Text Document Di…" at bounding box center [536, 180] width 1072 height 334
click at [482, 136] on select "General Text Number Decimal Date Date & Time" at bounding box center [536, 139] width 196 height 23
drag, startPoint x: 798, startPoint y: 359, endPoint x: 787, endPoint y: 359, distance: 10.7
click at [798, 359] on div "close Order Information - BaseCost Save Label Base Cost for Kits: Help Text Dat…" at bounding box center [536, 267] width 1072 height 535
click at [455, 137] on select "General Text Number Decimal Date Date & Time" at bounding box center [536, 139] width 196 height 23
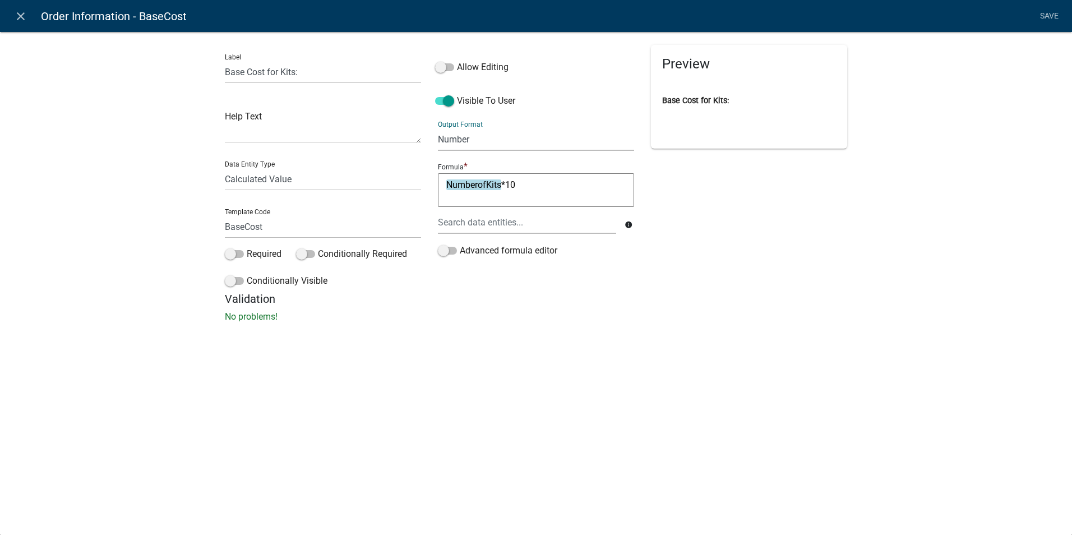
click at [438, 128] on select "General Text Number Decimal Date Date & Time" at bounding box center [536, 139] width 196 height 23
click at [459, 373] on div "close Order Information - BaseCost Save Label Base Cost for Kits: Help Text Dat…" at bounding box center [536, 267] width 1072 height 535
click at [497, 139] on select "General Text Number Decimal Date Date & Time" at bounding box center [536, 139] width 196 height 23
select select "3"
click at [438, 128] on select "General Text Number Decimal Date Date & Time" at bounding box center [536, 139] width 196 height 23
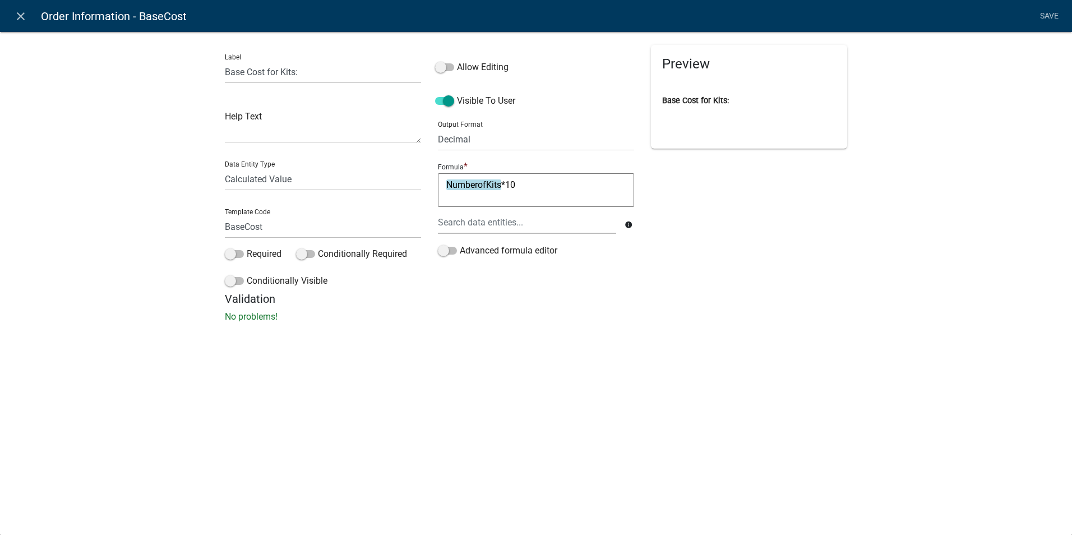
click at [473, 368] on div "close Order Information - BaseCost Save Label Base Cost for Kits: Help Text Dat…" at bounding box center [536, 267] width 1072 height 535
click at [500, 356] on div "close Order Information - BaseCost Save Label Base Cost for Kits: Help Text Dat…" at bounding box center [536, 267] width 1072 height 535
click at [1053, 18] on link "Save" at bounding box center [1049, 16] width 28 height 21
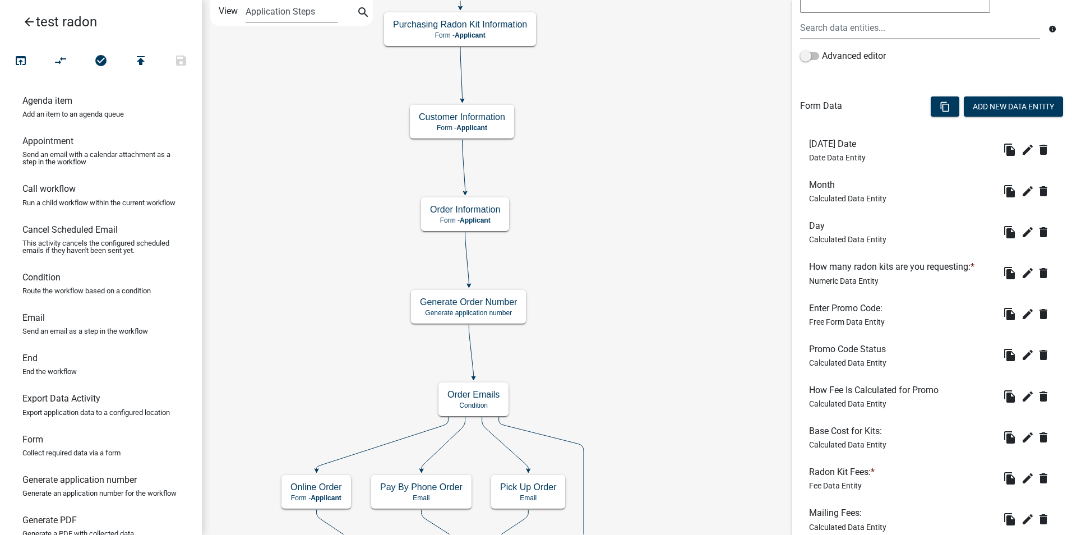
scroll to position [336, 0]
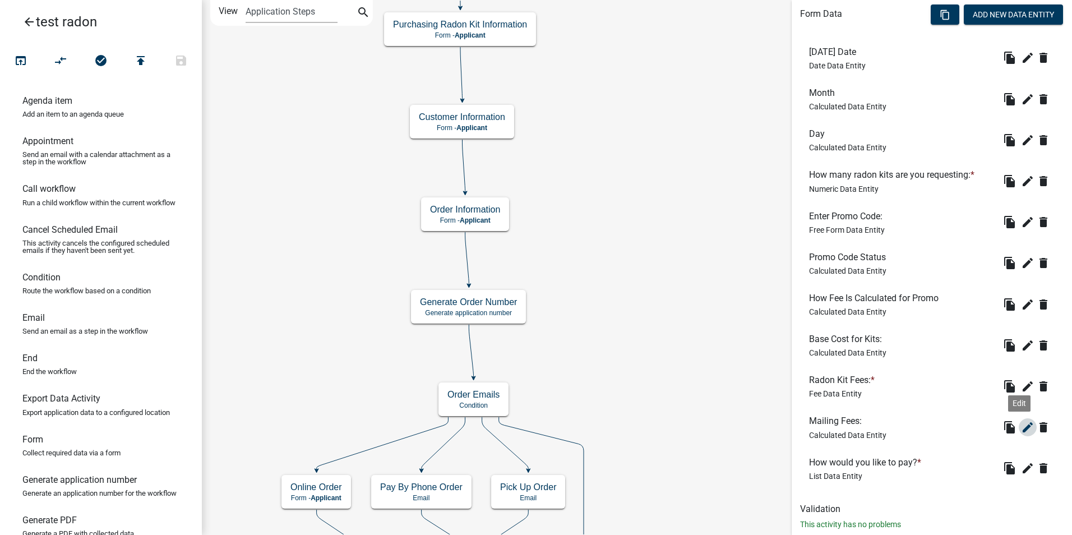
click at [1021, 426] on icon "edit" at bounding box center [1027, 426] width 13 height 13
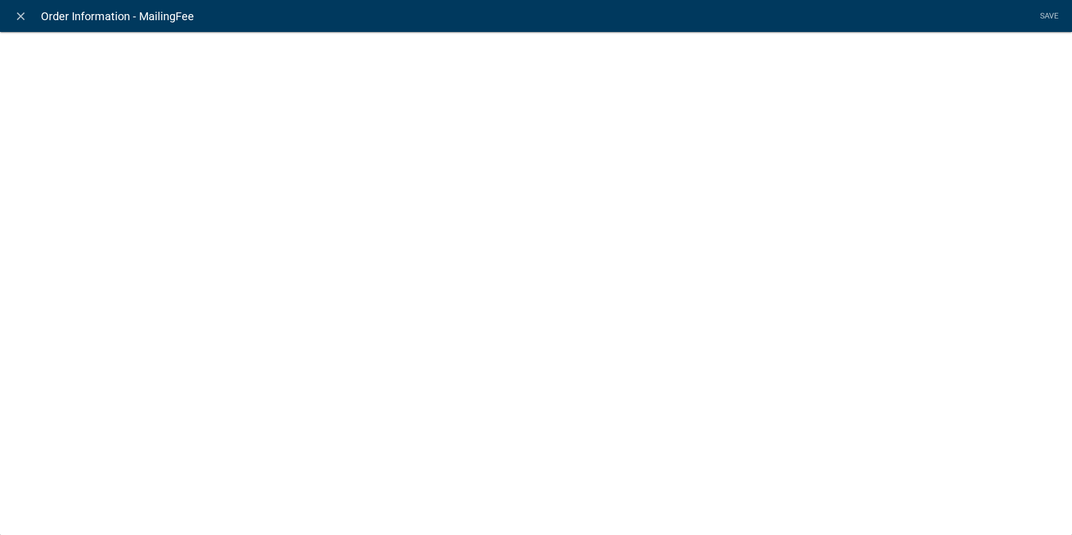
select select "calculated-value"
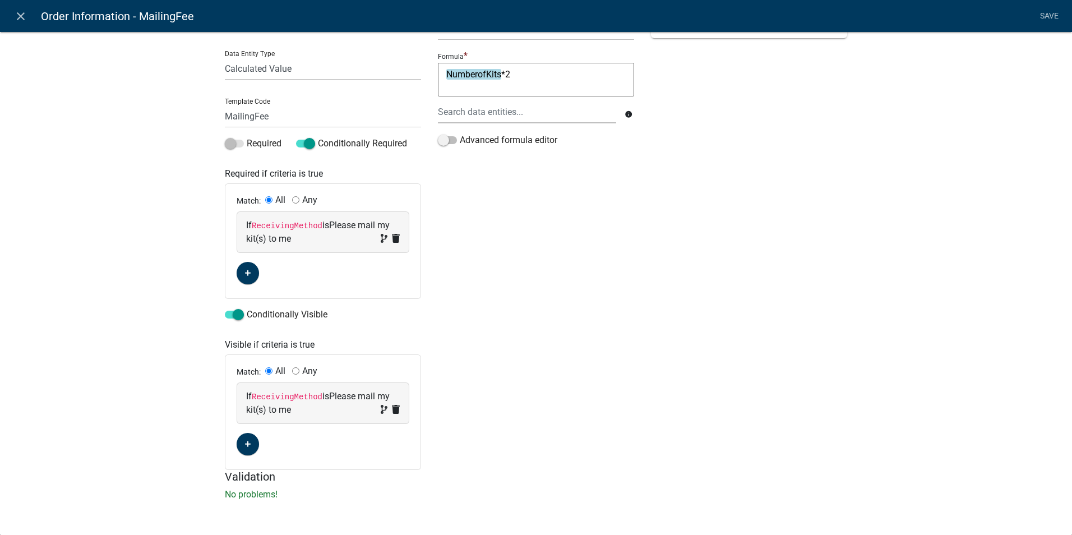
scroll to position [0, 0]
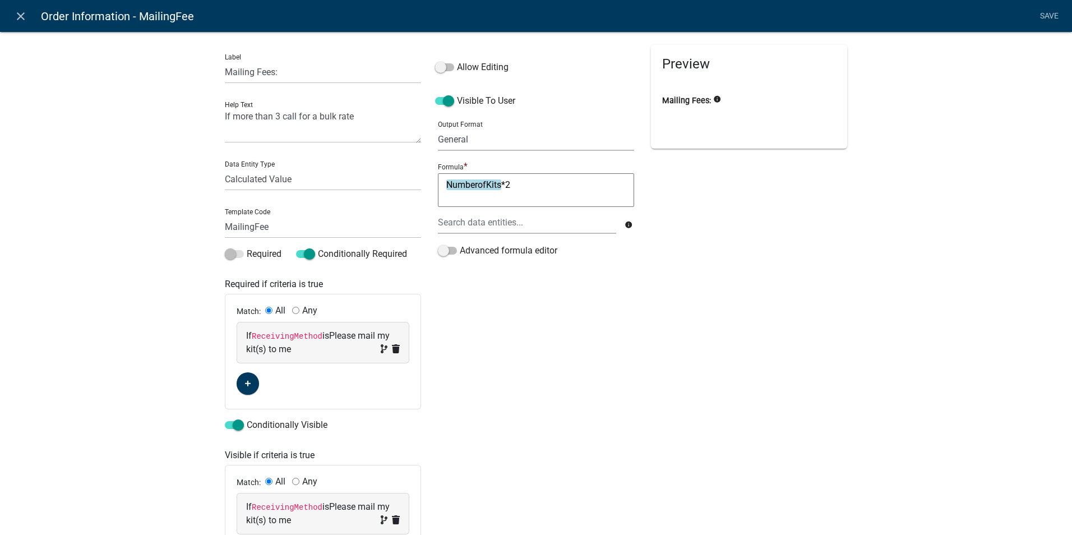
click at [473, 138] on select "General Text Number Decimal Date Date & Time" at bounding box center [536, 139] width 196 height 23
select select "3"
click at [438, 128] on select "General Text Number Decimal Date Date & Time" at bounding box center [536, 139] width 196 height 23
click at [516, 347] on div "Allow Editing Visible To User Output Format General Text Number Decimal Date Da…" at bounding box center [535, 312] width 213 height 535
click at [549, 353] on div "Allow Editing Visible To User Output Format General Text Number Decimal Date Da…" at bounding box center [535, 312] width 213 height 535
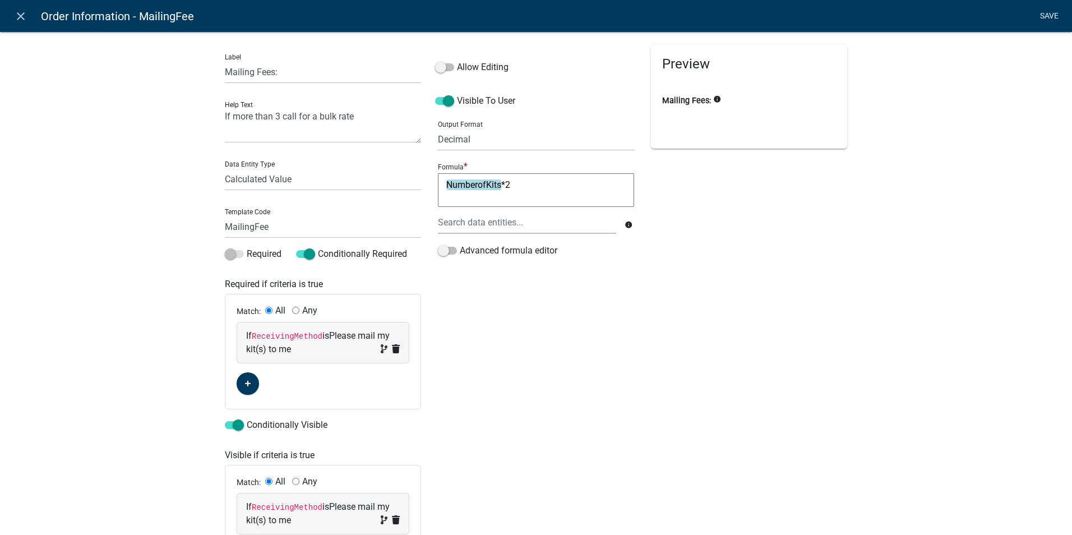
click at [1047, 20] on link "Save" at bounding box center [1049, 16] width 28 height 21
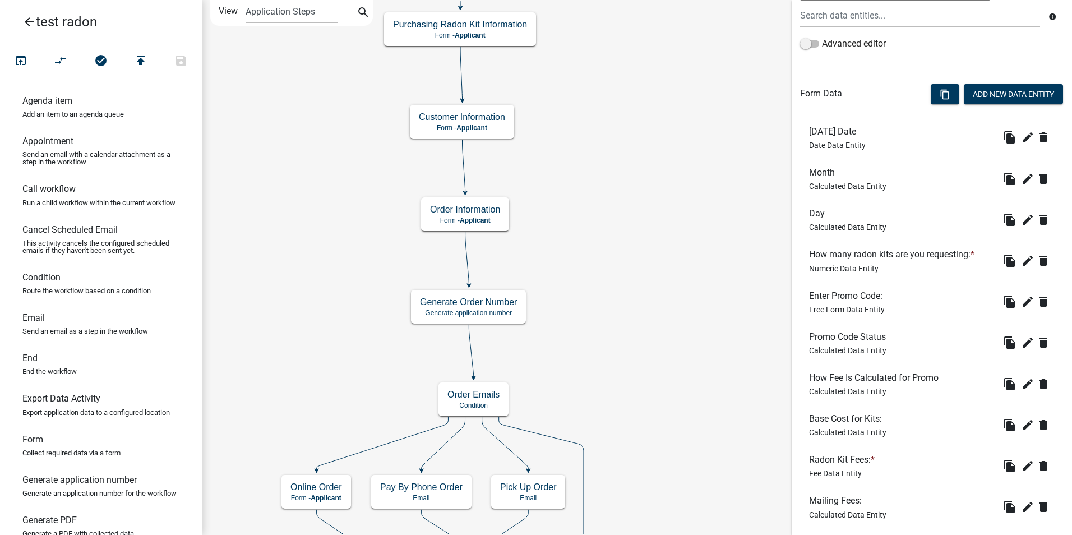
scroll to position [280, 0]
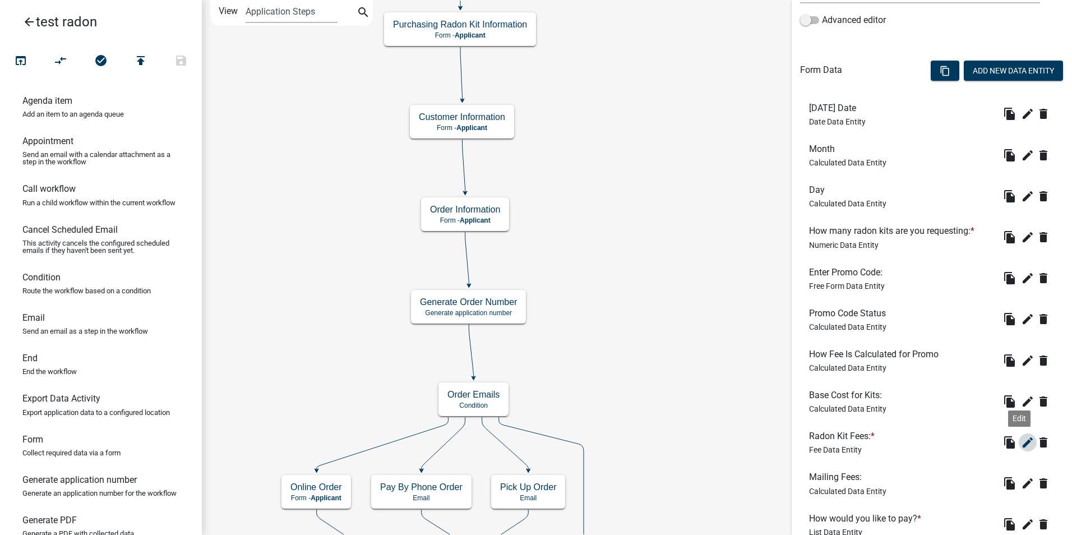
click at [1021, 444] on icon "edit" at bounding box center [1027, 442] width 13 height 13
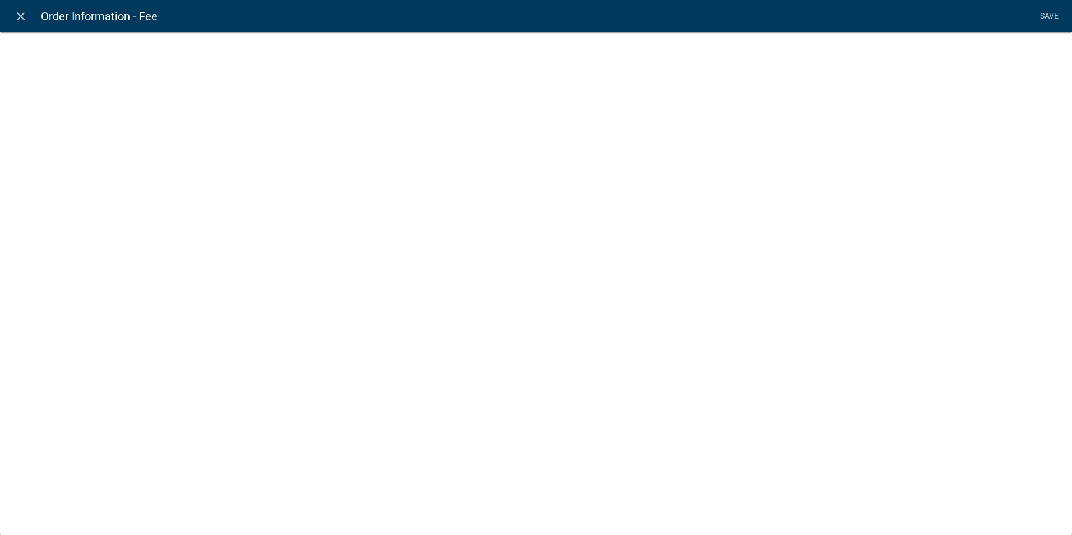
select select "fee"
select select "a79131e4-029d-40d0-b835-a441d56a02a0"
select select "5: b7a4d8f2-8e5a-4720-88b6-03d2613d155e"
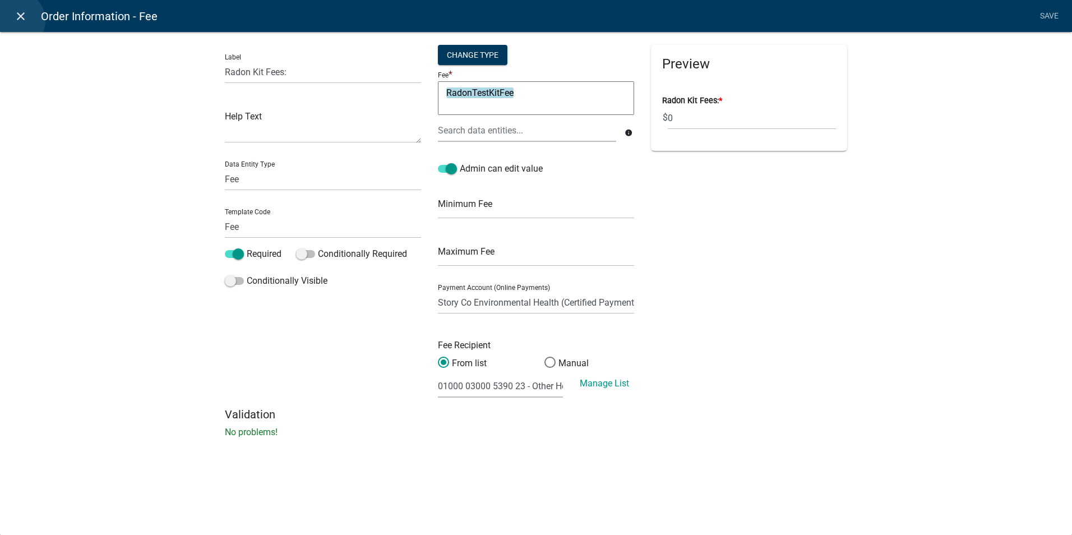
click at [17, 20] on icon "close" at bounding box center [20, 16] width 13 height 13
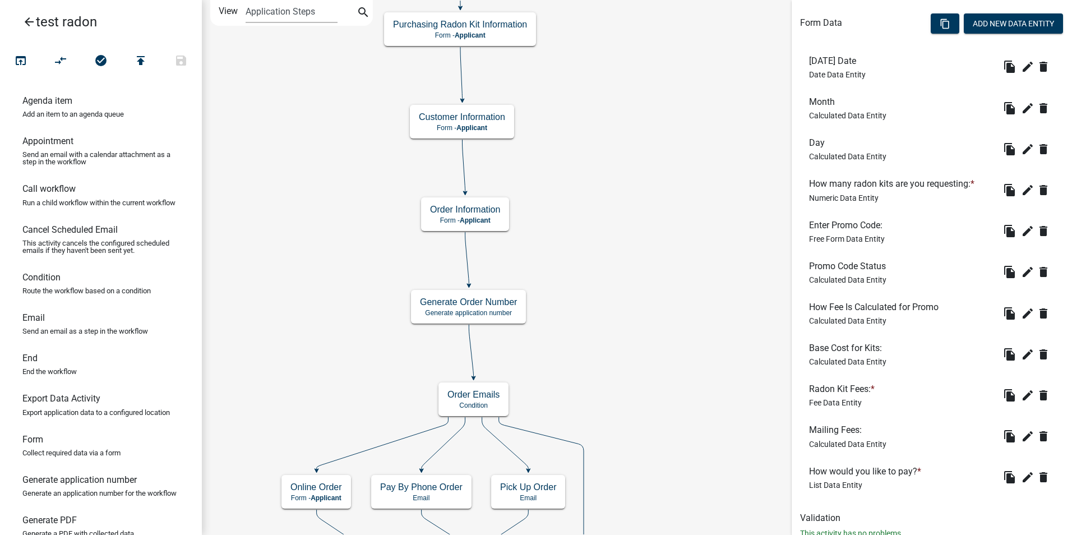
scroll to position [308, 0]
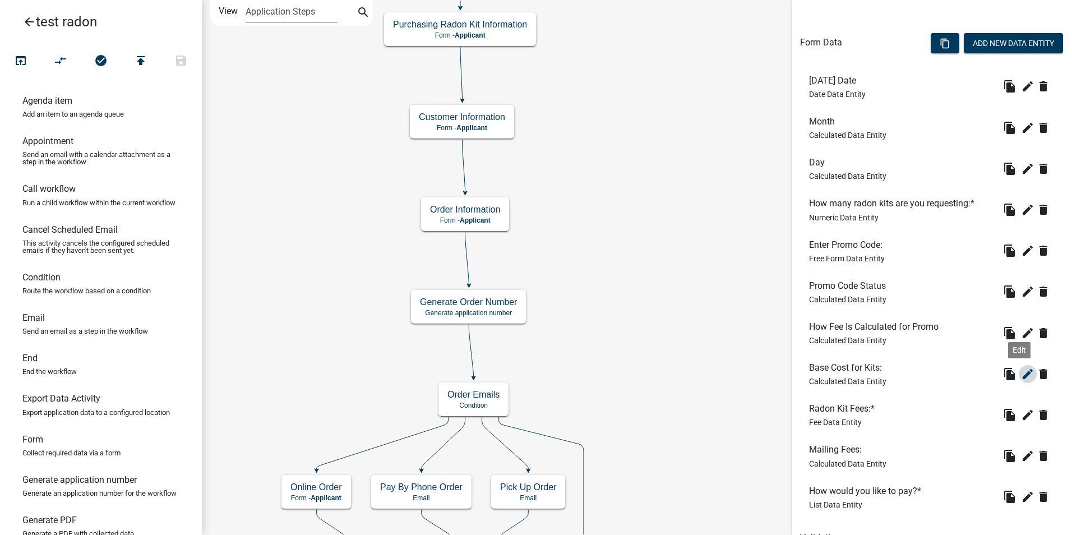
click at [1021, 375] on icon "edit" at bounding box center [1027, 373] width 13 height 13
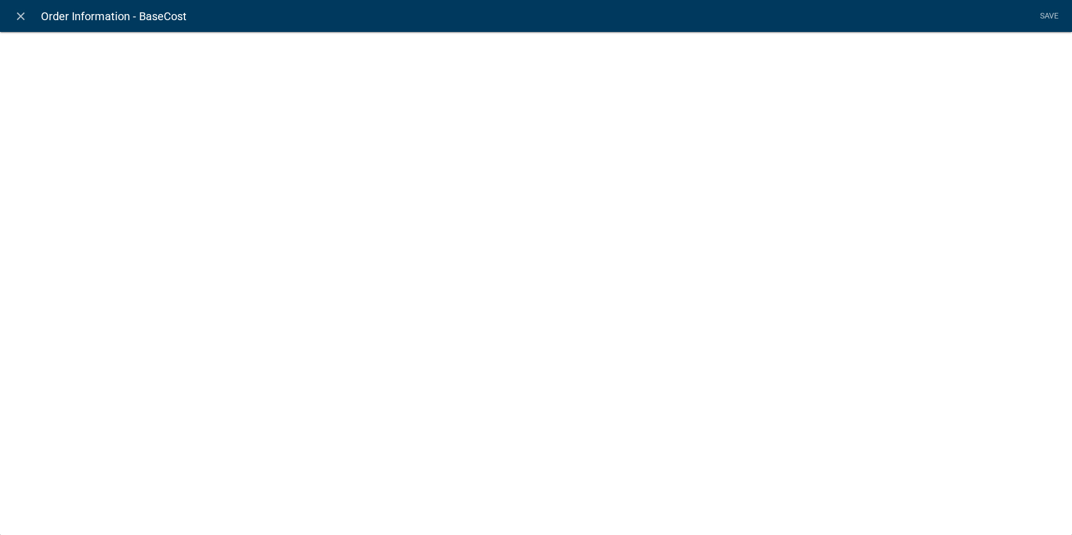
select select "calculated-value"
select select "3"
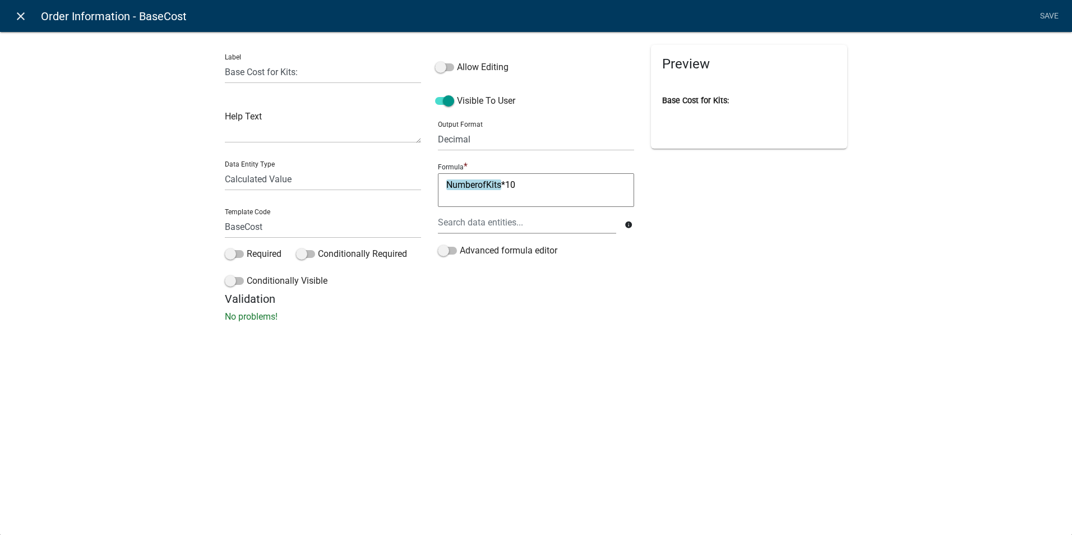
click at [20, 17] on icon "close" at bounding box center [20, 16] width 13 height 13
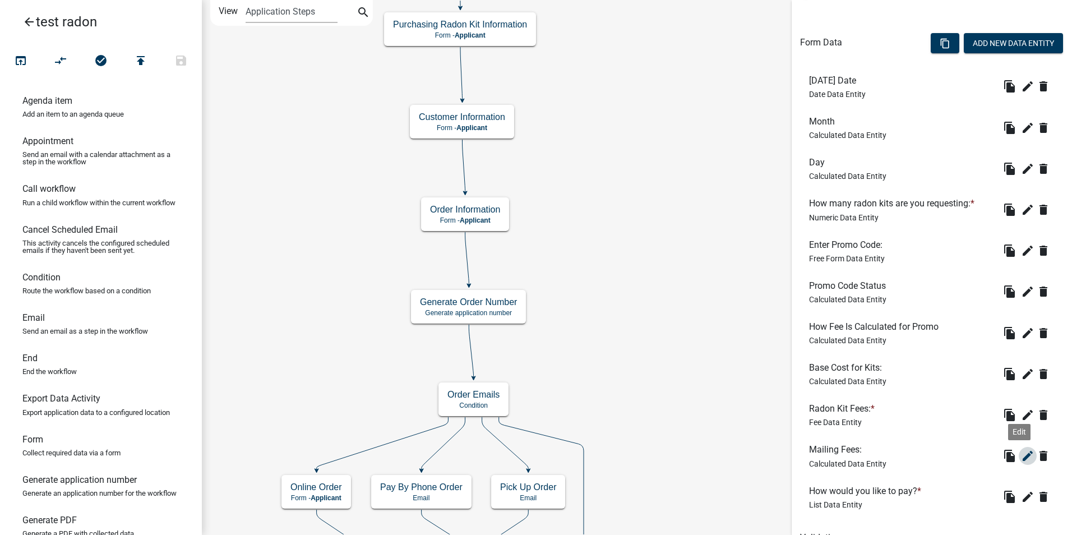
click at [1021, 455] on icon "edit" at bounding box center [1027, 455] width 13 height 13
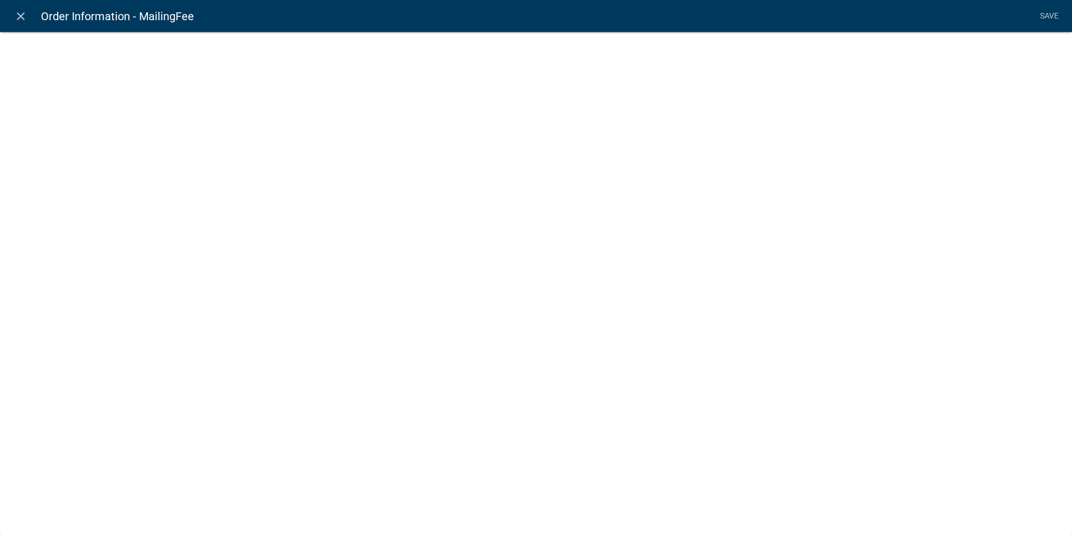
select select "calculated-value"
select select "3"
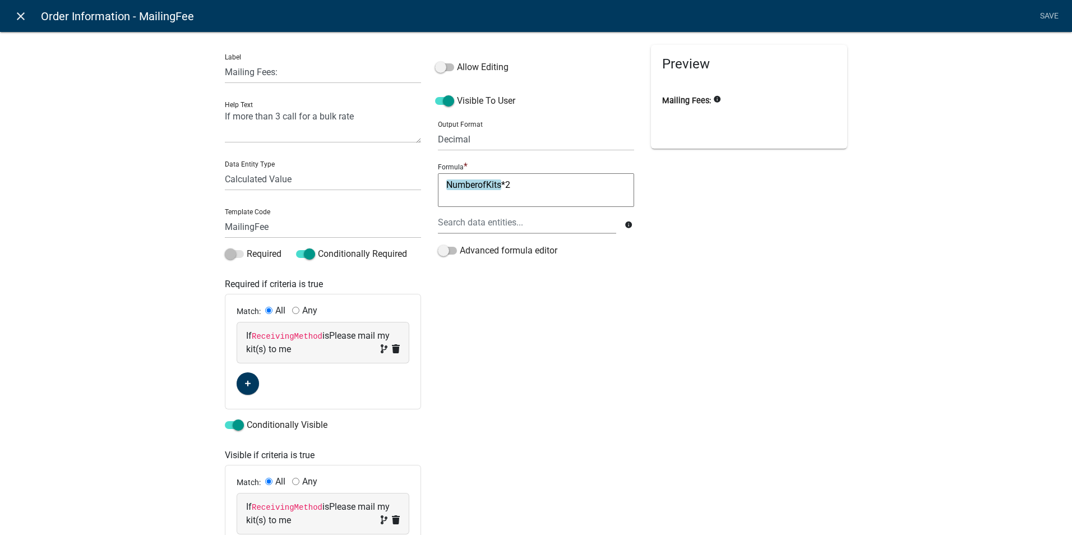
click at [14, 16] on icon "close" at bounding box center [20, 16] width 13 height 13
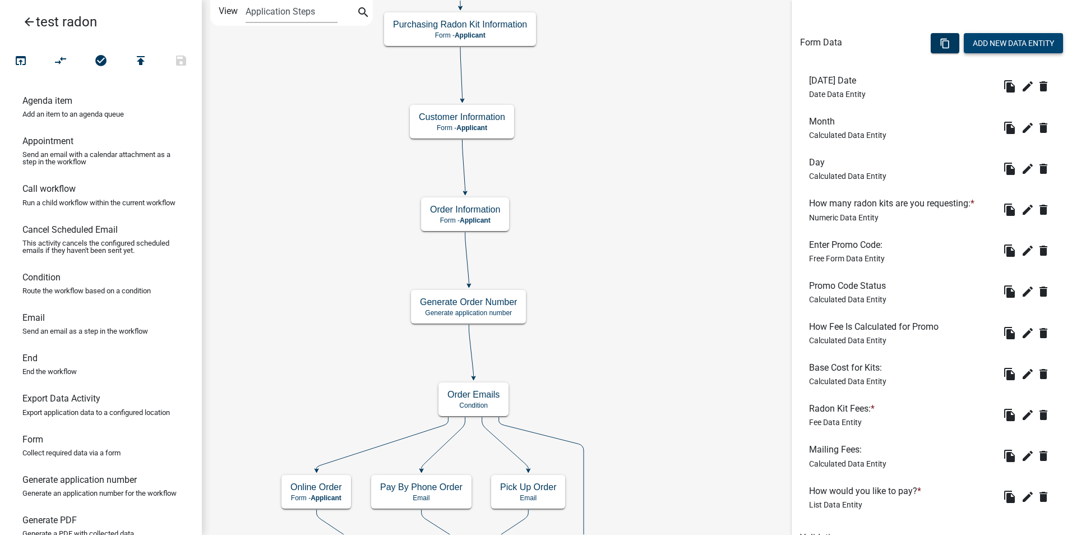
click at [998, 45] on button "Add New Data Entity" at bounding box center [1013, 43] width 99 height 20
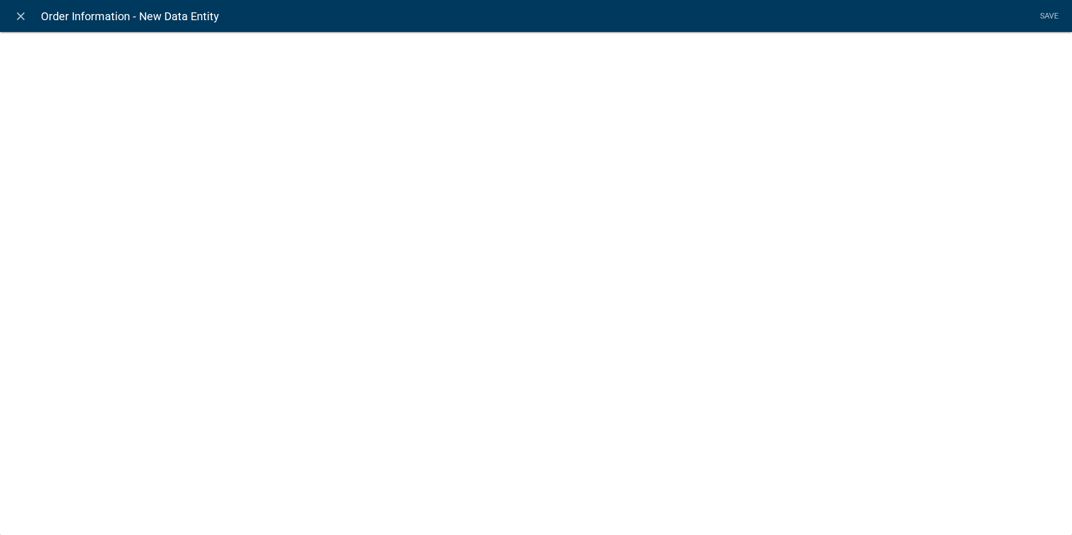
select select
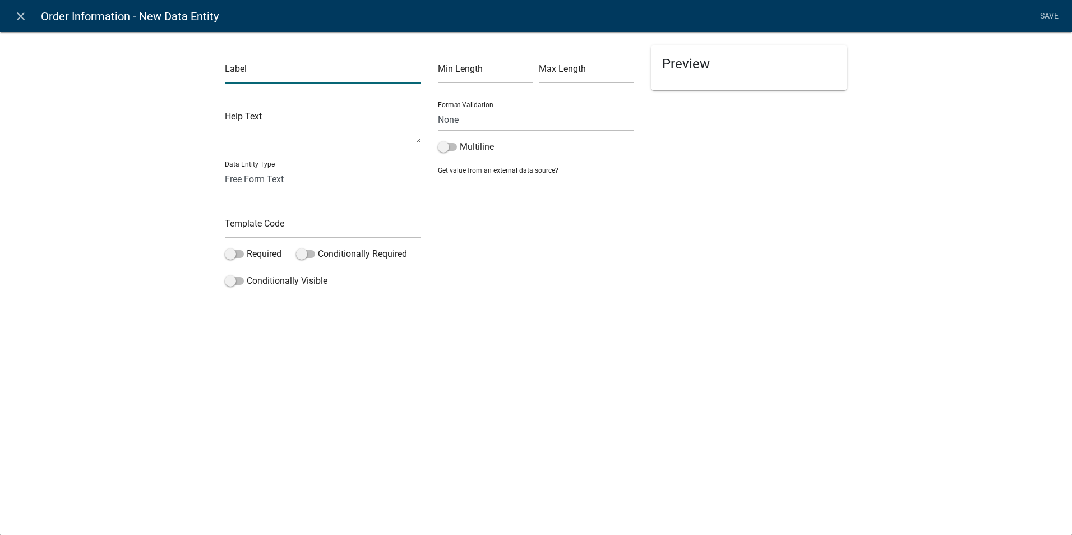
click at [241, 74] on input "text" at bounding box center [323, 72] width 196 height 23
type input "Total Cost"
click at [234, 226] on input "text" at bounding box center [323, 226] width 196 height 23
type input "TotalCost"
click at [260, 356] on div "close Order Information - New Data Entity Save Label Total Cost Help Text Data …" at bounding box center [536, 267] width 1072 height 535
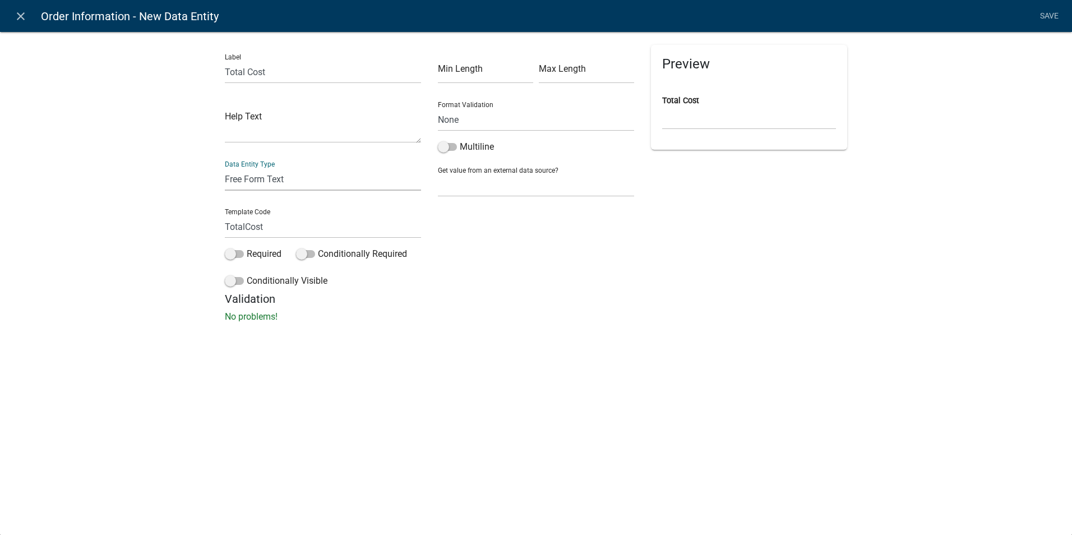
click at [248, 181] on select "Free Form Text Document Display Entity Value Fee Numeric Data Date Map Sketch D…" at bounding box center [323, 179] width 196 height 23
select select "calculated-value"
click at [225, 168] on select "Free Form Text Document Display Entity Value Fee Numeric Data Date Map Sketch D…" at bounding box center [323, 179] width 196 height 23
select select "calculated-value"
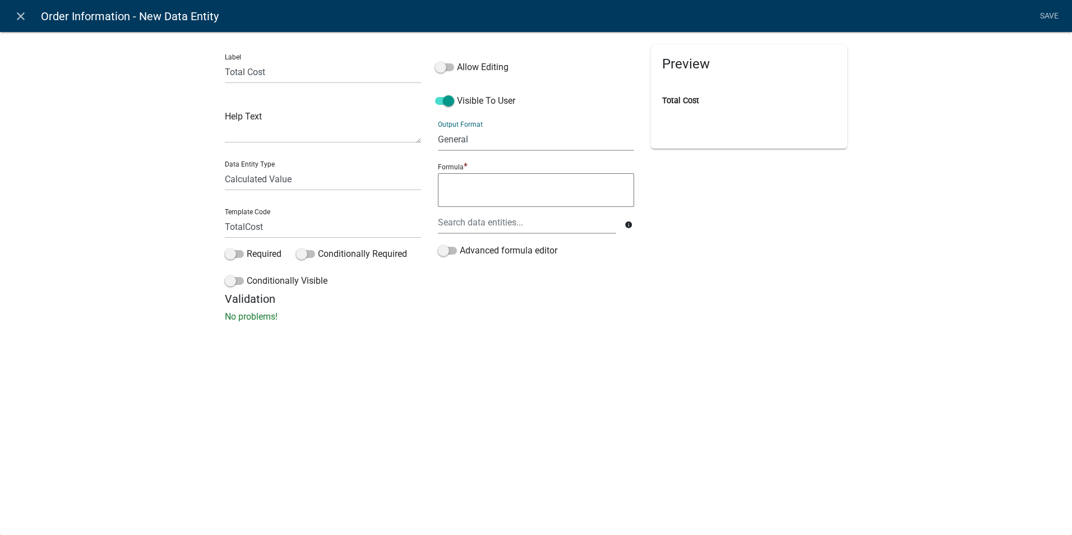
click at [469, 144] on select "General Text Number Decimal Date Date & Time" at bounding box center [536, 139] width 196 height 23
select select "3"
click at [438, 128] on select "General Text Number Decimal Date Date & Time" at bounding box center [536, 139] width 196 height 23
click at [461, 194] on textarea at bounding box center [536, 190] width 196 height 34
click at [463, 223] on div at bounding box center [526, 222] width 195 height 23
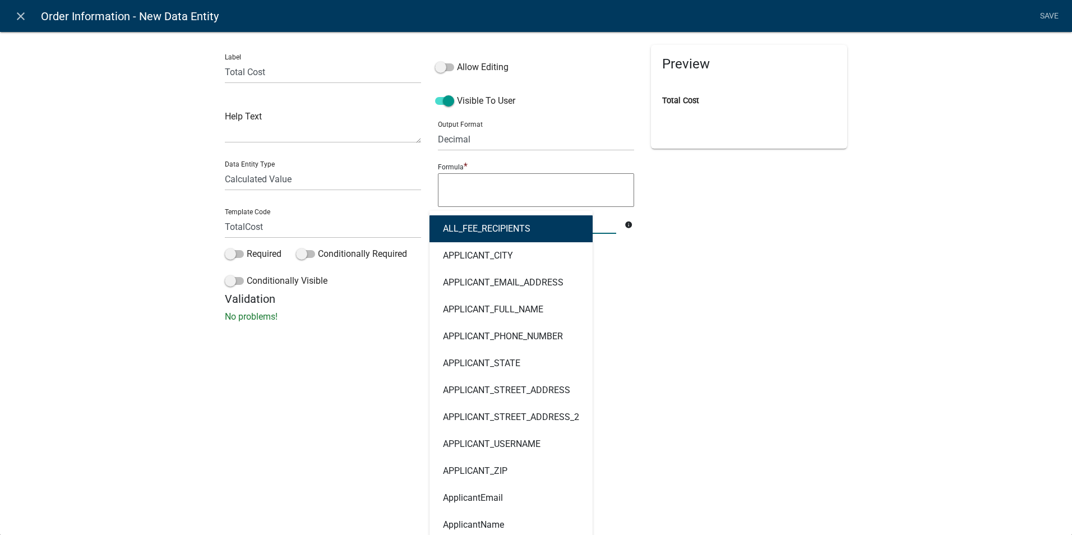
type input "m"
click at [482, 182] on textarea at bounding box center [536, 190] width 196 height 34
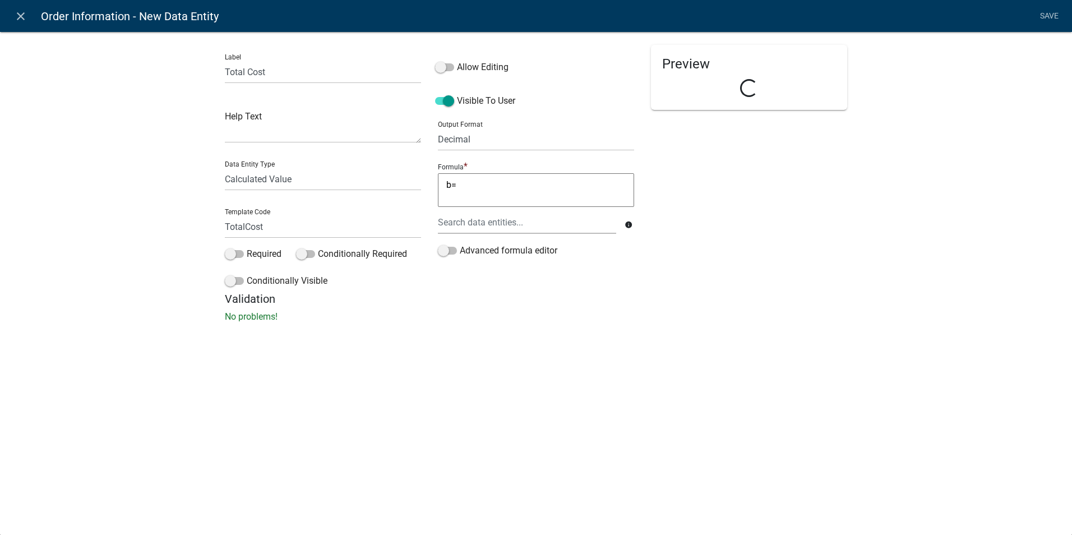
type textarea "b"
click at [478, 230] on div at bounding box center [526, 222] width 195 height 23
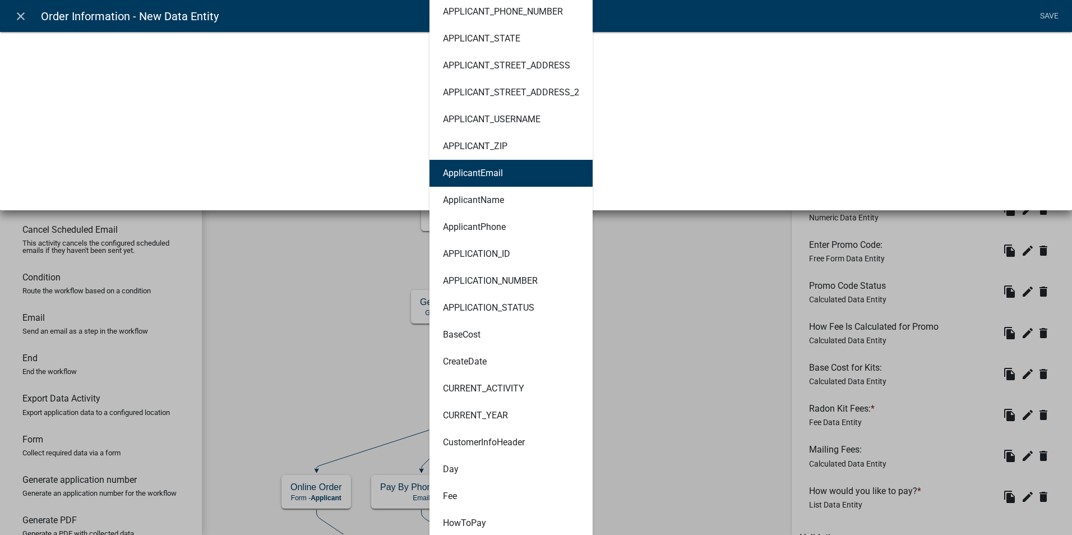
scroll to position [336, 0]
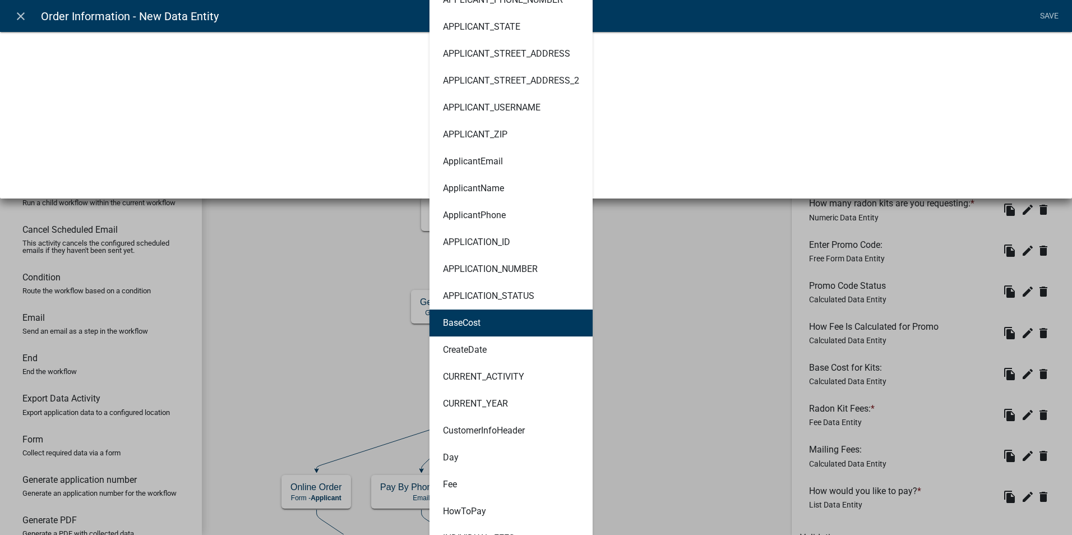
click at [479, 324] on button "BaseCost" at bounding box center [510, 322] width 163 height 27
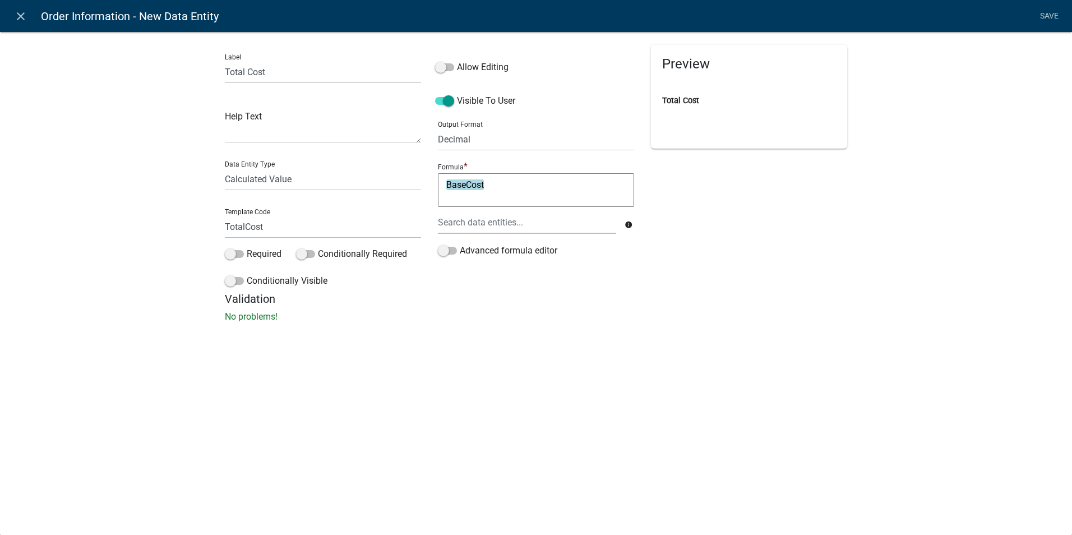
scroll to position [0, 0]
click at [492, 189] on textarea "BaseCost" at bounding box center [536, 190] width 196 height 34
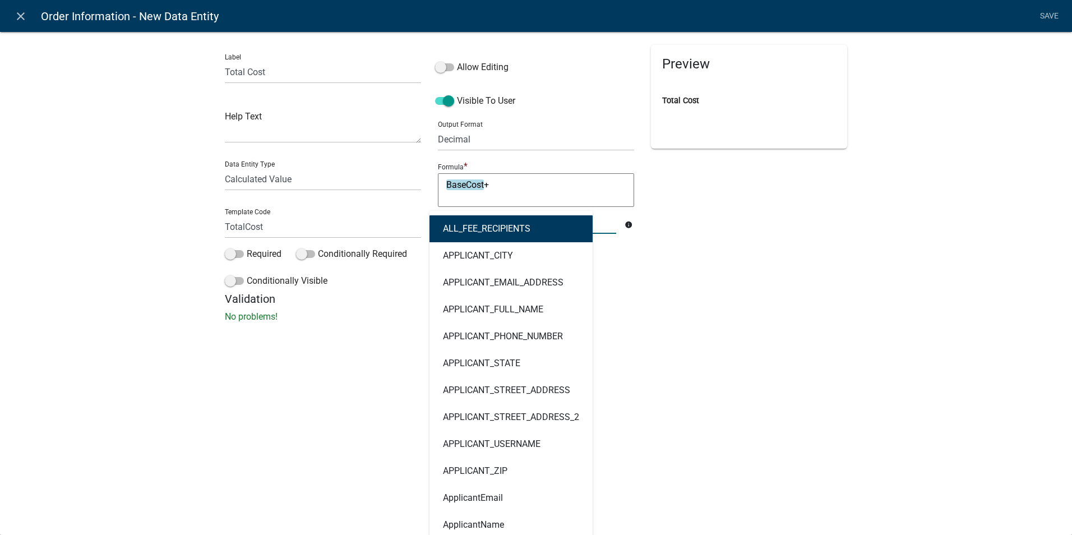
click at [493, 222] on div "ALL_FEE_RECIPIENTS APPLICANT_CITY APPLICANT_EMAIL_ADDRESS APPLICANT_FULL_NAME A…" at bounding box center [526, 222] width 195 height 23
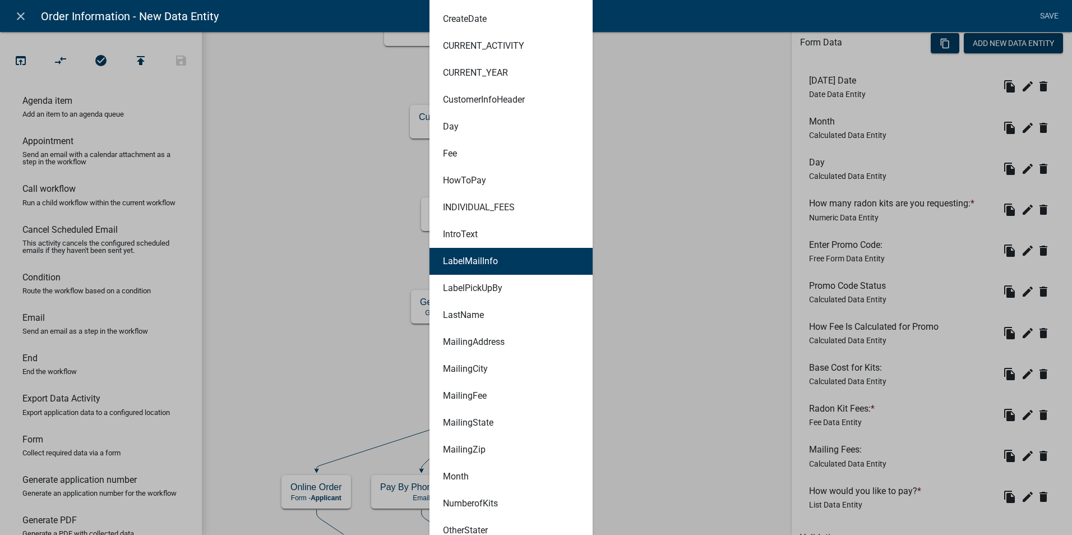
scroll to position [673, 0]
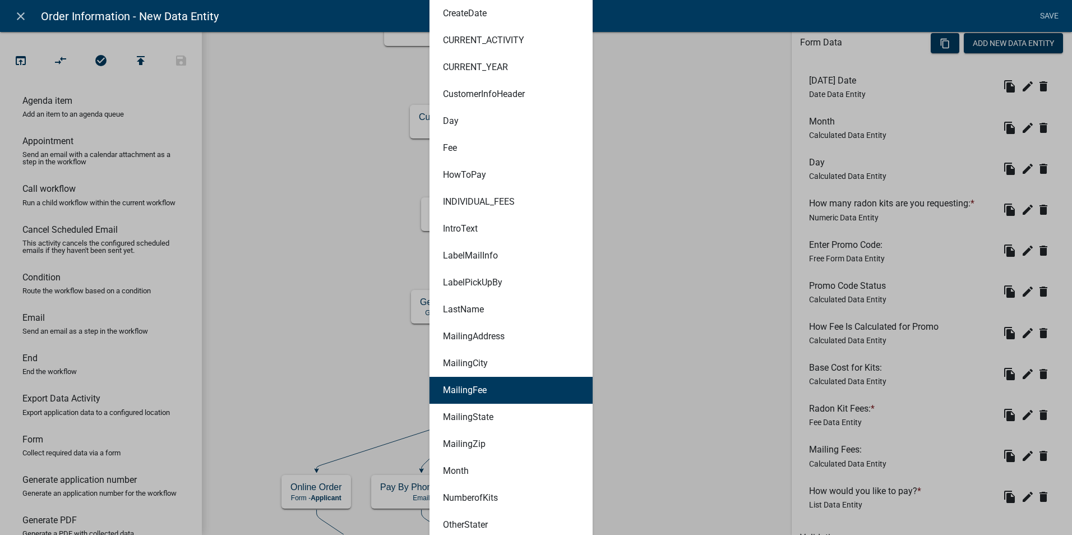
click at [468, 395] on button "MailingFee" at bounding box center [510, 390] width 163 height 27
type textarea "BaseCost+MailingFee"
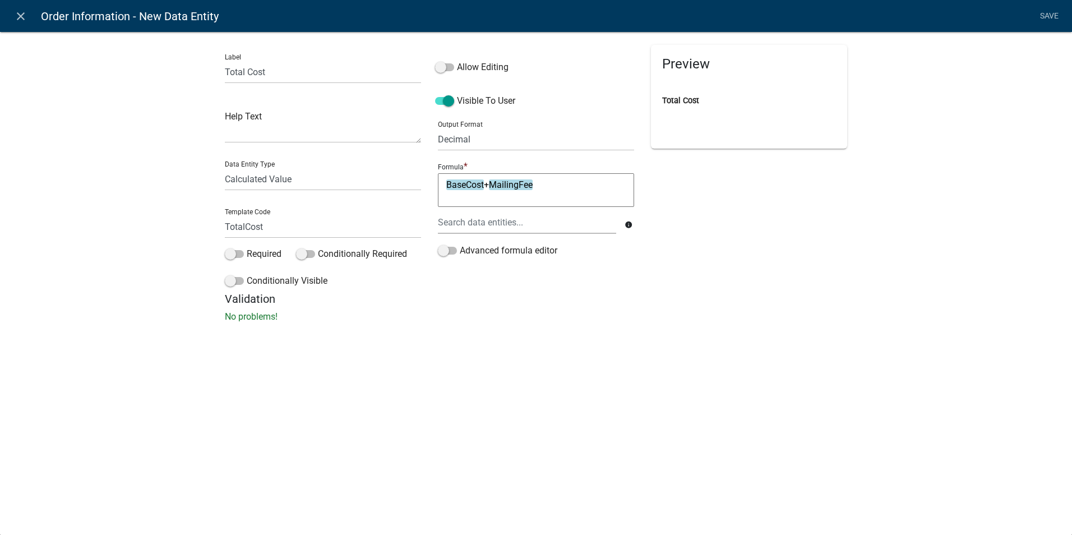
click at [551, 185] on textarea "BaseCost+MailingFee" at bounding box center [536, 190] width 196 height 34
click at [709, 323] on p "No problems!" at bounding box center [536, 316] width 622 height 13
click at [1044, 15] on link "Save" at bounding box center [1049, 16] width 28 height 21
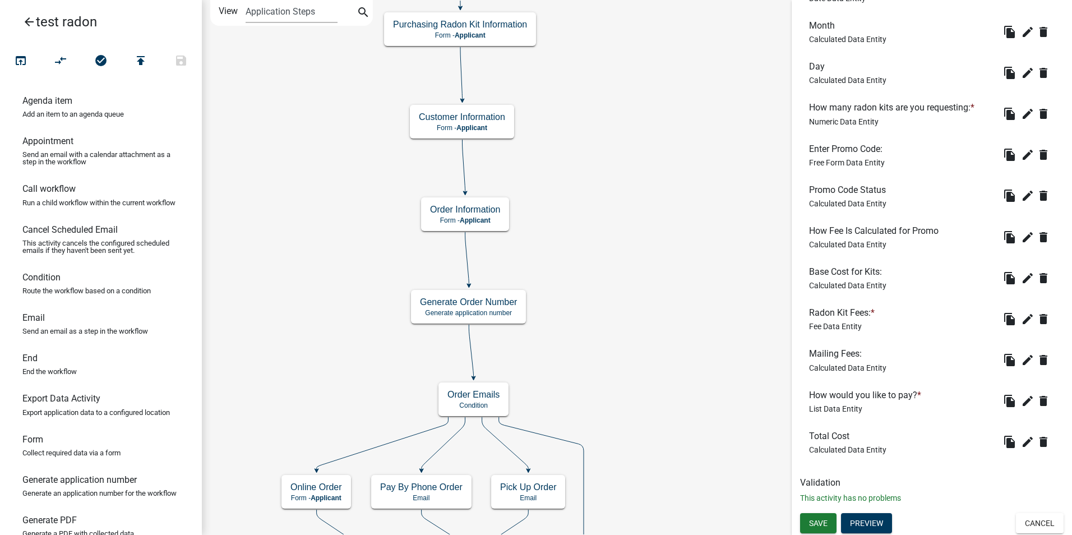
scroll to position [405, 0]
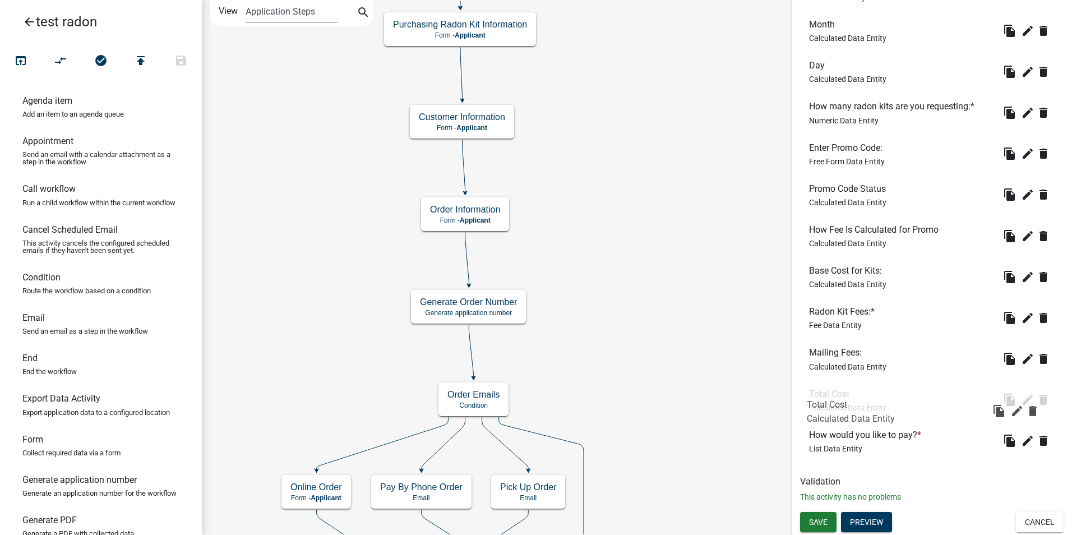
drag, startPoint x: 817, startPoint y: 434, endPoint x: 815, endPoint y: 403, distance: 32.0
click at [811, 517] on span "Save" at bounding box center [818, 521] width 19 height 9
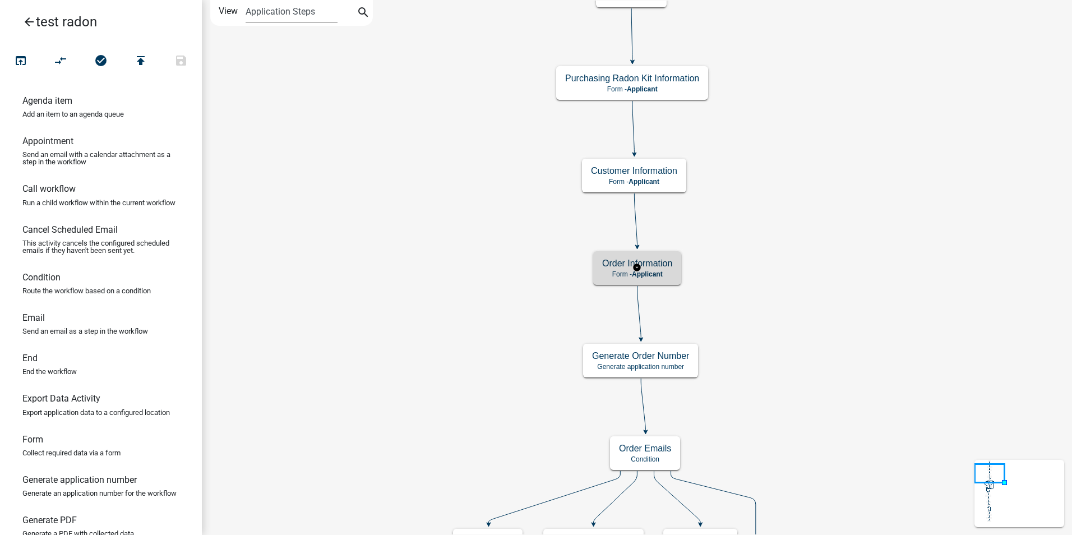
click at [662, 275] on span "Applicant" at bounding box center [647, 274] width 31 height 8
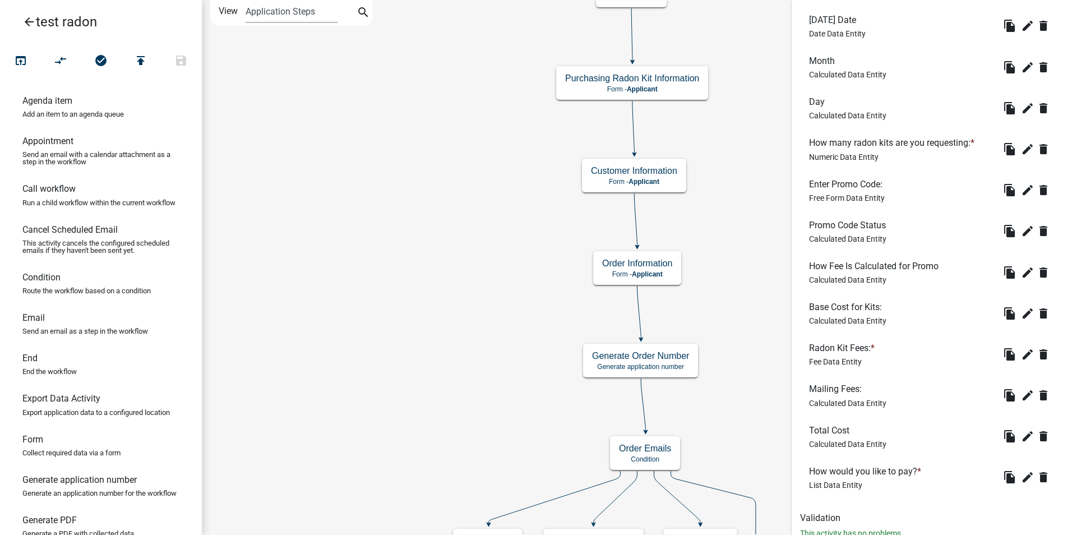
scroll to position [349, 0]
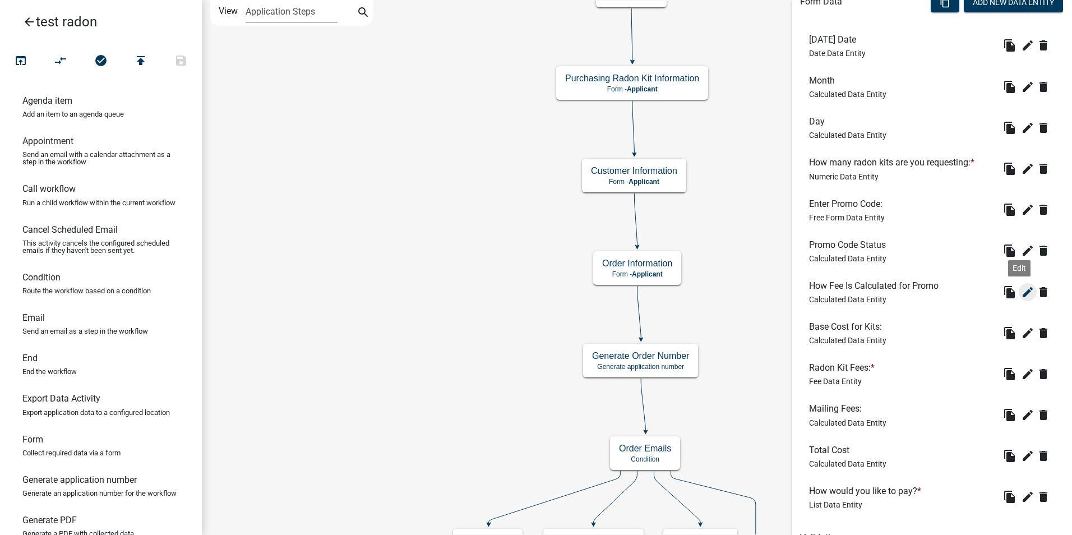
click at [1021, 294] on icon "edit" at bounding box center [1027, 291] width 13 height 13
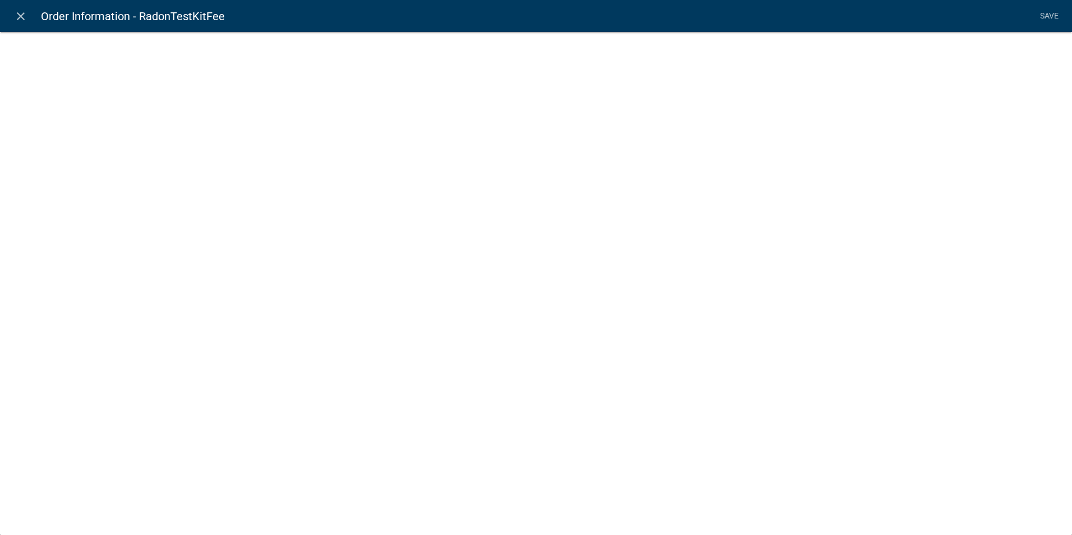
select select "calculated-value"
select select "2"
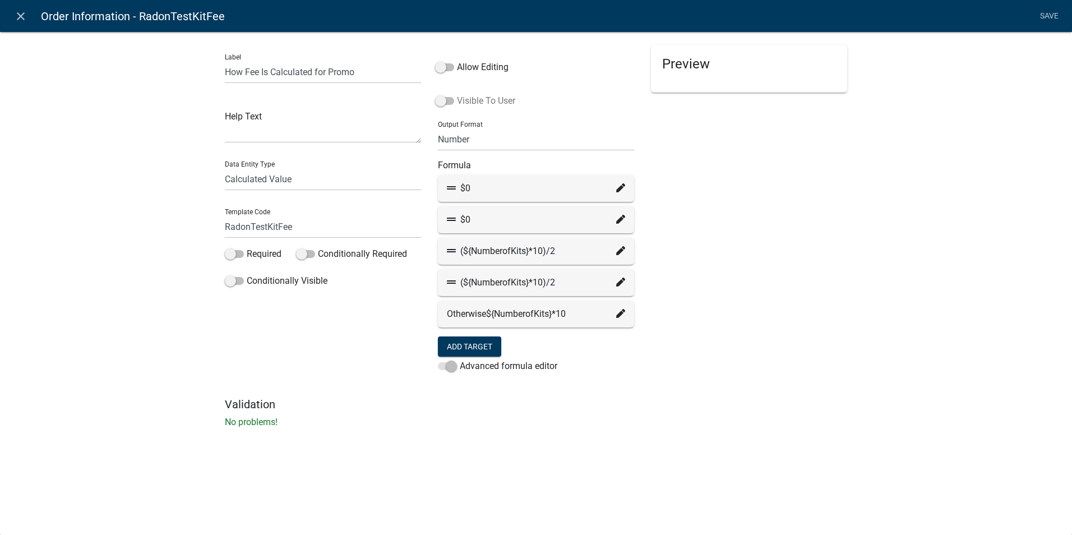
click at [447, 99] on span at bounding box center [444, 101] width 19 height 8
click at [457, 94] on input "Visible To User" at bounding box center [457, 94] width 0 height 0
click at [442, 100] on span at bounding box center [444, 101] width 19 height 8
click at [457, 94] on input "Visible To User" at bounding box center [457, 94] width 0 height 0
click at [449, 100] on span at bounding box center [444, 101] width 19 height 8
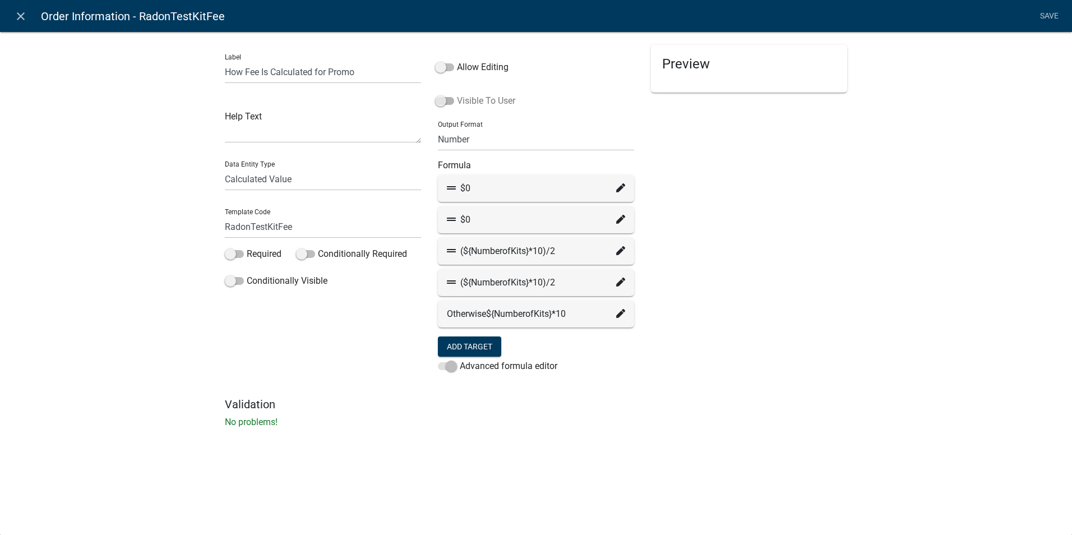
click at [457, 94] on input "Visible To User" at bounding box center [457, 94] width 0 height 0
drag, startPoint x: 367, startPoint y: 71, endPoint x: 204, endPoint y: 85, distance: 163.8
click at [204, 85] on div "Label How Fee Is Calculated for Promo Help Text Data Entity Type Free Form Text…" at bounding box center [536, 232] width 1072 height 439
type input "r"
type input "P"
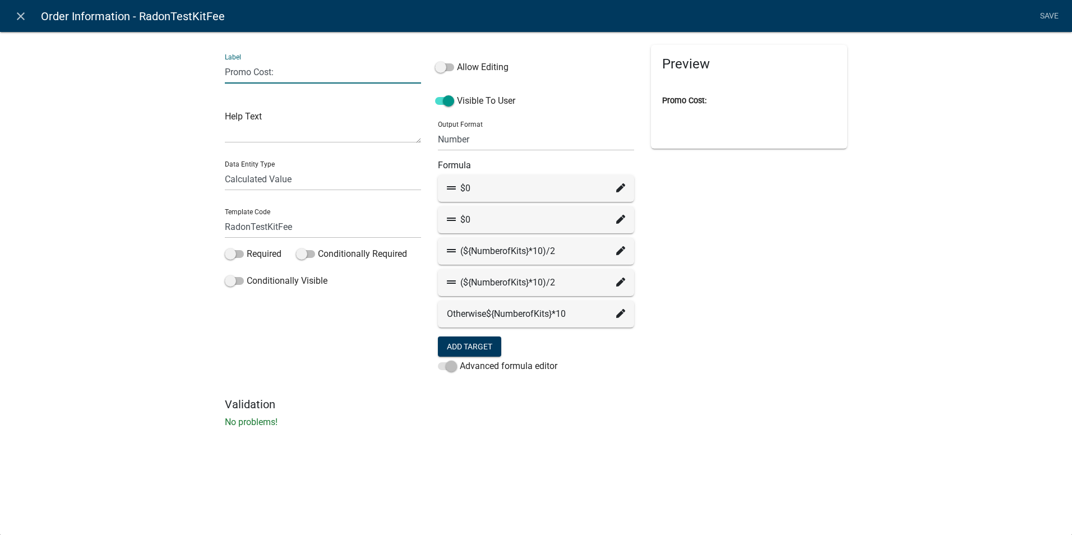
type input "Promo Cost:"
click at [743, 373] on div "Preview Promo Cost:" at bounding box center [748, 221] width 213 height 353
click at [239, 283] on span at bounding box center [234, 281] width 19 height 8
click at [247, 274] on input "Conditionally Visible" at bounding box center [247, 274] width 0 height 0
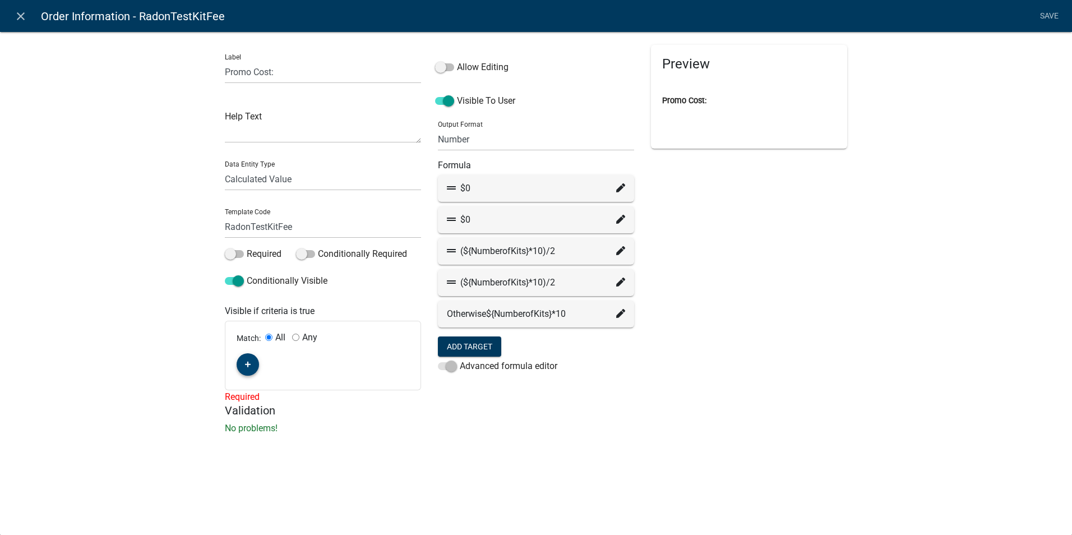
click at [253, 365] on button "button" at bounding box center [248, 364] width 22 height 22
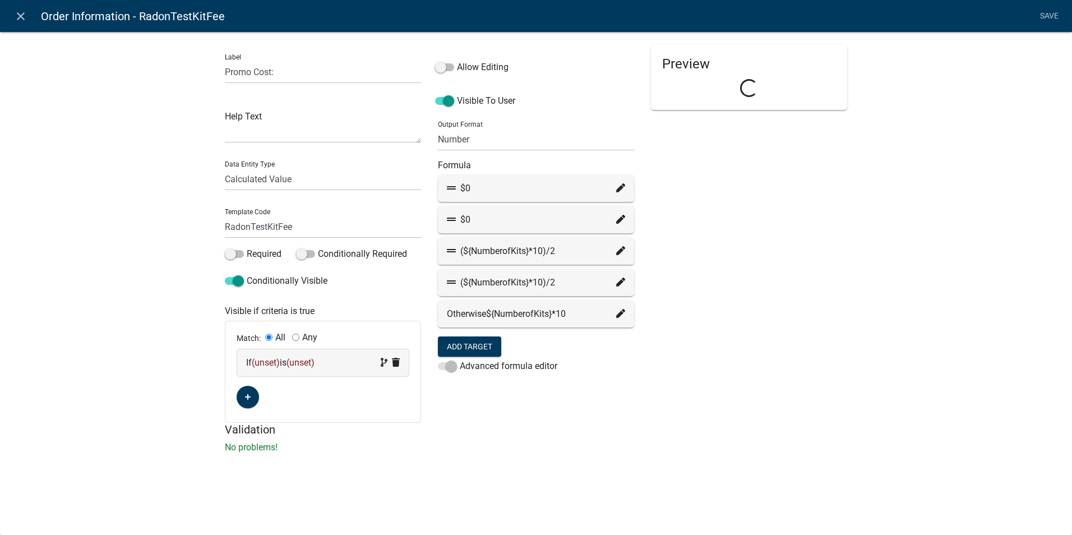
click at [266, 360] on span "(unset)" at bounding box center [266, 362] width 28 height 11
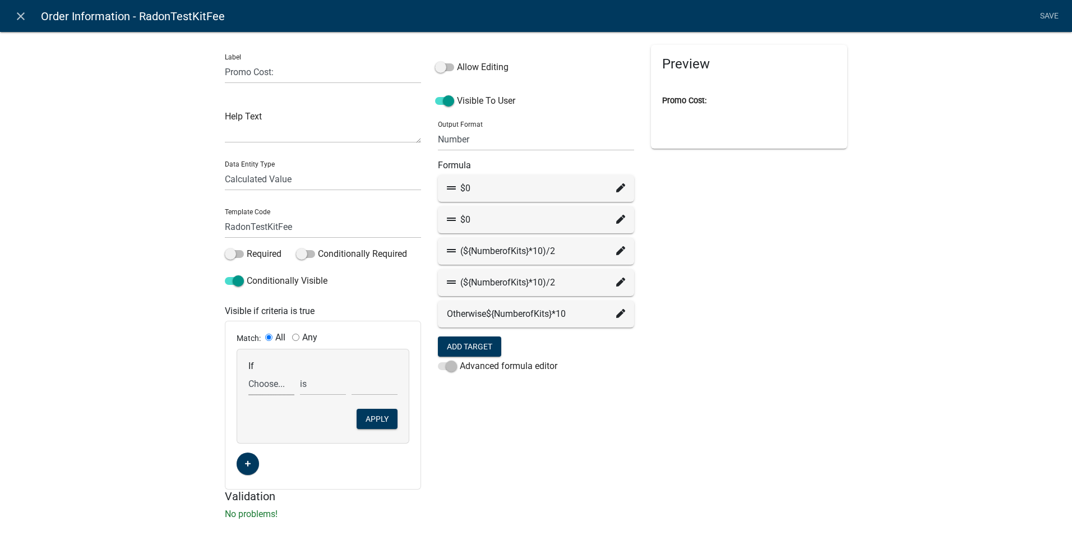
click at [265, 382] on select "Choose... ALL_FEE_RECIPIENTS APPLICANT_CITY APPLICANT_EMAIL_ADDRESS APPLICANT_F…" at bounding box center [271, 383] width 46 height 23
select select "44: PromoCodeValid"
click at [248, 372] on select "Choose... ALL_FEE_RECIPIENTS APPLICANT_CITY APPLICANT_EMAIL_ADDRESS APPLICANT_F…" at bounding box center [271, 383] width 46 height 23
click at [358, 386] on input "text" at bounding box center [375, 383] width 46 height 23
type input "VALID"
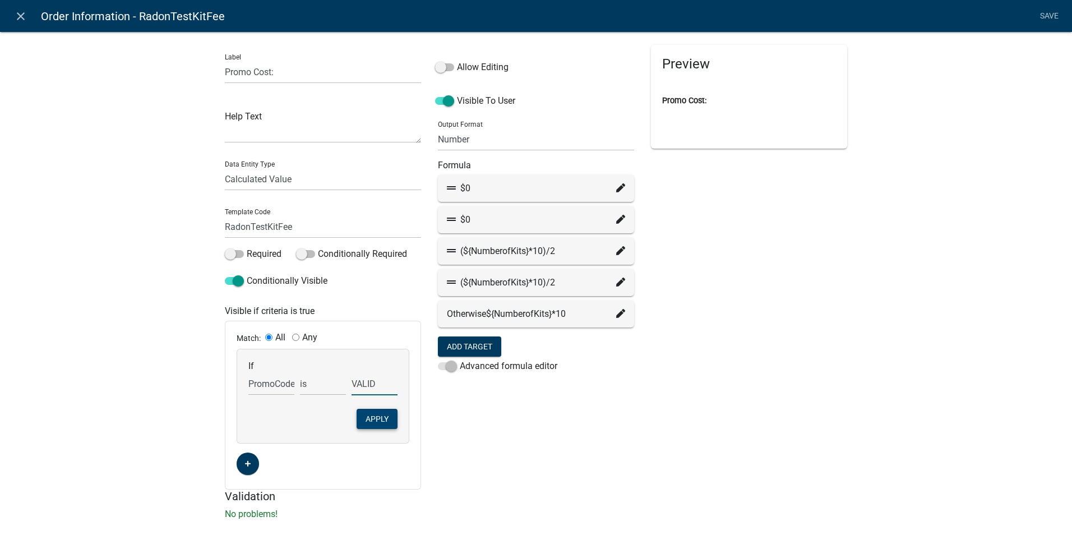
click at [362, 420] on button "Apply" at bounding box center [377, 419] width 41 height 20
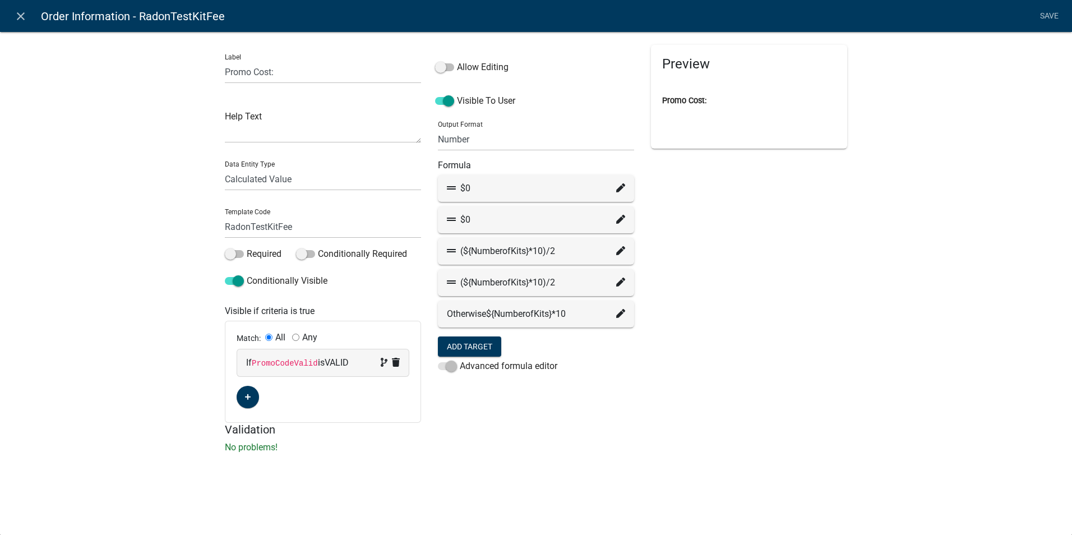
click at [1056, 13] on li "Save" at bounding box center [1049, 16] width 28 height 21
click at [1044, 13] on li "Save" at bounding box center [1049, 16] width 28 height 21
click at [725, 383] on div "Preview Promo Cost:" at bounding box center [748, 234] width 213 height 378
click at [1043, 16] on li "Save" at bounding box center [1049, 16] width 28 height 21
click at [934, 219] on div "Label Promo Cost: Help Text Data Entity Type Free Form Text Document Display En…" at bounding box center [536, 245] width 1072 height 464
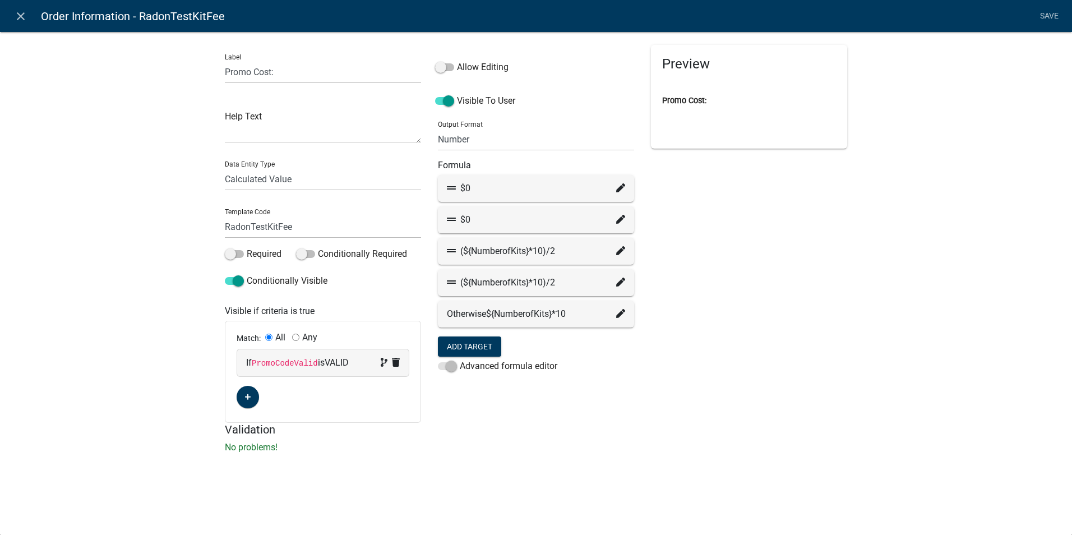
click at [857, 311] on div "Label Promo Cost: Help Text Data Entity Type Free Form Text Document Display En…" at bounding box center [536, 245] width 1072 height 464
drag, startPoint x: 949, startPoint y: 308, endPoint x: 923, endPoint y: 310, distance: 25.3
click at [946, 308] on div "Label Promo Cost: Help Text Data Entity Type Free Form Text Document Display En…" at bounding box center [536, 245] width 1072 height 464
drag, startPoint x: 759, startPoint y: 289, endPoint x: 616, endPoint y: 313, distance: 145.1
click at [756, 289] on div "Preview Promo Cost:" at bounding box center [748, 234] width 213 height 378
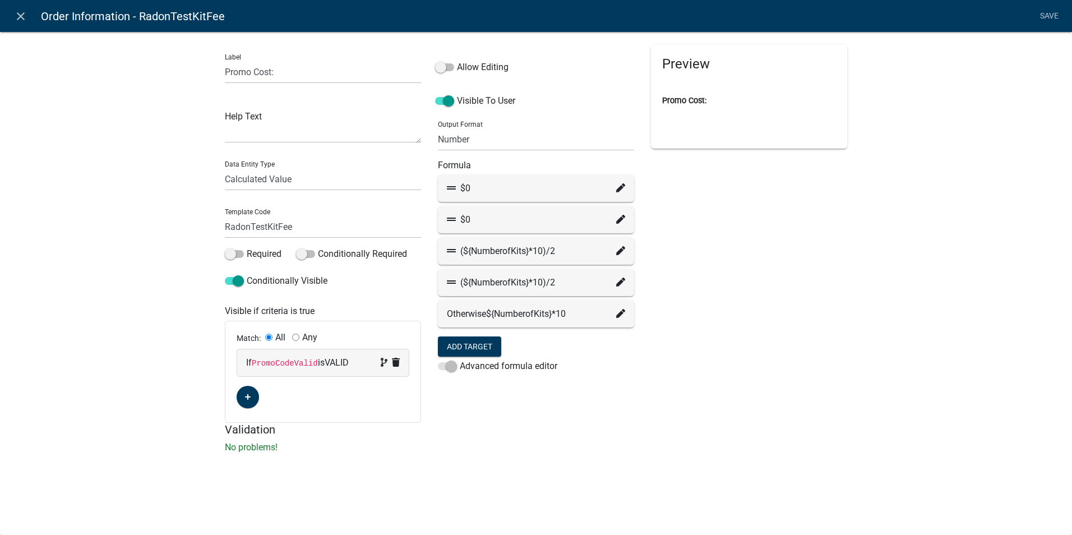
drag, startPoint x: 711, startPoint y: 403, endPoint x: 758, endPoint y: 291, distance: 121.1
click at [711, 403] on div "Preview Promo Cost:" at bounding box center [748, 234] width 213 height 378
click at [1042, 17] on li "Save" at bounding box center [1049, 16] width 28 height 21
click at [1043, 15] on li "Save" at bounding box center [1049, 16] width 28 height 21
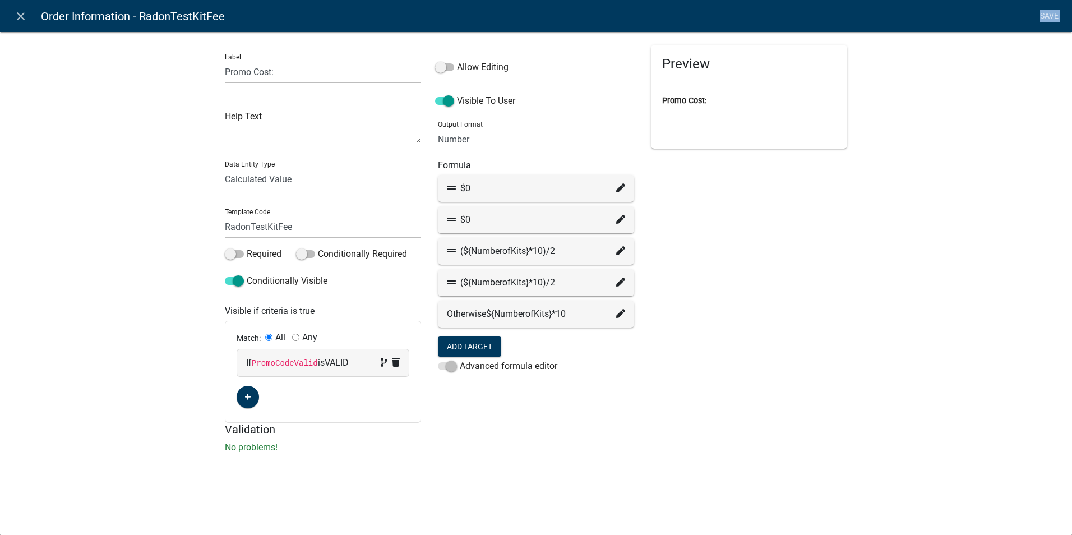
click at [1043, 15] on li "Save" at bounding box center [1049, 16] width 28 height 21
click at [1044, 17] on li "Save" at bounding box center [1049, 16] width 28 height 21
click at [21, 13] on icon "close" at bounding box center [20, 16] width 13 height 13
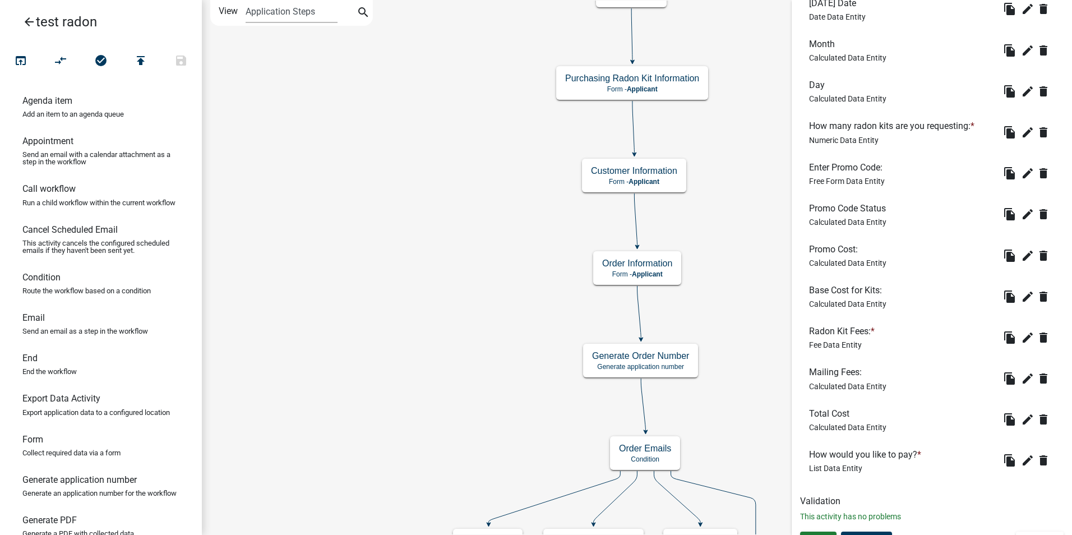
scroll to position [405, 0]
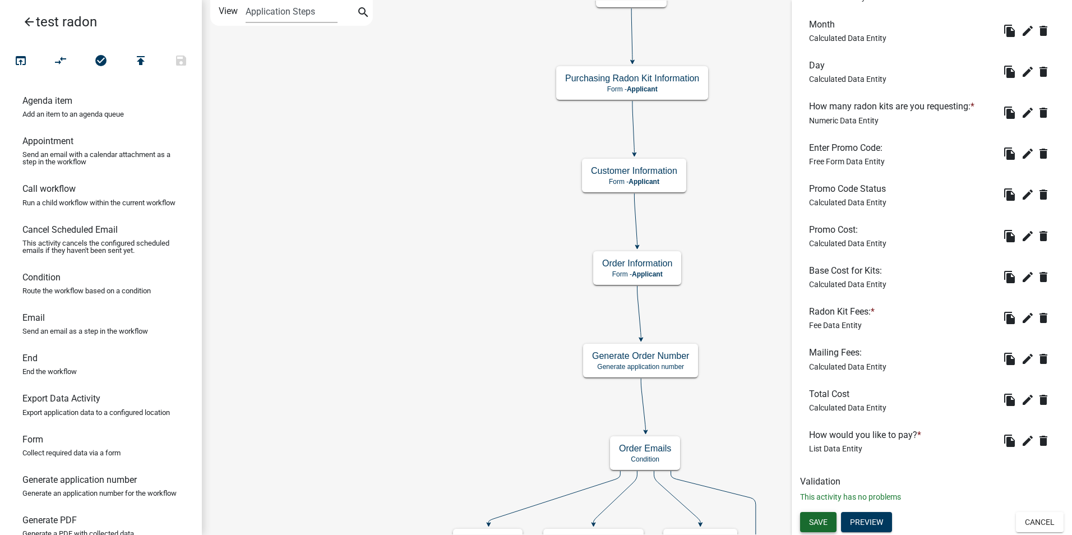
click at [820, 516] on button "Save" at bounding box center [818, 522] width 36 height 20
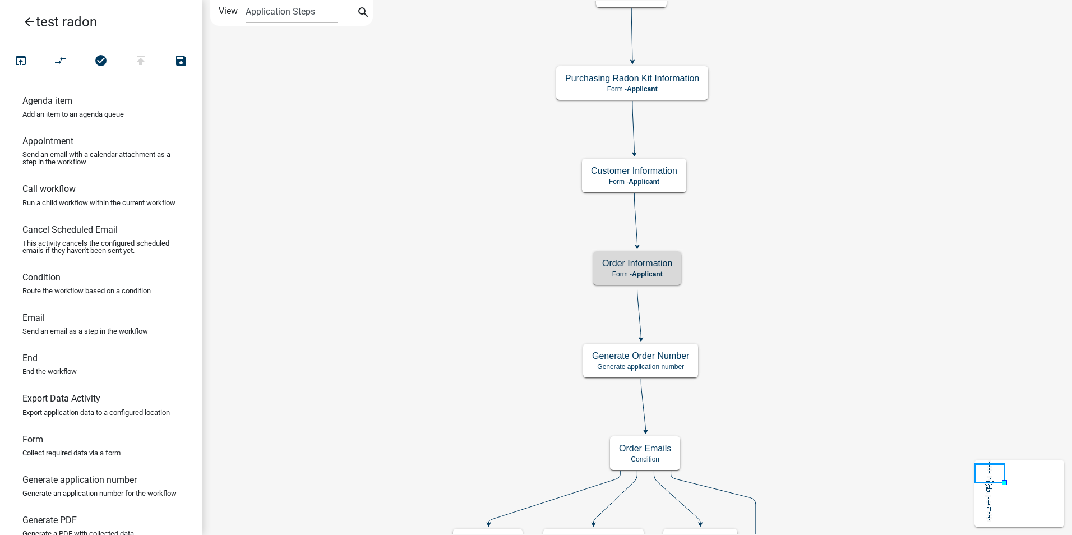
scroll to position [0, 0]
click at [670, 261] on h5 "Order Information" at bounding box center [637, 263] width 70 height 11
click at [669, 261] on h5 "Order Information" at bounding box center [637, 263] width 70 height 11
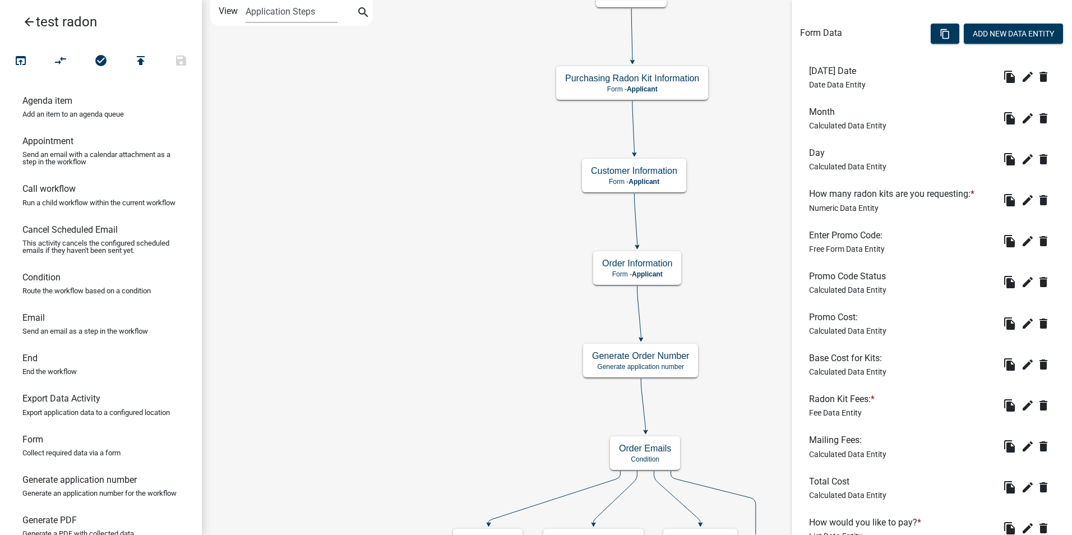
scroll to position [336, 0]
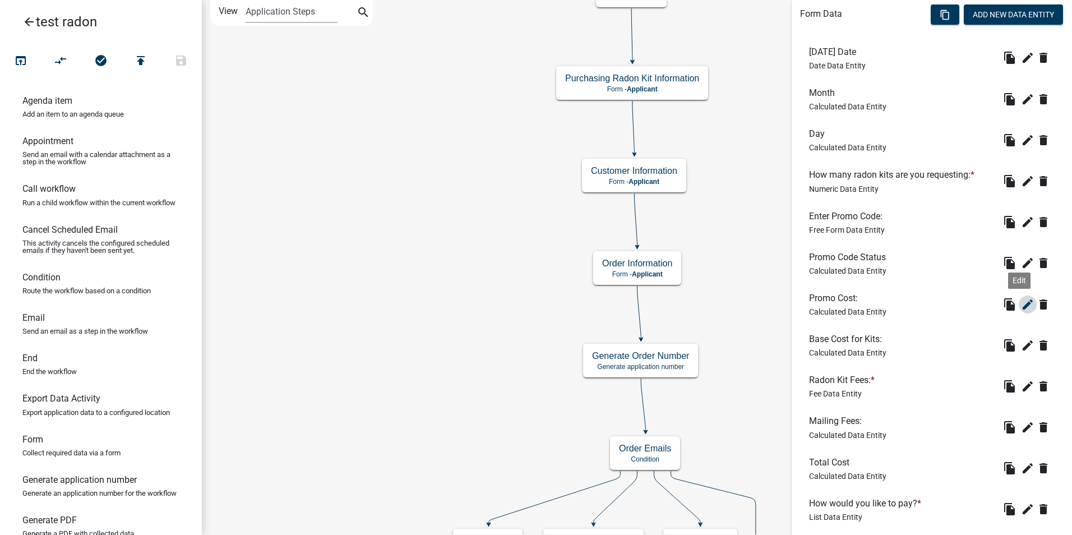
click at [1021, 301] on icon "edit" at bounding box center [1027, 304] width 13 height 13
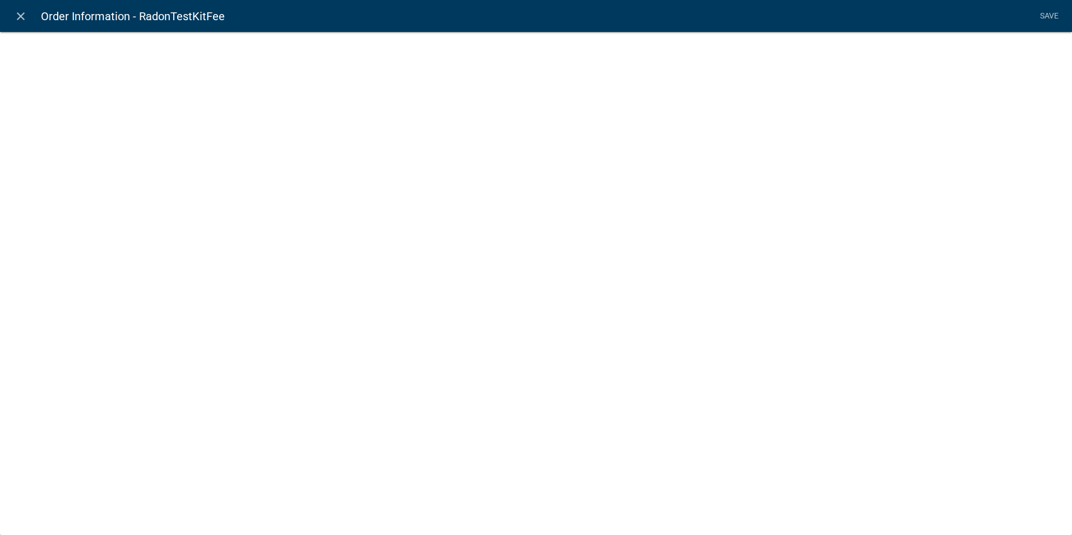
select select "calculated-value"
select select "2"
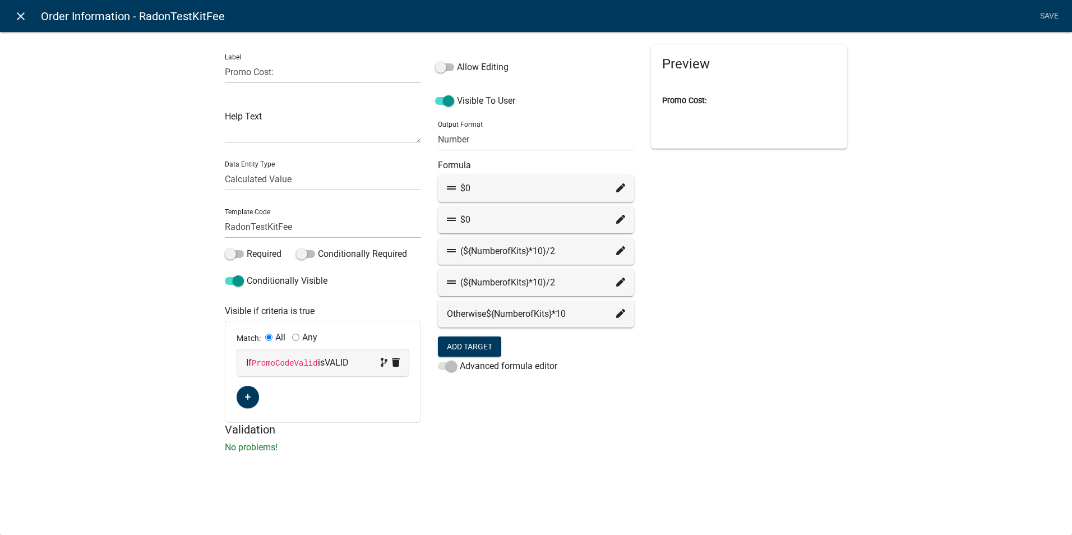
click at [25, 17] on icon "close" at bounding box center [20, 16] width 13 height 13
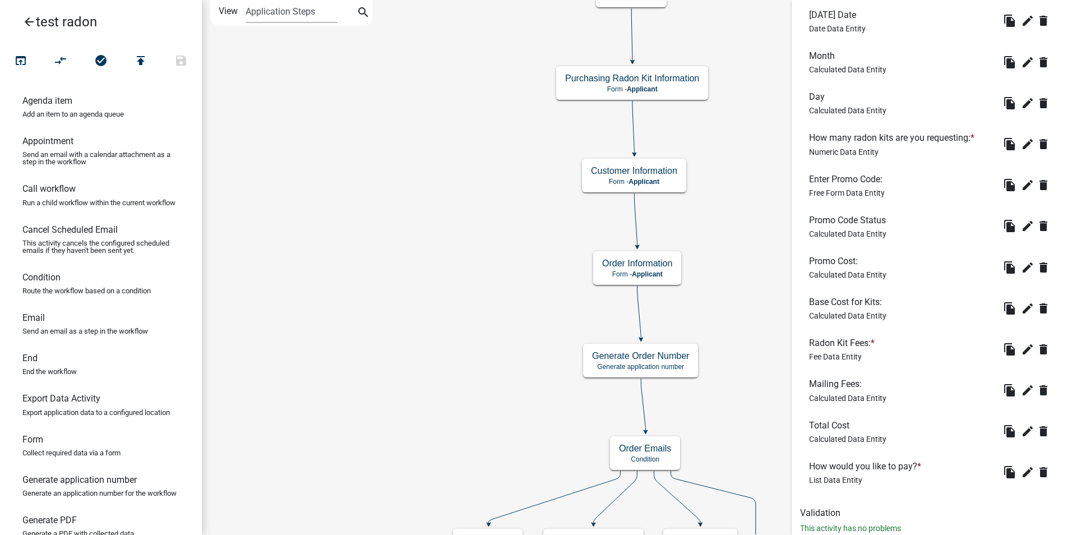
scroll to position [392, 0]
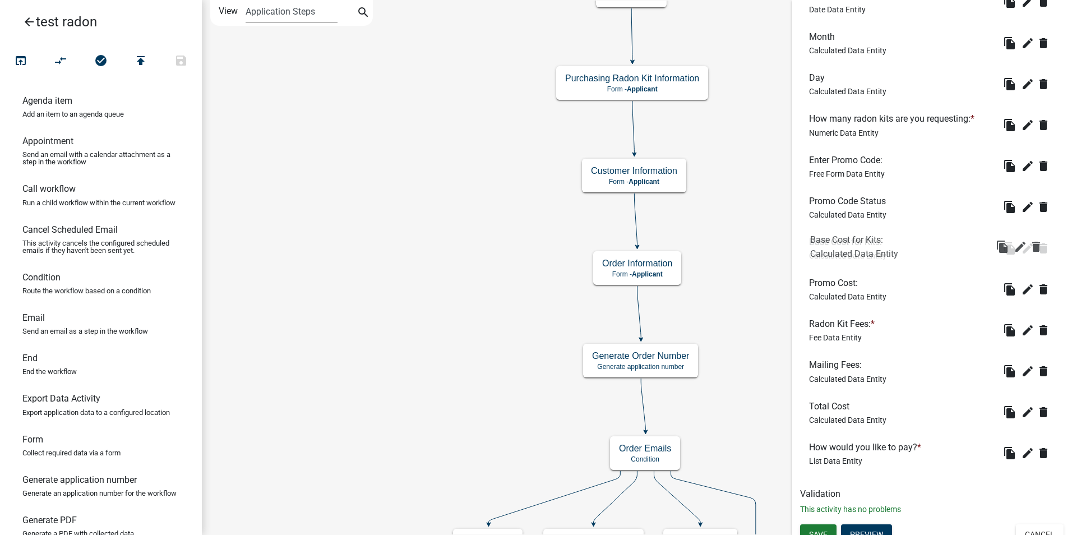
drag, startPoint x: 812, startPoint y: 281, endPoint x: 813, endPoint y: 235, distance: 45.4
drag, startPoint x: 819, startPoint y: 362, endPoint x: 822, endPoint y: 313, distance: 48.9
drag, startPoint x: 819, startPoint y: 406, endPoint x: 816, endPoint y: 355, distance: 50.5
click at [1021, 289] on icon "edit" at bounding box center [1027, 289] width 13 height 13
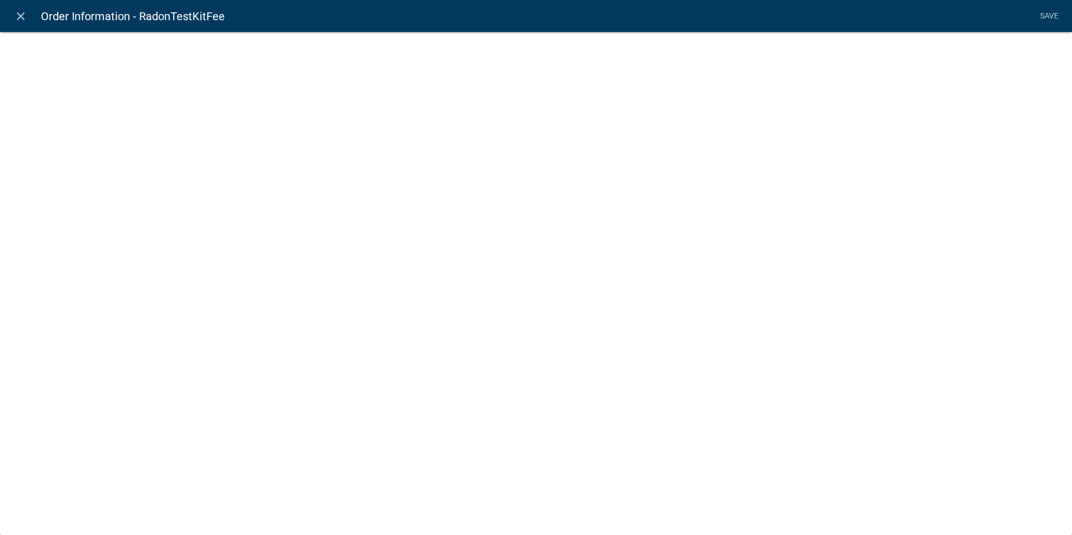
select select "calculated-value"
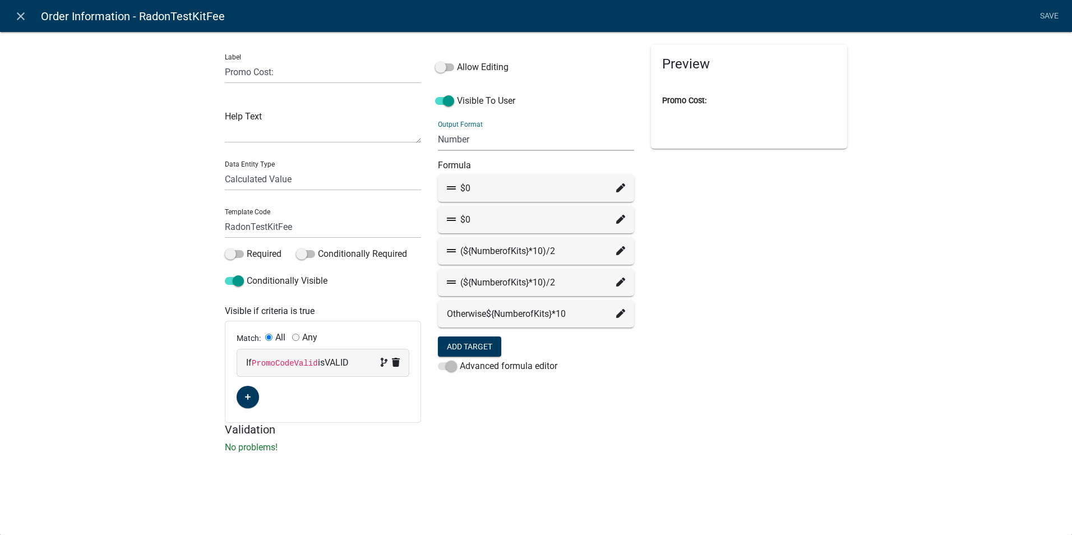
click at [490, 139] on select "General Text Number Decimal Date Date & Time" at bounding box center [536, 139] width 196 height 23
select select "3"
click at [438, 128] on select "General Text Number Decimal Date Date & Time" at bounding box center [536, 139] width 196 height 23
click at [810, 280] on div "Preview Loading..." at bounding box center [748, 234] width 213 height 378
click at [1048, 14] on li "Save" at bounding box center [1049, 16] width 28 height 21
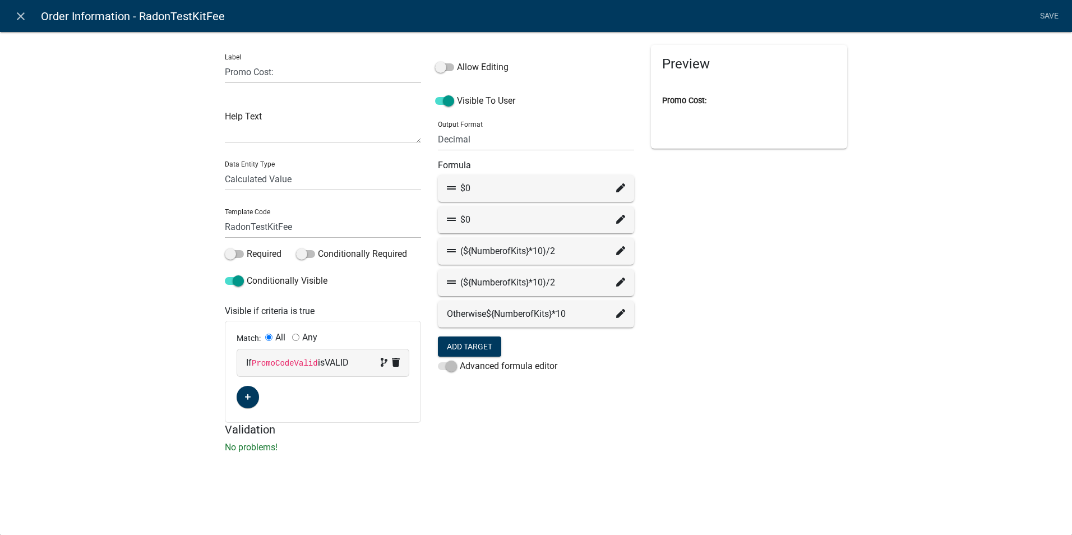
click at [1046, 16] on li "Save" at bounding box center [1049, 16] width 28 height 21
click at [15, 15] on icon "close" at bounding box center [20, 16] width 13 height 13
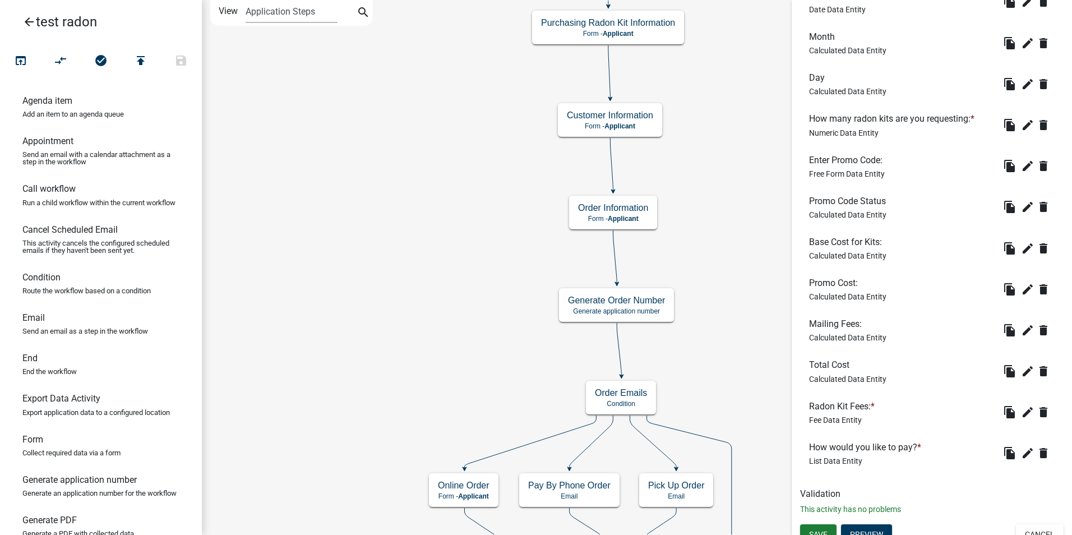
click at [819, 523] on div "Form Activity Name Order Information Responsible Role Applicant Admin P & D Ins…" at bounding box center [932, 72] width 280 height 903
click at [815, 527] on button "Save" at bounding box center [818, 534] width 36 height 20
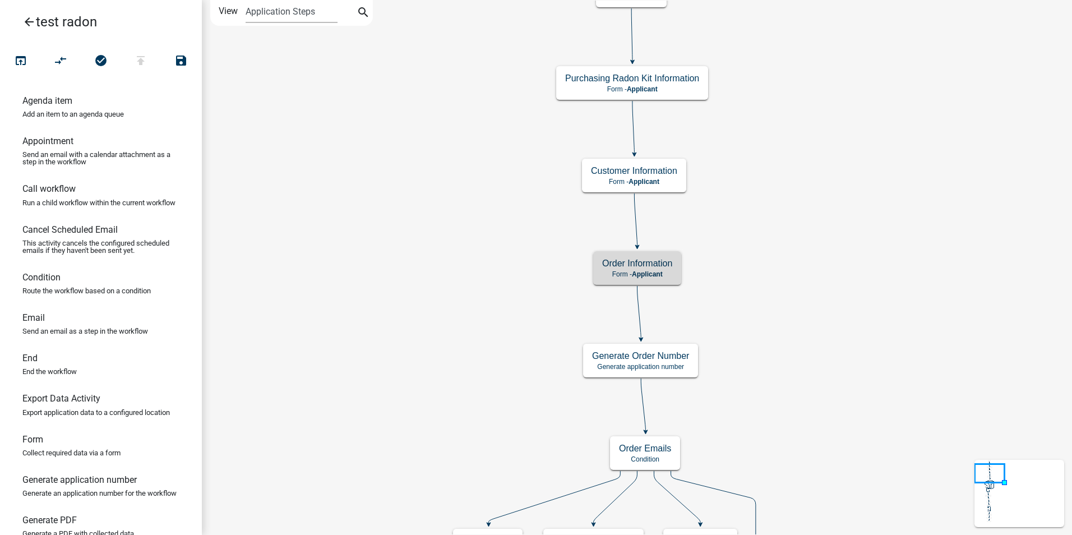
scroll to position [0, 0]
click at [656, 269] on h5 "Order Information" at bounding box center [637, 263] width 70 height 11
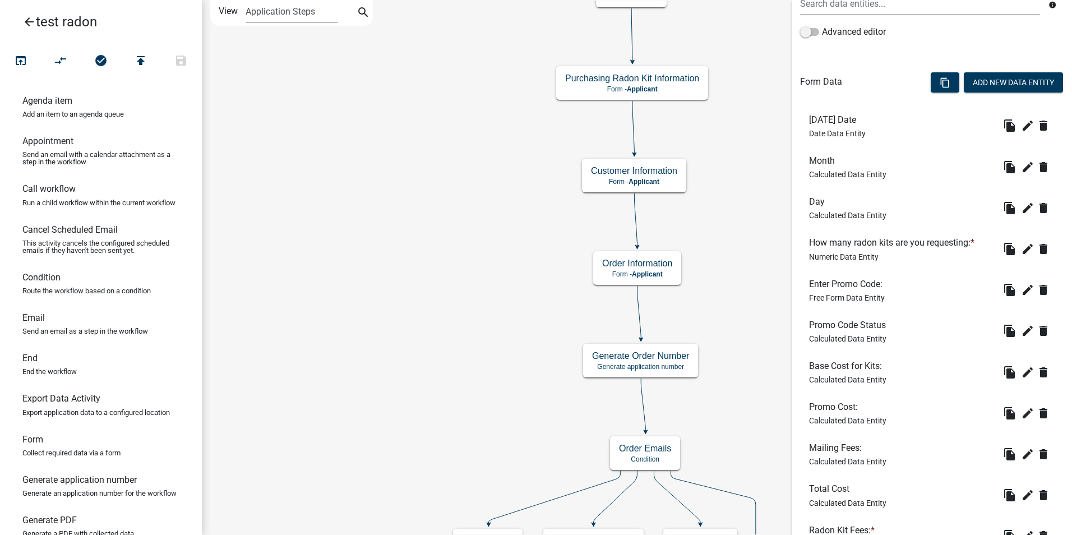
scroll to position [280, 0]
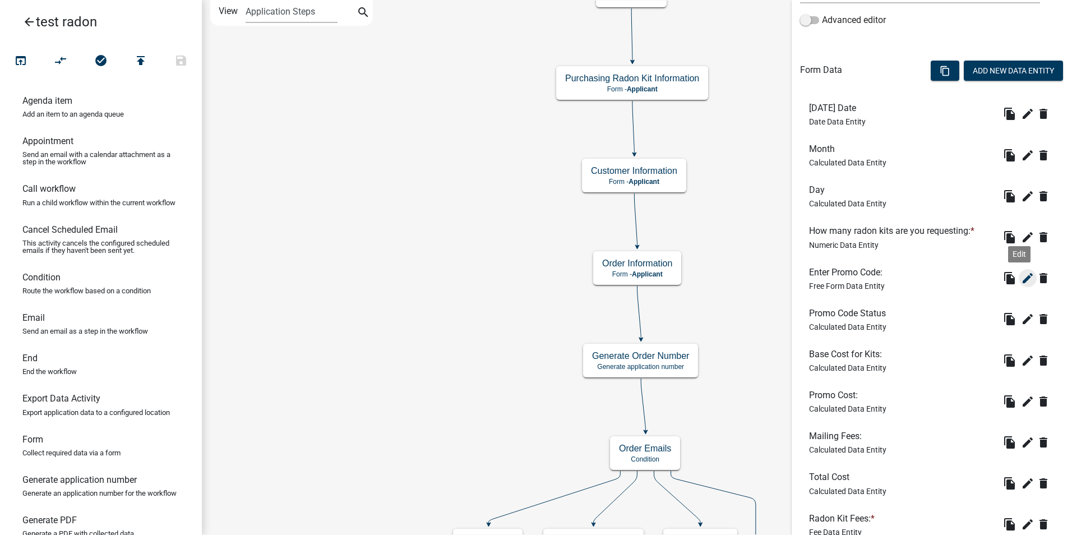
click at [1021, 273] on icon "edit" at bounding box center [1027, 277] width 13 height 13
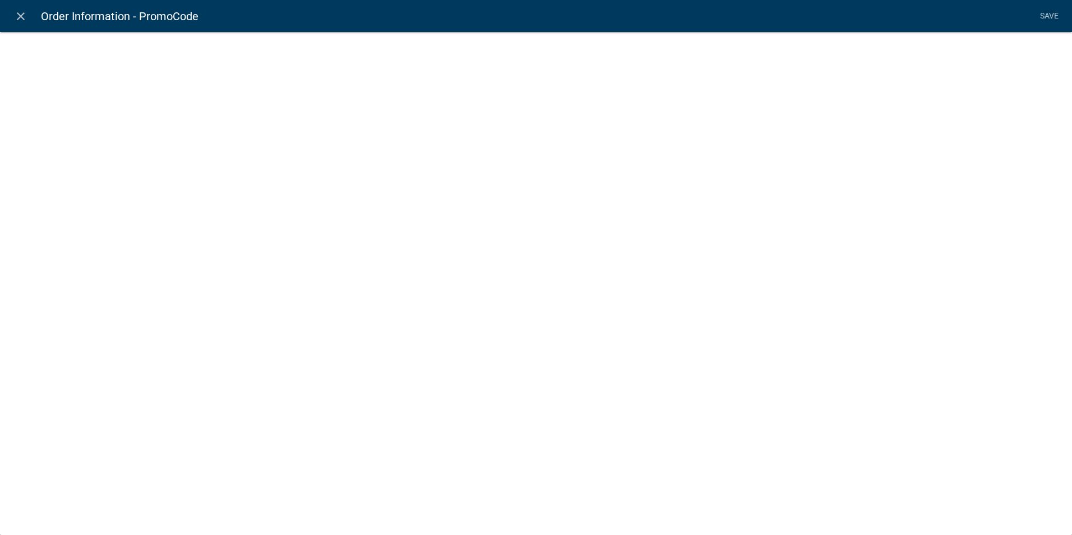
select select
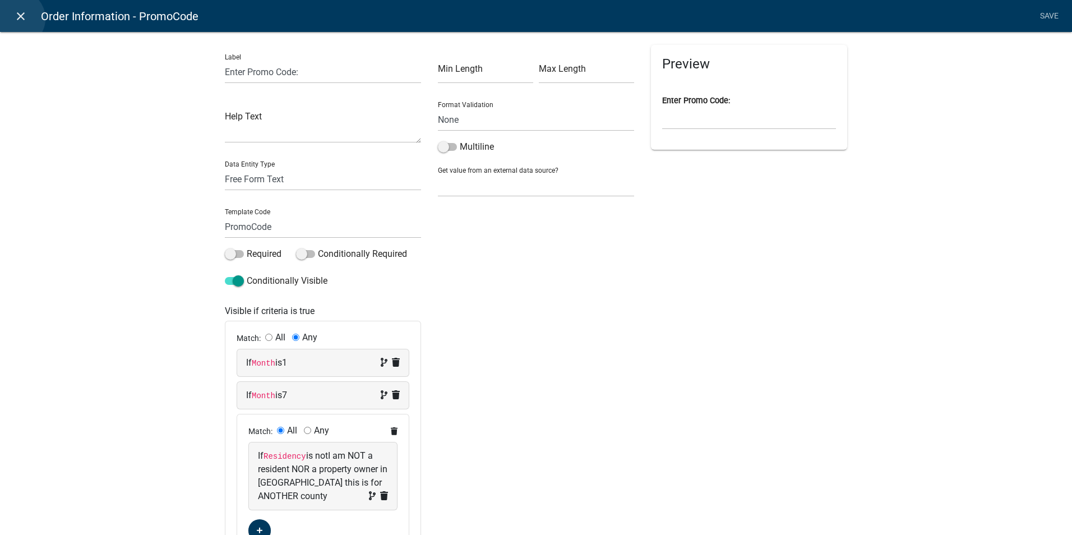
click at [17, 19] on icon "close" at bounding box center [20, 16] width 13 height 13
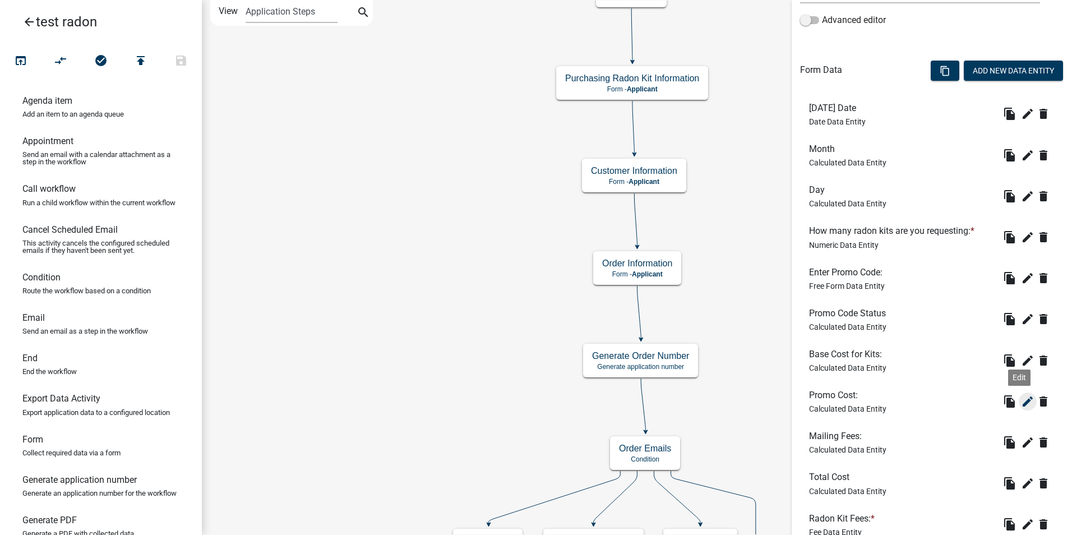
click at [1021, 403] on icon "edit" at bounding box center [1027, 401] width 13 height 13
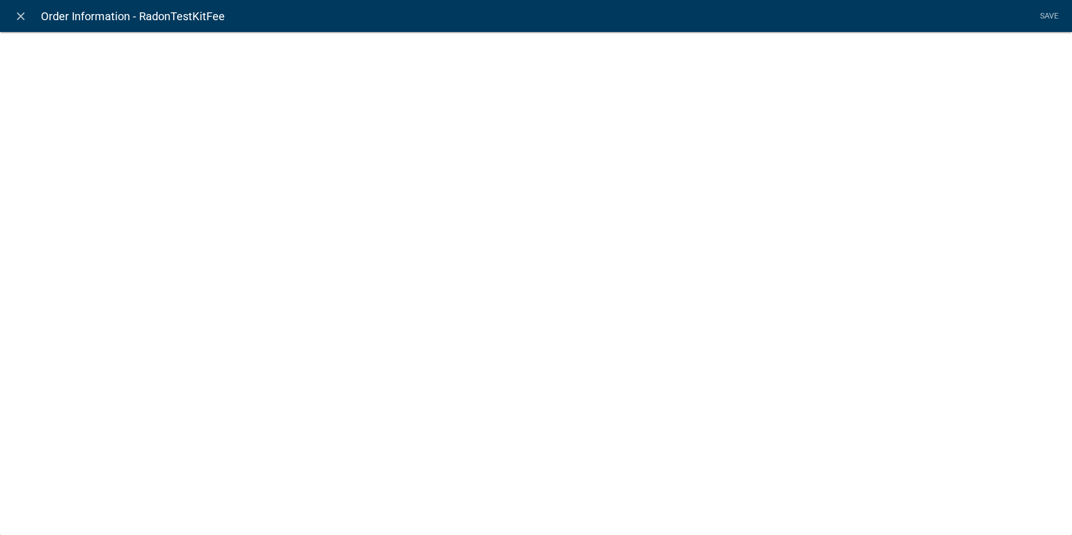
select select "calculated-value"
select select "3"
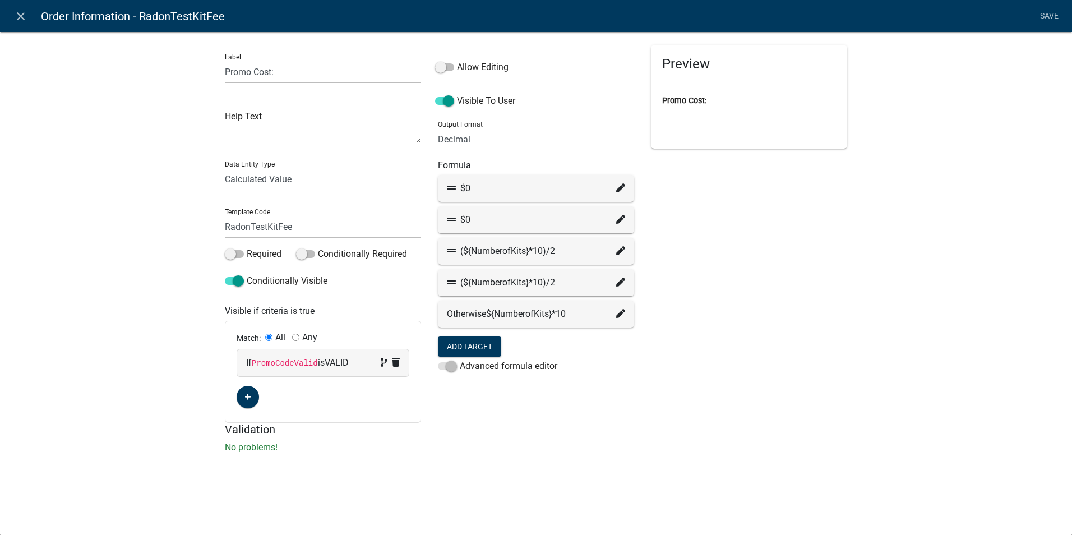
click at [621, 190] on icon at bounding box center [620, 187] width 9 height 9
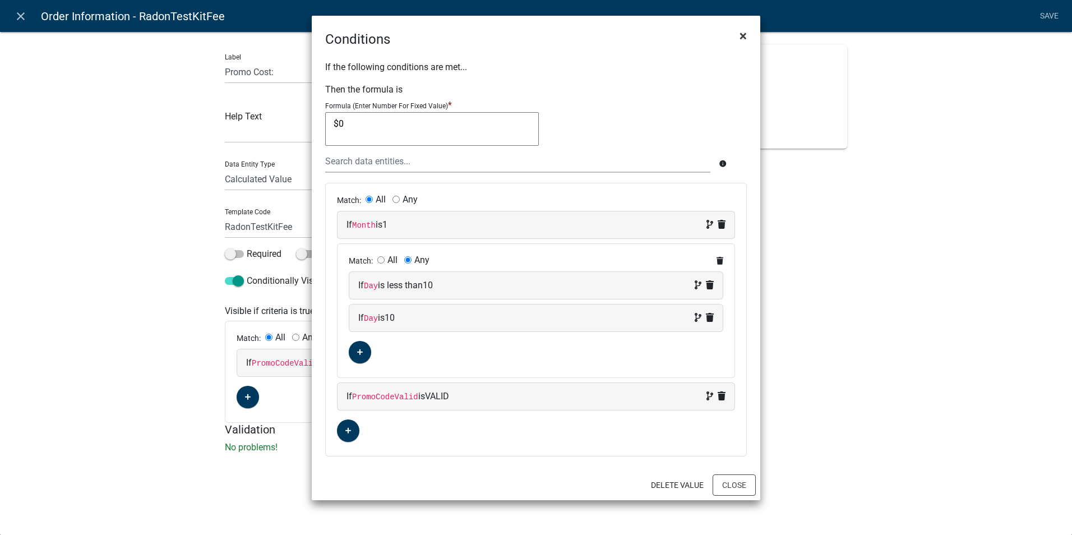
click at [741, 33] on span "×" at bounding box center [742, 36] width 7 height 16
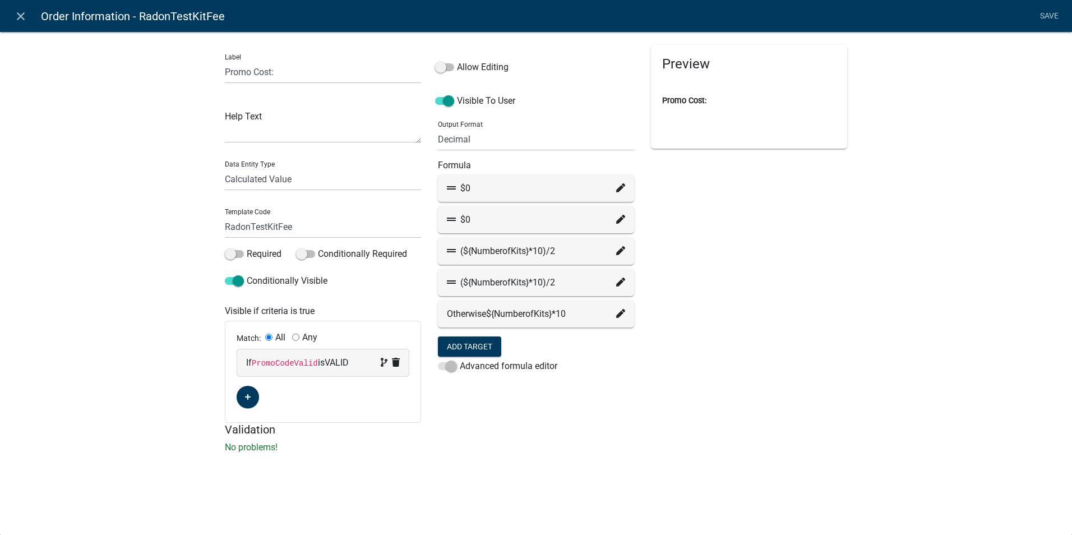
click at [621, 221] on icon at bounding box center [620, 219] width 9 height 9
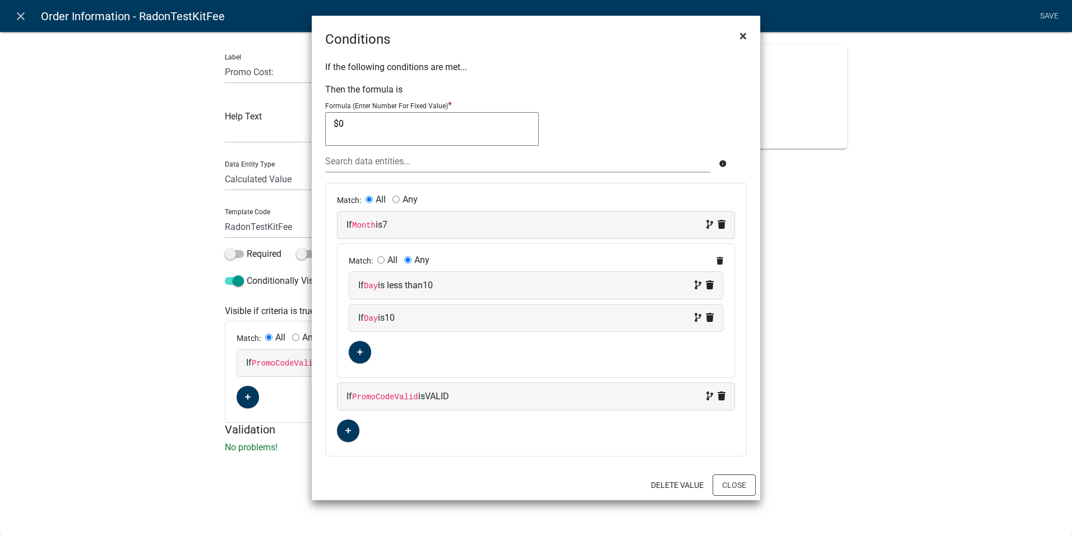
click at [741, 34] on span "×" at bounding box center [742, 36] width 7 height 16
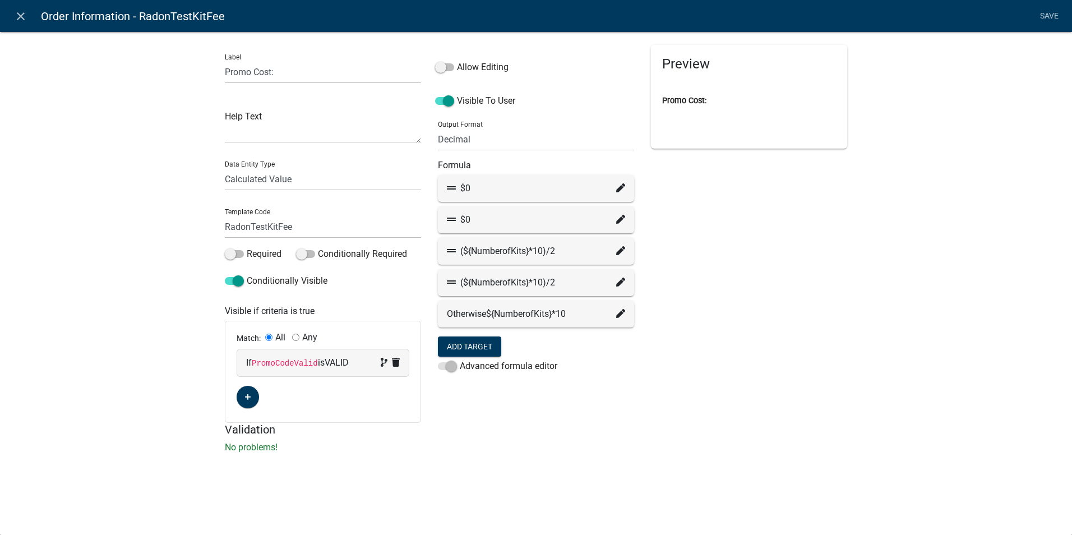
click at [621, 252] on icon at bounding box center [620, 250] width 9 height 9
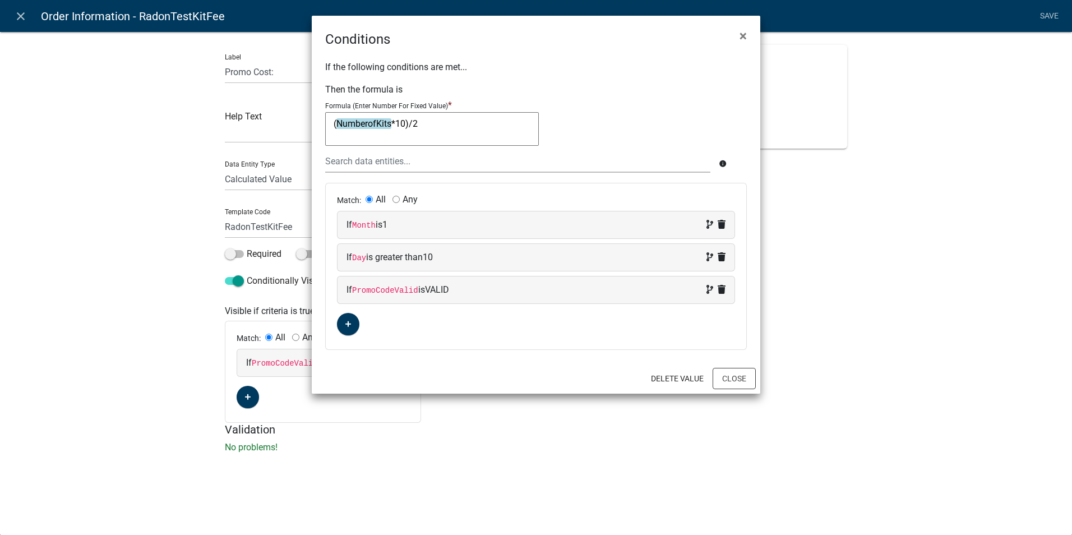
click at [329, 122] on textarea "(NumberofKits*10)/2" at bounding box center [432, 129] width 214 height 34
click at [591, 118] on div "( NumberofKits *10)/2 (NumberofKits*10)/2" at bounding box center [536, 131] width 422 height 38
click at [742, 37] on span "×" at bounding box center [742, 36] width 7 height 16
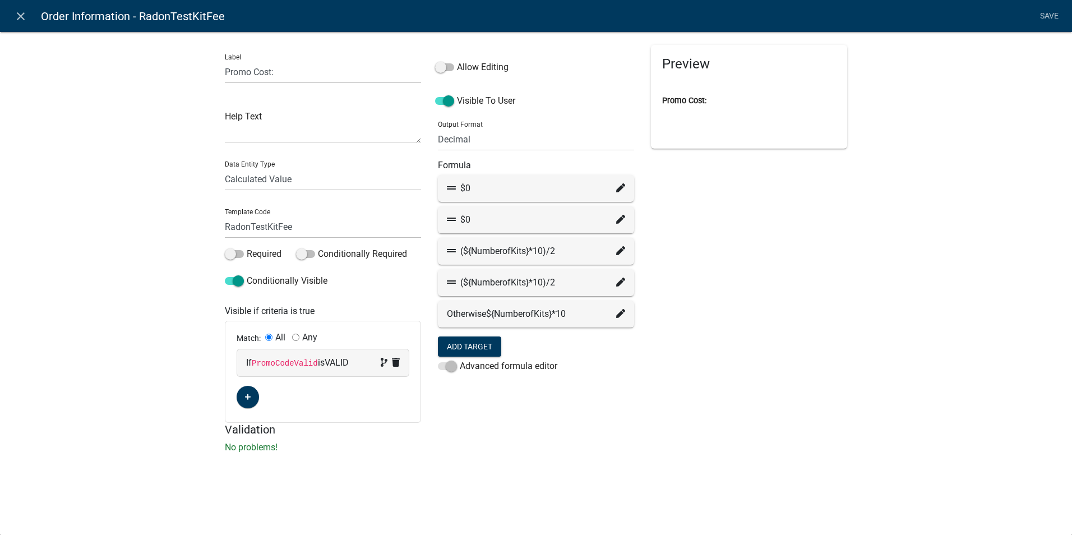
click at [619, 283] on icon at bounding box center [620, 282] width 9 height 9
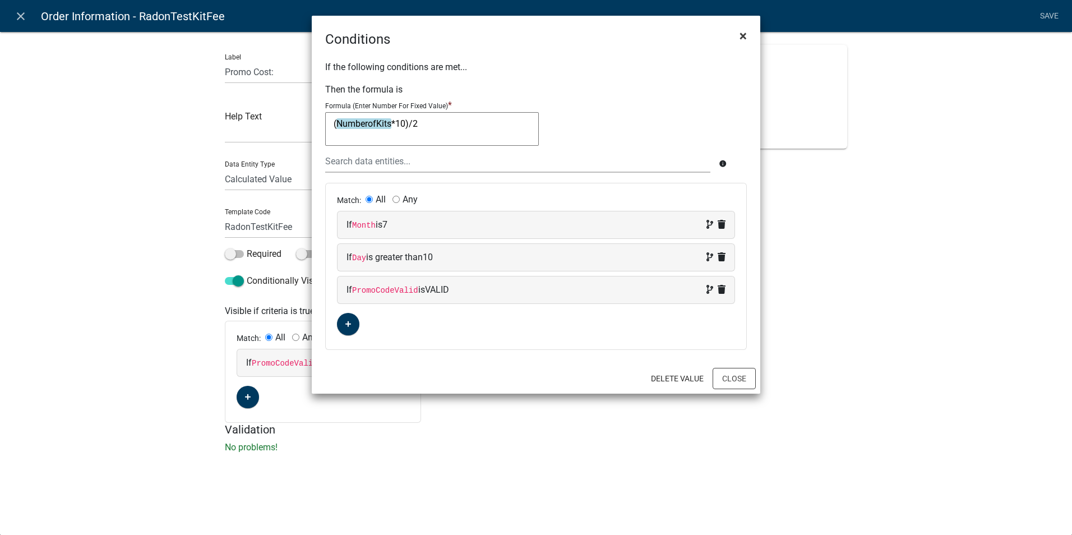
click at [741, 36] on span "×" at bounding box center [742, 36] width 7 height 16
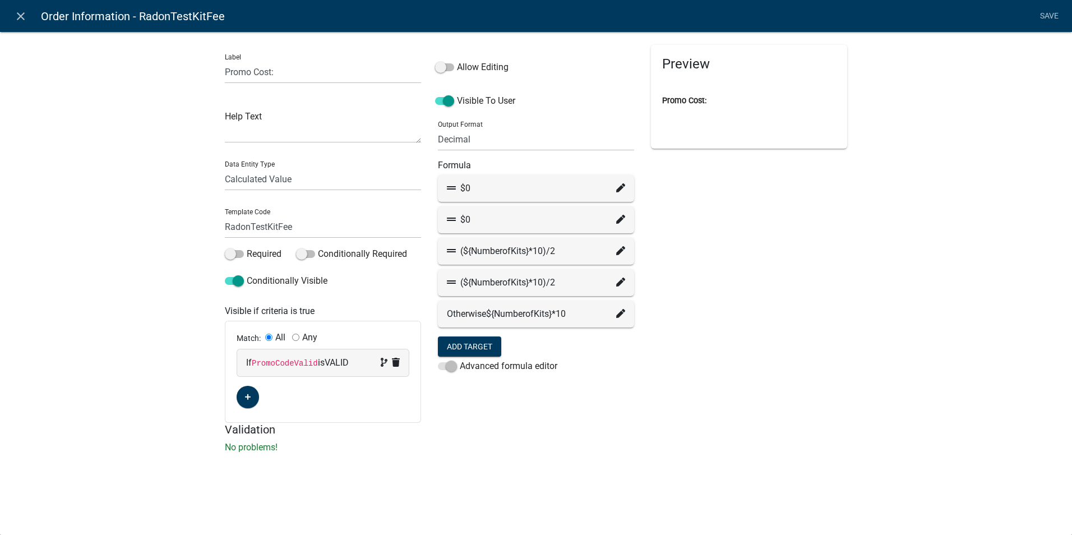
click at [620, 315] on icon at bounding box center [620, 313] width 9 height 9
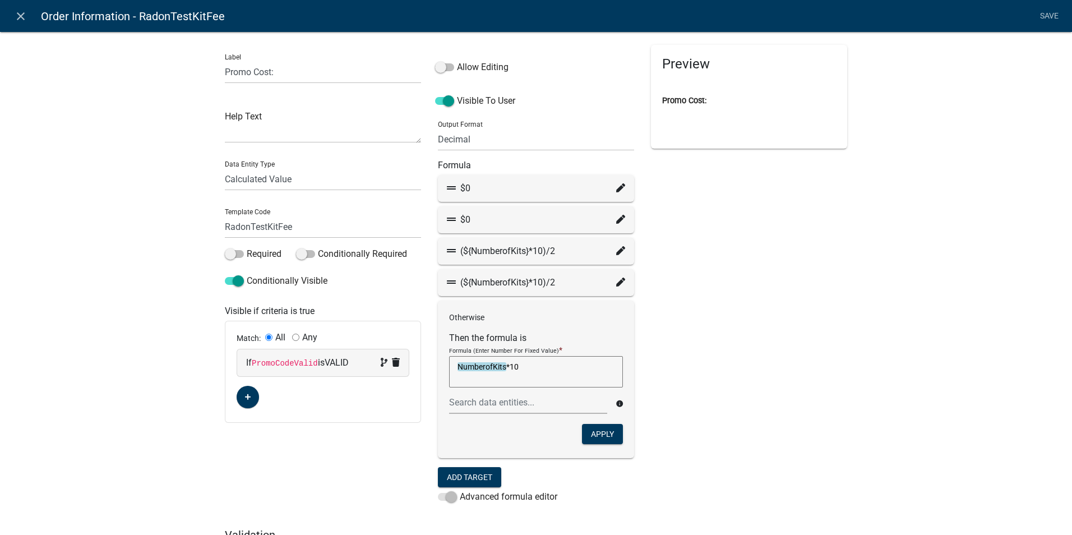
click at [620, 315] on div "Otherwise Then the formula is Formula (Enter Number For Fixed Value) * Numberof…" at bounding box center [536, 379] width 196 height 158
click at [717, 300] on div "Preview Promo Cost:" at bounding box center [748, 286] width 213 height 483
click at [771, 272] on div "Preview Promo Cost:" at bounding box center [748, 286] width 213 height 483
click at [787, 278] on div "Preview Promo Cost:" at bounding box center [748, 286] width 213 height 483
click at [616, 188] on icon at bounding box center [620, 187] width 9 height 9
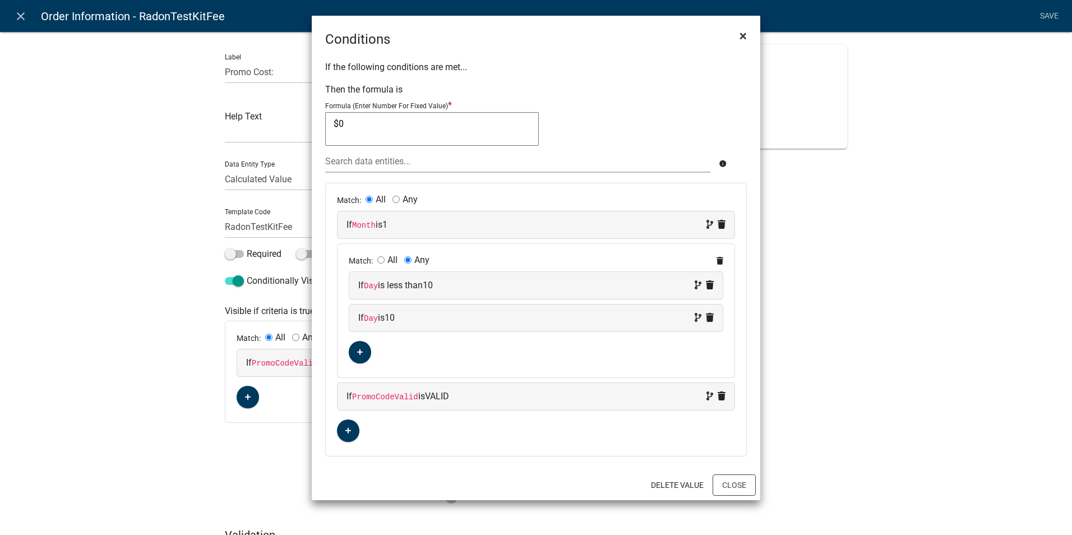
click at [743, 35] on span "×" at bounding box center [742, 36] width 7 height 16
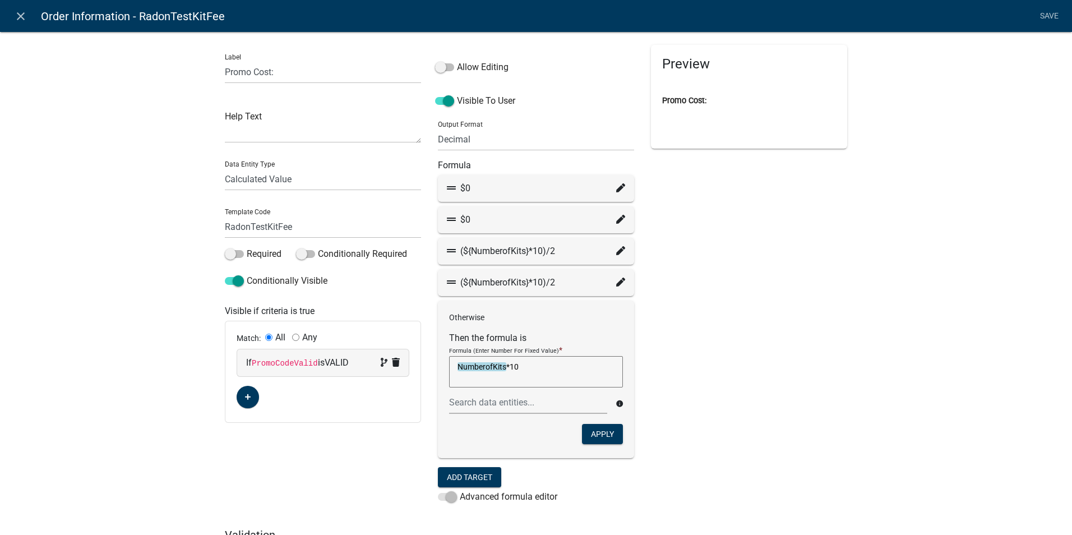
click at [864, 313] on div "Label Promo Cost: Help Text Data Entity Type Free Form Text Document Display En…" at bounding box center [536, 298] width 1072 height 570
click at [824, 330] on div "Preview Promo Cost:" at bounding box center [748, 286] width 213 height 483
click at [15, 22] on icon "close" at bounding box center [20, 16] width 13 height 13
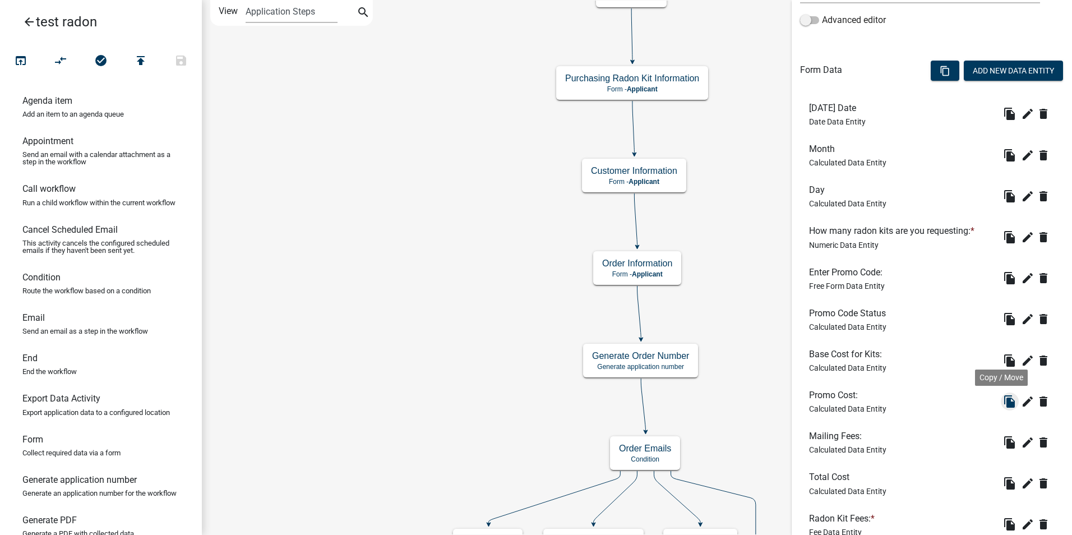
click at [1003, 401] on icon "file_copy" at bounding box center [1009, 401] width 13 height 13
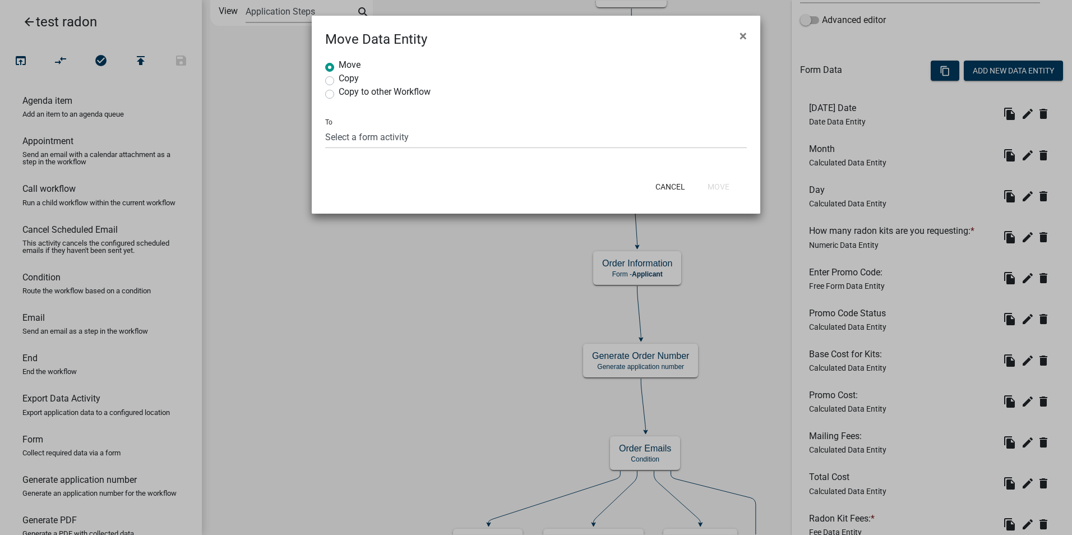
click at [339, 81] on label "Copy" at bounding box center [349, 78] width 20 height 9
click at [339, 81] on input "Copy" at bounding box center [342, 77] width 7 height 7
radio input "true"
click at [343, 139] on select "Select a form activity Purchasing Radon Kit Information Customer Information Or…" at bounding box center [536, 137] width 422 height 23
click at [435, 337] on ngb-modal-window "Move Data Entity × Move Copy Copy to other Workflow To Select a form activity P…" at bounding box center [536, 267] width 1072 height 535
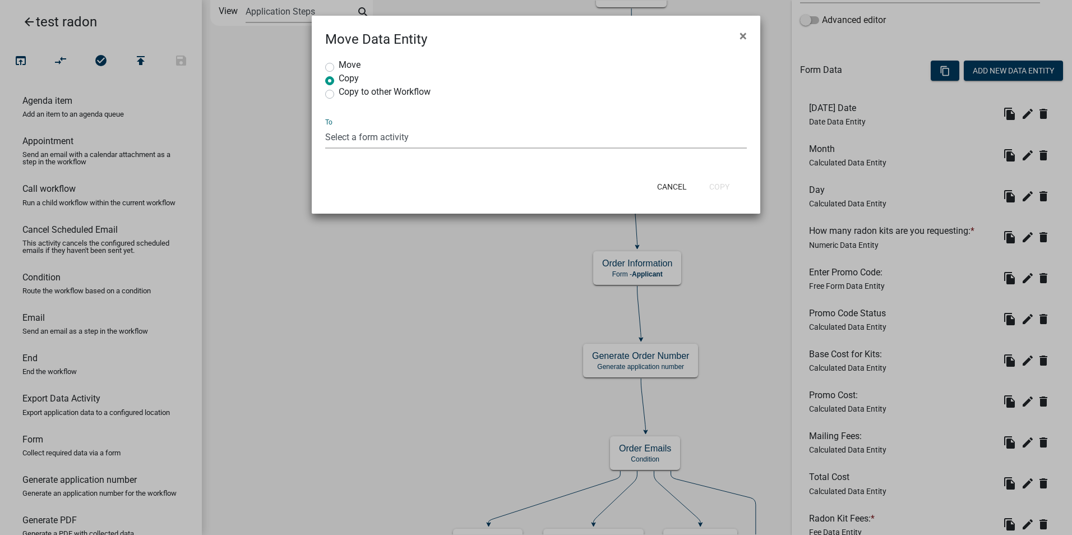
radio input "true"
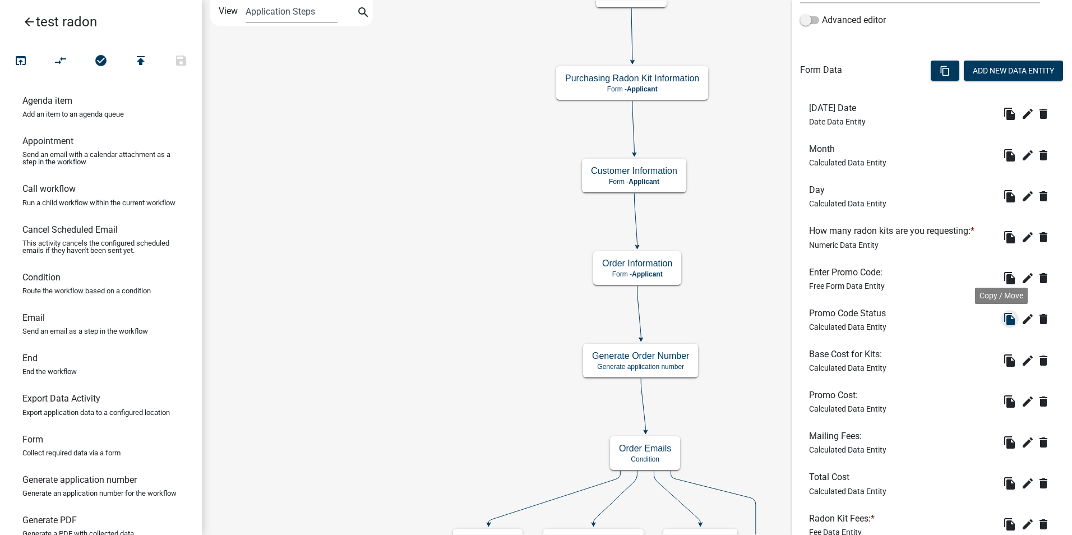
click at [1003, 323] on icon "file_copy" at bounding box center [1009, 318] width 13 height 13
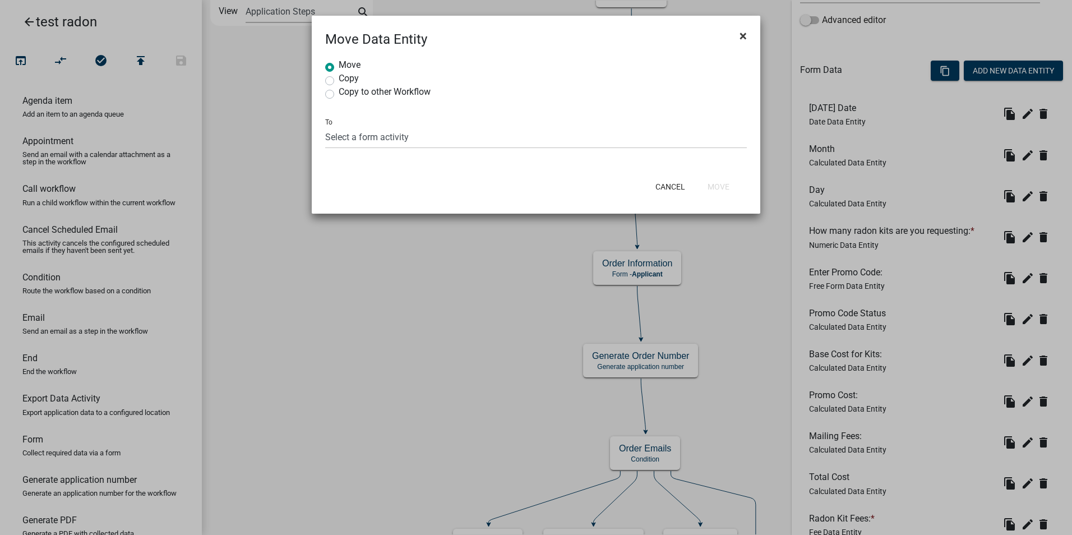
click at [741, 39] on span "×" at bounding box center [742, 36] width 7 height 16
radio input "true"
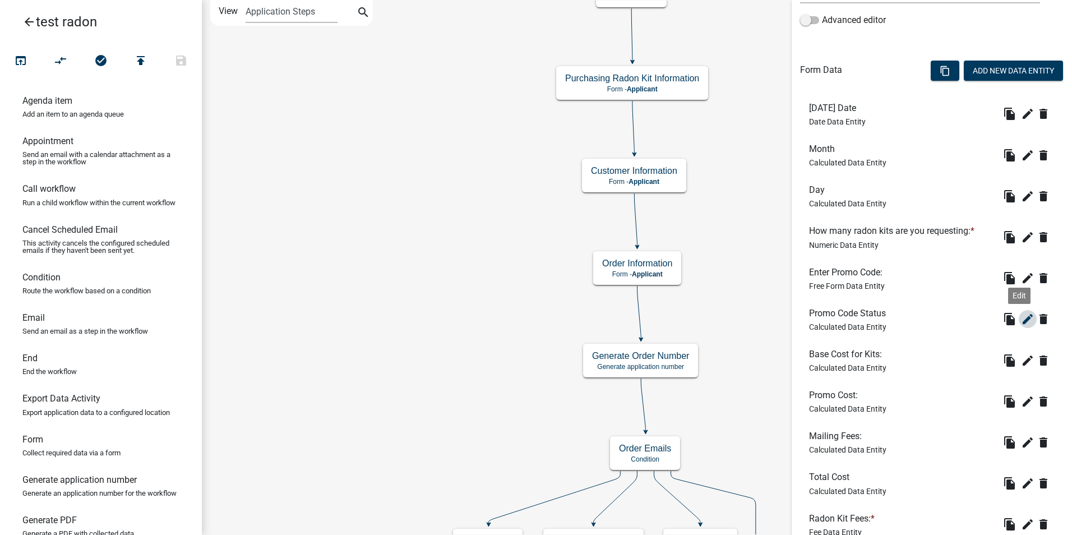
click at [1023, 318] on icon "edit" at bounding box center [1027, 318] width 13 height 13
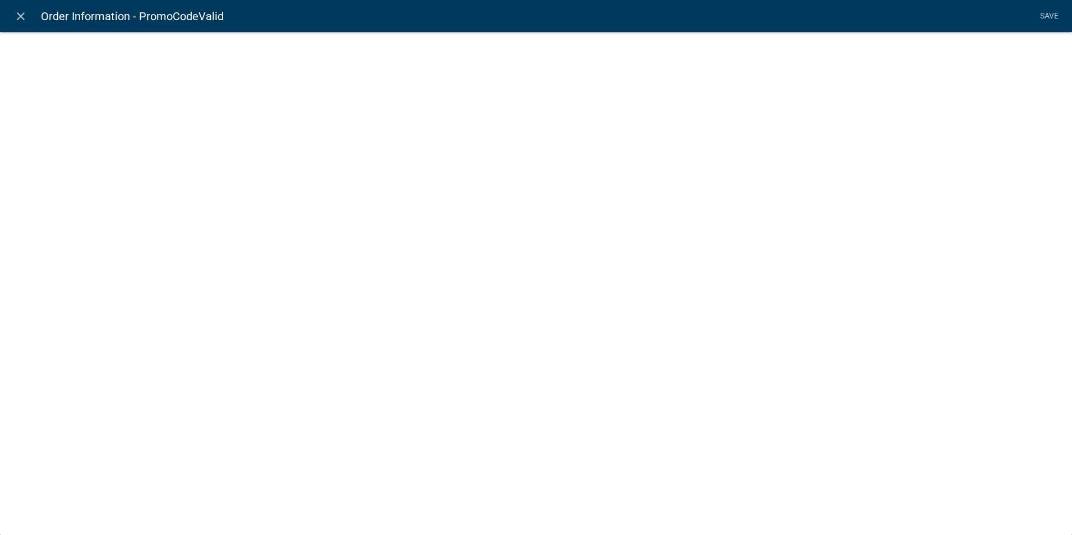
select select "calculated-value"
select select "1"
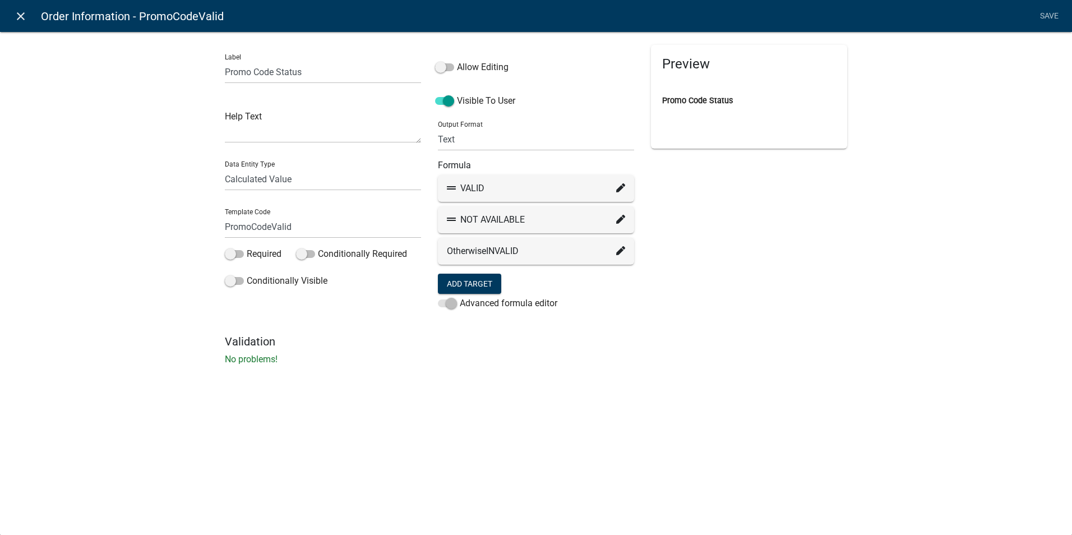
click at [20, 16] on icon "close" at bounding box center [20, 16] width 13 height 13
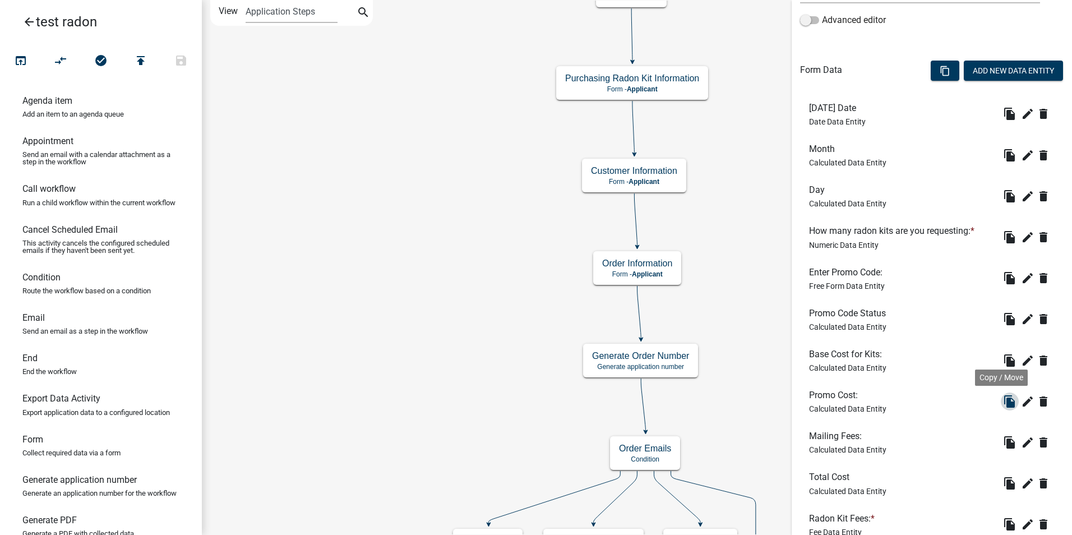
click at [1003, 403] on icon "file_copy" at bounding box center [1009, 401] width 13 height 13
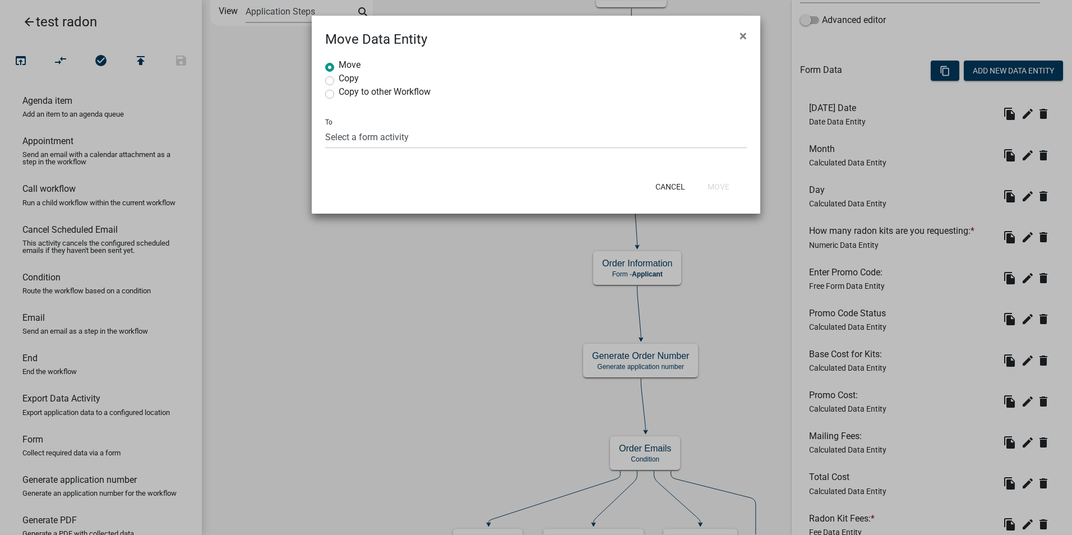
click at [339, 82] on label "Copy" at bounding box center [349, 78] width 20 height 9
click at [339, 81] on input "Copy" at bounding box center [342, 77] width 7 height 7
radio input "true"
click at [344, 137] on select "Select a form activity Purchasing Radon Kit Information Customer Information Or…" at bounding box center [536, 137] width 422 height 23
select select "ae3ac40d-4af2-43e5-add4-9a926781968d"
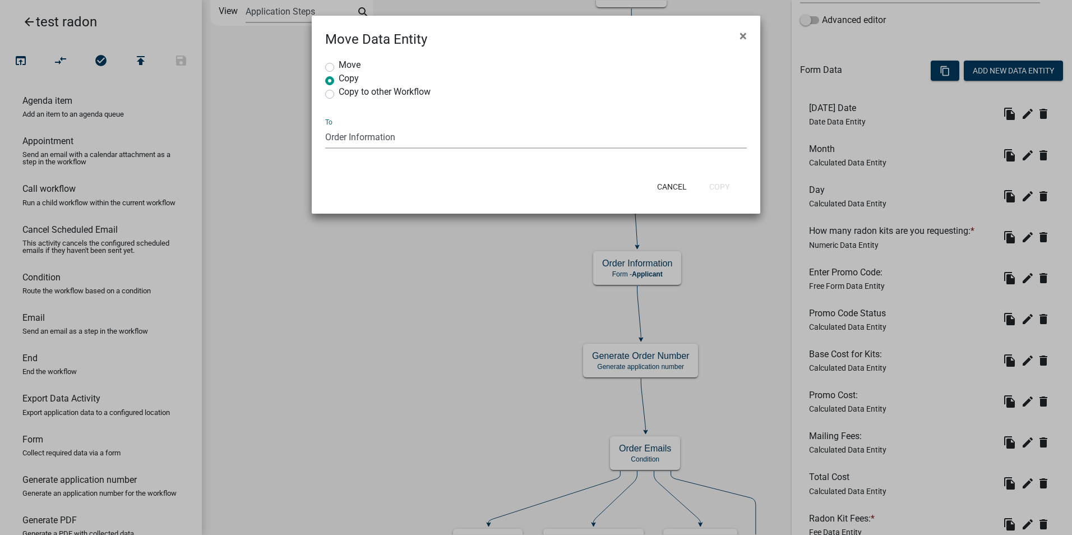
click at [325, 126] on select "Select a form activity Purchasing Radon Kit Information Customer Information Or…" at bounding box center [536, 137] width 422 height 23
click at [712, 188] on button "Copy" at bounding box center [719, 187] width 38 height 20
radio input "true"
select select
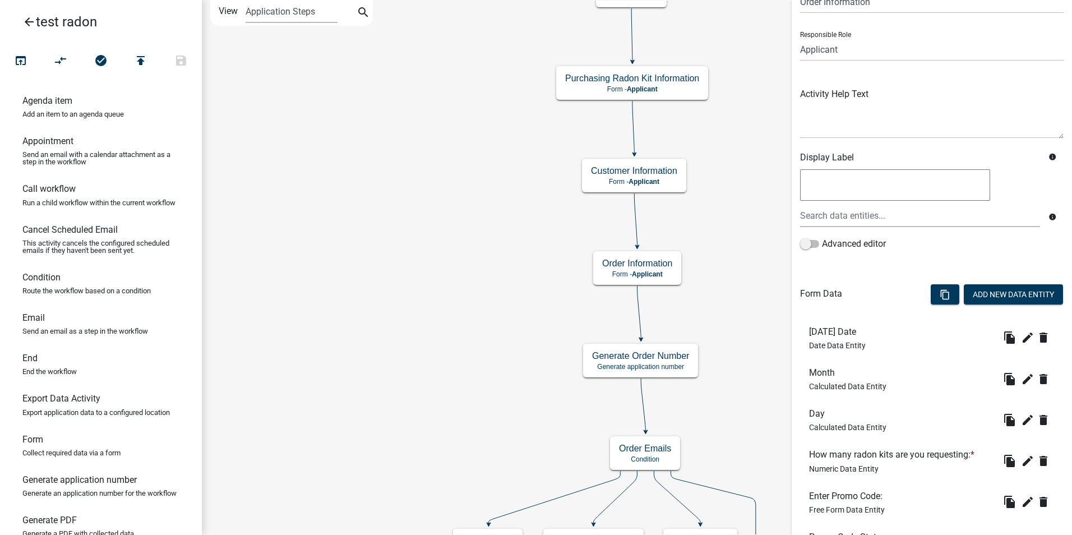
scroll to position [446, 0]
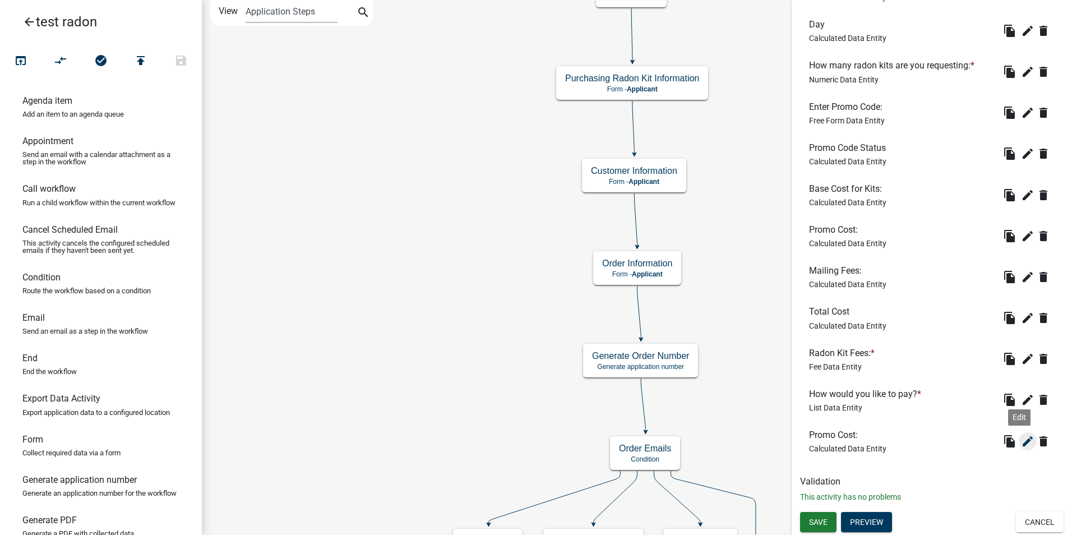
click at [1021, 441] on icon "edit" at bounding box center [1027, 440] width 13 height 13
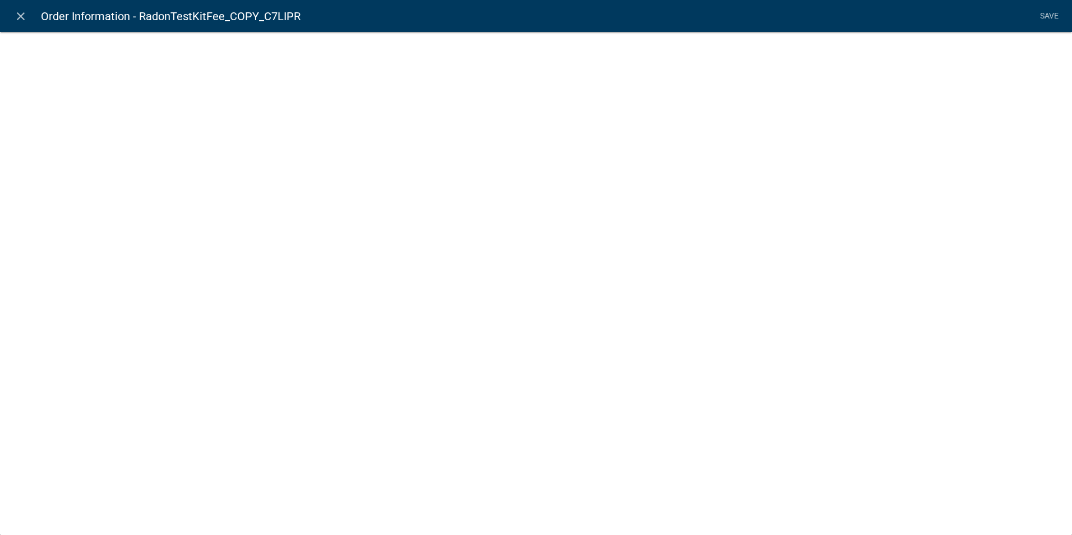
select select "calculated-value"
select select "3"
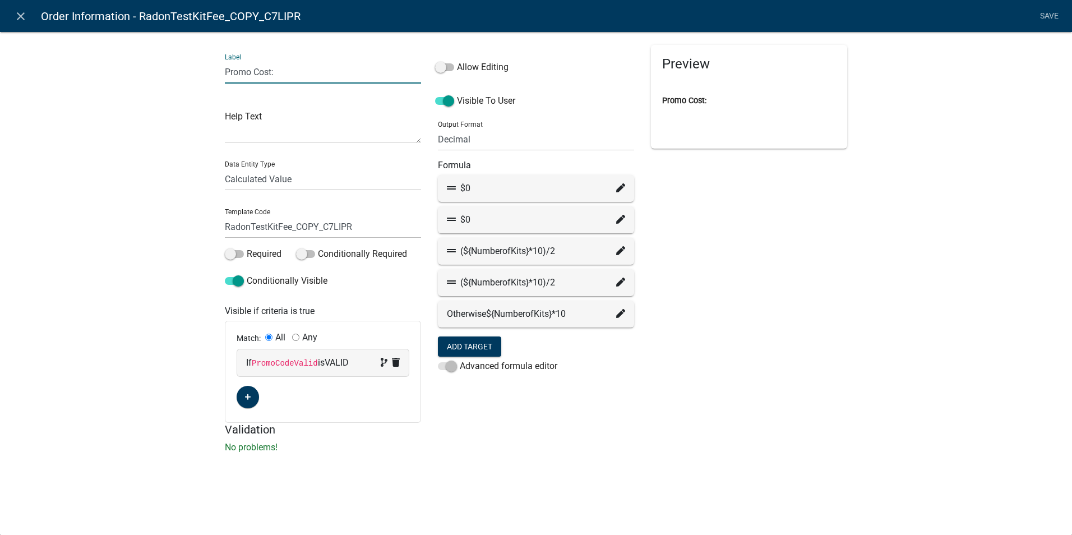
click at [263, 73] on input "Promo Cost:" at bounding box center [323, 72] width 196 height 23
type input "Promo Discount:"
click at [824, 390] on div "Preview Promo Discount:" at bounding box center [748, 234] width 213 height 378
click at [674, 413] on div "Preview Promo Discount:" at bounding box center [748, 234] width 213 height 378
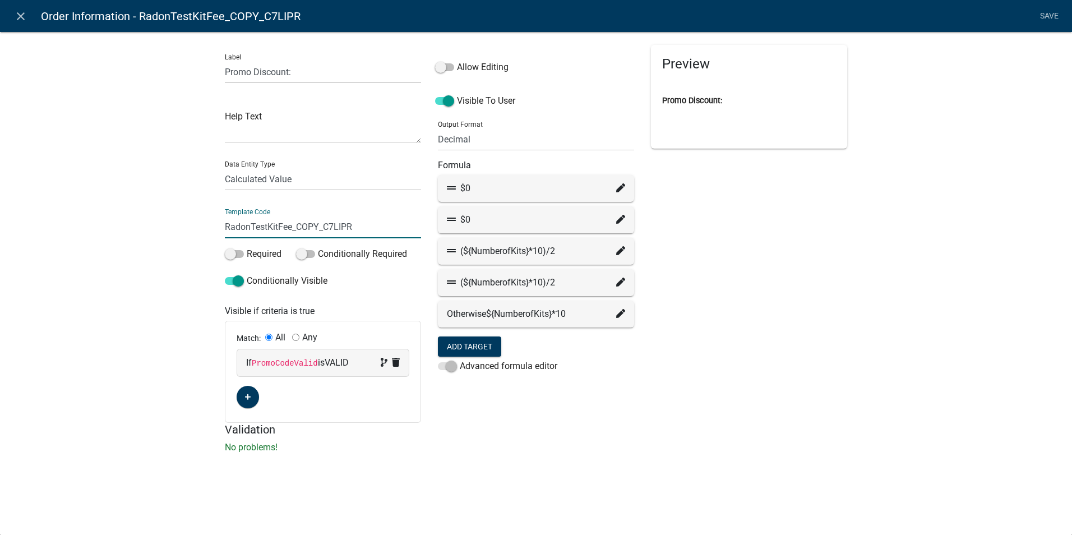
drag, startPoint x: 253, startPoint y: 225, endPoint x: 221, endPoint y: 223, distance: 32.0
click at [221, 223] on div "Label Promo Discount: Help Text Data Entity Type Free Form Text Document Displa…" at bounding box center [322, 234] width 213 height 378
type input "PromoDiscount"
click at [770, 485] on div "close Order Information - RadonTestKitFee_COPY_C7LIPR Save Label Promo Discount…" at bounding box center [536, 267] width 1072 height 535
click at [622, 314] on icon at bounding box center [620, 313] width 9 height 9
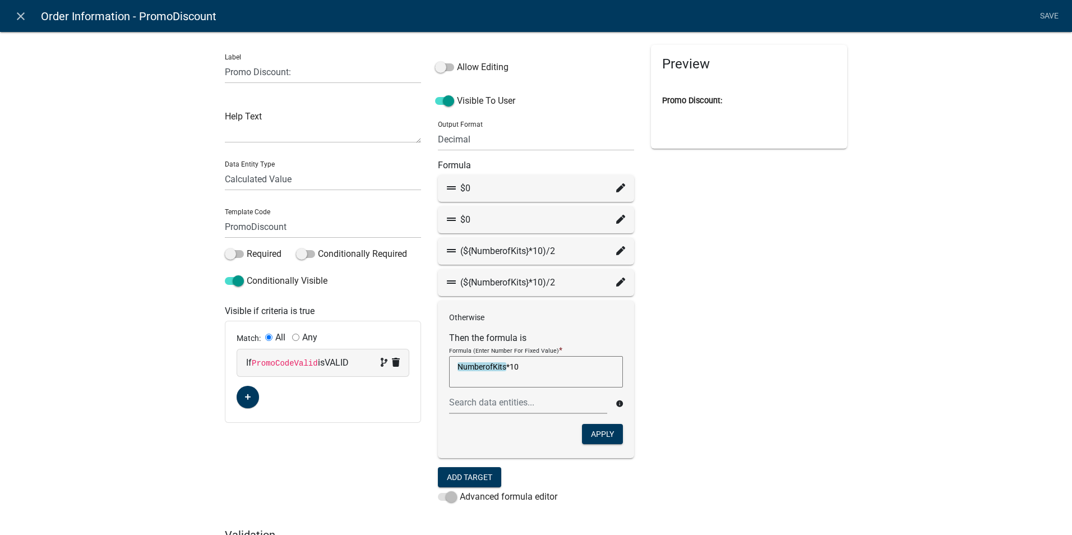
click at [691, 338] on div "Preview Promo Discount:" at bounding box center [748, 286] width 213 height 483
click at [695, 325] on div "Preview Promo Discount:" at bounding box center [748, 286] width 213 height 483
drag, startPoint x: 517, startPoint y: 366, endPoint x: 443, endPoint y: 370, distance: 73.5
click at [443, 370] on div "Otherwise Then the formula is Formula (Enter Number For Fixed Value) * Numberof…" at bounding box center [536, 379] width 196 height 158
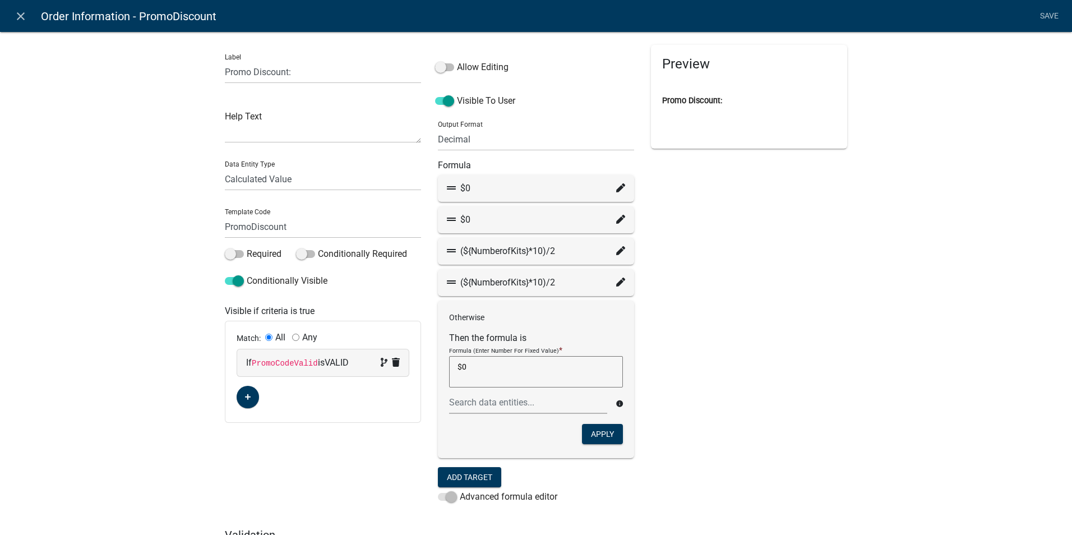
type textarea "$0"
click at [814, 383] on div "Preview Promo Discount:" at bounding box center [748, 286] width 213 height 483
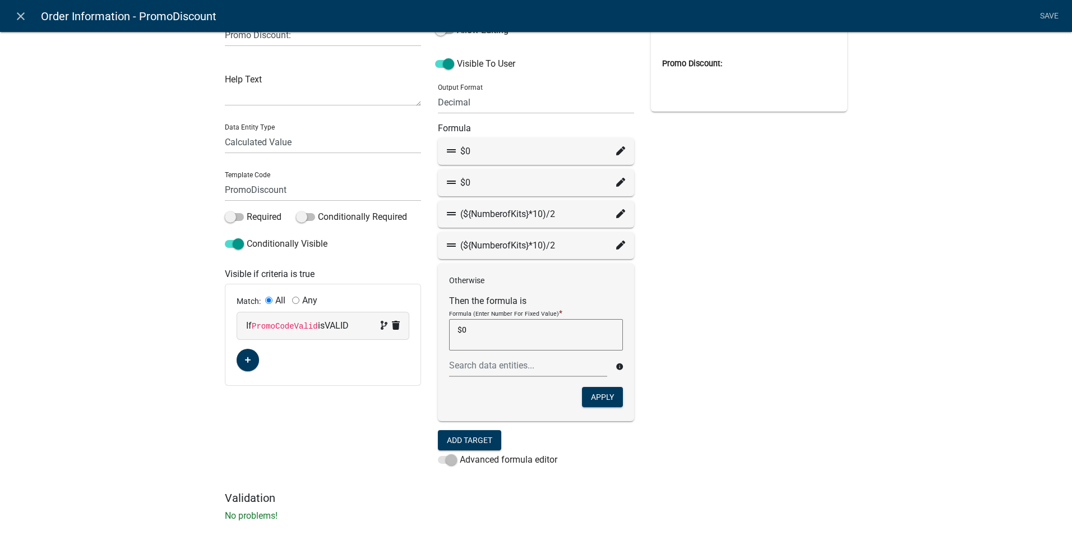
scroll to position [38, 0]
click at [616, 148] on icon at bounding box center [620, 149] width 9 height 9
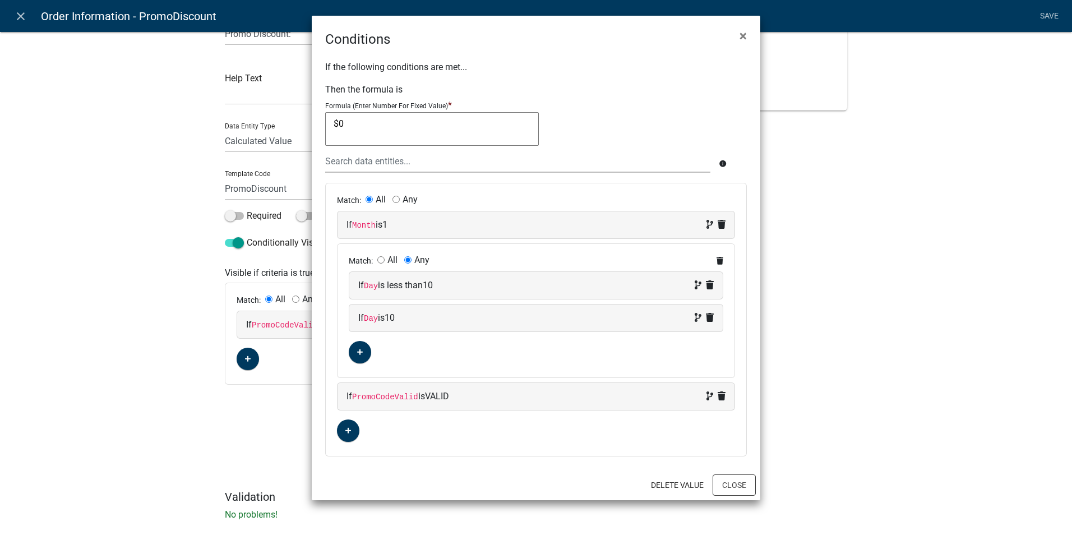
click at [345, 123] on textarea "$0" at bounding box center [432, 129] width 214 height 34
type textarea "$"
type textarea "N"
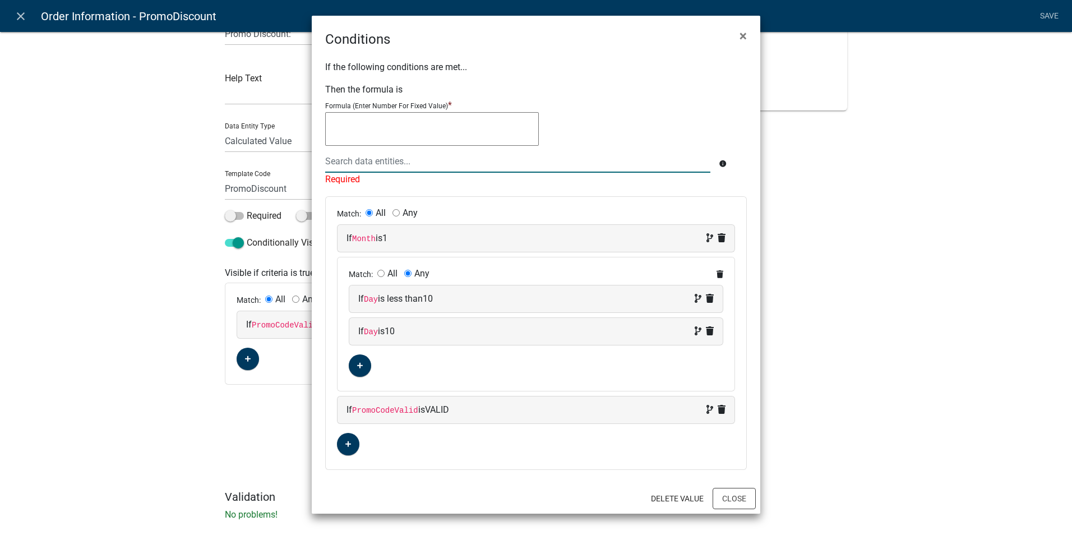
click at [341, 160] on div at bounding box center [518, 161] width 402 height 23
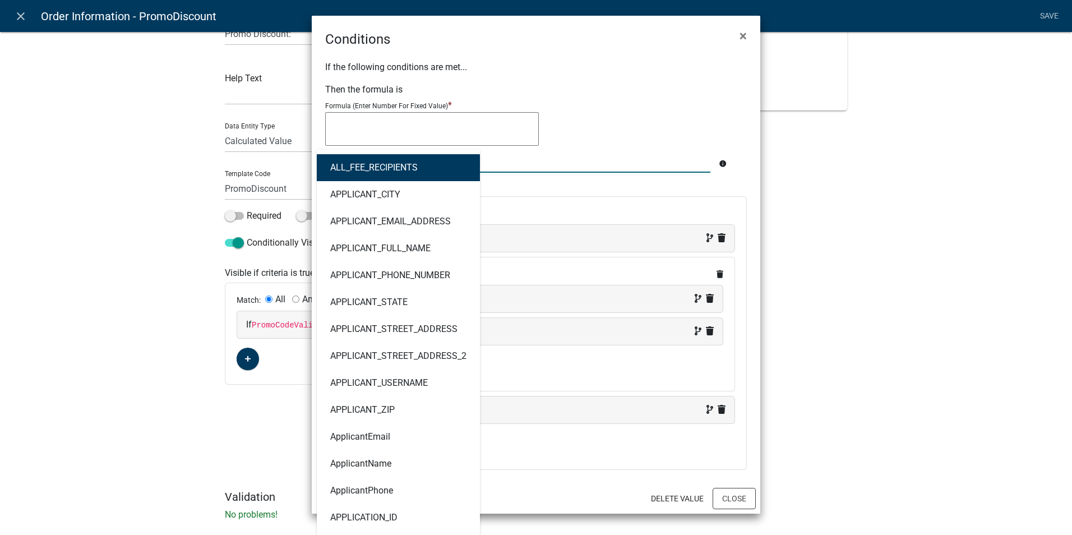
type input "n"
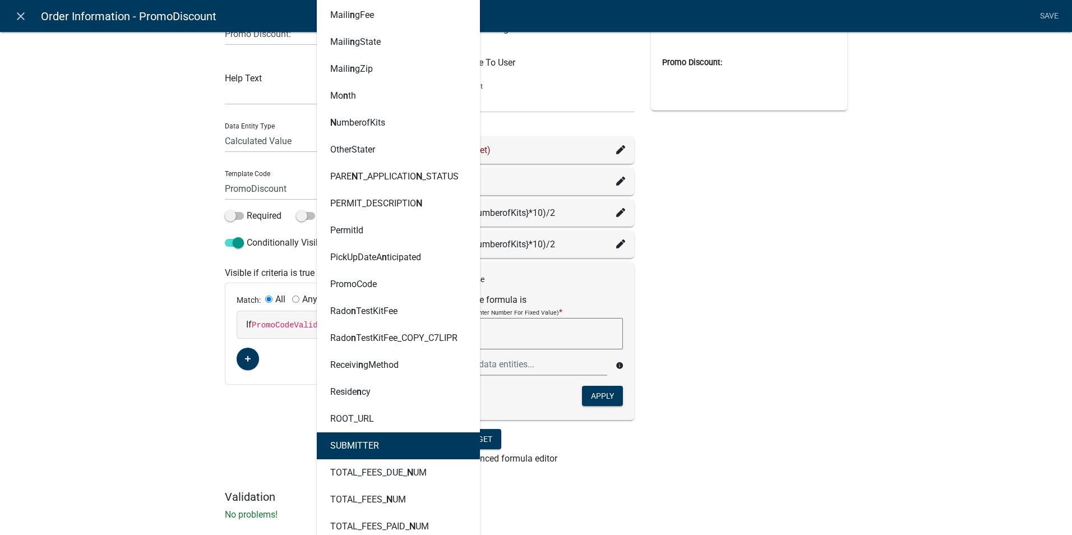
scroll to position [859, 0]
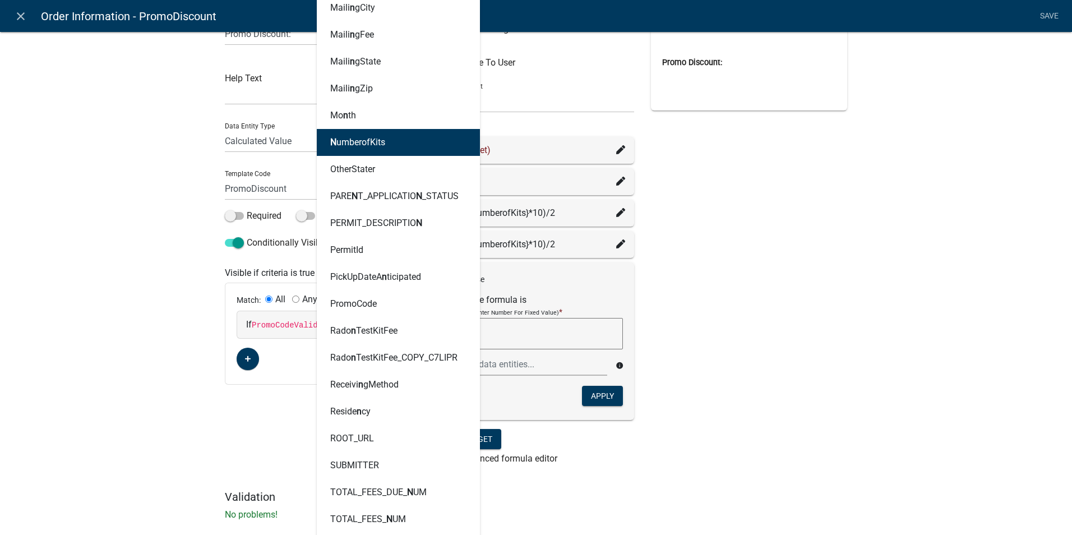
click at [352, 147] on button "N umberofKits" at bounding box center [398, 142] width 163 height 27
type textarea "NumberofKits"
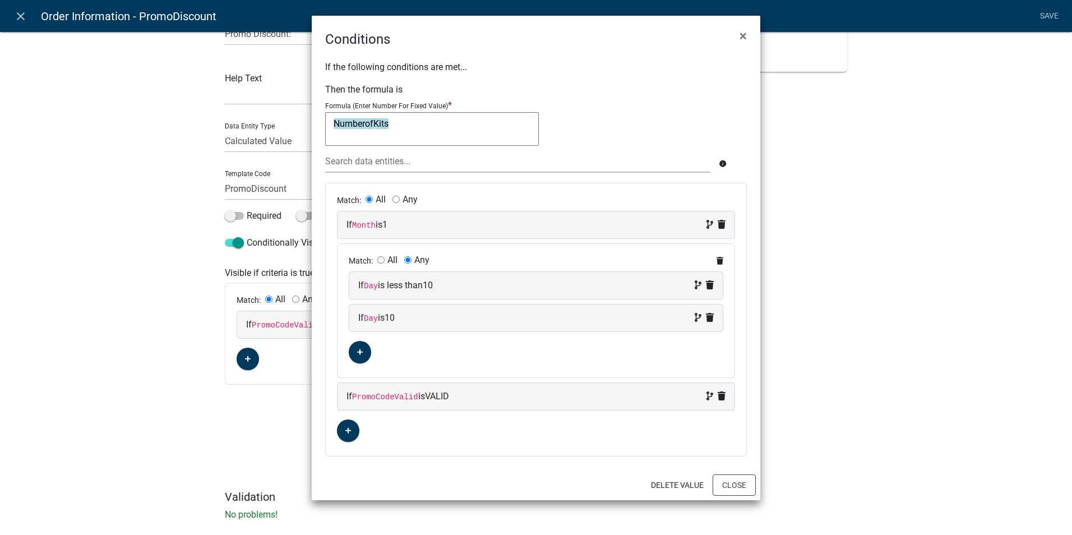
click at [401, 123] on textarea "NumberofKits" at bounding box center [432, 129] width 214 height 34
type textarea "NumberofKits*10"
click at [570, 123] on div "NumberofKits *10 NumberofKits*10" at bounding box center [536, 131] width 422 height 38
click at [732, 480] on button "Close" at bounding box center [734, 484] width 43 height 21
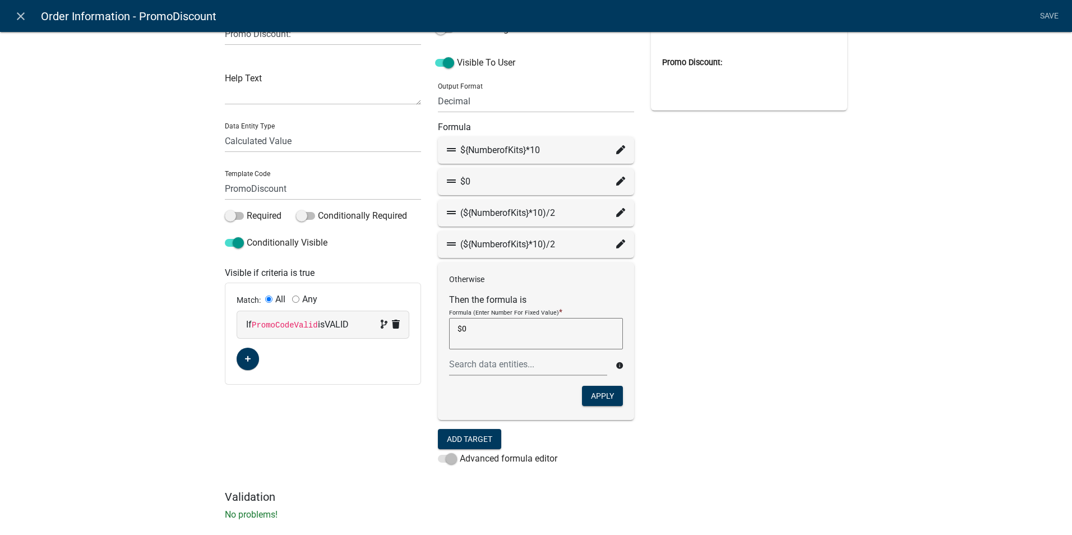
click at [770, 335] on div "Preview Promo Discount:" at bounding box center [748, 248] width 213 height 483
click at [618, 181] on icon at bounding box center [620, 181] width 9 height 9
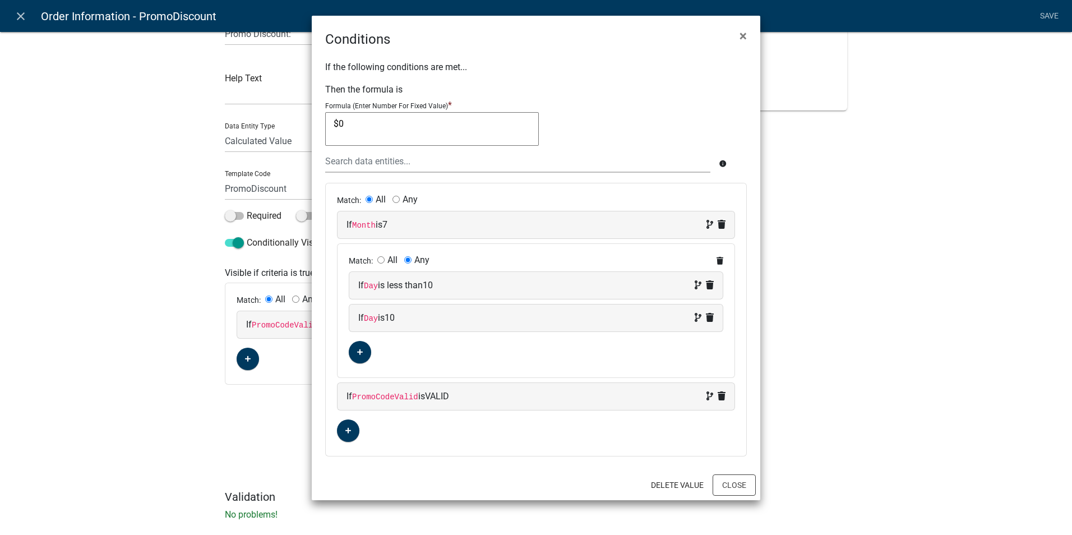
drag, startPoint x: 354, startPoint y: 122, endPoint x: 329, endPoint y: 119, distance: 25.9
click at [329, 119] on textarea "$0" at bounding box center [432, 129] width 214 height 34
click at [347, 165] on div at bounding box center [518, 161] width 402 height 23
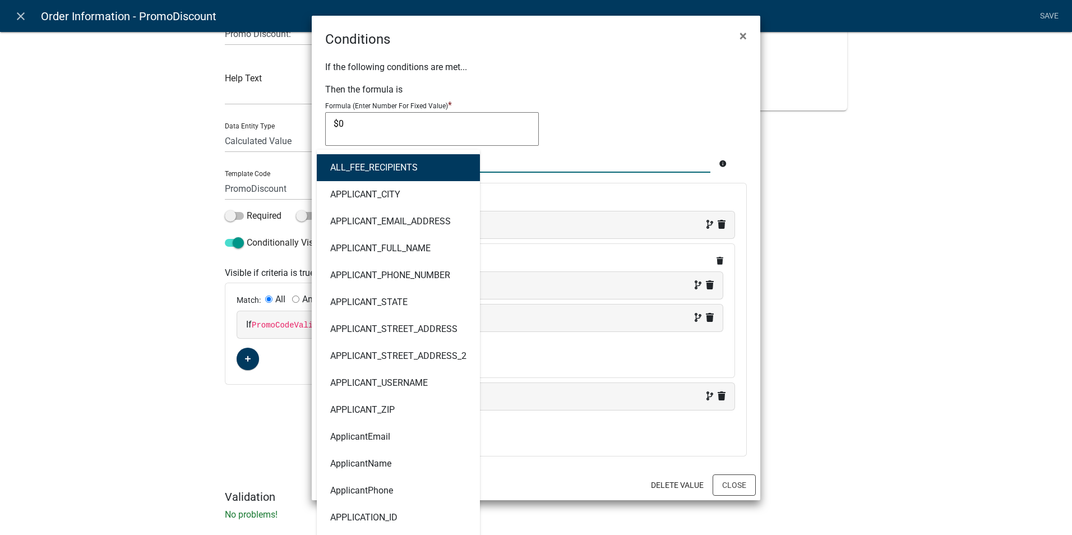
type input "n"
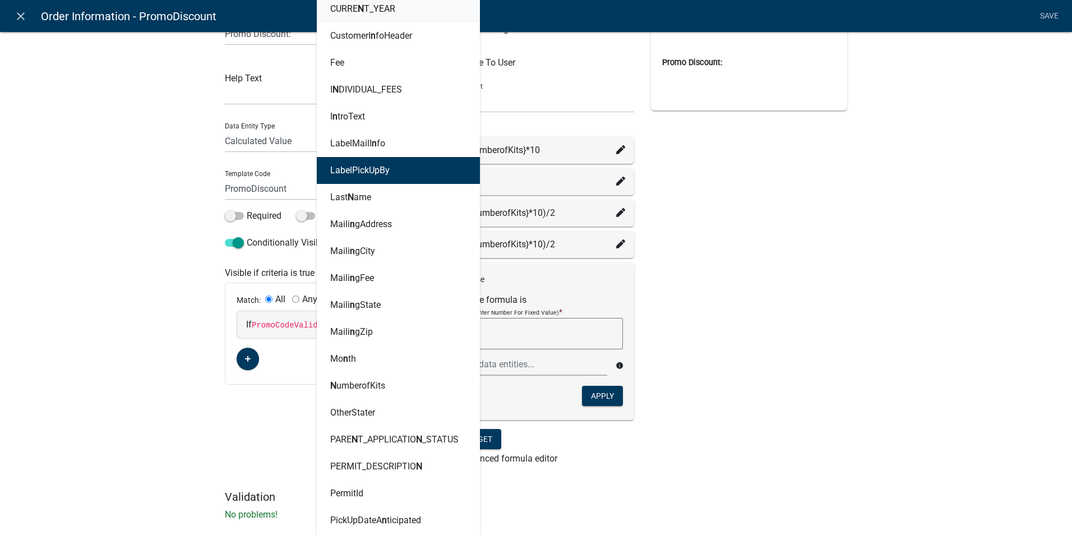
scroll to position [617, 0]
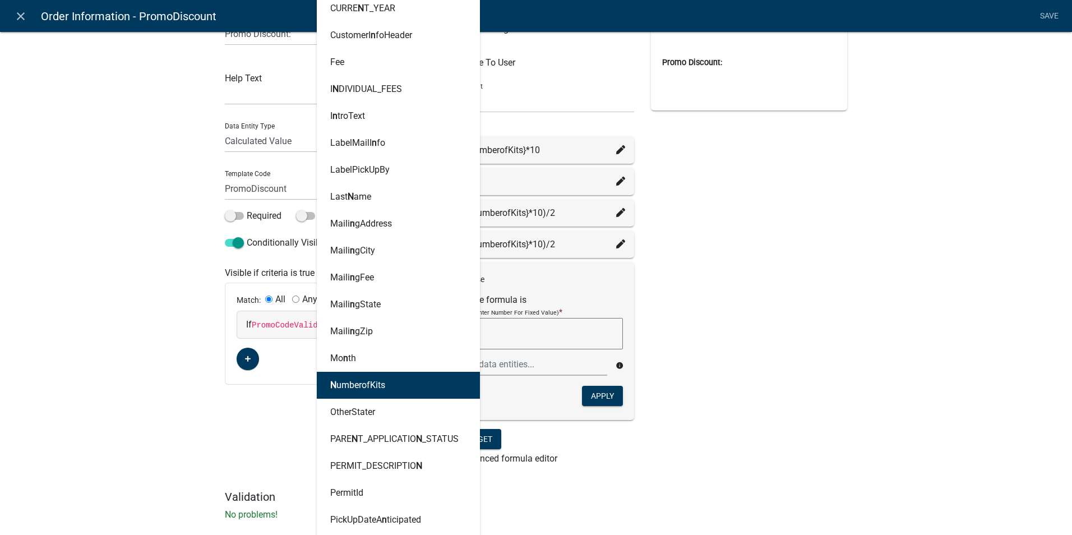
click at [353, 387] on ngb-highlight "N umberofKits" at bounding box center [357, 385] width 55 height 9
type textarea "NumberofKits"
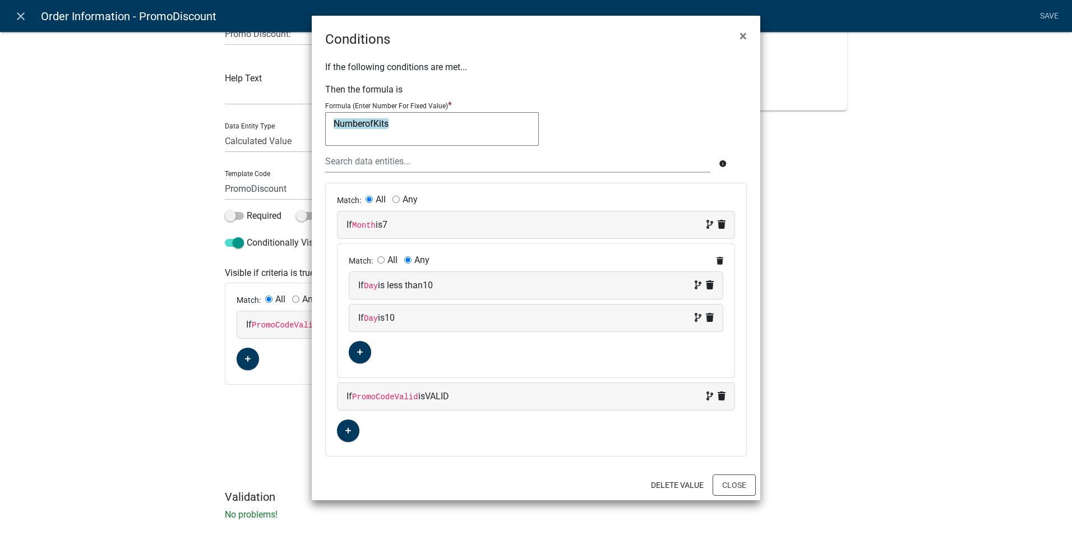
click at [387, 176] on div "If the following conditions are met... Then the formula is Formula (Enter Numbe…" at bounding box center [536, 259] width 448 height 420
click at [399, 126] on textarea "NumberofKits" at bounding box center [432, 129] width 214 height 34
type textarea "NumberofKits*10"
click at [588, 134] on div "NumberofKits *10 NumberofKits*10" at bounding box center [536, 131] width 422 height 38
click at [730, 483] on button "Close" at bounding box center [734, 484] width 43 height 21
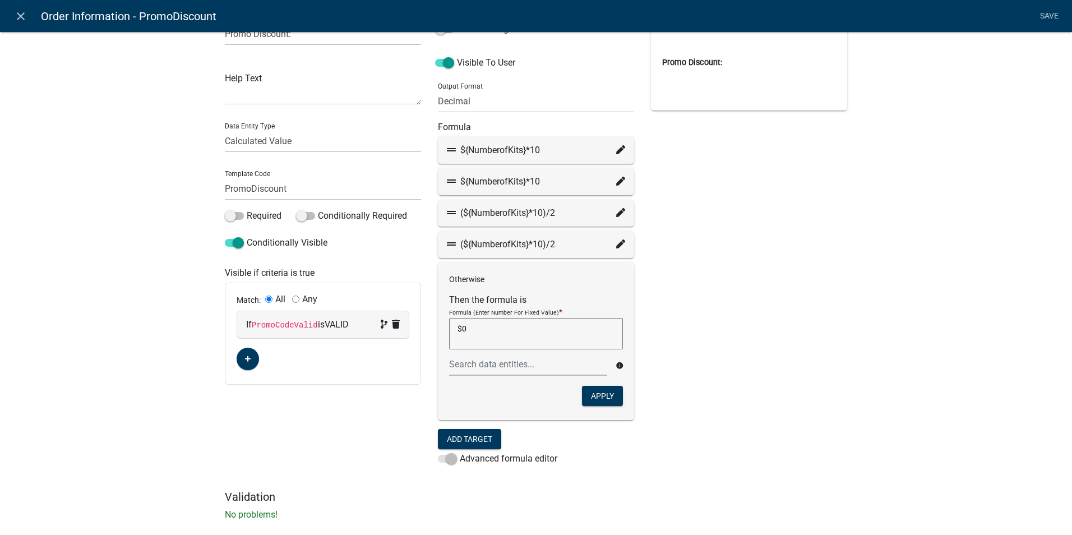
click at [836, 306] on div "Preview Promo Discount:" at bounding box center [748, 248] width 213 height 483
click at [796, 244] on div "Preview Promo Discount:" at bounding box center [748, 248] width 213 height 483
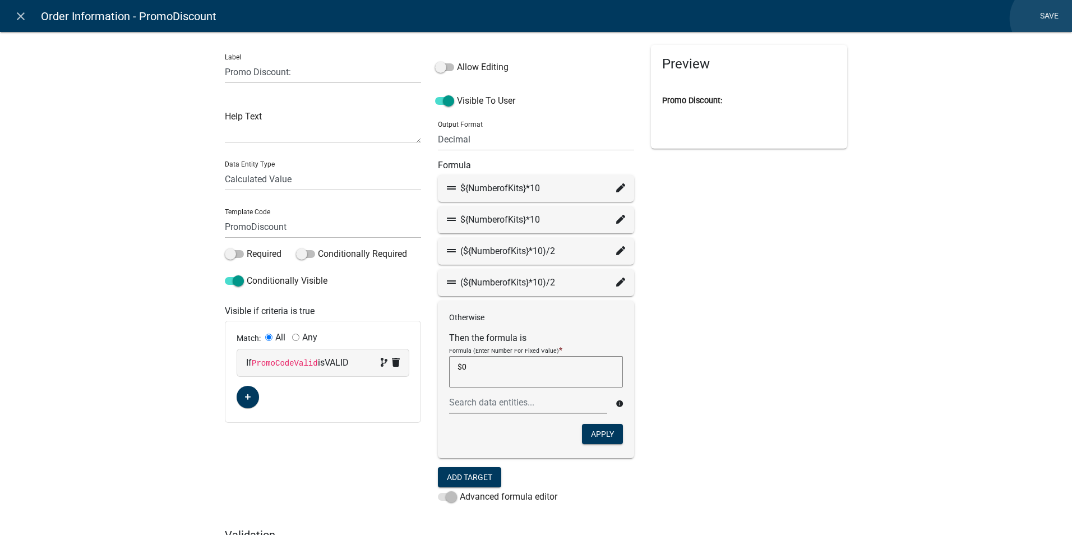
click at [1045, 19] on link "Save" at bounding box center [1049, 16] width 28 height 21
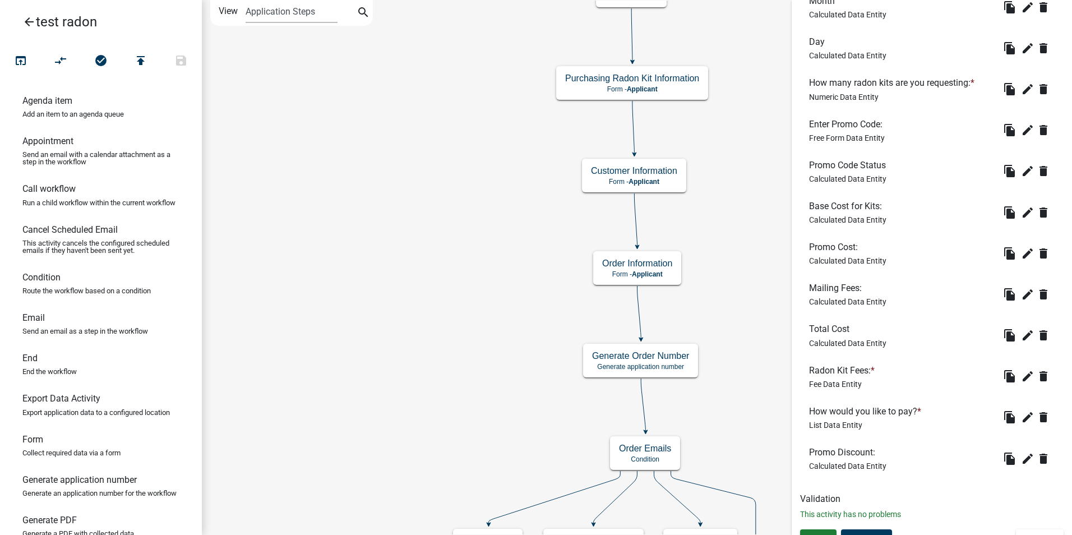
scroll to position [446, 0]
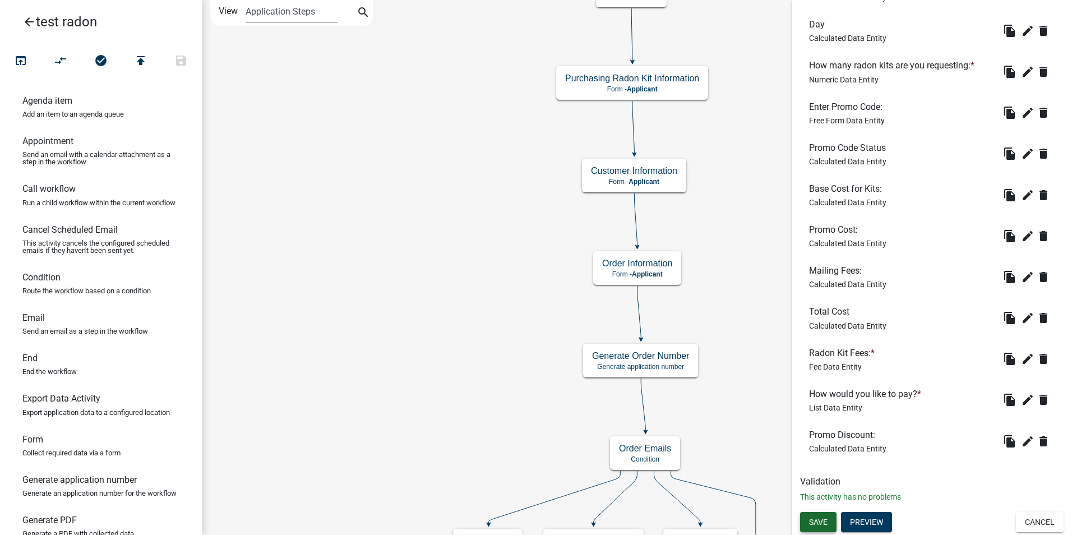
click at [823, 521] on span "Save" at bounding box center [818, 521] width 19 height 9
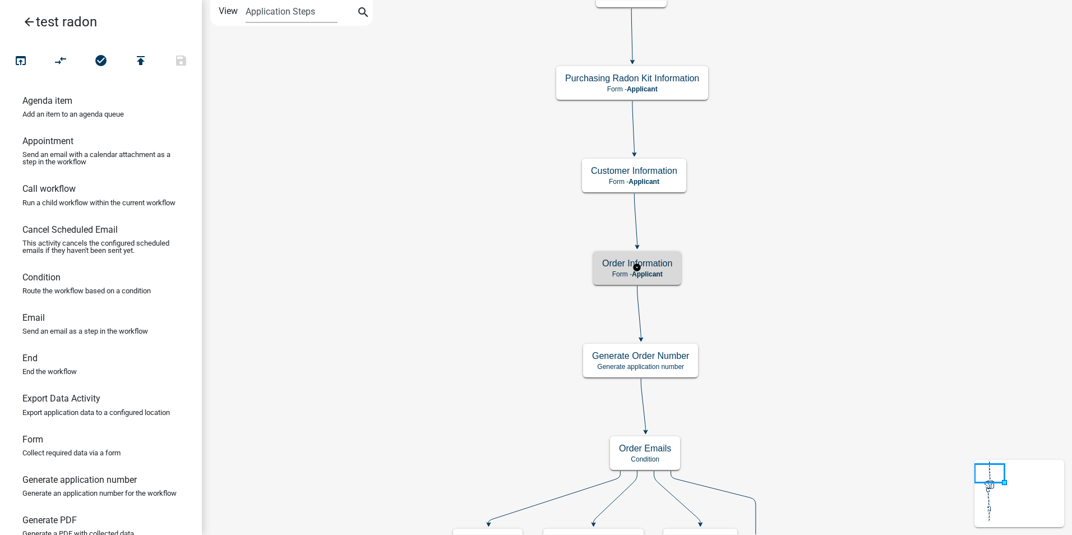
click at [617, 270] on p "Form - Applicant" at bounding box center [637, 274] width 70 height 8
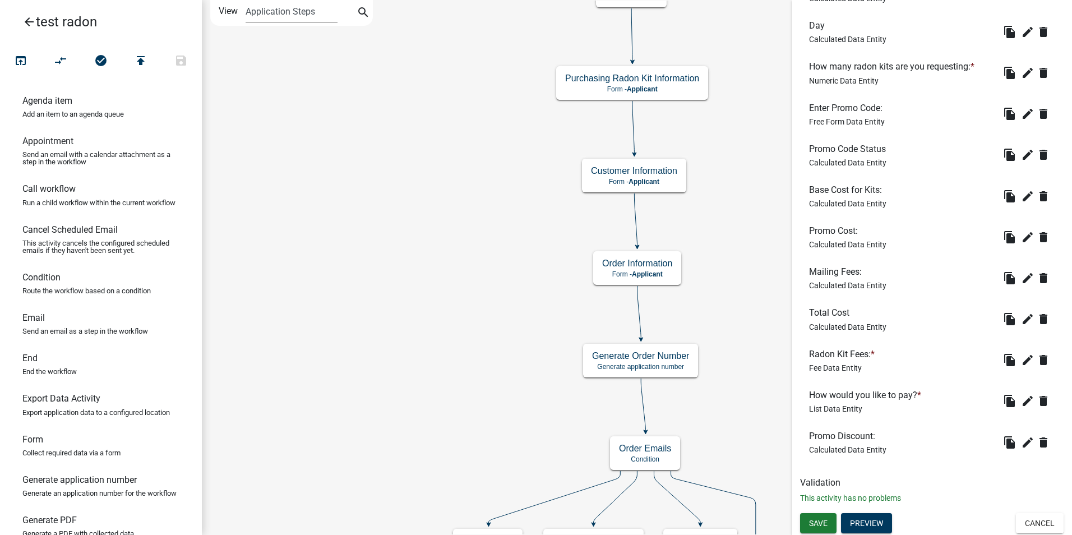
scroll to position [446, 0]
click at [1021, 320] on icon "edit" at bounding box center [1027, 317] width 13 height 13
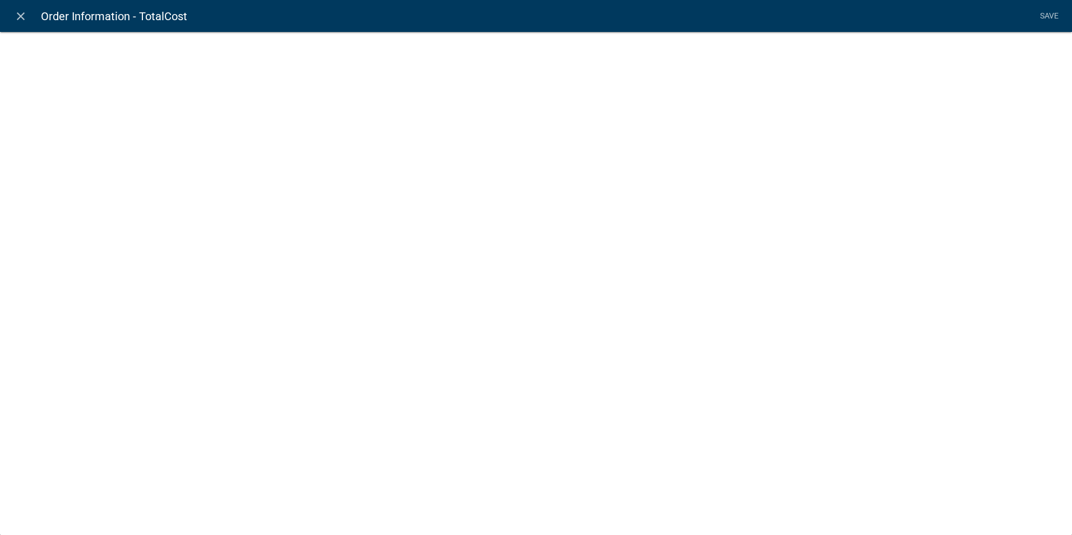
select select "calculated-value"
select select "3"
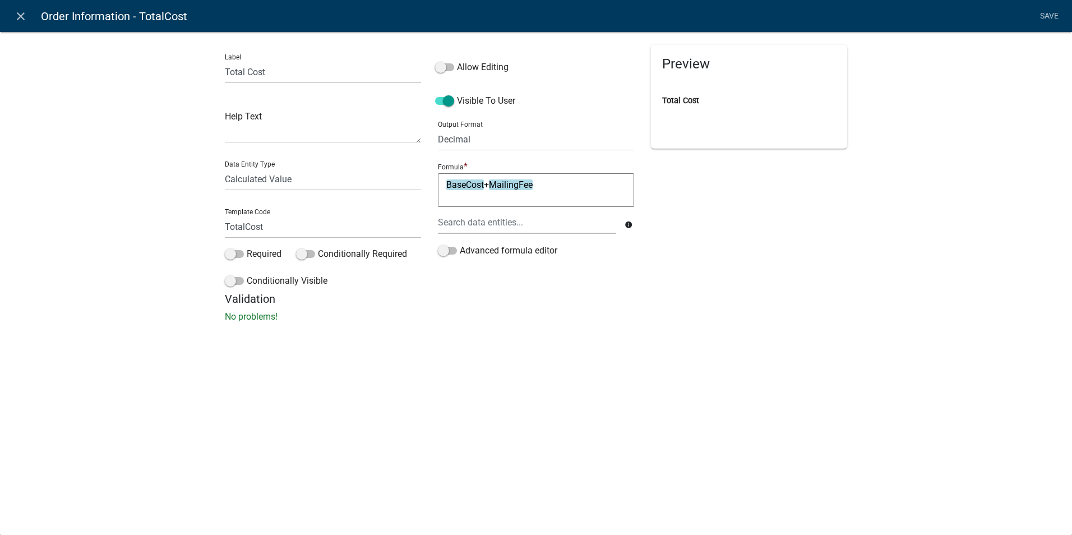
click at [484, 182] on textarea "BaseCost+MailingFee" at bounding box center [536, 190] width 196 height 34
type textarea "BaseCost+-MailingFee"
click at [498, 224] on div at bounding box center [526, 222] width 195 height 23
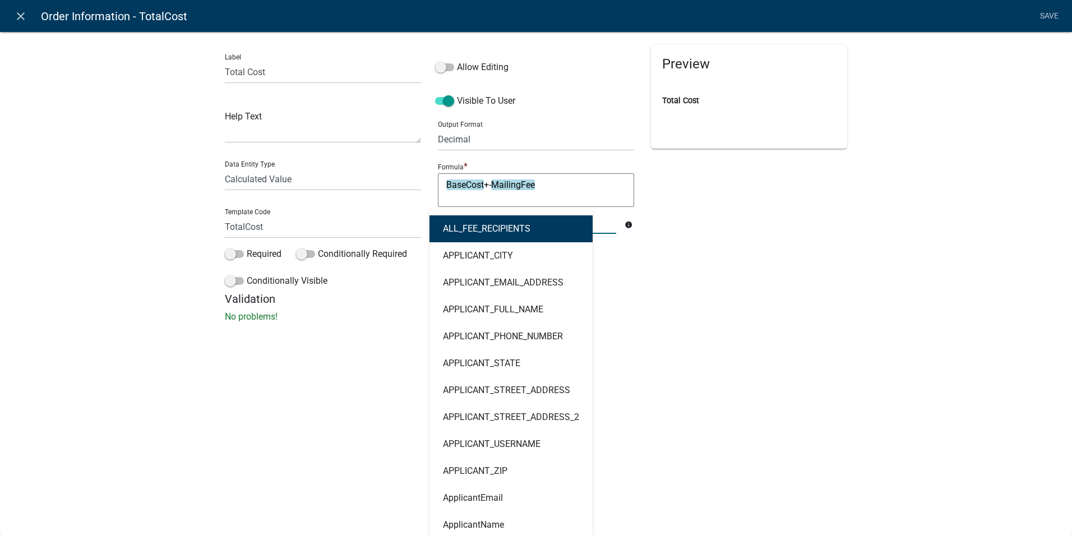
type input "p"
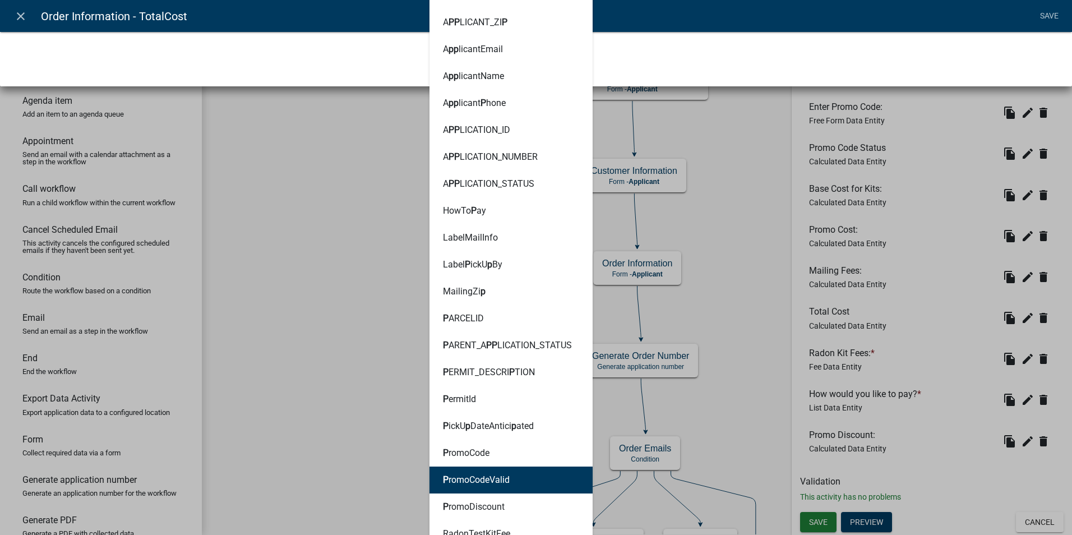
scroll to position [505, 0]
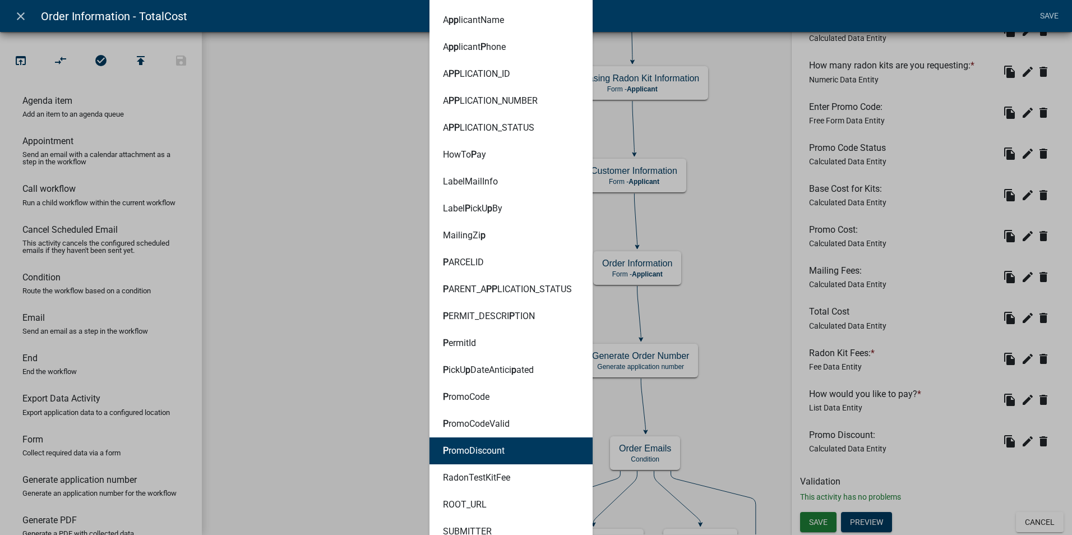
click at [459, 454] on ngb-highlight "P romoDiscount" at bounding box center [474, 450] width 62 height 9
type textarea "BaseCost+-PromoDiscountMailingFee"
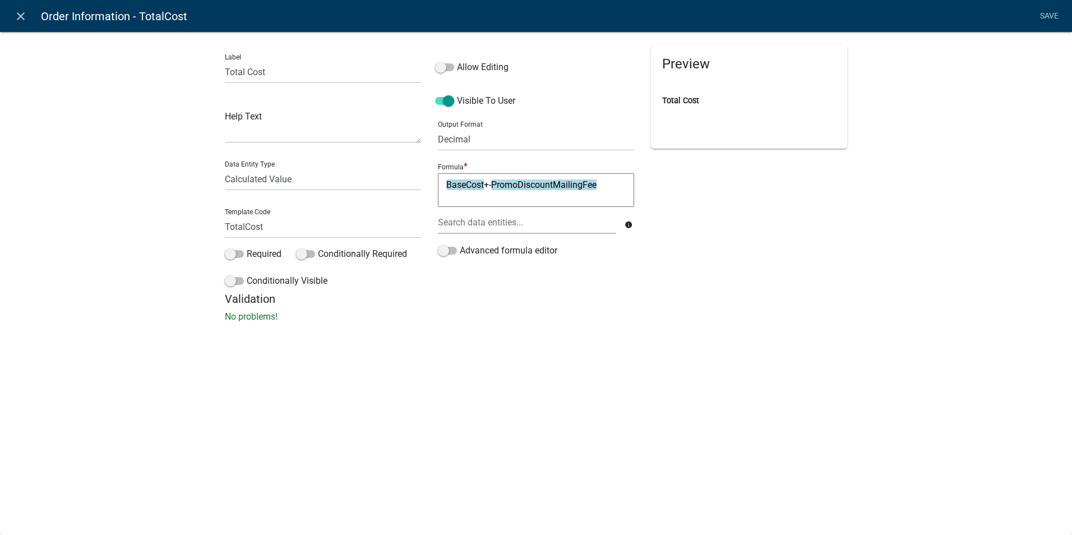
scroll to position [0, 0]
click at [554, 186] on textarea "BaseCost+-PromoDiscountMailingFee" at bounding box center [536, 190] width 196 height 34
click at [752, 468] on div "close Order Information - TotalCost Save Label Total Cost Help Text Data Entity…" at bounding box center [536, 267] width 1072 height 535
type textarea "(BaseCost+-PromoDiscount)+MailingFee"
click at [503, 309] on div "Validation No problems!" at bounding box center [536, 307] width 622 height 31
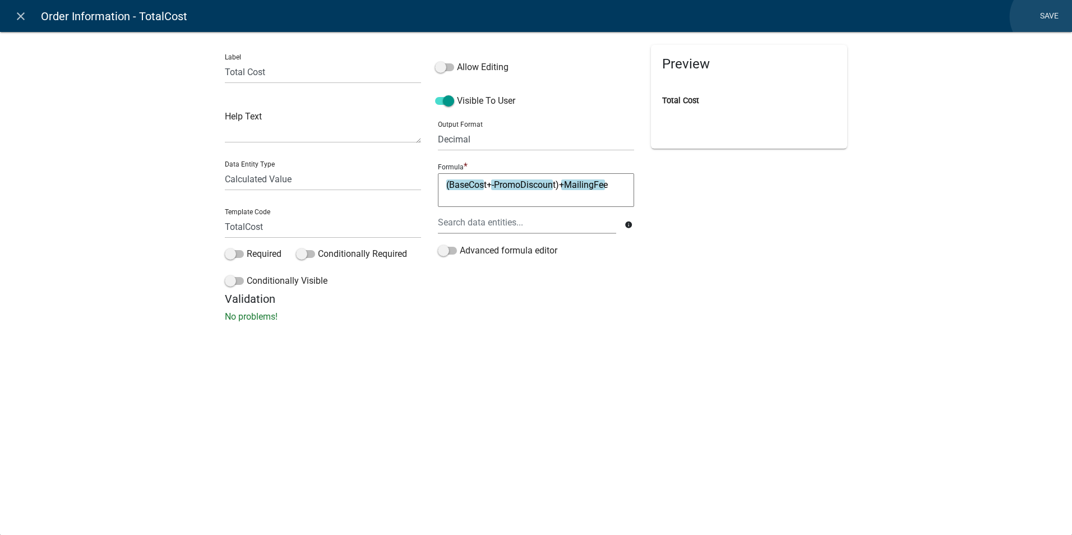
click at [1045, 17] on link "Save" at bounding box center [1049, 16] width 28 height 21
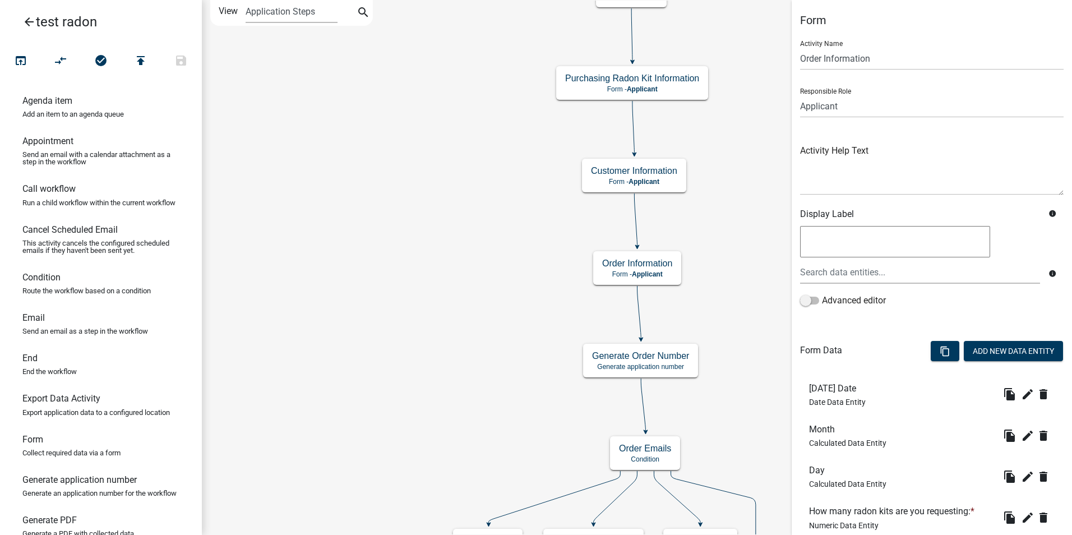
scroll to position [446, 0]
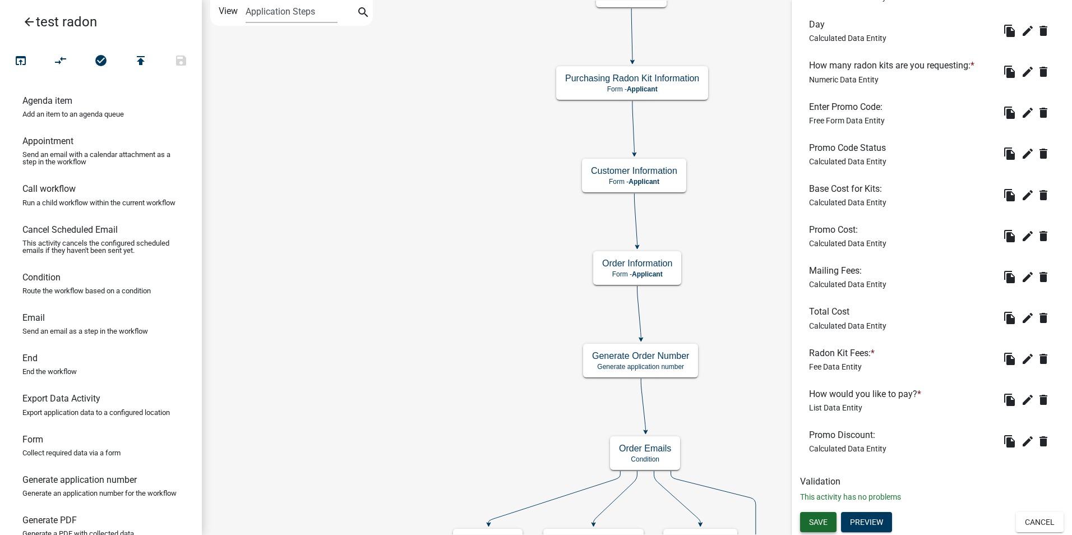
click at [819, 518] on span "Save" at bounding box center [818, 521] width 19 height 9
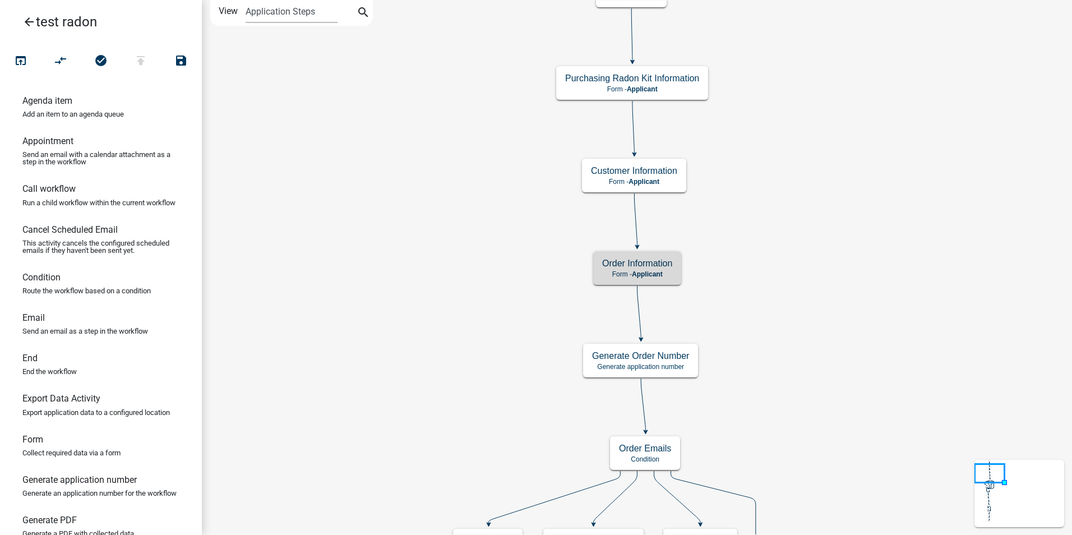
scroll to position [0, 0]
click at [660, 274] on span "Applicant" at bounding box center [647, 274] width 31 height 8
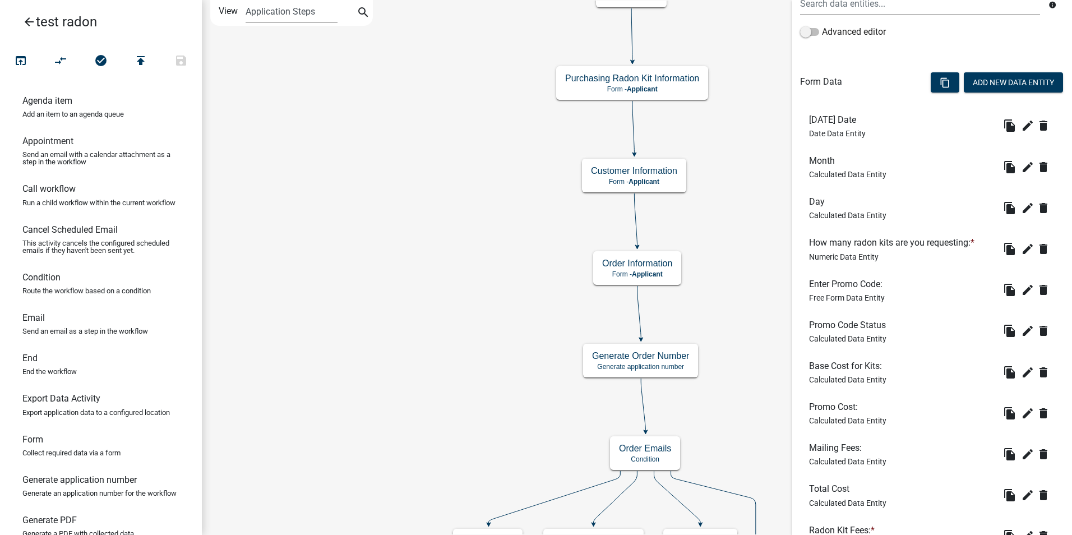
scroll to position [336, 0]
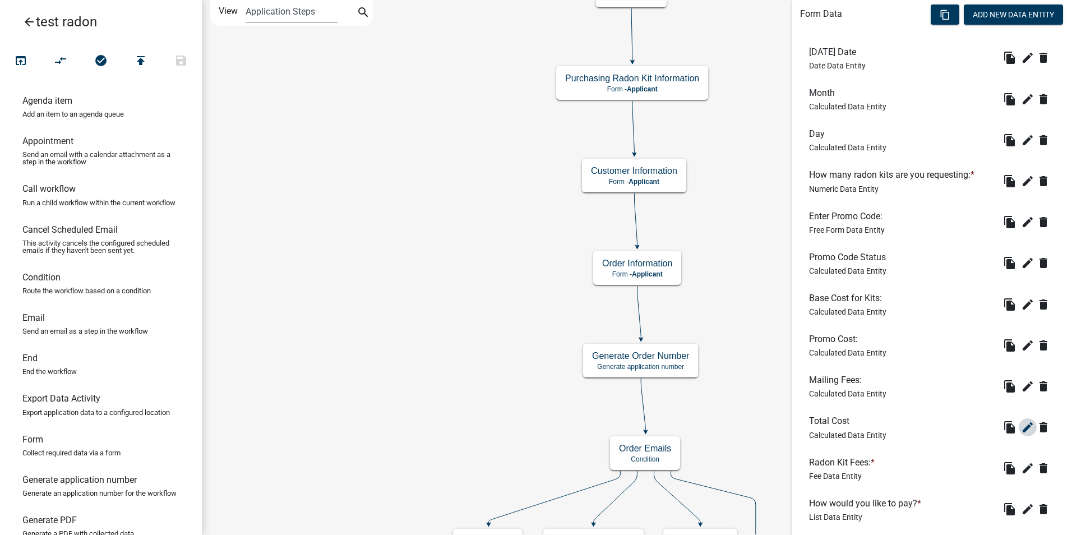
click at [1019, 429] on button "edit" at bounding box center [1028, 427] width 18 height 18
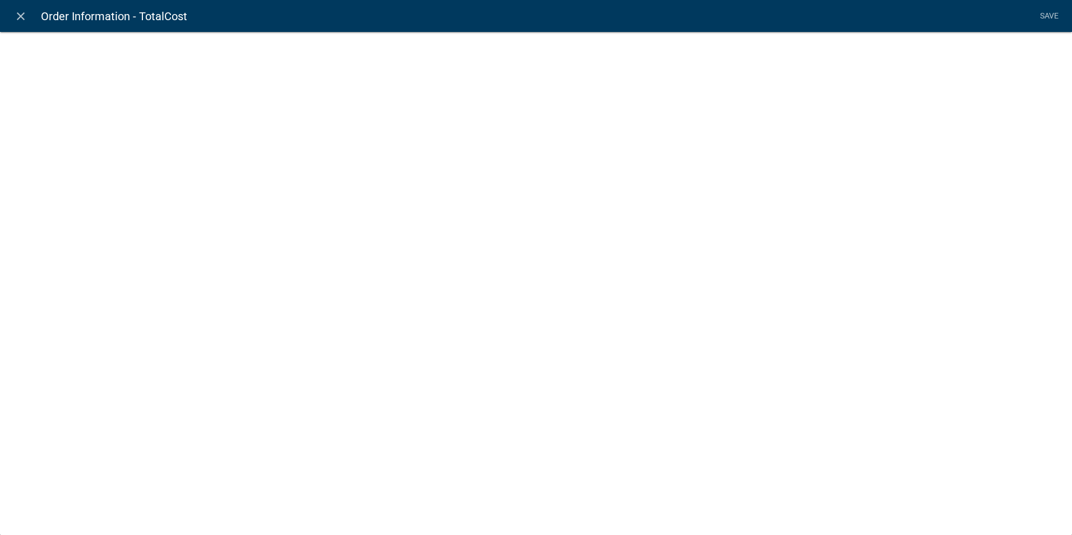
select select "calculated-value"
select select "3"
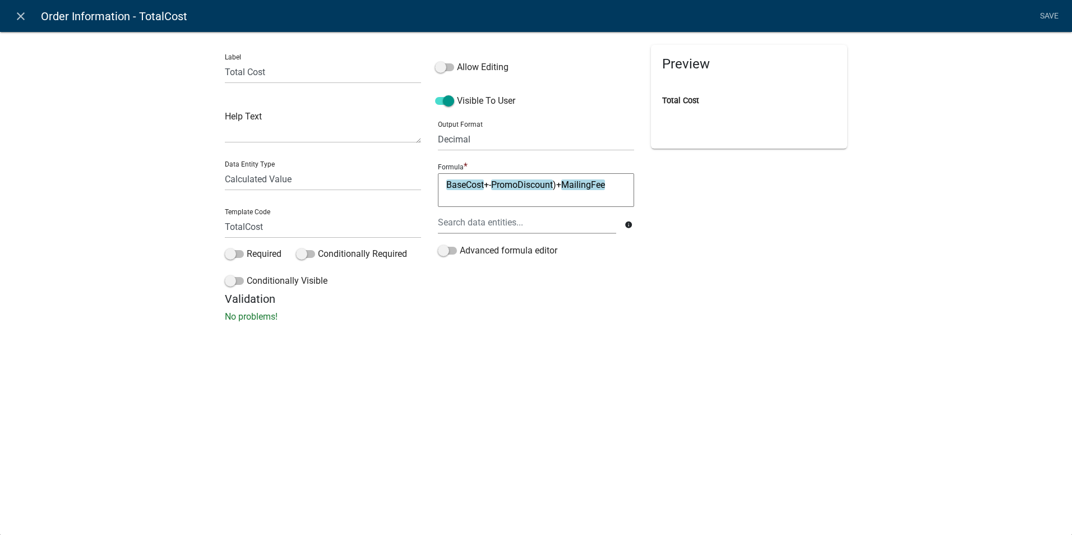
click at [646, 317] on p "No problems!" at bounding box center [536, 316] width 622 height 13
click at [702, 308] on div "Validation No problems!" at bounding box center [536, 307] width 622 height 31
click at [473, 202] on textarea "BaseCost+-PromoDiscount)+MailingFee" at bounding box center [536, 190] width 196 height 34
drag, startPoint x: 514, startPoint y: 170, endPoint x: 395, endPoint y: 174, distance: 118.4
click at [395, 174] on div "Label Total Cost Help Text Data Entity Type Free Form Text Document Display Ent…" at bounding box center [535, 168] width 639 height 247
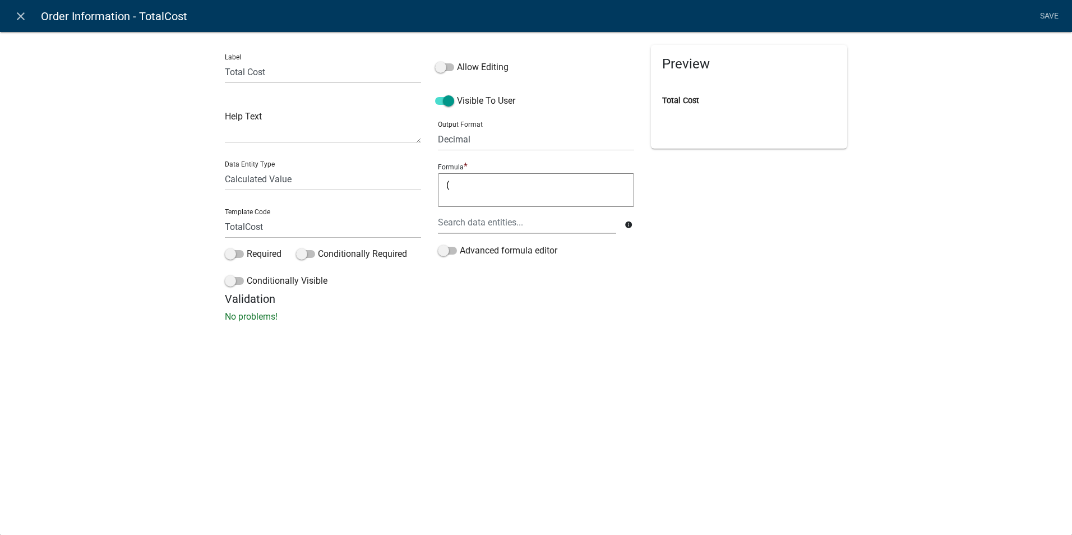
type textarea "("
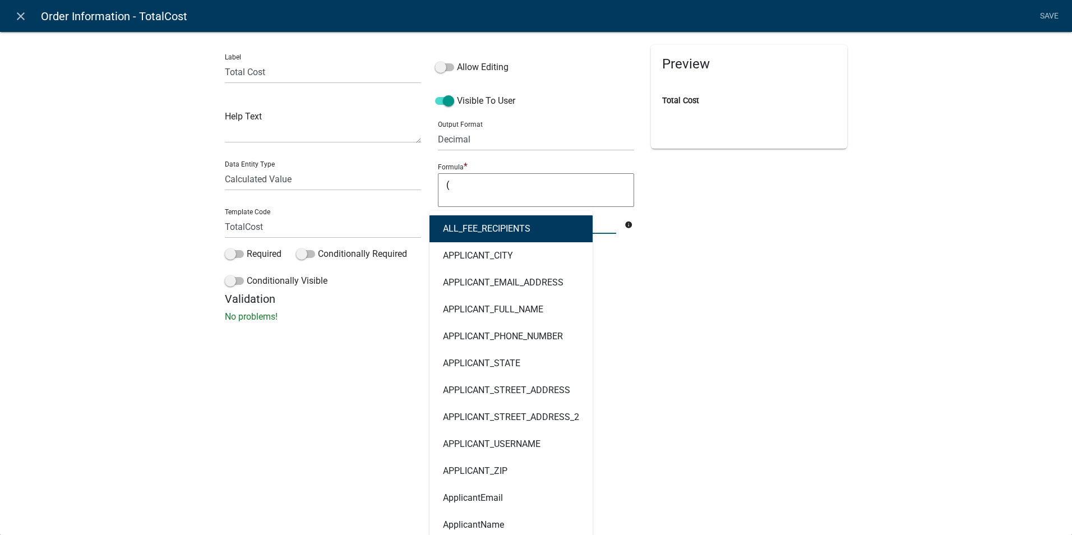
click at [449, 220] on div "ALL_FEE_RECIPIENTS APPLICANT_CITY APPLICANT_EMAIL_ADDRESS APPLICANT_FULL_NAME A…" at bounding box center [526, 222] width 195 height 23
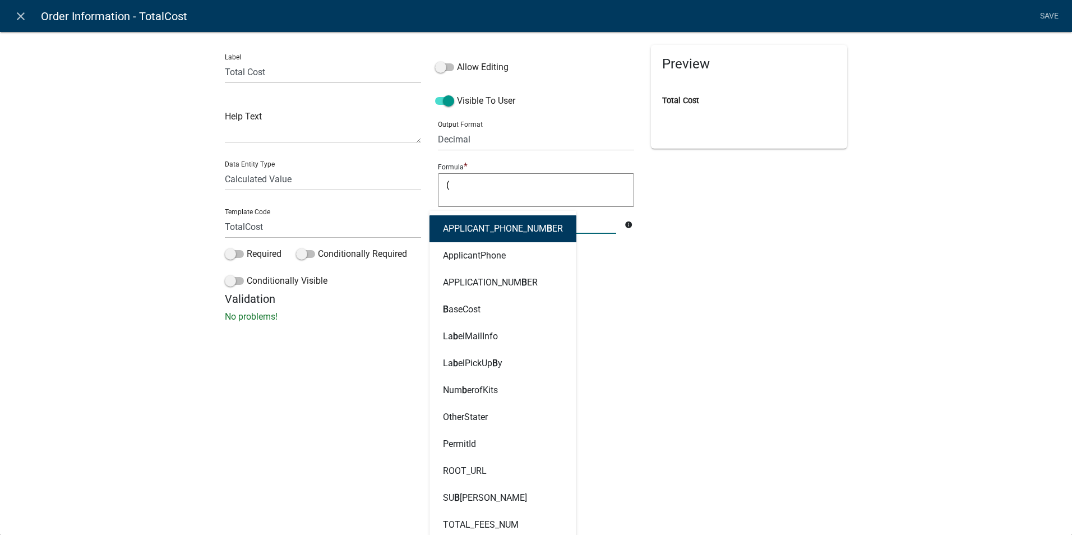
type input "ba"
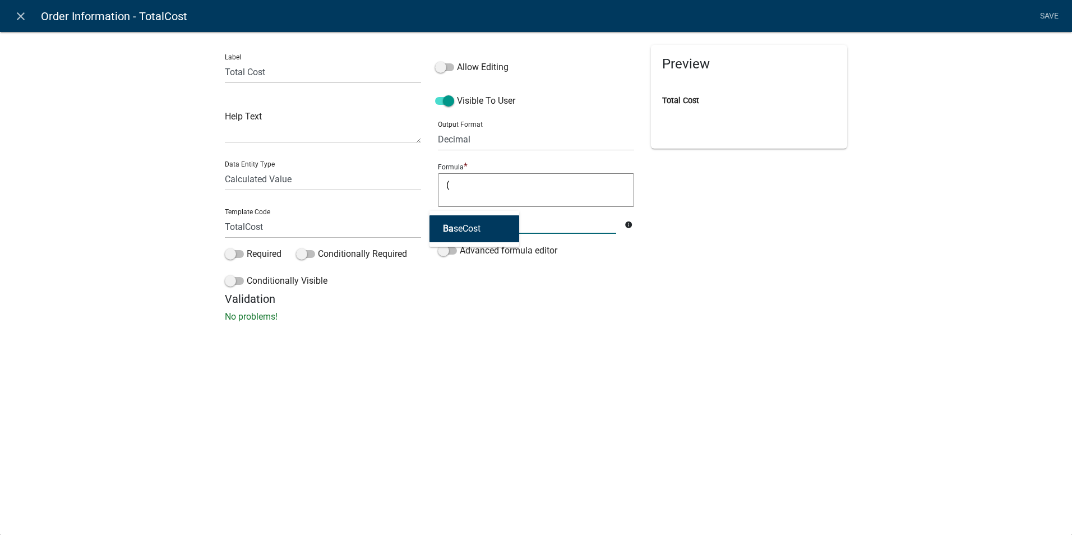
click at [456, 224] on ngb-highlight "Ba seCost" at bounding box center [462, 228] width 38 height 9
type textarea "(BaseCost"
click at [493, 188] on textarea "(BaseCost" at bounding box center [536, 190] width 196 height 34
type textarea "(BaseCost-"
click at [474, 223] on div at bounding box center [526, 222] width 195 height 23
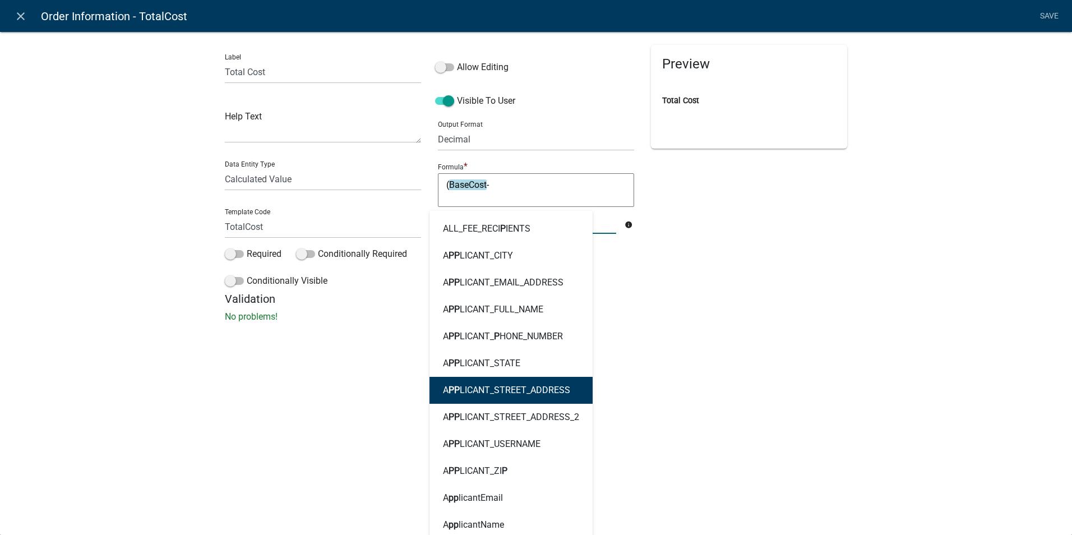
type input "pr"
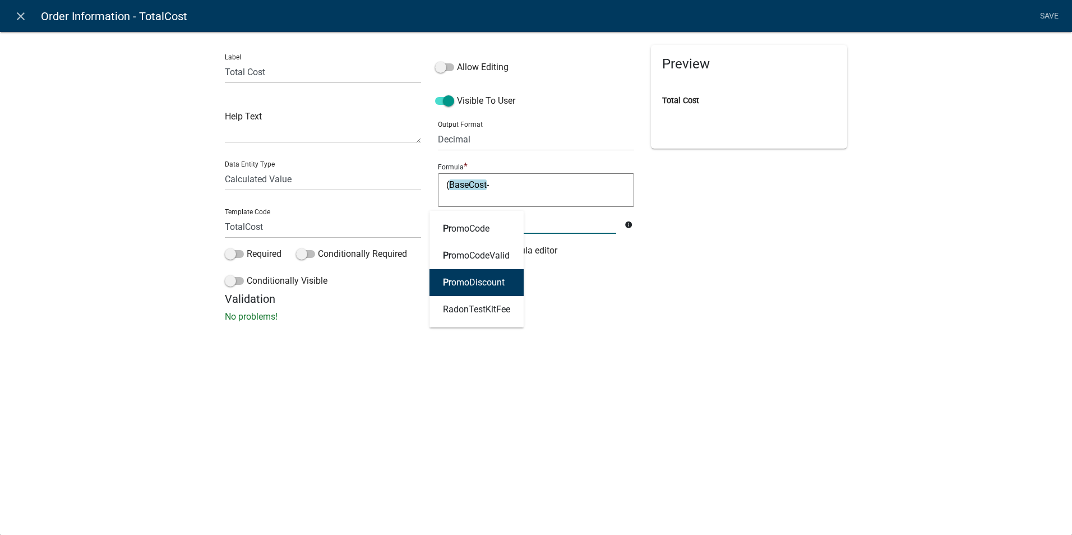
click at [470, 284] on ngb-highlight "Pr omoDiscount" at bounding box center [474, 282] width 62 height 9
type textarea "(BaseCost-PromoDiscount"
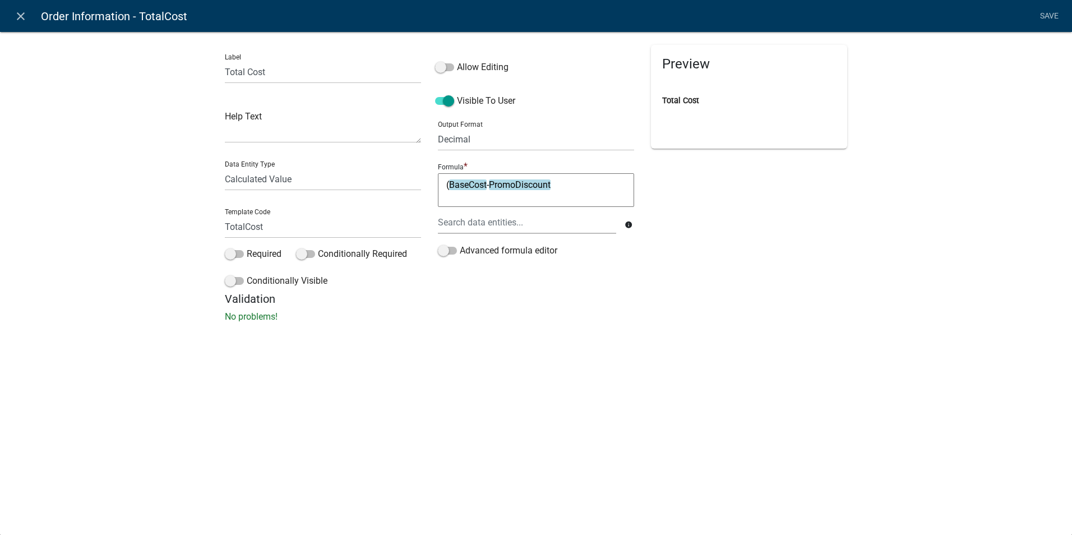
click at [565, 187] on textarea "(BaseCost-PromoDiscount" at bounding box center [536, 190] width 196 height 34
type textarea "(BaseCost-PromoDiscount)+"
click at [490, 224] on div at bounding box center [526, 222] width 195 height 23
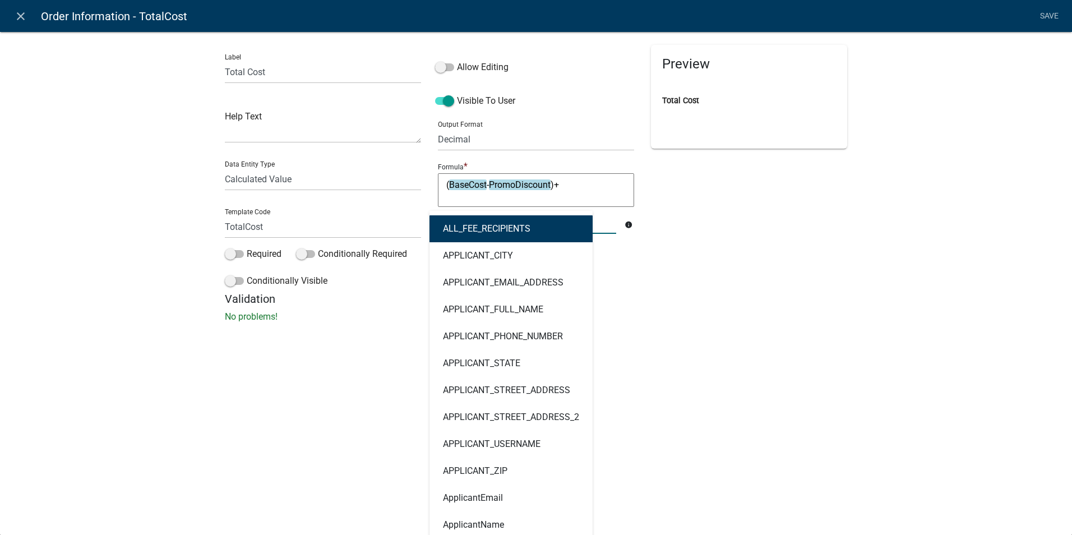
type input "ma"
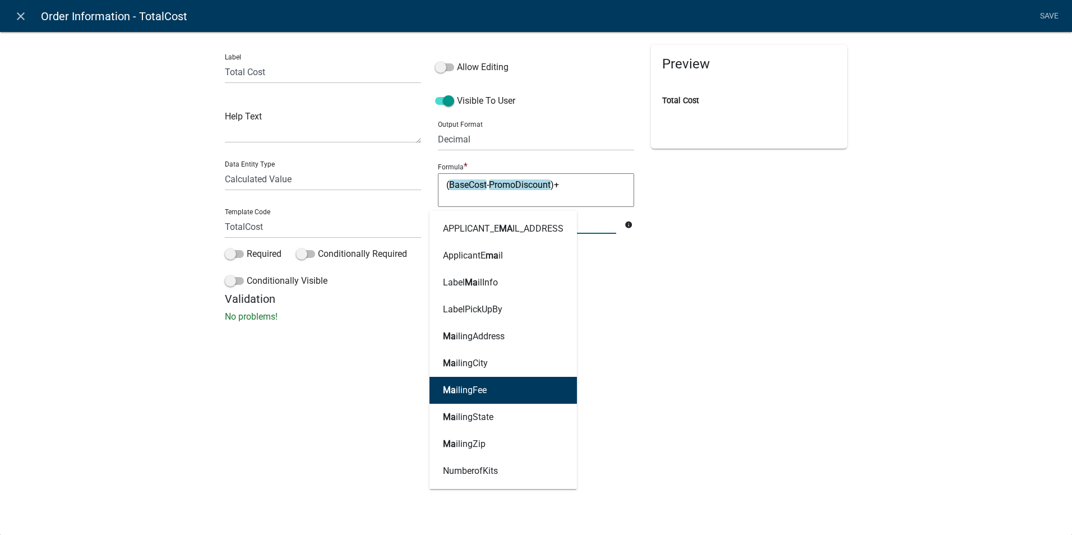
click at [465, 386] on ngb-highlight "Ma ilingFee" at bounding box center [465, 390] width 44 height 9
type textarea "(BaseCost-PromoDiscount)+MailingFee"
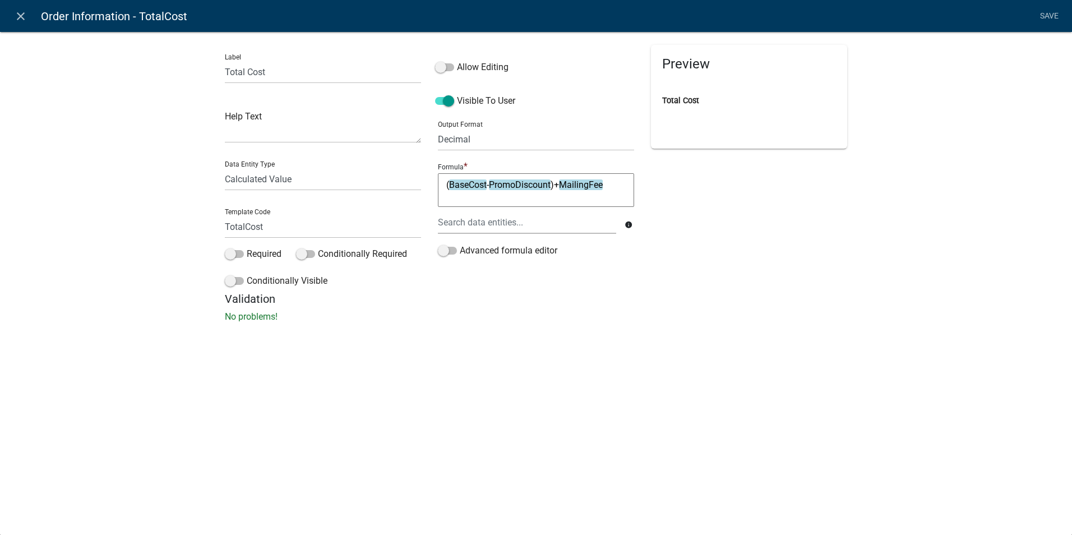
click at [613, 187] on textarea "(BaseCost-PromoDiscount)+MailingFee" at bounding box center [536, 190] width 196 height 34
click at [708, 377] on div "close Order Information - TotalCost Save Label Total Cost Help Text Data Entity…" at bounding box center [536, 267] width 1072 height 535
click at [1043, 16] on link "Save" at bounding box center [1049, 16] width 28 height 21
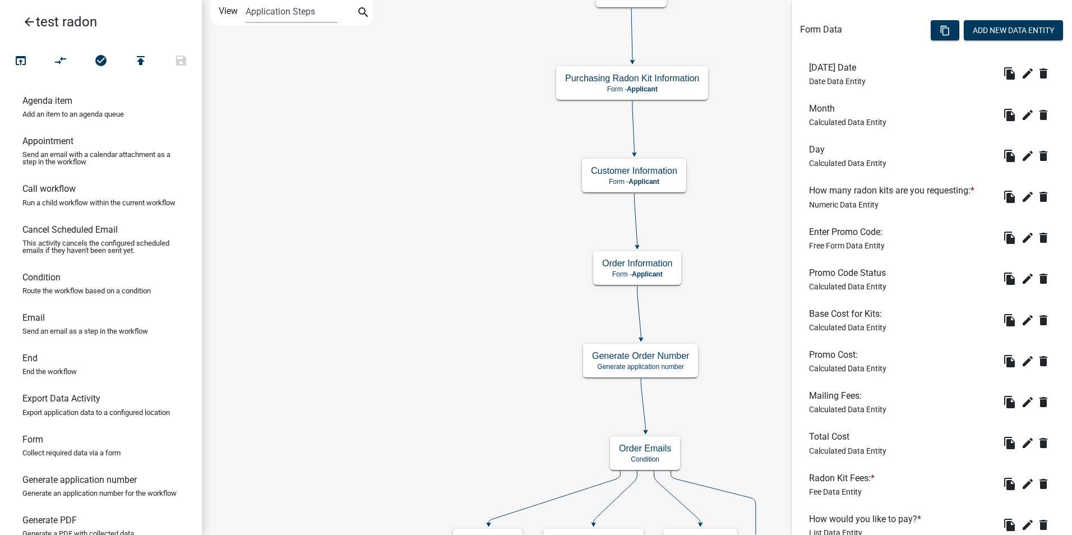
scroll to position [446, 0]
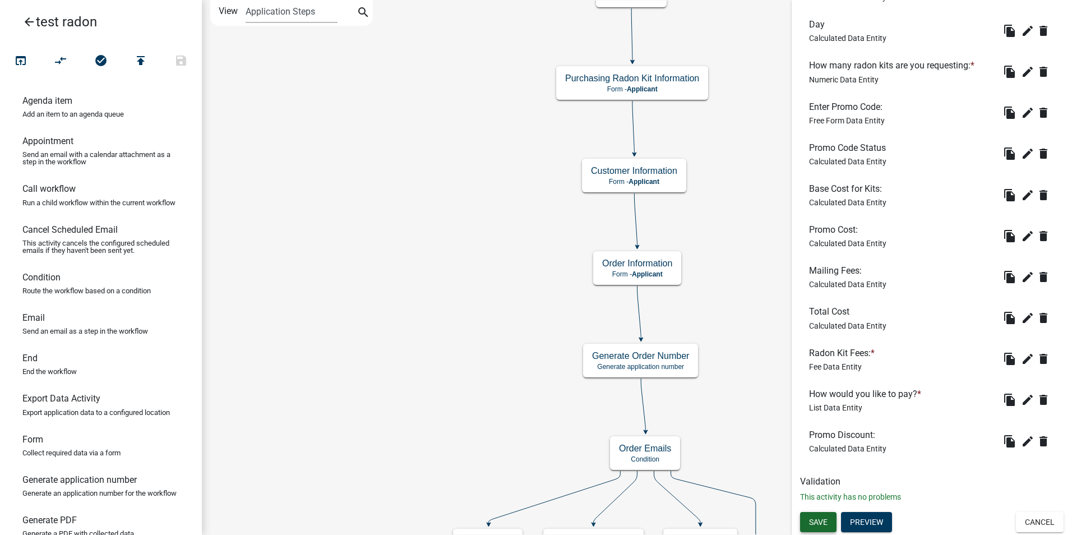
click at [816, 523] on span "Save" at bounding box center [818, 521] width 19 height 9
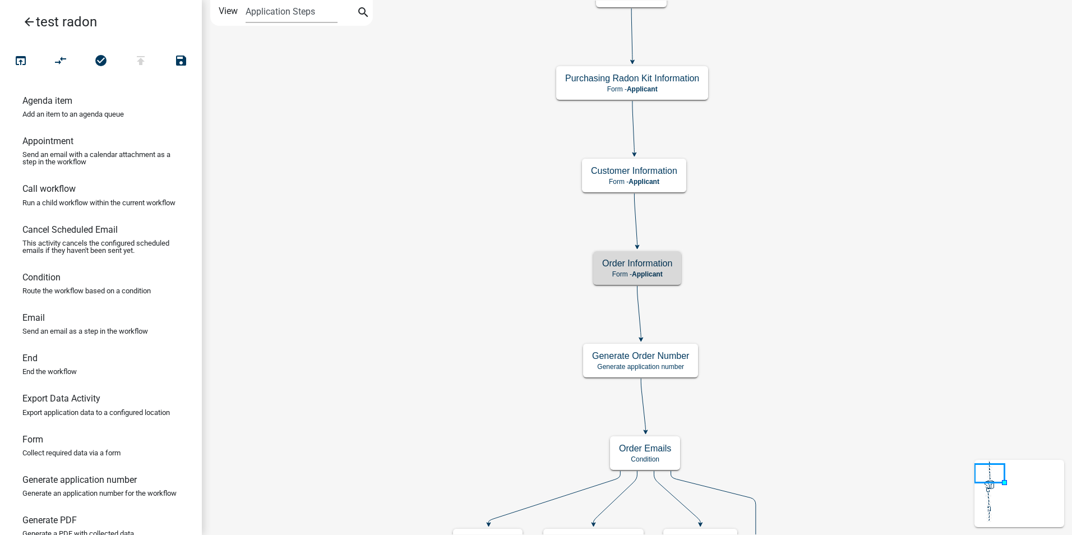
scroll to position [0, 0]
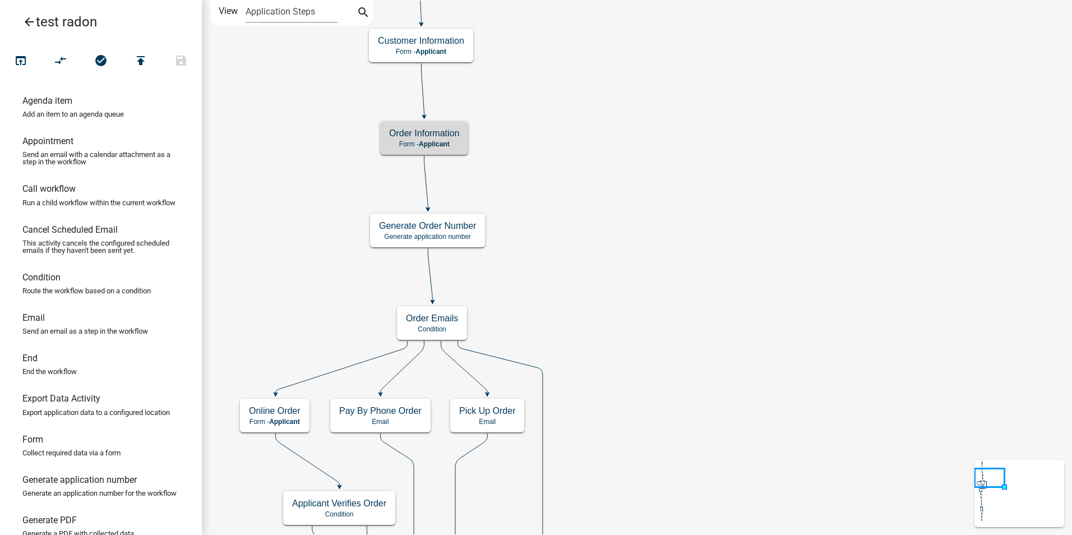
click at [422, 136] on h5 "Order Information" at bounding box center [424, 133] width 70 height 11
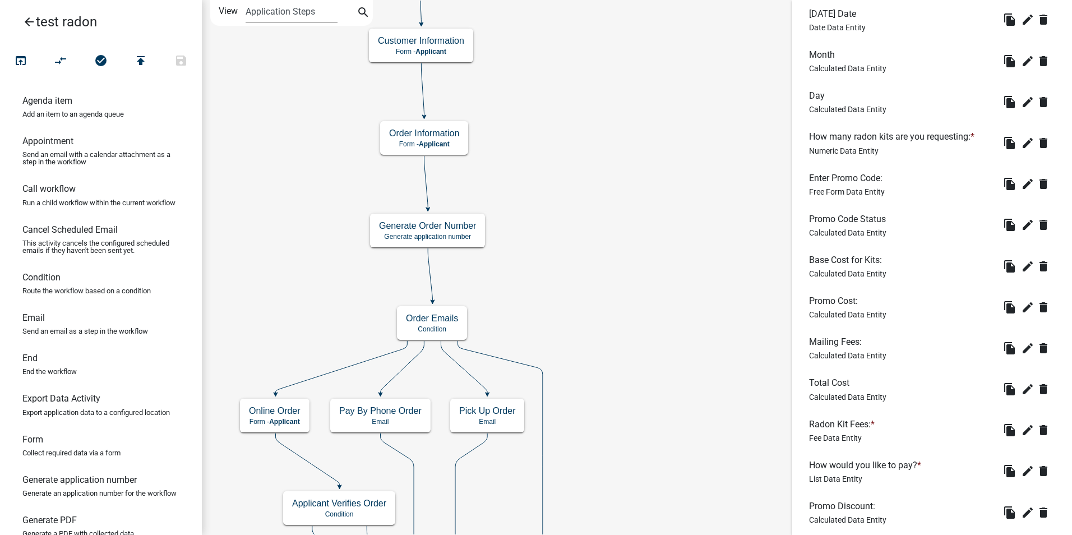
scroll to position [392, 0]
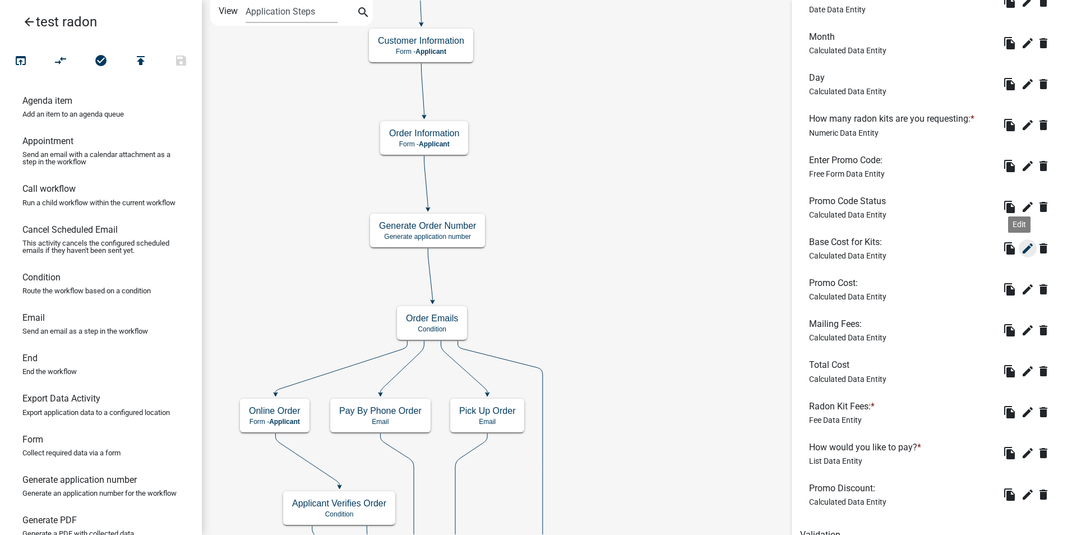
click at [1021, 249] on icon "edit" at bounding box center [1027, 248] width 13 height 13
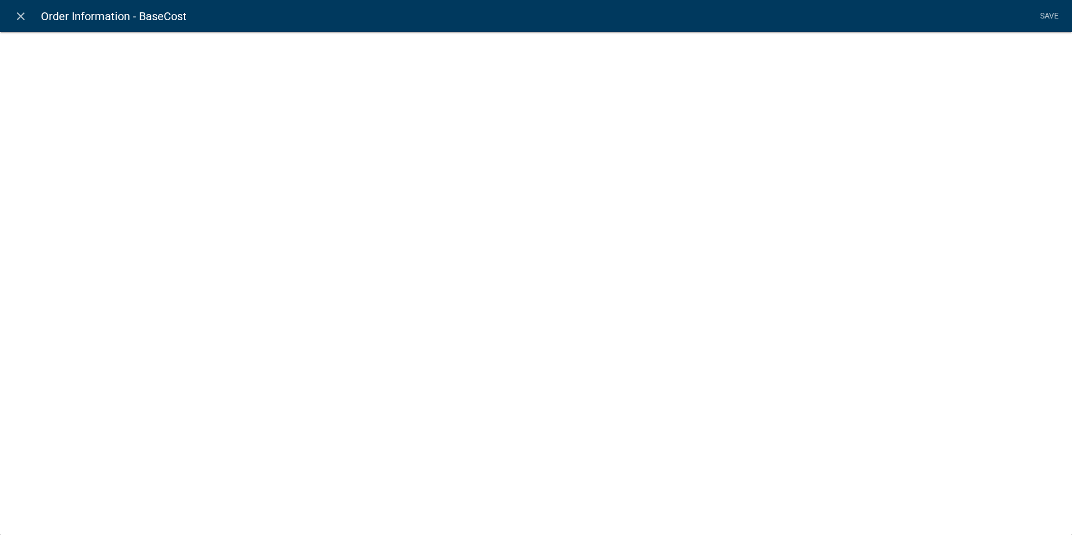
select select "calculated-value"
select select "3"
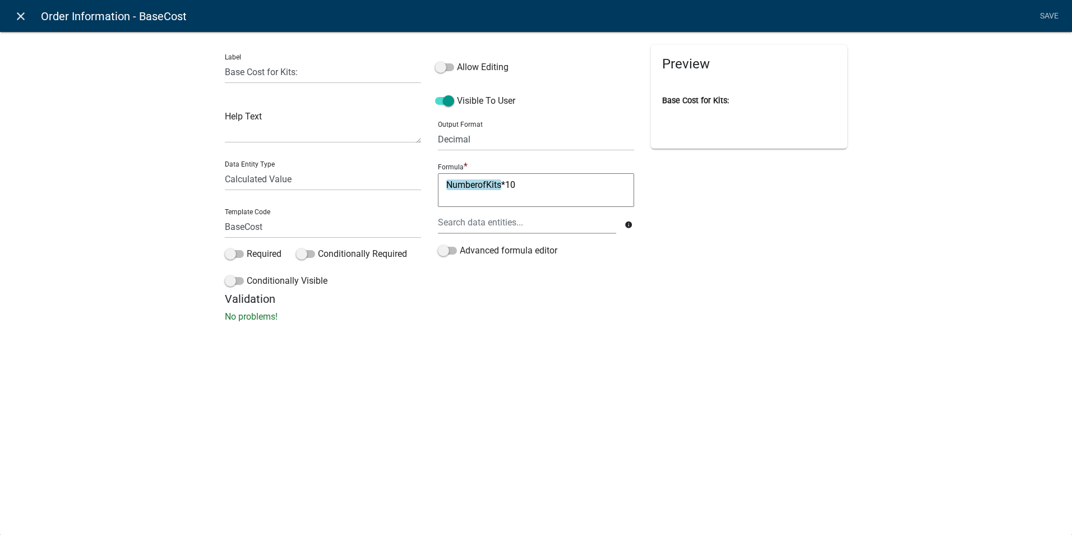
click at [16, 16] on icon "close" at bounding box center [20, 16] width 13 height 13
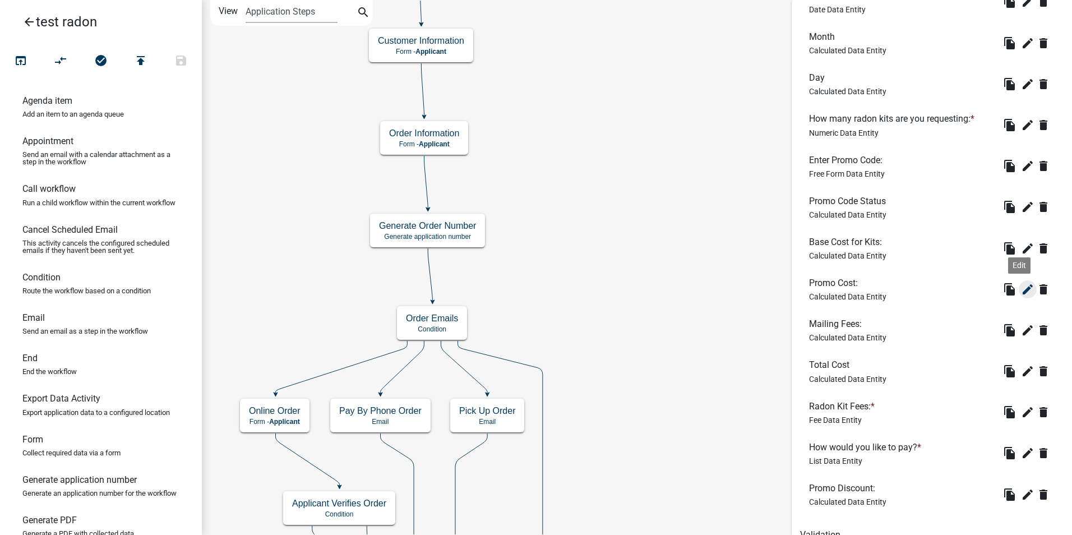
click at [1021, 290] on icon "edit" at bounding box center [1027, 289] width 13 height 13
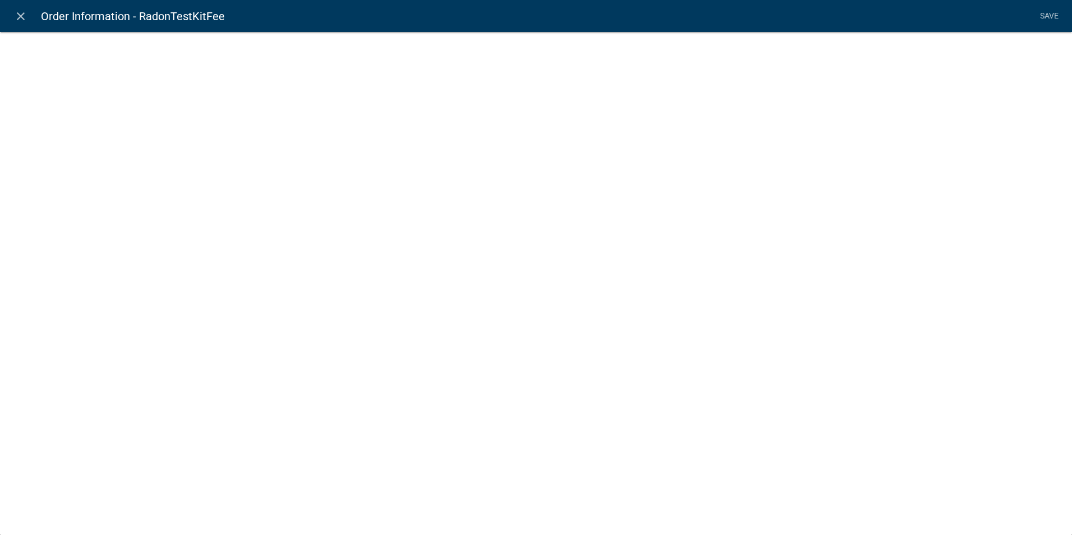
select select "calculated-value"
select select "3"
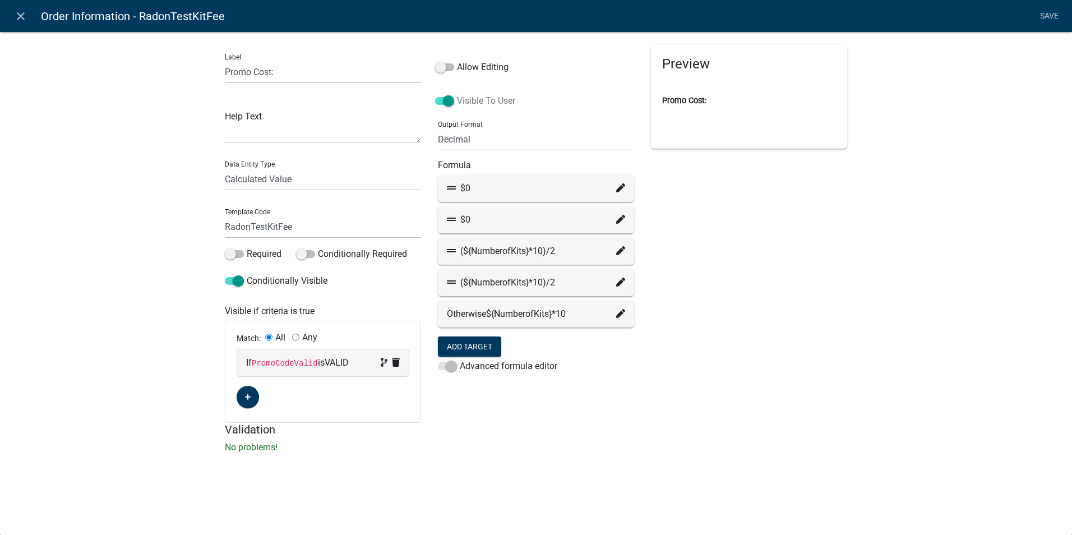
click at [441, 102] on span at bounding box center [444, 101] width 19 height 8
click at [457, 94] on input "Visible To User" at bounding box center [457, 94] width 0 height 0
click at [1044, 17] on li "Save" at bounding box center [1049, 16] width 28 height 21
click at [1051, 13] on li "Save" at bounding box center [1049, 16] width 28 height 21
click at [836, 269] on div "Preview" at bounding box center [748, 234] width 213 height 378
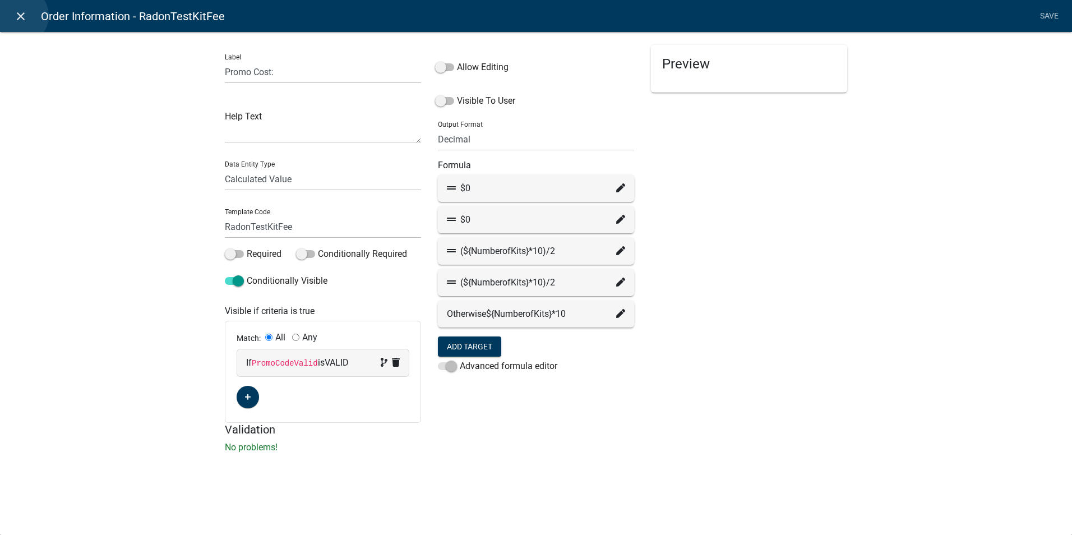
click at [20, 16] on icon "close" at bounding box center [20, 16] width 13 height 13
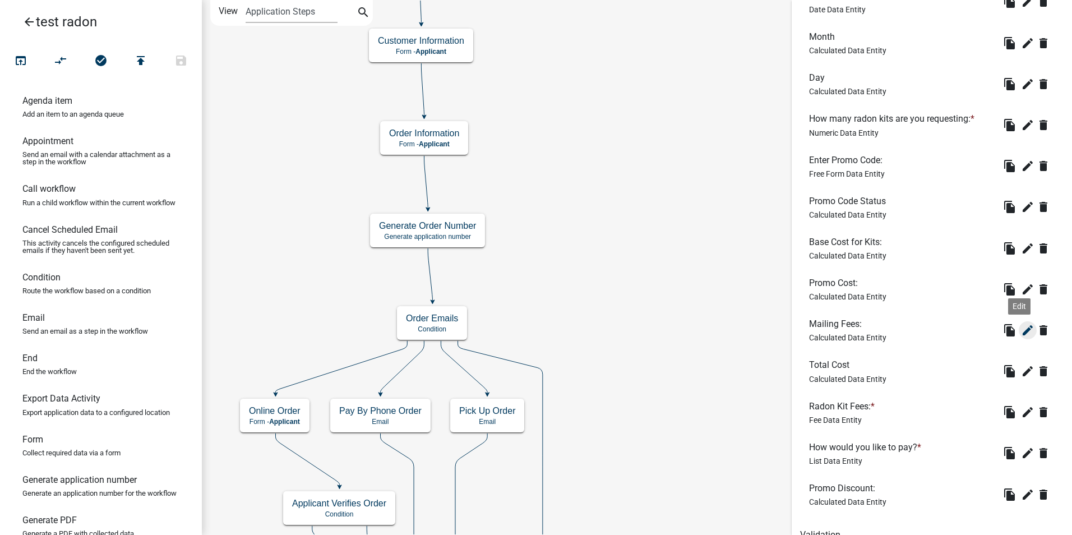
click at [1021, 332] on icon "edit" at bounding box center [1027, 329] width 13 height 13
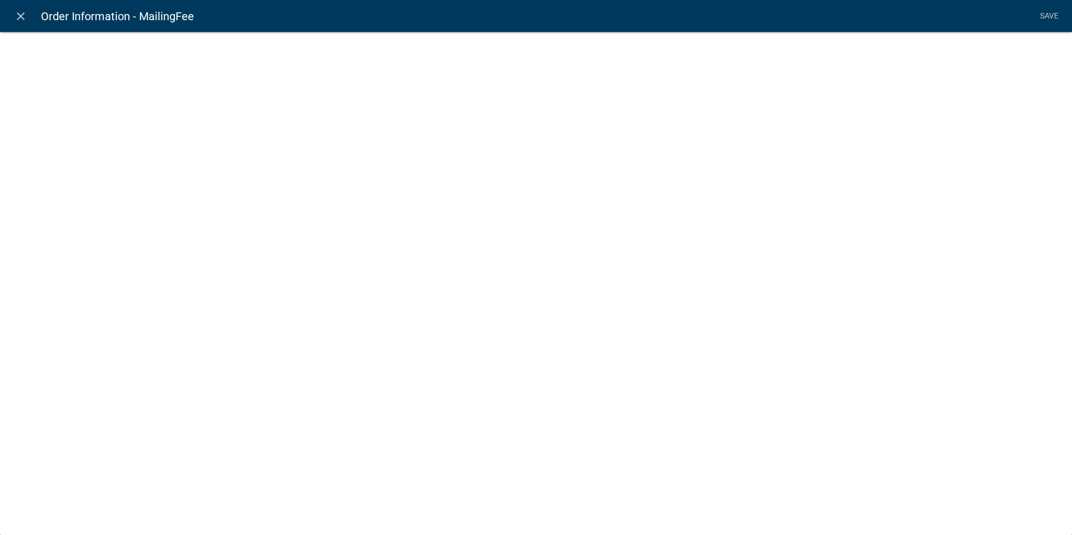
select select "calculated-value"
select select "3"
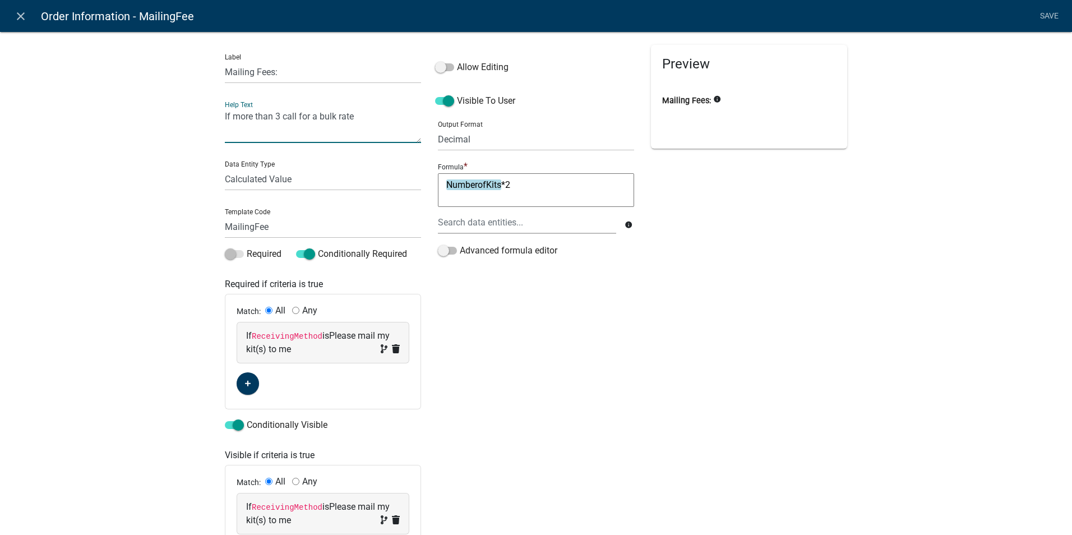
drag, startPoint x: 352, startPoint y: 117, endPoint x: 189, endPoint y: 124, distance: 162.2
click at [189, 124] on div "Label Mailing Fees: Help Text If more than 3 call for a bulk rate Data Entity T…" at bounding box center [536, 324] width 1072 height 622
click at [364, 115] on textarea "Bulk mailing rate may be available for more than 3 kits" at bounding box center [323, 125] width 196 height 35
click at [246, 124] on textarea "Bulk mailing rate may be available for more than 3 kits" at bounding box center [323, 125] width 196 height 35
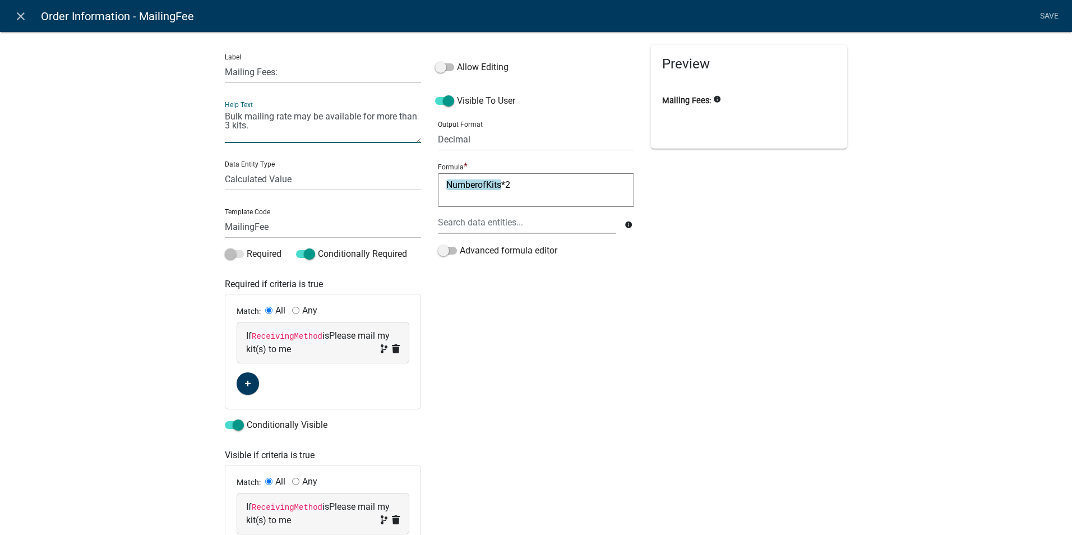
type textarea "Bulk mailing rate may be available for more than 3 kits."
click at [637, 334] on div "Allow Editing Visible To User Output Format General Text Number Decimal Date Da…" at bounding box center [535, 312] width 213 height 535
click at [1049, 15] on link "Save" at bounding box center [1049, 16] width 28 height 21
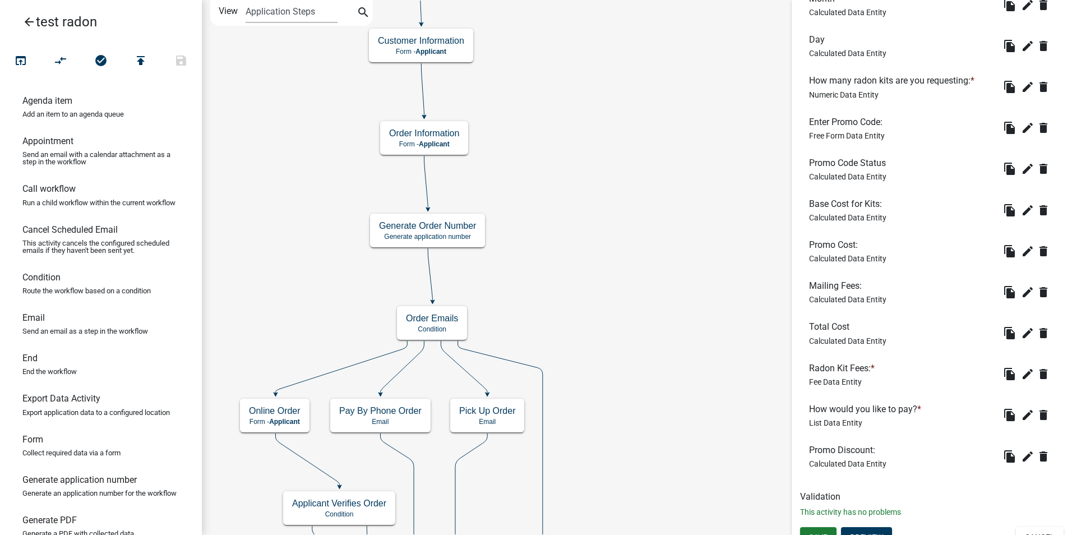
scroll to position [446, 0]
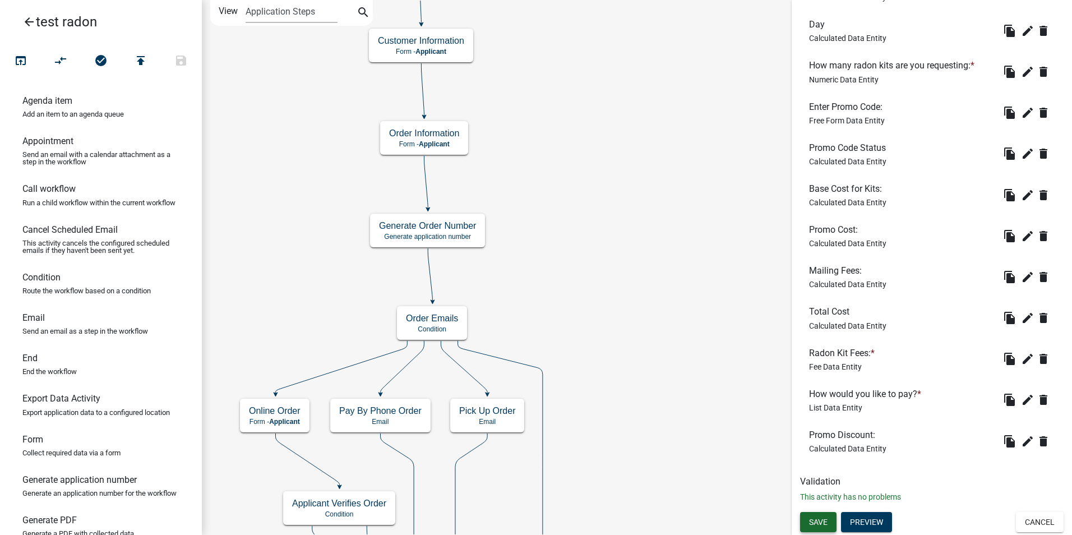
click at [822, 521] on span "Save" at bounding box center [818, 521] width 19 height 9
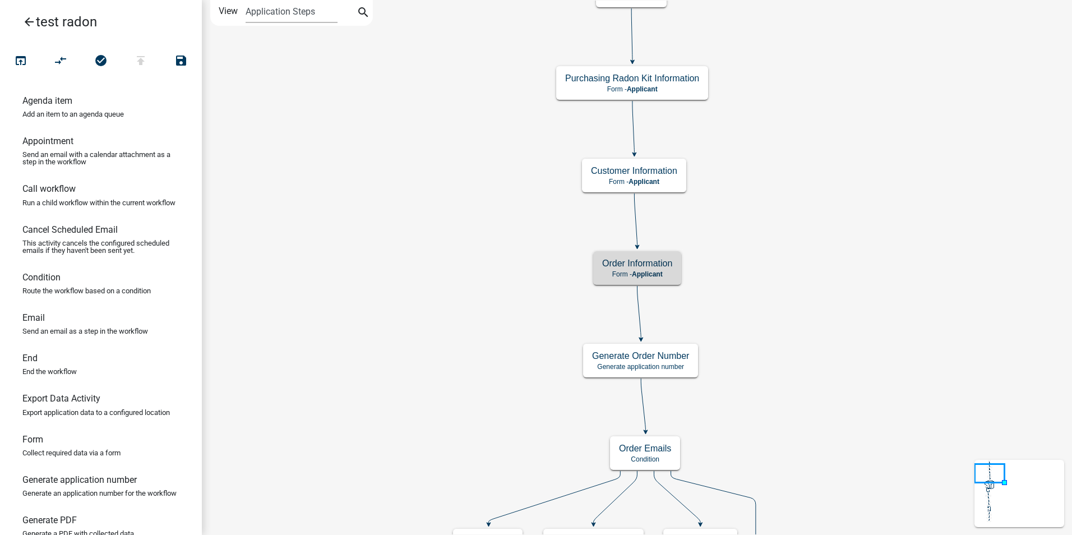
scroll to position [0, 0]
click at [665, 271] on p "Form - Applicant" at bounding box center [637, 274] width 70 height 8
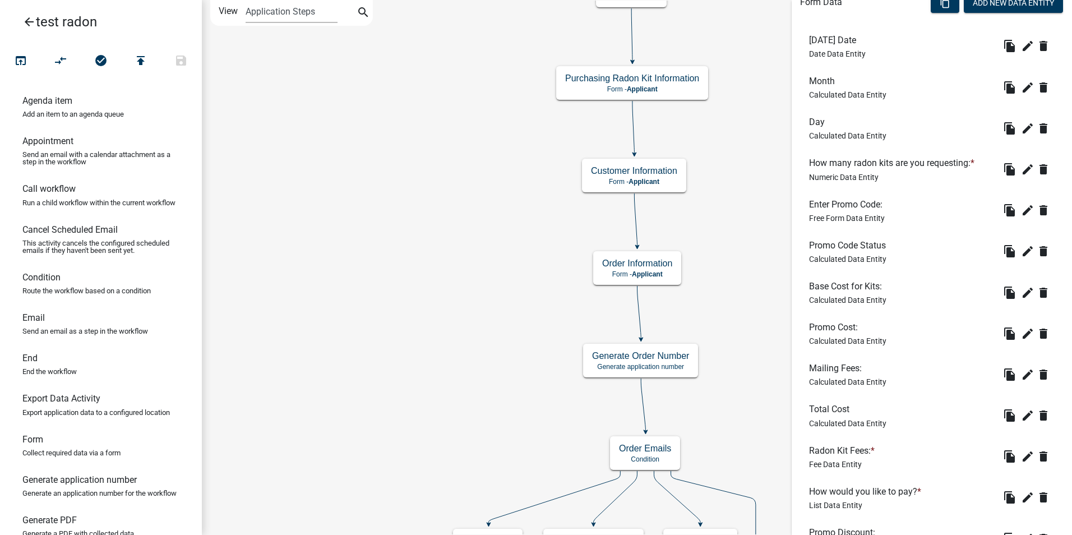
scroll to position [446, 0]
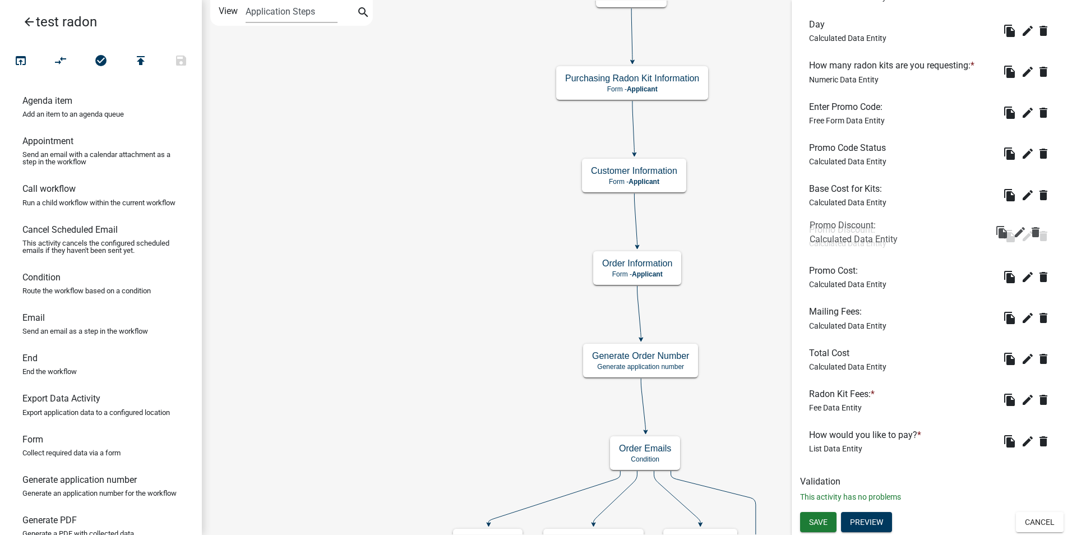
drag, startPoint x: 821, startPoint y: 436, endPoint x: 822, endPoint y: 225, distance: 210.2
drag, startPoint x: 826, startPoint y: 311, endPoint x: 824, endPoint y: 262, distance: 48.8
drag, startPoint x: 821, startPoint y: 352, endPoint x: 820, endPoint y: 302, distance: 50.5
click at [1021, 399] on icon "edit" at bounding box center [1027, 399] width 13 height 13
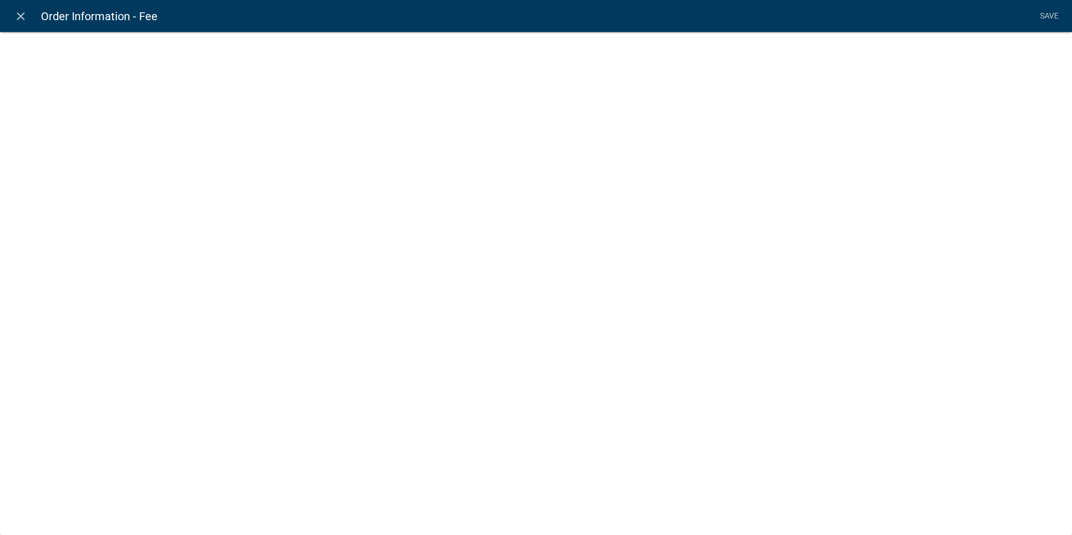
select select "fee"
select select "5: b7a4d8f2-8e5a-4720-88b6-03d2613d155e"
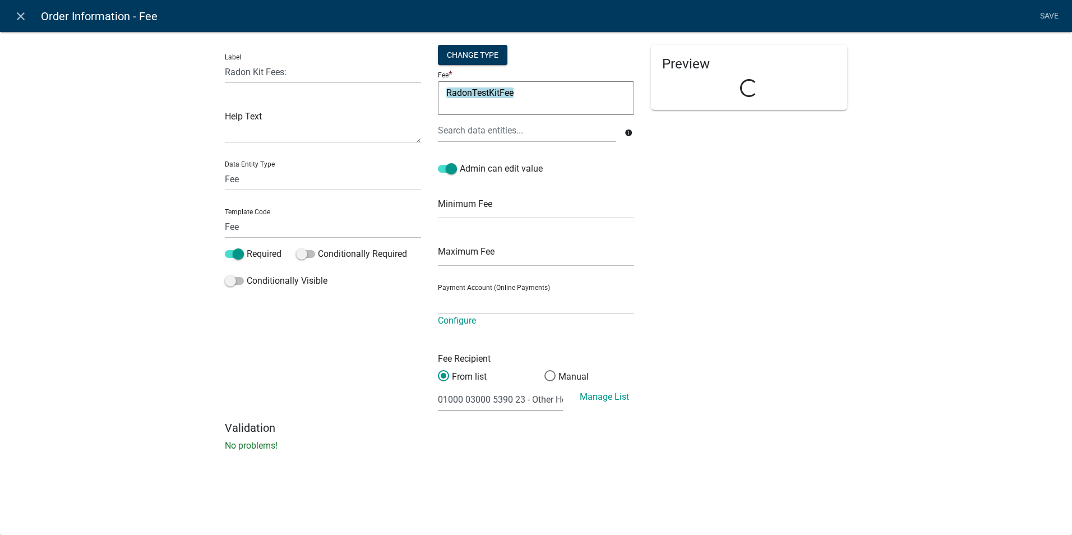
select select "a79131e4-029d-40d0-b835-a441d56a02a0"
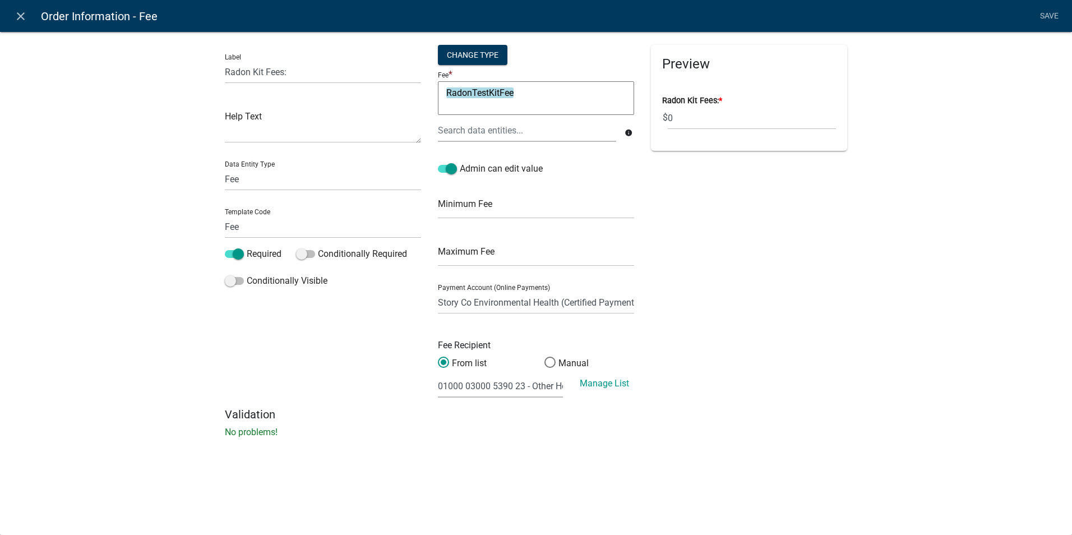
click at [797, 337] on div "Preview Radon Kit Fees: * $ 0" at bounding box center [748, 226] width 213 height 363
click at [762, 272] on div "Preview Radon Kit Fees: * $ 0" at bounding box center [748, 226] width 213 height 363
click at [21, 15] on icon "close" at bounding box center [20, 16] width 13 height 13
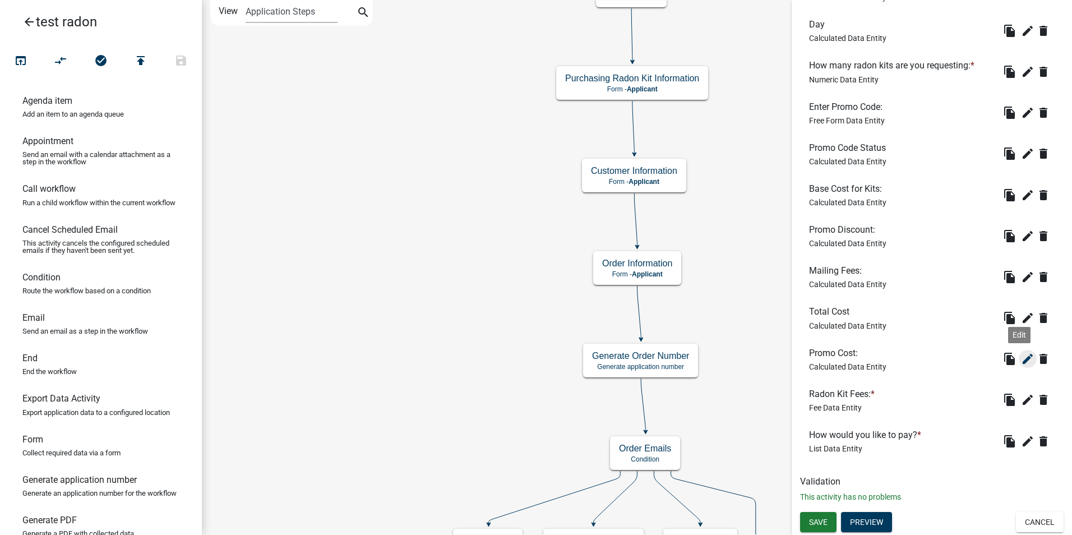
click at [1021, 361] on icon "edit" at bounding box center [1027, 358] width 13 height 13
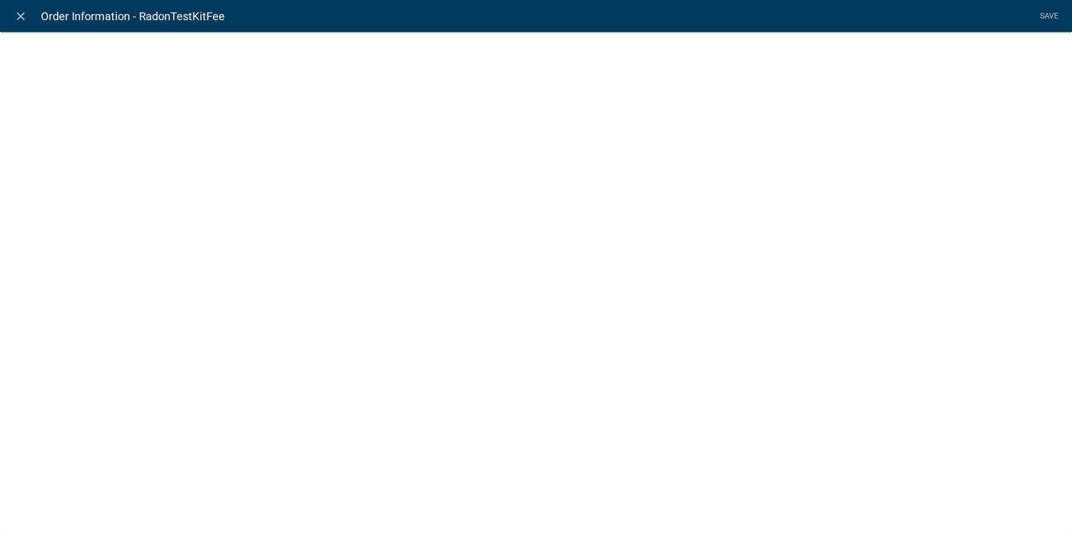
select select "calculated-value"
select select "3"
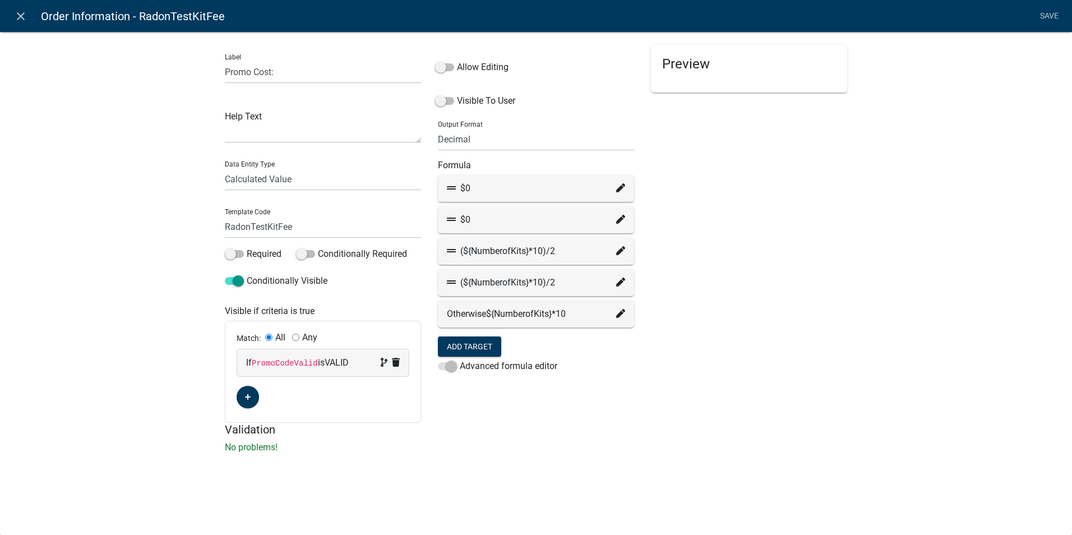
click at [224, 74] on div "Label Promo Cost: Help Text Data Entity Type Free Form Text Document Display En…" at bounding box center [322, 234] width 213 height 378
click at [227, 72] on input "Promo Cost:" at bounding box center [323, 72] width 196 height 23
type input "(Not used now) Promo Cost:"
click at [746, 372] on div "Preview" at bounding box center [748, 234] width 213 height 378
click at [1041, 16] on li "Save" at bounding box center [1049, 16] width 28 height 21
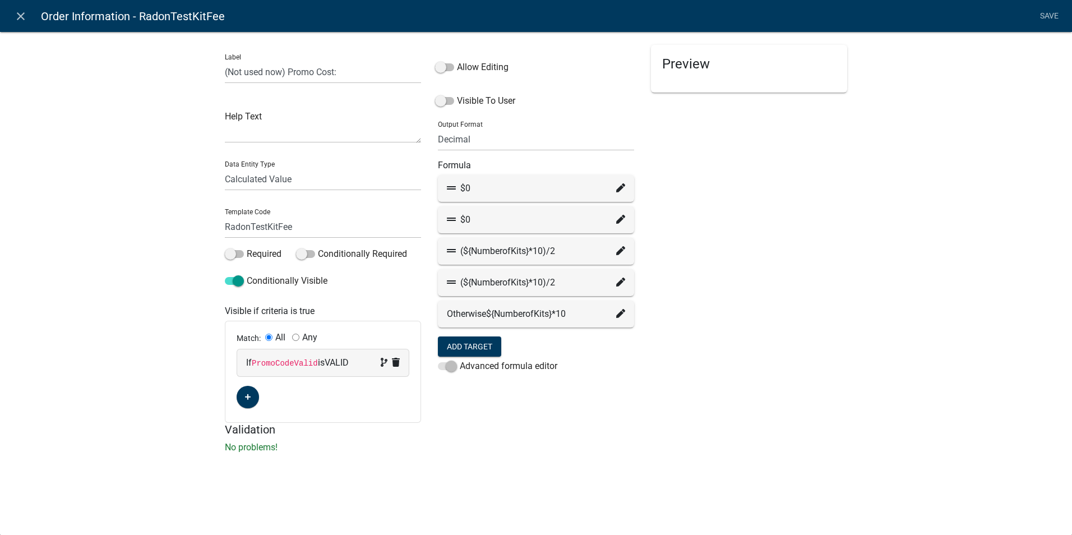
click at [1053, 16] on li "Save" at bounding box center [1049, 16] width 28 height 21
click at [693, 411] on div "Preview" at bounding box center [748, 234] width 213 height 378
click at [1055, 12] on li "Save" at bounding box center [1049, 16] width 28 height 21
click at [17, 13] on icon "close" at bounding box center [20, 16] width 13 height 13
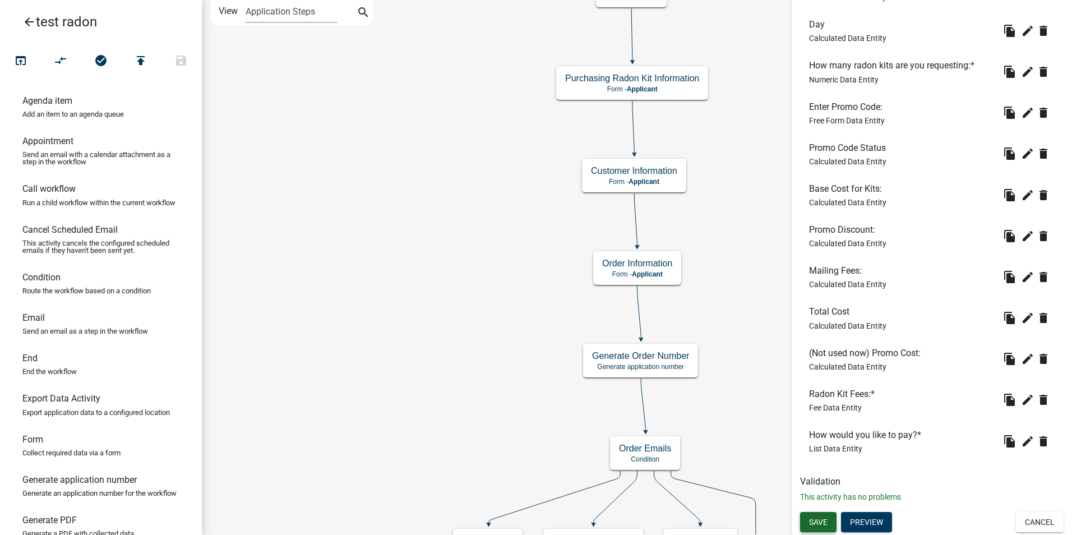
click at [820, 525] on span "Save" at bounding box center [818, 521] width 19 height 9
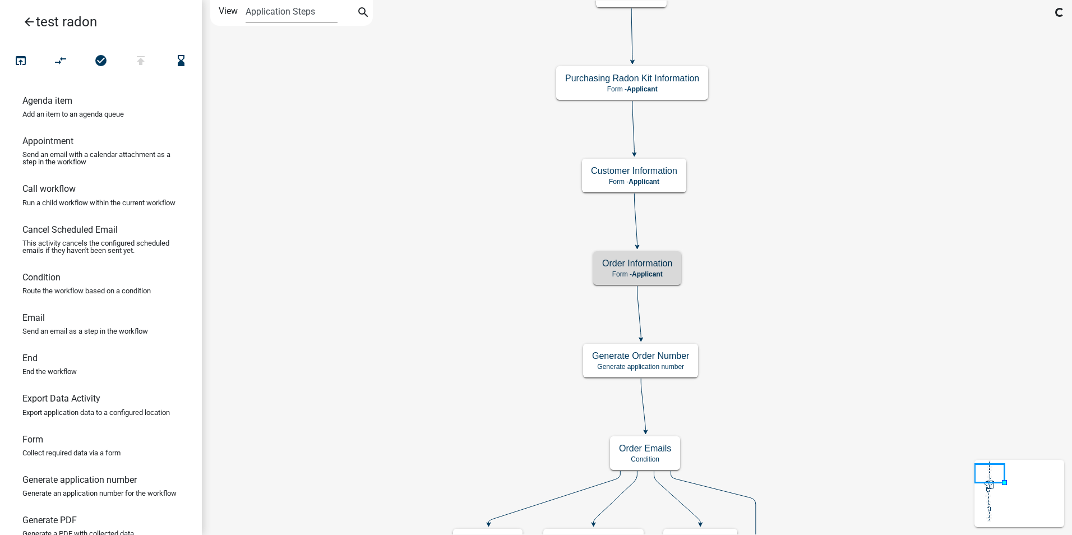
scroll to position [0, 0]
click at [663, 263] on h5 "Order Information" at bounding box center [637, 263] width 70 height 11
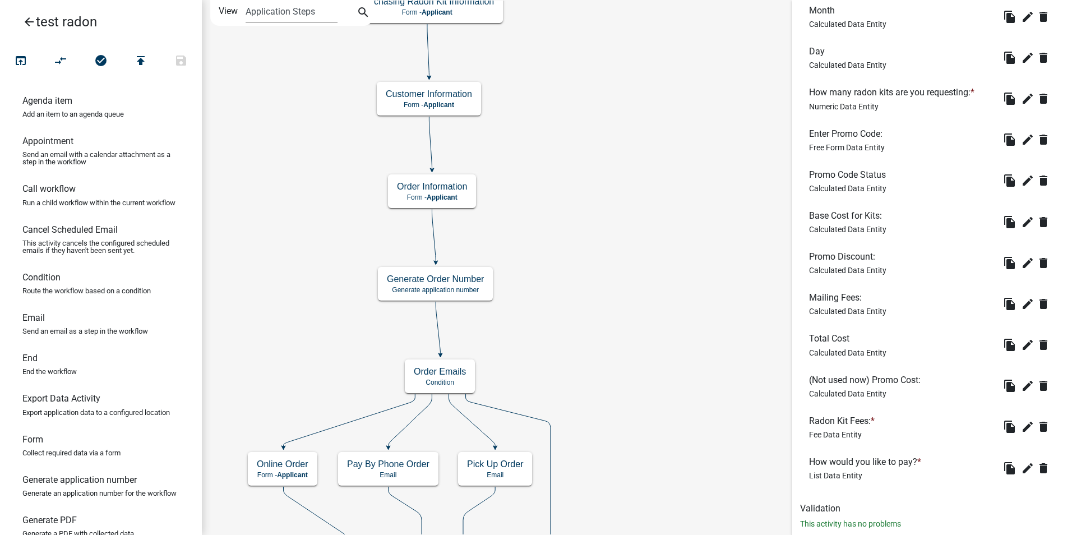
scroll to position [446, 0]
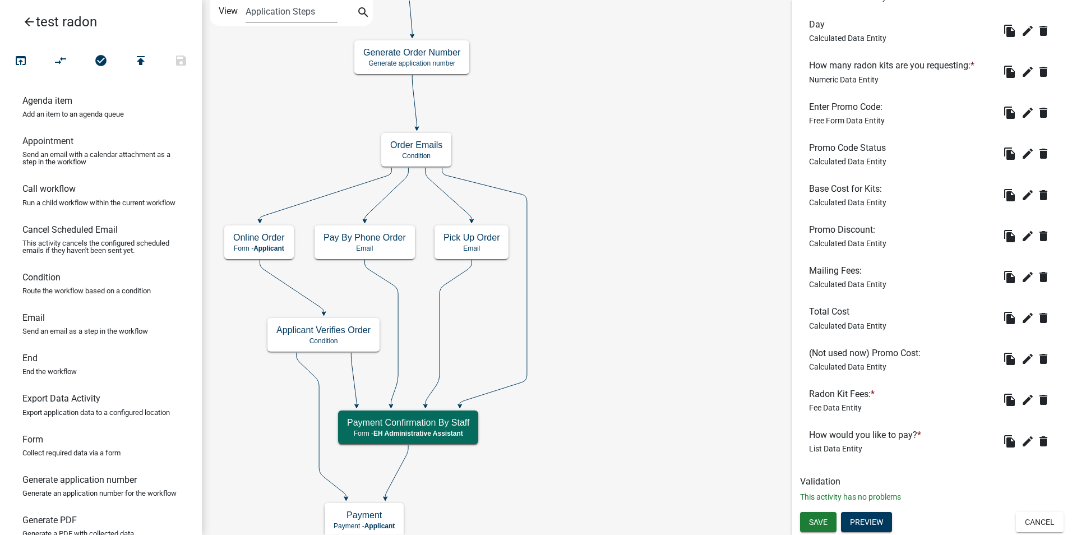
drag, startPoint x: 825, startPoint y: 394, endPoint x: 820, endPoint y: 351, distance: 43.5
drag, startPoint x: 815, startPoint y: 434, endPoint x: 817, endPoint y: 382, distance: 51.6
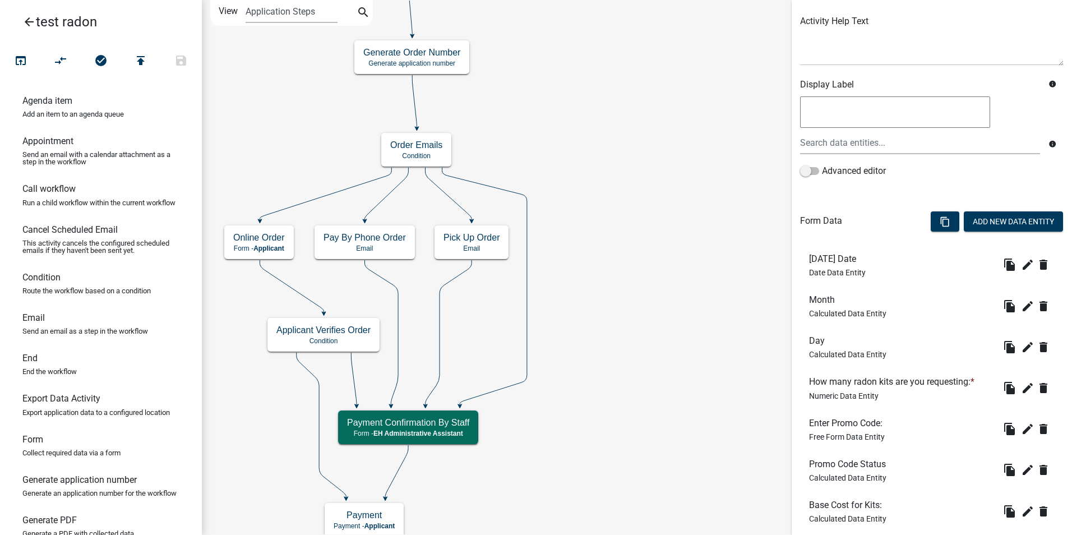
scroll to position [109, 0]
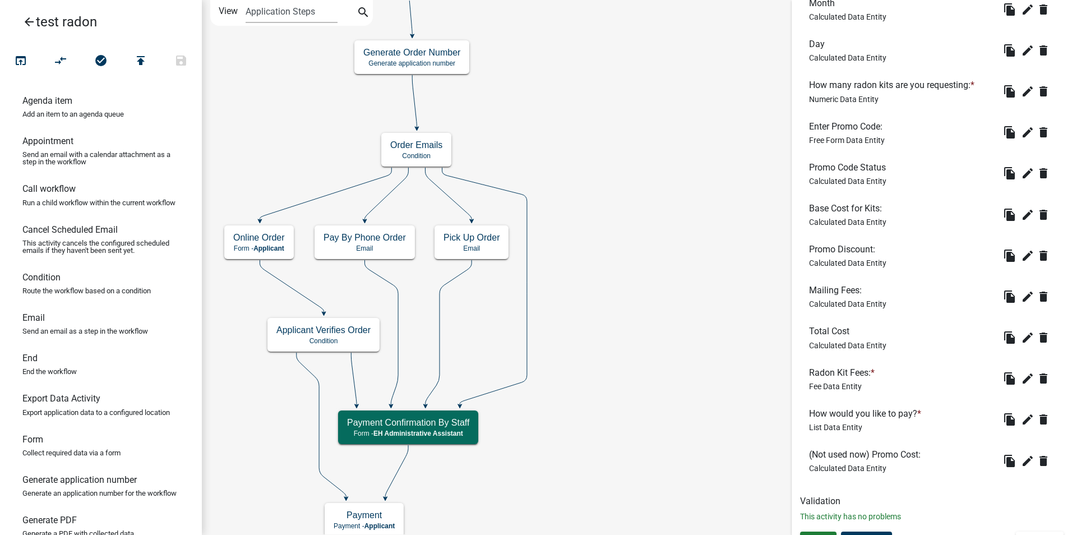
scroll to position [446, 0]
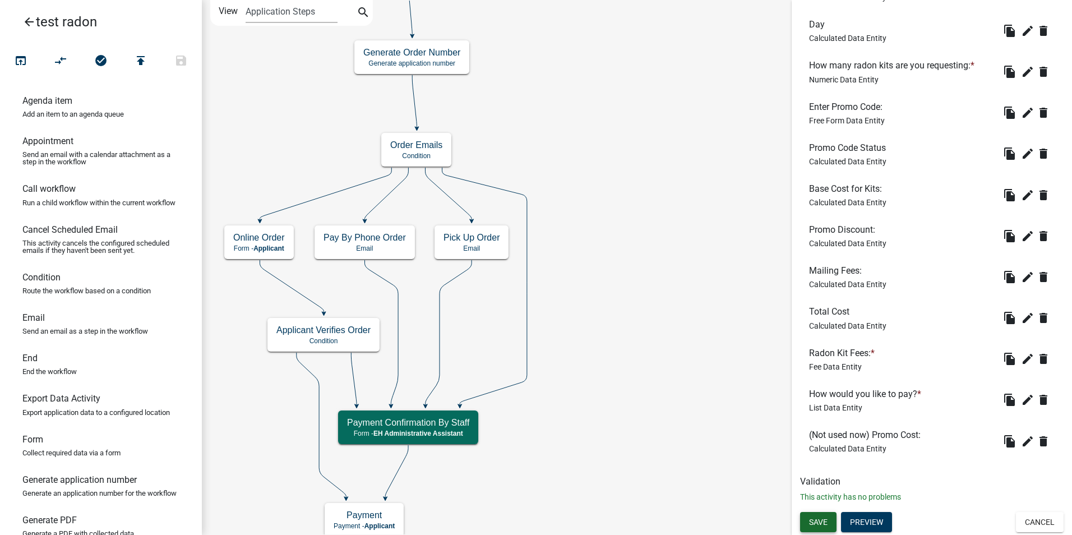
click at [808, 519] on button "Save" at bounding box center [818, 522] width 36 height 20
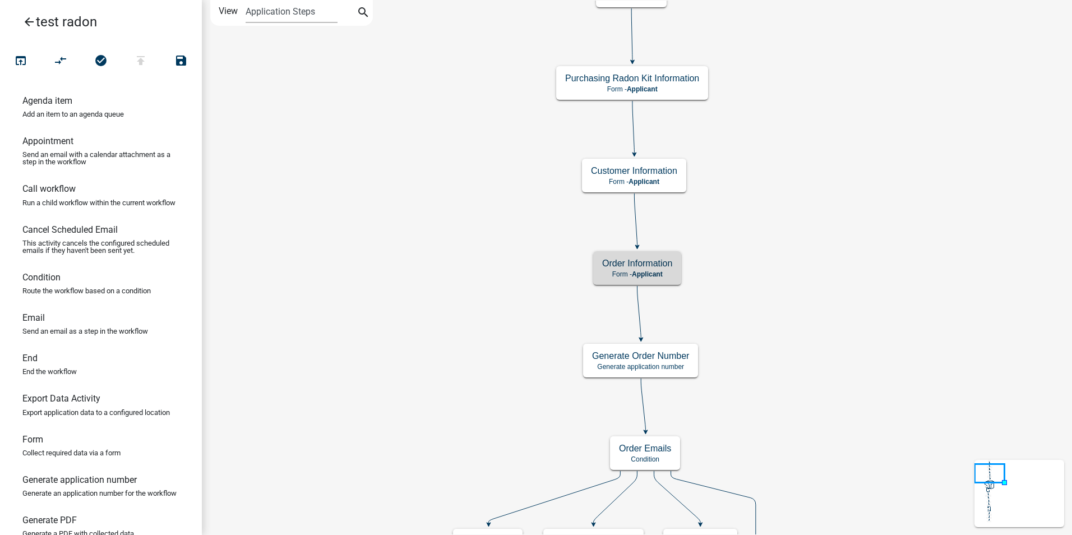
scroll to position [0, 0]
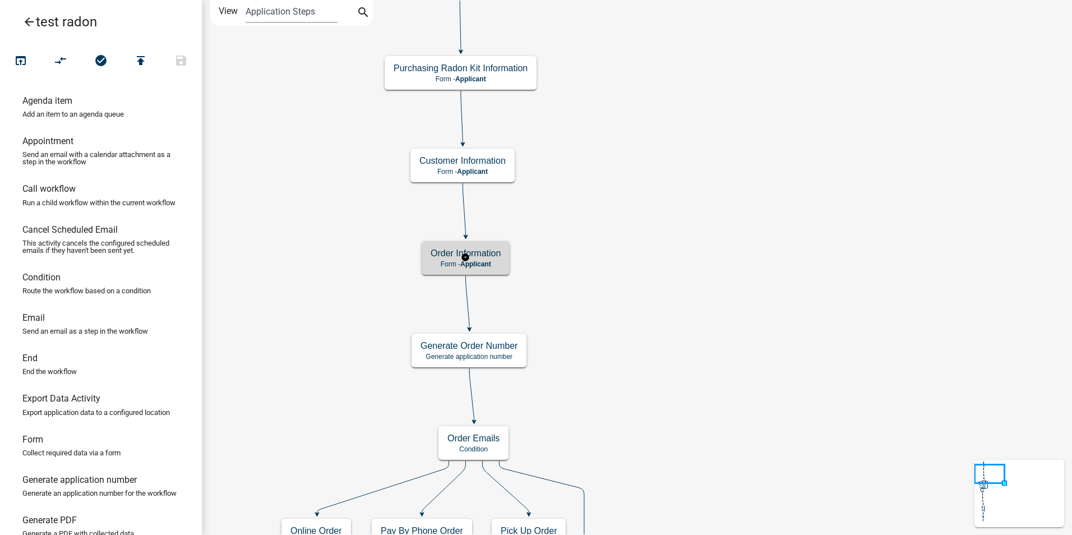
click at [467, 271] on div "Order Information Form - Applicant" at bounding box center [466, 258] width 88 height 34
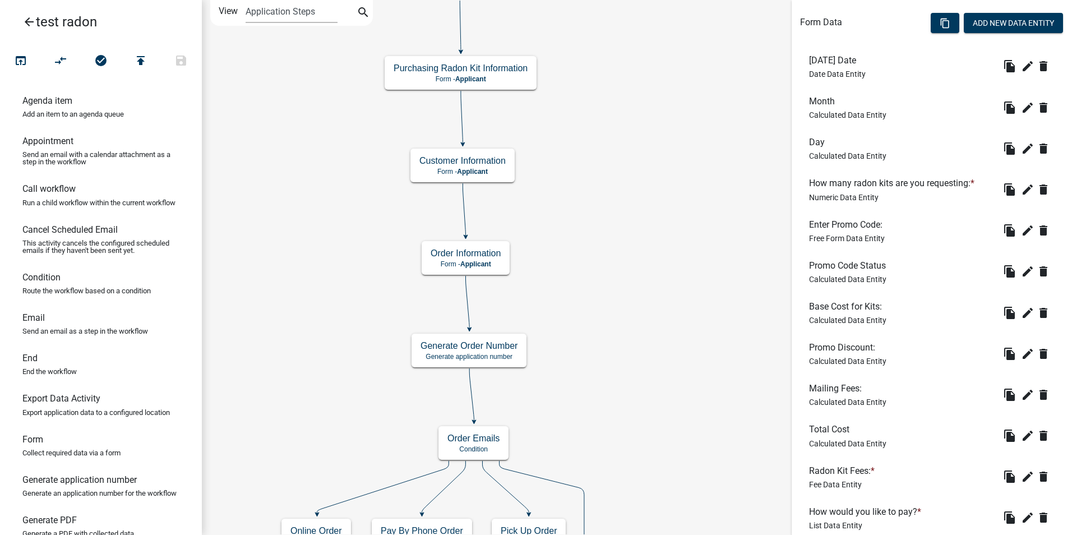
scroll to position [336, 0]
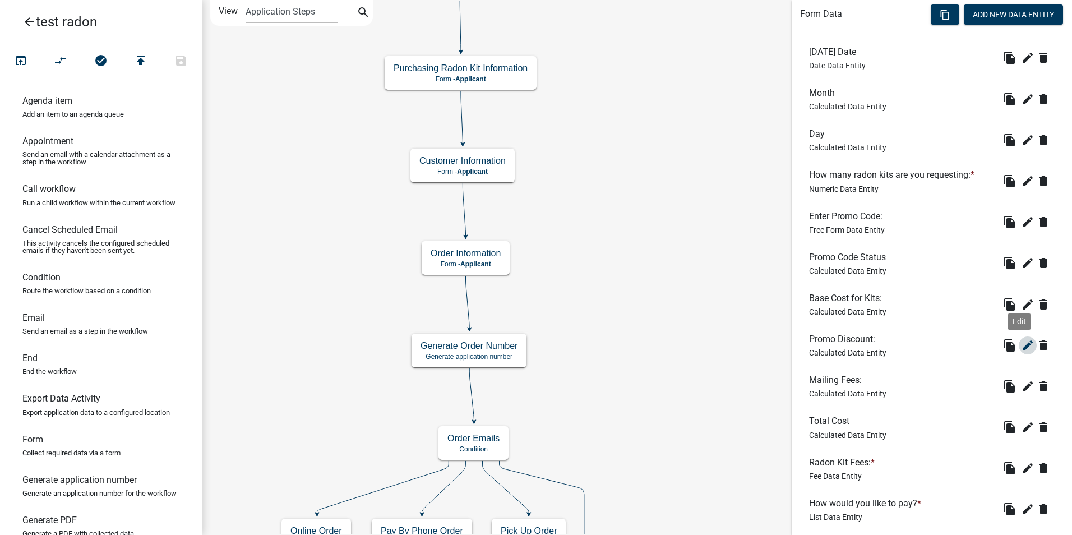
click at [1021, 346] on icon "edit" at bounding box center [1027, 345] width 13 height 13
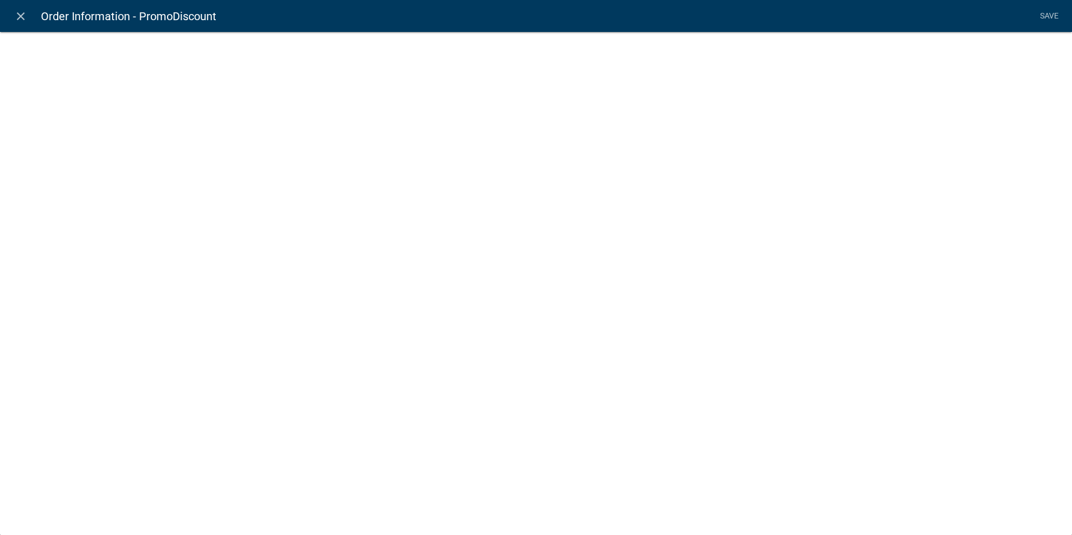
select select "calculated-value"
select select "3"
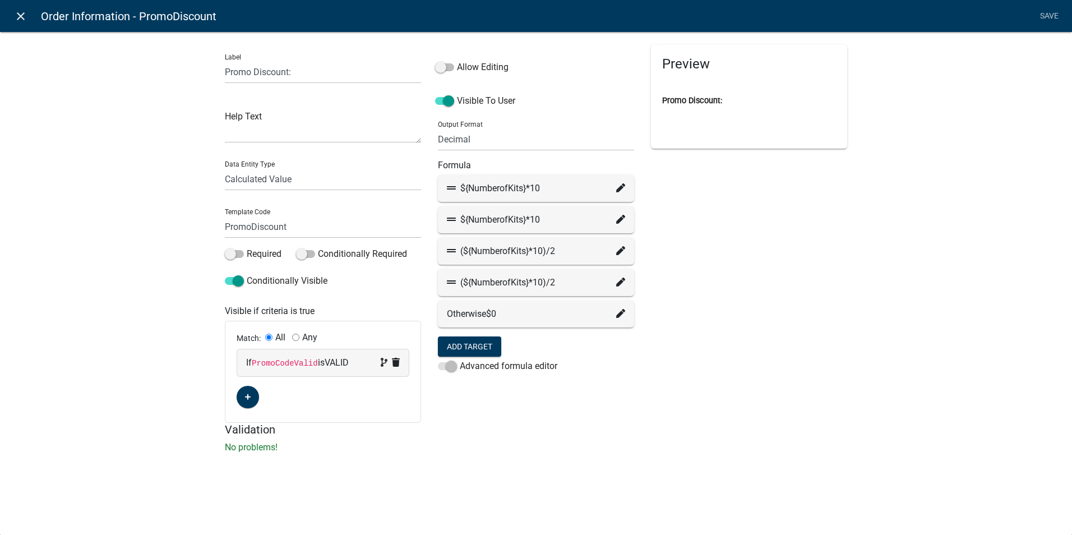
click at [17, 17] on icon "close" at bounding box center [20, 16] width 13 height 13
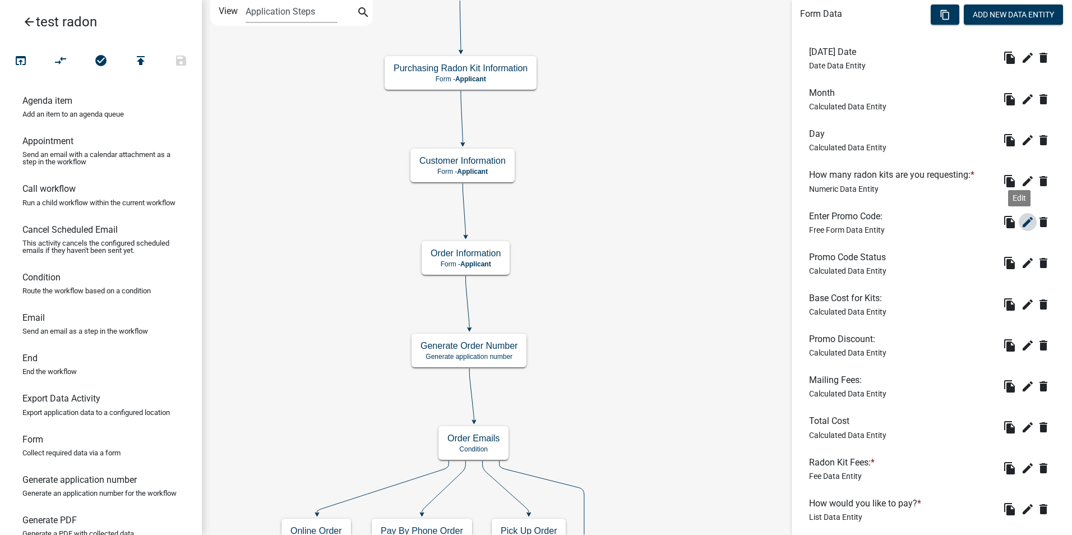
click at [1021, 223] on icon "edit" at bounding box center [1027, 221] width 13 height 13
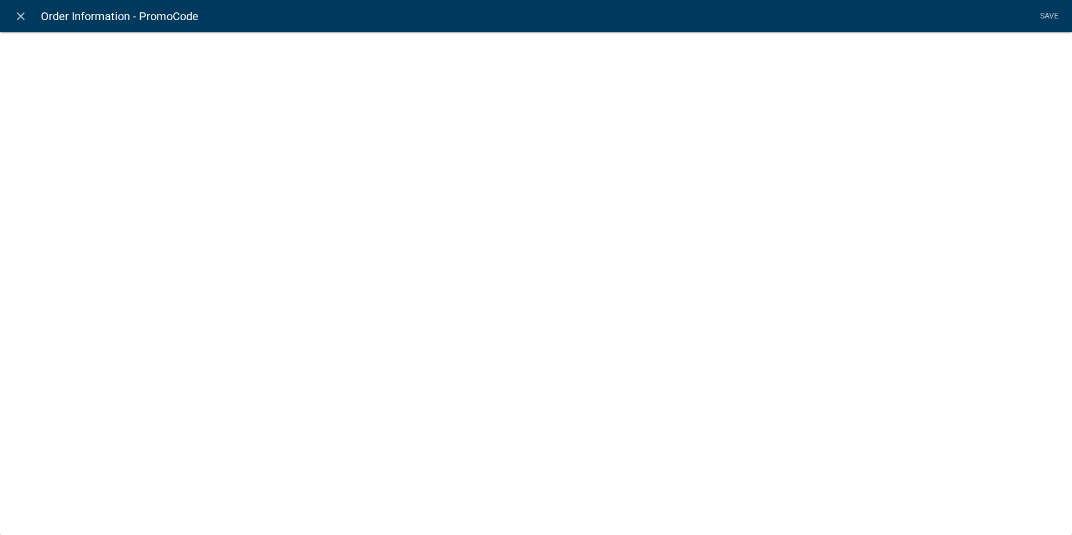
select select
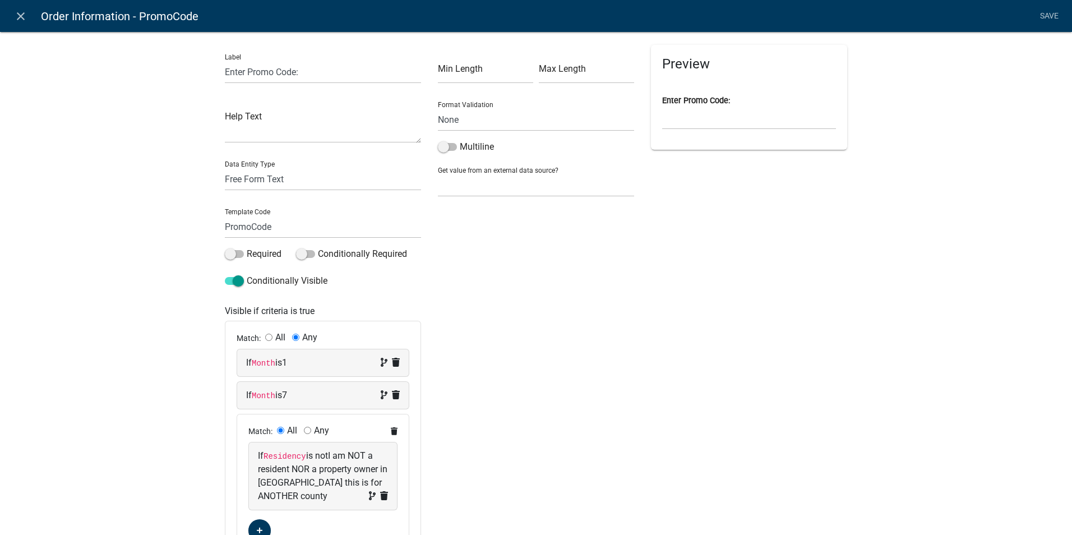
scroll to position [56, 0]
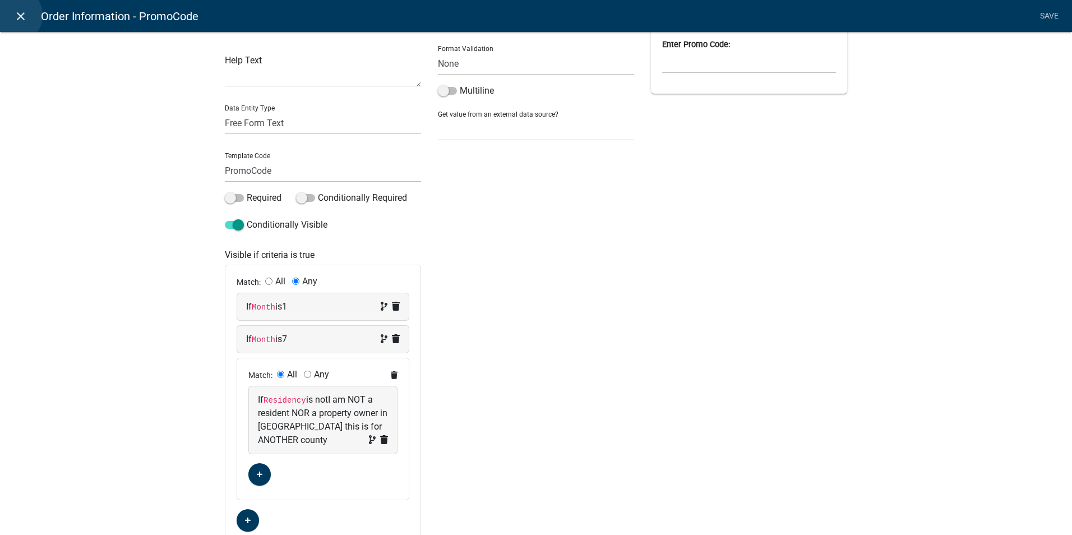
click at [14, 15] on icon "close" at bounding box center [20, 16] width 13 height 13
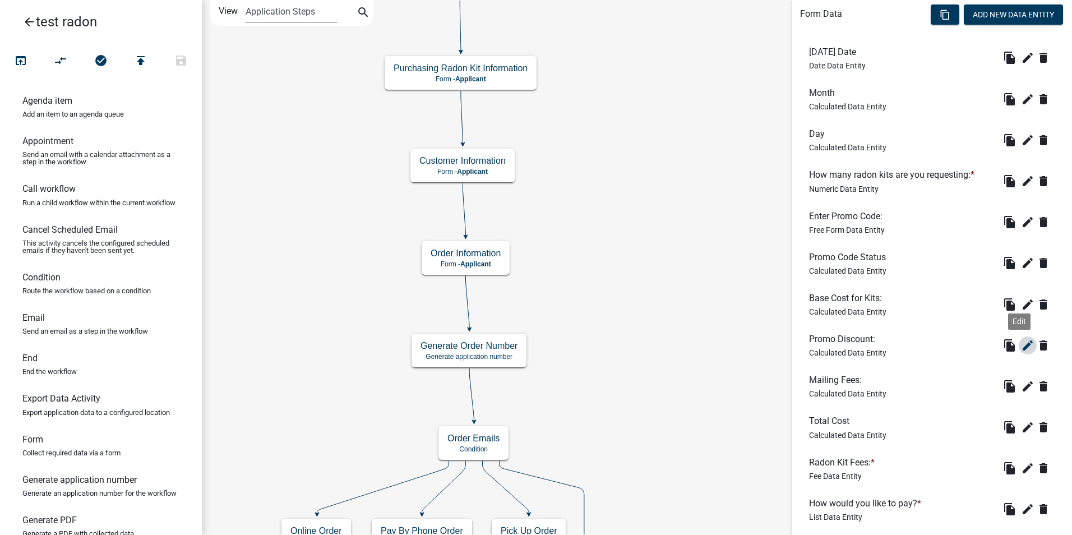
click at [1021, 348] on icon "edit" at bounding box center [1027, 345] width 13 height 13
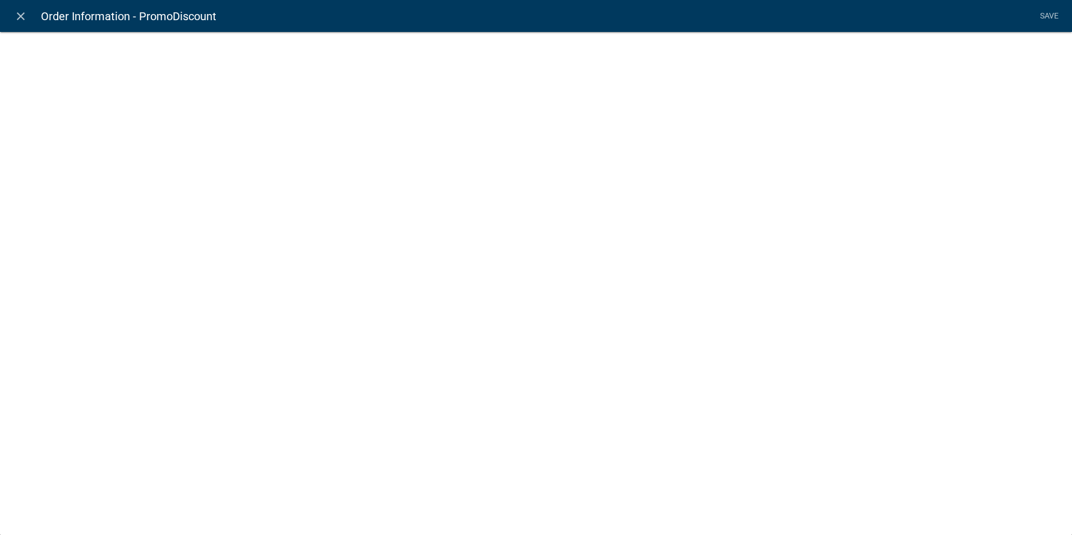
select select "calculated-value"
select select "3"
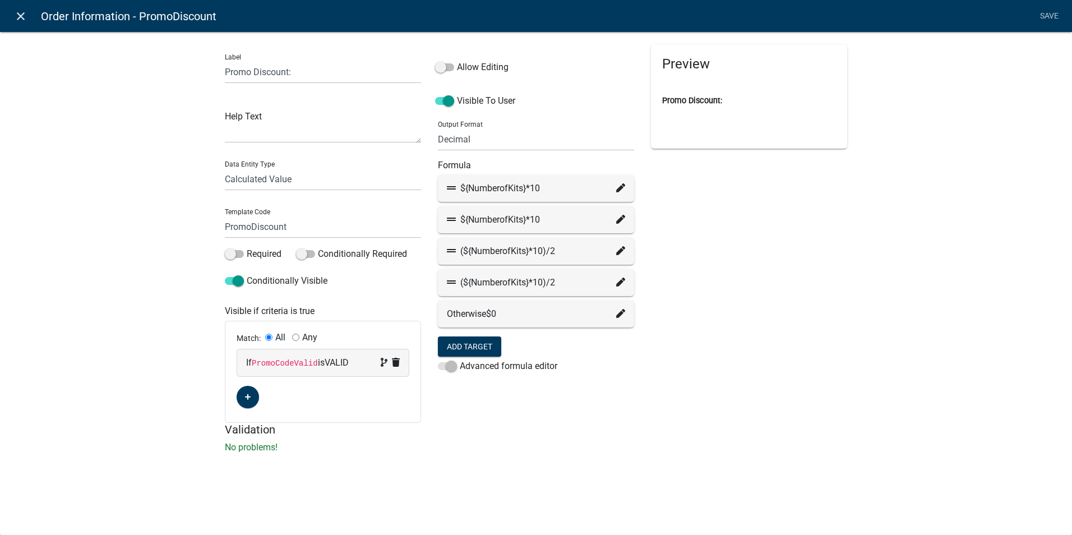
click at [21, 16] on icon "close" at bounding box center [20, 16] width 13 height 13
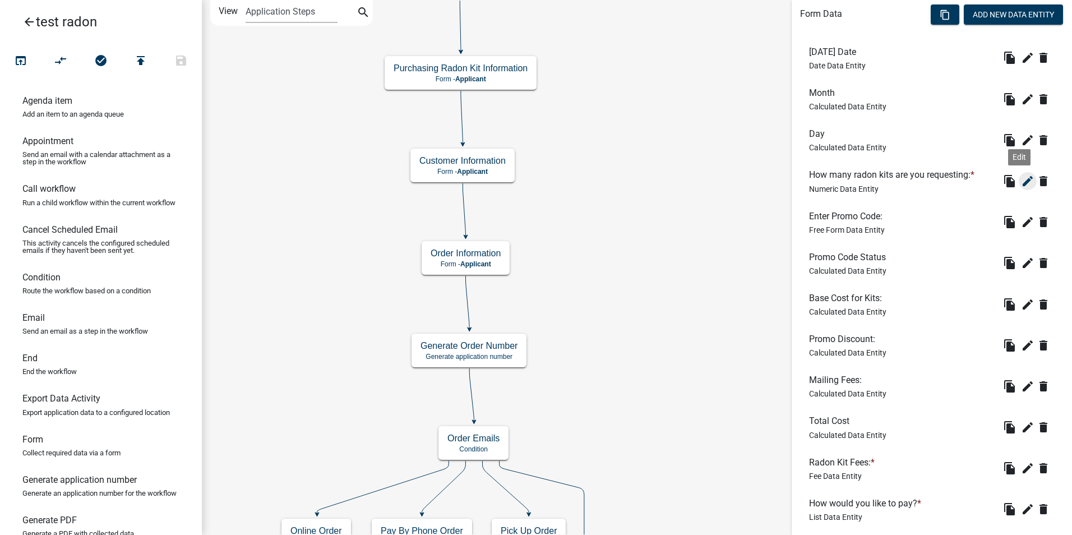
click at [1023, 181] on icon "edit" at bounding box center [1027, 180] width 13 height 13
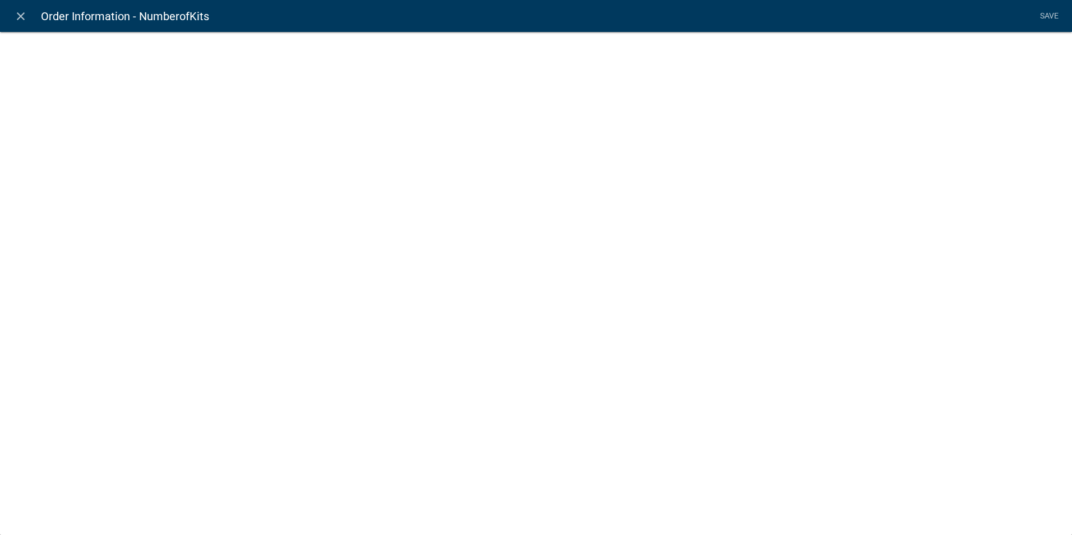
select select "numeric-data"
select select
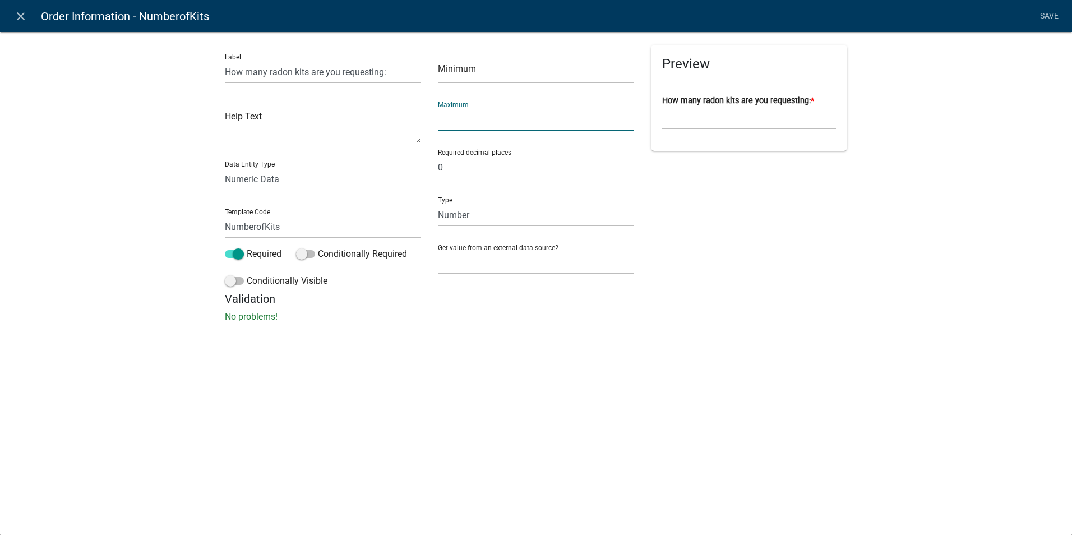
click at [454, 128] on input "number" at bounding box center [536, 119] width 196 height 23
type input "5"
click at [739, 263] on div "Preview Loading..." at bounding box center [748, 168] width 213 height 247
click at [450, 121] on input "5" at bounding box center [536, 119] width 196 height 23
click at [722, 329] on div "Label How many radon kits are you requesting: Help Text Data Entity Type Free F…" at bounding box center [536, 180] width 1072 height 334
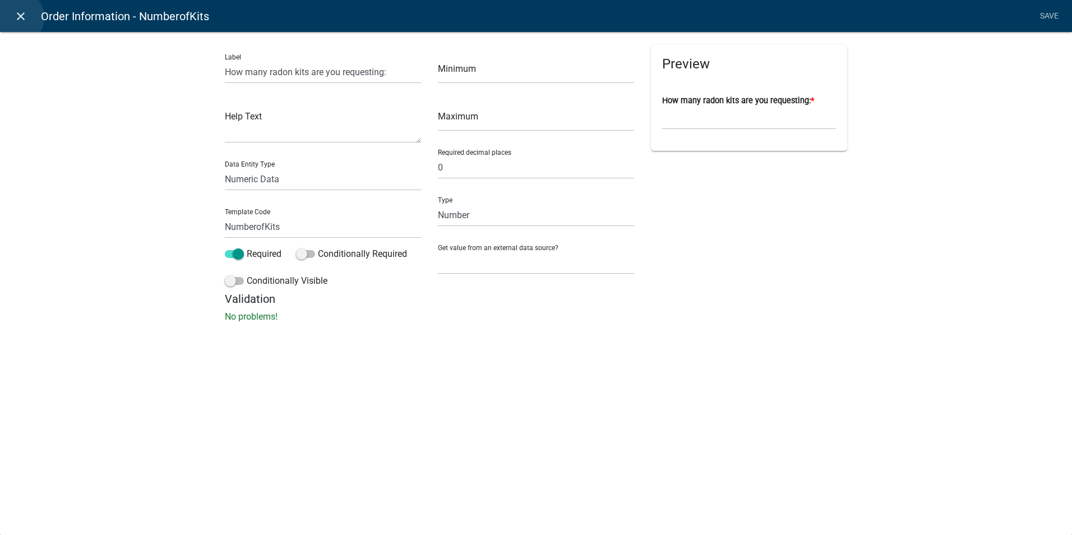
click at [16, 17] on icon "close" at bounding box center [20, 16] width 13 height 13
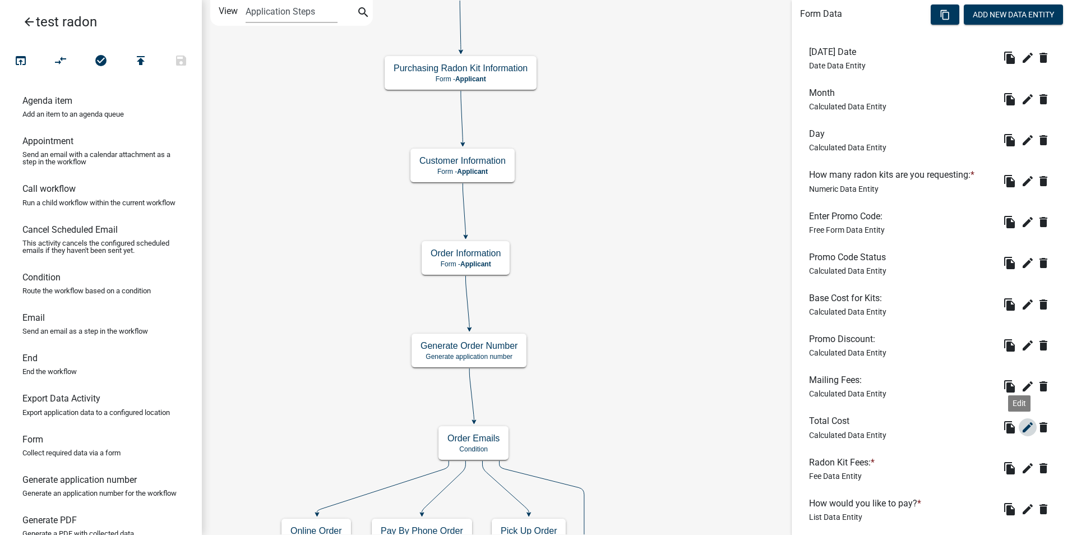
click at [1021, 431] on icon "edit" at bounding box center [1027, 426] width 13 height 13
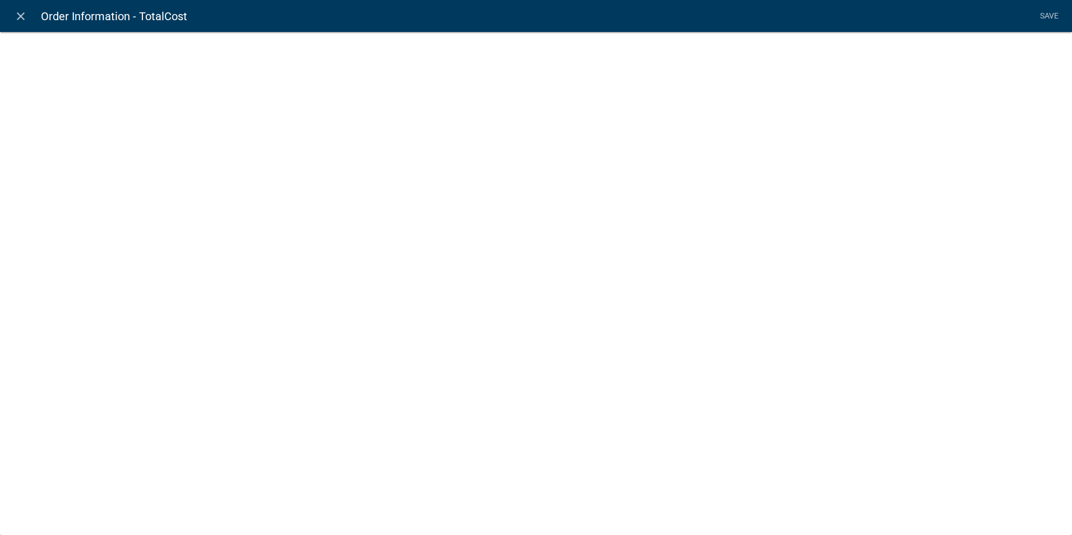
select select "calculated-value"
select select "3"
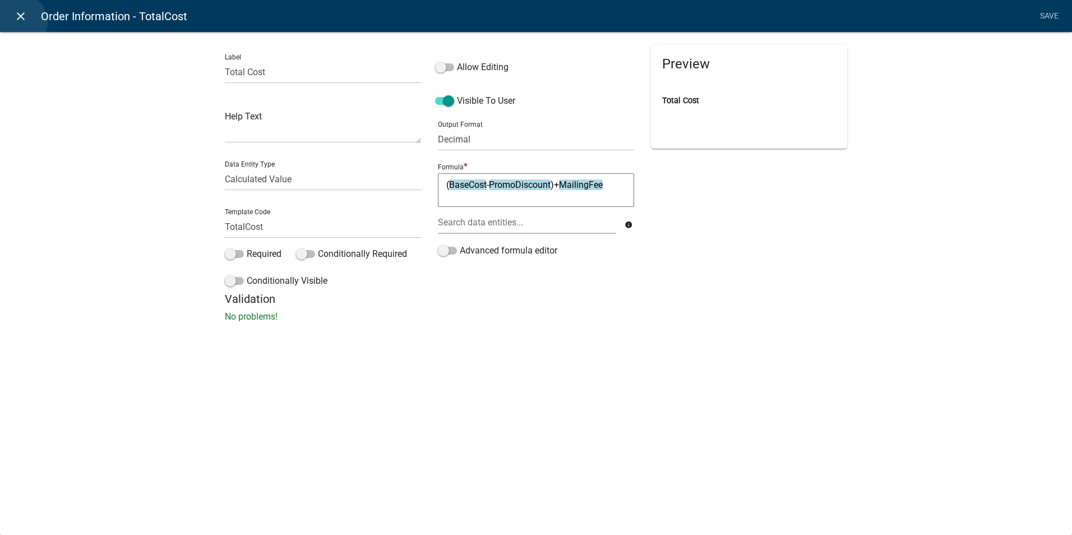
click at [19, 22] on icon "close" at bounding box center [20, 16] width 13 height 13
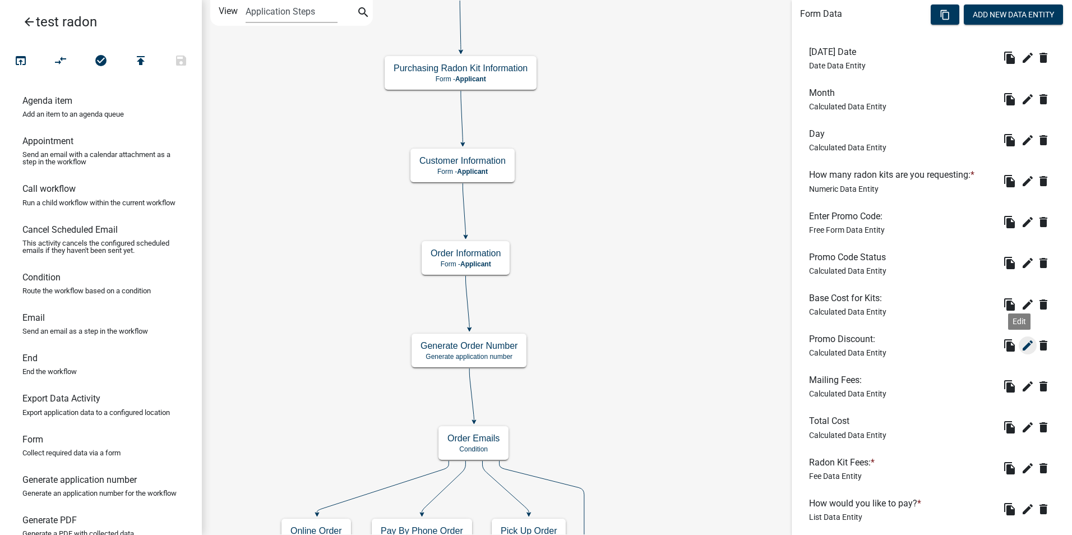
click at [1021, 347] on icon "edit" at bounding box center [1027, 345] width 13 height 13
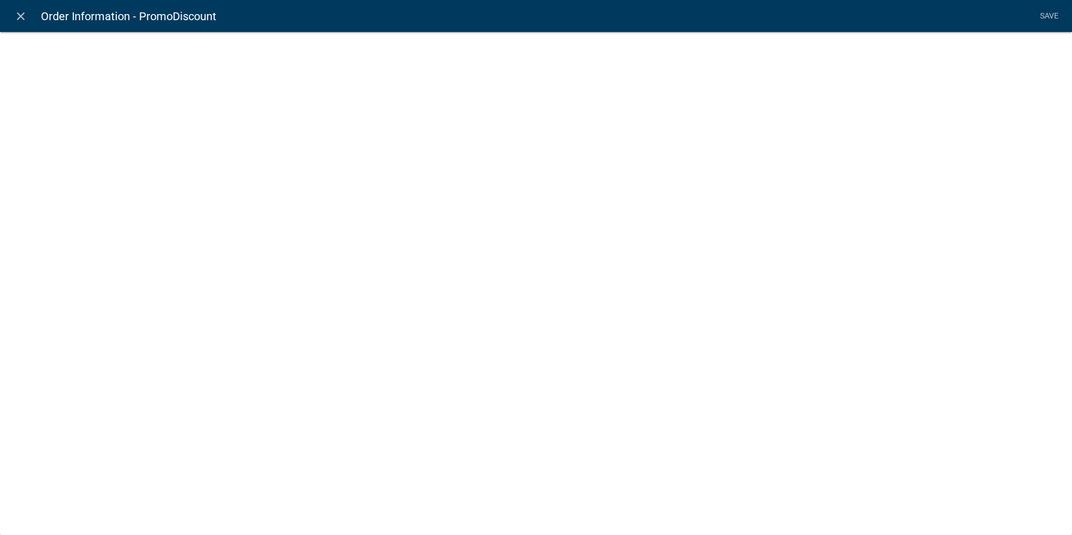
select select "calculated-value"
select select "3"
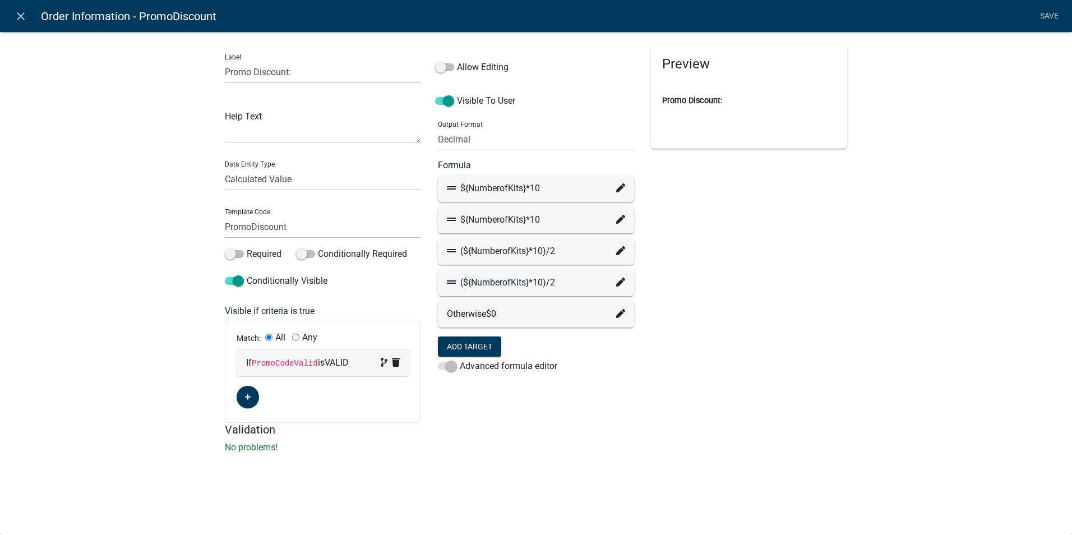
click at [618, 317] on icon at bounding box center [620, 313] width 9 height 9
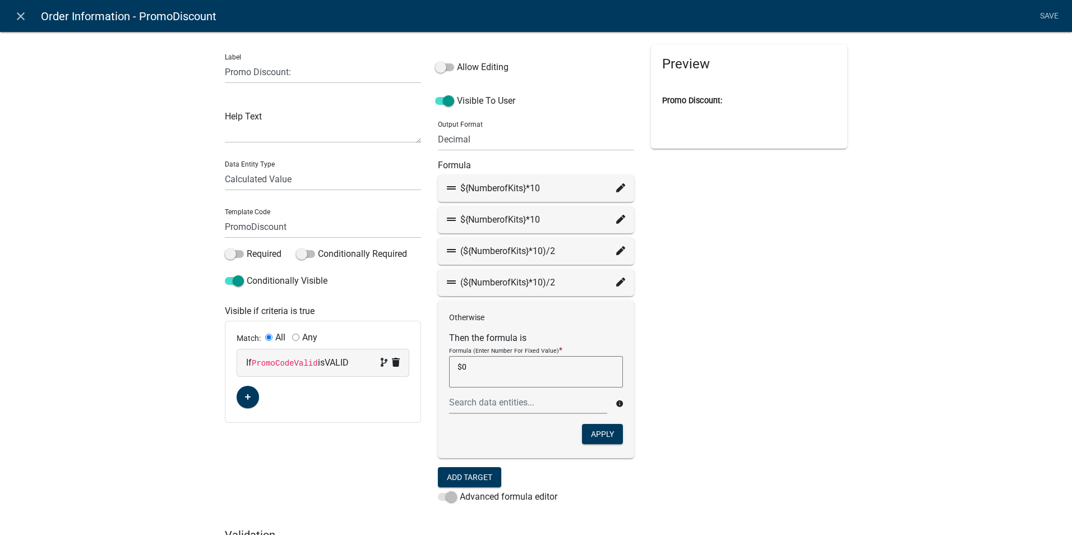
click at [470, 366] on textarea "$0" at bounding box center [536, 371] width 174 height 31
type textarea "$"
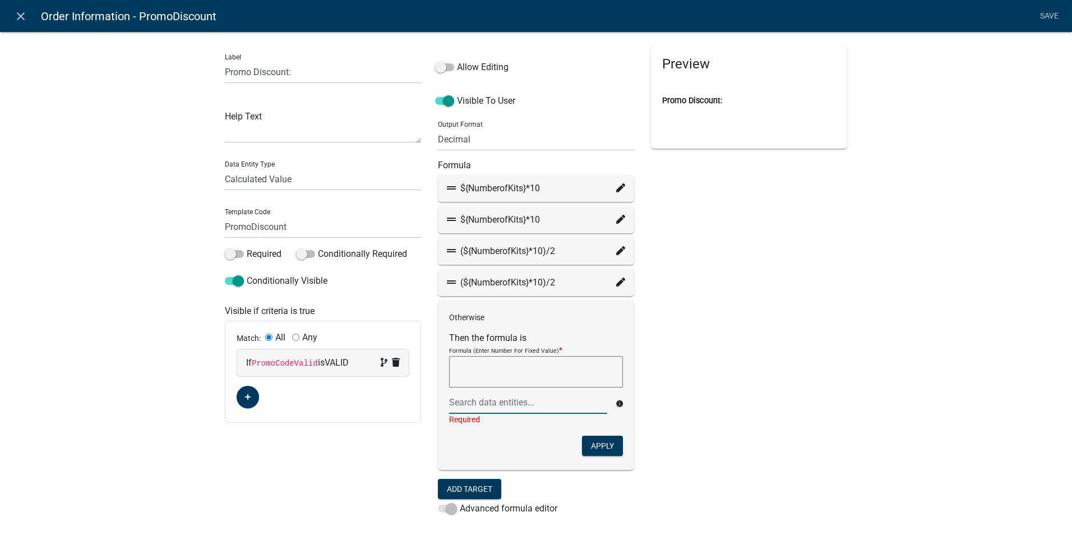
click at [454, 403] on div at bounding box center [528, 402] width 175 height 23
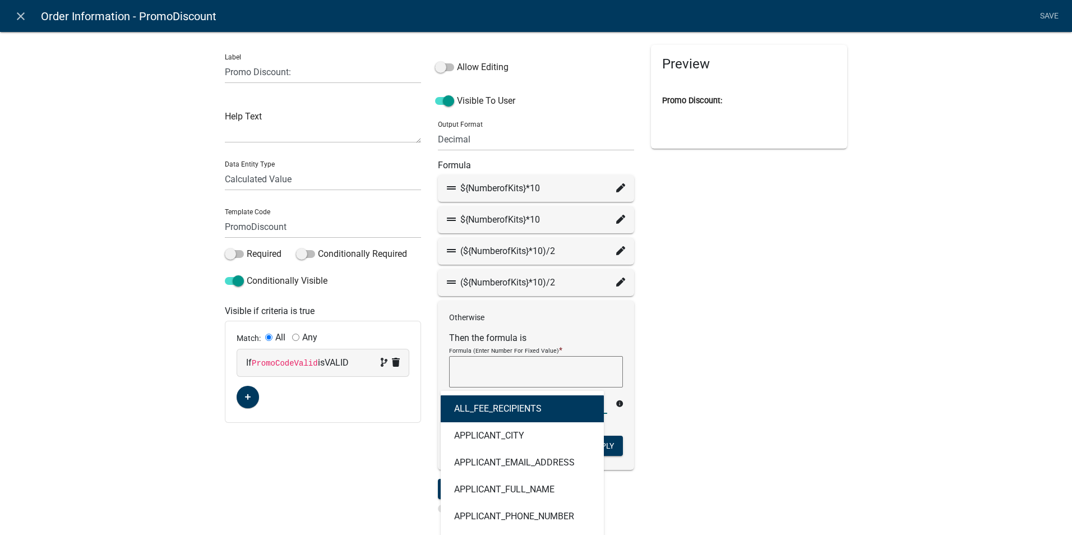
type input "n"
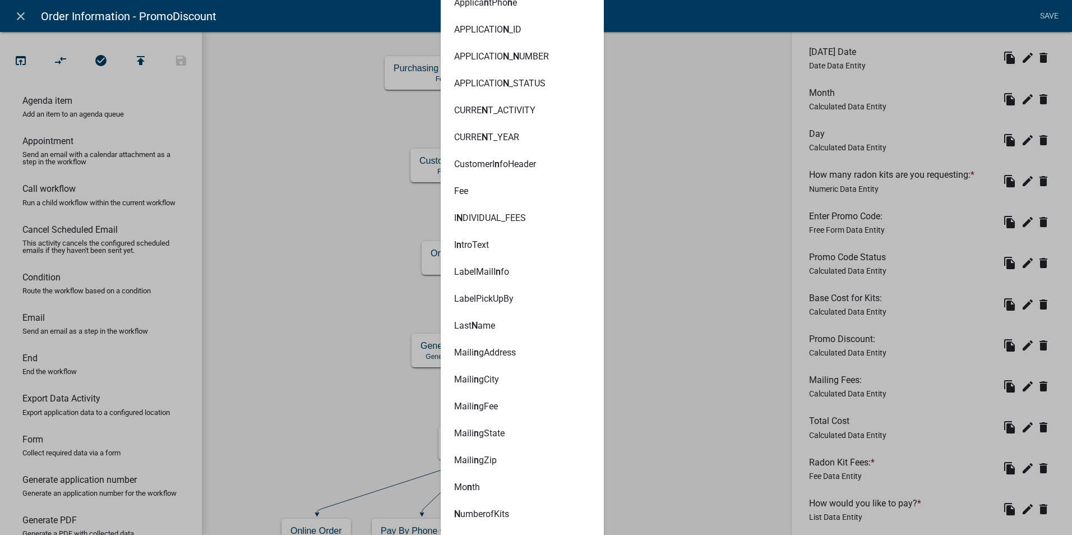
scroll to position [953, 0]
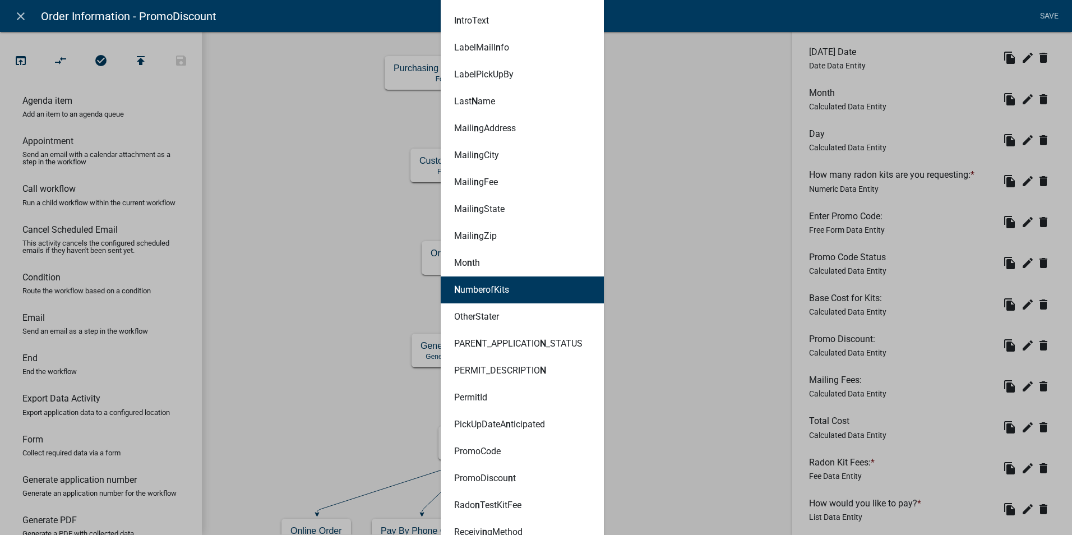
click at [474, 289] on ngb-highlight "N umberofKits" at bounding box center [481, 289] width 55 height 9
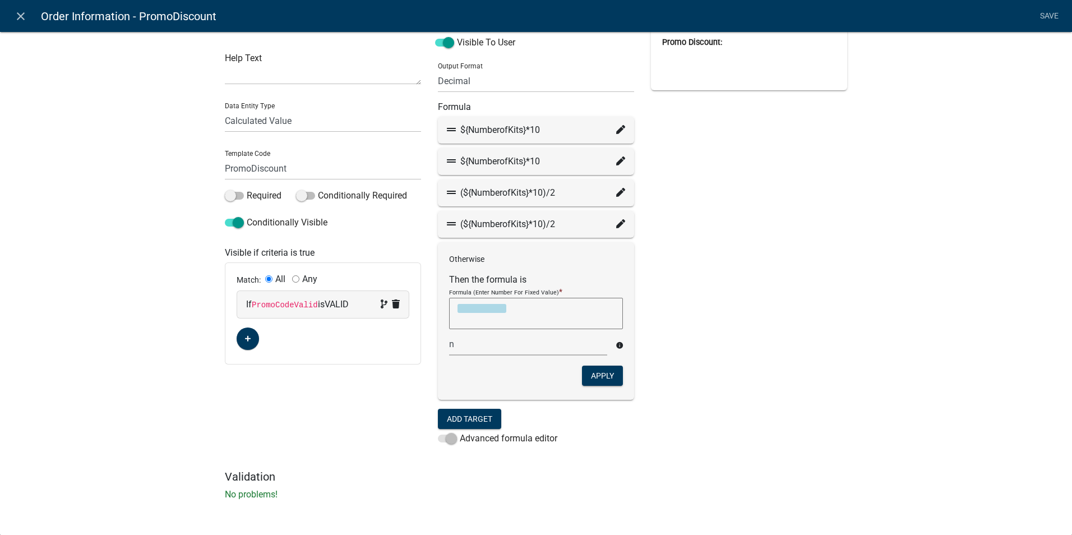
type textarea "NumberofKits"
click at [507, 307] on textarea "NumberofKits" at bounding box center [536, 313] width 174 height 31
type textarea "NumberofKits*0"
click at [595, 377] on button "Apply" at bounding box center [602, 376] width 41 height 20
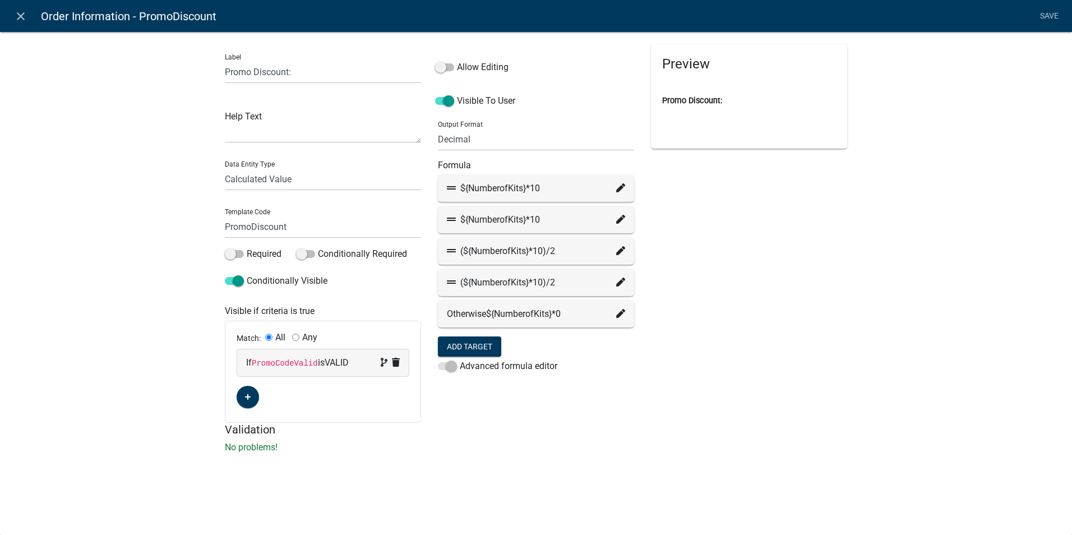
scroll to position [0, 0]
click at [1047, 15] on link "Save" at bounding box center [1049, 16] width 28 height 21
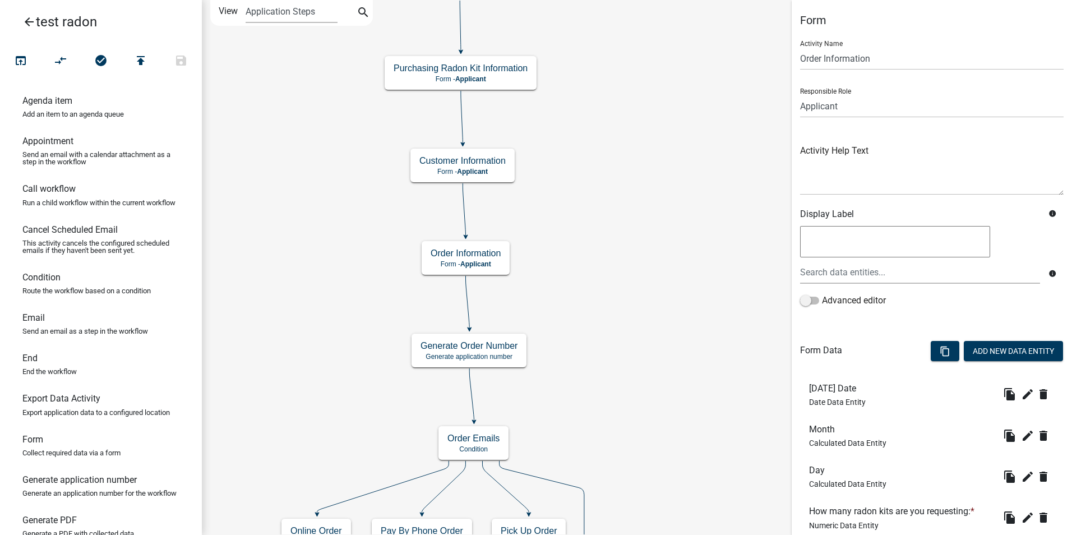
scroll to position [446, 0]
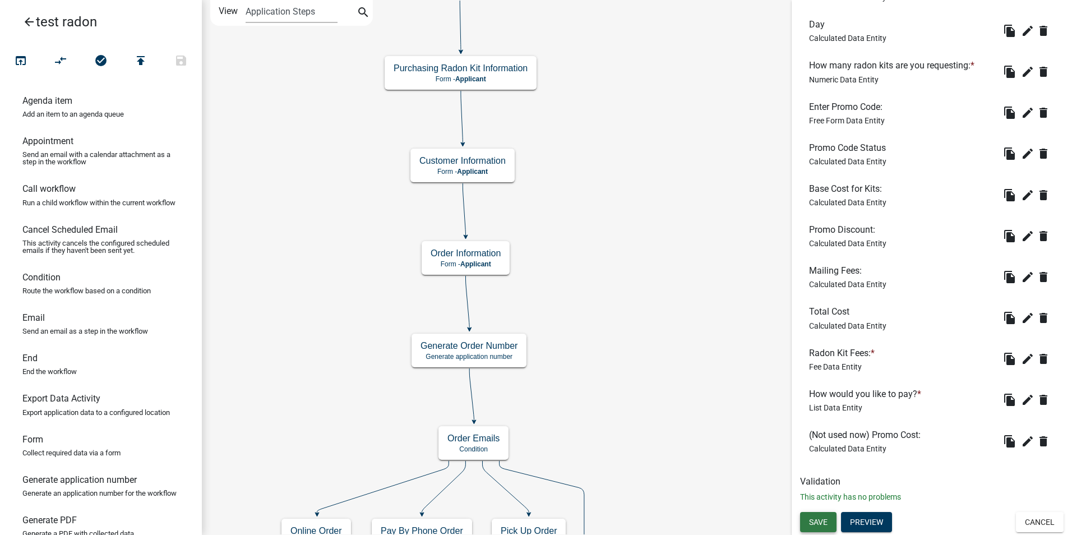
click at [823, 519] on span "Save" at bounding box center [818, 521] width 19 height 9
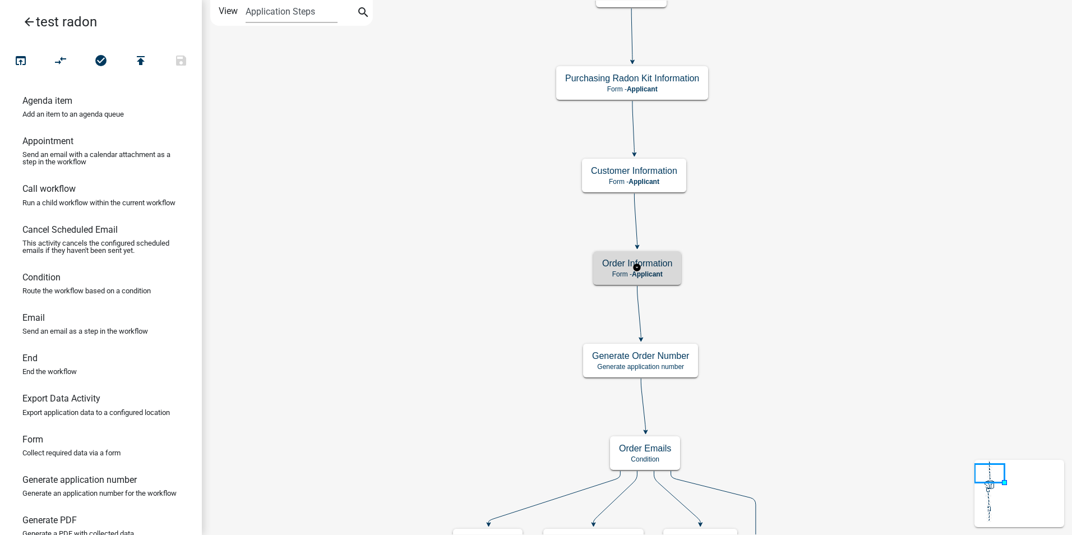
click at [611, 272] on p "Form - Applicant" at bounding box center [637, 274] width 70 height 8
click at [610, 272] on p "Form - Applicant" at bounding box center [637, 274] width 70 height 8
click at [662, 265] on h5 "Order Information" at bounding box center [637, 263] width 70 height 11
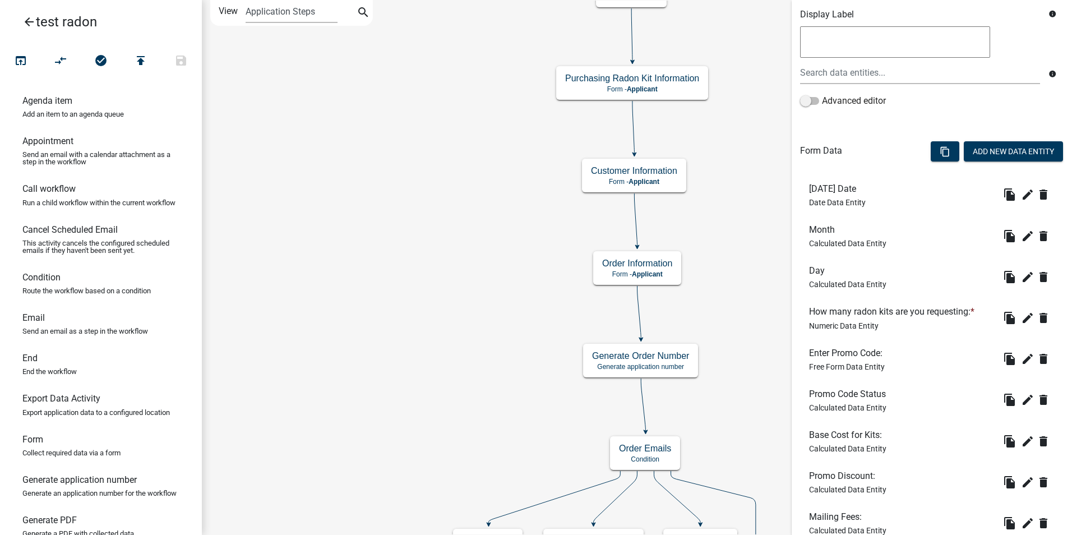
scroll to position [224, 0]
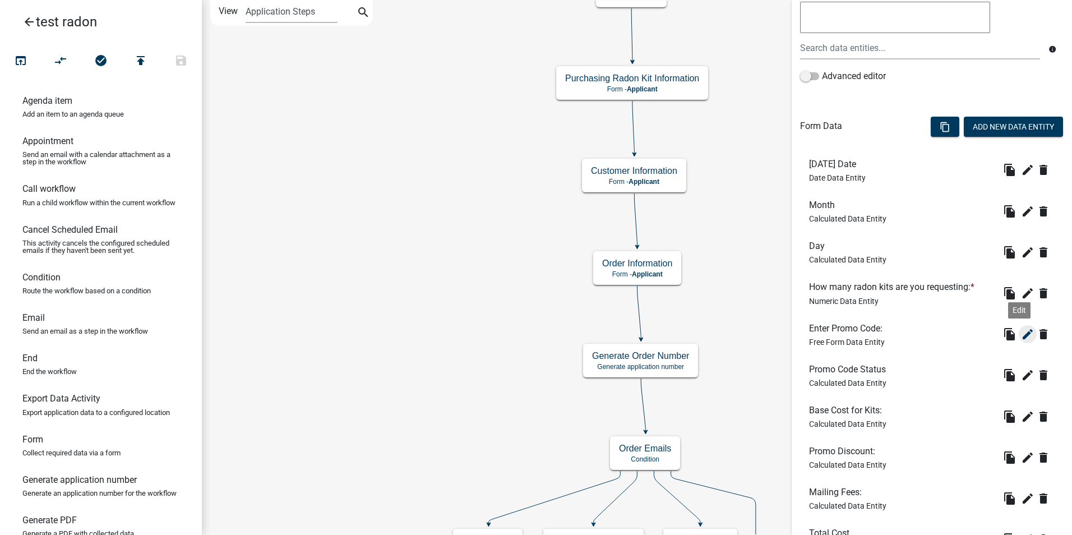
click at [1021, 331] on icon "edit" at bounding box center [1027, 333] width 13 height 13
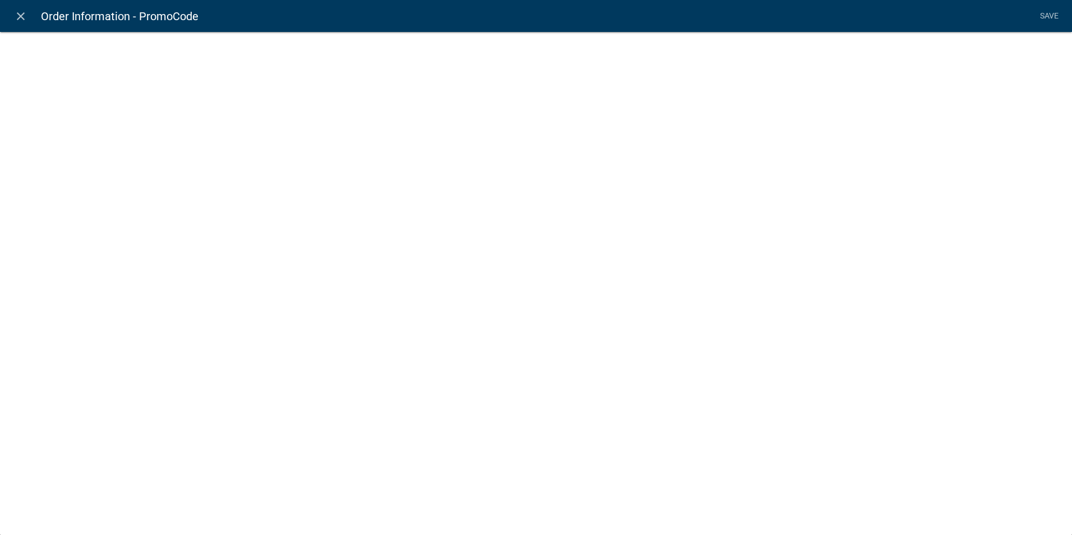
select select
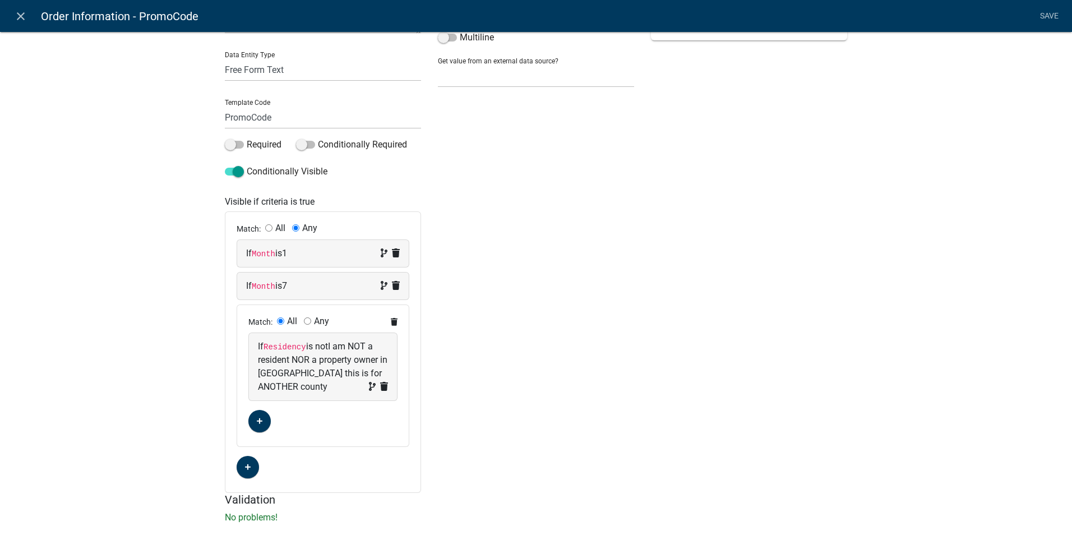
scroll to position [112, 0]
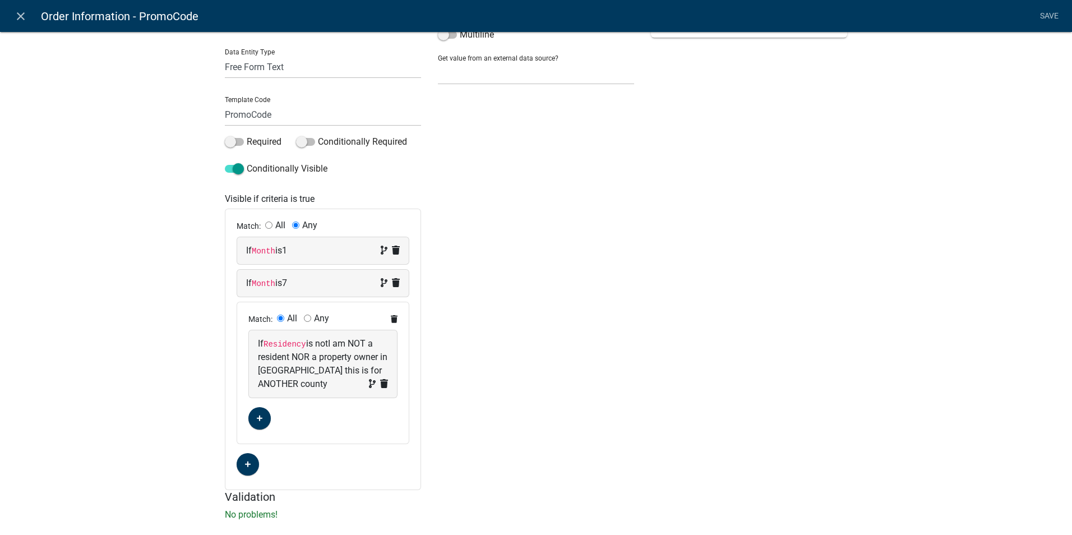
drag, startPoint x: 705, startPoint y: 276, endPoint x: 682, endPoint y: 275, distance: 23.0
click at [700, 276] on div "Preview Enter Promo Code:" at bounding box center [748, 211] width 213 height 557
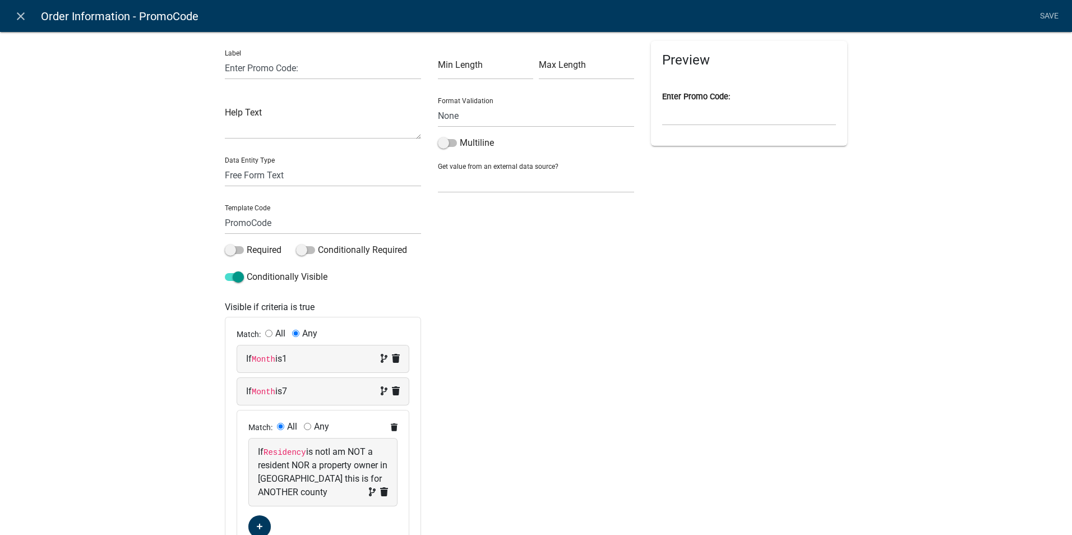
scroll to position [0, 0]
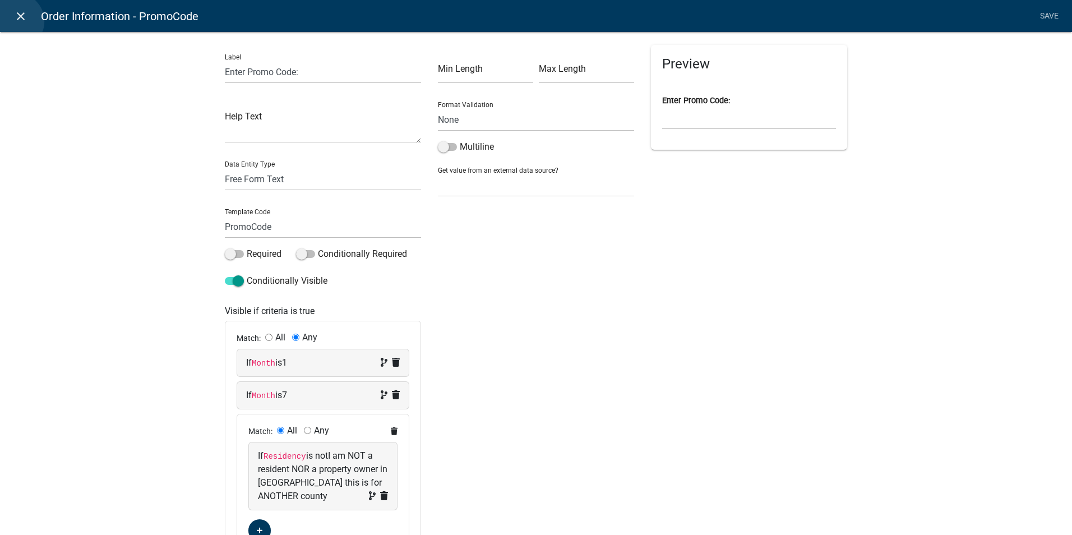
click at [16, 21] on icon "close" at bounding box center [20, 16] width 13 height 13
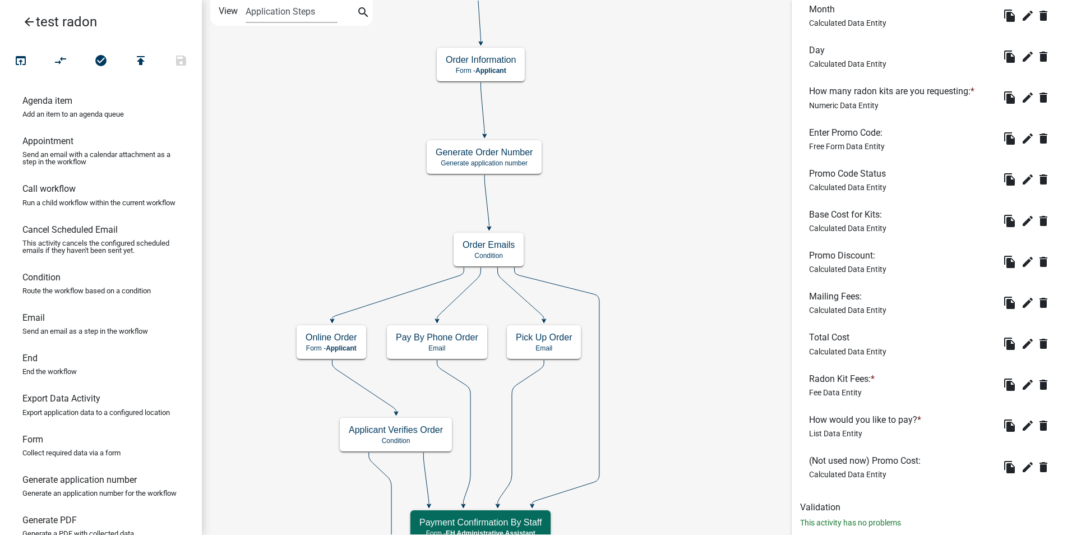
scroll to position [446, 0]
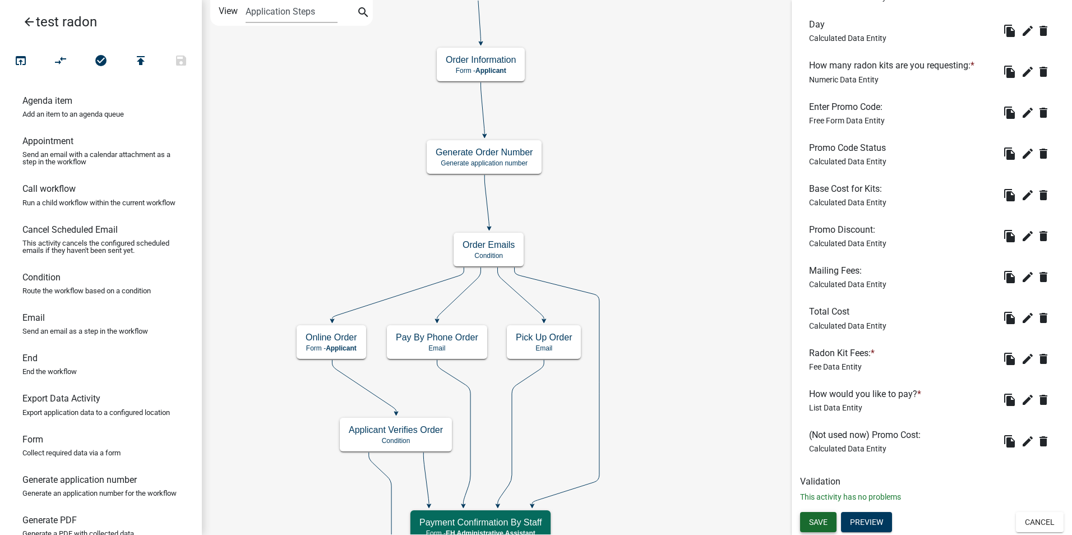
click at [827, 519] on span "Save" at bounding box center [818, 521] width 19 height 9
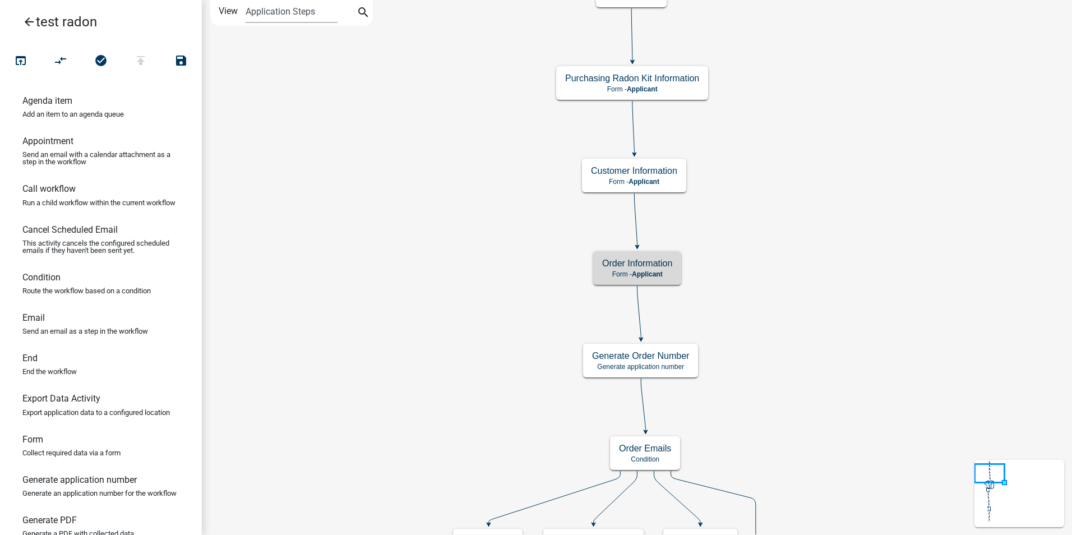
scroll to position [0, 0]
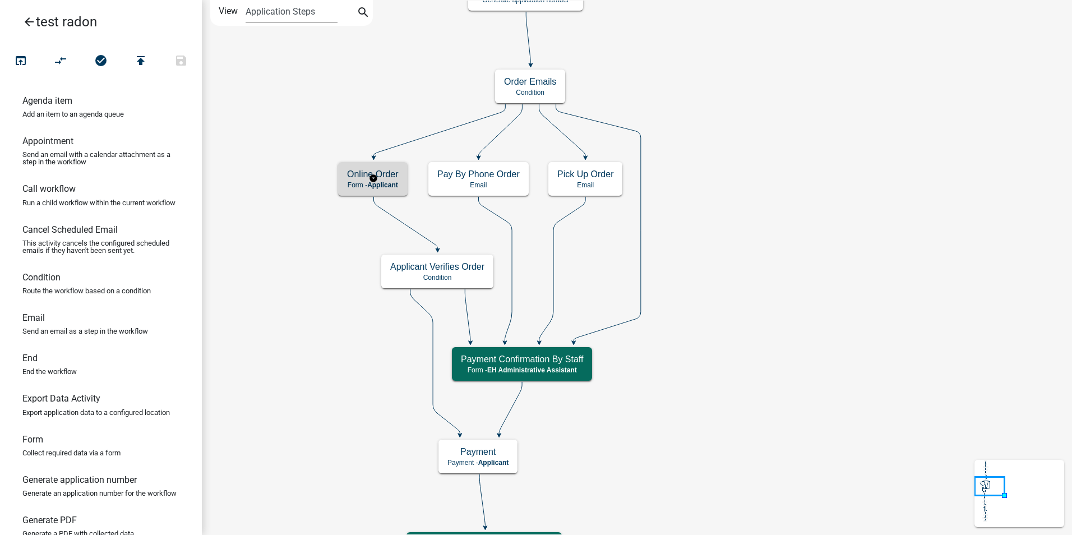
click at [349, 188] on p "Form - Applicant" at bounding box center [373, 185] width 52 height 8
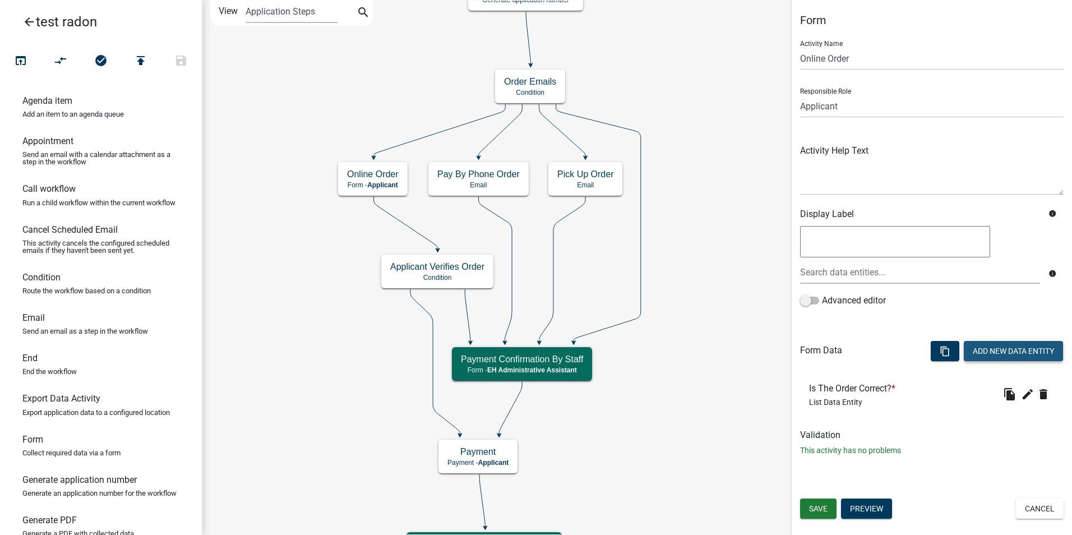
click at [995, 354] on button "Add New Data Entity" at bounding box center [1013, 351] width 99 height 20
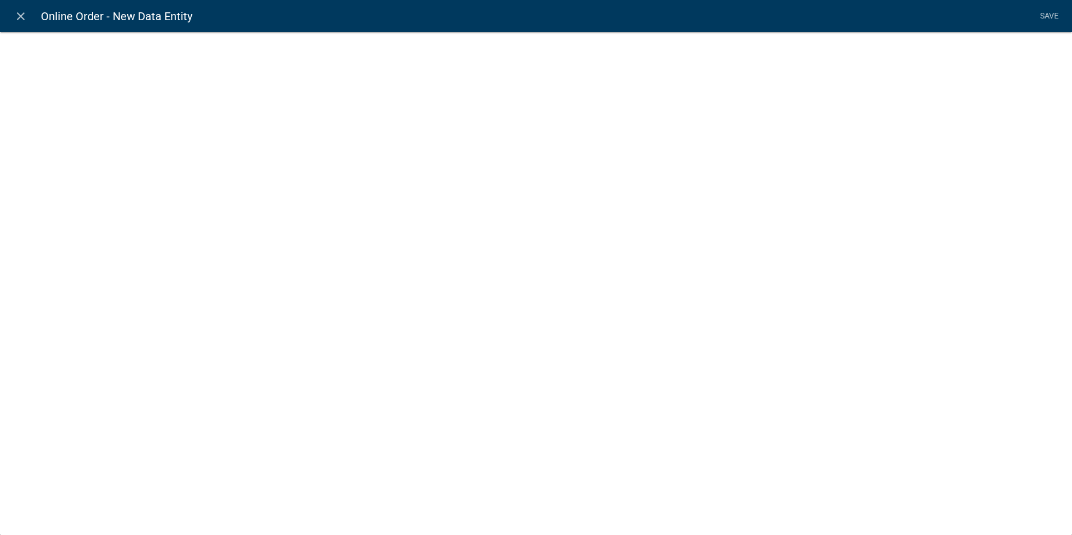
select select
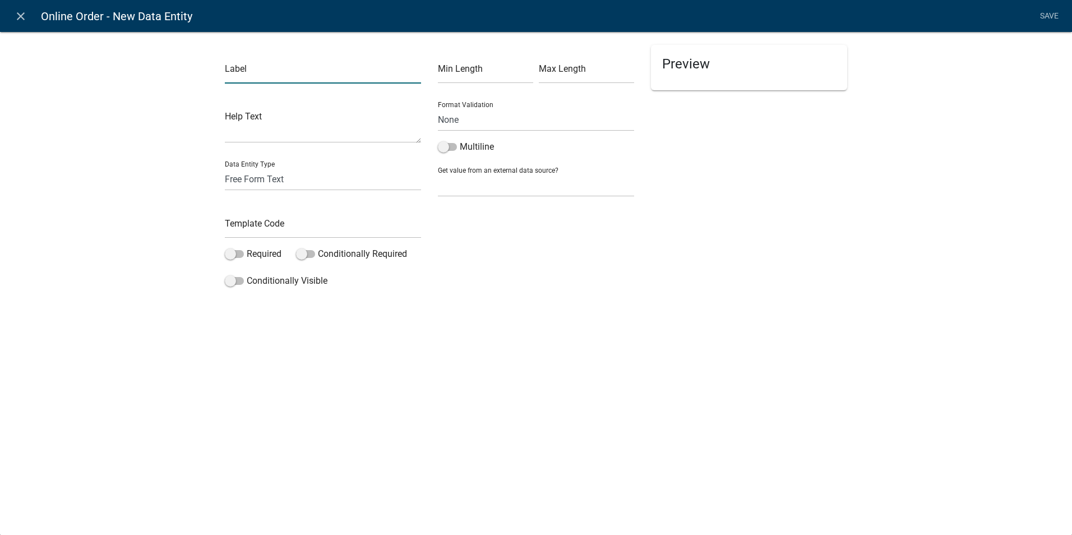
click at [246, 76] on input "text" at bounding box center [323, 72] width 196 height 23
type input "Kits Ordered:"
click at [159, 226] on div "Label Kits Ordered: Help Text Data Entity Type Free Form Text Document Display …" at bounding box center [536, 164] width 1072 height 302
click at [237, 174] on select "Free Form Text Document Display Entity Value Fee Numeric Data Date Map Sketch D…" at bounding box center [323, 179] width 196 height 23
select select "display-entity-value"
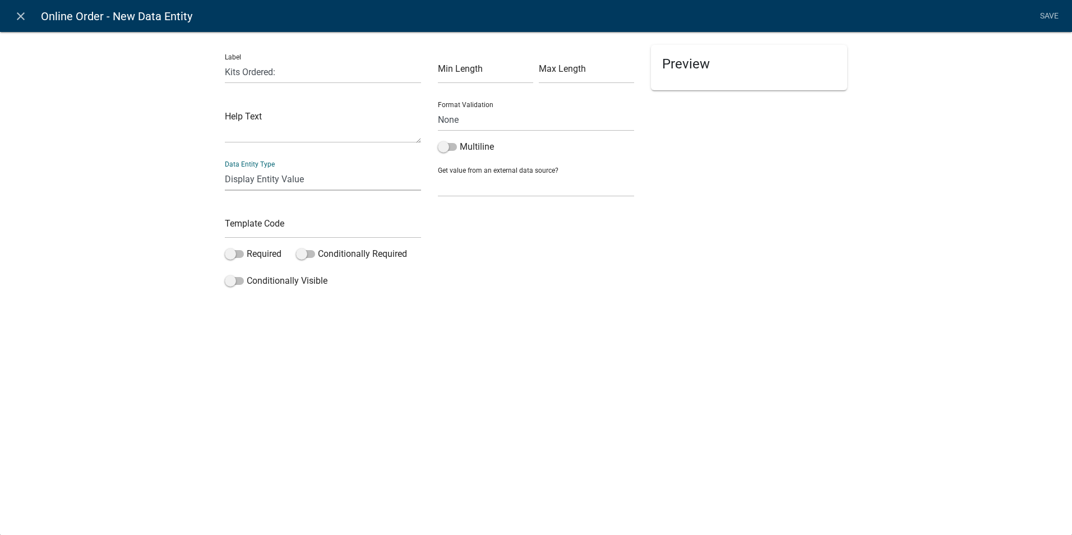
click at [225, 168] on select "Free Form Text Document Display Entity Value Fee Numeric Data Date Map Sketch D…" at bounding box center [323, 179] width 196 height 23
select select "display-entity-value"
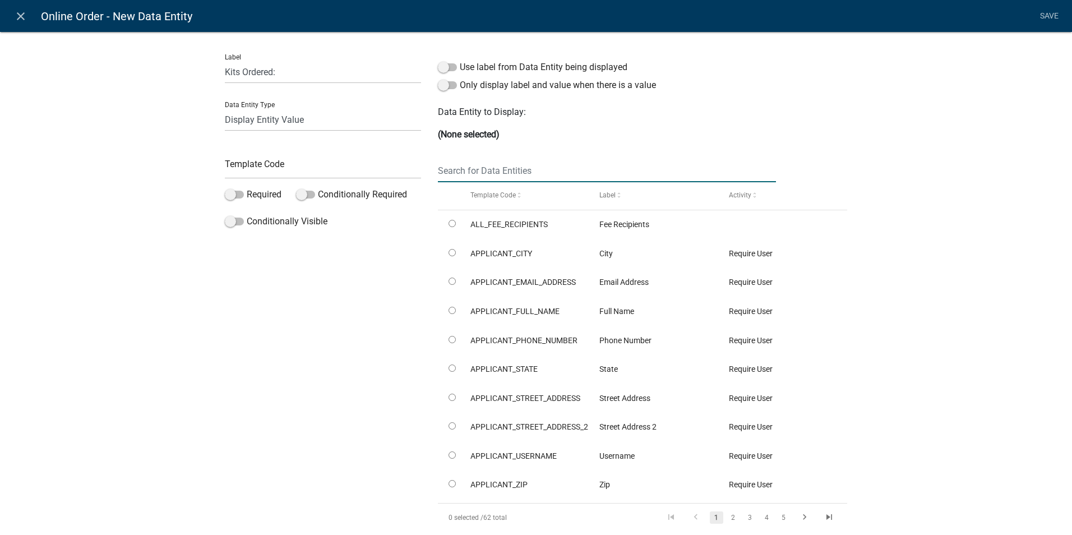
click at [458, 169] on input "text" at bounding box center [607, 170] width 338 height 23
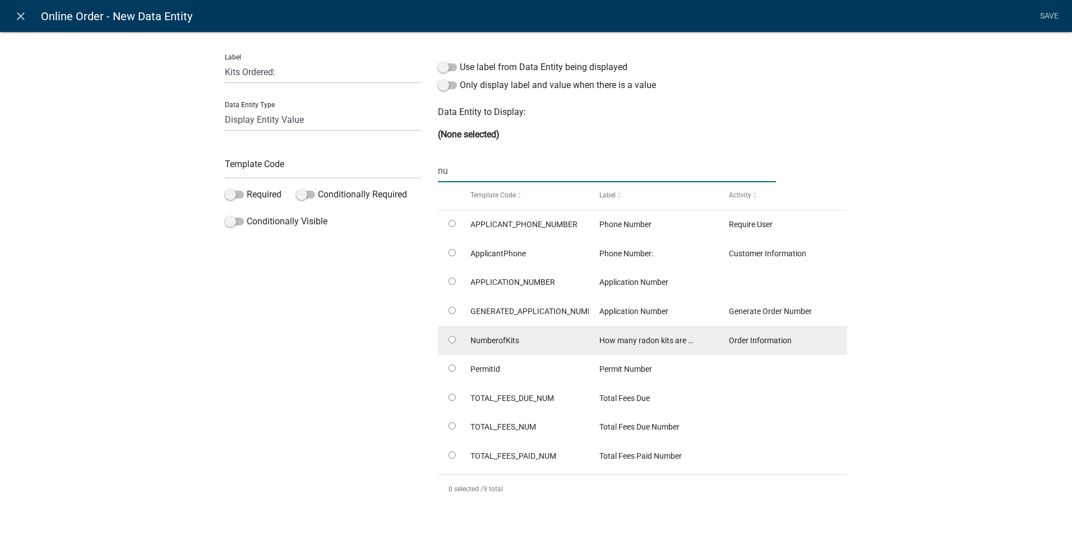
type input "nu"
click at [452, 338] on datatable-body-cell at bounding box center [448, 340] width 21 height 29
radio input "true"
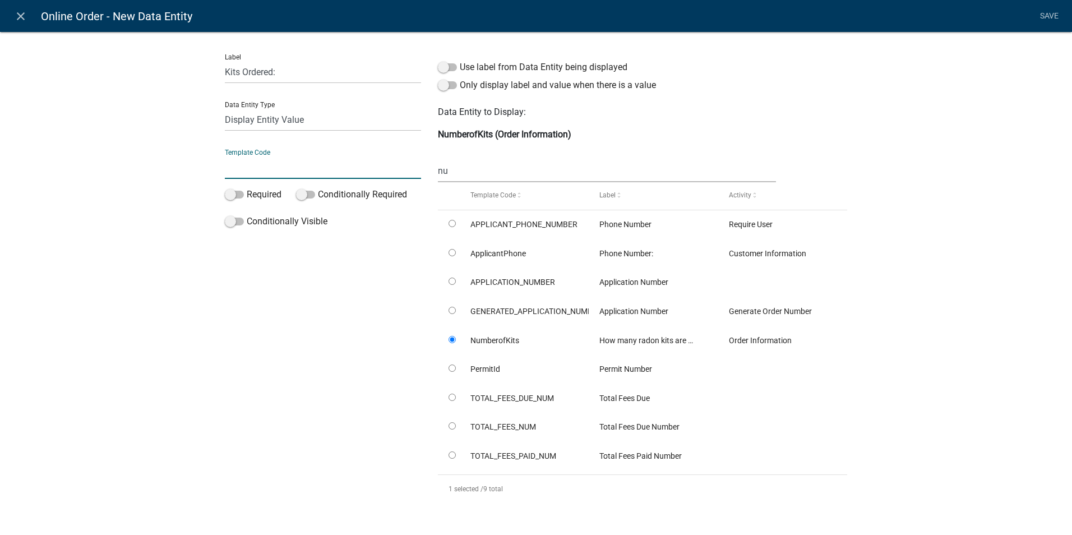
click at [279, 168] on input "text" at bounding box center [323, 167] width 196 height 23
type input "DisplayKitsOrdered"
click at [216, 309] on div "Label Kits Ordered: Data Entity Type Free Form Text Document Display Entity Val…" at bounding box center [322, 279] width 213 height 468
click at [1041, 15] on link "Save" at bounding box center [1049, 16] width 28 height 21
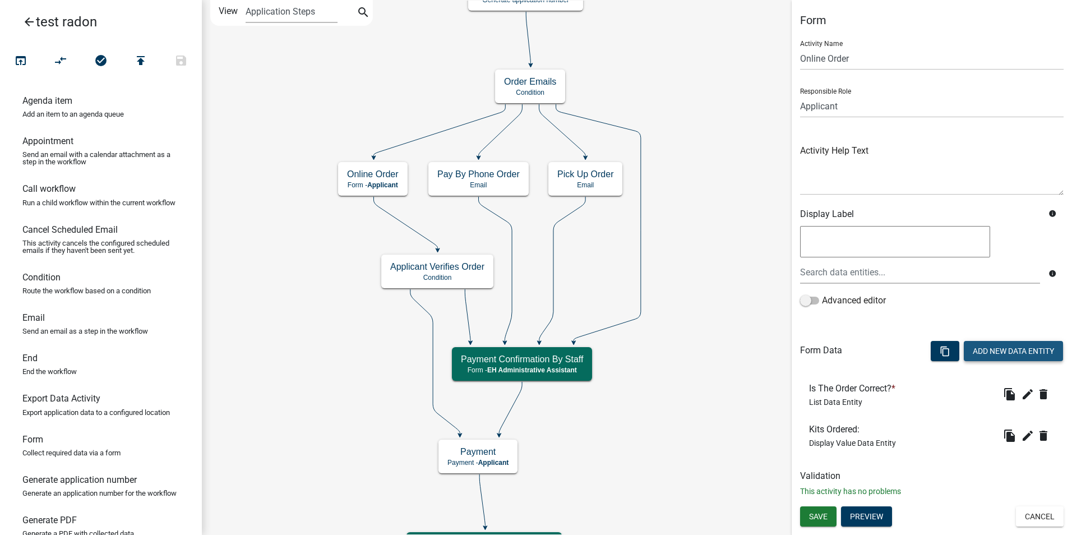
click at [989, 347] on button "Add New Data Entity" at bounding box center [1013, 351] width 99 height 20
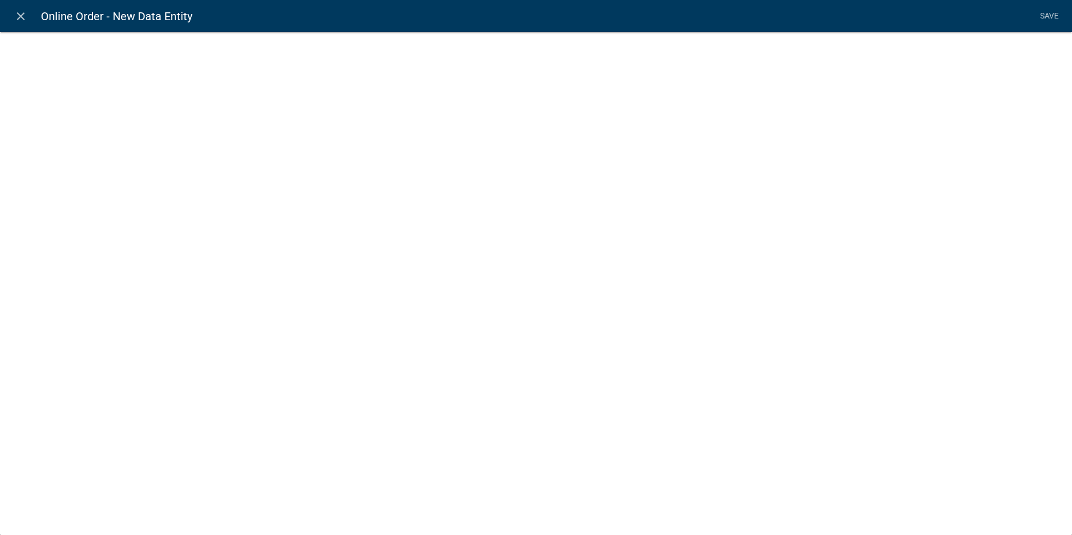
select select
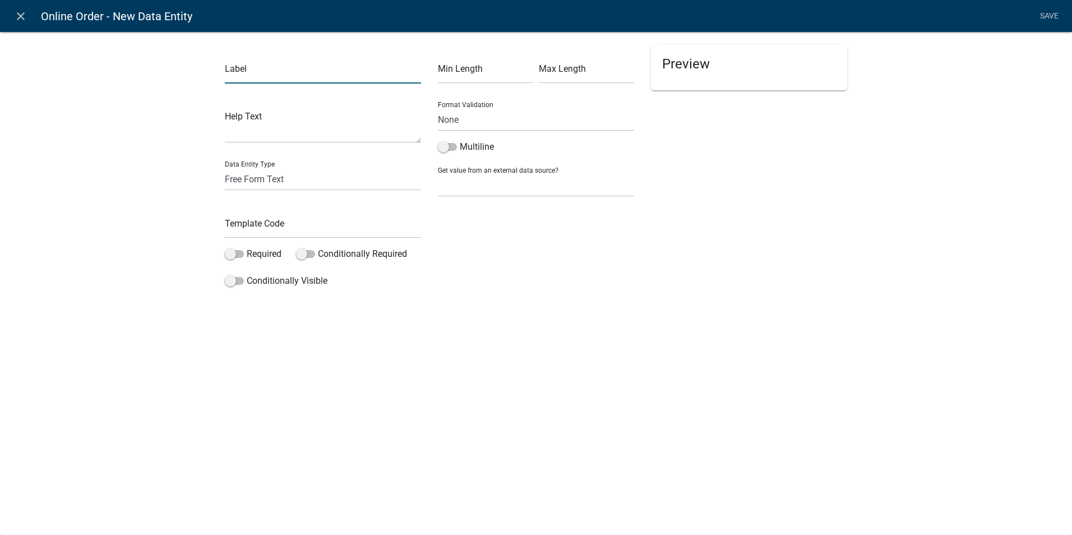
click at [257, 78] on input "text" at bounding box center [323, 72] width 196 height 23
click at [191, 109] on div "Label Base Help Text Data Entity Type Free Form Text Document Display Entity Va…" at bounding box center [536, 164] width 1072 height 302
click at [248, 73] on input "Base" at bounding box center [323, 72] width 196 height 23
drag, startPoint x: 302, startPoint y: 70, endPoint x: 221, endPoint y: 72, distance: 80.8
click at [221, 72] on div "Label Base Cost for Kits: Help Text Data Entity Type Free Form Text Document Di…" at bounding box center [322, 168] width 213 height 247
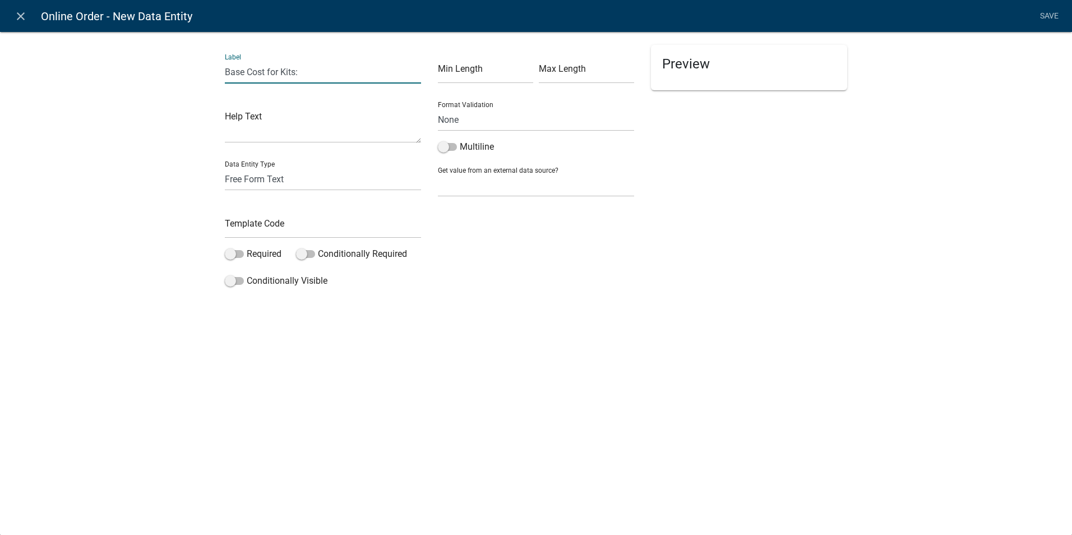
drag, startPoint x: 247, startPoint y: 73, endPoint x: 204, endPoint y: 67, distance: 43.5
click at [204, 67] on div "Label Base Cost for Kits: Help Text Data Entity Type Free Form Text Document Di…" at bounding box center [536, 164] width 1072 height 302
type input "Cost for Kits:"
click at [228, 220] on input "text" at bounding box center [323, 226] width 196 height 23
type input "DisplayKitCost"
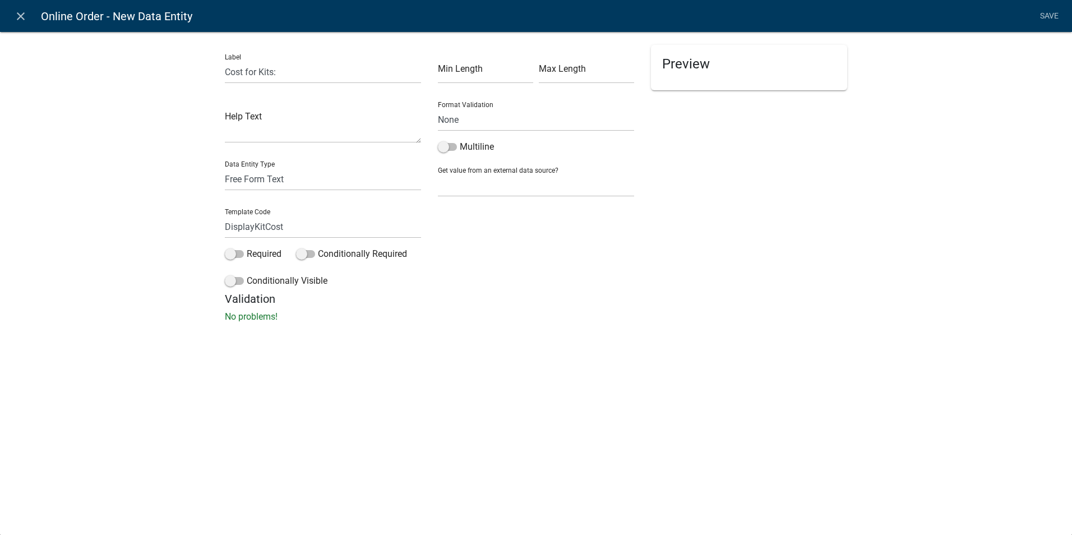
click at [457, 306] on div "Label Cost for Kits: Help Text Data Entity Type Free Form Text Document Display…" at bounding box center [536, 180] width 1072 height 334
click at [291, 178] on select "Free Form Text Document Display Entity Value Fee Numeric Data Date Map Sketch D…" at bounding box center [323, 179] width 196 height 23
select select "display-entity-value"
click at [225, 168] on select "Free Form Text Document Display Entity Value Fee Numeric Data Date Map Sketch D…" at bounding box center [323, 179] width 196 height 23
select select "display-entity-value"
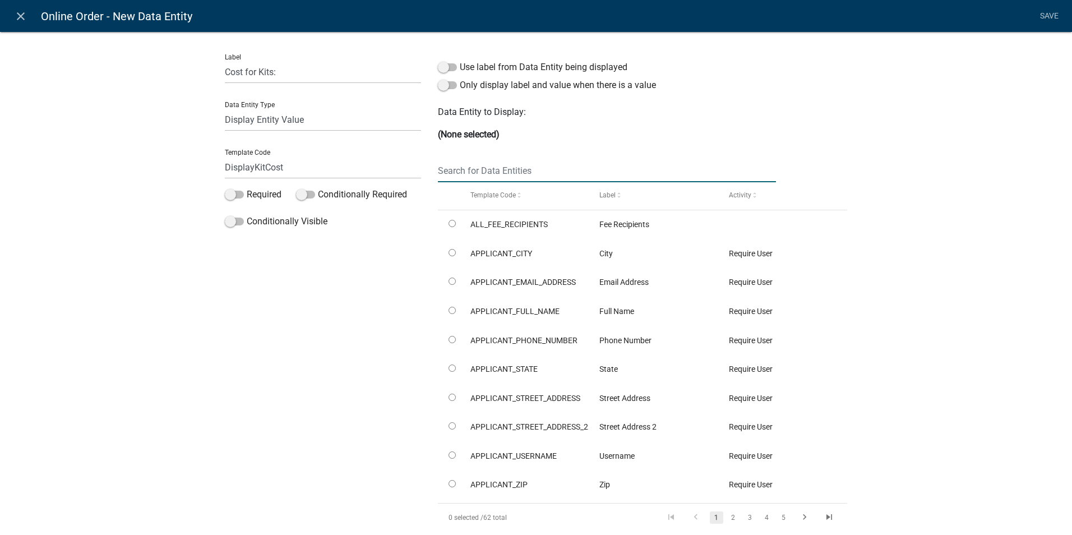
click at [468, 169] on input "text" at bounding box center [607, 170] width 338 height 23
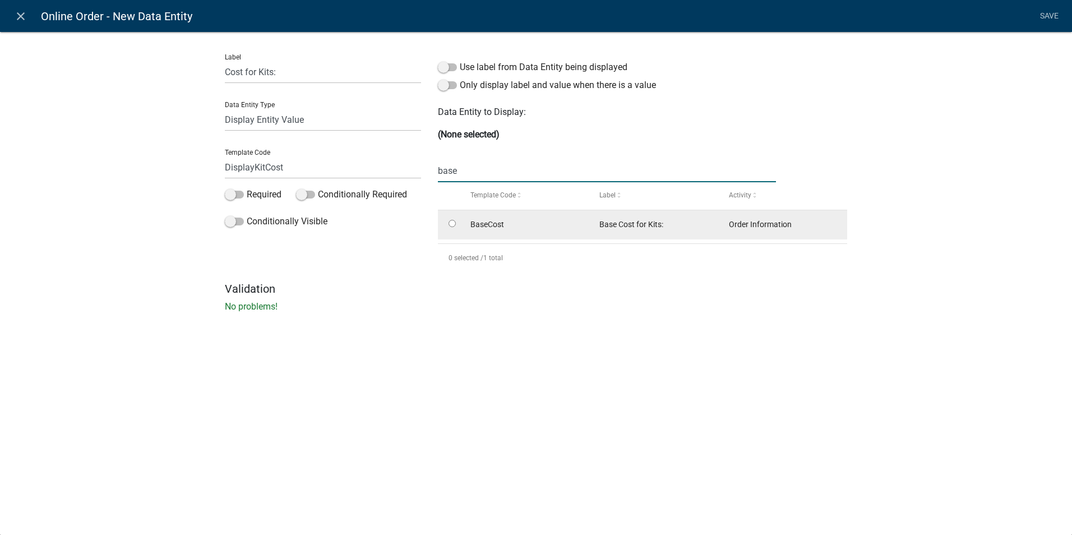
type input "base"
click at [451, 224] on input "radio" at bounding box center [451, 223] width 7 height 7
radio input "true"
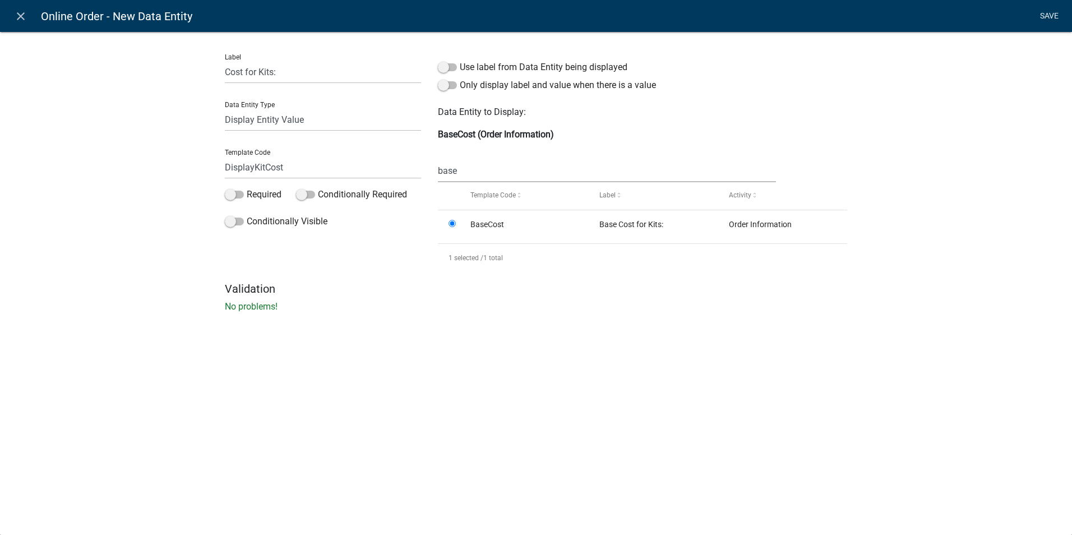
click at [1046, 15] on link "Save" at bounding box center [1049, 16] width 28 height 21
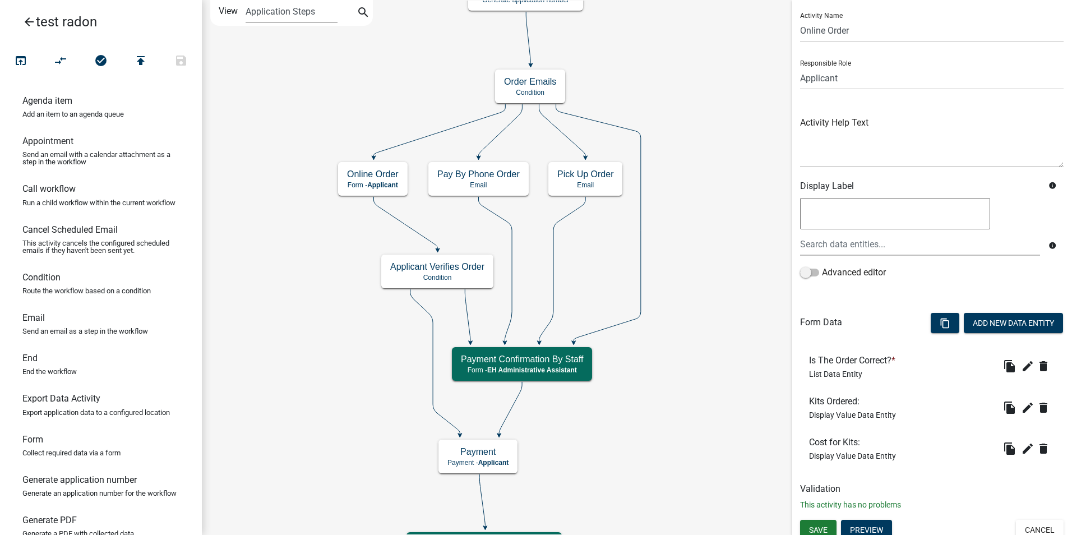
scroll to position [36, 0]
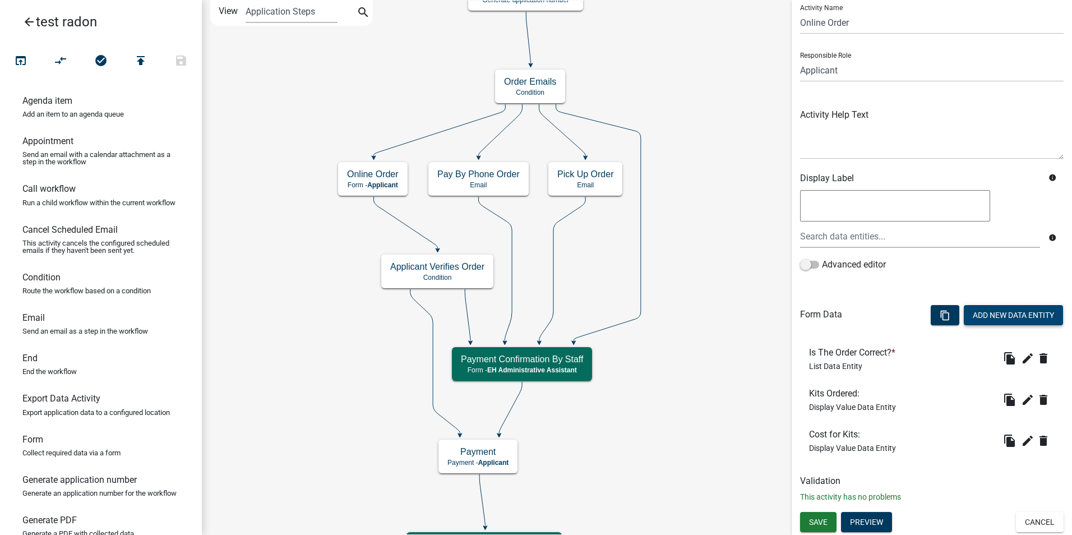
click at [990, 312] on button "Add New Data Entity" at bounding box center [1013, 315] width 99 height 20
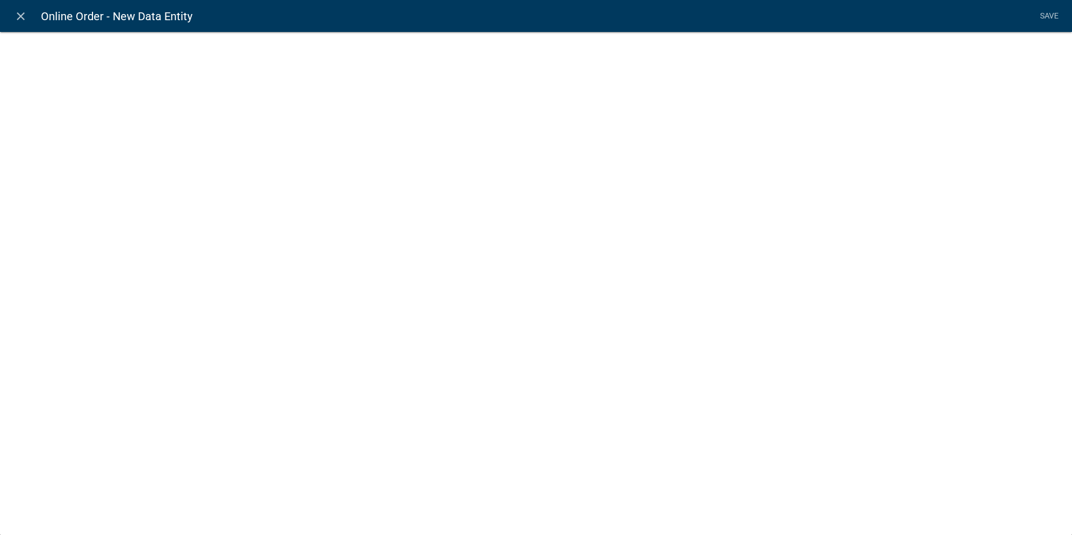
select select
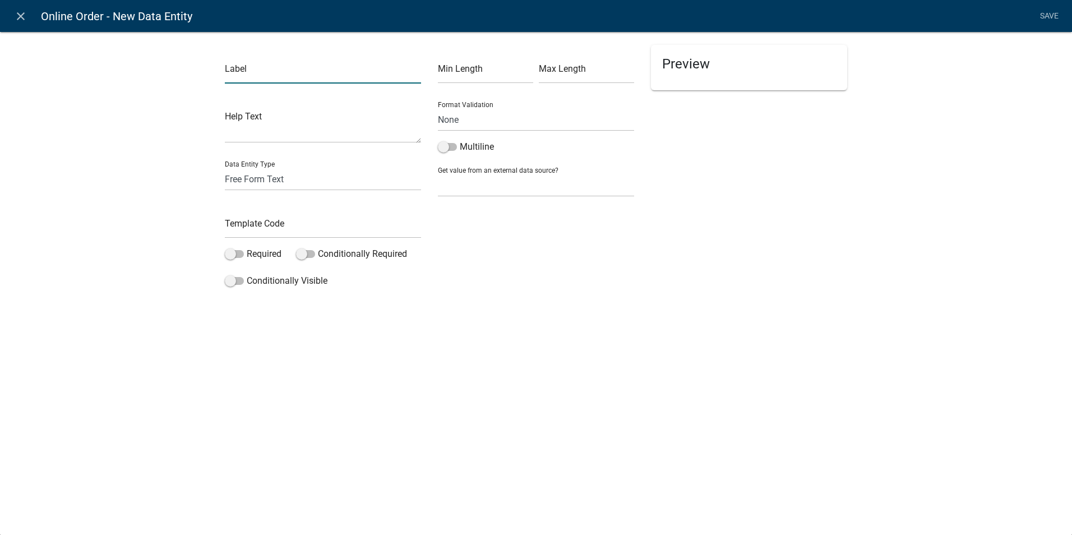
click at [232, 73] on input "text" at bounding box center [323, 72] width 196 height 23
type input "Mailing Fees:"
click at [258, 185] on select "Free Form Text Document Display Entity Value Fee Numeric Data Date Map Sketch D…" at bounding box center [323, 179] width 196 height 23
click at [257, 179] on select "Free Form Text Document Display Entity Value Fee Numeric Data Date Map Sketch D…" at bounding box center [323, 179] width 196 height 23
click at [255, 184] on select "Free Form Text Document Display Entity Value Fee Numeric Data Date Map Sketch D…" at bounding box center [323, 179] width 196 height 23
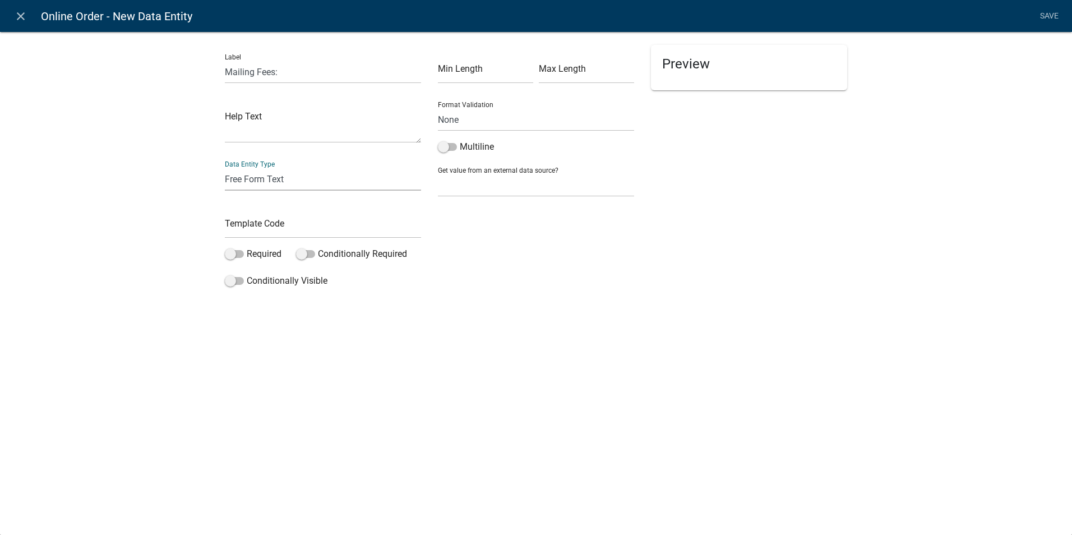
select select "display-entity-value"
click at [225, 168] on select "Free Form Text Document Display Entity Value Fee Numeric Data Date Map Sketch D…" at bounding box center [323, 179] width 196 height 23
select select "display-entity-value"
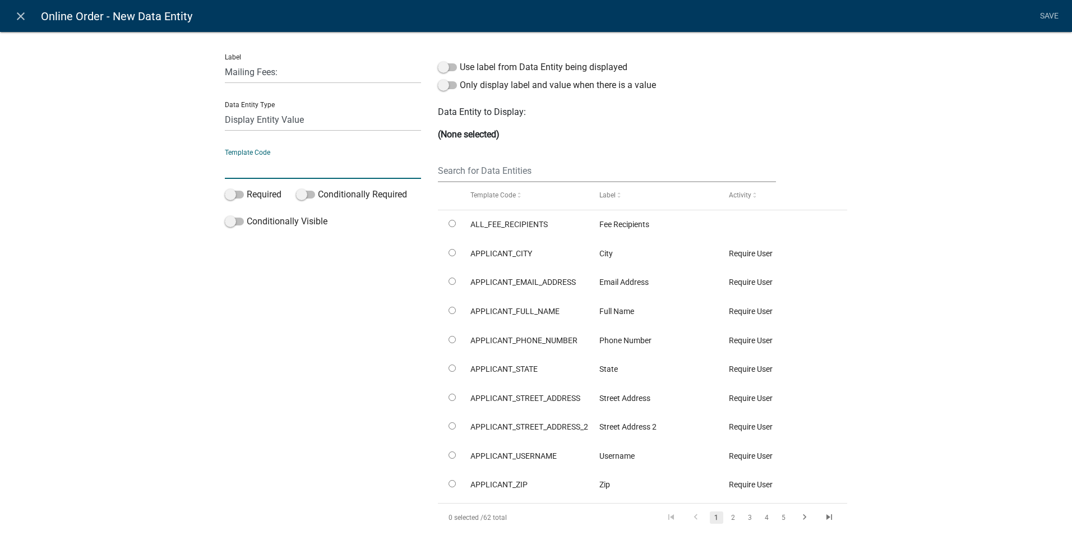
click at [251, 171] on input "text" at bounding box center [323, 167] width 196 height 23
type input "DisplayMailingFee"
click at [240, 335] on div "Label Mailing Fees: Data Entity Type Free Form Text Document Display Entity Val…" at bounding box center [322, 293] width 213 height 497
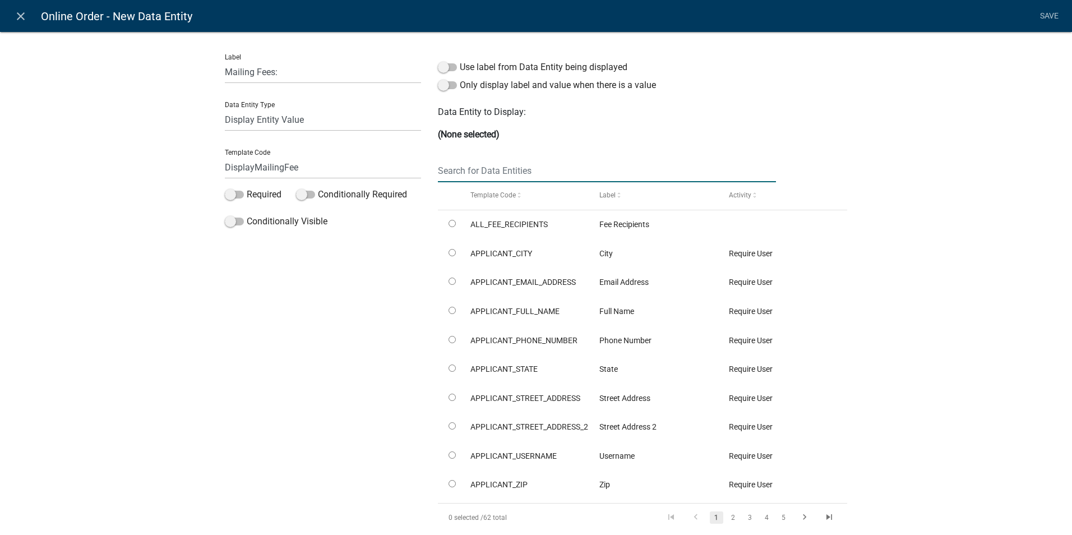
click at [449, 170] on input "text" at bounding box center [607, 170] width 338 height 23
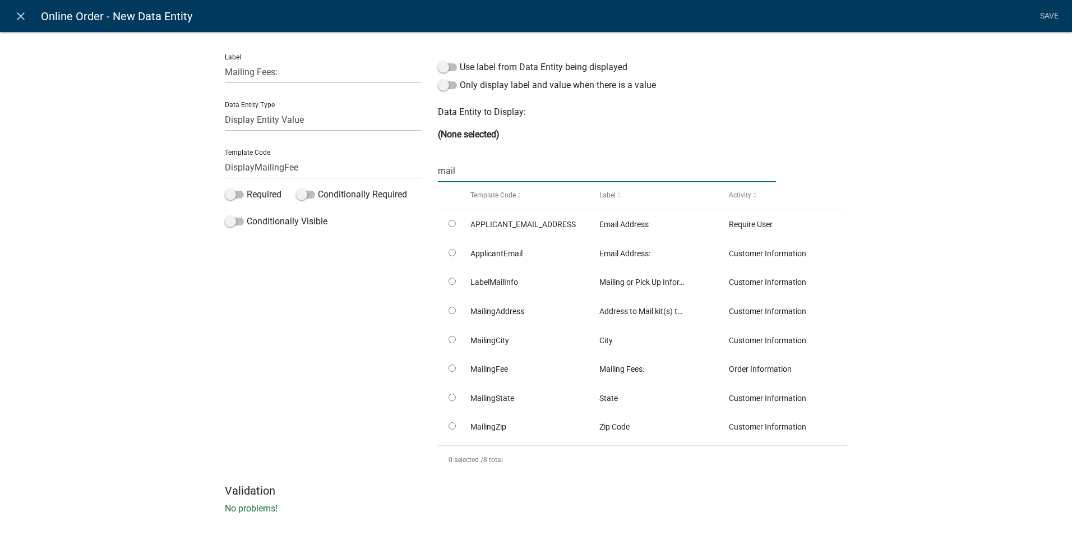
click at [492, 166] on input "mail" at bounding box center [607, 170] width 338 height 23
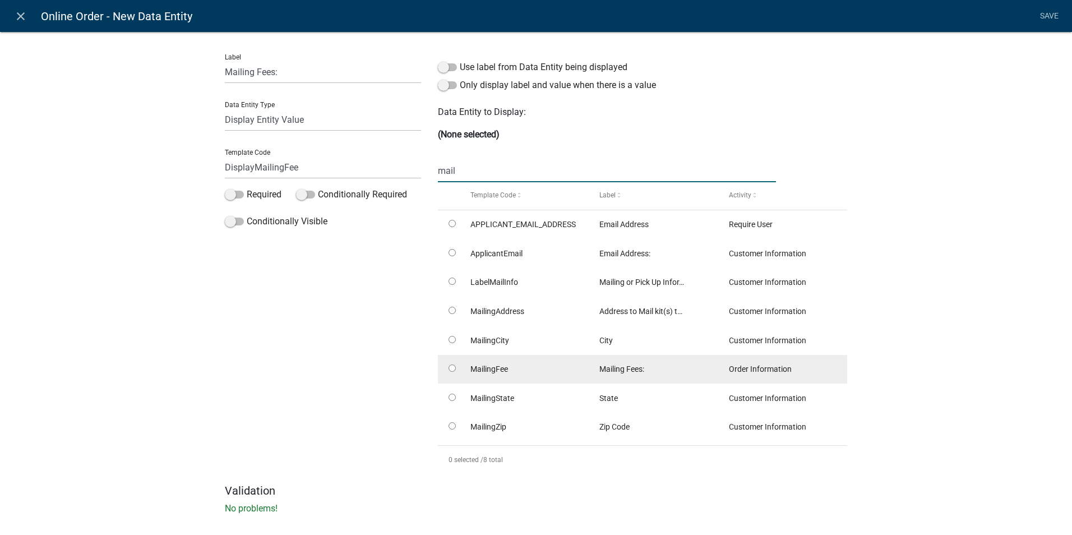
type input "mail"
click at [450, 367] on input "radio" at bounding box center [451, 367] width 7 height 7
radio input "true"
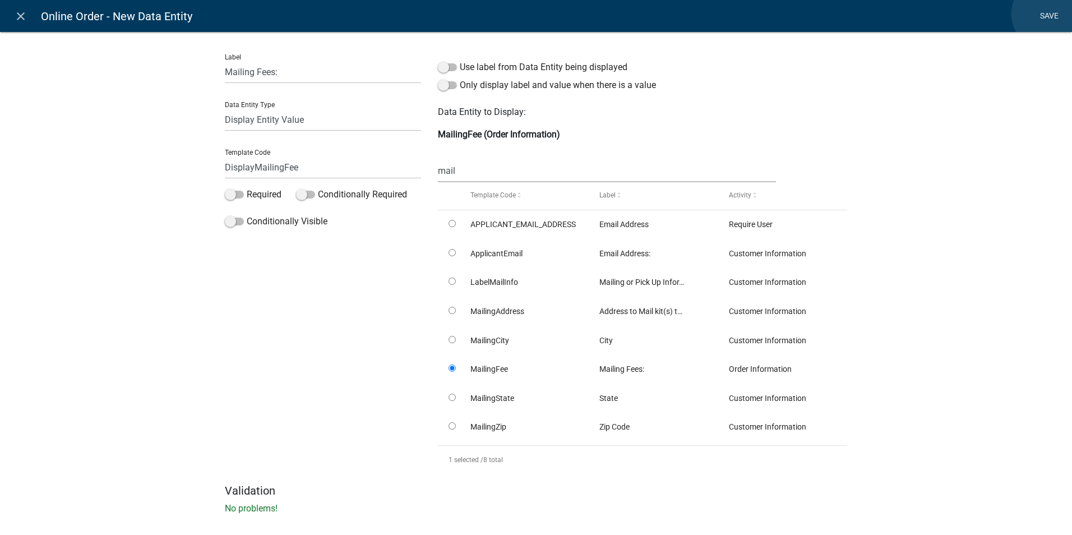
click at [1047, 14] on link "Save" at bounding box center [1049, 16] width 28 height 21
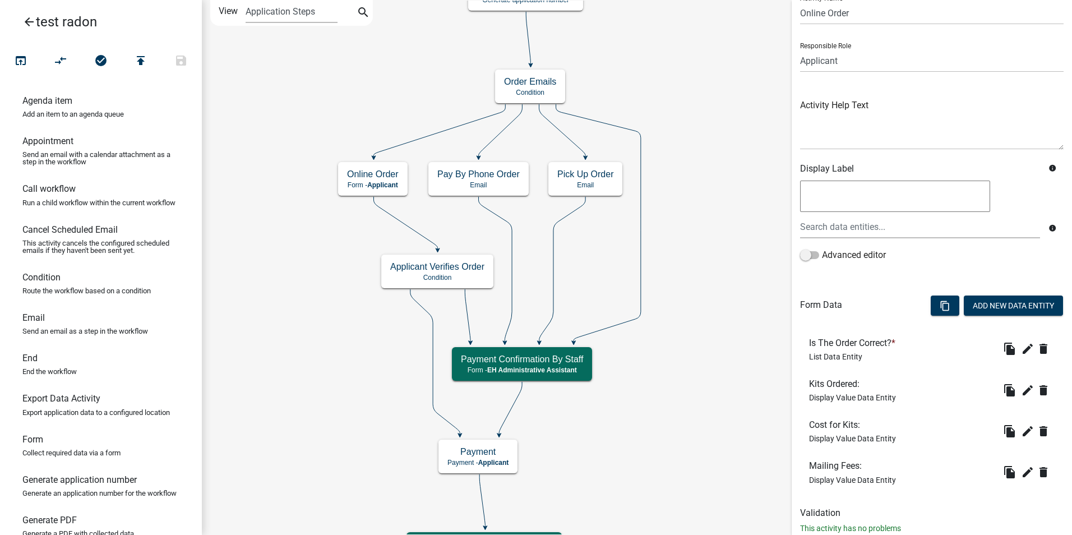
scroll to position [77, 0]
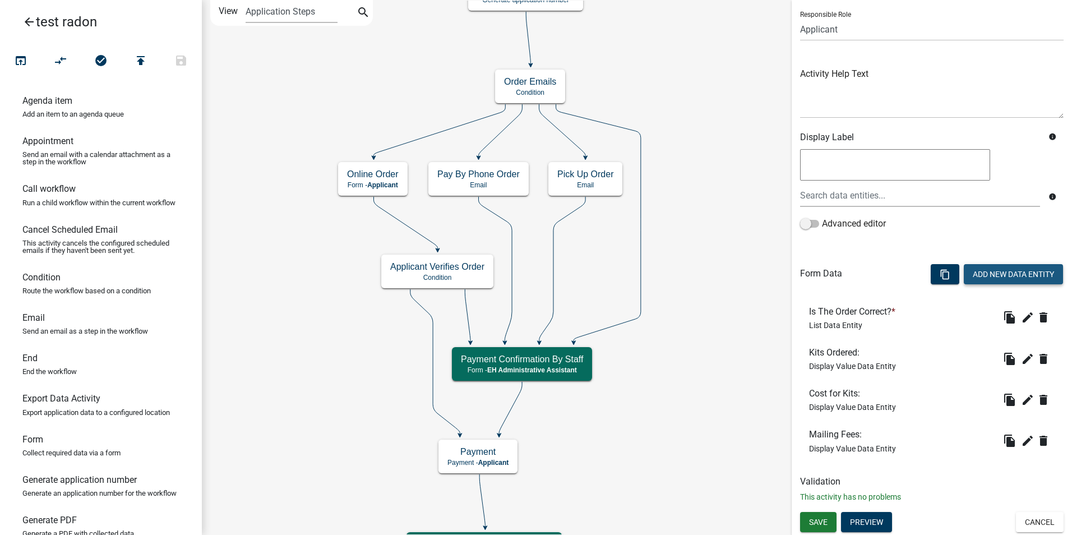
click at [989, 272] on button "Add New Data Entity" at bounding box center [1013, 274] width 99 height 20
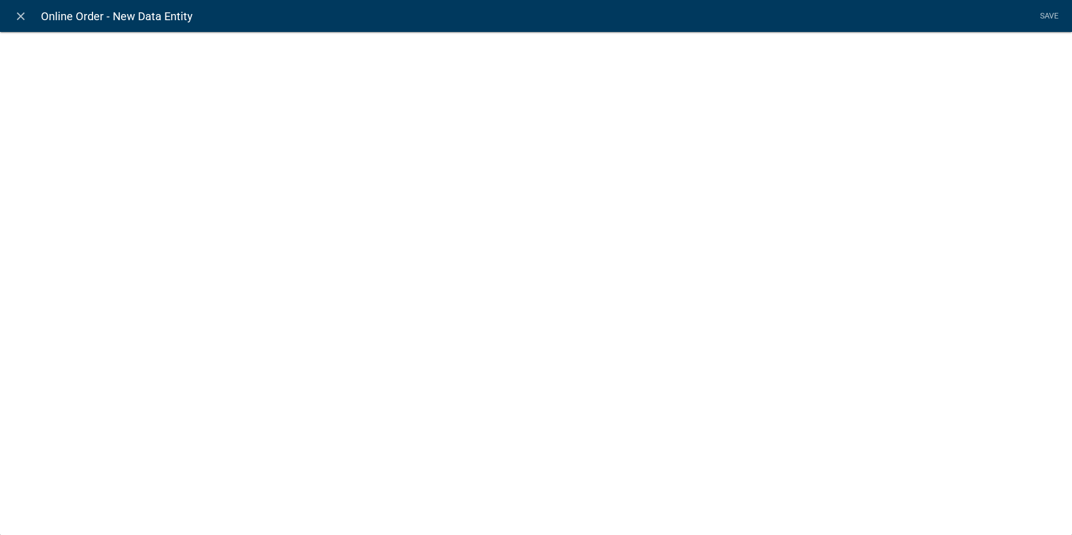
select select
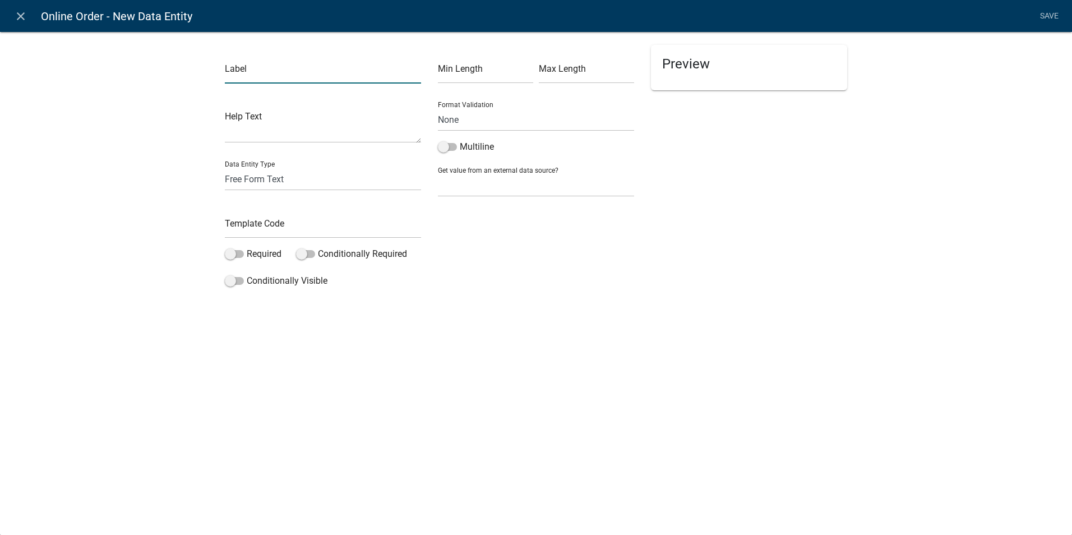
click at [237, 80] on input "text" at bounding box center [323, 72] width 196 height 23
type input "Total Due:"
click at [251, 177] on select "Free Form Text Document Display Entity Value Fee Numeric Data Date Map Sketch D…" at bounding box center [323, 179] width 196 height 23
select select "display-entity-value"
click at [225, 168] on select "Free Form Text Document Display Entity Value Fee Numeric Data Date Map Sketch D…" at bounding box center [323, 179] width 196 height 23
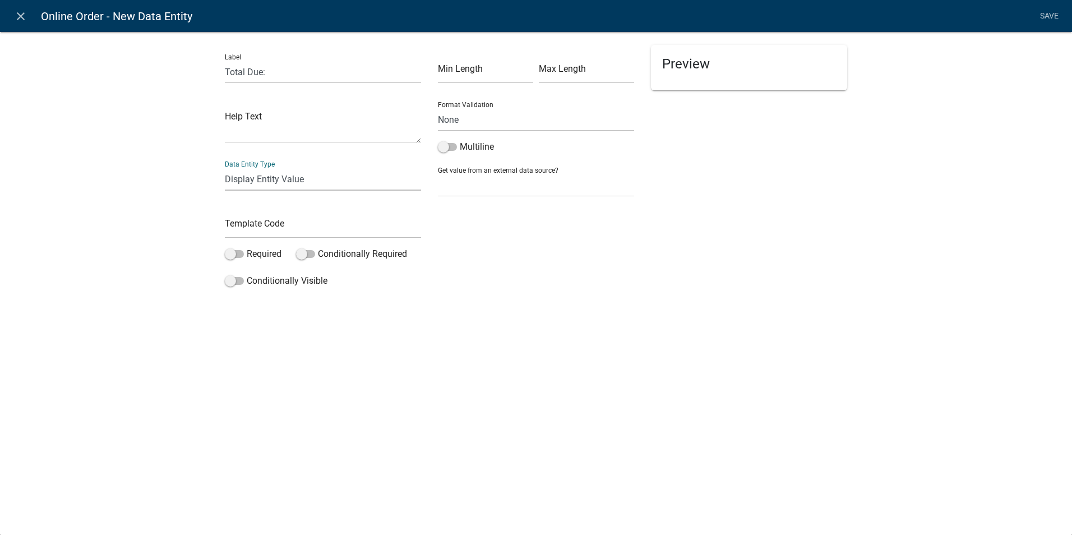
select select "display-entity-value"
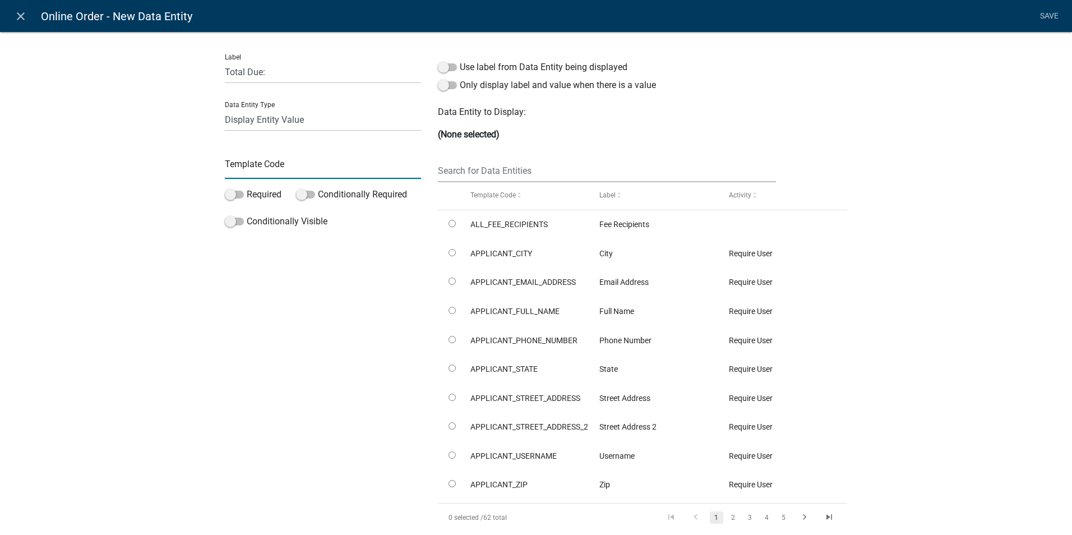
click at [313, 172] on input "text" at bounding box center [323, 167] width 196 height 23
type input "DisplayTotalDue"
click at [471, 171] on input "text" at bounding box center [607, 170] width 338 height 23
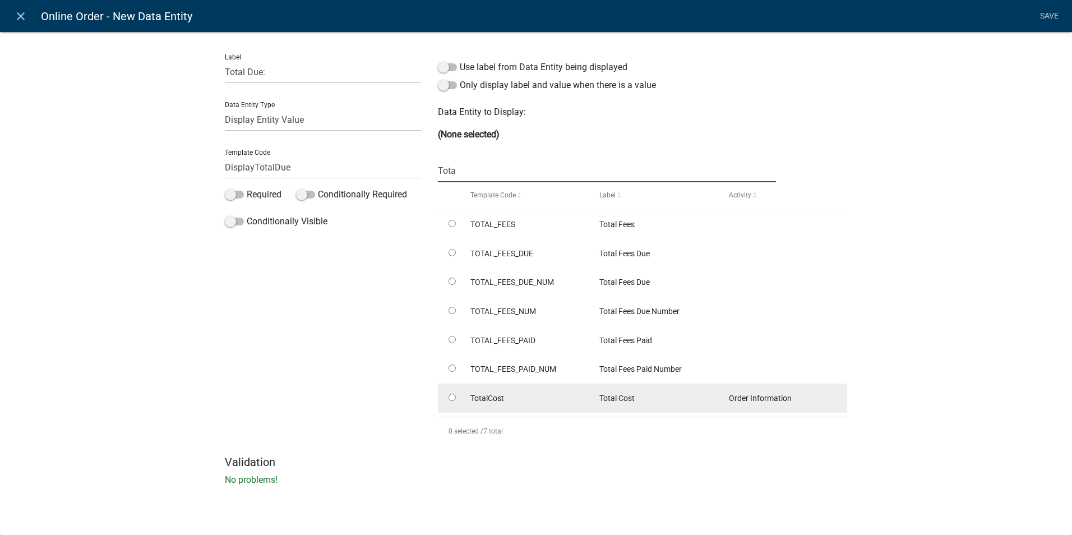
type input "Tota"
click at [452, 395] on input "radio" at bounding box center [451, 397] width 7 height 7
radio input "true"
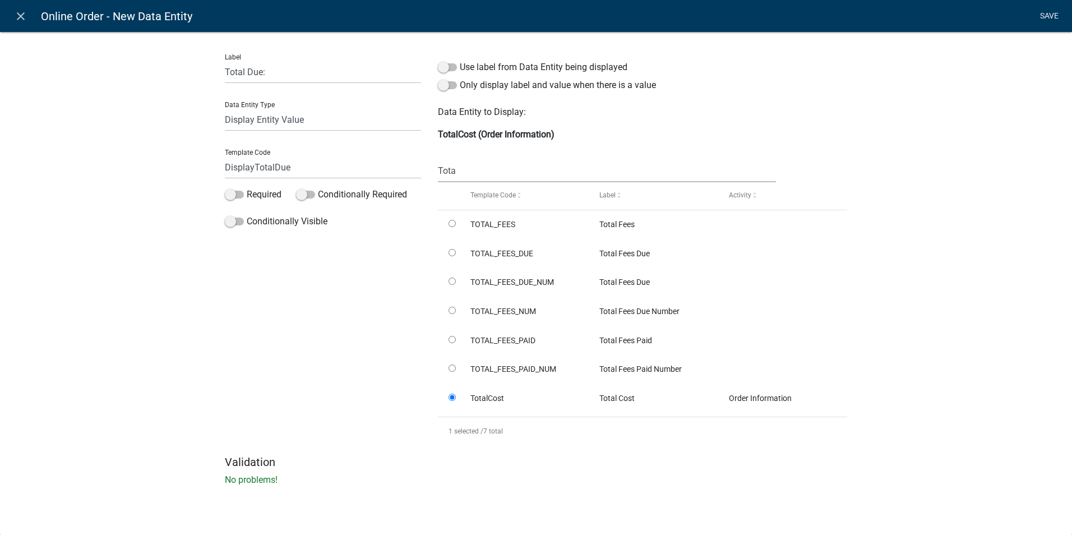
click at [1050, 19] on link "Save" at bounding box center [1049, 16] width 28 height 21
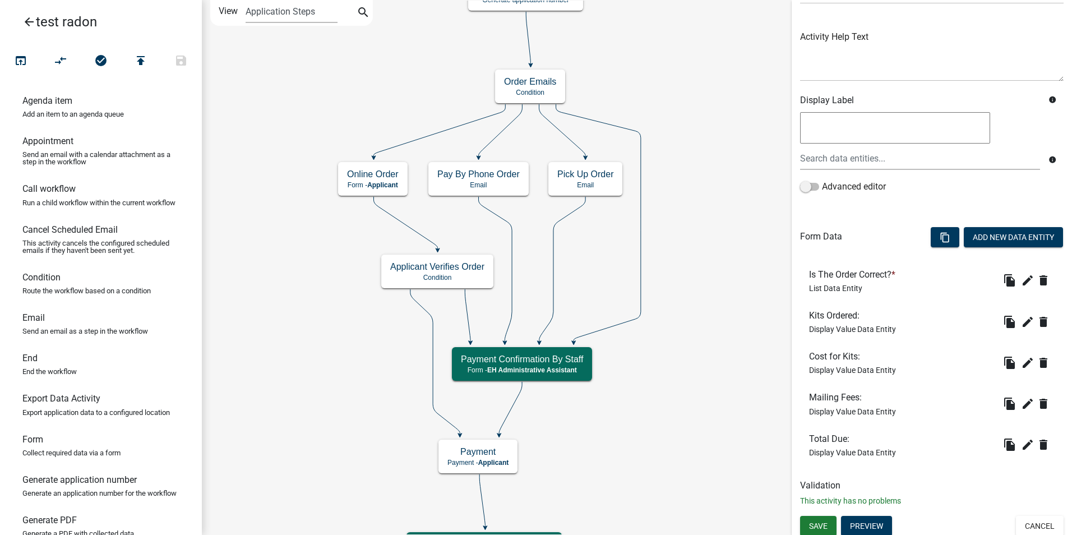
scroll to position [118, 0]
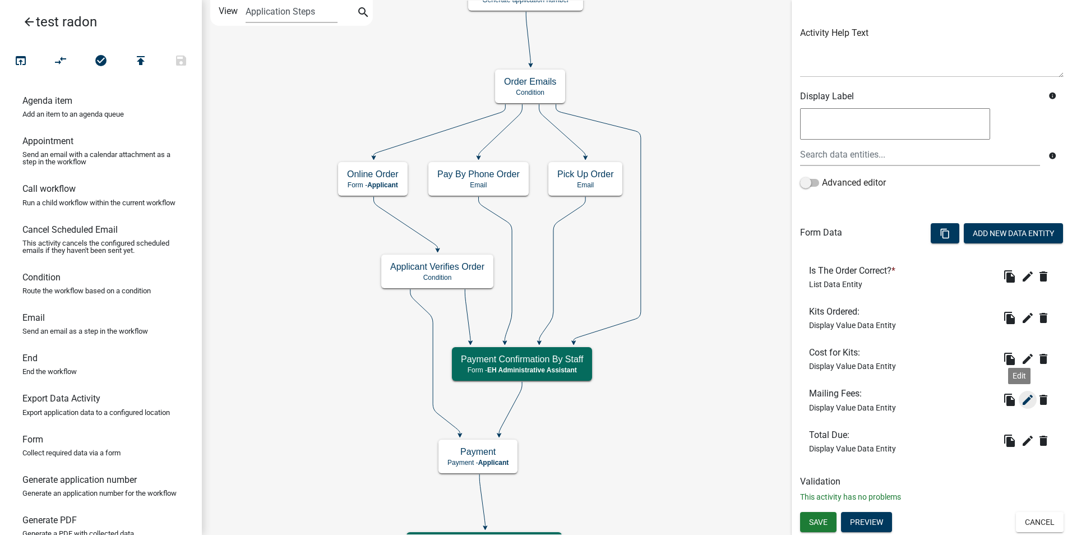
click at [1021, 402] on icon "edit" at bounding box center [1027, 399] width 13 height 13
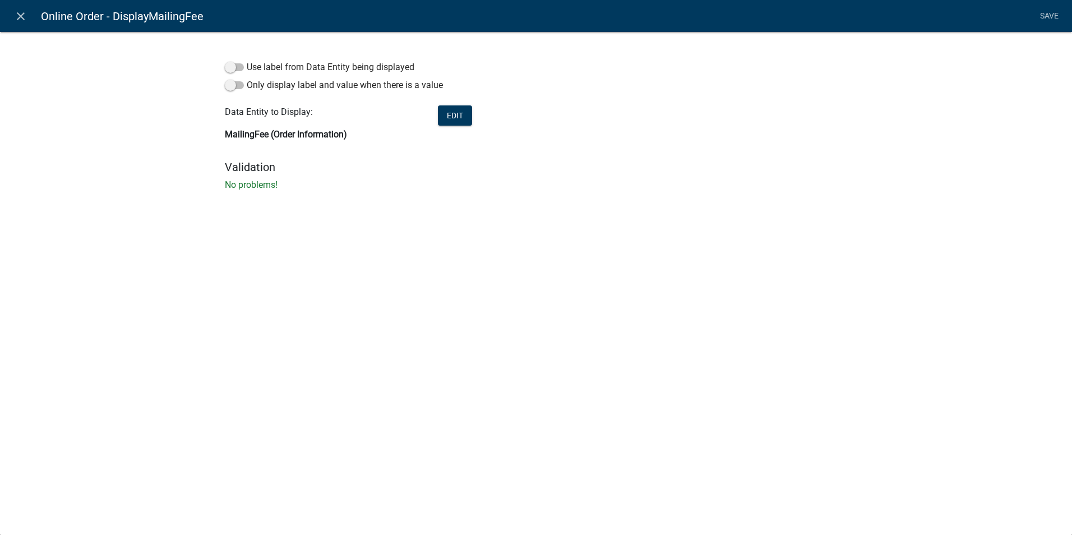
select select "display-entity-value"
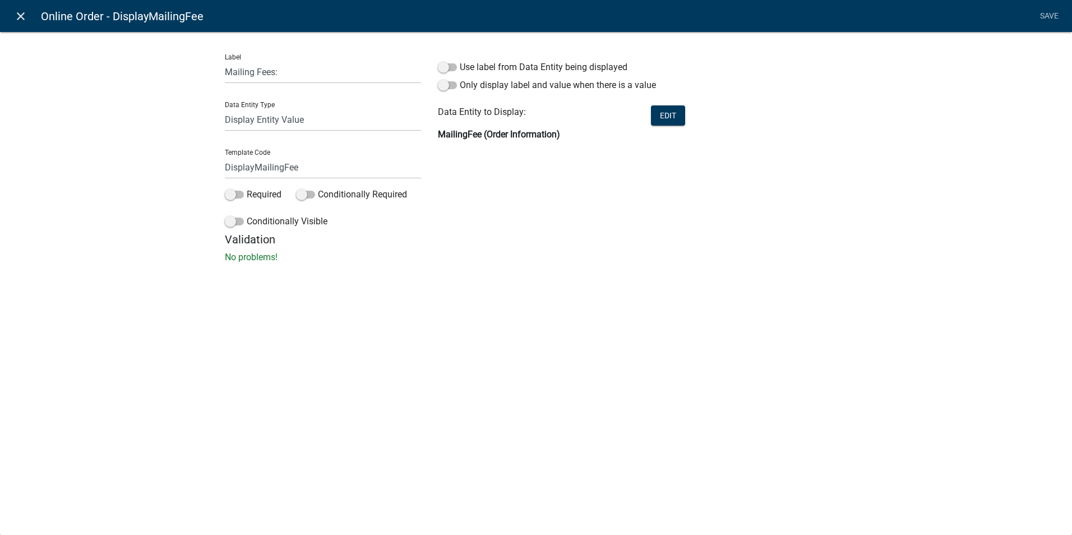
click at [21, 16] on icon "close" at bounding box center [20, 16] width 13 height 13
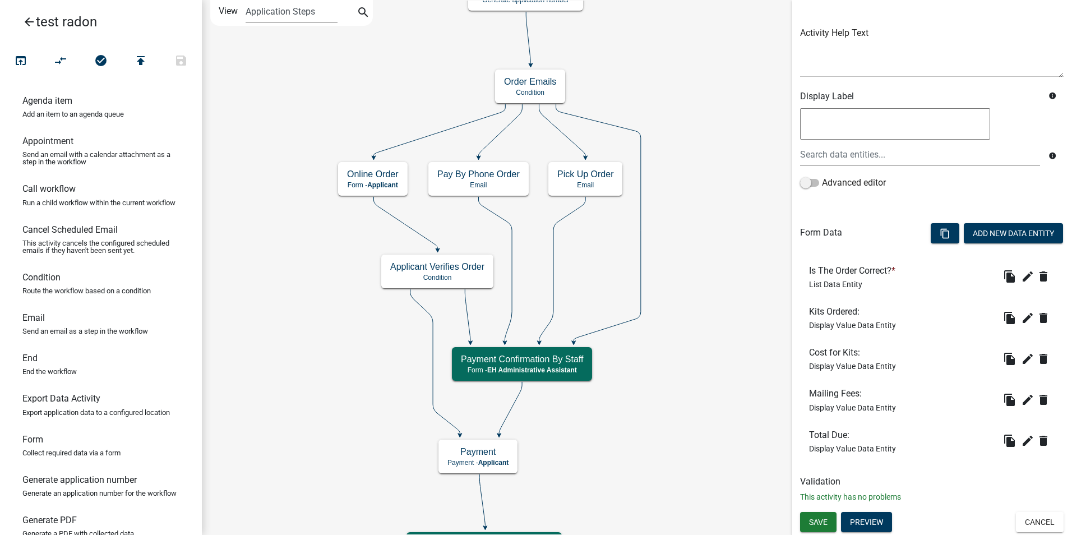
click at [814, 520] on span "Save" at bounding box center [818, 521] width 19 height 9
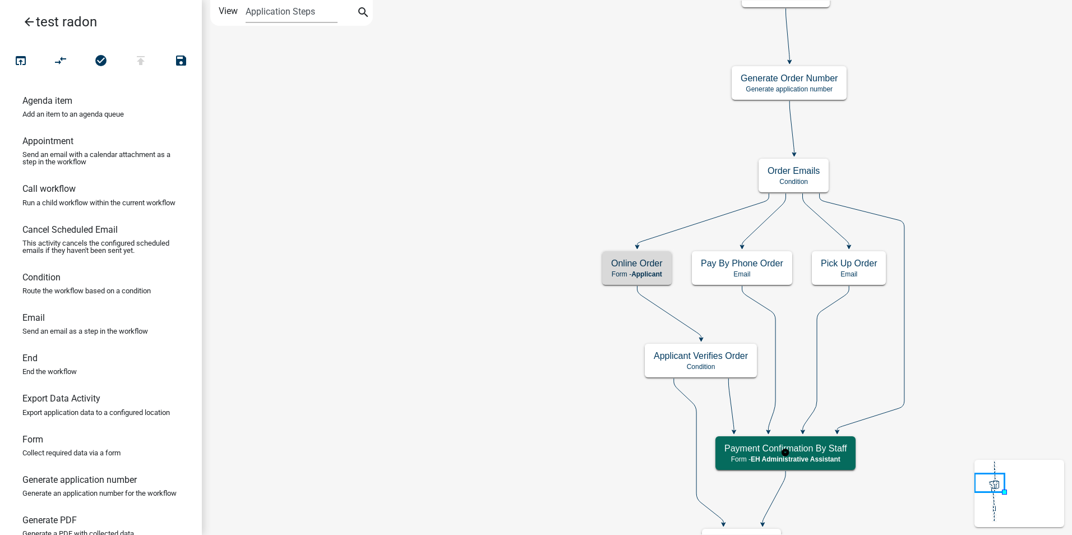
scroll to position [0, 0]
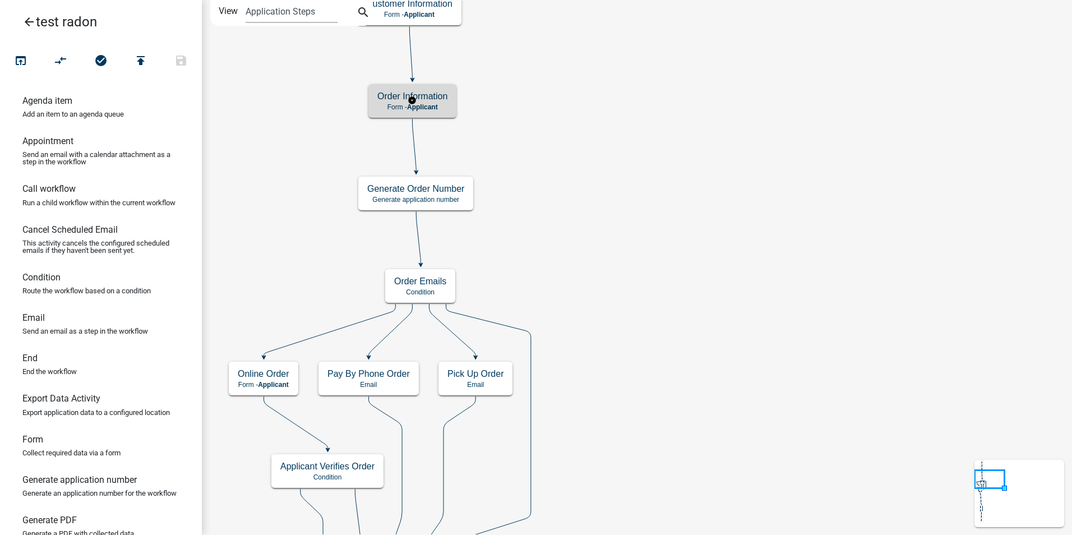
click at [435, 108] on span "Applicant" at bounding box center [422, 107] width 31 height 8
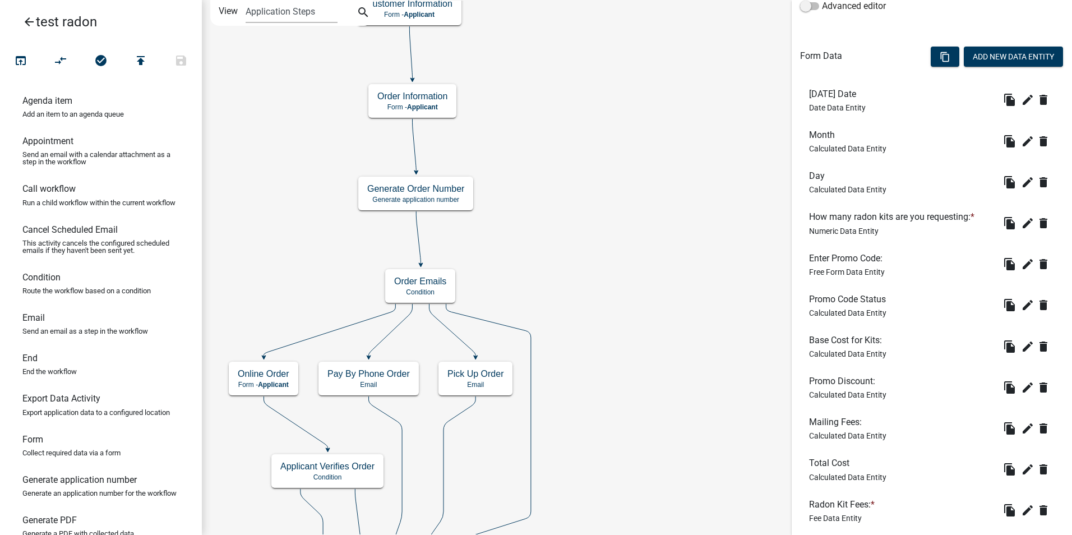
scroll to position [336, 0]
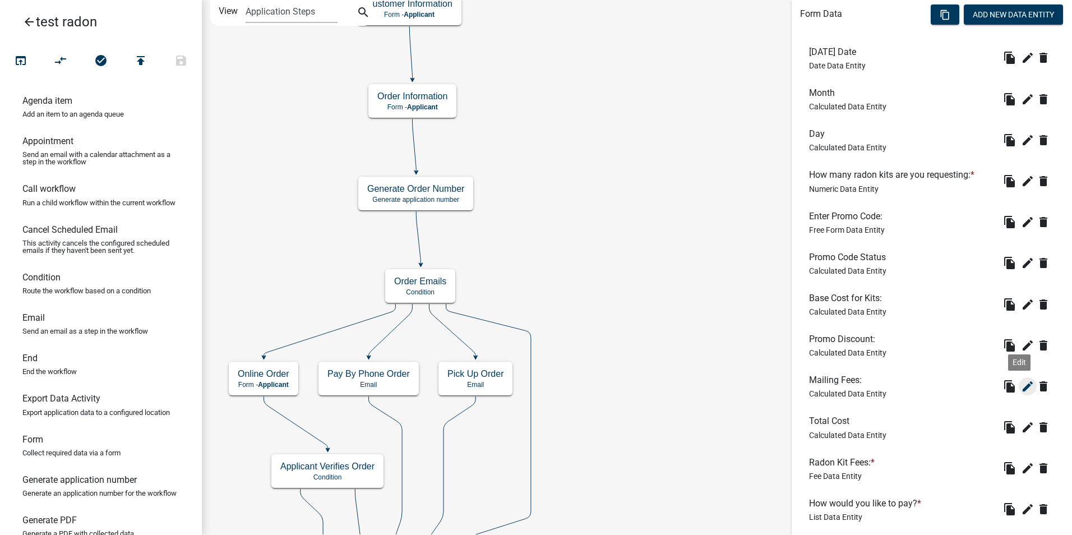
click at [1021, 387] on icon "edit" at bounding box center [1027, 386] width 13 height 13
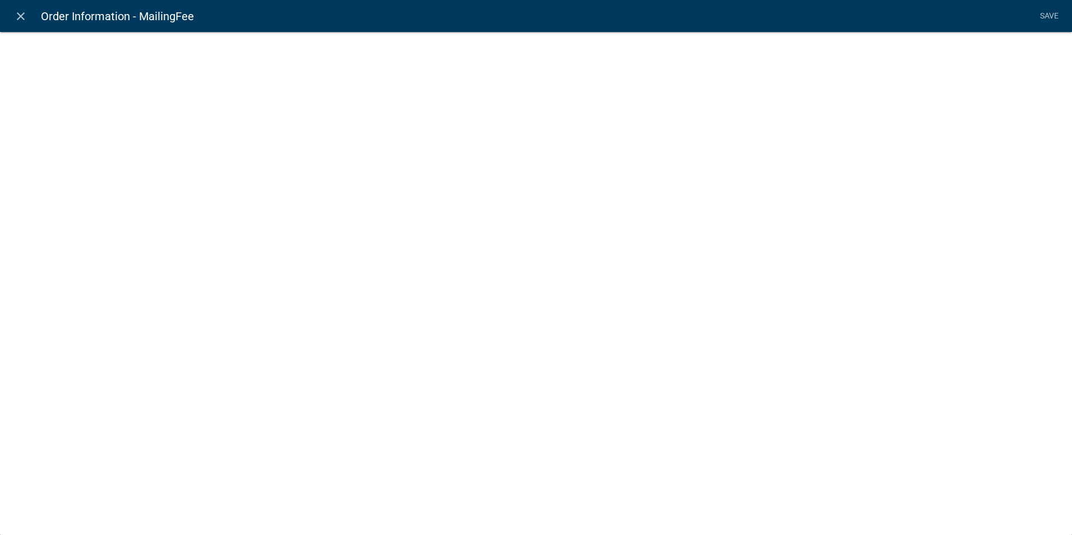
select select "calculated-value"
select select "3"
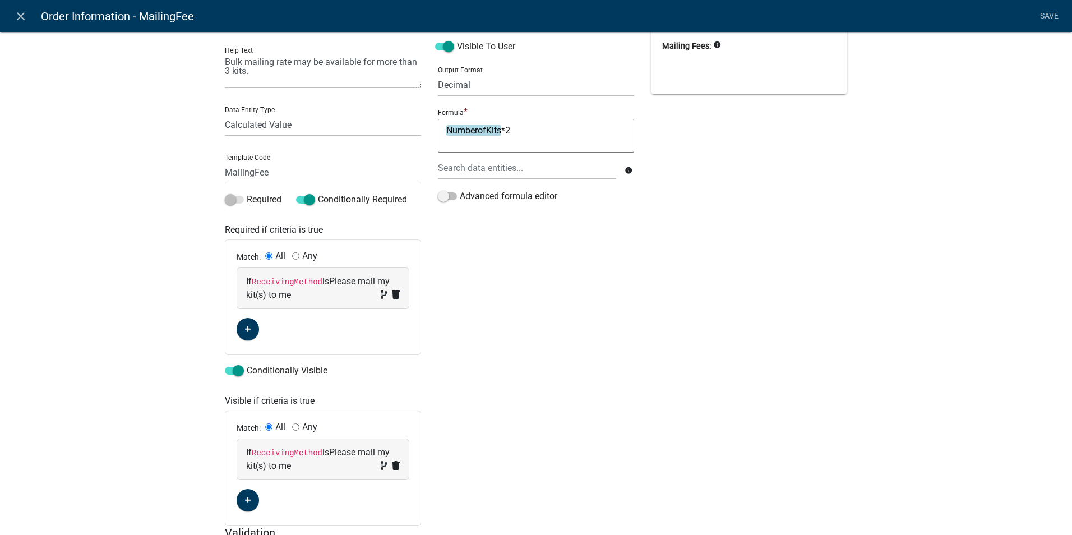
scroll to position [0, 0]
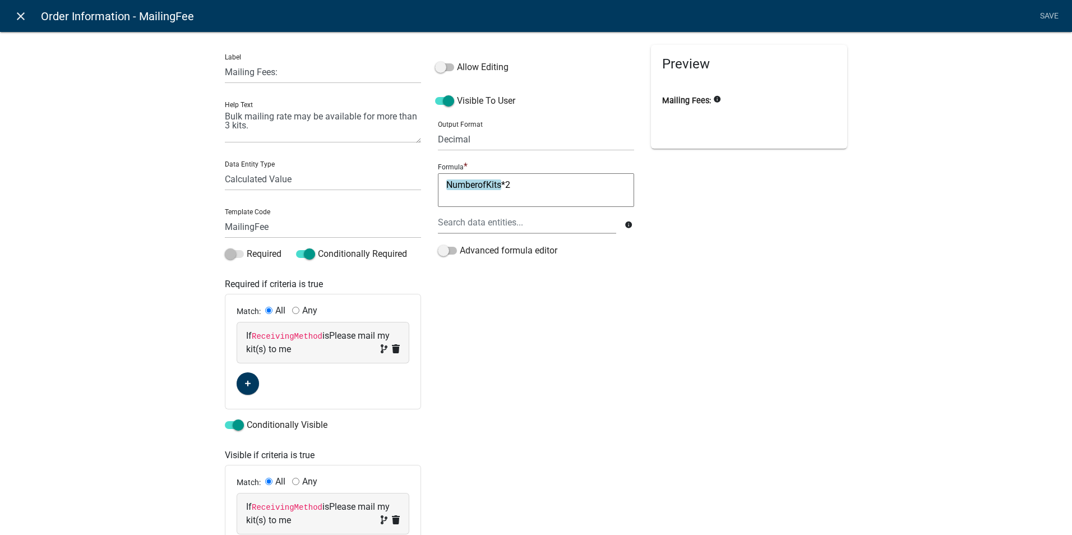
click at [18, 15] on icon "close" at bounding box center [20, 16] width 13 height 13
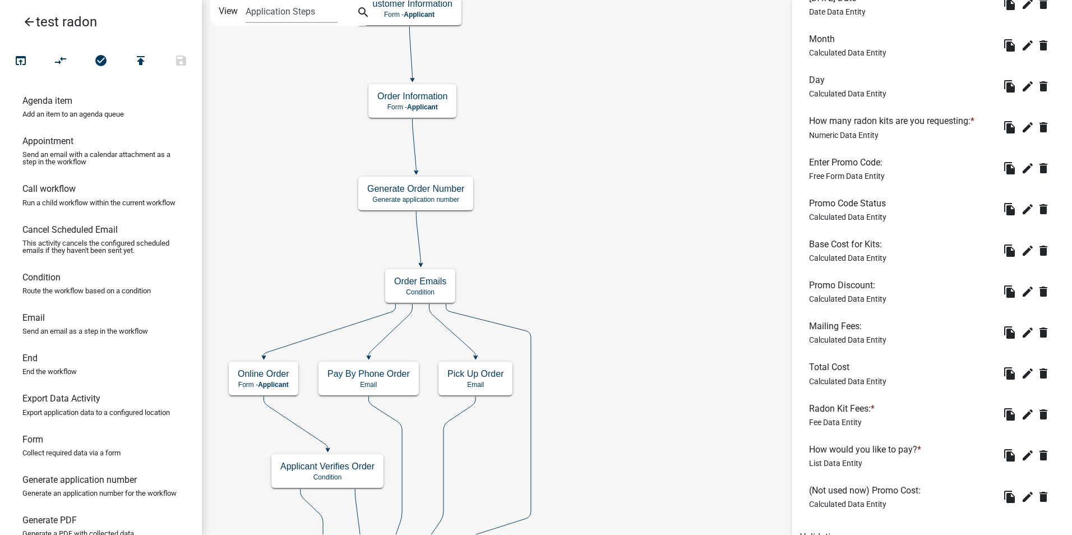
scroll to position [390, 0]
click at [924, 433] on li "Radon Kit Fees: * Fee Data Entity file_copy edit delete" at bounding box center [931, 415] width 263 height 41
click at [1021, 290] on icon "edit" at bounding box center [1027, 291] width 13 height 13
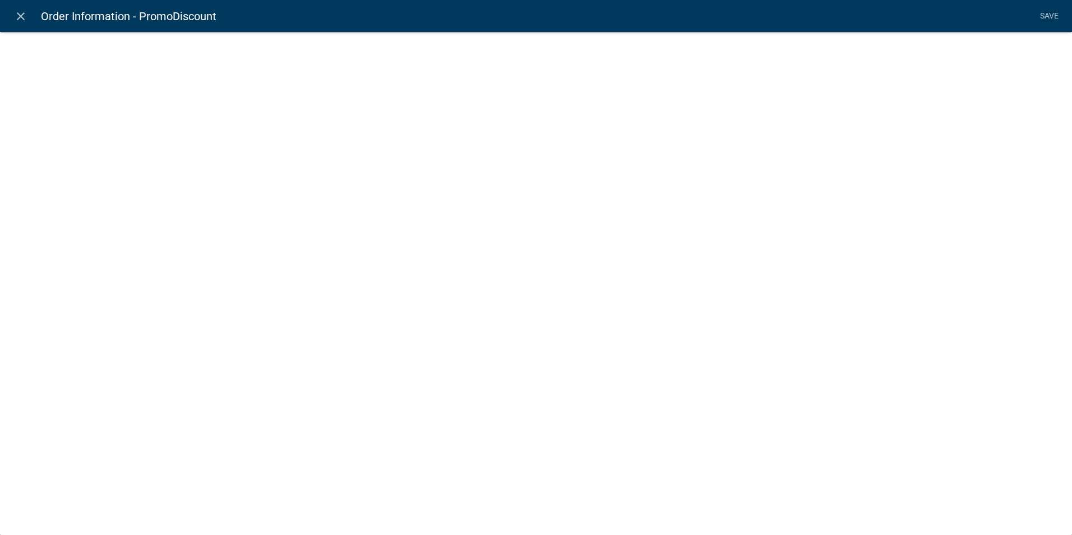
select select "calculated-value"
select select "3"
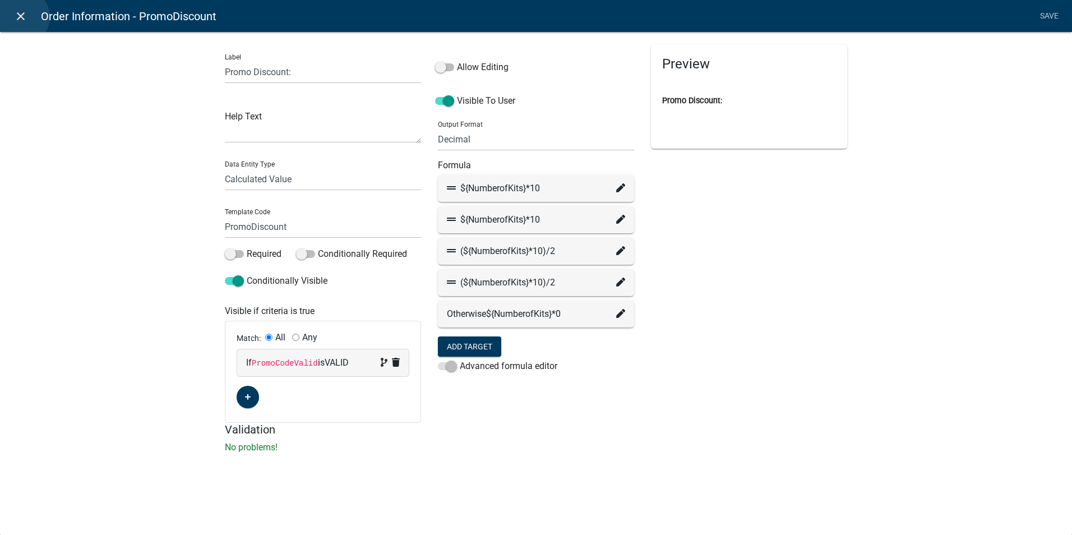
click at [21, 17] on icon "close" at bounding box center [20, 16] width 13 height 13
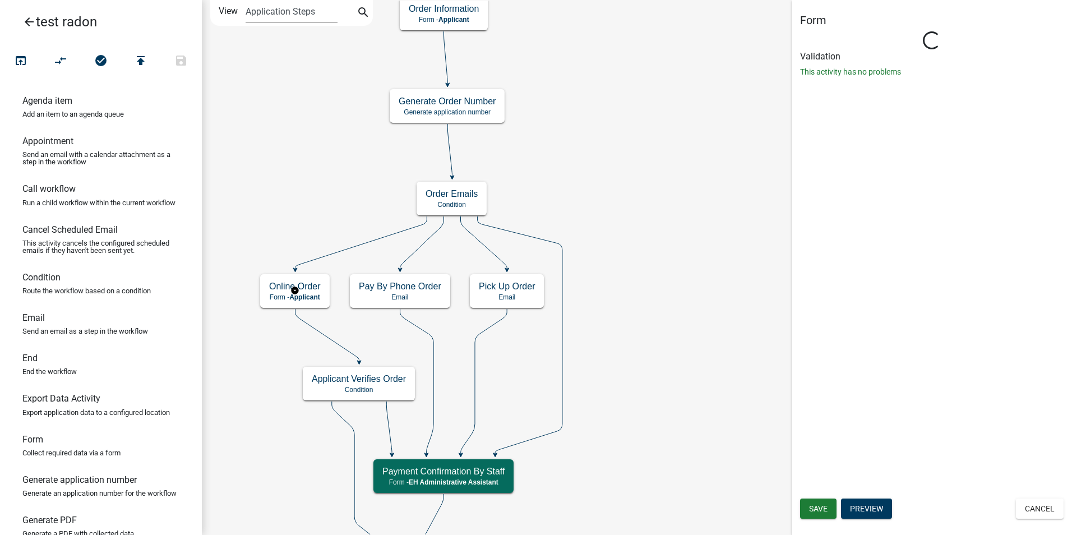
scroll to position [0, 0]
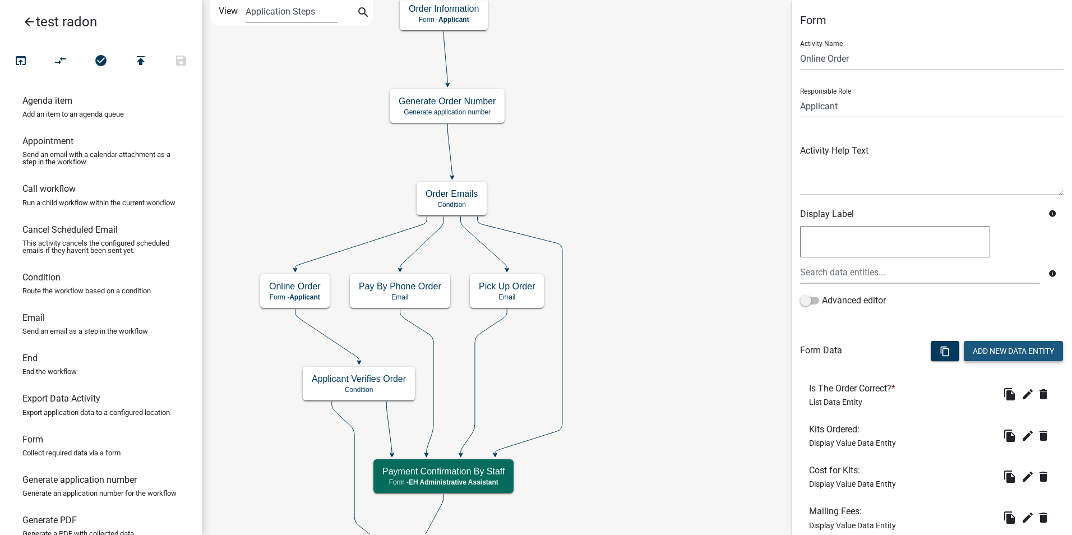
click at [981, 344] on button "Add New Data Entity" at bounding box center [1013, 351] width 99 height 20
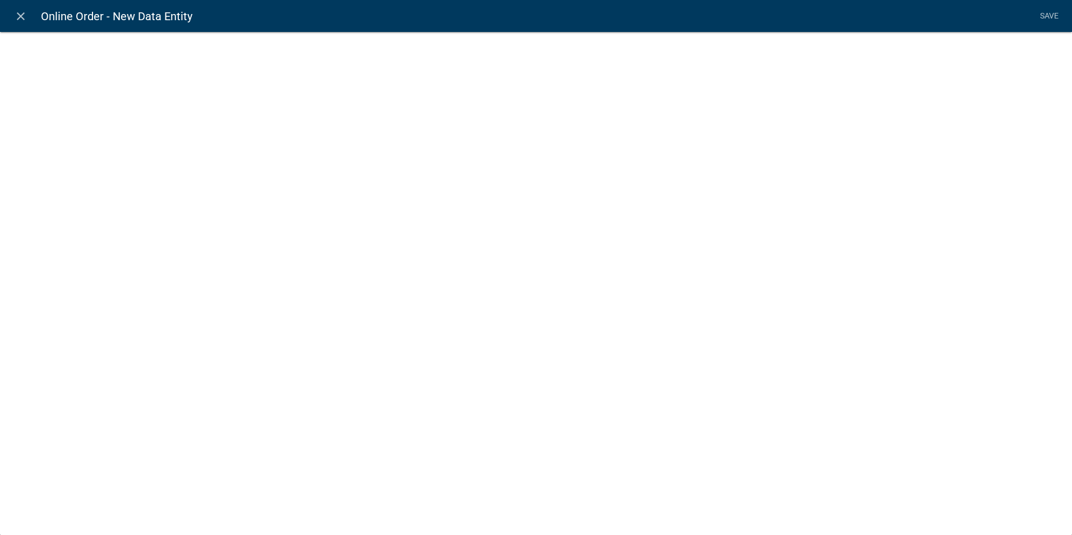
select select
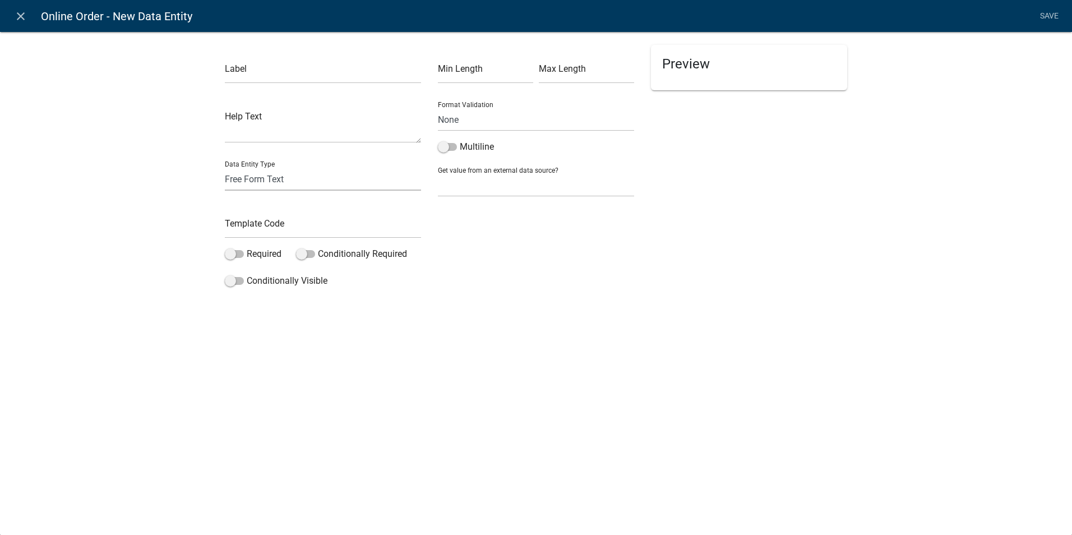
click at [294, 178] on select "Free Form Text Document Display Entity Value Fee Numeric Data Date Map Sketch D…" at bounding box center [323, 179] width 196 height 23
select select "rich-text"
click at [225, 168] on select "Free Form Text Document Display Entity Value Fee Numeric Data Date Map Sketch D…" at bounding box center [323, 179] width 196 height 23
select select "rich-text"
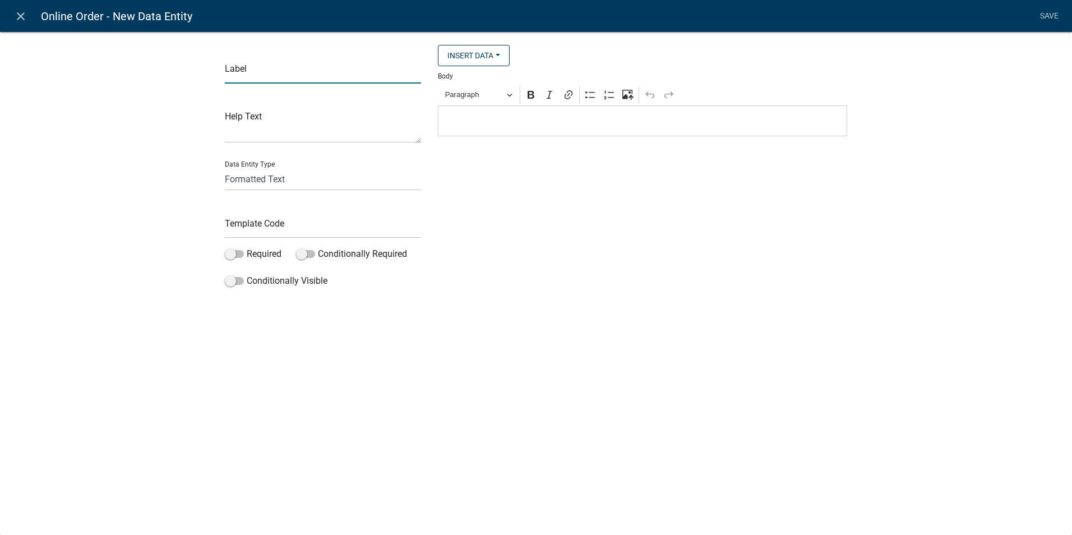
click at [247, 77] on input "text" at bounding box center [323, 72] width 196 height 23
type input "Verify"
click at [244, 219] on input "text" at bounding box center [323, 226] width 196 height 23
type input "LabelVerify"
click at [449, 353] on div "close Online Order - New Data Entity Save Label Verify Help Text Data Entity Ty…" at bounding box center [536, 267] width 1072 height 535
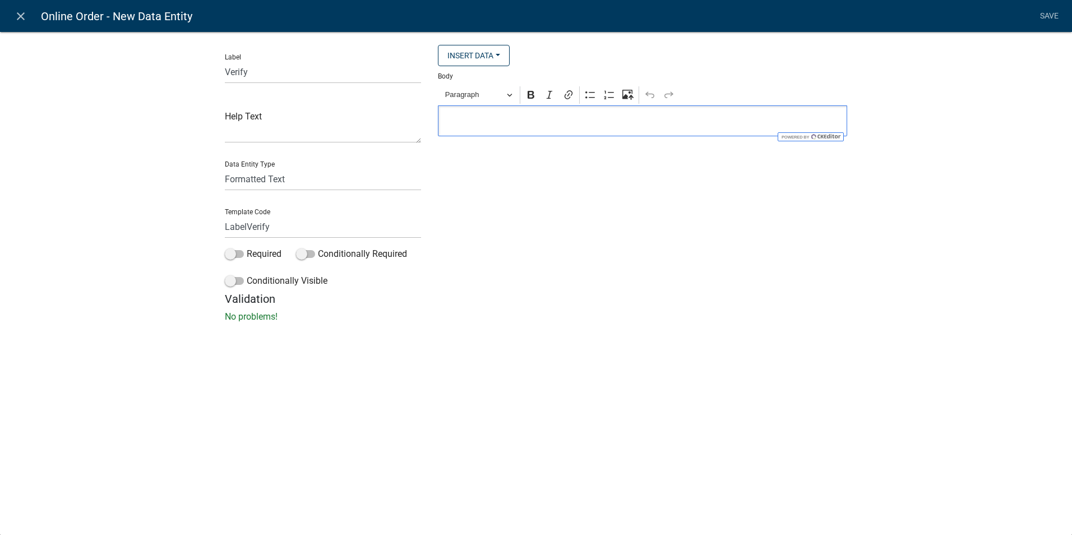
click at [475, 119] on p "Editor editing area: main. Press Alt+0 for help." at bounding box center [642, 120] width 397 height 13
click at [725, 123] on p "Please verify the following information is correct for your on-line order" at bounding box center [642, 120] width 397 height 13
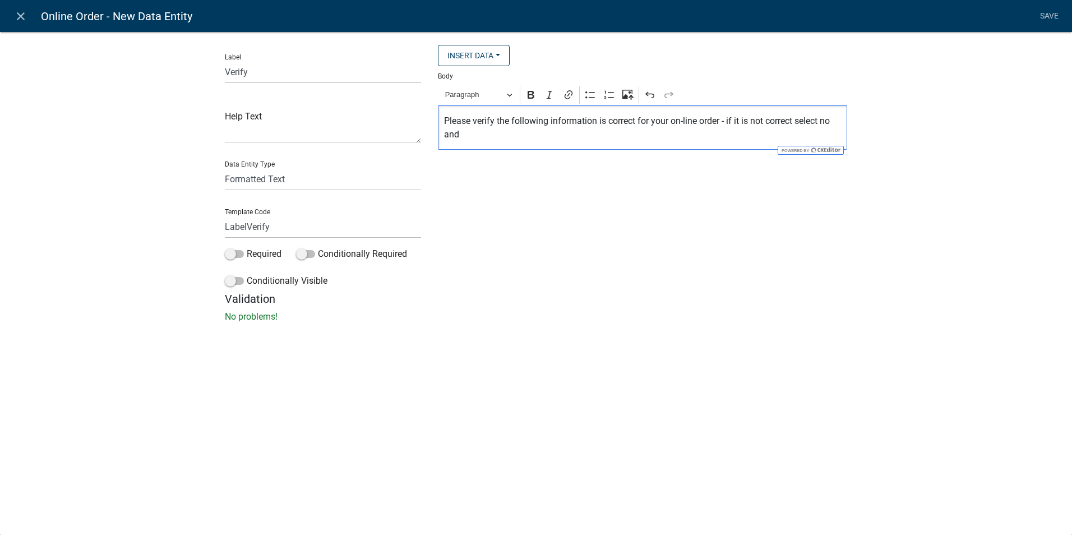
click at [826, 122] on p "Please verify the following information is correct for your on-line order - if …" at bounding box center [642, 127] width 397 height 27
drag, startPoint x: 461, startPoint y: 136, endPoint x: 797, endPoint y: 126, distance: 336.0
click at [797, 126] on p "Please verify the following information is correct for your on-line order - if …" at bounding box center [642, 127] width 397 height 27
click at [463, 138] on p "Please verify the following information is correct for your on-line order - if …" at bounding box center [642, 127] width 397 height 27
drag, startPoint x: 599, startPoint y: 131, endPoint x: 724, endPoint y: 125, distance: 125.1
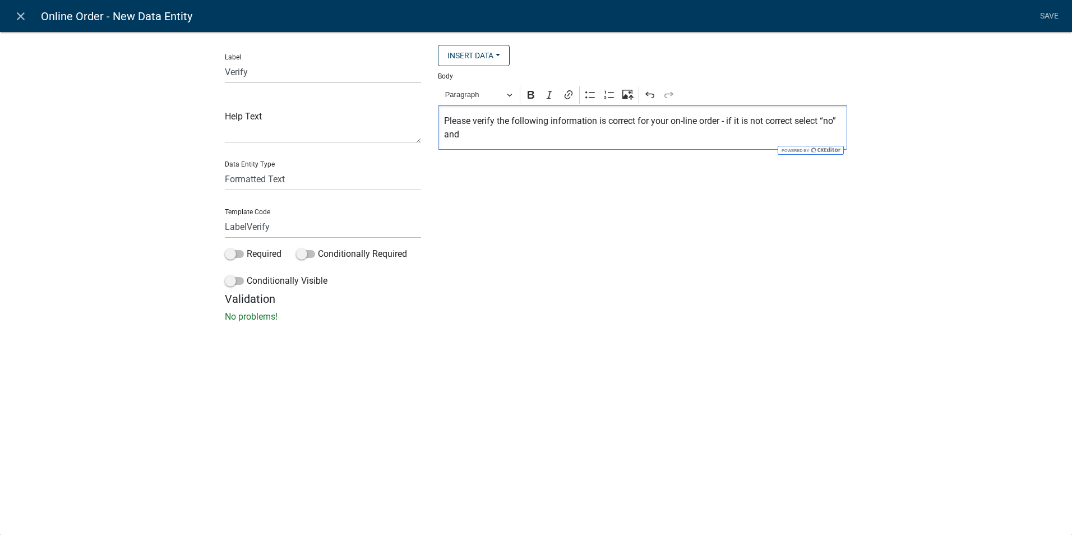
click at [724, 125] on p "Please verify the following information is correct for your on-line order - if …" at bounding box center [642, 127] width 397 height 27
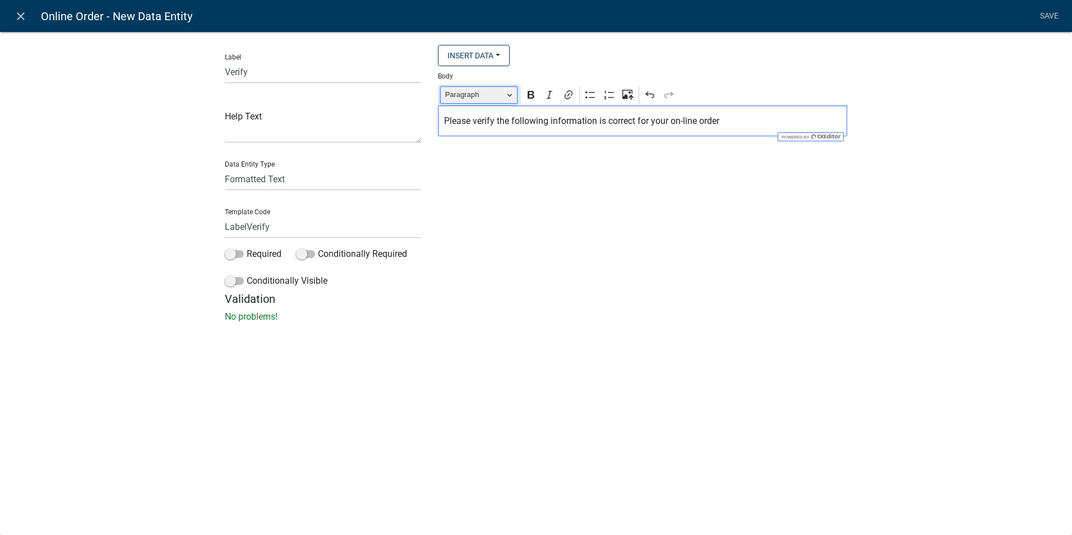
click at [512, 95] on button "Paragraph" at bounding box center [478, 94] width 77 height 17
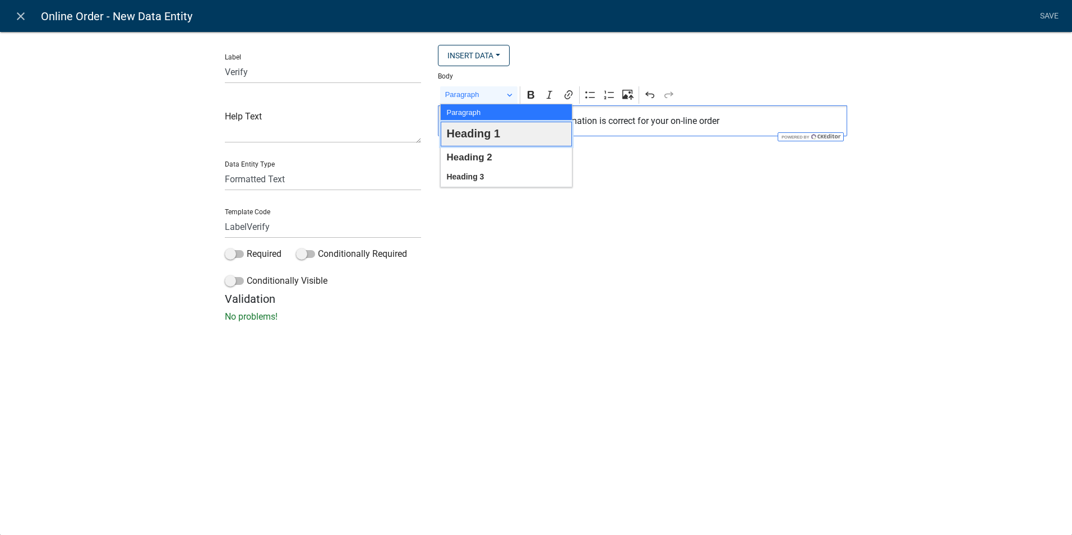
click at [490, 130] on span "Heading 1" at bounding box center [473, 133] width 54 height 21
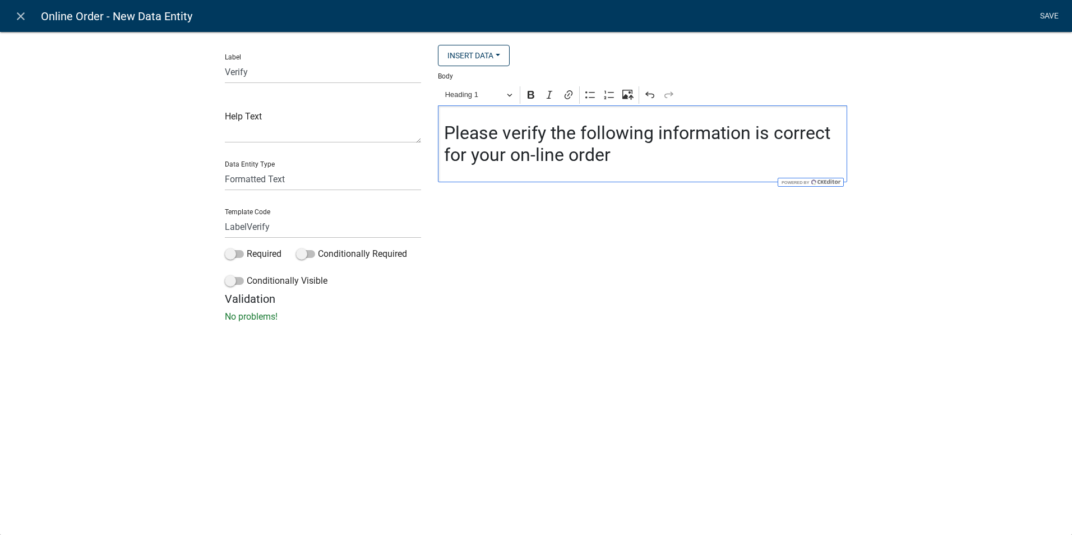
click at [1047, 23] on link "Save" at bounding box center [1049, 16] width 28 height 21
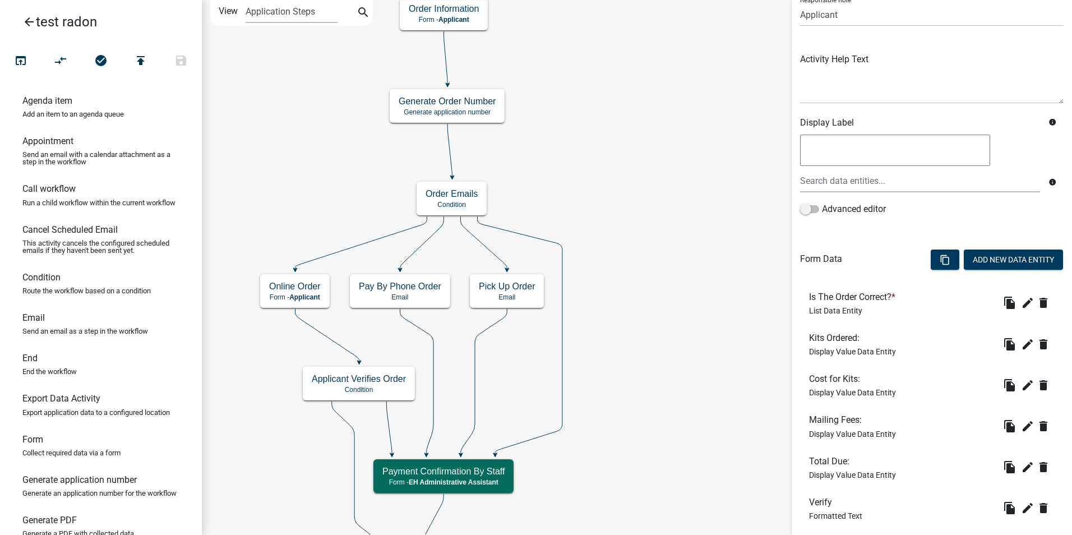
scroll to position [159, 0]
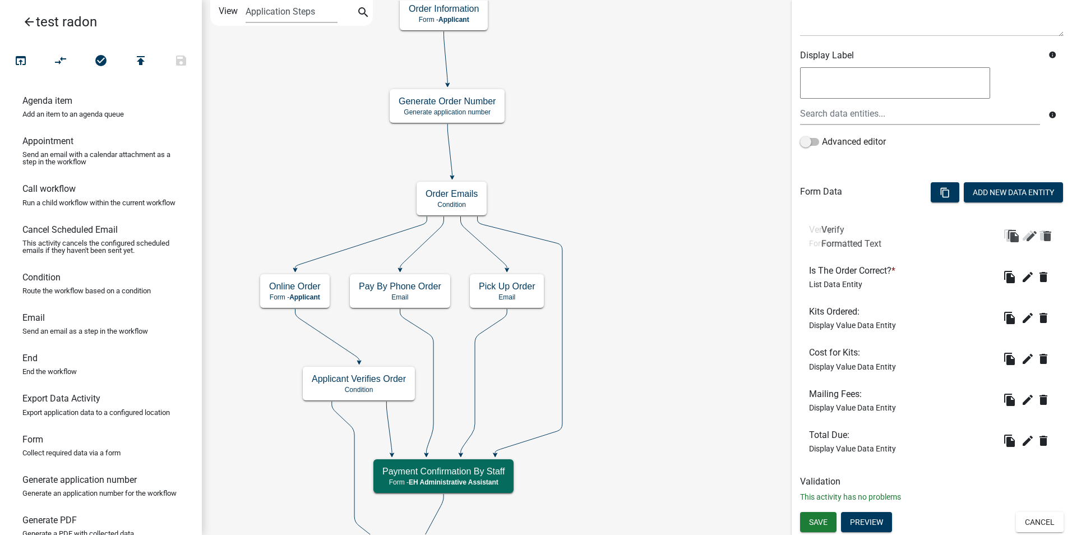
drag, startPoint x: 822, startPoint y: 436, endPoint x: 834, endPoint y: 230, distance: 206.1
click at [975, 196] on button "Add New Data Entity" at bounding box center [1013, 192] width 99 height 20
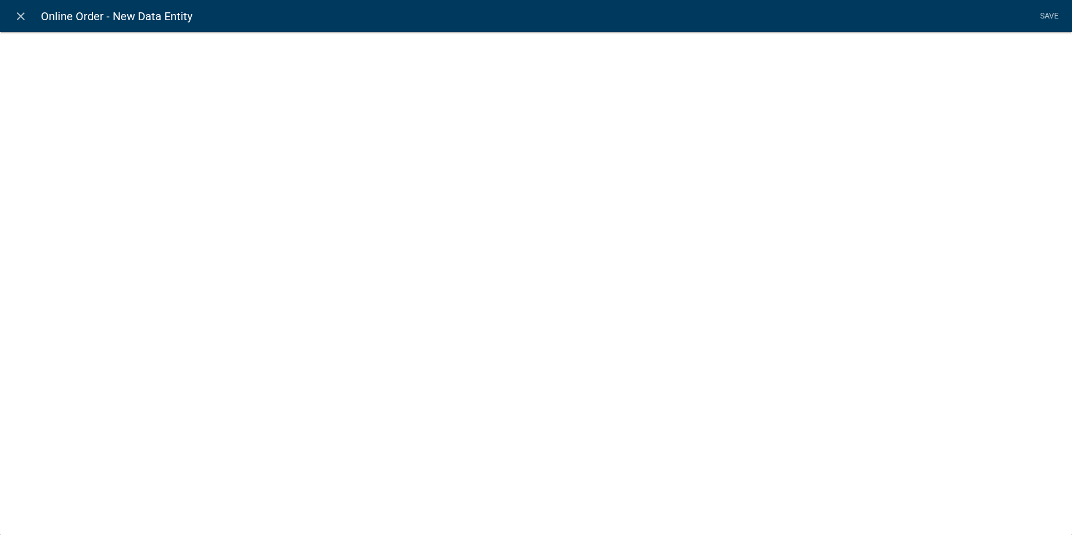
select select
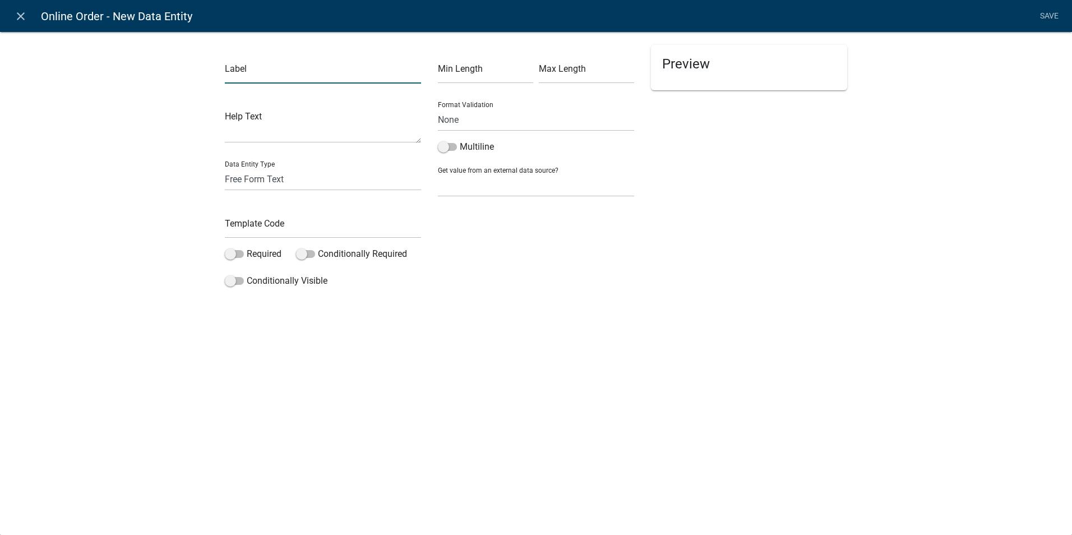
click at [255, 73] on input "text" at bounding box center [323, 72] width 196 height 23
type input "W"
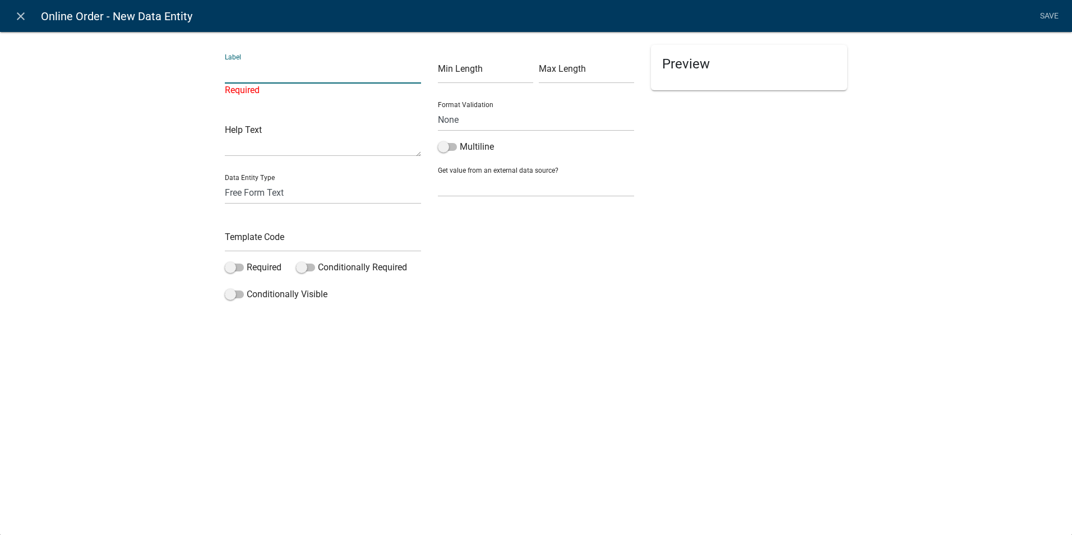
click at [16, 18] on icon "close" at bounding box center [20, 16] width 13 height 13
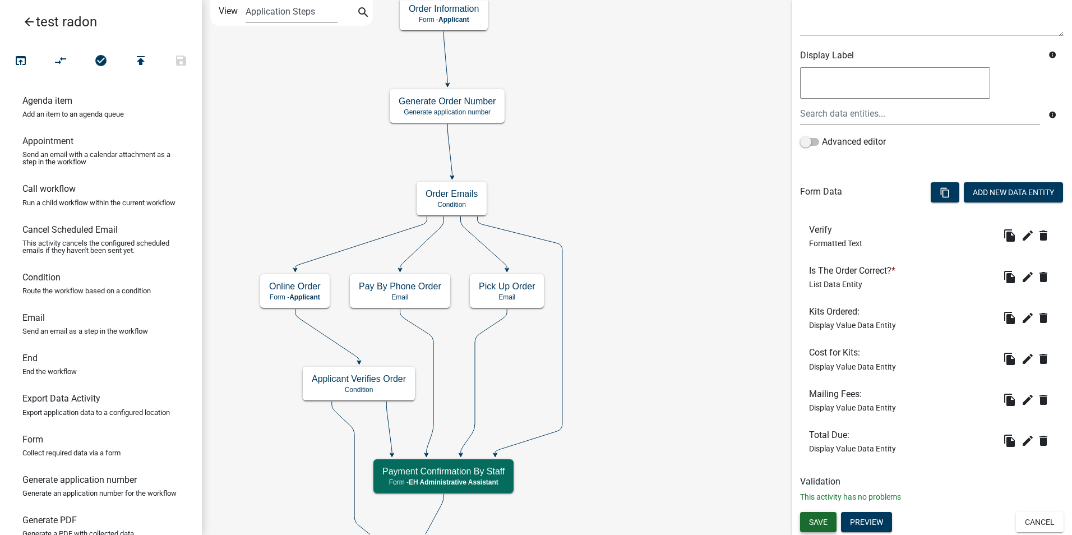
click at [813, 522] on span "Save" at bounding box center [818, 521] width 19 height 9
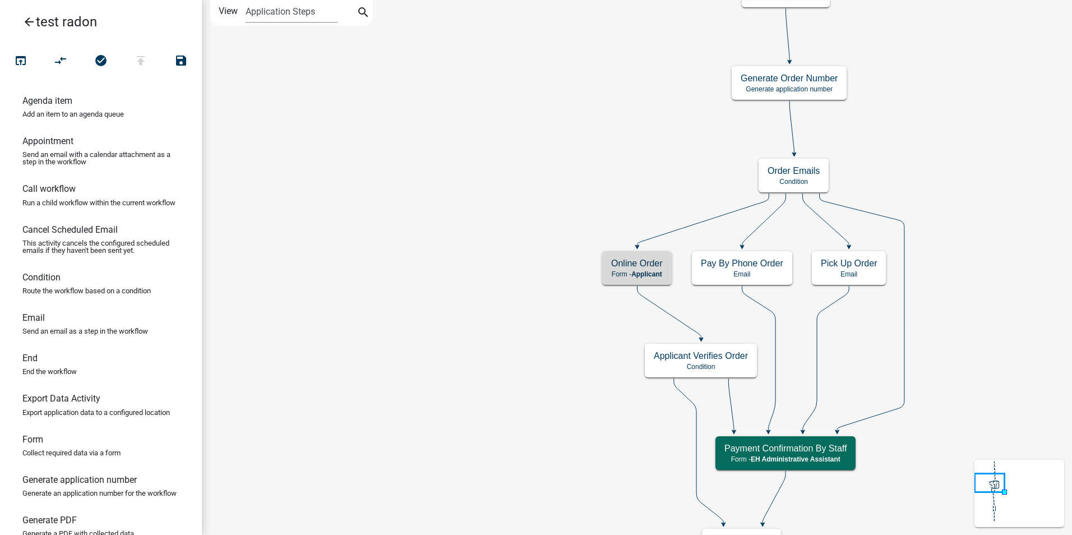
scroll to position [0, 0]
click at [614, 276] on p "Form - Applicant" at bounding box center [637, 274] width 52 height 8
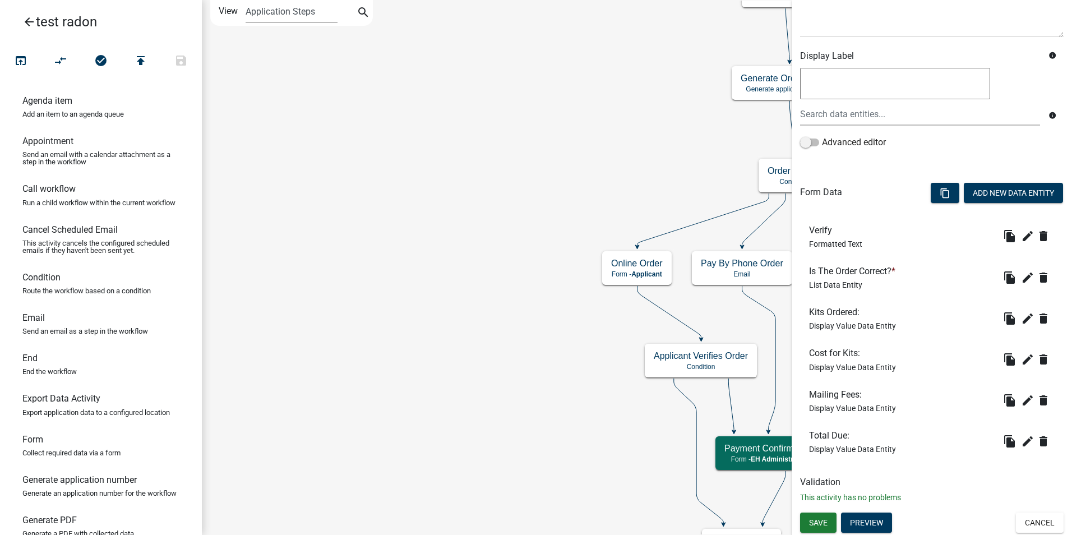
scroll to position [159, 0]
click at [867, 522] on button "Preview" at bounding box center [866, 522] width 51 height 20
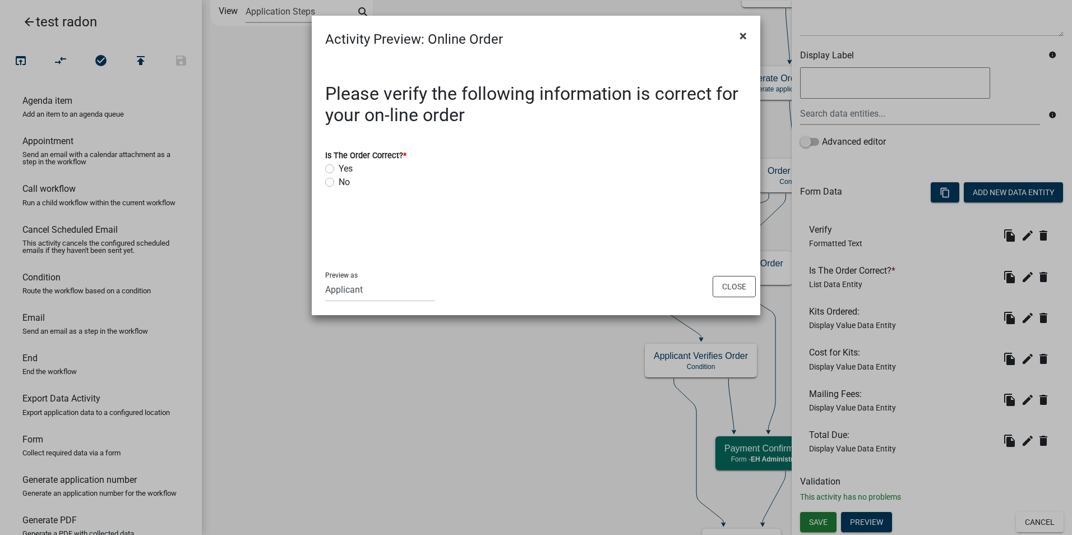
click at [743, 33] on span "×" at bounding box center [742, 36] width 7 height 16
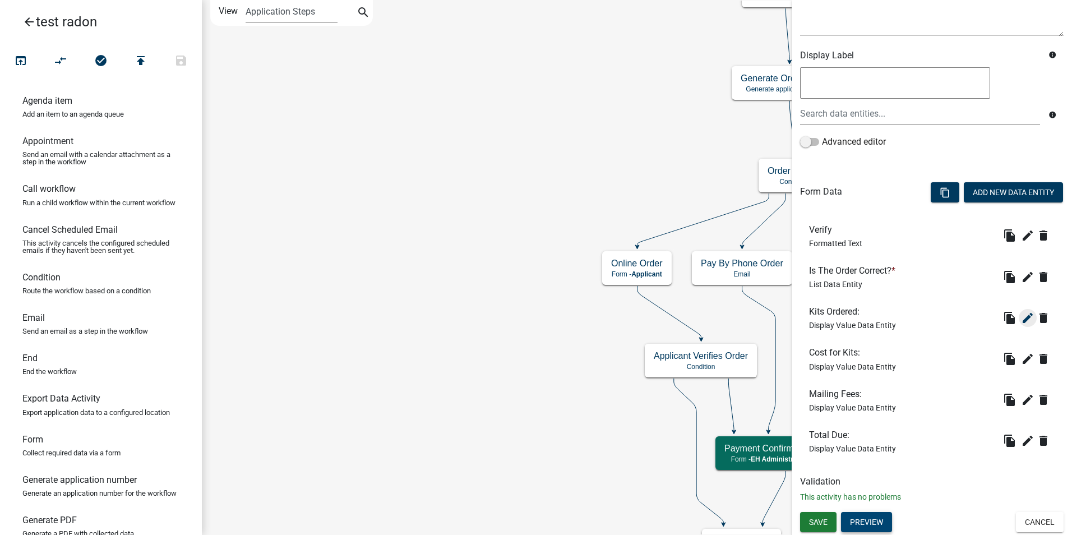
click at [1021, 322] on icon "edit" at bounding box center [1027, 317] width 13 height 13
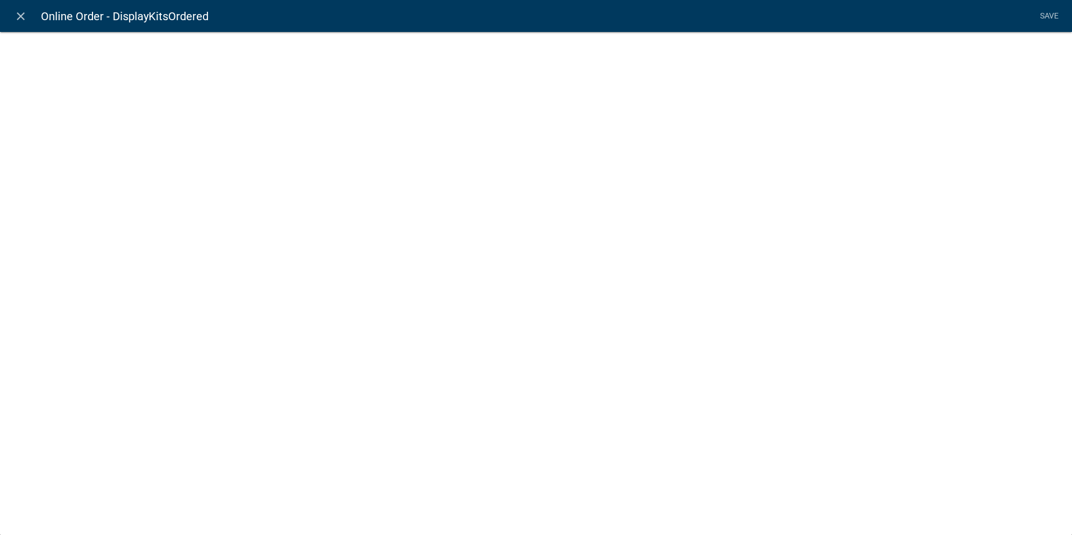
select select "display-entity-value"
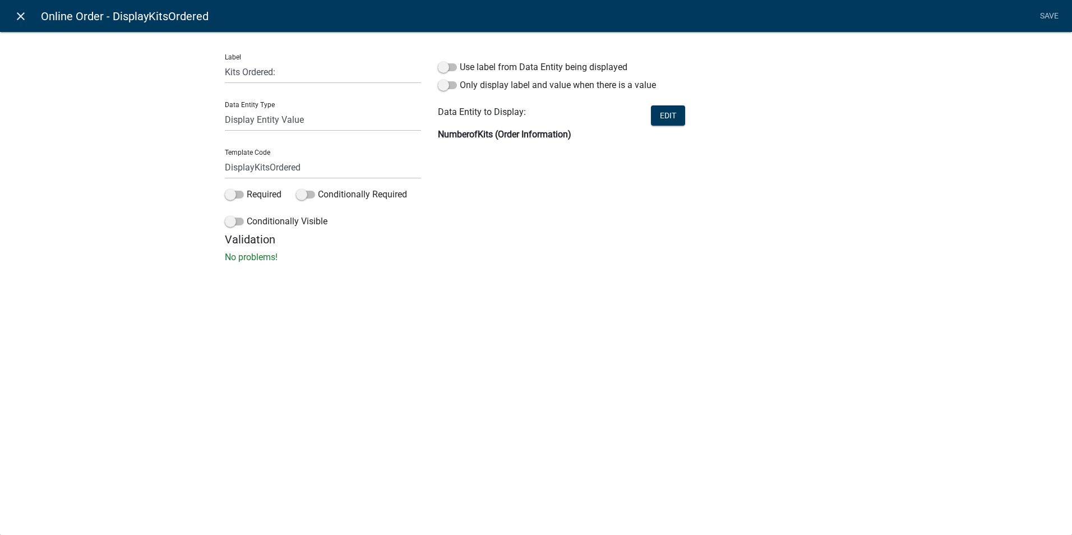
click at [21, 17] on icon "close" at bounding box center [20, 16] width 13 height 13
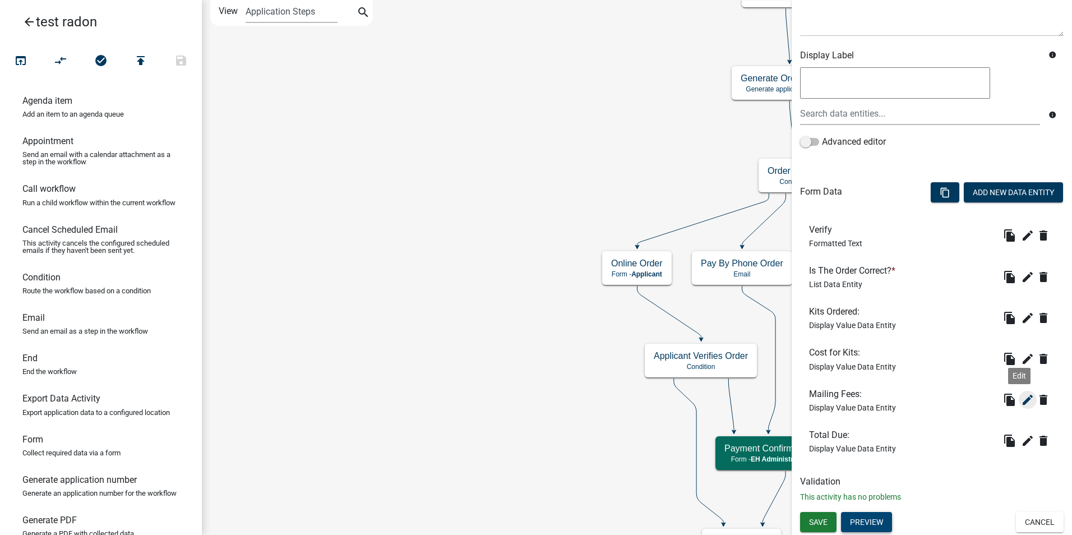
click at [1021, 400] on icon "edit" at bounding box center [1027, 399] width 13 height 13
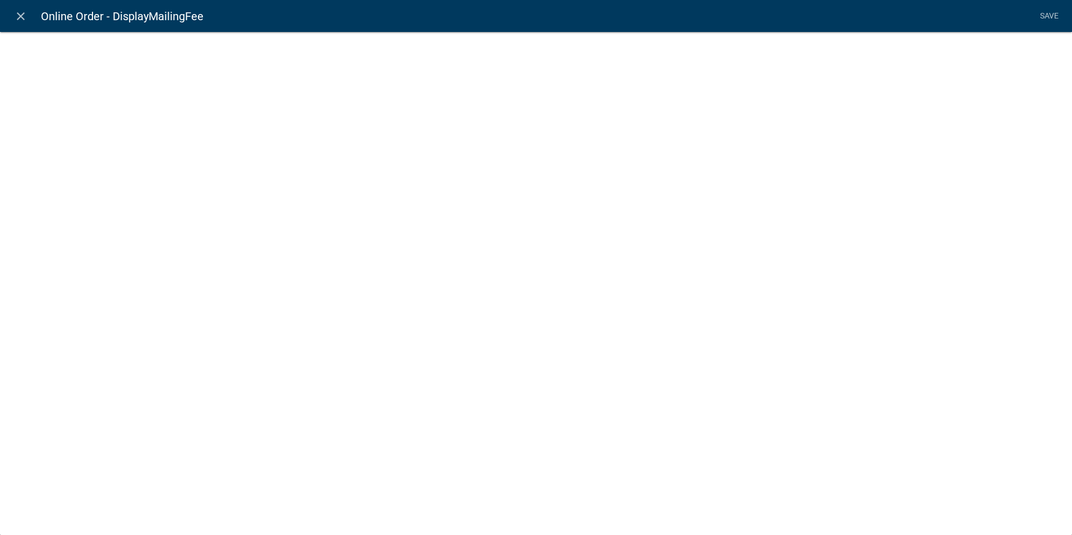
select select "display-entity-value"
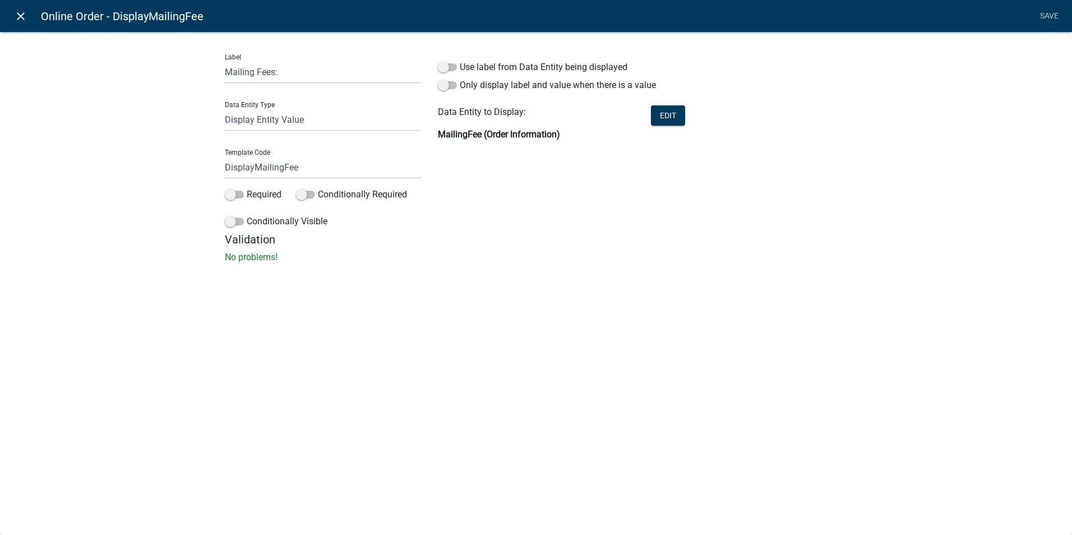
click at [17, 20] on icon "close" at bounding box center [20, 16] width 13 height 13
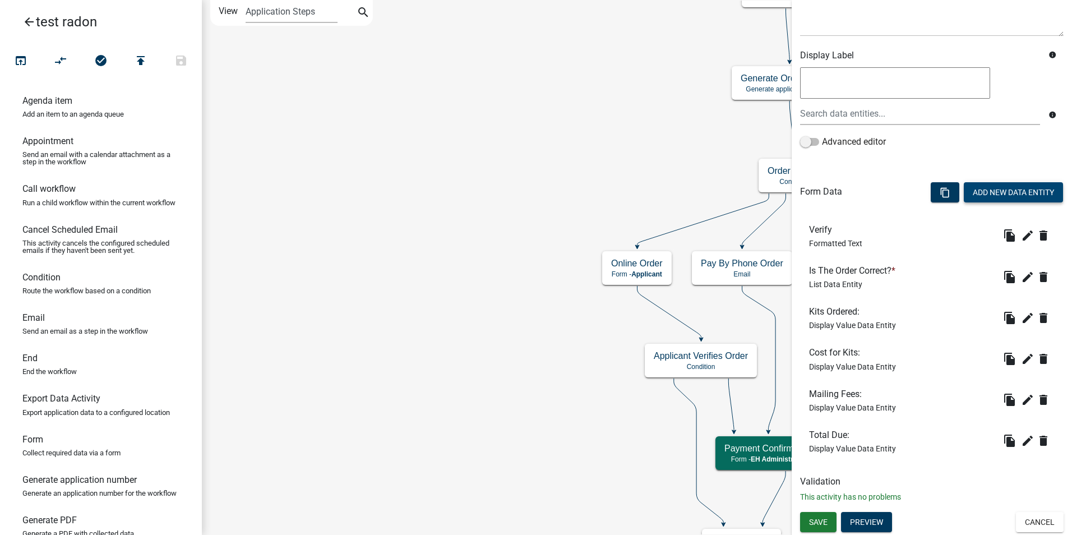
click at [991, 187] on button "Add New Data Entity" at bounding box center [1013, 192] width 99 height 20
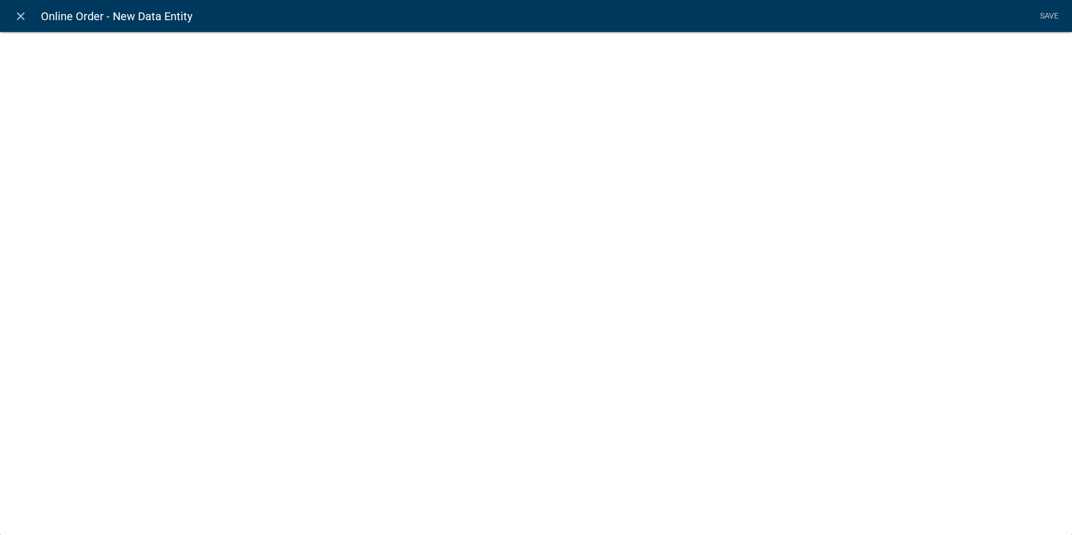
select select
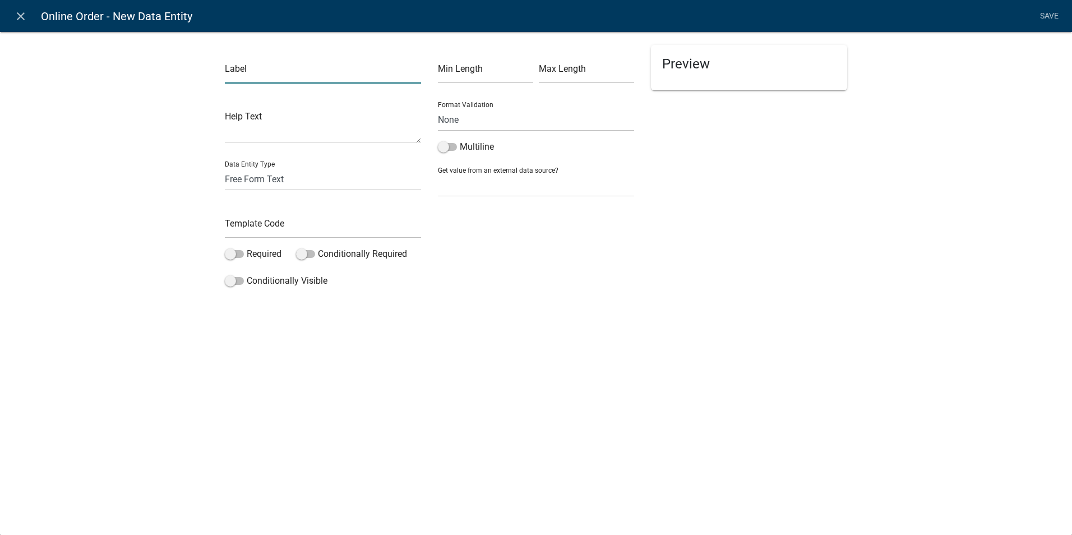
click at [239, 76] on input "text" at bounding box center [323, 72] width 196 height 23
drag, startPoint x: 252, startPoint y: 73, endPoint x: 225, endPoint y: 69, distance: 27.7
click at [225, 69] on input "Promo Discount" at bounding box center [323, 72] width 196 height 23
click at [244, 70] on input "Promo Discount" at bounding box center [323, 72] width 196 height 23
click at [250, 73] on input "Promo Discount" at bounding box center [323, 72] width 196 height 23
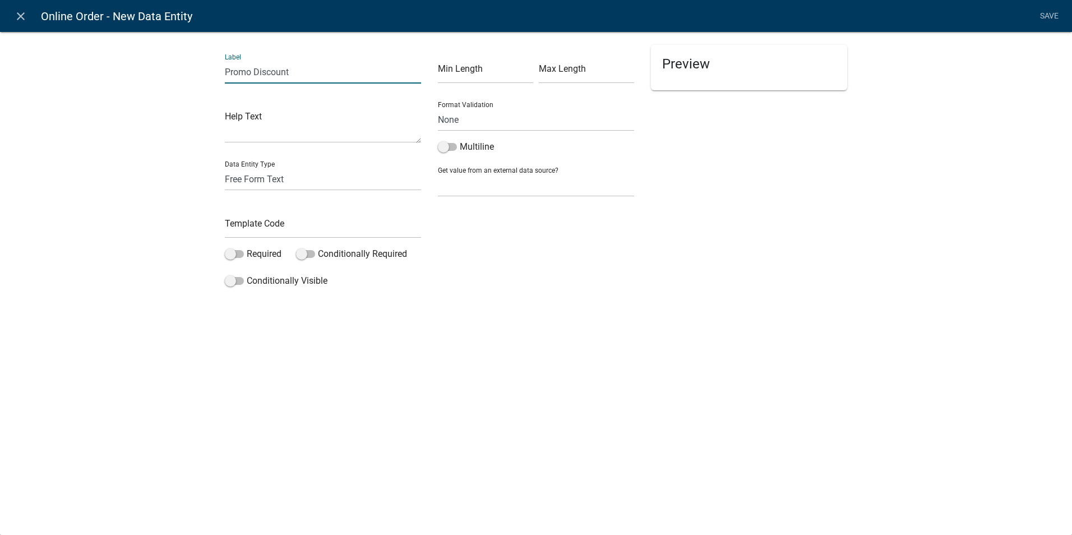
click at [251, 75] on input "Promo Discount" at bounding box center [323, 72] width 196 height 23
click at [318, 72] on input "Promo Discount" at bounding box center [323, 72] width 196 height 23
drag, startPoint x: 255, startPoint y: 70, endPoint x: 109, endPoint y: 69, distance: 145.2
click at [109, 69] on div "Label Promo Discount Help Text Data Entity Type Free Form Text Document Display…" at bounding box center [536, 164] width 1072 height 302
type input "Discount"
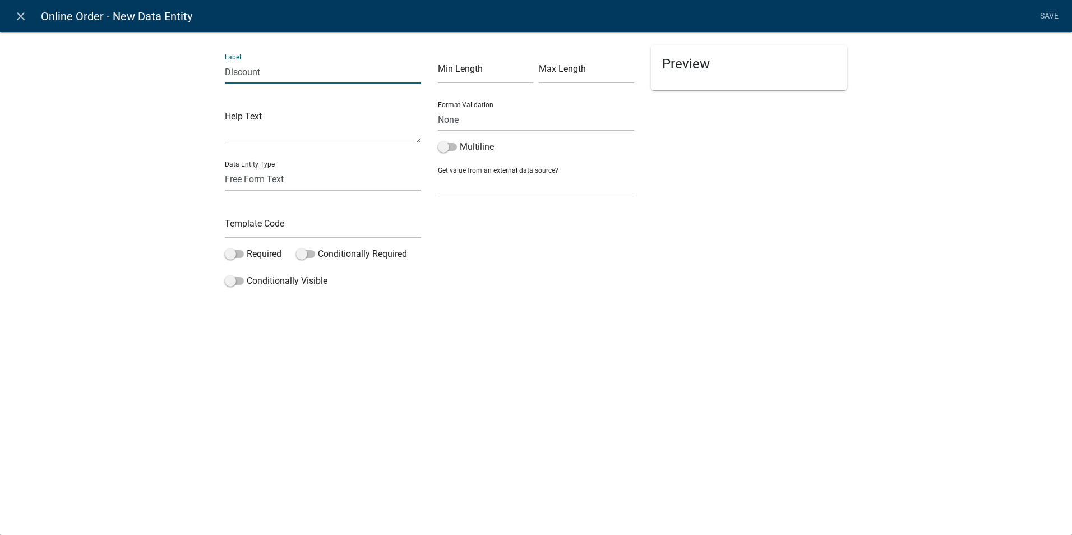
click at [273, 177] on select "Free Form Text Document Display Entity Value Fee Numeric Data Date Map Sketch D…" at bounding box center [323, 179] width 196 height 23
select select "display-entity-value"
click at [225, 168] on select "Free Form Text Document Display Entity Value Fee Numeric Data Date Map Sketch D…" at bounding box center [323, 179] width 196 height 23
select select "display-entity-value"
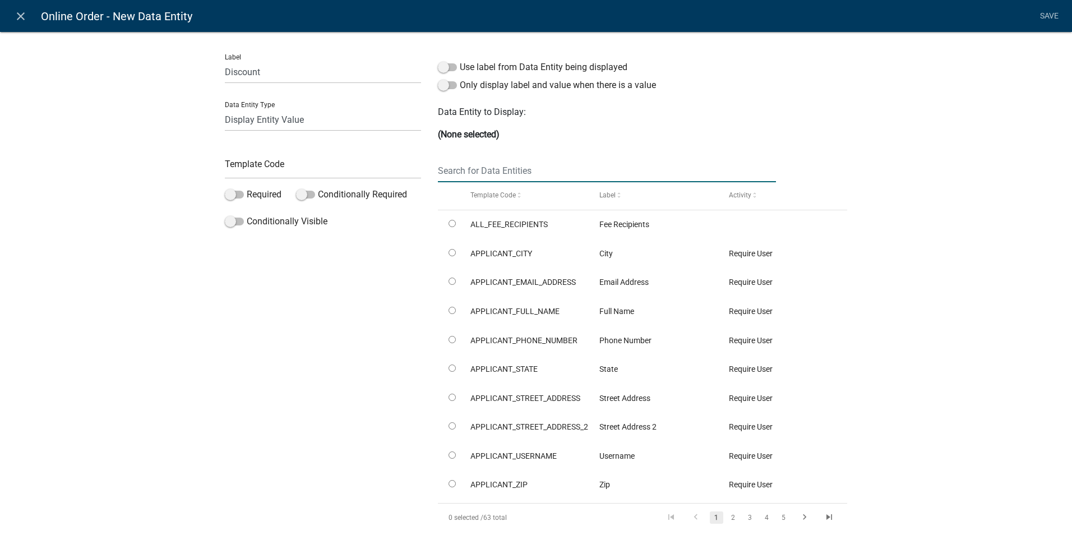
click at [456, 174] on input "text" at bounding box center [607, 170] width 338 height 23
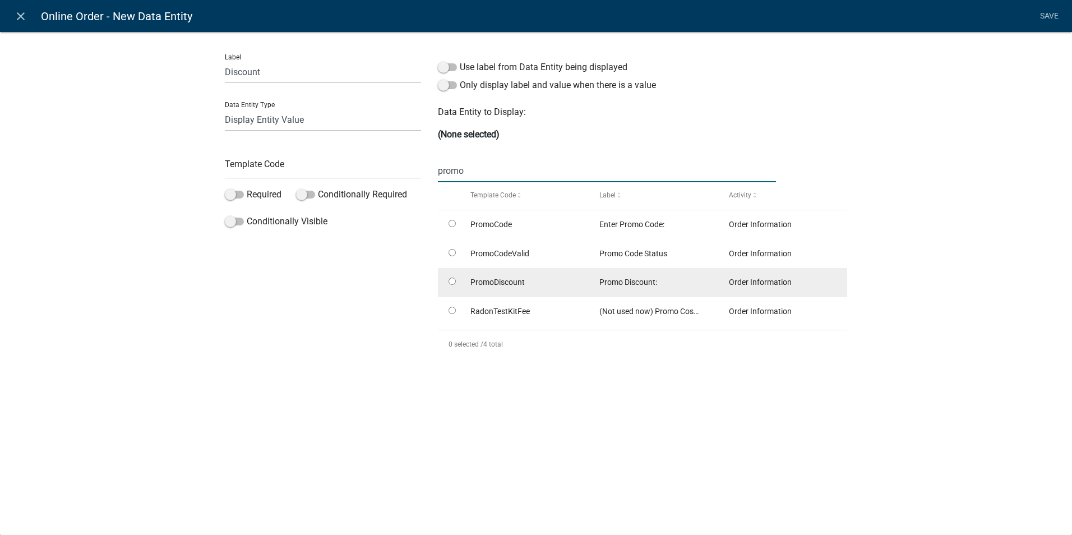
type input "promo"
click at [454, 278] on input "radio" at bounding box center [451, 281] width 7 height 7
radio input "true"
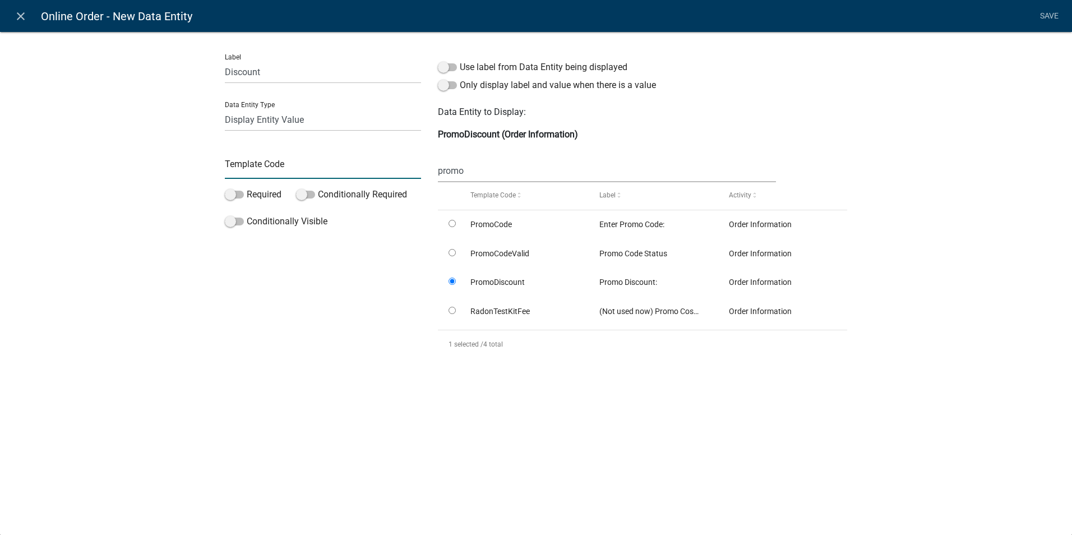
click at [241, 168] on input "text" at bounding box center [323, 167] width 196 height 23
type input "DisplayDiscount"
click at [244, 325] on div "Label Discount Data Entity Type Free Form Text Document Display Entity Value Fe…" at bounding box center [322, 206] width 213 height 323
click at [1044, 13] on link "Save" at bounding box center [1049, 16] width 28 height 21
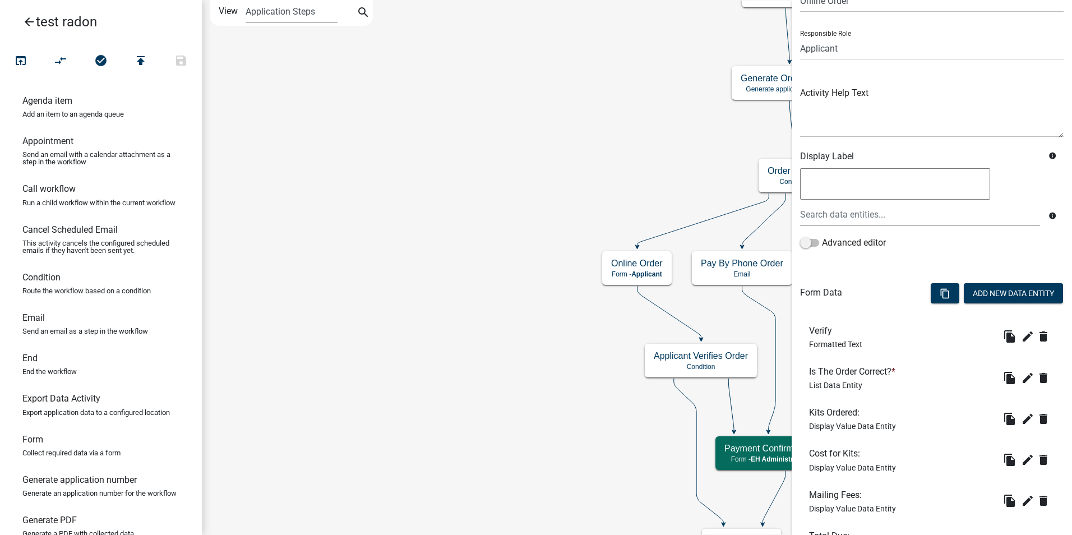
scroll to position [200, 0]
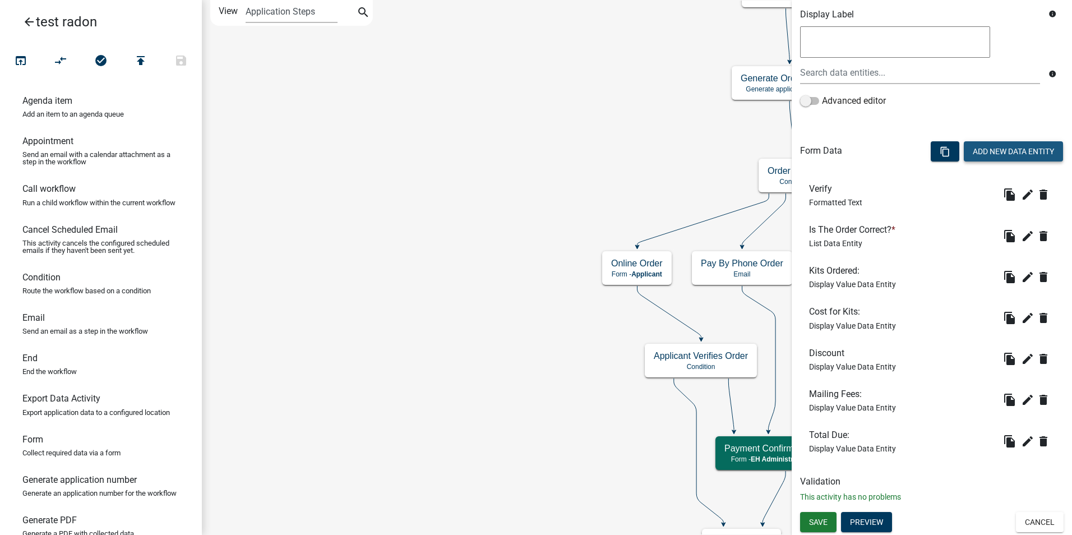
click at [984, 152] on button "Add New Data Entity" at bounding box center [1013, 151] width 99 height 20
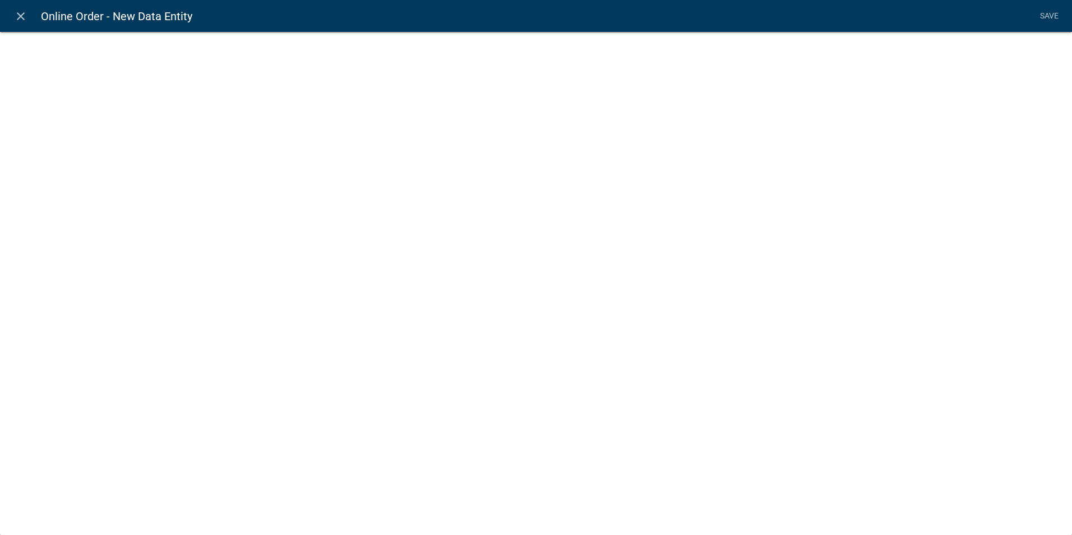
select select
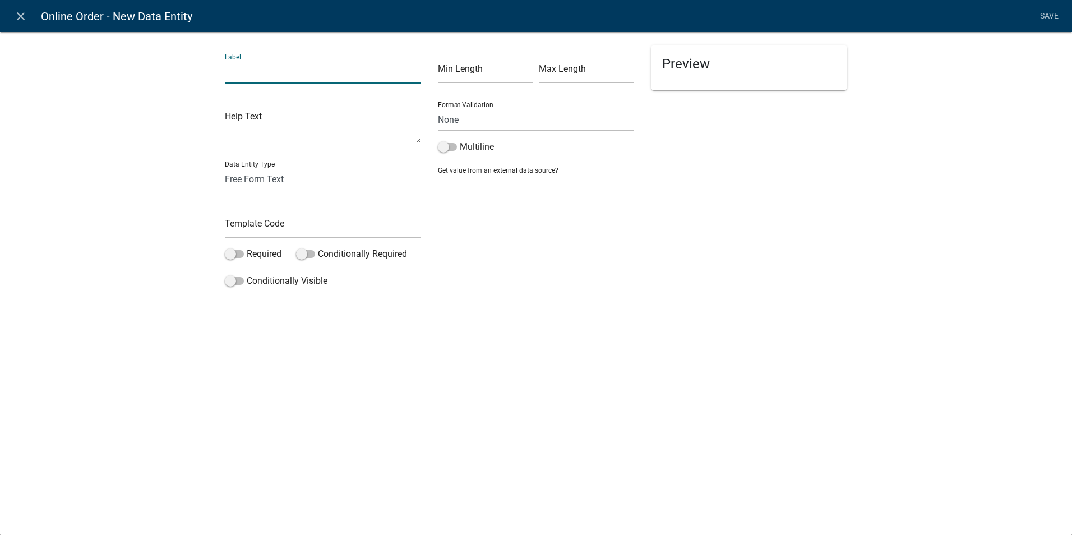
click at [235, 76] on input "text" at bounding box center [323, 72] width 196 height 23
type input "Promotion:"
click at [261, 181] on select "Free Form Text Document Display Entity Value Fee Numeric Data Date Map Sketch D…" at bounding box center [323, 179] width 196 height 23
select select "display-entity-value"
click at [225, 168] on select "Free Form Text Document Display Entity Value Fee Numeric Data Date Map Sketch D…" at bounding box center [323, 179] width 196 height 23
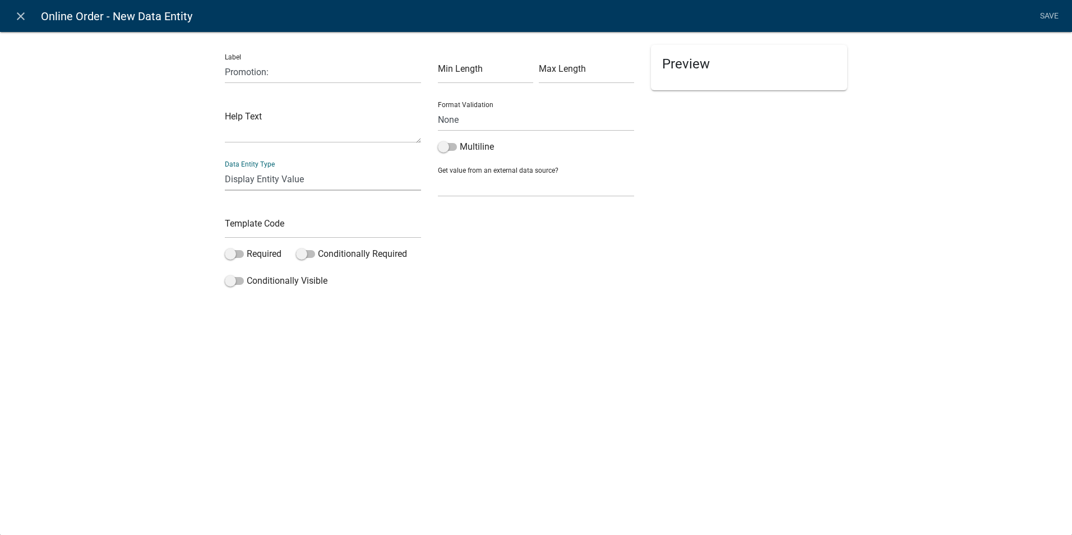
select select "display-entity-value"
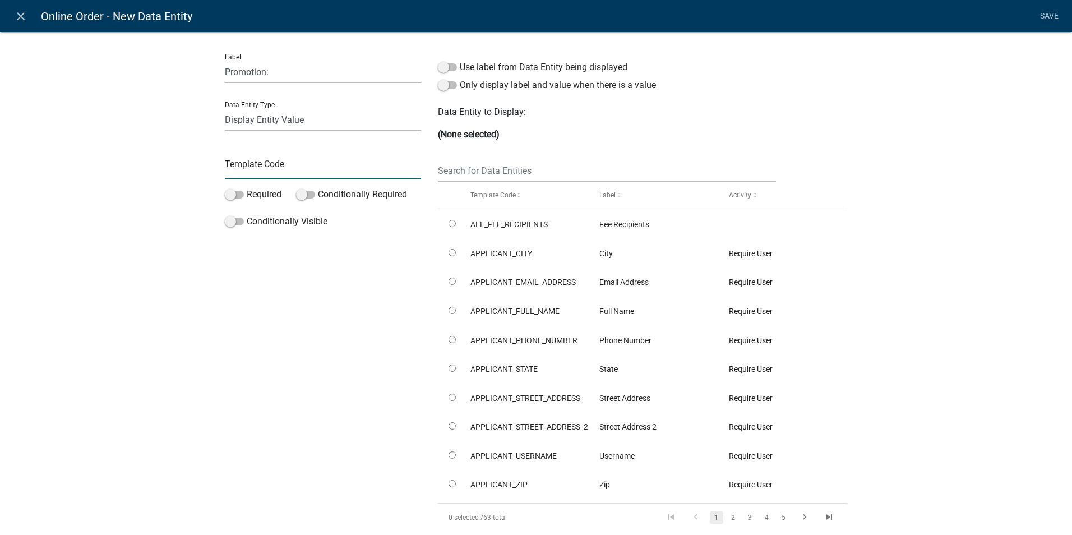
click at [241, 170] on input "text" at bounding box center [323, 167] width 196 height 23
type input "DisplayPromoStatus"
drag, startPoint x: 251, startPoint y: 310, endPoint x: 366, endPoint y: 213, distance: 150.8
click at [252, 308] on div "Label Promotion: Data Entity Type Free Form Text Document Display Entity Value …" at bounding box center [322, 293] width 213 height 497
click at [455, 173] on input "text" at bounding box center [607, 170] width 338 height 23
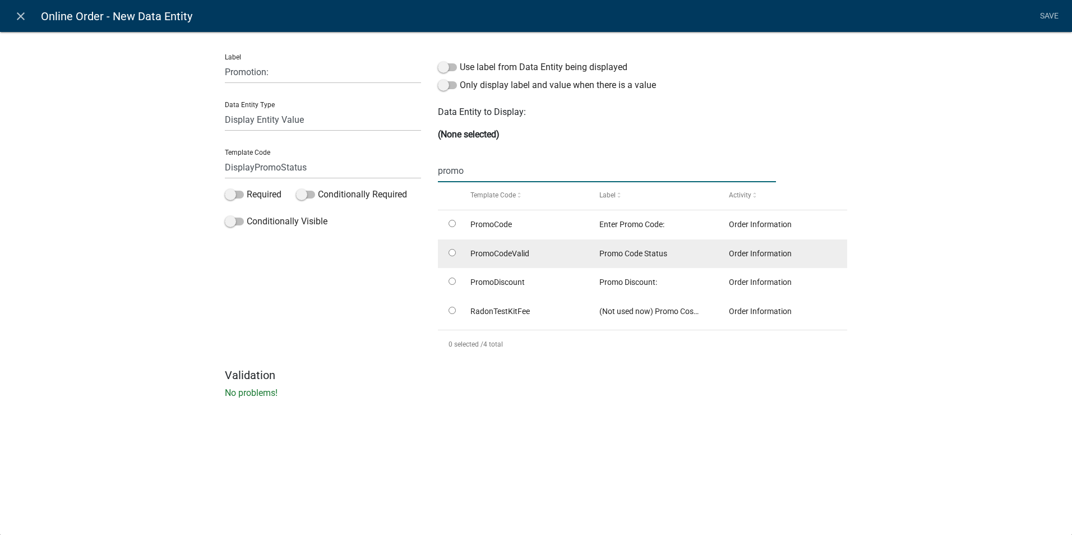
type input "promo"
click at [452, 251] on input "radio" at bounding box center [451, 252] width 7 height 7
radio input "true"
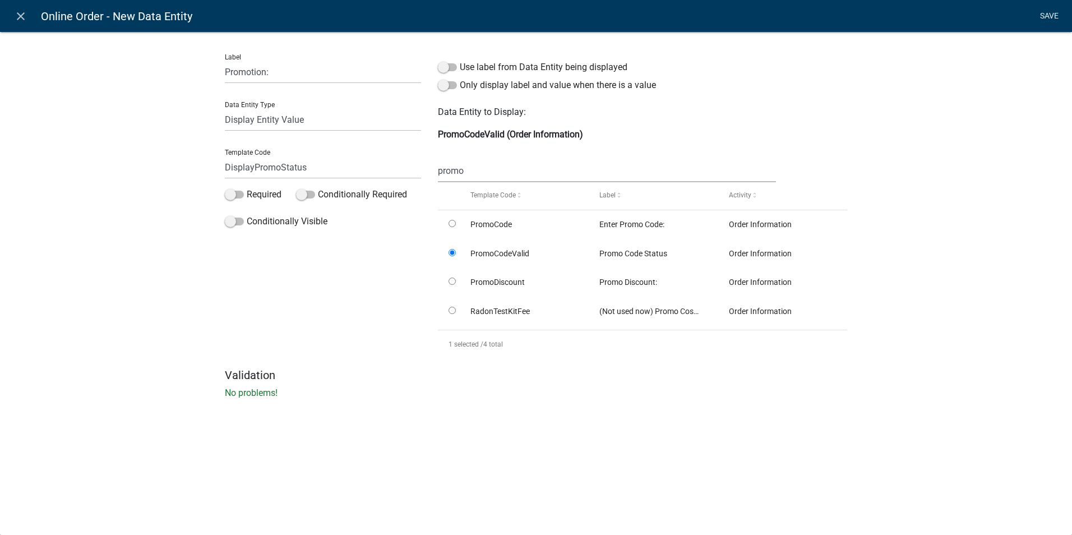
click at [1047, 17] on link "Save" at bounding box center [1049, 16] width 28 height 21
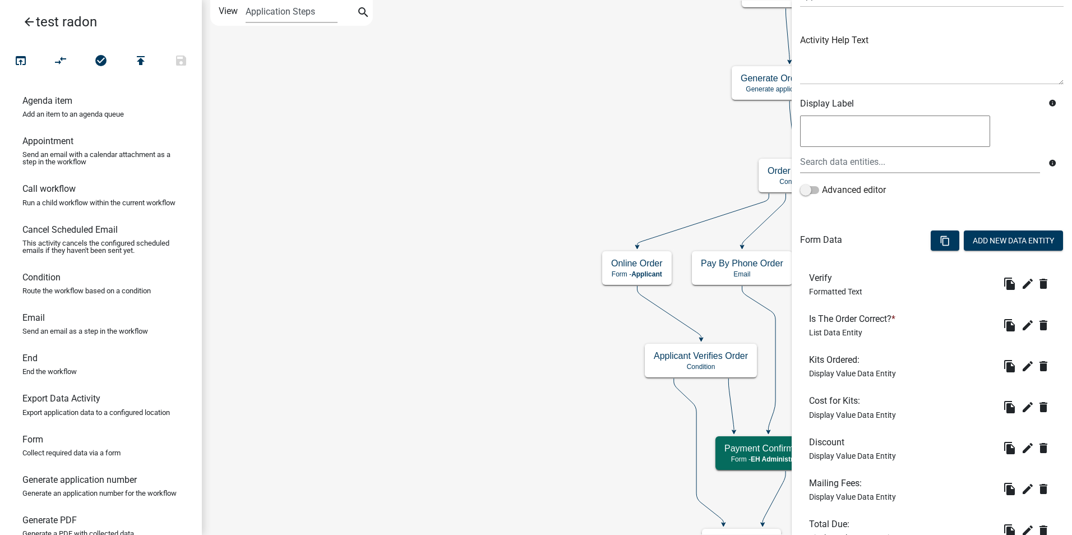
scroll to position [241, 0]
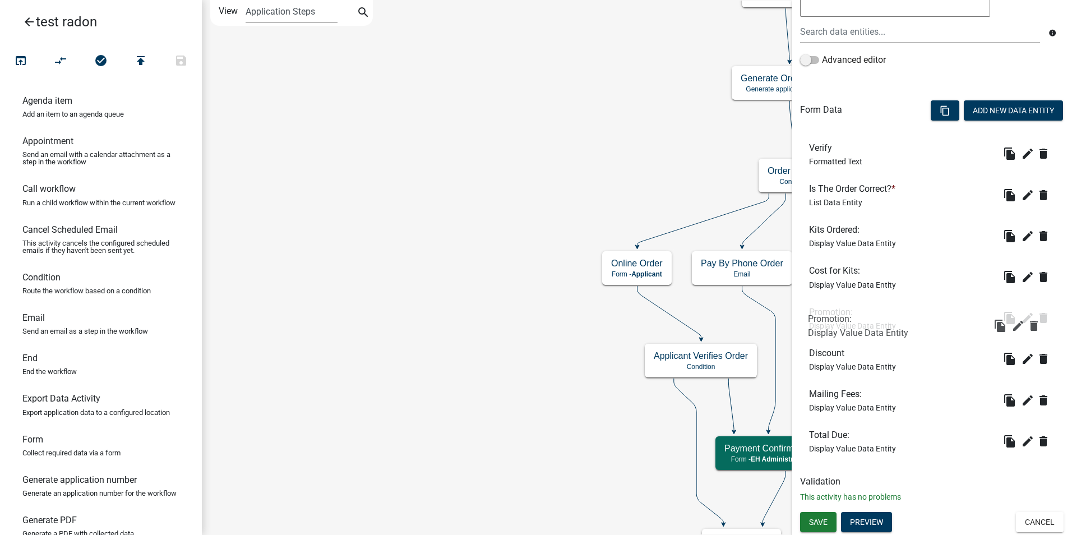
drag, startPoint x: 821, startPoint y: 437, endPoint x: 820, endPoint y: 321, distance: 116.0
click at [812, 519] on span "Save" at bounding box center [818, 521] width 19 height 9
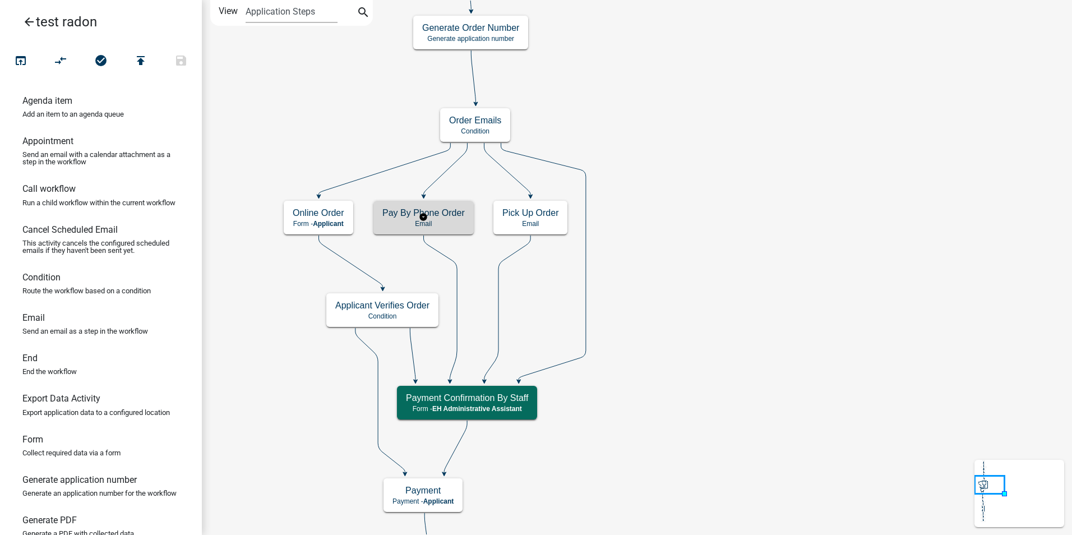
click at [456, 226] on p "Email" at bounding box center [423, 224] width 82 height 8
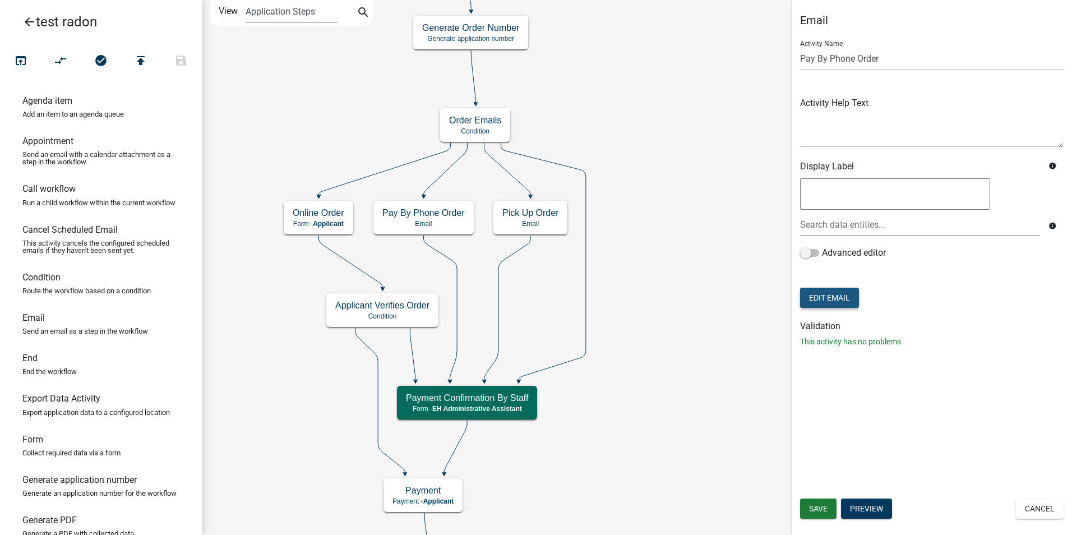
click at [854, 299] on button "Edit Email" at bounding box center [829, 298] width 59 height 20
select select "51100578-599f-4d7e-be24-c94a8b75c9ee"
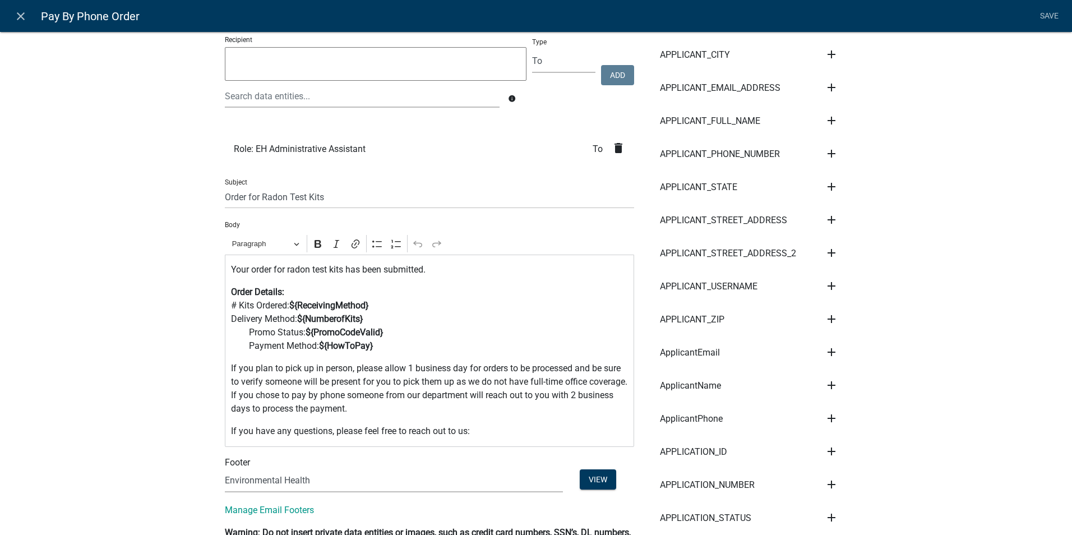
scroll to position [56, 0]
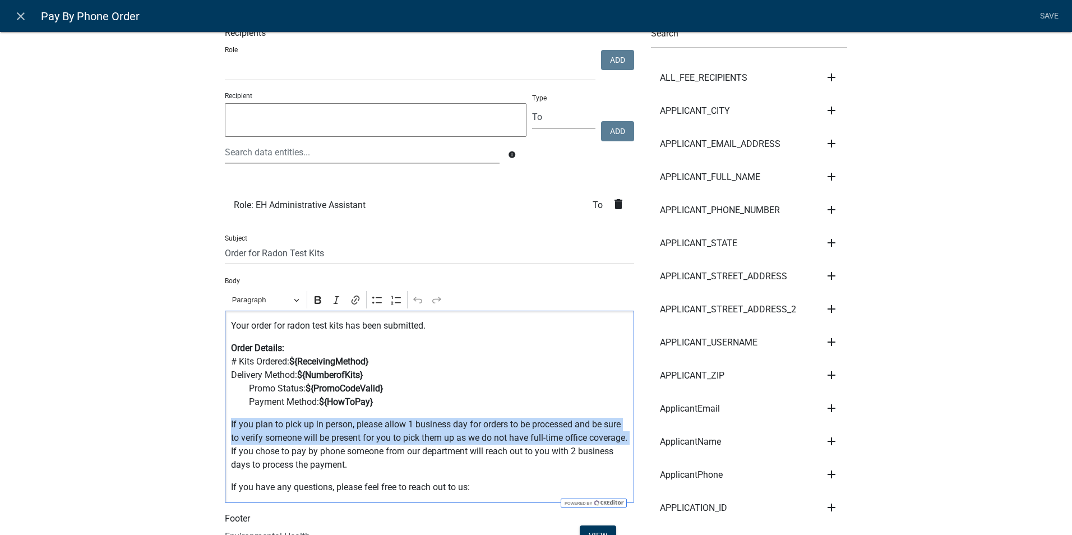
drag, startPoint x: 267, startPoint y: 454, endPoint x: 223, endPoint y: 424, distance: 53.3
click at [225, 424] on div "Your order for radon test kits has been submitted. Order Details: # Kits Ordere…" at bounding box center [429, 407] width 409 height 192
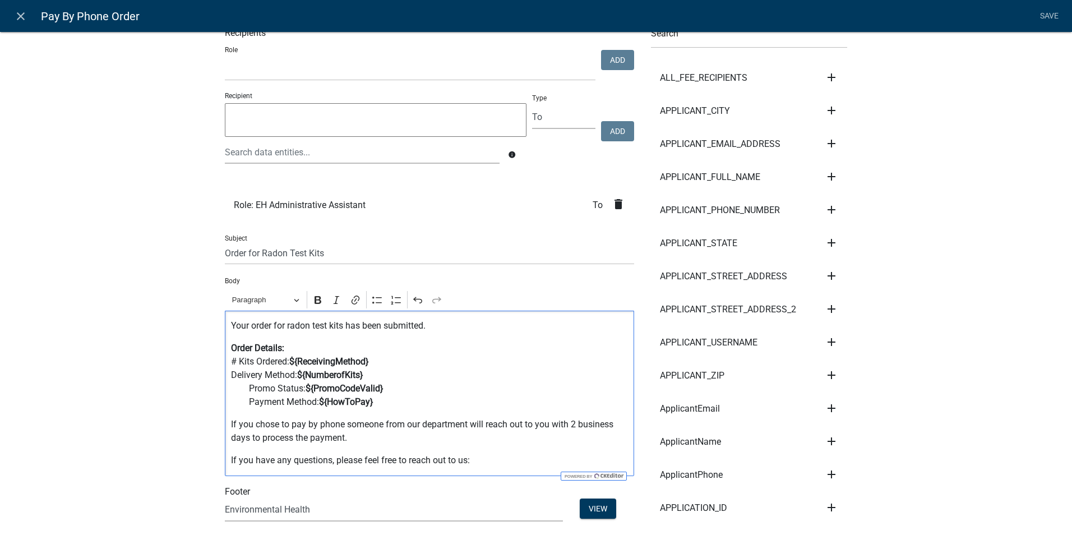
click at [427, 327] on p "Your order for radon test kits has been submitted." at bounding box center [429, 325] width 397 height 13
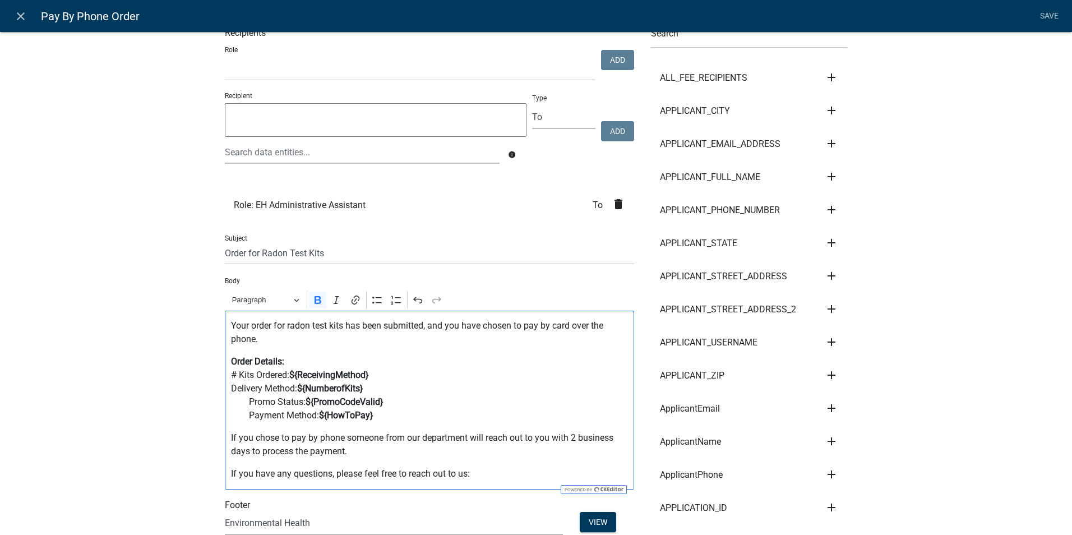
click at [332, 357] on p "Order Details: # Kits Ordered: ${ReceivingMethod} Delivery Method: ${NumberofKi…" at bounding box center [429, 388] width 397 height 67
click at [280, 342] on p "Your order for radon test kits has been submitted, and you have chosen to pay b…" at bounding box center [429, 332] width 397 height 27
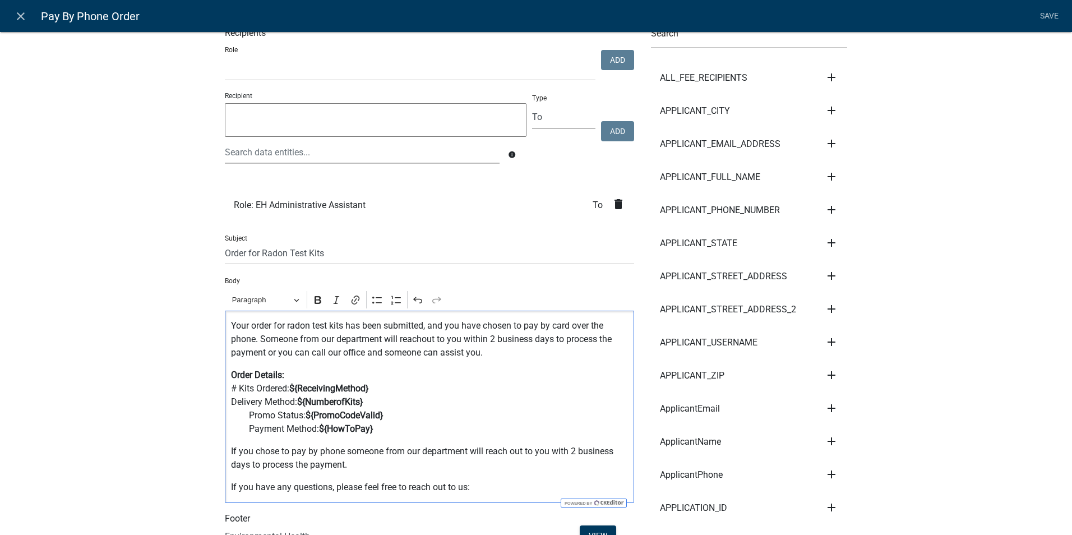
click at [261, 354] on p "Your order for radon test kits has been submitted, and you have chosen to pay b…" at bounding box center [429, 339] width 397 height 40
click at [497, 362] on div "Your order for radon test kits has been submitted, and you have chosen to pay b…" at bounding box center [429, 407] width 409 height 192
click at [263, 353] on p "Your order for radon test kits has been submitted, and you have chosen to pay b…" at bounding box center [429, 339] width 397 height 40
click at [263, 355] on p "Your order for radon test kits has been submitted, and you have chosen to pay b…" at bounding box center [429, 339] width 397 height 40
click at [429, 353] on p "Your order for radon test kits has been submitted, and you have chosen to pay b…" at bounding box center [429, 339] width 397 height 40
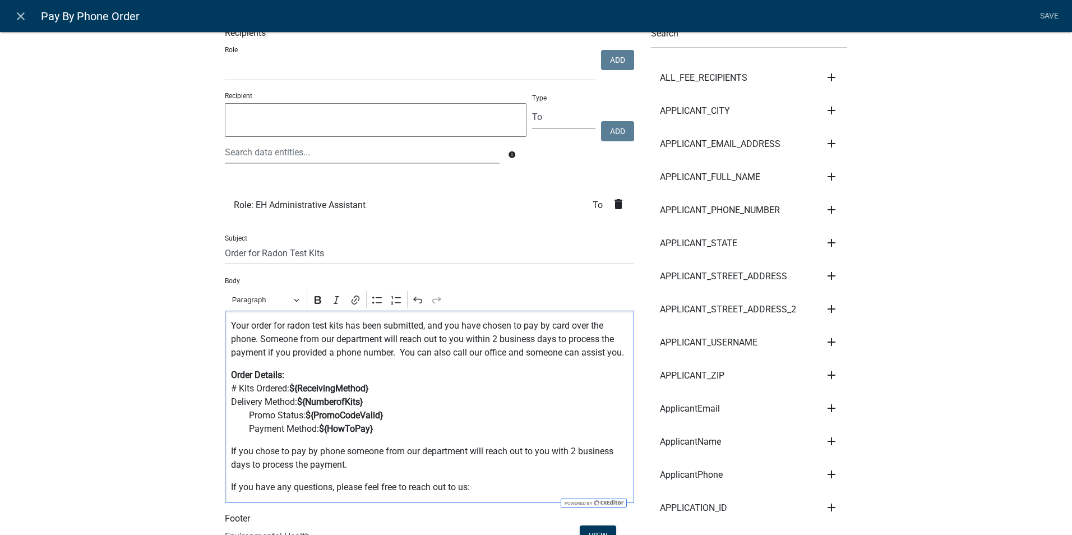
click at [619, 352] on p "Your order for radon test kits has been submitted, and you have chosen to pay b…" at bounding box center [429, 339] width 397 height 40
click at [505, 352] on p "Your order for radon test kits has been submitted, and you have chosen to pay b…" at bounding box center [429, 339] width 397 height 40
click at [619, 355] on p "Your order for radon test kits has been submitted, and you have chosen to pay b…" at bounding box center [429, 339] width 397 height 40
click at [395, 354] on p "Your order for radon test kits has been submitted, and you have chosen to pay b…" at bounding box center [429, 339] width 397 height 40
click at [379, 365] on div "Your order for radon test kits has been submitted, and you have chosen to pay b…" at bounding box center [429, 407] width 409 height 192
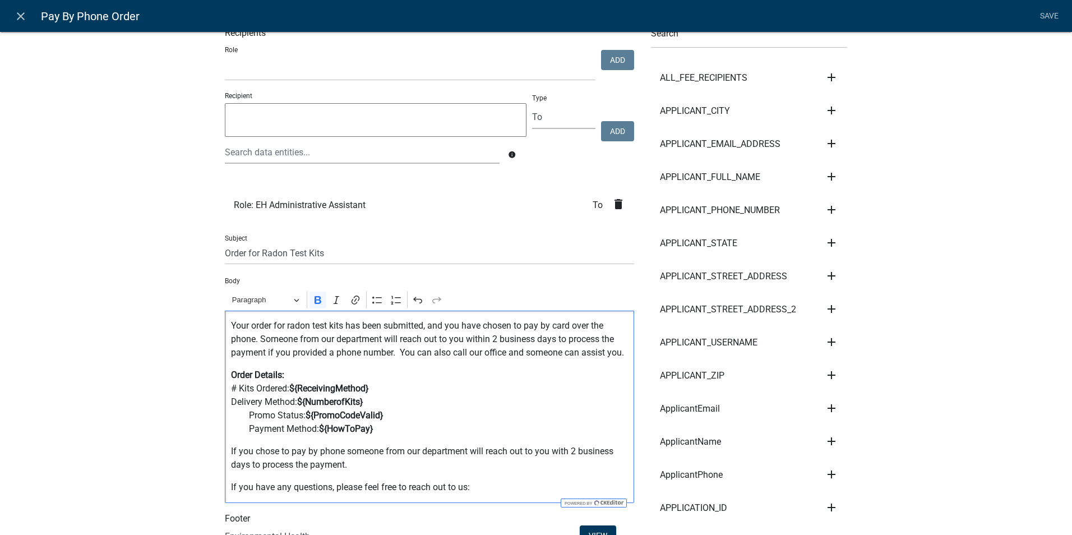
click at [400, 386] on p "Order Details: # Kits Ordered: ${ReceivingMethod} Delivery Method: ${NumberofKi…" at bounding box center [429, 401] width 397 height 67
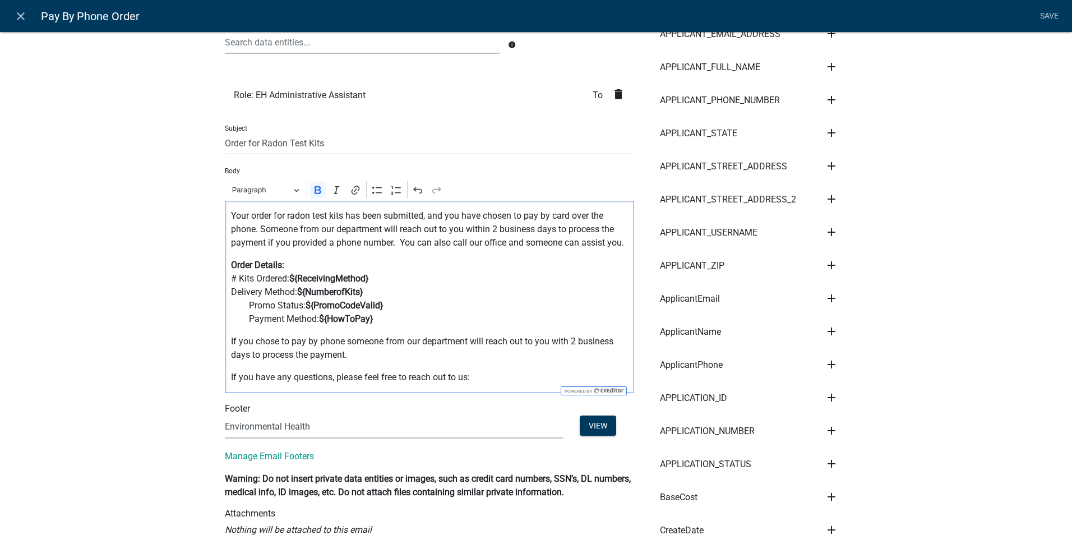
scroll to position [168, 0]
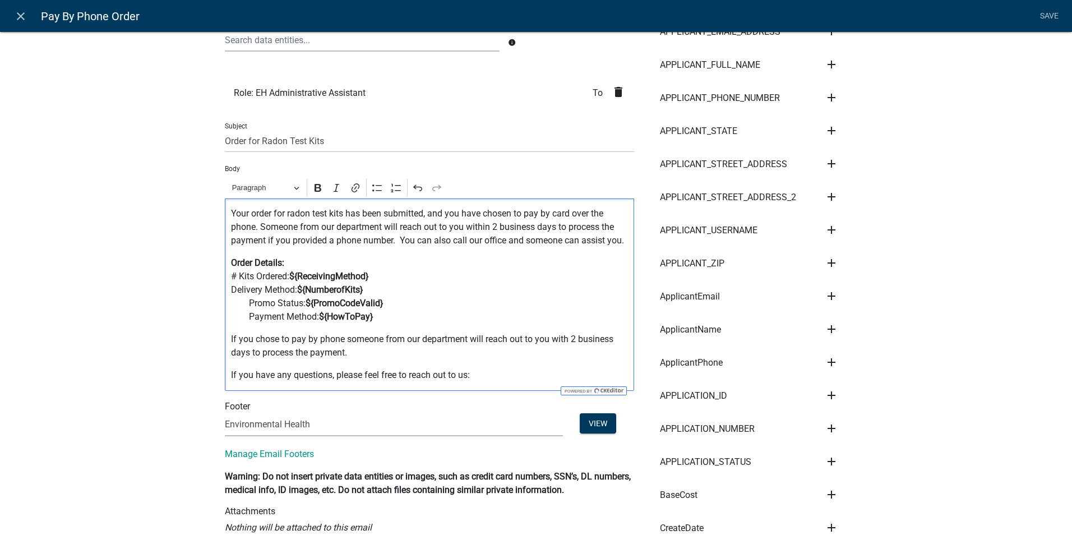
drag, startPoint x: 250, startPoint y: 353, endPoint x: 213, endPoint y: 344, distance: 38.1
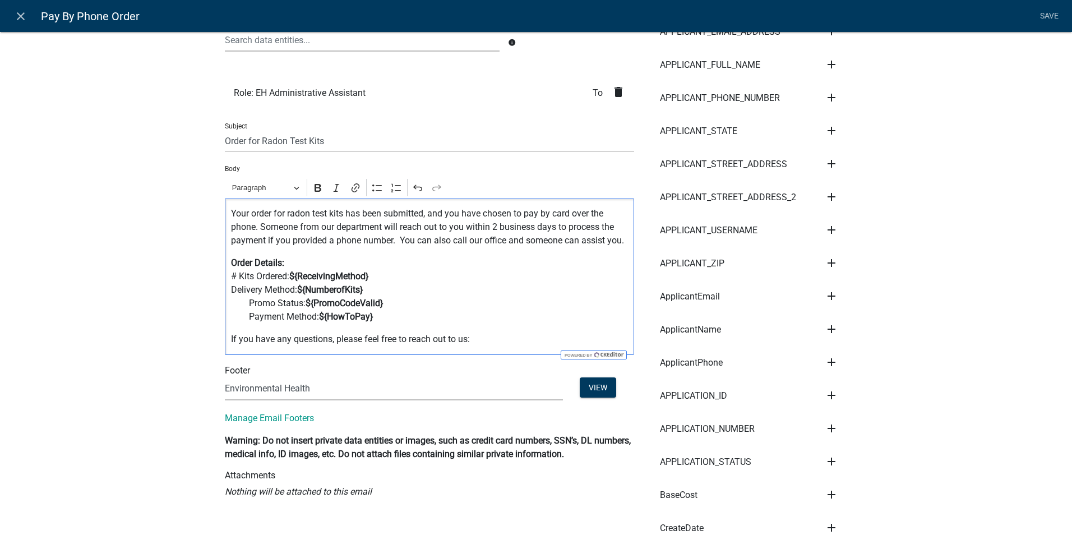
click at [395, 239] on p "Your order for radon test kits has been submitted, and you have chosen to pay b…" at bounding box center [429, 227] width 397 height 40
drag, startPoint x: 621, startPoint y: 241, endPoint x: 397, endPoint y: 242, distance: 223.7
click at [397, 242] on p "Your order for radon test kits has been submitted, and you have chosen to pay b…" at bounding box center [429, 227] width 397 height 40
click at [258, 228] on p "Your order for radon test kits has been submitted, and you have chosen to pay b…" at bounding box center [429, 227] width 397 height 40
click at [364, 228] on p "Your order for radon test kits has been submitted, and you have chosen to pay b…" at bounding box center [429, 227] width 397 height 40
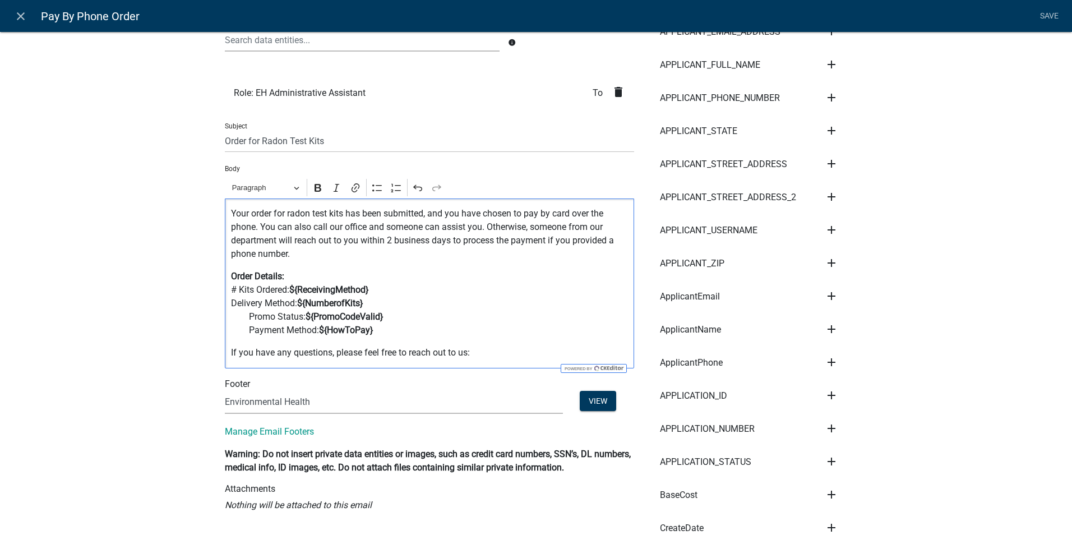
click at [293, 251] on p "Your order for radon test kits has been submitted, and you have chosen to pay b…" at bounding box center [429, 234] width 397 height 54
click at [315, 255] on p "Your order for radon test kits has been submitted, and you have chosen to pay b…" at bounding box center [429, 234] width 397 height 54
click at [294, 255] on p "Your order for radon test kits has been submitted, and you have chosen to pay b…" at bounding box center [429, 234] width 397 height 54
click at [288, 256] on p "Your order for radon test kits has been submitted, and you have chosen to pay b…" at bounding box center [429, 234] width 397 height 54
drag, startPoint x: 289, startPoint y: 255, endPoint x: 544, endPoint y: 244, distance: 255.3
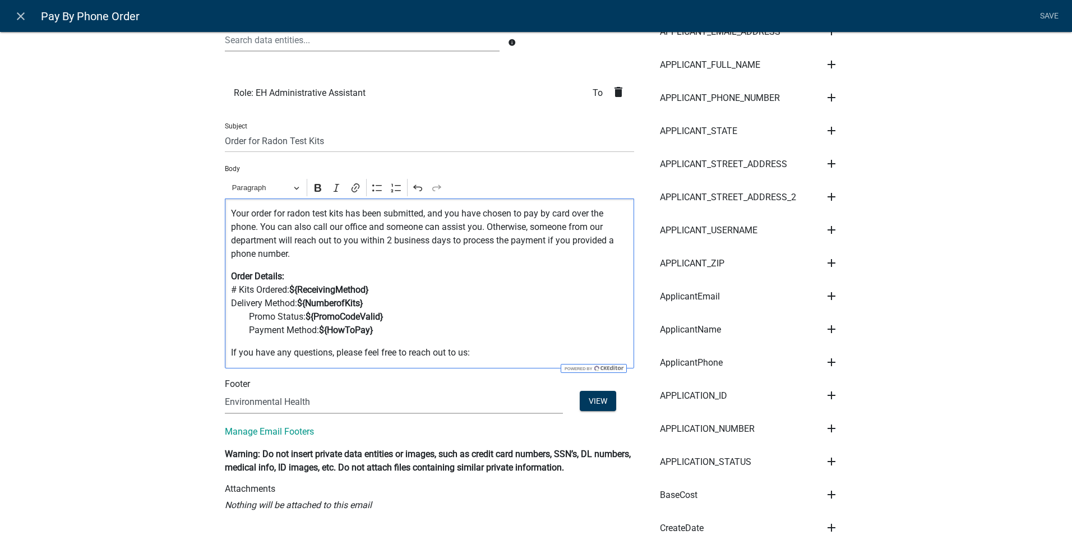
click at [544, 244] on p "Your order for radon test kits has been submitted, and you have chosen to pay b…" at bounding box center [429, 234] width 397 height 54
click at [305, 260] on p "Your order for radon test kits has been submitted, and you have chosen to pay b…" at bounding box center [429, 234] width 397 height 54
drag, startPoint x: 305, startPoint y: 260, endPoint x: 543, endPoint y: 243, distance: 238.9
click at [543, 243] on p "Your order for radon test kits has been submitted, and you have chosen to pay b…" at bounding box center [429, 234] width 397 height 54
click at [311, 261] on p "Your order for radon test kits has been submitted, and you have chosen to pay b…" at bounding box center [429, 234] width 397 height 54
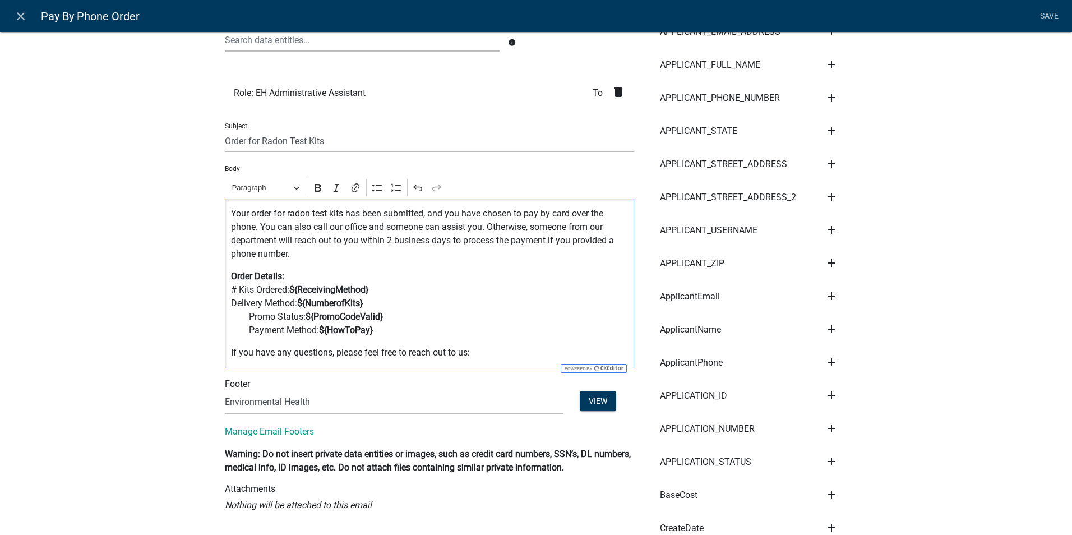
click at [309, 261] on p "Your order for radon test kits has been submitted, and you have chosen to pay b…" at bounding box center [429, 234] width 397 height 54
click at [300, 256] on p "Your order for radon test kits has been submitted, and you have chosen to pay b…" at bounding box center [429, 234] width 397 height 54
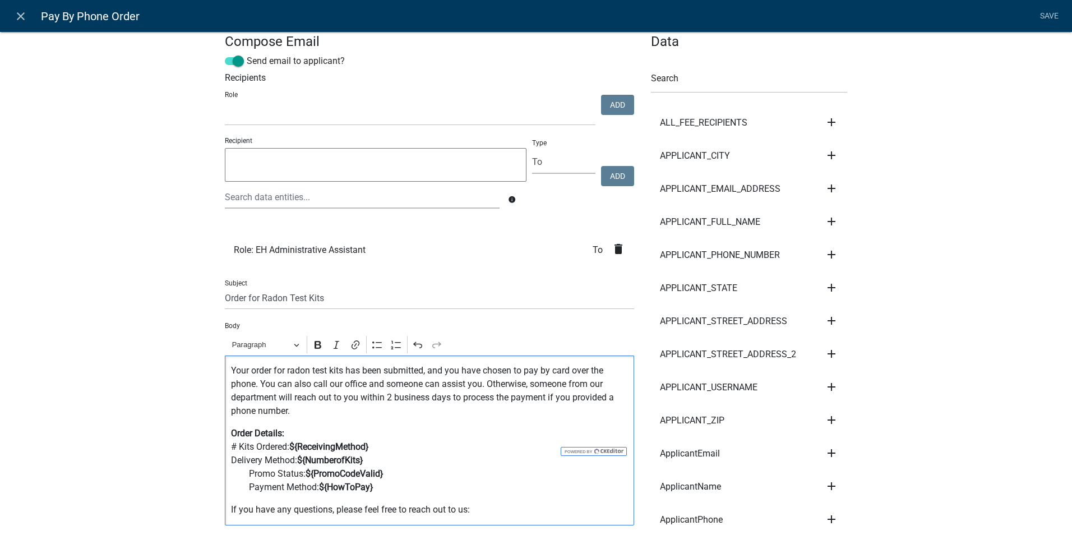
scroll to position [0, 0]
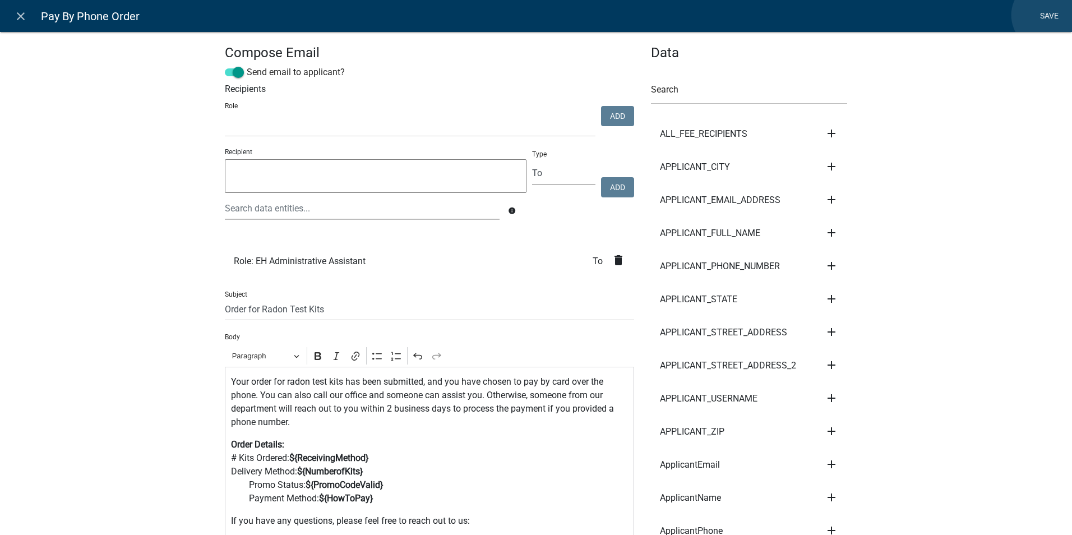
click at [1047, 15] on link "Save" at bounding box center [1049, 16] width 28 height 21
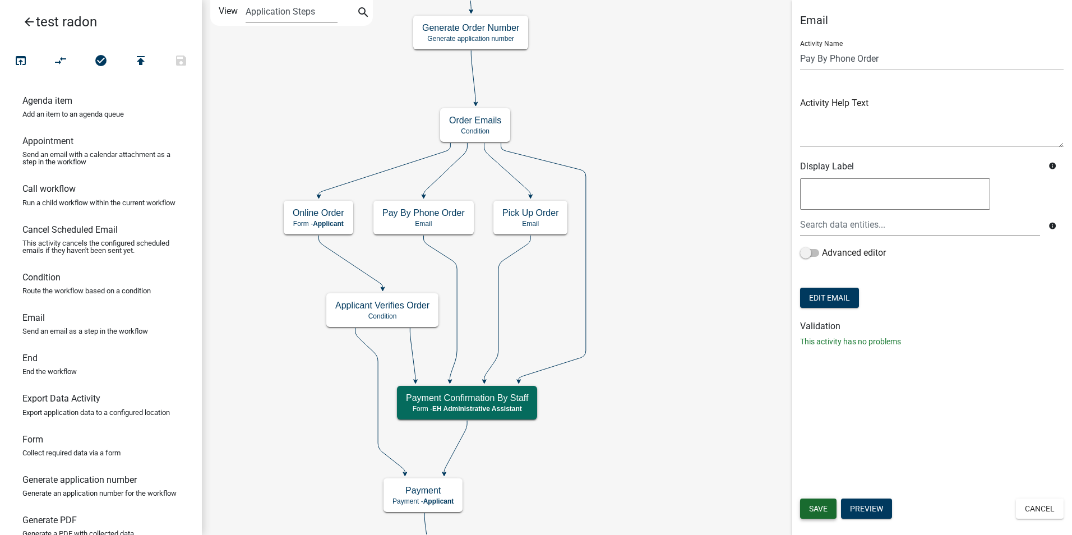
click at [817, 504] on span "Save" at bounding box center [818, 508] width 19 height 9
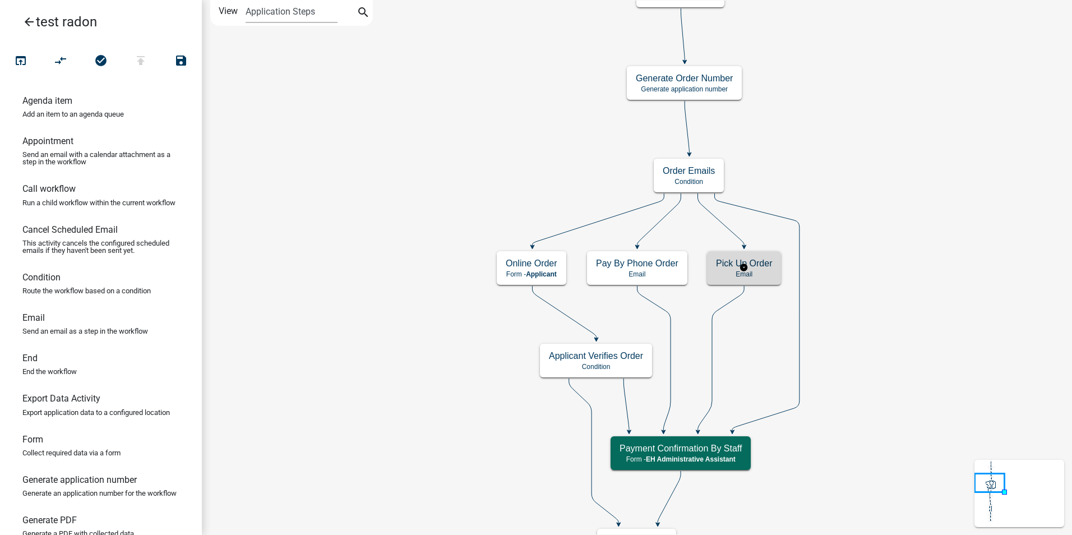
click at [767, 271] on p "Email" at bounding box center [744, 274] width 56 height 8
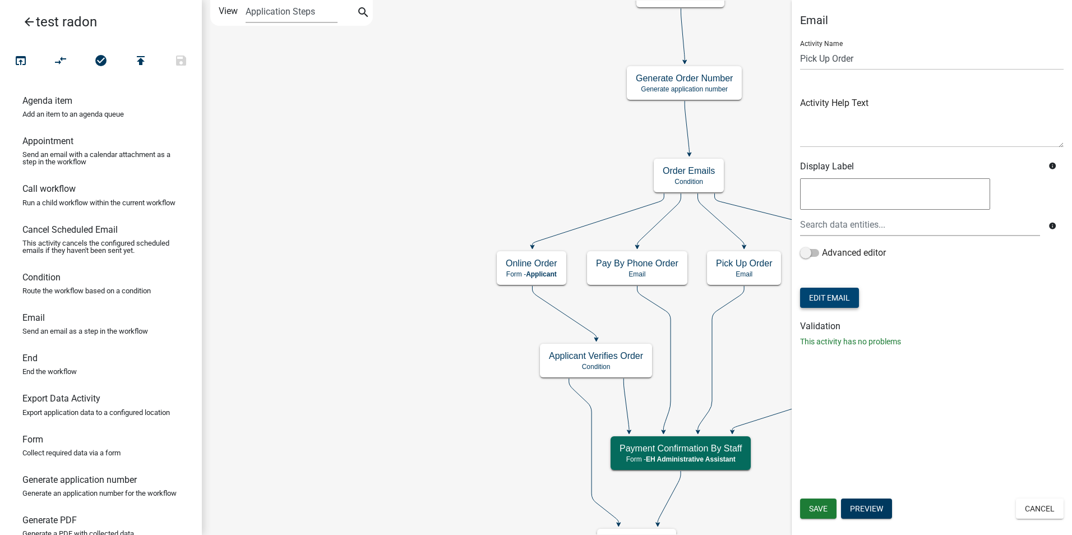
click at [827, 292] on button "Edit Email" at bounding box center [829, 298] width 59 height 20
select select "51100578-599f-4d7e-be24-c94a8b75c9ee"
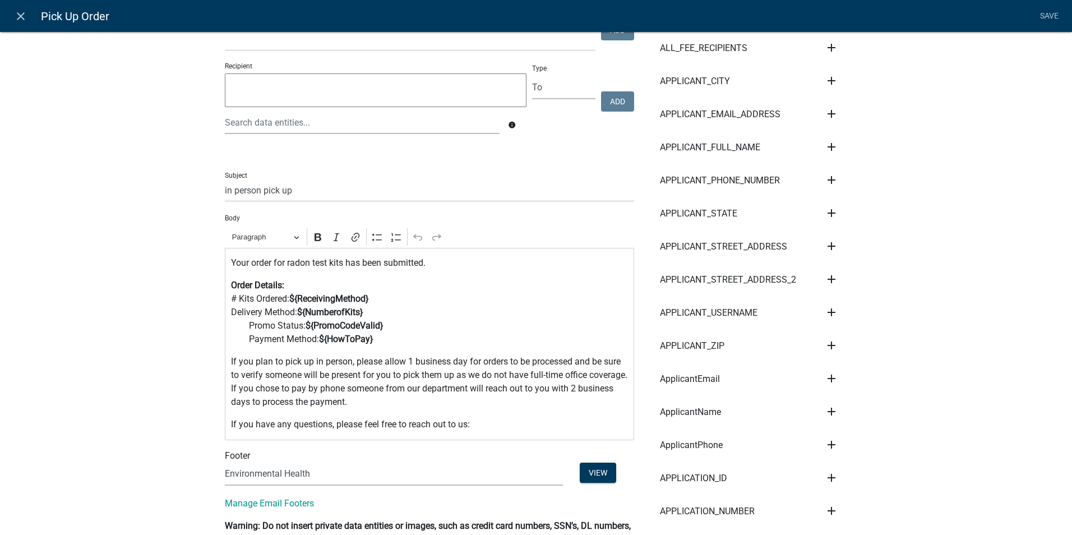
scroll to position [112, 0]
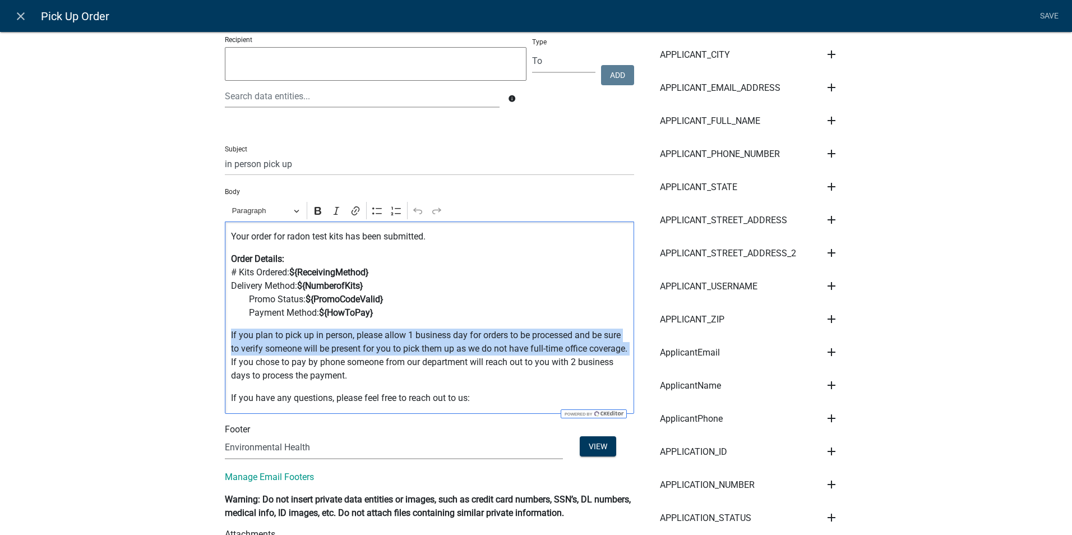
drag, startPoint x: 267, startPoint y: 363, endPoint x: 226, endPoint y: 339, distance: 47.5
click at [231, 339] on p "If you plan to pick up in person, please allow 1 business day for orders to be …" at bounding box center [429, 356] width 397 height 54
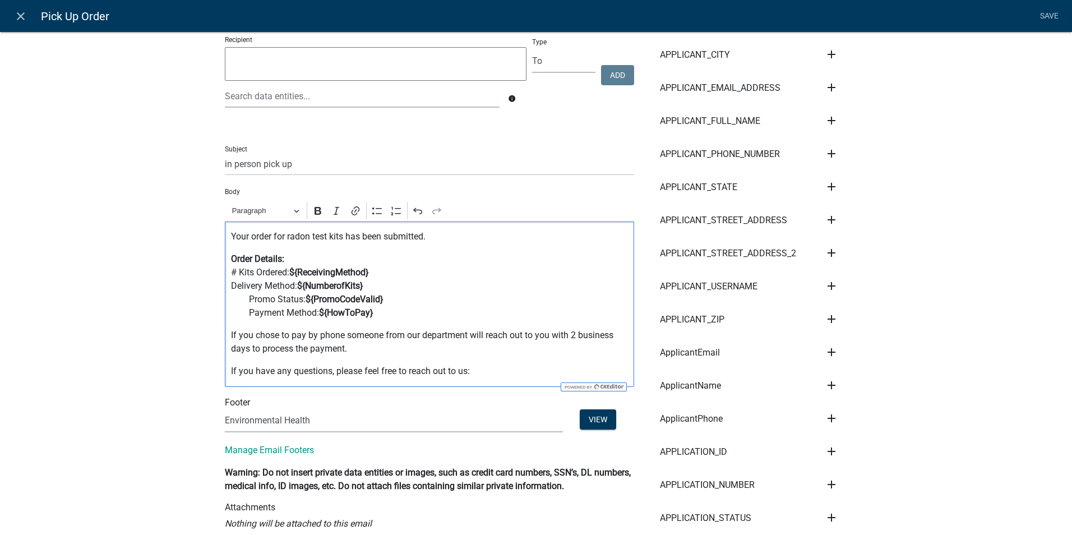
click at [434, 233] on p "Your order for radon test kits has been submitted." at bounding box center [429, 236] width 397 height 13
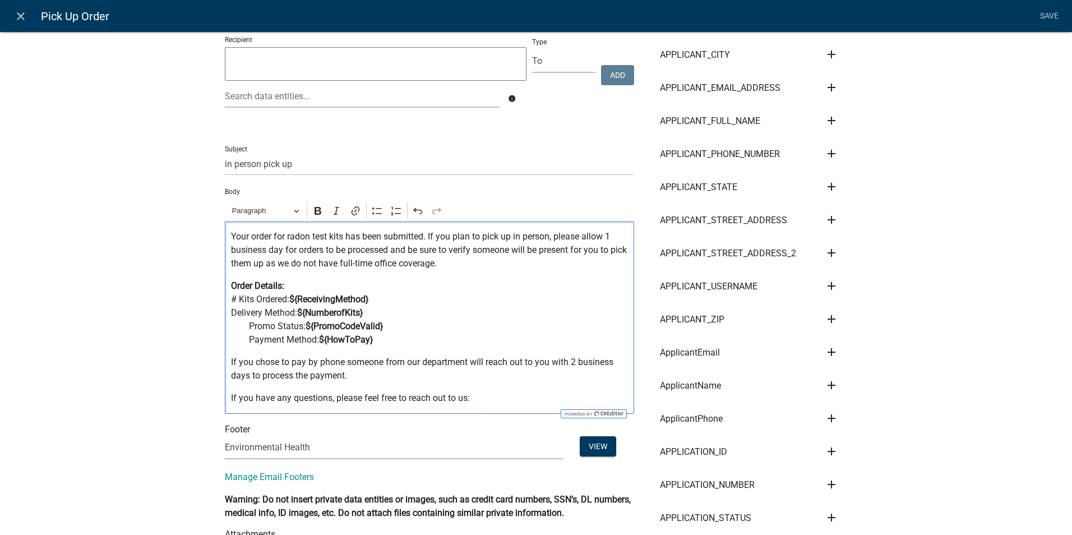
click at [426, 237] on p "Your order for radon test kits has been submitted. If you plan to pick up in pe…" at bounding box center [429, 250] width 397 height 40
click at [525, 238] on p "Your order for radon test kits has been submitted and you chose to pick up in p…" at bounding box center [429, 250] width 397 height 40
click at [485, 266] on p "Your order for radon test kits has been submitted and you chose to pick up the …" at bounding box center [429, 250] width 397 height 40
click at [489, 266] on p "Your order for radon test kits has been submitted and you chose to pick up the …" at bounding box center [429, 250] width 397 height 40
click at [441, 295] on p "Order Details: # Kits Ordered: ${ReceivingMethod} Delivery Method: ${NumberofKi…" at bounding box center [429, 312] width 397 height 67
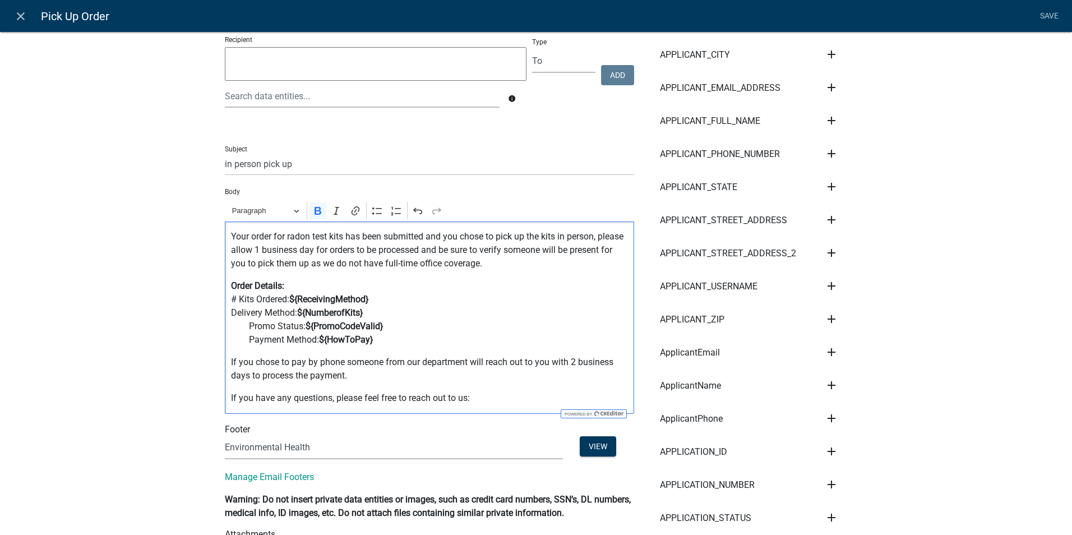
click at [417, 252] on p "Your order for radon test kits has been submitted and you chose to pick up the …" at bounding box center [429, 250] width 397 height 40
click at [371, 271] on div "Your order for radon test kits has been submitted and you chose to pick up the …" at bounding box center [429, 317] width 409 height 192
click at [509, 265] on p "Your order for radon test kits has been submitted and you chose to pick up the …" at bounding box center [429, 250] width 397 height 40
click at [538, 283] on p "Order Details: # Kits Ordered: ${ReceivingMethod} Delivery Method: ${NumberofKi…" at bounding box center [429, 312] width 397 height 67
click at [476, 301] on p "Order Details: # Kits Ordered: ${ReceivingMethod} Delivery Method: ${NumberofKi…" at bounding box center [429, 312] width 397 height 67
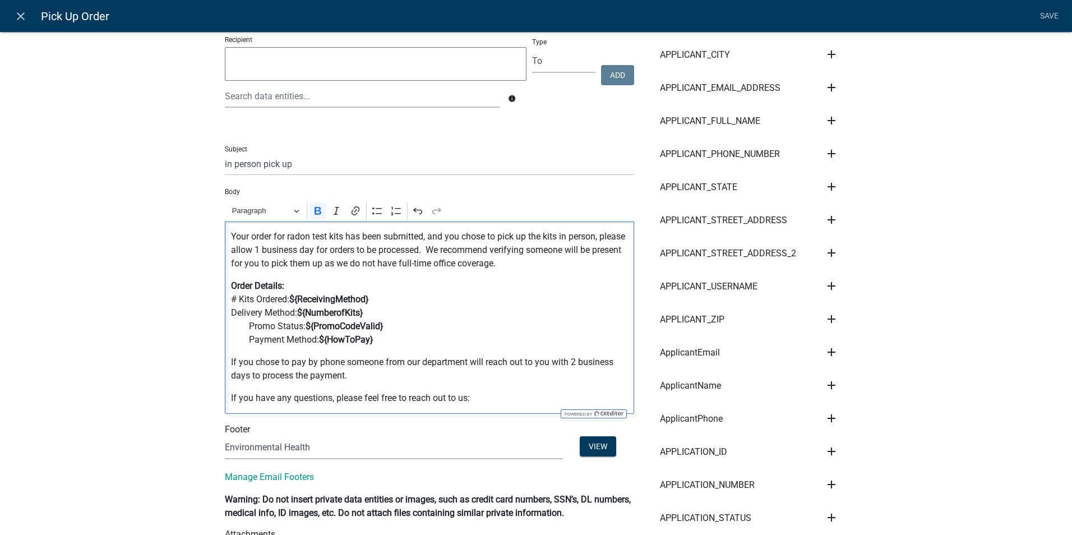
click at [534, 280] on p "Order Details: # Kits Ordered: ${ReceivingMethod} Delivery Method: ${NumberofKi…" at bounding box center [429, 312] width 397 height 67
drag, startPoint x: 357, startPoint y: 375, endPoint x: 206, endPoint y: 364, distance: 151.2
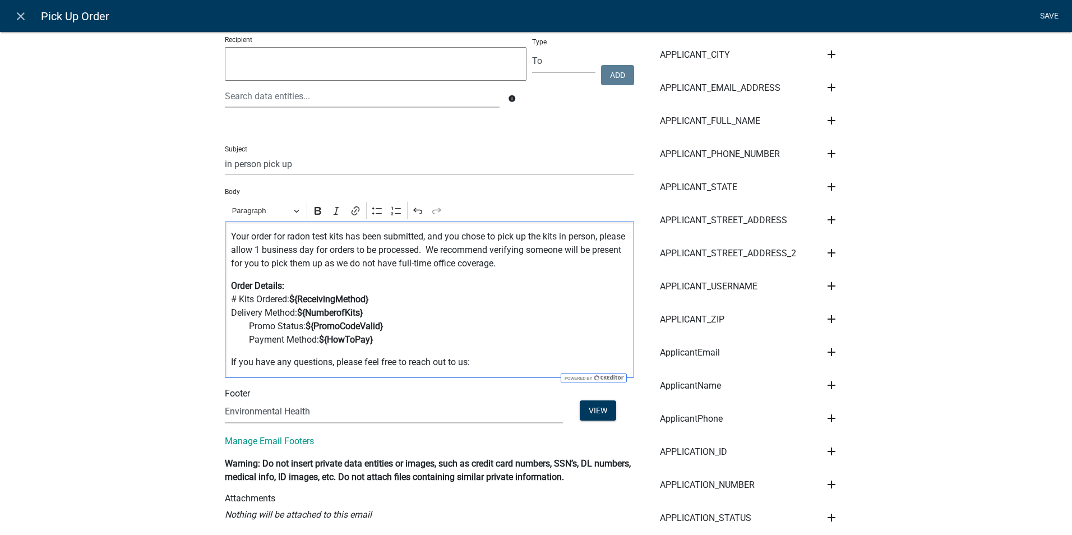
click at [1042, 14] on link "Save" at bounding box center [1049, 16] width 28 height 21
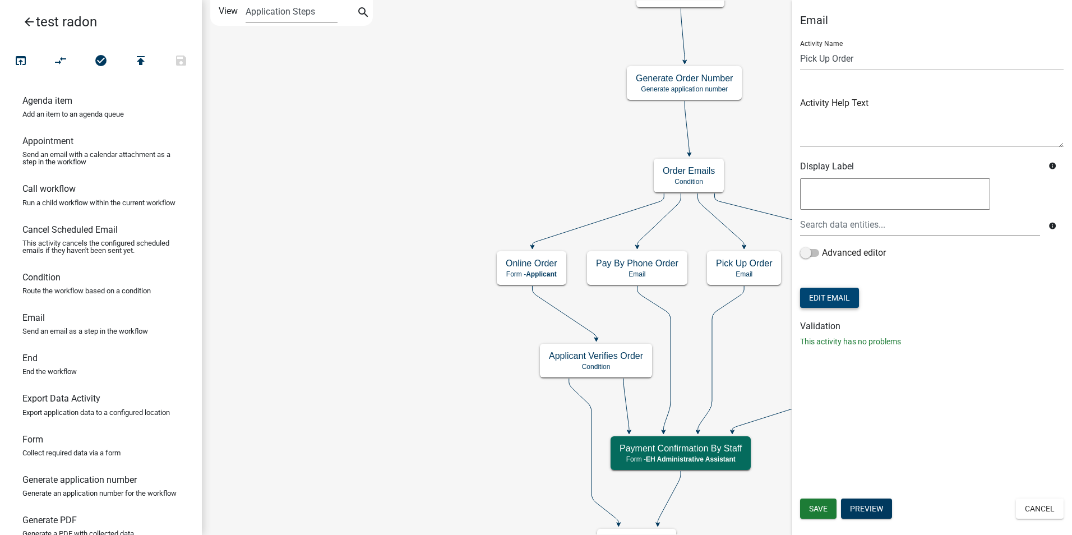
scroll to position [0, 0]
click at [817, 502] on button "Save" at bounding box center [818, 508] width 36 height 20
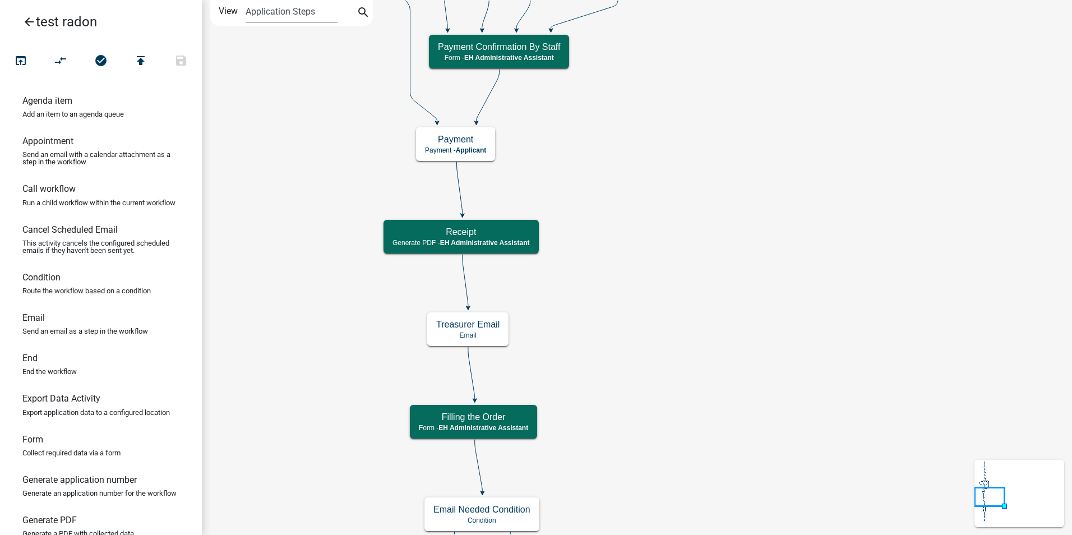
click at [641, 313] on icon "Start Start - Applicant Require User Require user Purchasing Radon Kit Informat…" at bounding box center [636, 498] width 869 height 994
